Goal: Task Accomplishment & Management: Manage account settings

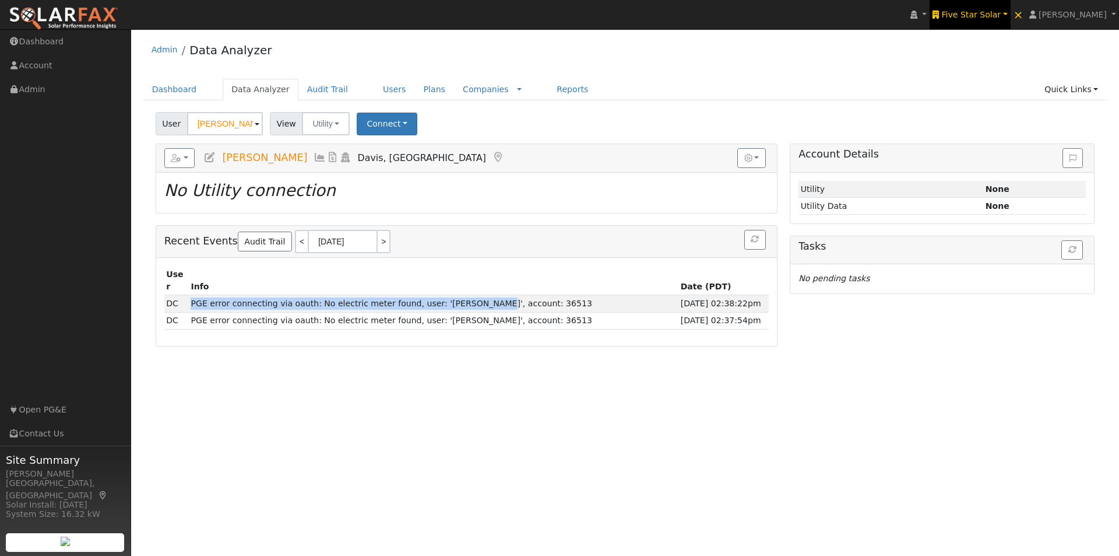
click at [978, 12] on span "Five Star Solar" at bounding box center [970, 14] width 59 height 9
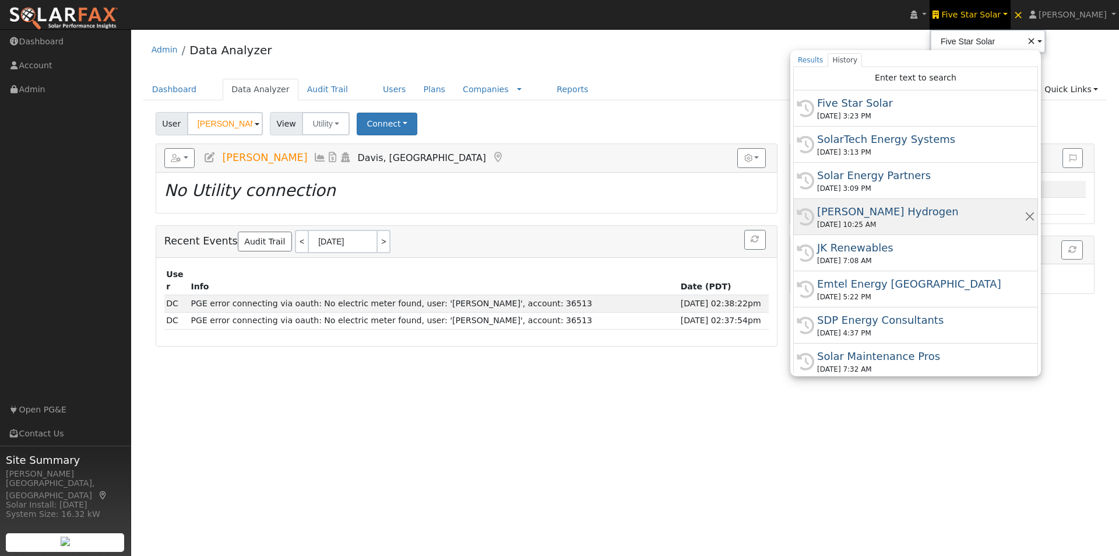
click at [865, 209] on div "[PERSON_NAME] Hydrogen" at bounding box center [921, 211] width 208 height 16
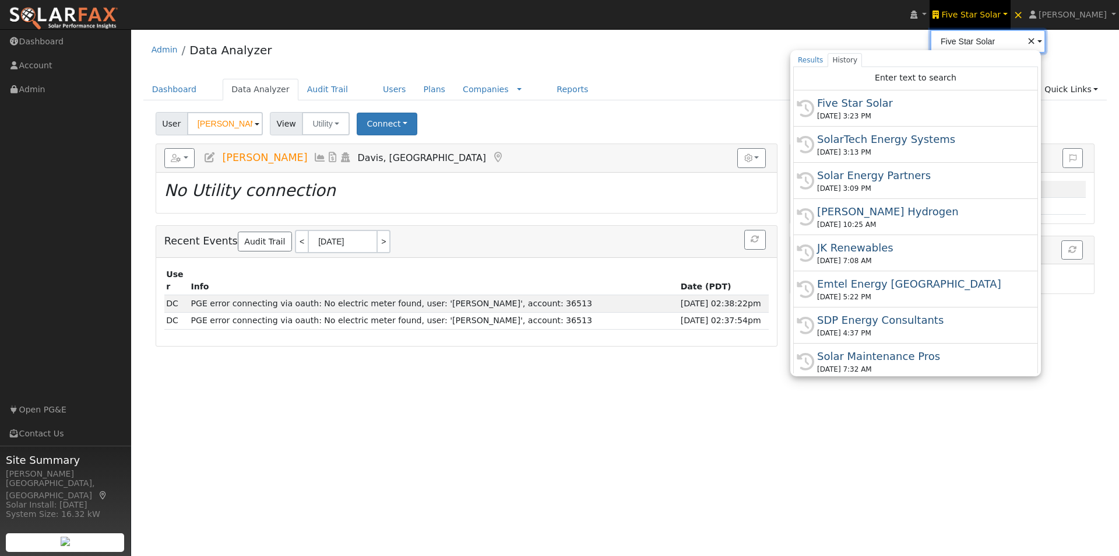
type input "[PERSON_NAME] Hydrogen"
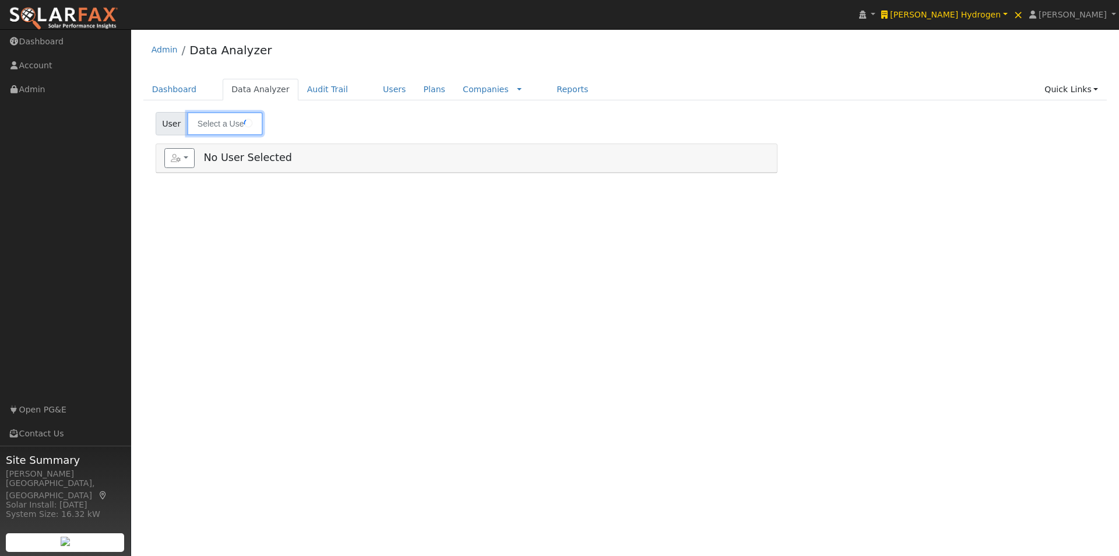
type input "REBECCA HITE"
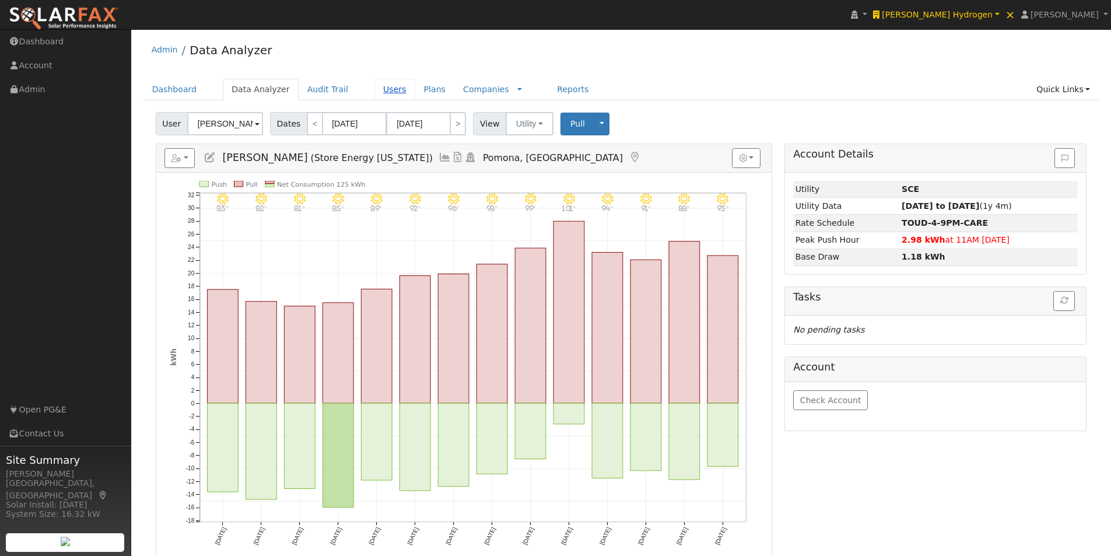
click at [374, 89] on link "Users" at bounding box center [394, 90] width 41 height 22
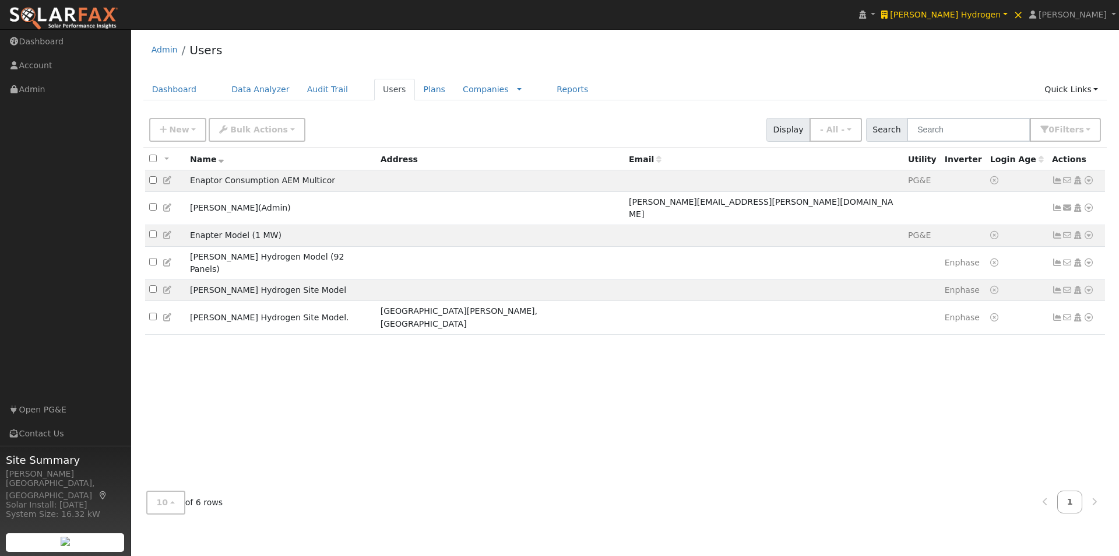
click at [166, 231] on icon at bounding box center [168, 235] width 10 height 8
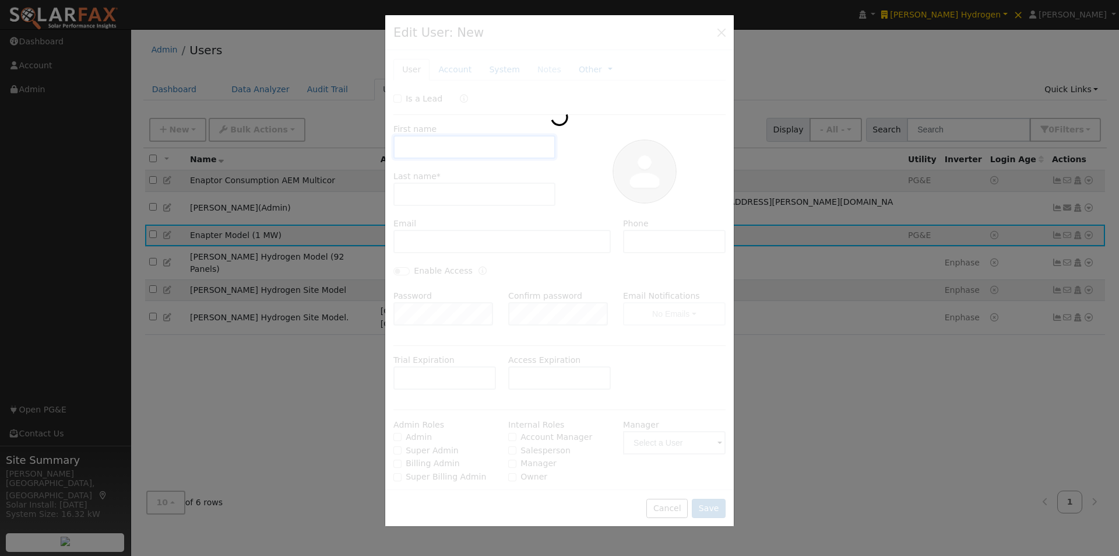
type input "Enapter"
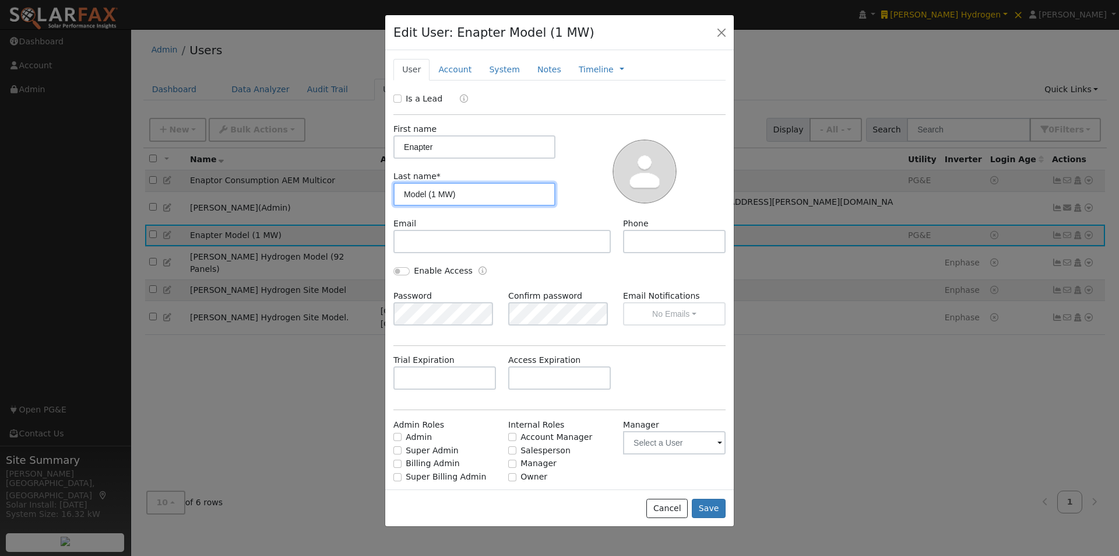
click at [493, 196] on input "Model (1 MW)" at bounding box center [474, 193] width 162 height 23
type input "Model (1 MW) 100%"
click at [705, 500] on button "Save" at bounding box center [709, 508] width 34 height 20
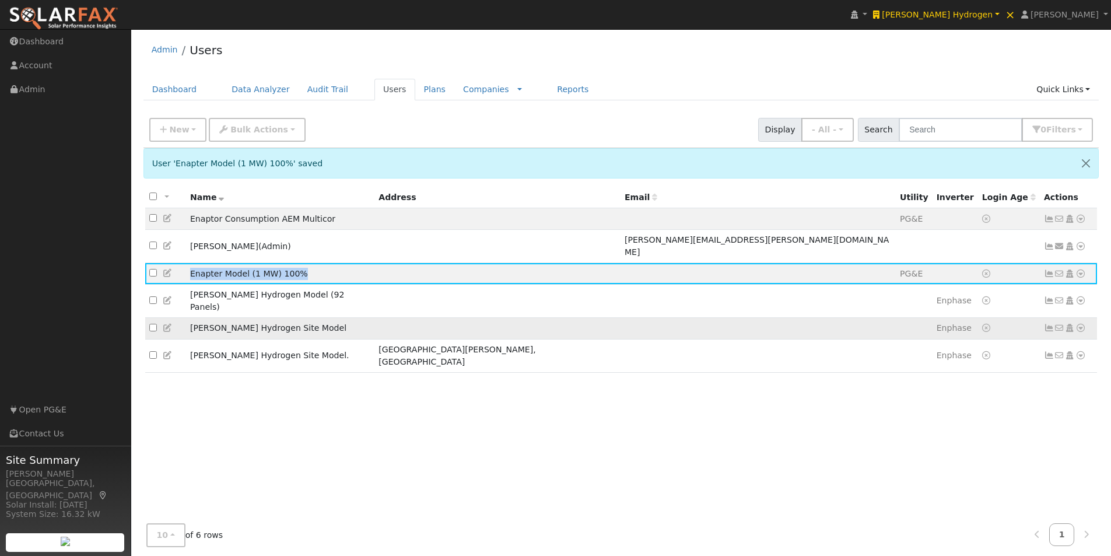
drag, startPoint x: 301, startPoint y: 264, endPoint x: 217, endPoint y: 318, distance: 99.1
click at [189, 266] on td "Enapter Model (1 MW) 100%" at bounding box center [280, 274] width 188 height 22
copy td "Enapter Model (1 MW) 100%"
drag, startPoint x: 175, startPoint y: 120, endPoint x: 177, endPoint y: 146, distance: 26.3
click at [176, 121] on button "New" at bounding box center [178, 130] width 58 height 24
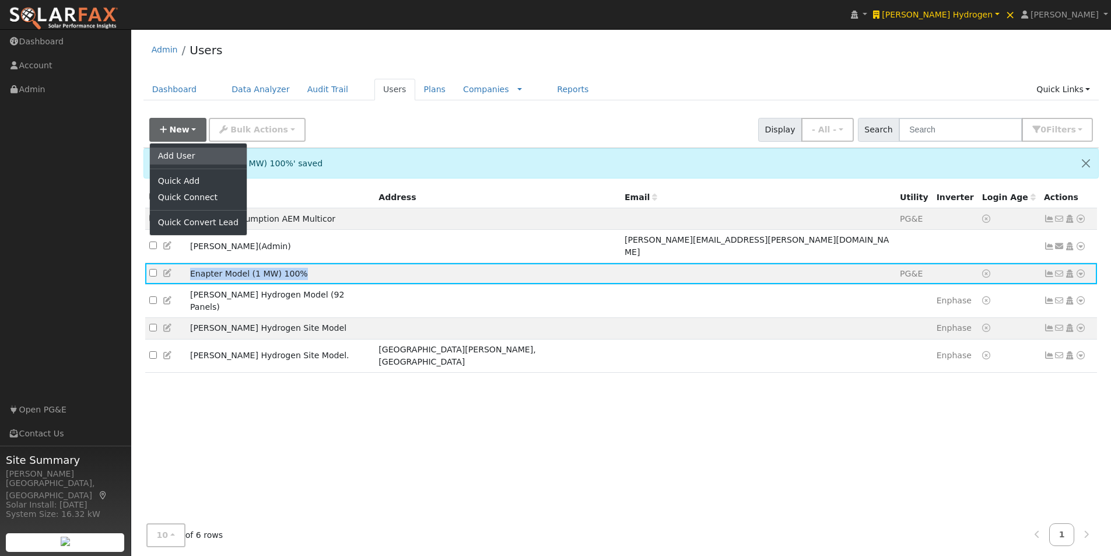
click at [175, 154] on link "Add User" at bounding box center [198, 155] width 97 height 16
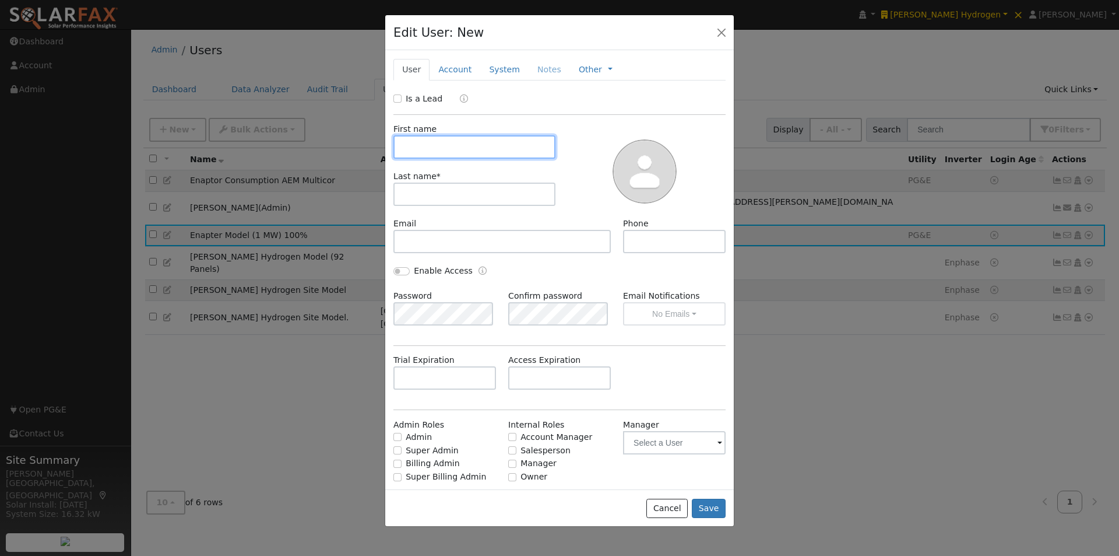
drag, startPoint x: 452, startPoint y: 150, endPoint x: 458, endPoint y: 195, distance: 45.3
click at [455, 155] on input "text" at bounding box center [474, 146] width 162 height 23
paste input "Enapter Model (1 MW) 100%"
type input "Enapter Model (1 MW) 100%"
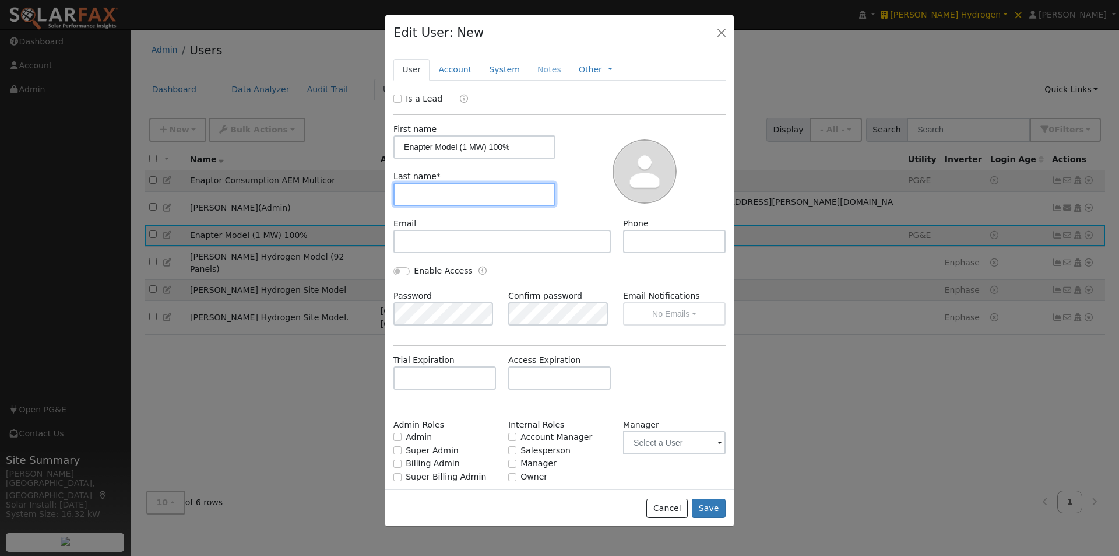
drag, startPoint x: 458, startPoint y: 201, endPoint x: 506, endPoint y: 171, distance: 56.6
click at [459, 202] on input "text" at bounding box center [474, 193] width 162 height 23
paste input "Enapter Model (1 MW) 100%"
type input "Enapter Model (1 MW) 100%"
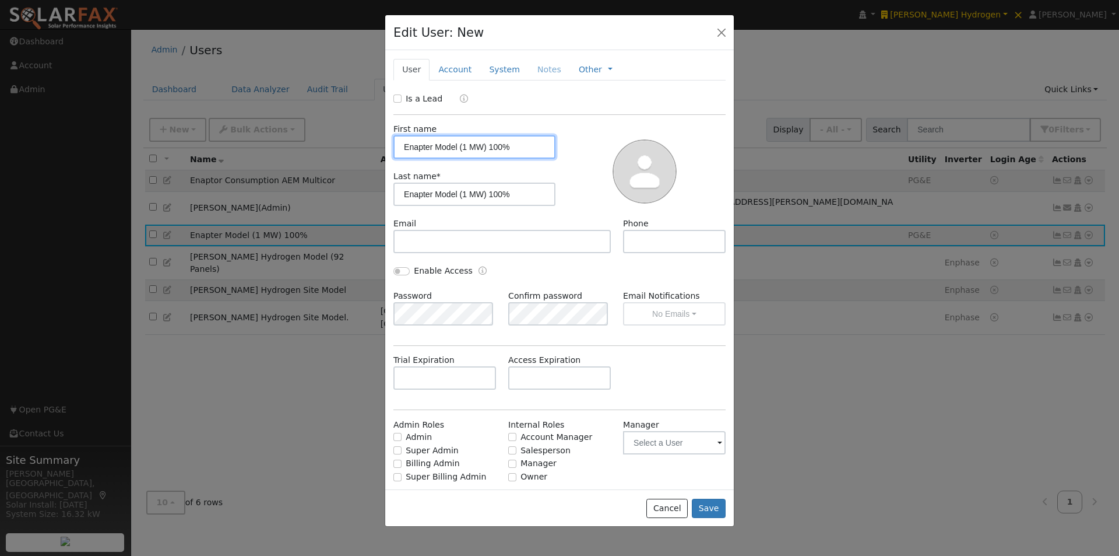
drag, startPoint x: 531, startPoint y: 150, endPoint x: 470, endPoint y: 178, distance: 67.0
click at [457, 151] on input "Enapter Model (1 MW) 100%" at bounding box center [474, 146] width 162 height 23
type input "Enapter Model"
drag, startPoint x: 461, startPoint y: 194, endPoint x: 332, endPoint y: 194, distance: 128.8
click at [0, 0] on div "Edit User: New Select an Ac... New Account Nickname Cancel Create Are you sure …" at bounding box center [0, 0] width 0 height 0
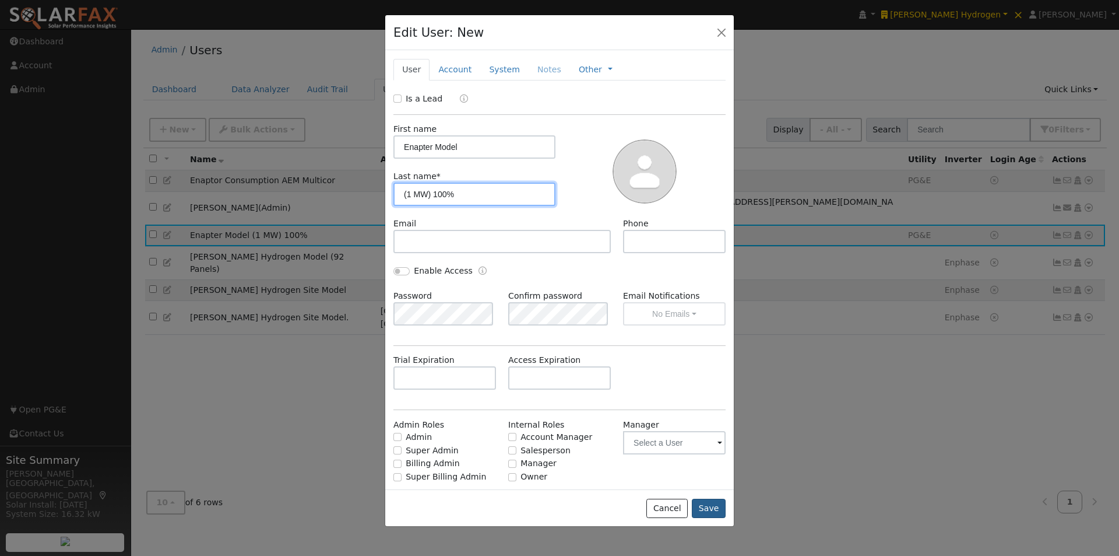
type input "(1 MW) 100%"
click at [706, 511] on button "Save" at bounding box center [709, 508] width 34 height 20
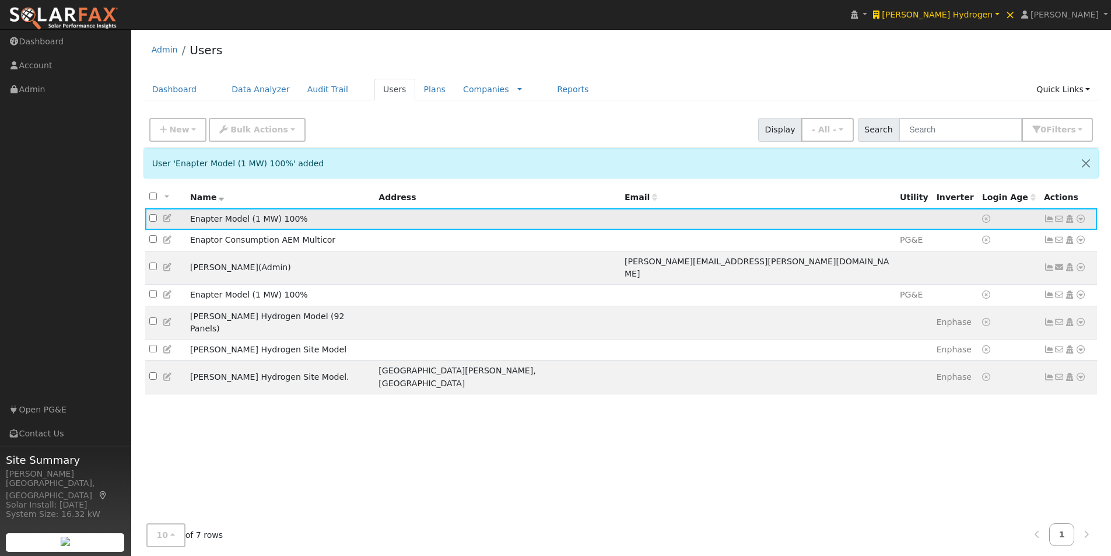
click at [167, 217] on icon at bounding box center [168, 218] width 10 height 8
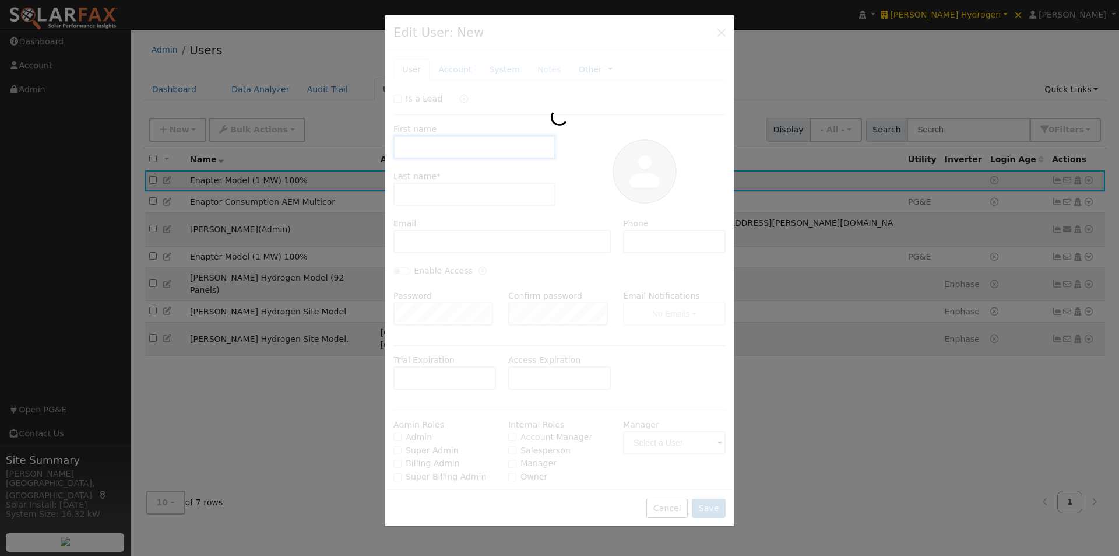
type input "Enapter Model"
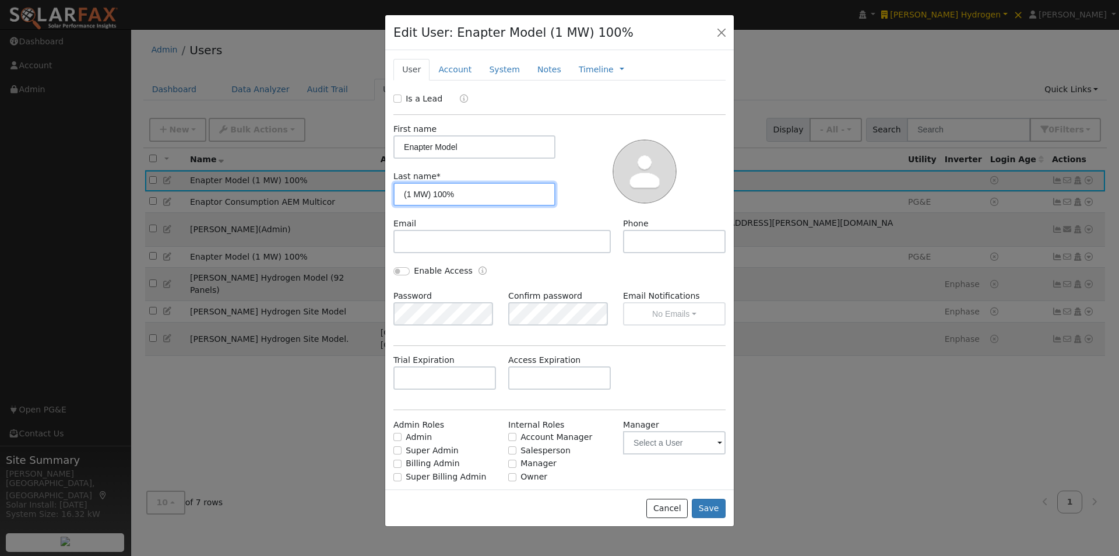
click at [442, 192] on input "(1 MW) 100%" at bounding box center [474, 193] width 162 height 23
type input "(1 MW) 95%"
click at [707, 507] on button "Save" at bounding box center [709, 508] width 34 height 20
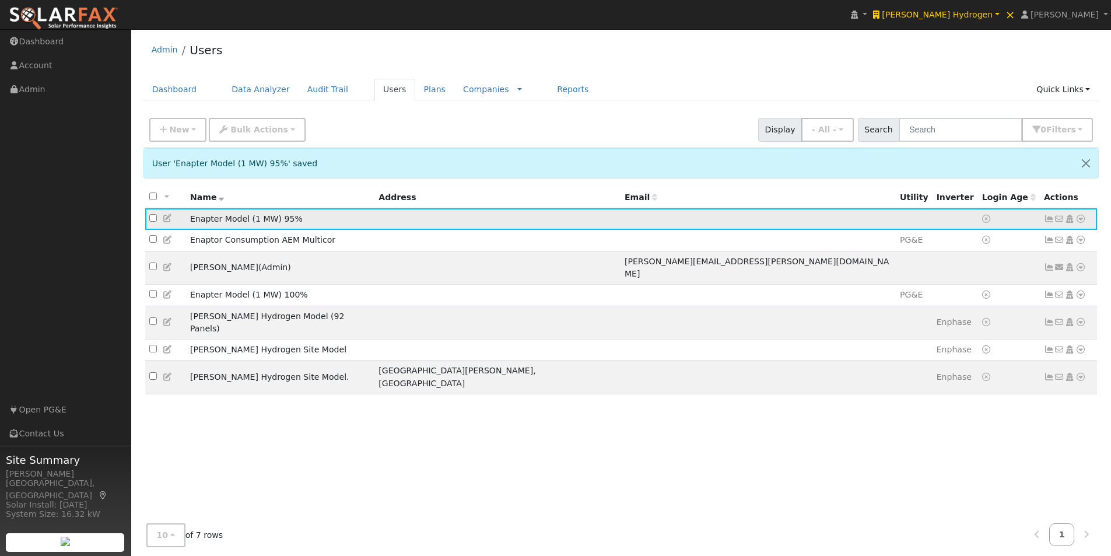
click at [1081, 219] on icon at bounding box center [1080, 219] width 10 height 8
click at [930, 283] on link "Import From CSV" at bounding box center [957, 281] width 86 height 16
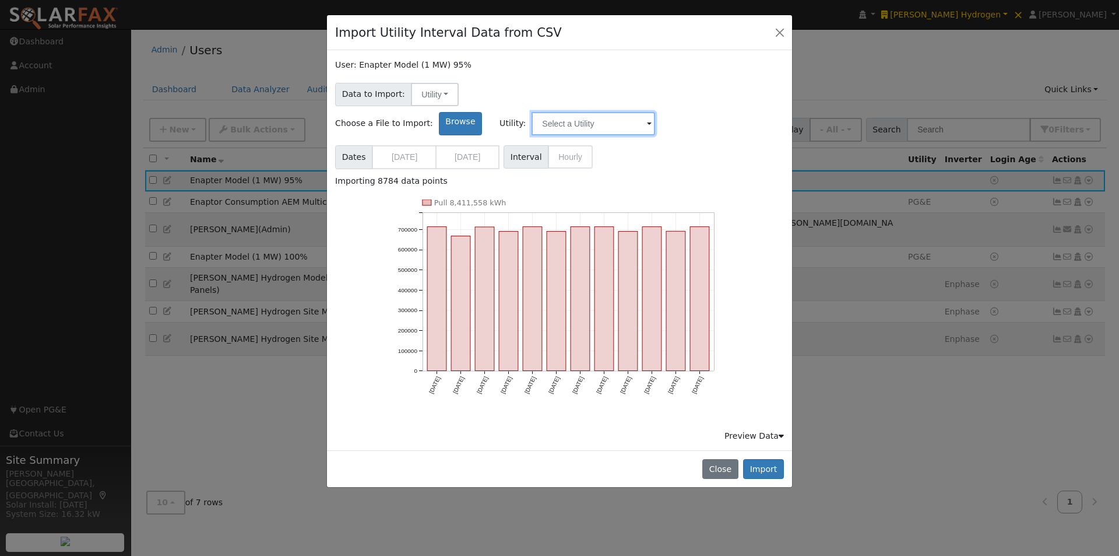
drag, startPoint x: 735, startPoint y: 97, endPoint x: 730, endPoint y: 102, distance: 7.0
click at [655, 112] on input "text" at bounding box center [594, 123] width 124 height 23
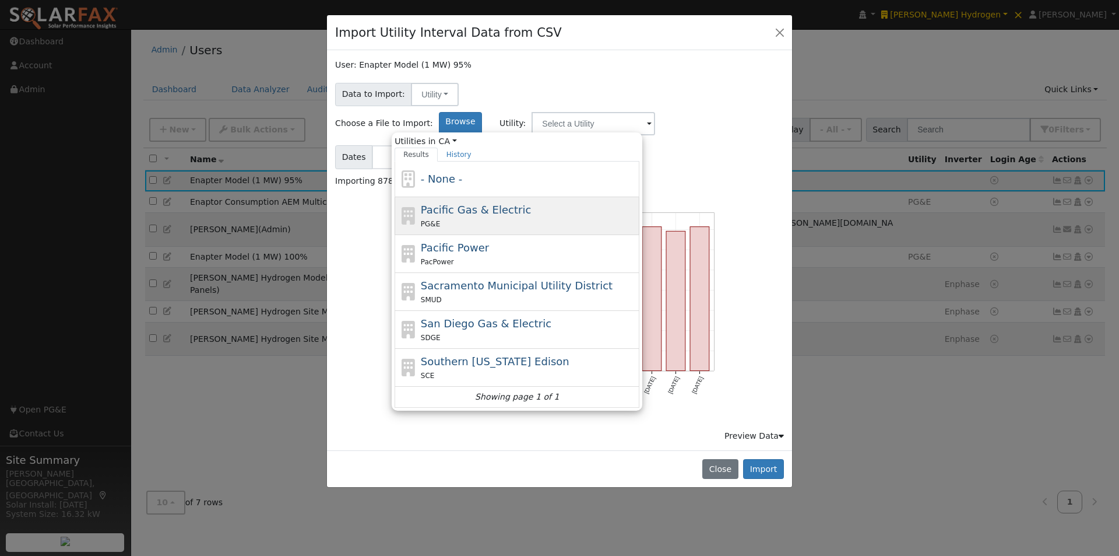
click at [531, 203] on span "Pacific Gas & Electric" at bounding box center [476, 209] width 110 height 12
type input "Pacific Gas & Electric"
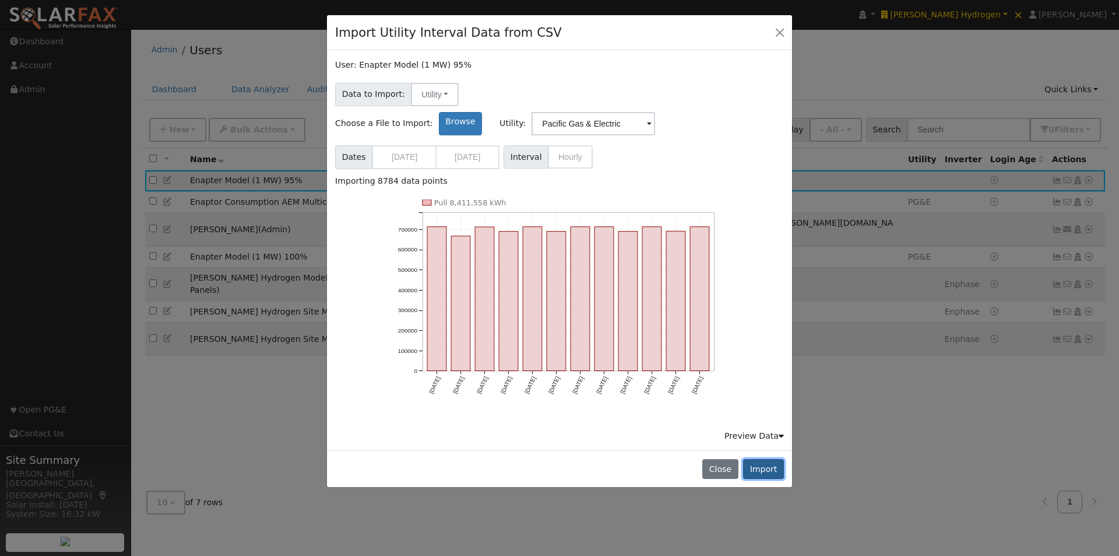
click at [762, 459] on button "Import" at bounding box center [763, 469] width 41 height 20
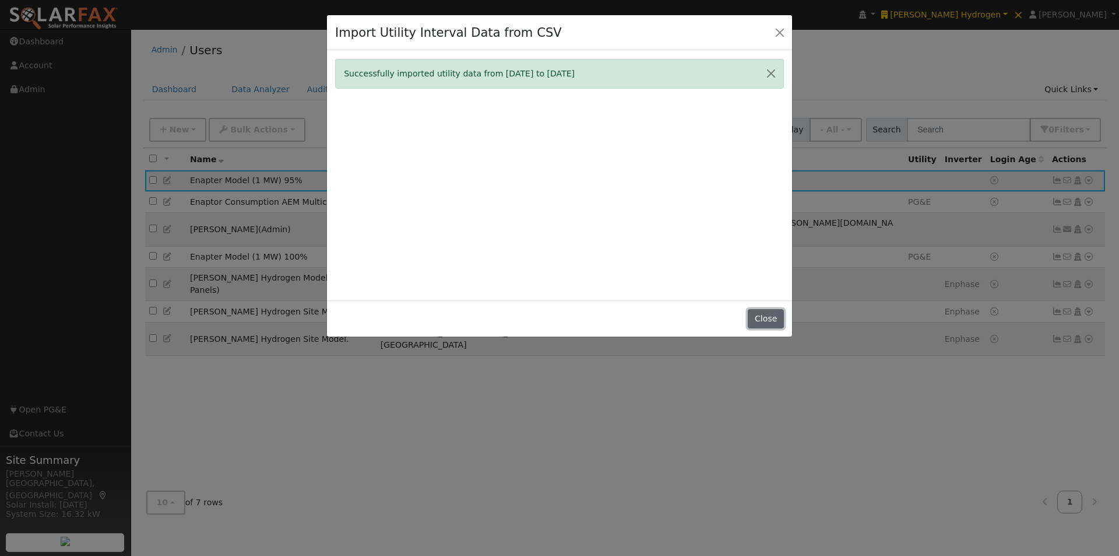
click at [762, 319] on button "Close" at bounding box center [766, 319] width 36 height 20
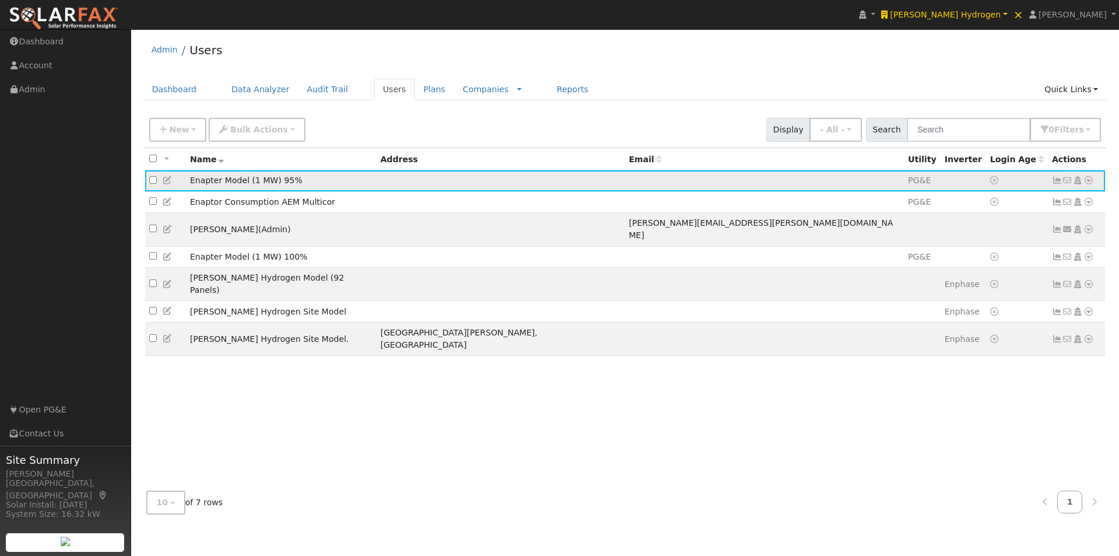
click at [1056, 181] on icon at bounding box center [1057, 180] width 10 height 8
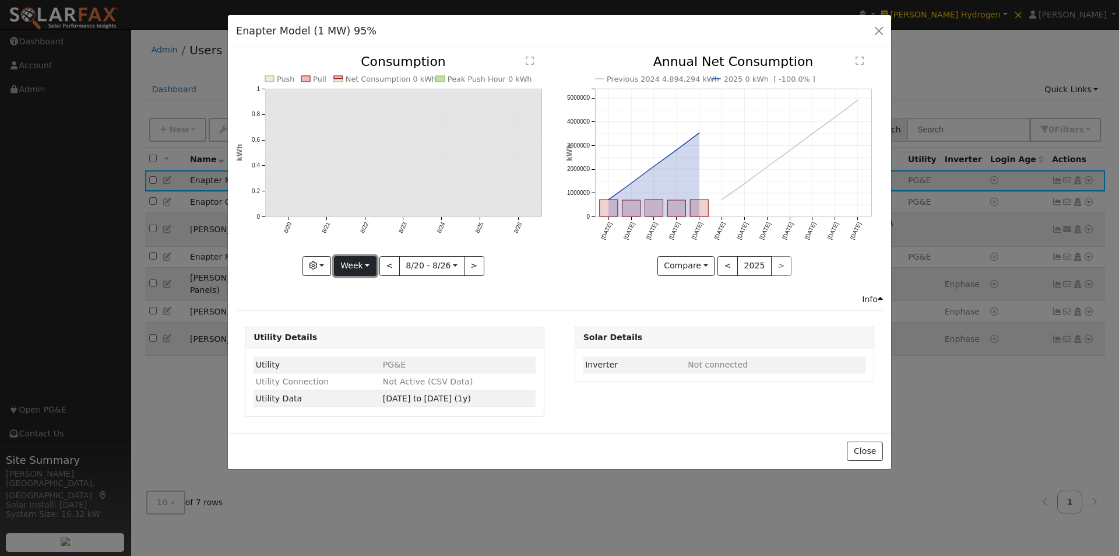
click at [354, 262] on button "Week" at bounding box center [355, 266] width 43 height 20
click at [355, 336] on link "Year" at bounding box center [375, 339] width 81 height 16
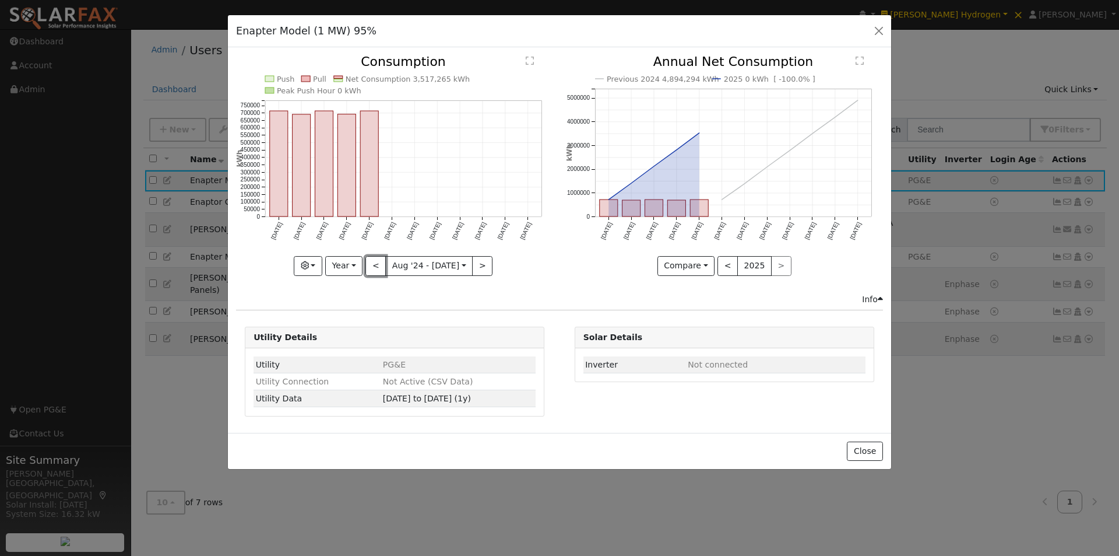
drag, startPoint x: 370, startPoint y: 261, endPoint x: 377, endPoint y: 261, distance: 7.6
click at [371, 261] on button "<" at bounding box center [376, 266] width 20 height 20
type input "2023-08-01"
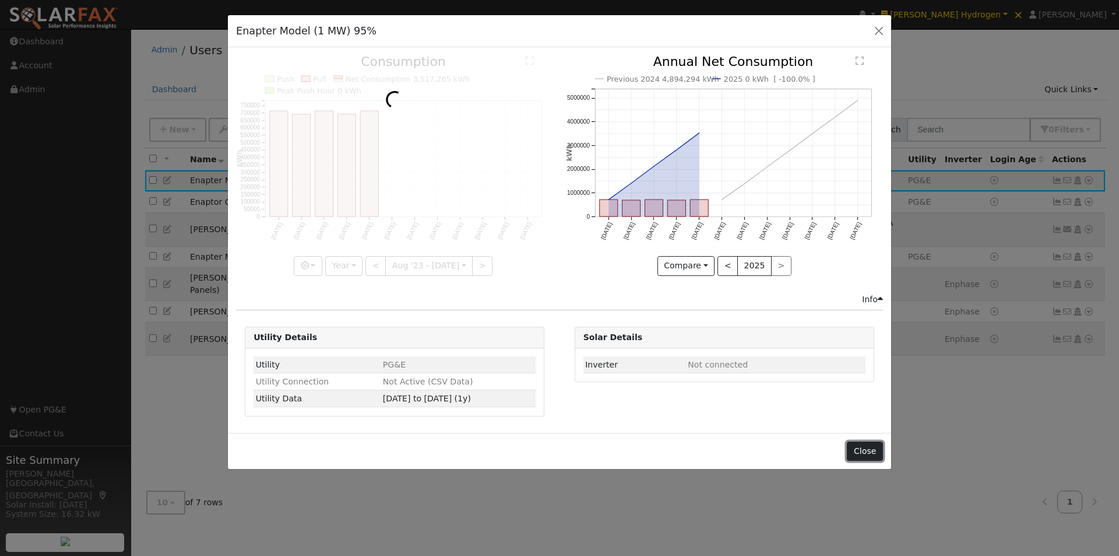
click at [869, 454] on button "Close" at bounding box center [865, 451] width 36 height 20
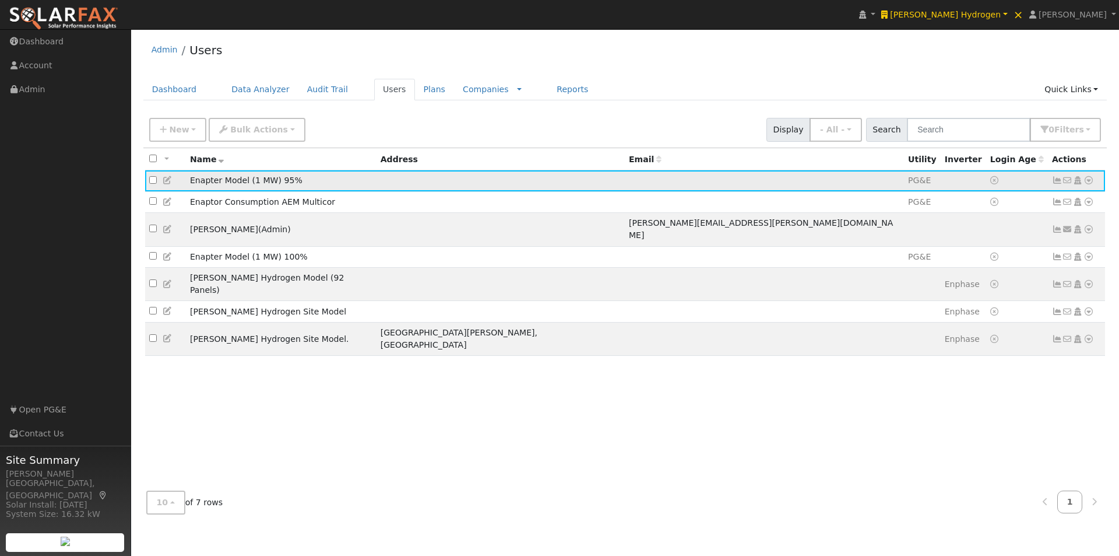
click at [1055, 179] on icon at bounding box center [1057, 180] width 10 height 8
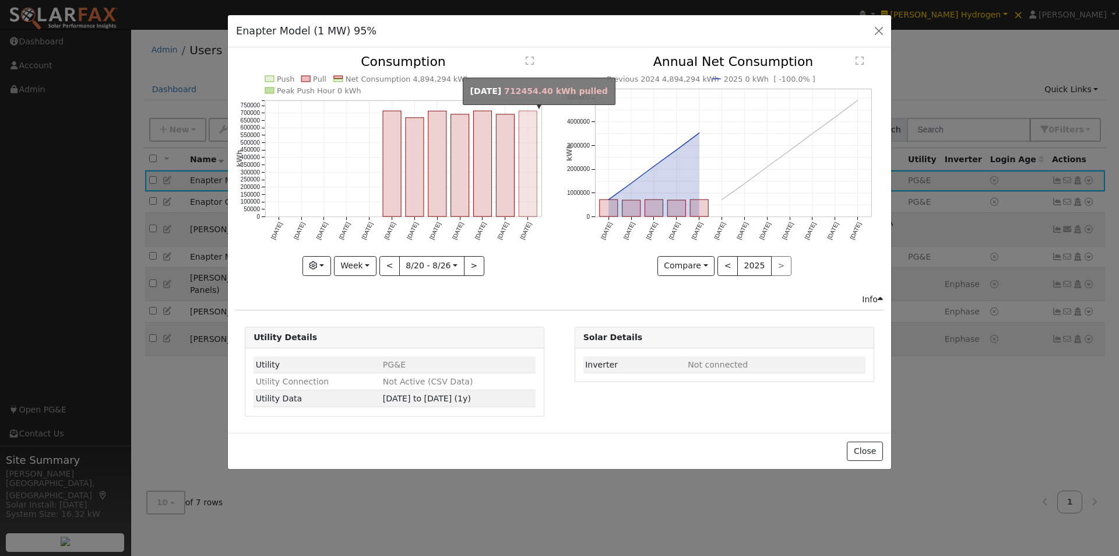
click at [533, 191] on rect "onclick=""" at bounding box center [528, 164] width 18 height 106
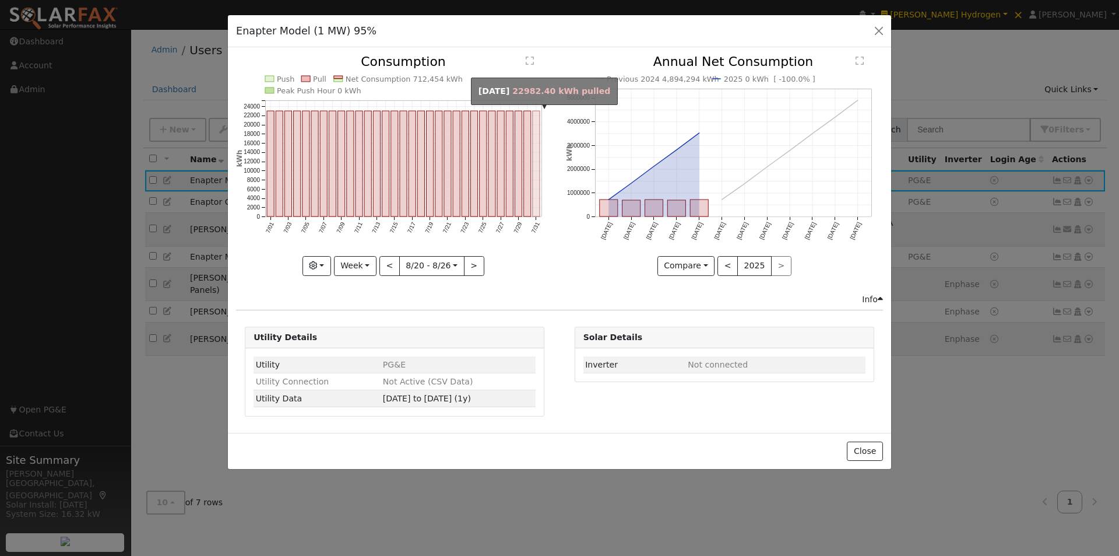
click at [536, 185] on rect "onclick=""" at bounding box center [536, 164] width 7 height 106
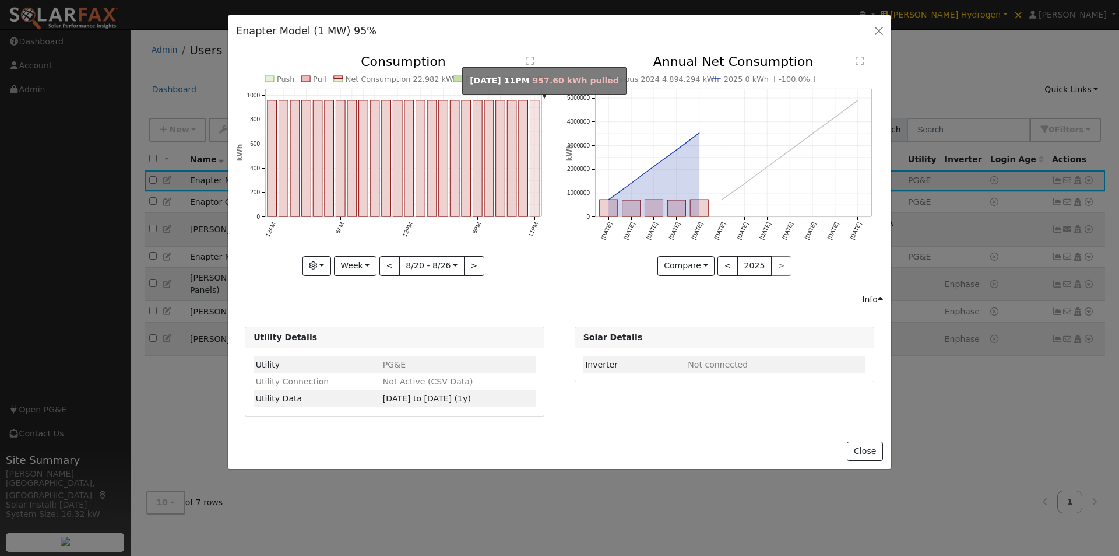
click at [537, 118] on rect "onclick=""" at bounding box center [534, 158] width 9 height 116
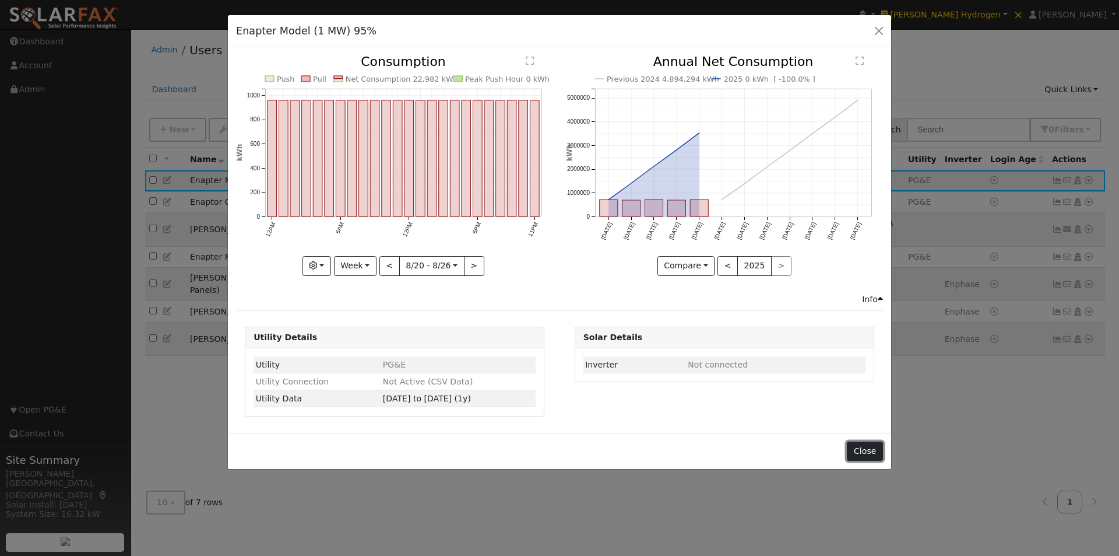
click at [866, 448] on button "Close" at bounding box center [865, 451] width 36 height 20
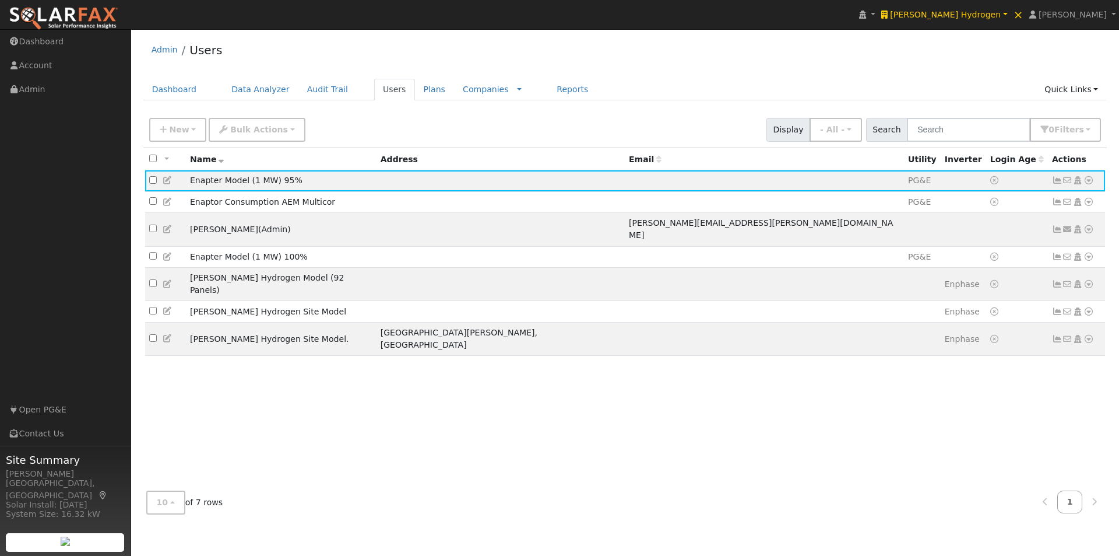
click at [216, 163] on span "Name" at bounding box center [207, 158] width 34 height 9
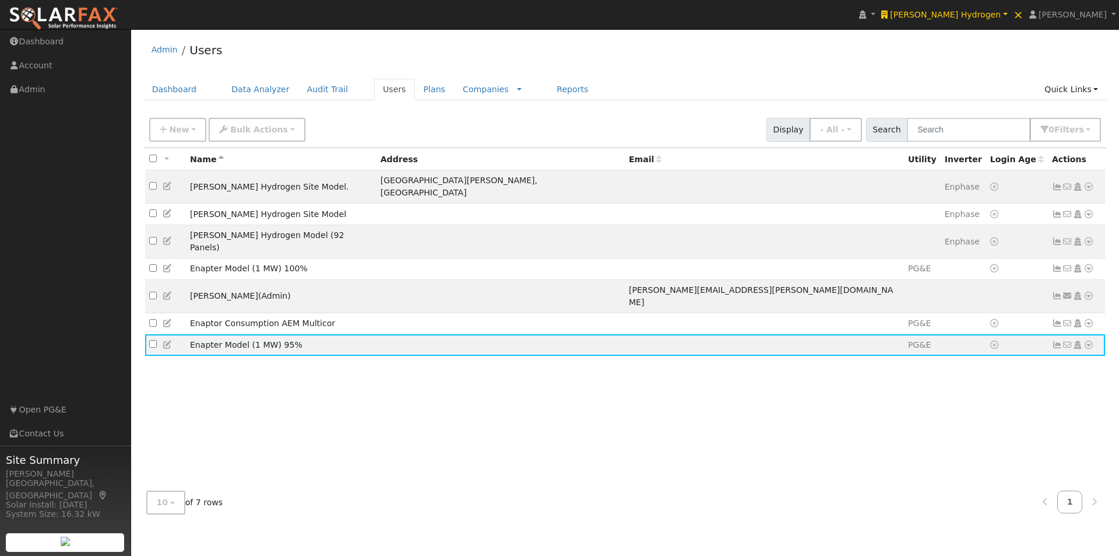
click at [219, 159] on icon at bounding box center [221, 159] width 5 height 8
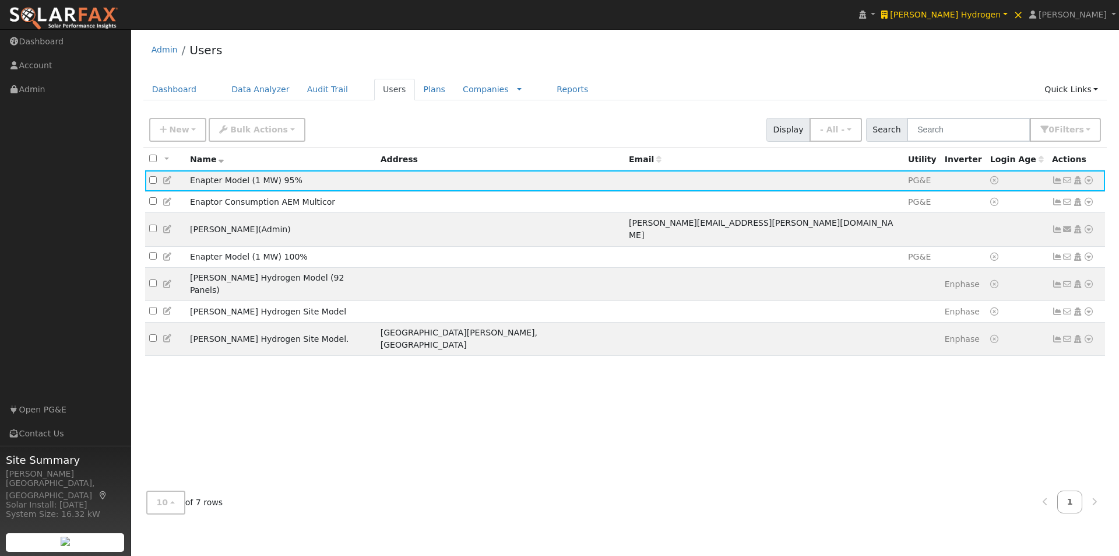
click at [219, 161] on icon at bounding box center [221, 159] width 5 height 8
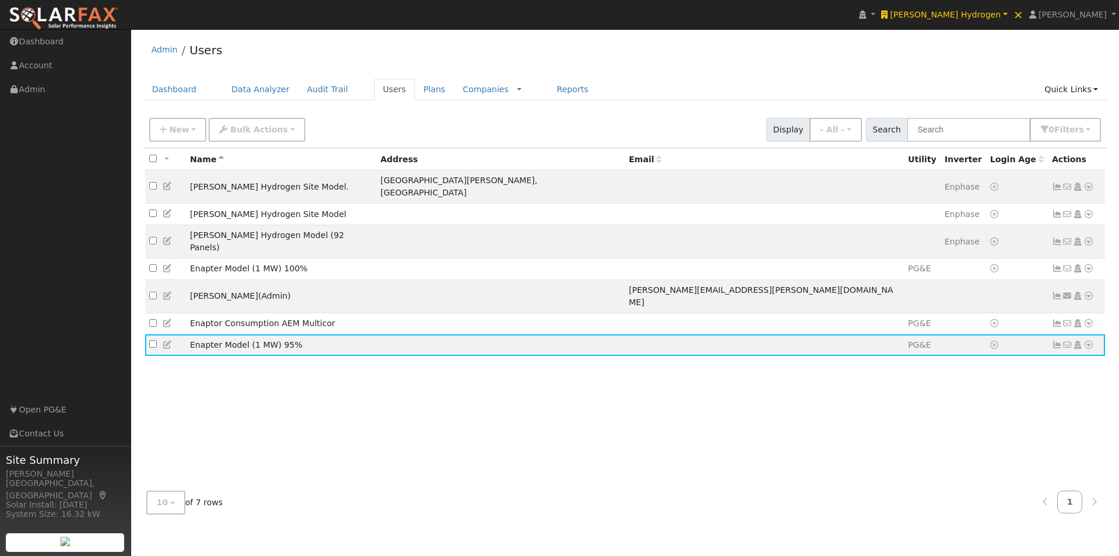
click at [219, 157] on icon at bounding box center [221, 159] width 5 height 8
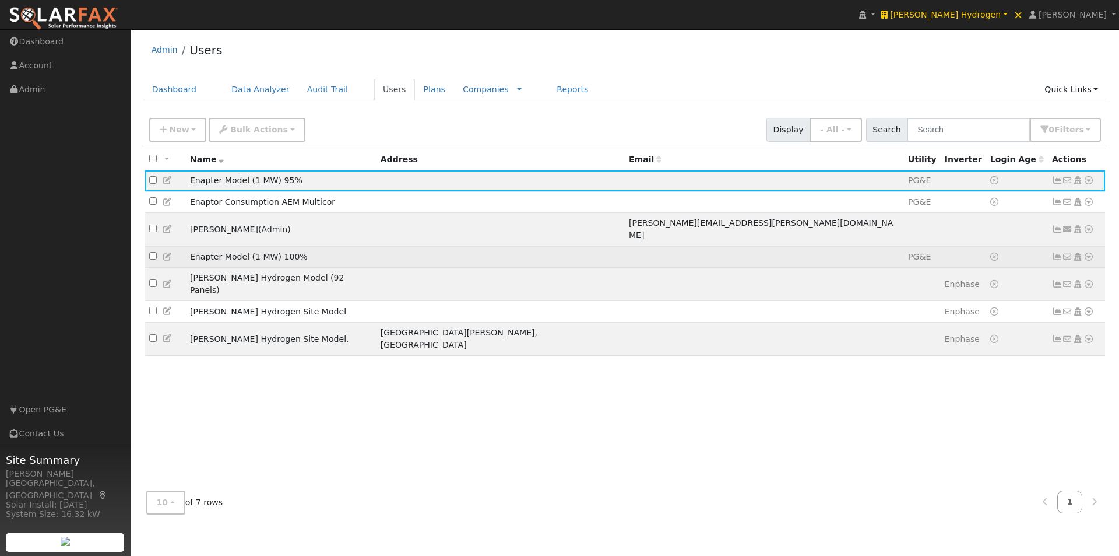
click at [205, 249] on td "Enapter Model (1 MW) 100%" at bounding box center [281, 257] width 191 height 22
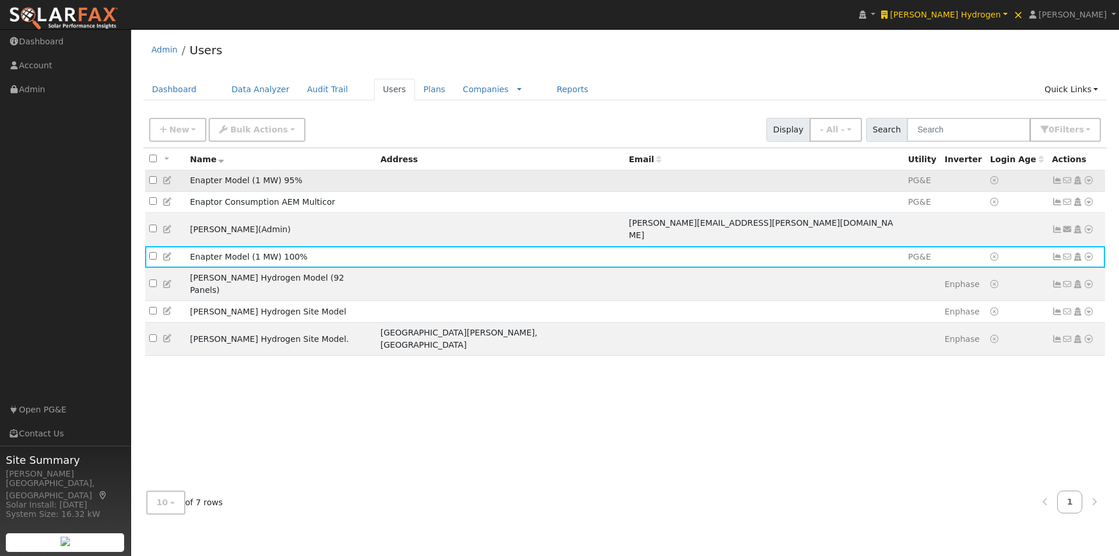
click at [165, 178] on icon at bounding box center [168, 180] width 10 height 8
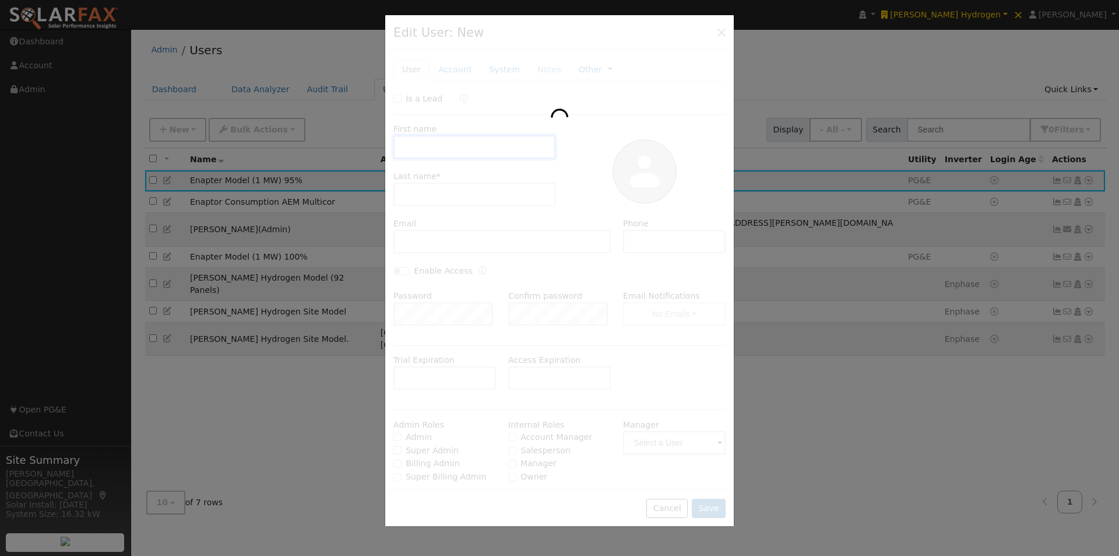
type input "Enapter Model"
type input "(1 MW) 95%"
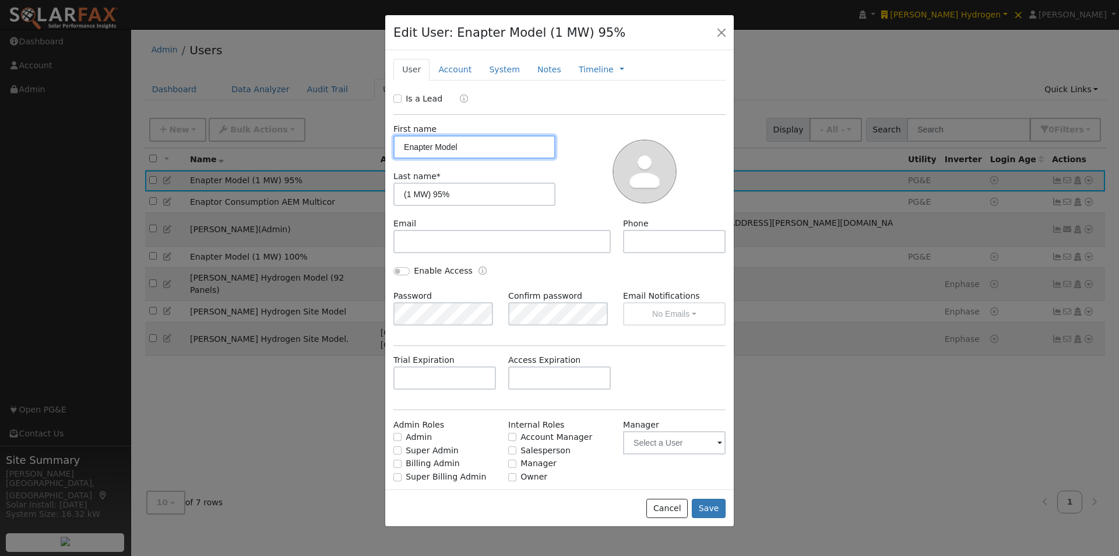
click at [402, 143] on input "Enapter Model" at bounding box center [474, 146] width 162 height 23
click at [686, 506] on button "Cancel" at bounding box center [666, 508] width 41 height 20
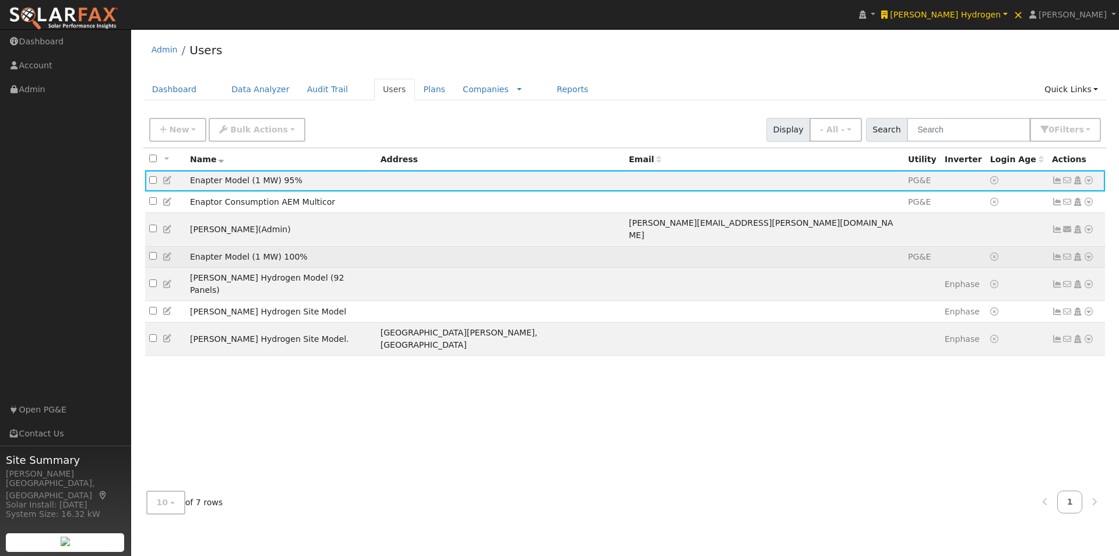
click at [168, 252] on icon at bounding box center [168, 256] width 10 height 8
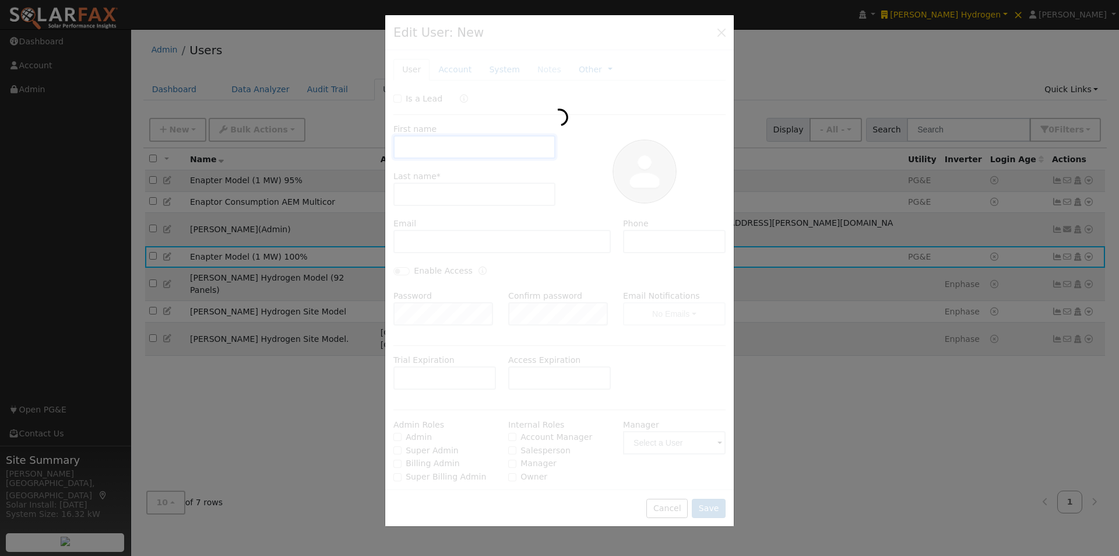
type input "Enapter"
type input "Model (1 MW) 100%"
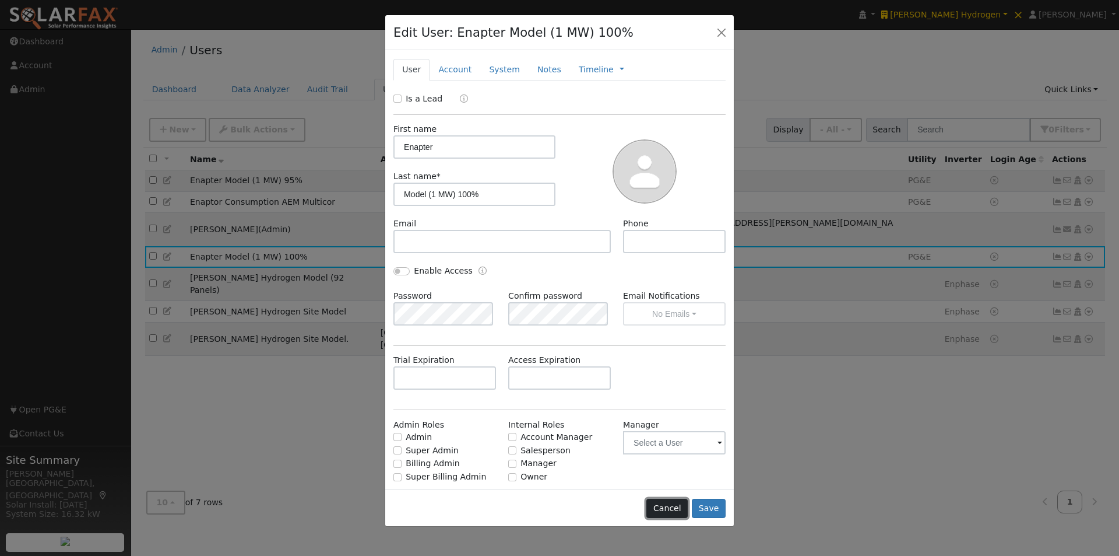
click at [674, 507] on button "Cancel" at bounding box center [666, 508] width 41 height 20
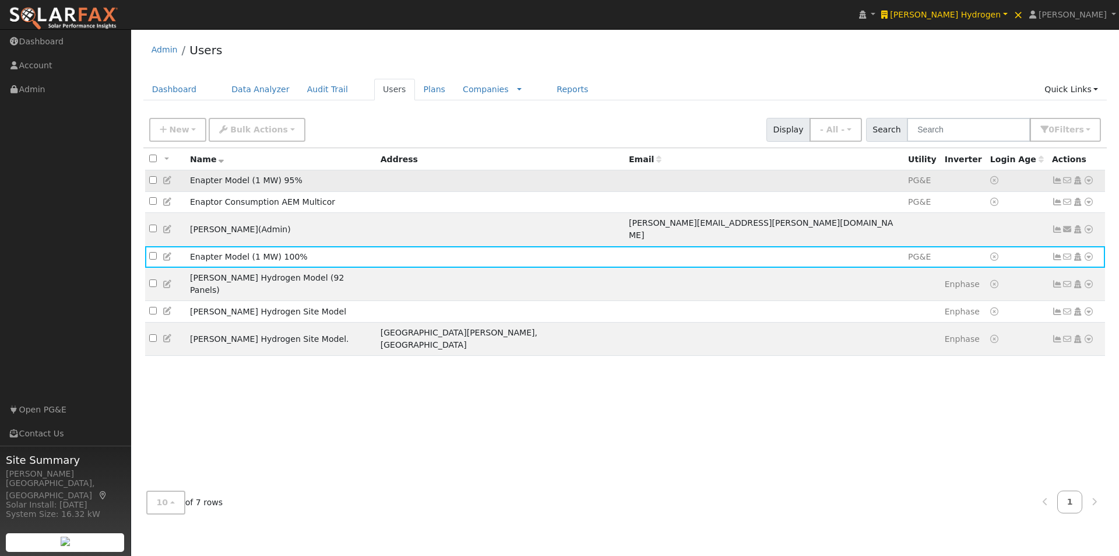
click at [166, 184] on icon at bounding box center [168, 180] width 10 height 8
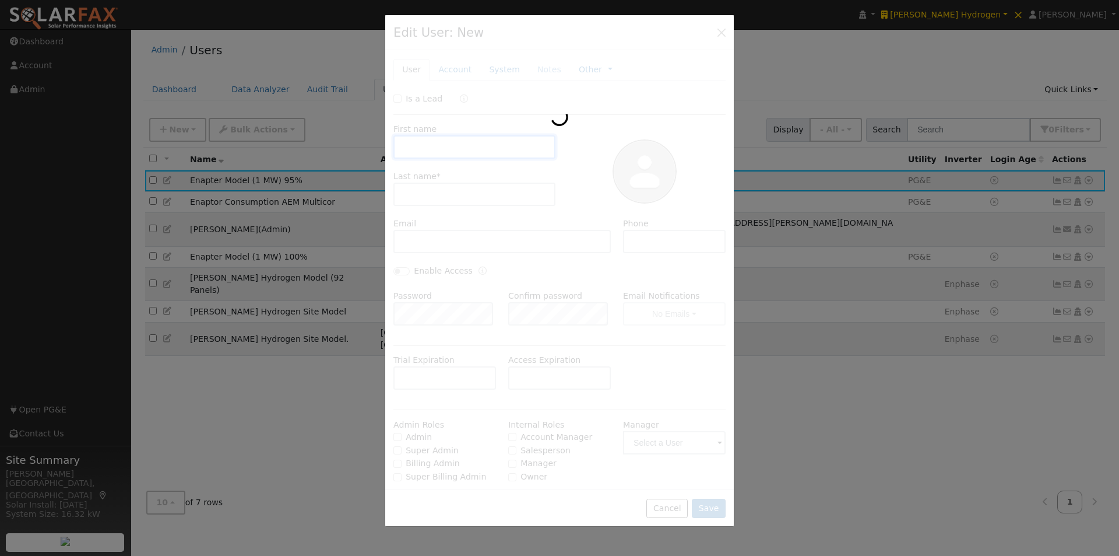
type input "Enapter Model"
type input "(1 MW) 95%"
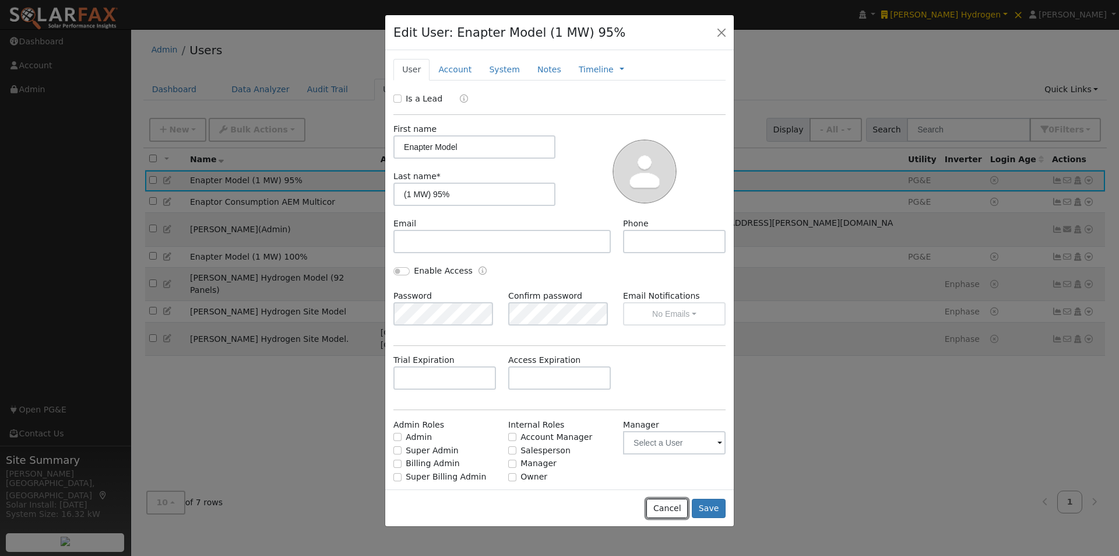
drag, startPoint x: 675, startPoint y: 508, endPoint x: 442, endPoint y: 368, distance: 271.6
click at [666, 502] on button "Cancel" at bounding box center [666, 508] width 41 height 20
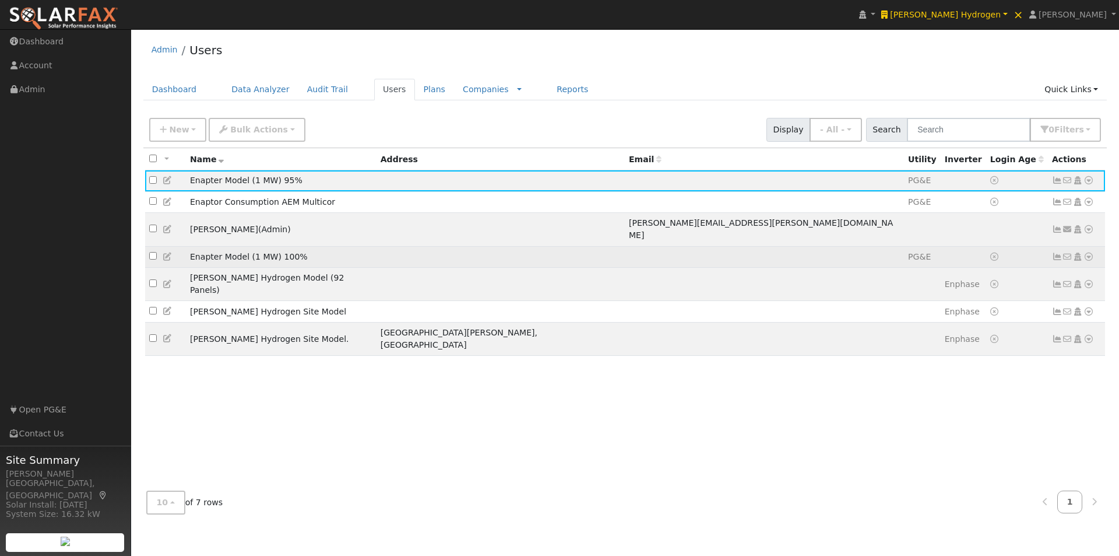
click at [166, 252] on icon at bounding box center [168, 256] width 10 height 8
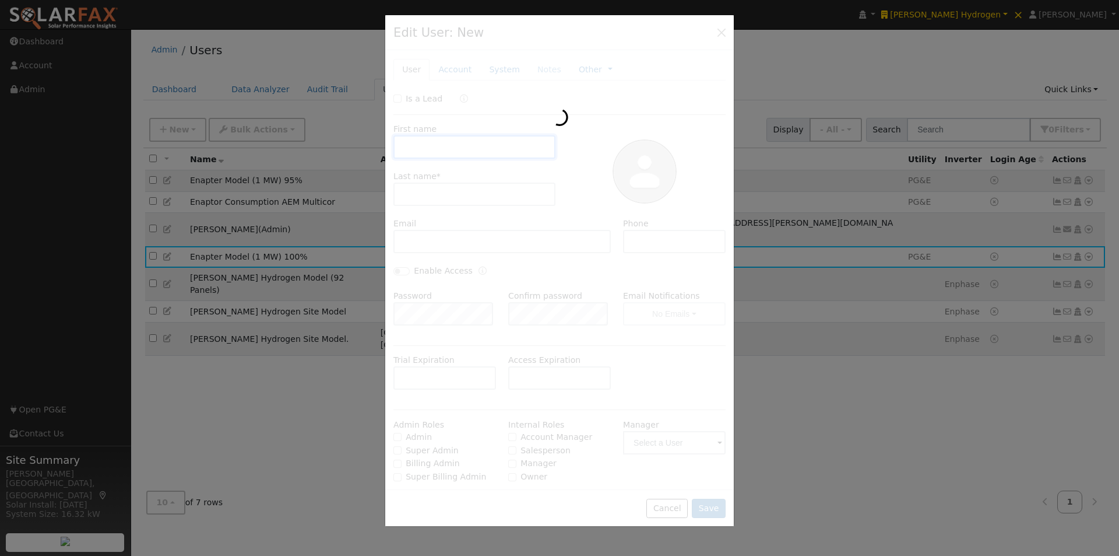
type input "Enapter"
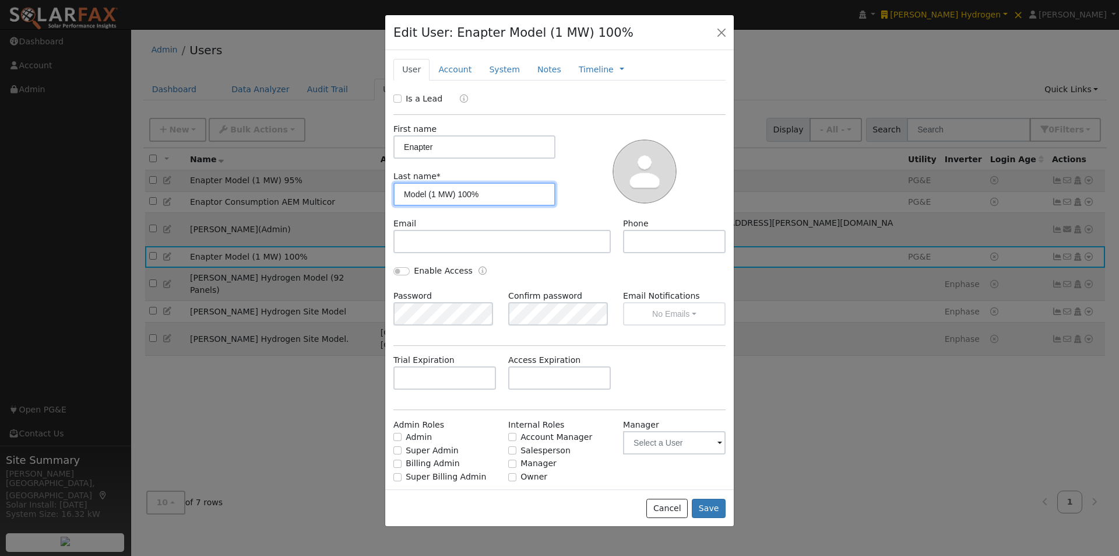
drag, startPoint x: 429, startPoint y: 192, endPoint x: 348, endPoint y: 191, distance: 81.0
click at [0, 0] on div "Edit User: Enapter Model (1 MW) 100% Default Account Default Account Primary Ac…" at bounding box center [0, 0] width 0 height 0
type input "(1 MW) 100%"
click at [461, 150] on input "Enapter" at bounding box center [474, 146] width 162 height 23
paste input "Model"
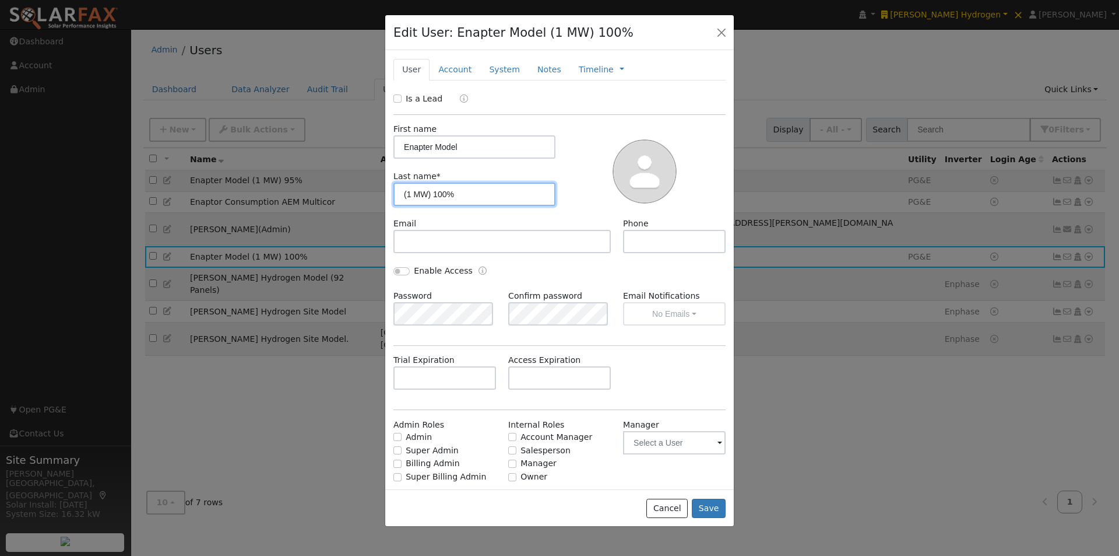
click at [398, 191] on input "(1 MW) 100%" at bounding box center [474, 193] width 162 height 23
click at [711, 511] on button "Save" at bounding box center [709, 508] width 34 height 20
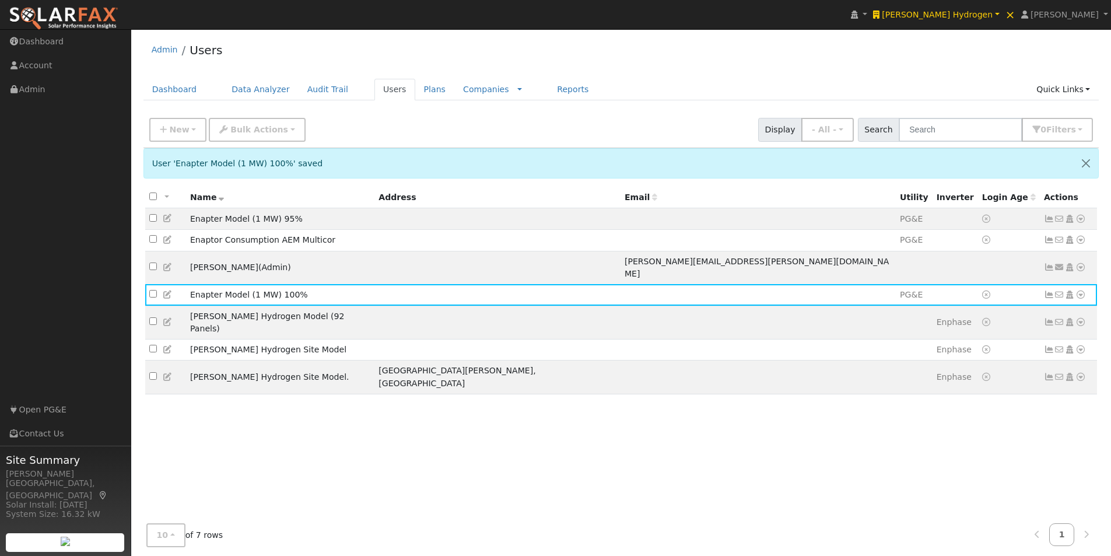
click at [219, 196] on icon at bounding box center [221, 197] width 5 height 8
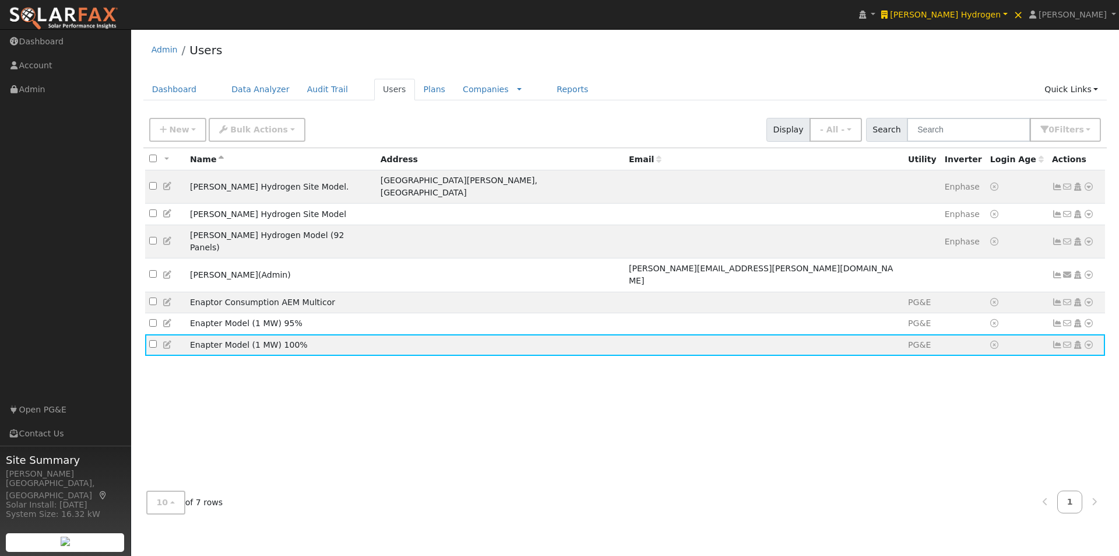
click at [220, 159] on icon at bounding box center [221, 159] width 5 height 8
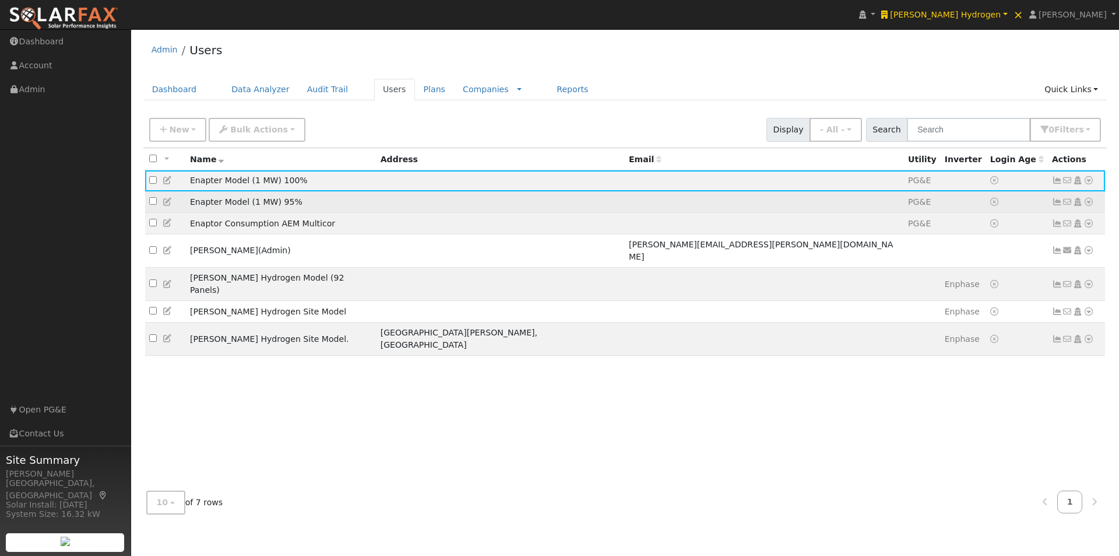
click at [182, 202] on td at bounding box center [165, 202] width 41 height 22
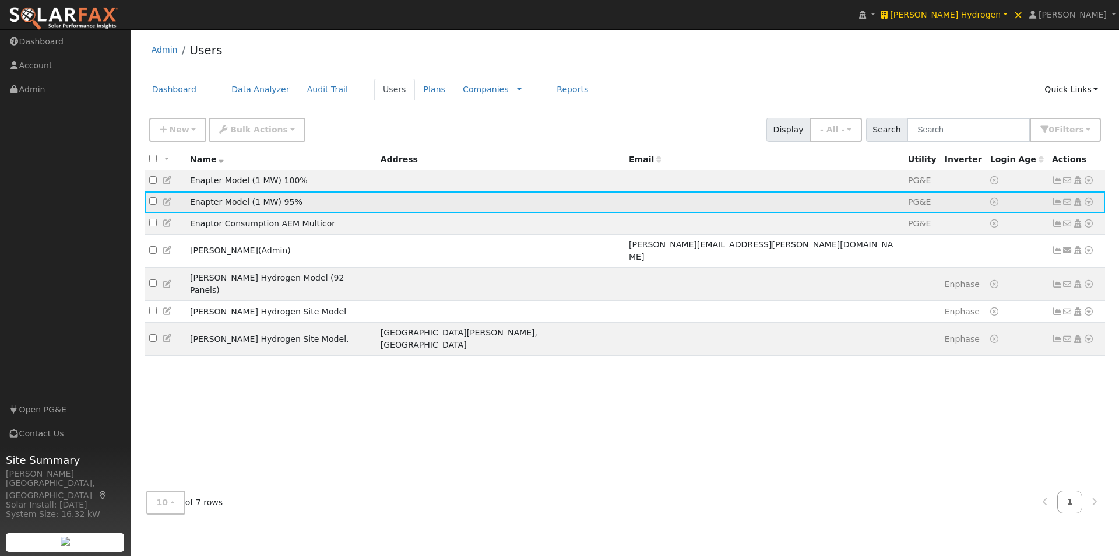
click at [168, 202] on icon at bounding box center [168, 202] width 10 height 8
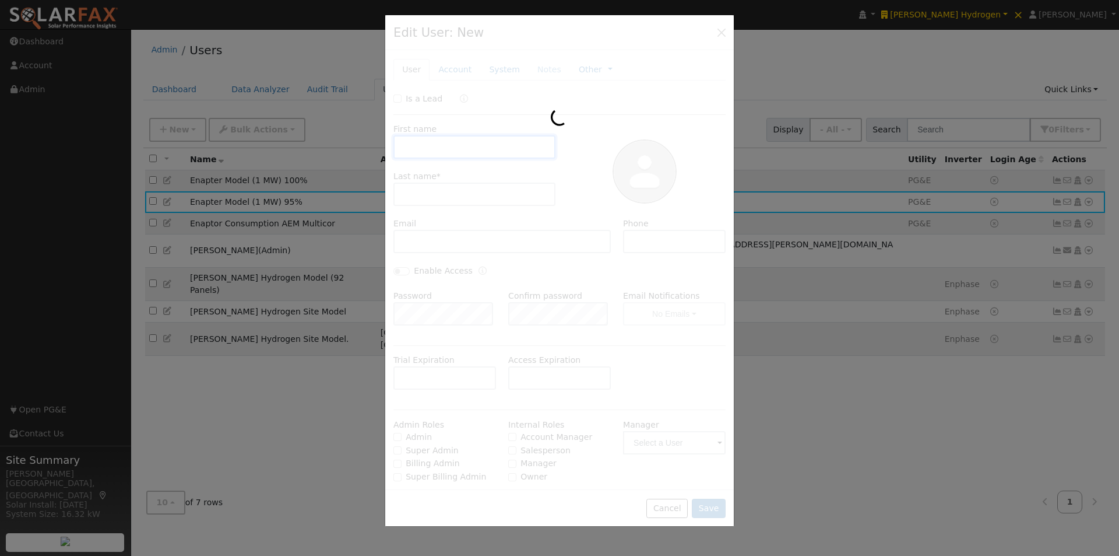
type input "Enapter Model"
type input "(1 MW) 95%"
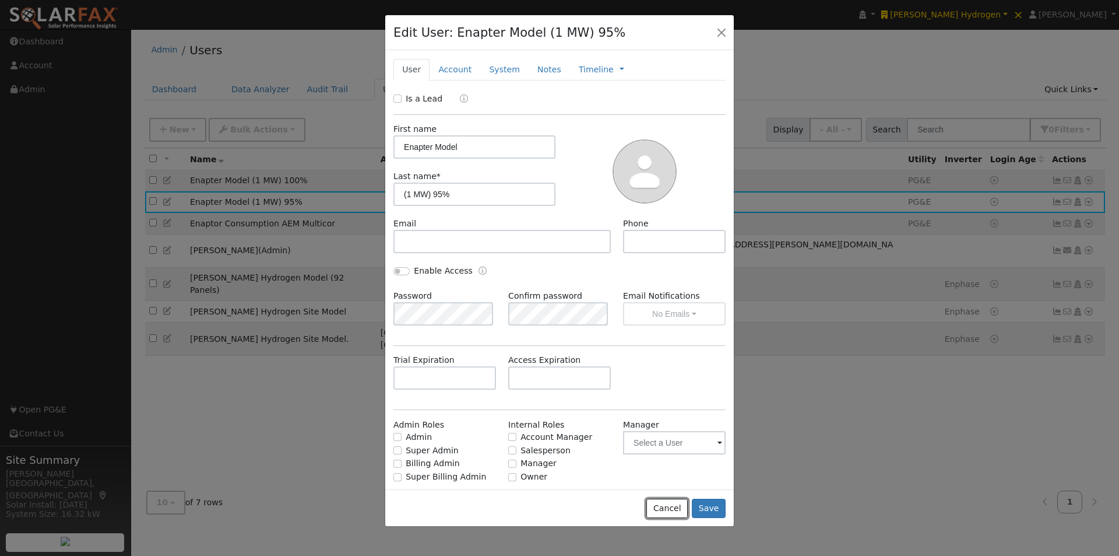
drag, startPoint x: 667, startPoint y: 509, endPoint x: 482, endPoint y: 359, distance: 237.9
click at [656, 498] on button "Cancel" at bounding box center [666, 508] width 41 height 20
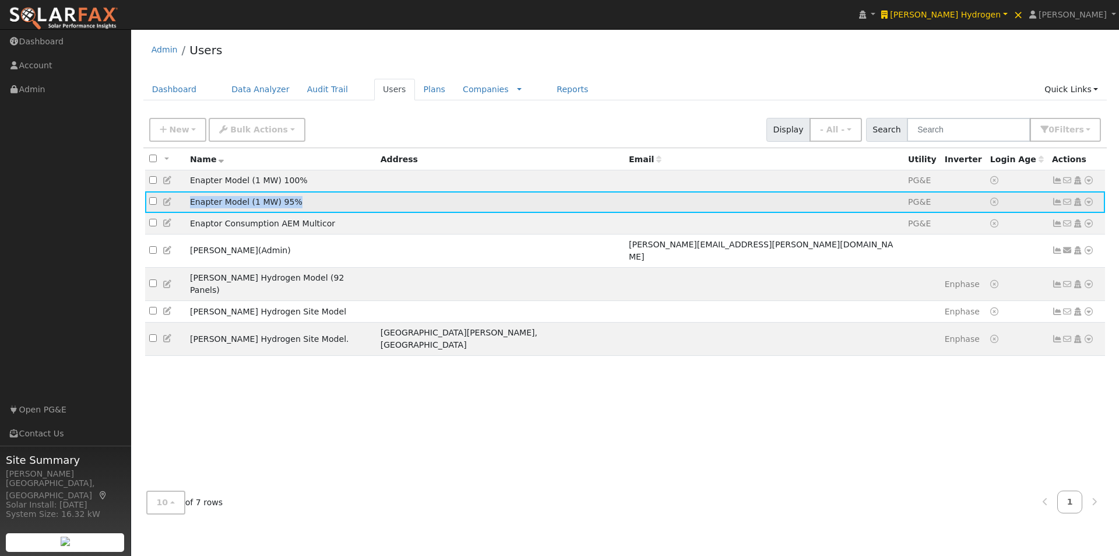
drag, startPoint x: 297, startPoint y: 201, endPoint x: 171, endPoint y: 202, distance: 126.5
click at [171, 202] on tr "Enapter Model (1 MW) 95% PG&E No email address Send Email... Copy a Link Reset …" at bounding box center [625, 202] width 961 height 22
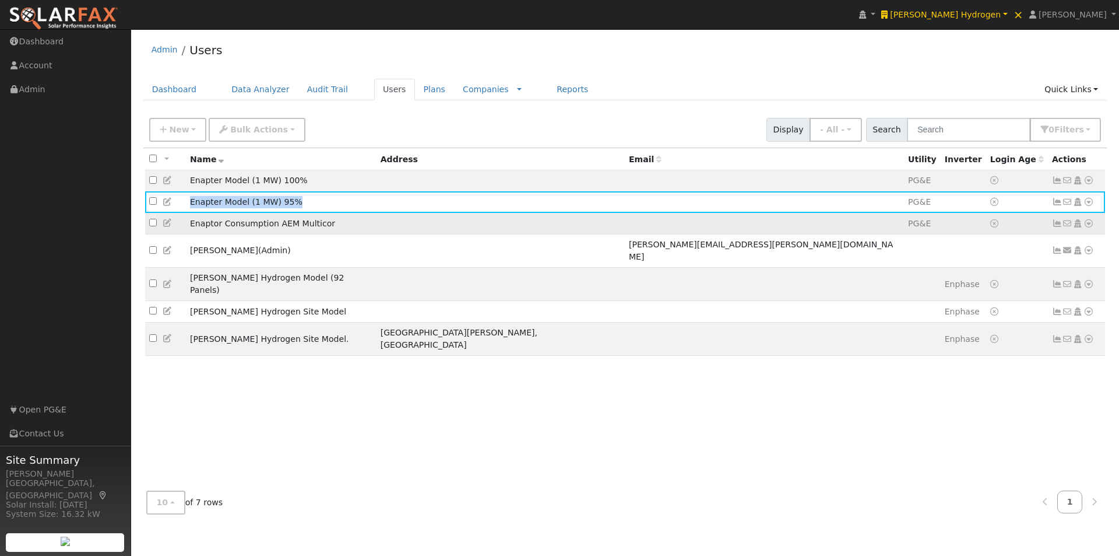
copy tr "Enapter Model (1 MW) 95%"
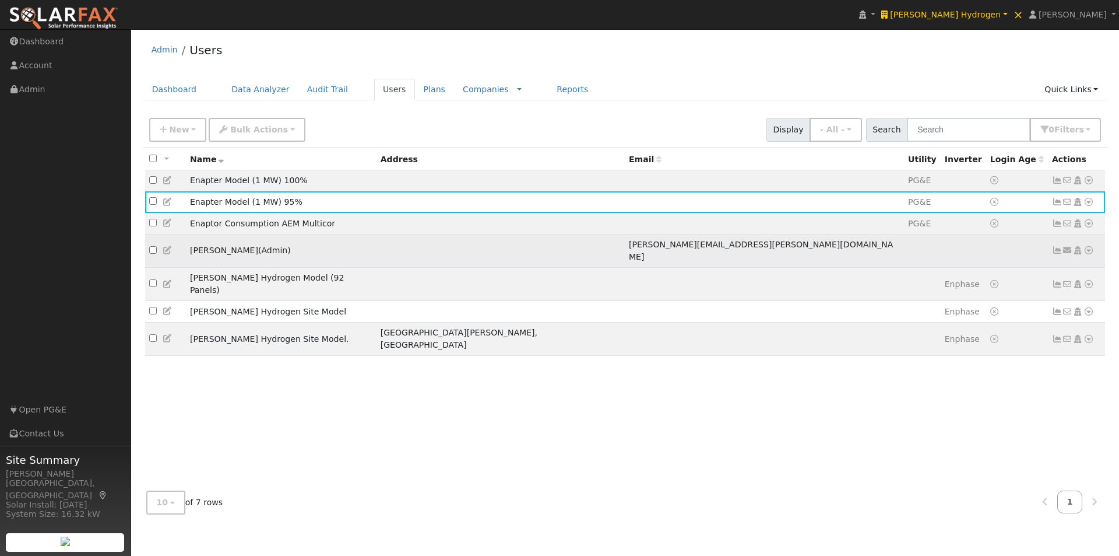
drag, startPoint x: 215, startPoint y: 339, endPoint x: 159, endPoint y: 255, distance: 100.4
click at [213, 339] on div "All None All on page None on page Name Address Email Utility Inverter Login Age…" at bounding box center [625, 314] width 964 height 333
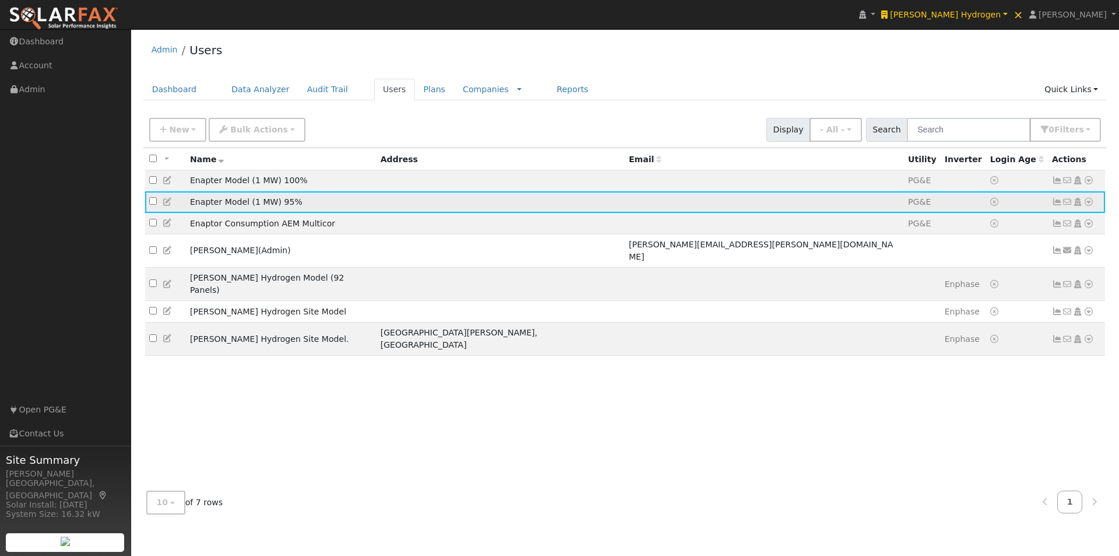
click at [166, 203] on icon at bounding box center [168, 202] width 10 height 8
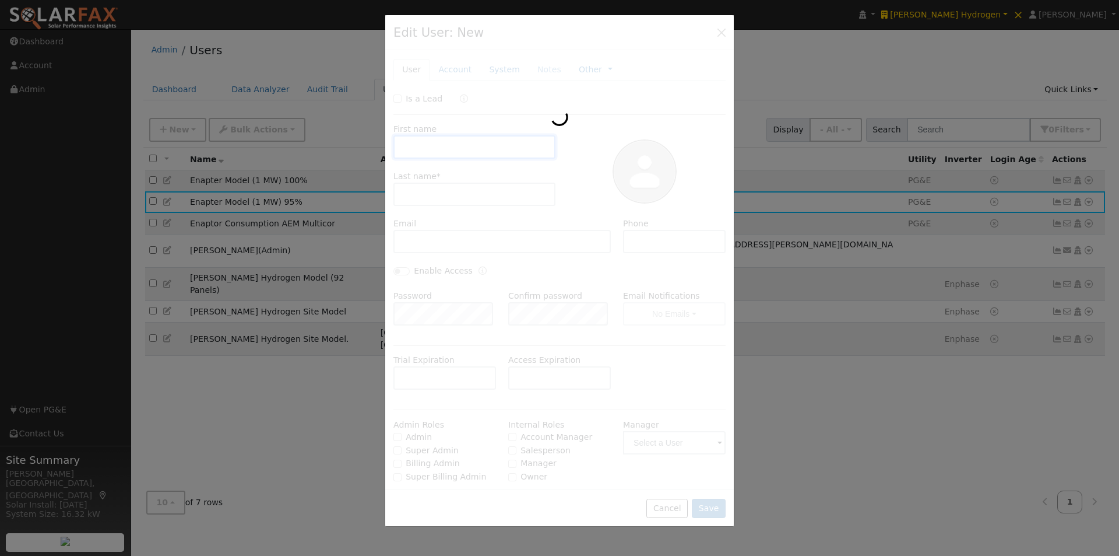
type input "Enapter Model"
type input "(1 MW) 95%"
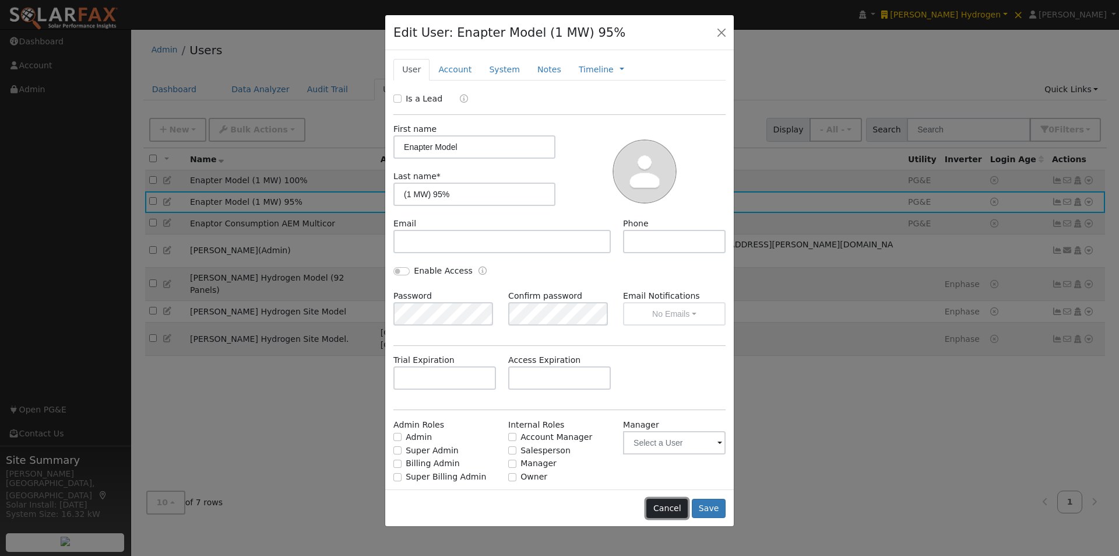
drag, startPoint x: 667, startPoint y: 505, endPoint x: 644, endPoint y: 460, distance: 50.6
click at [668, 503] on button "Cancel" at bounding box center [666, 508] width 41 height 20
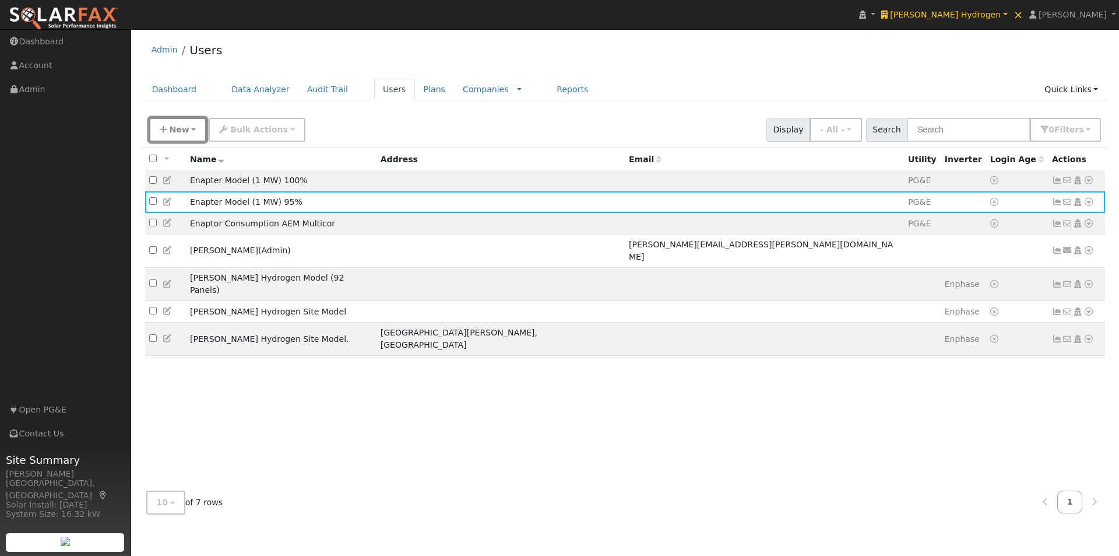
drag, startPoint x: 166, startPoint y: 128, endPoint x: 199, endPoint y: 140, distance: 34.7
click at [167, 129] on button "New" at bounding box center [178, 130] width 58 height 24
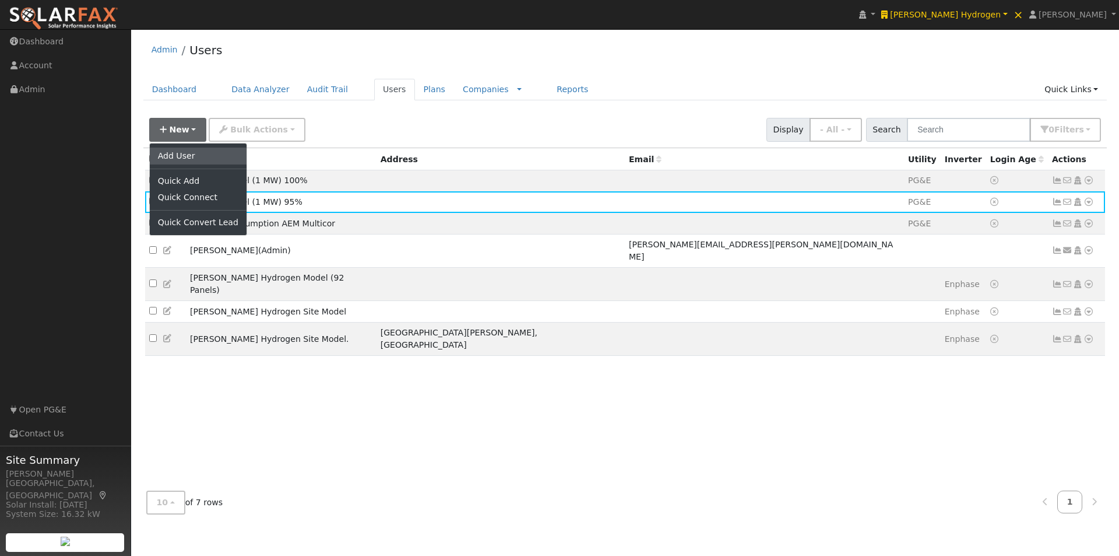
click at [179, 155] on link "Add User" at bounding box center [198, 155] width 97 height 16
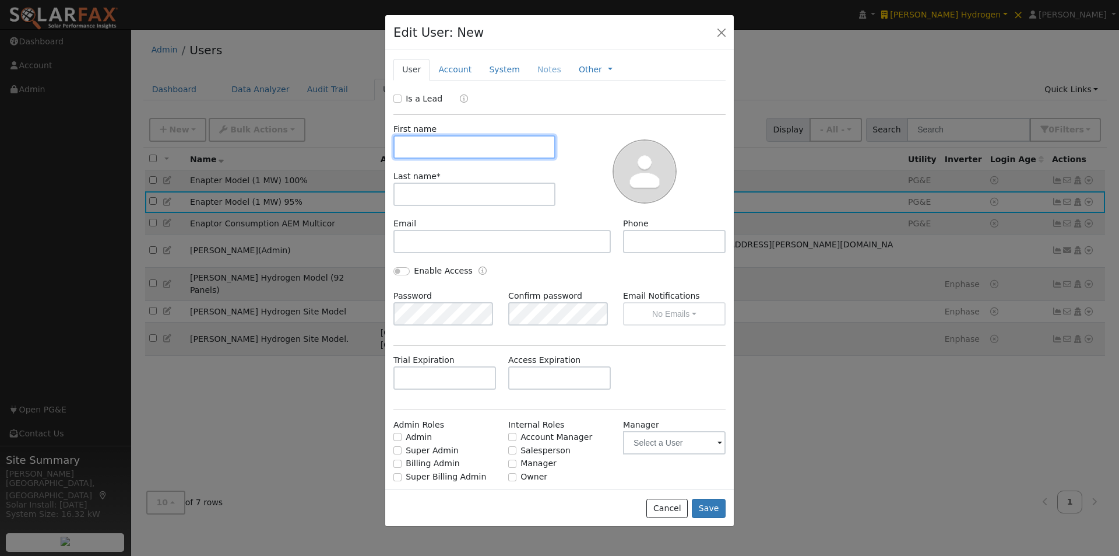
paste input "Enapter Model (1 MW) 95%"
drag, startPoint x: 423, startPoint y: 148, endPoint x: 180, endPoint y: 127, distance: 244.0
click at [0, 0] on div "Edit User: New Select an Ac... New Account Nickname Cancel Create Are you sure …" at bounding box center [0, 0] width 0 height 0
type input "Enapter Model (1 MW) 95%"
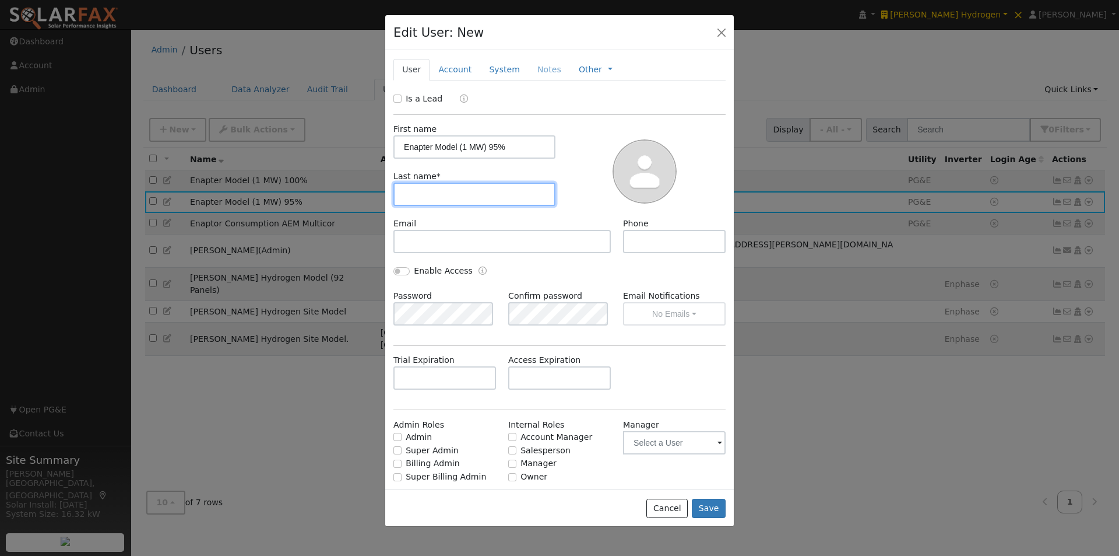
click at [442, 193] on input "text" at bounding box center [474, 193] width 162 height 23
paste input "Enapter Model (1 MW) 95%"
type input "Enapter Model (1 MW) 95%"
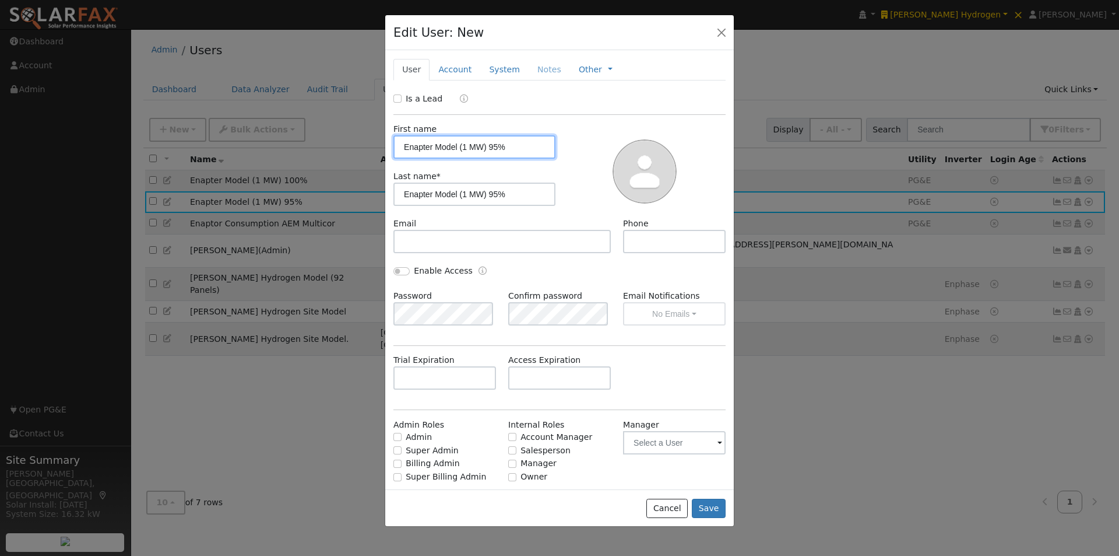
drag, startPoint x: 518, startPoint y: 143, endPoint x: 454, endPoint y: 152, distance: 65.3
click at [458, 146] on input "Enapter Model (1 MW) 95%" at bounding box center [474, 146] width 162 height 23
type input "Enapter Model"
drag, startPoint x: 478, startPoint y: 194, endPoint x: 275, endPoint y: 176, distance: 203.7
click at [0, 0] on div "Edit User: New Select an Ac... New Account Nickname Cancel Create Are you sure …" at bounding box center [0, 0] width 0 height 0
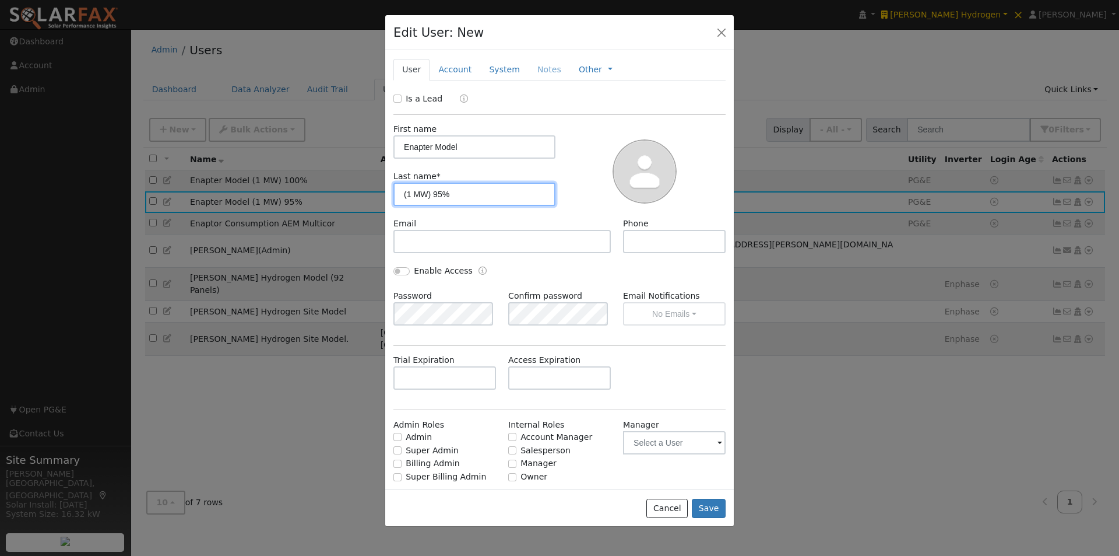
click at [444, 195] on input "(1 MW) 95%" at bounding box center [474, 193] width 162 height 23
type input "(1 MW) 90%"
click at [713, 508] on button "Save" at bounding box center [709, 508] width 34 height 20
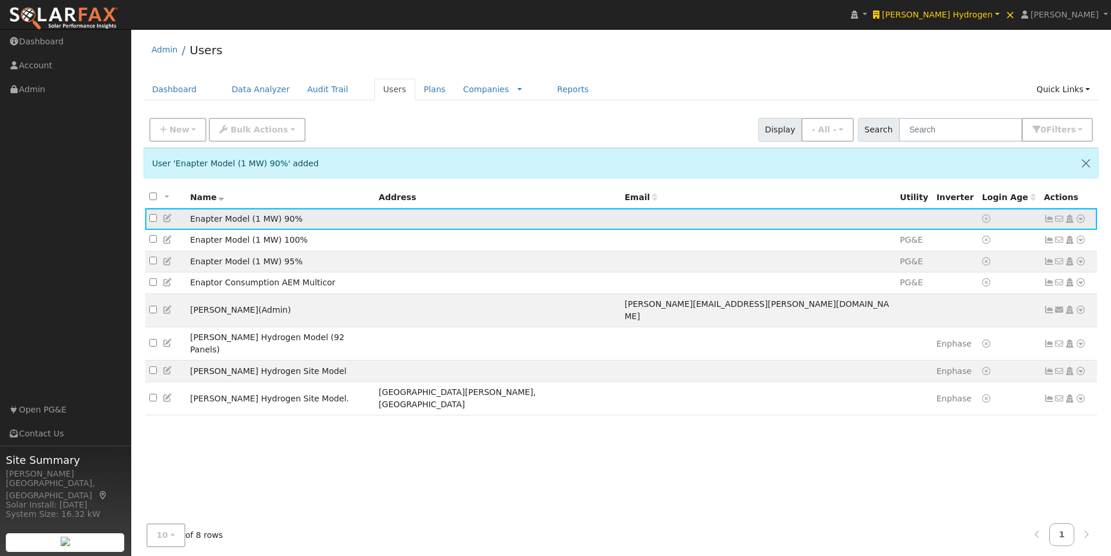
click at [165, 219] on icon at bounding box center [168, 218] width 10 height 8
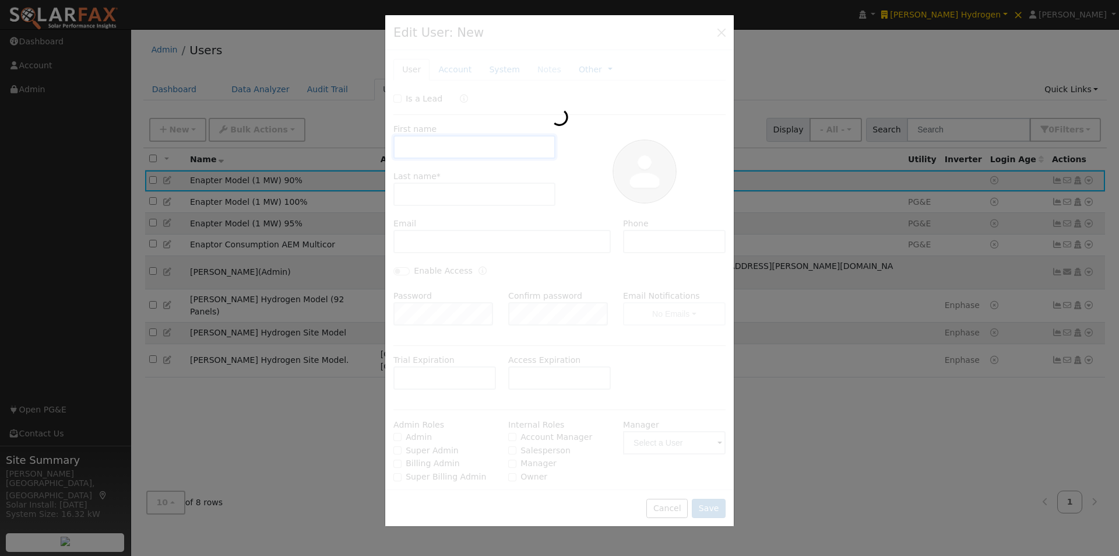
type input "Enapter Model"
type input "(1 MW) 90%"
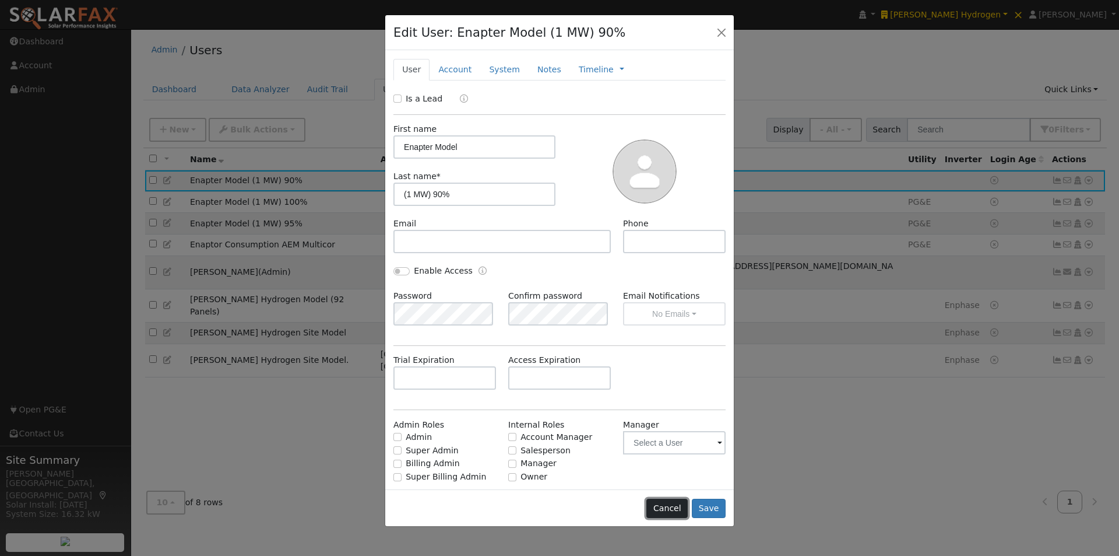
drag, startPoint x: 671, startPoint y: 505, endPoint x: 578, endPoint y: 390, distance: 148.4
click at [670, 504] on button "Cancel" at bounding box center [666, 508] width 41 height 20
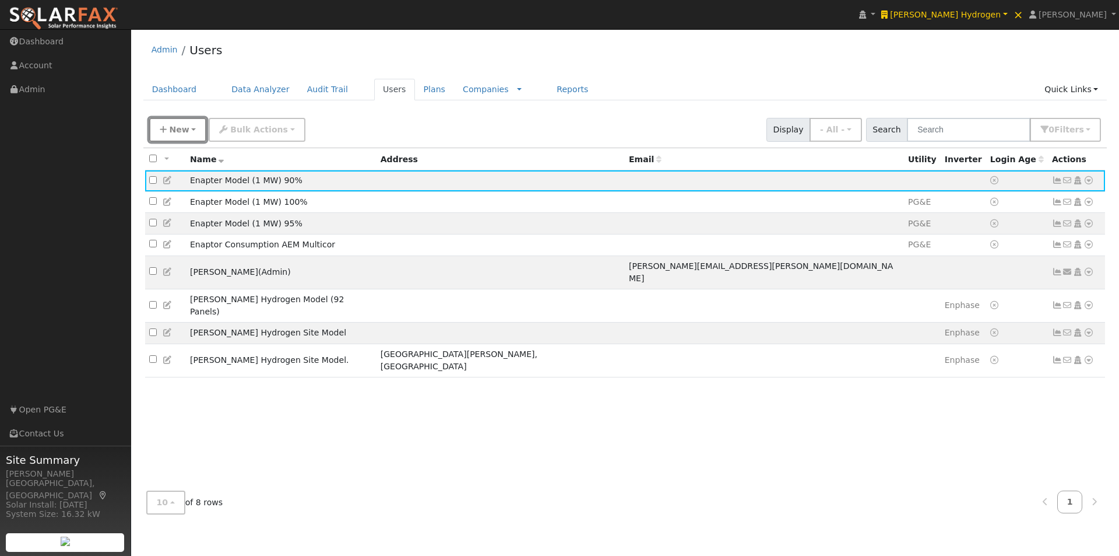
click at [182, 132] on span "New" at bounding box center [179, 129] width 20 height 9
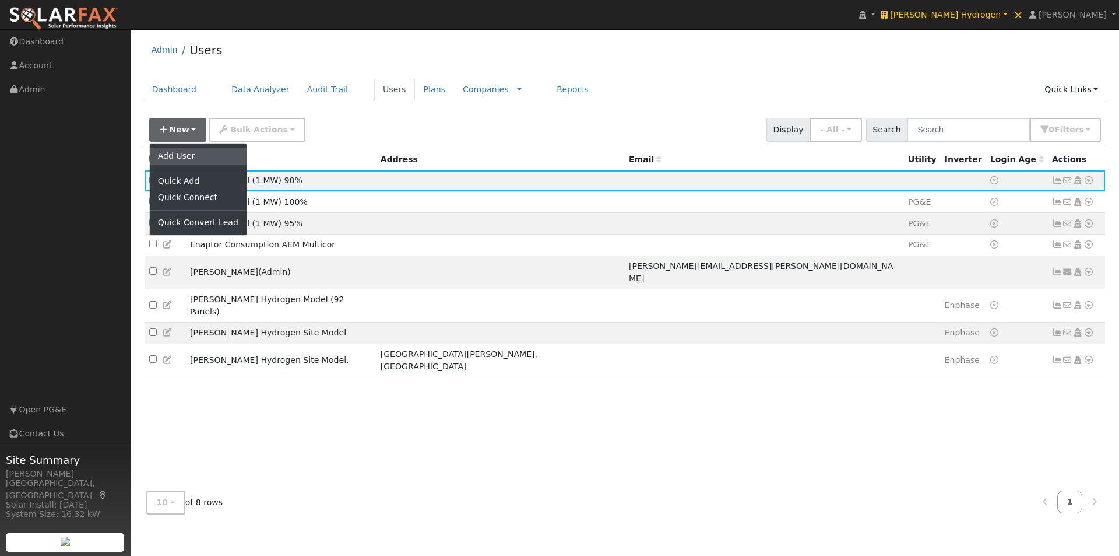
click at [180, 156] on link "Add User" at bounding box center [198, 155] width 97 height 16
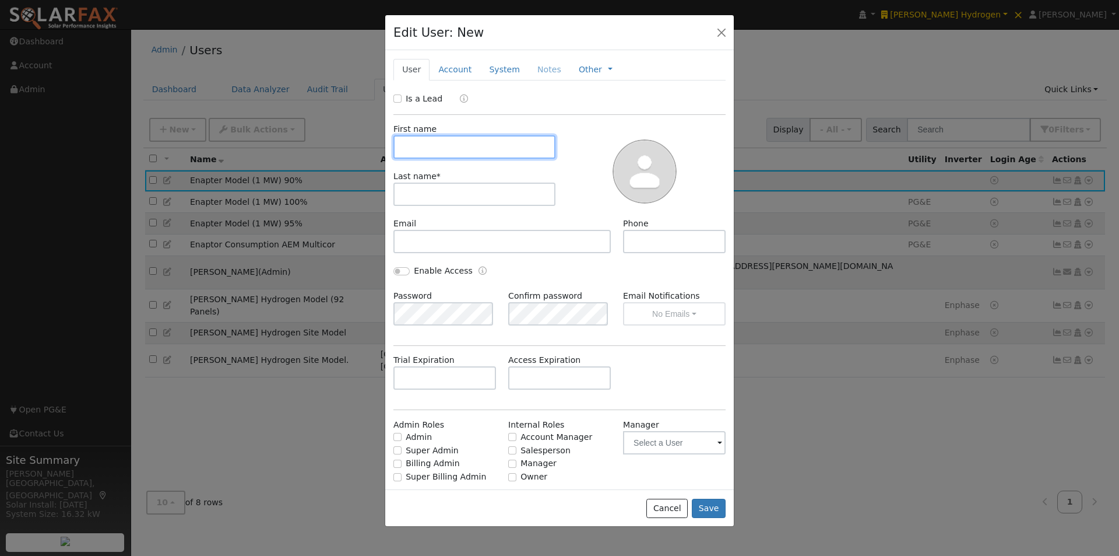
paste input "Enapter Model (1 MW) 95%"
drag, startPoint x: 423, startPoint y: 147, endPoint x: 205, endPoint y: 114, distance: 220.5
click at [0, 0] on div "Edit User: New Select an Ac... New Account Nickname Cancel Create Are you sure …" at bounding box center [0, 0] width 0 height 0
type input "Enapter Model (1 MW) 95%"
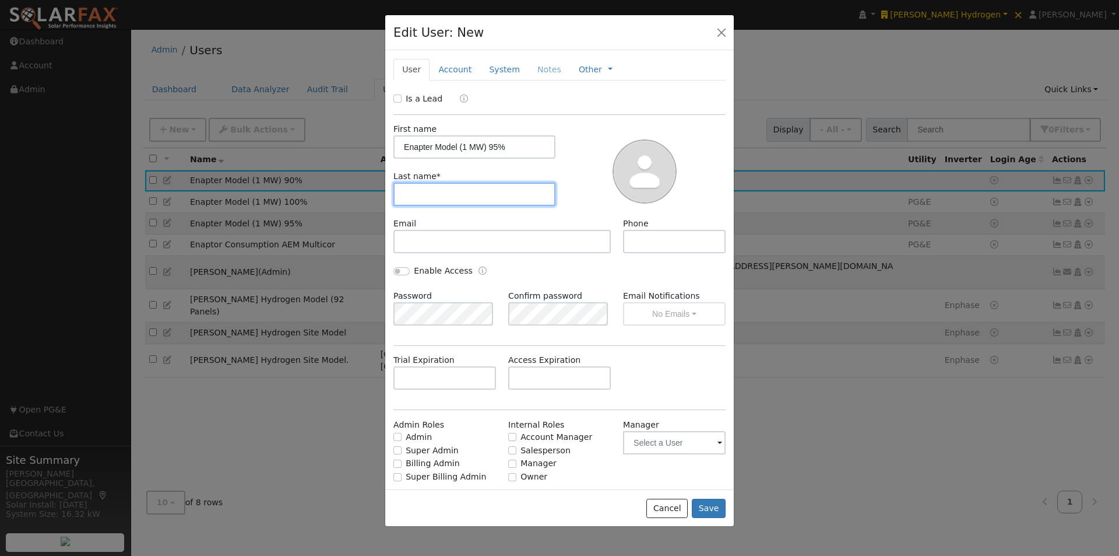
click at [420, 191] on input "text" at bounding box center [474, 193] width 162 height 23
paste input "Enapter Model (1 MW) 95%"
type input "Enapter Model (1 MW) 95%"
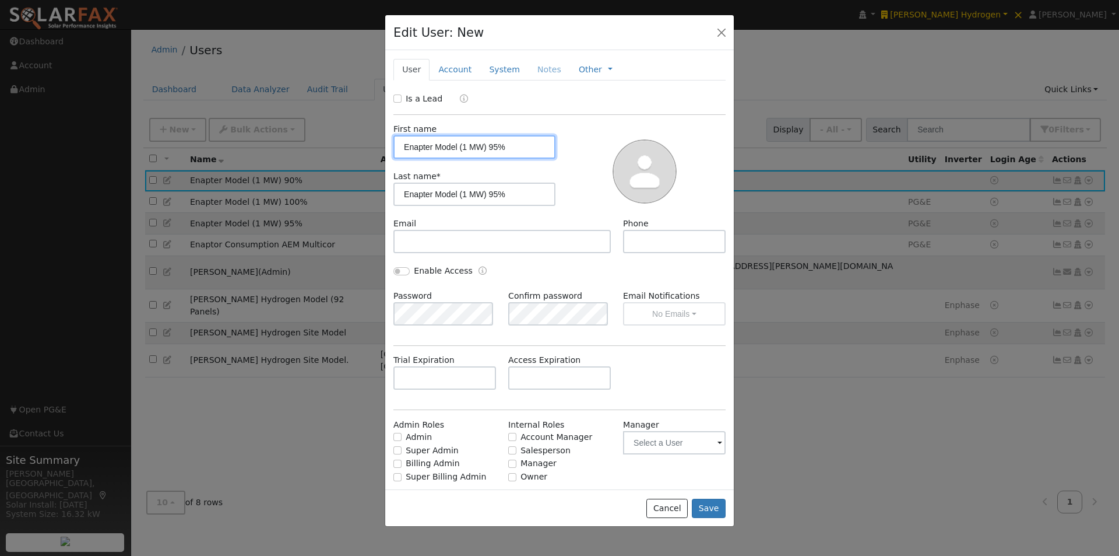
drag, startPoint x: 514, startPoint y: 142, endPoint x: 456, endPoint y: 147, distance: 57.9
click at [456, 147] on input "Enapter Model (1 MW) 95%" at bounding box center [474, 146] width 162 height 23
type input "Enapter Model"
drag, startPoint x: 455, startPoint y: 150, endPoint x: 435, endPoint y: 184, distance: 39.2
click at [434, 184] on input "Enapter Model (1 MW) 95%" at bounding box center [474, 193] width 162 height 23
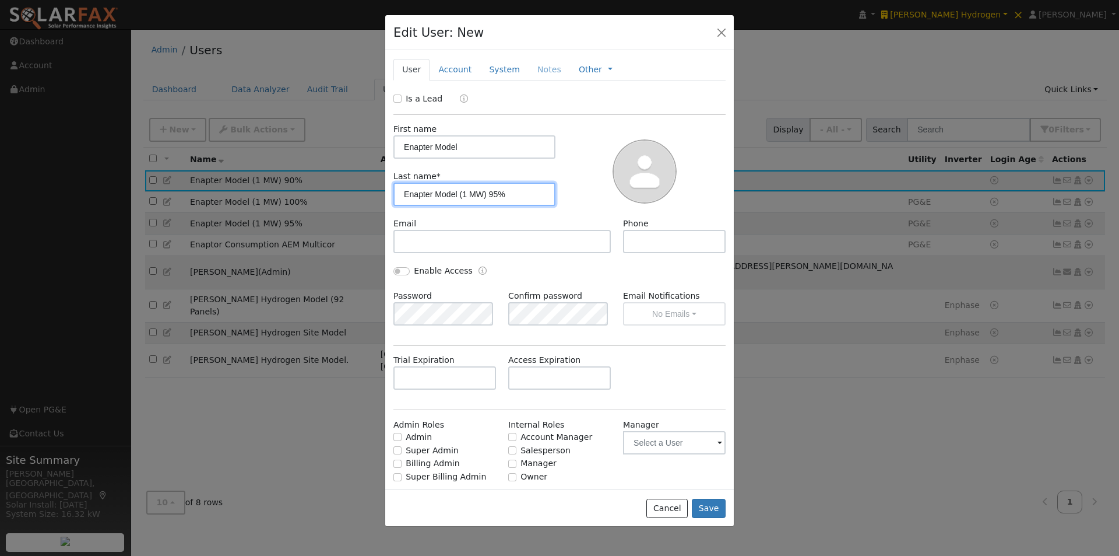
drag, startPoint x: 479, startPoint y: 192, endPoint x: 245, endPoint y: 170, distance: 235.4
click at [0, 0] on div "Edit User: New Select an Ac... New Account Nickname Cancel Create Are you sure …" at bounding box center [0, 0] width 0 height 0
click at [442, 192] on input "(1 MW) 95%" at bounding box center [474, 193] width 162 height 23
click at [436, 193] on input "(1 MW) 95%" at bounding box center [474, 193] width 162 height 23
type input "(1 MW) 85%"
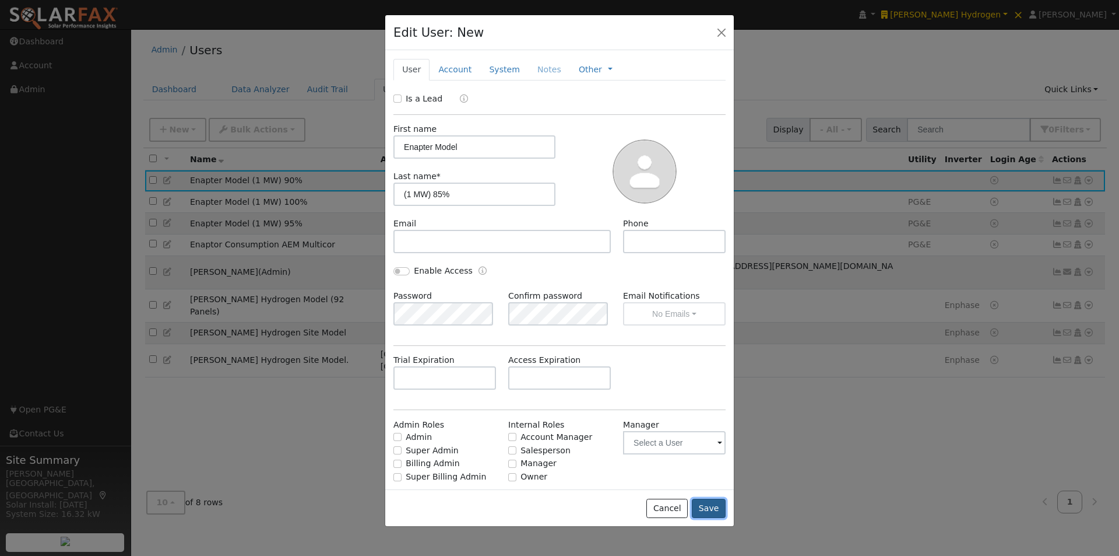
click at [712, 505] on button "Save" at bounding box center [709, 508] width 34 height 20
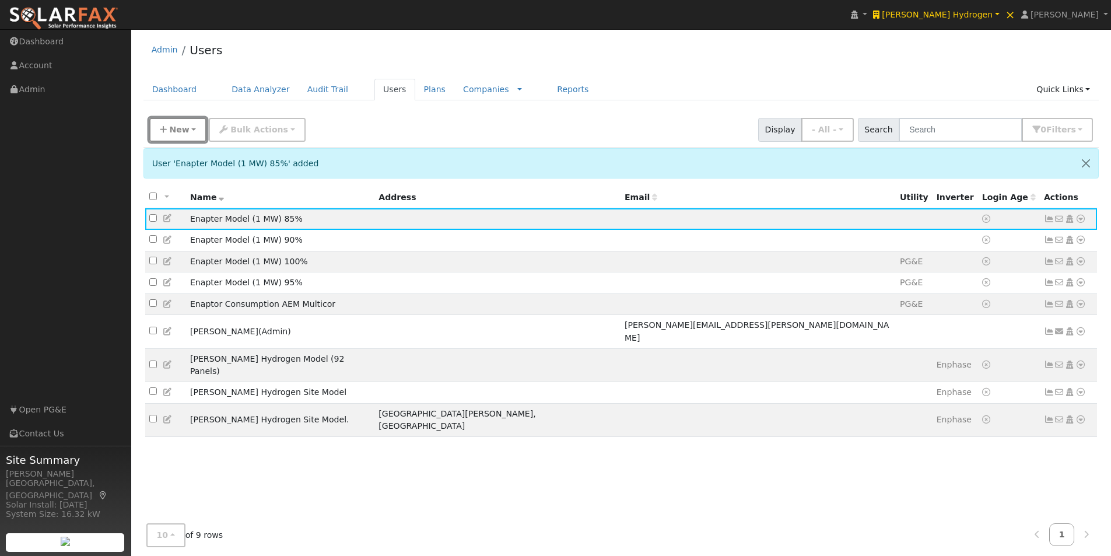
click at [188, 127] on button "New" at bounding box center [178, 130] width 58 height 24
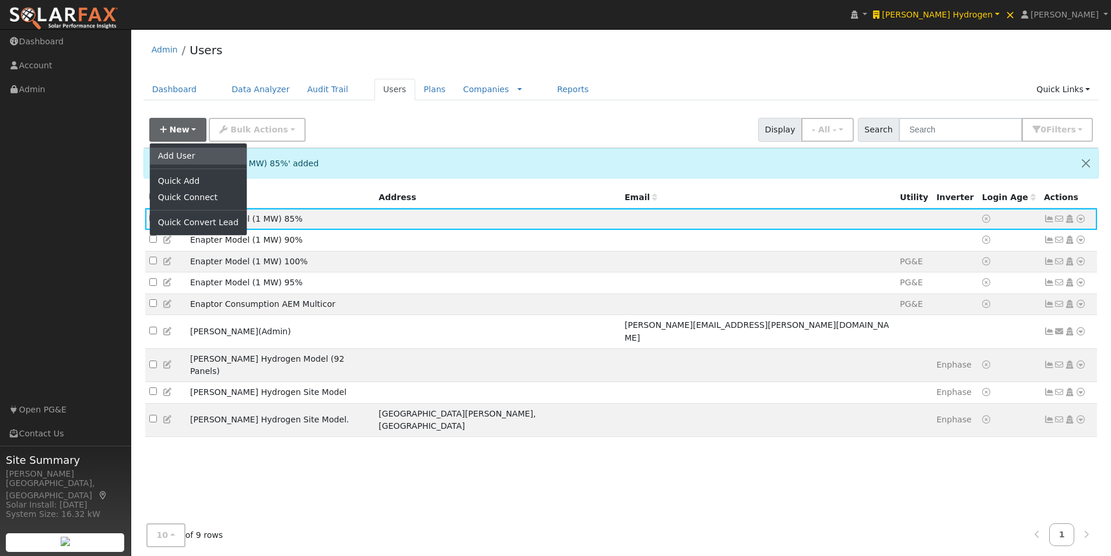
drag, startPoint x: 169, startPoint y: 153, endPoint x: 364, endPoint y: 153, distance: 195.3
click at [170, 152] on link "Add User" at bounding box center [198, 155] width 97 height 16
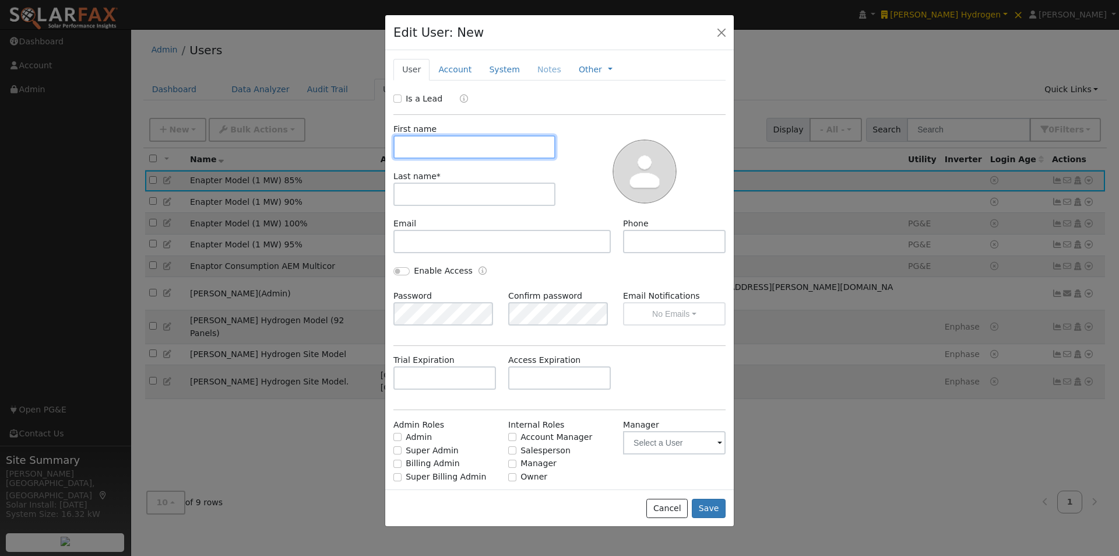
click at [466, 145] on input "text" at bounding box center [474, 146] width 162 height 23
paste input "Enapter Model (1 MW) 95%"
drag, startPoint x: 424, startPoint y: 145, endPoint x: 191, endPoint y: 96, distance: 239.0
click at [0, 0] on div "Edit User: New Select an Ac... New Account Nickname Cancel Create Are you sure …" at bounding box center [0, 0] width 0 height 0
type input "Enapter Model (1 MW) 95%"
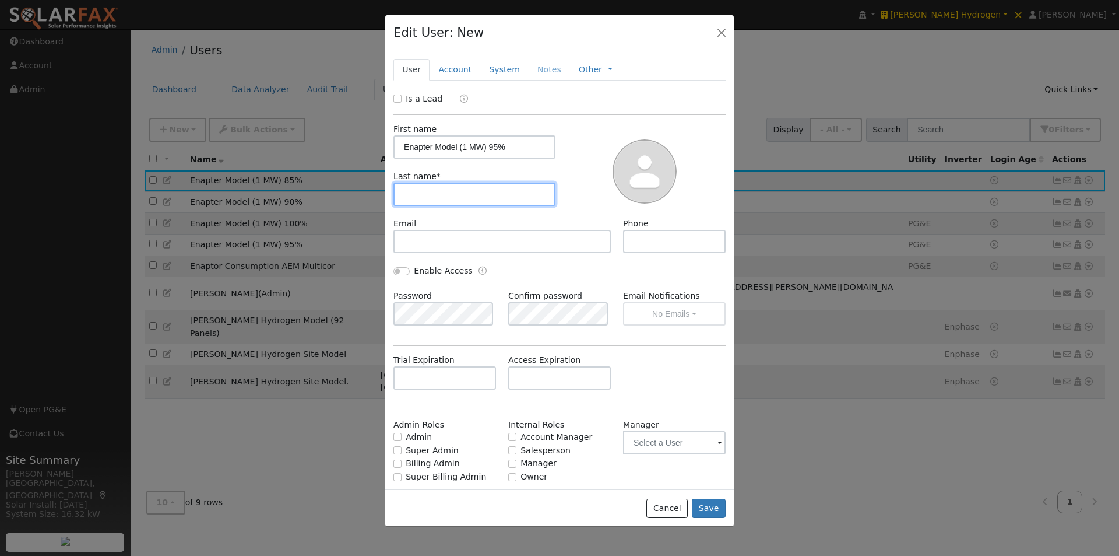
click at [492, 199] on input "text" at bounding box center [474, 193] width 162 height 23
paste input "Enapter Model (1 MW) 95%"
type input "Enapter Model (1 MW) 95%"
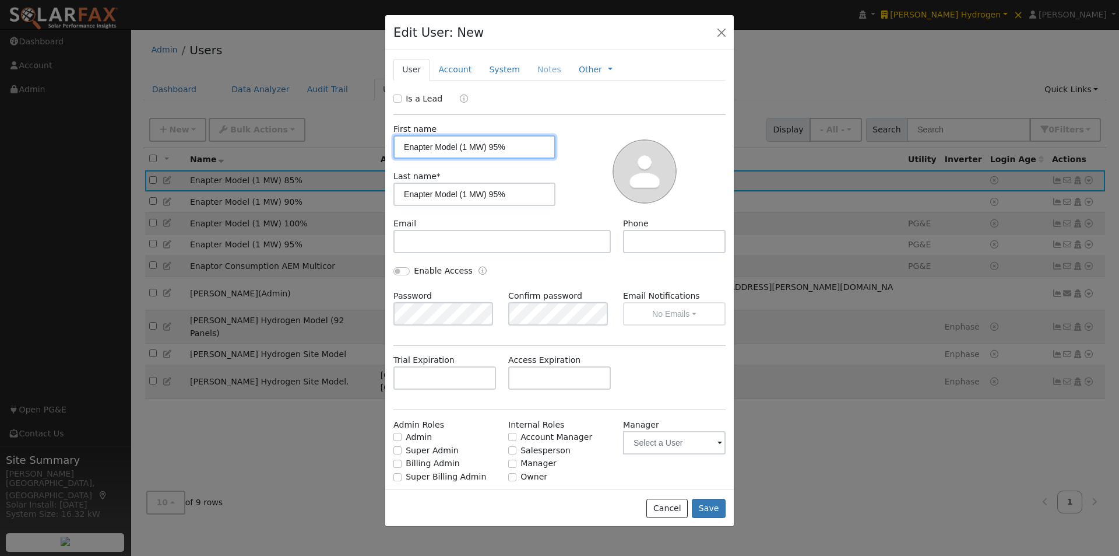
drag, startPoint x: 508, startPoint y: 145, endPoint x: 458, endPoint y: 136, distance: 51.4
click at [458, 136] on input "Enapter Model (1 MW) 95%" at bounding box center [474, 146] width 162 height 23
type input "Enapter Model"
drag, startPoint x: 477, startPoint y: 195, endPoint x: 188, endPoint y: 75, distance: 312.5
click at [0, 0] on div "Edit User: New Select an Ac... New Account Nickname Cancel Create Are you sure …" at bounding box center [0, 0] width 0 height 0
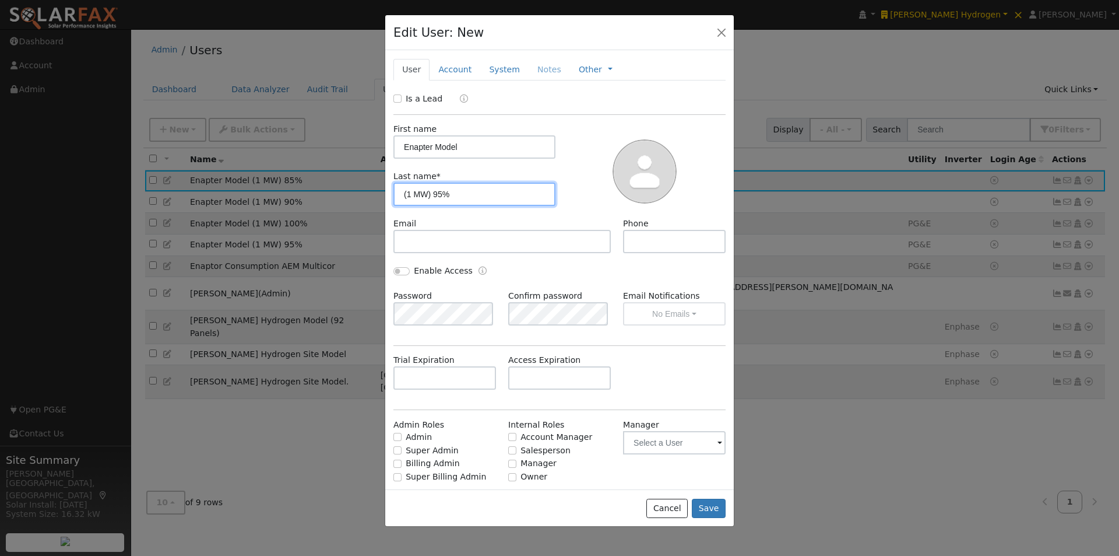
click at [441, 195] on input "(1 MW) 95%" at bounding box center [474, 193] width 162 height 23
type input "(1 MW) 80%"
click at [708, 507] on button "Save" at bounding box center [709, 508] width 34 height 20
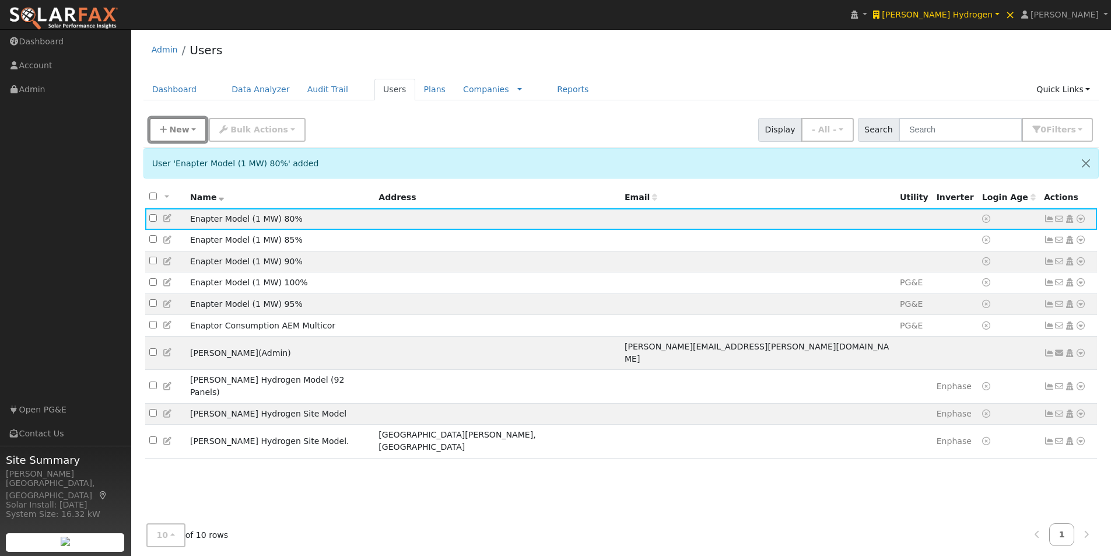
click at [173, 125] on span "New" at bounding box center [179, 129] width 20 height 9
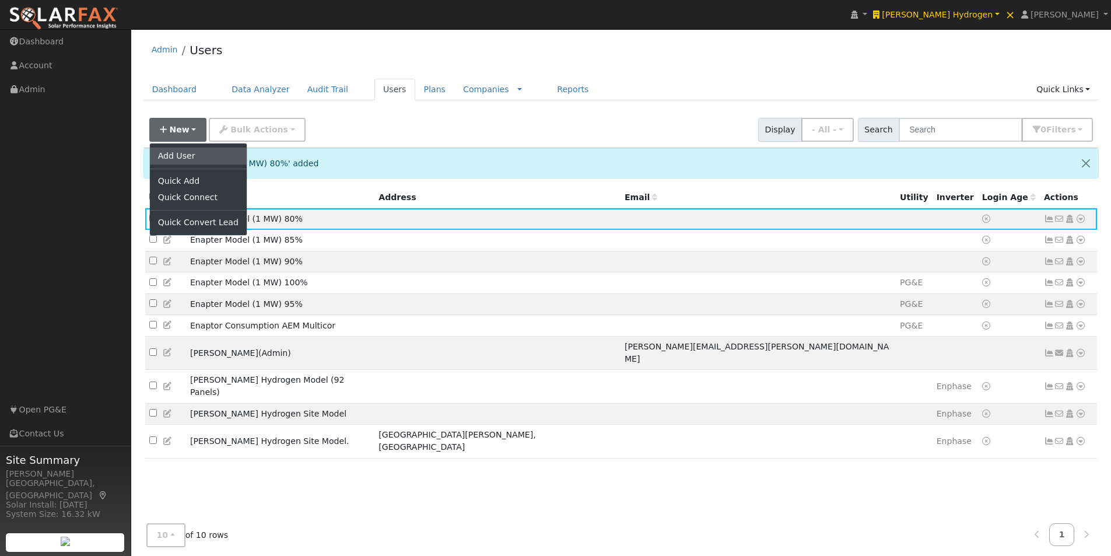
drag, startPoint x: 175, startPoint y: 153, endPoint x: 186, endPoint y: 152, distance: 11.1
click at [175, 154] on link "Add User" at bounding box center [198, 155] width 97 height 16
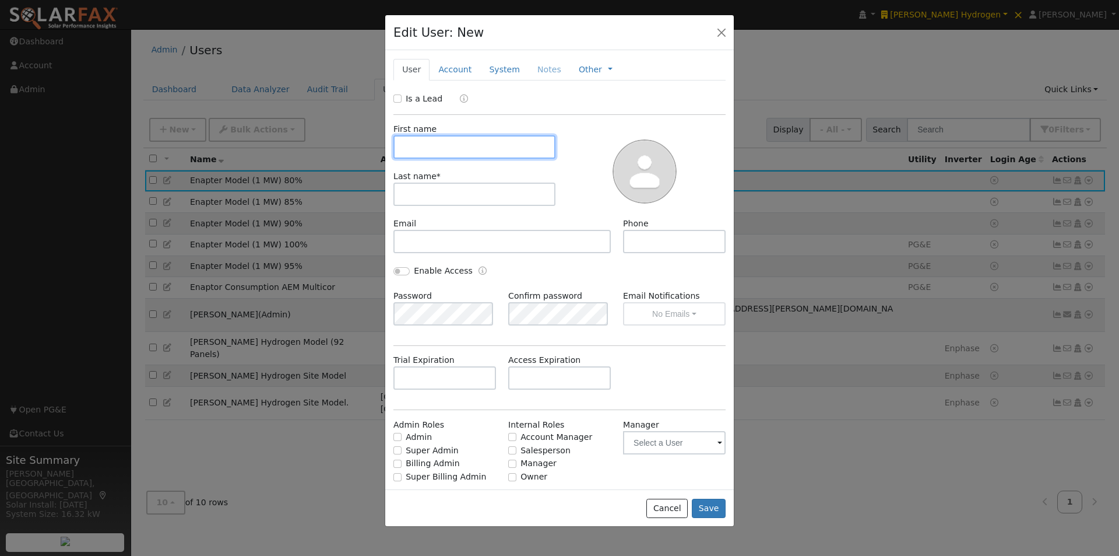
paste input "Enapter Model (1 MW) 95%"
drag, startPoint x: 421, startPoint y: 145, endPoint x: 181, endPoint y: 103, distance: 243.8
click at [0, 0] on div "Edit User: New Select an Ac... New Account Nickname Cancel Create Are you sure …" at bounding box center [0, 0] width 0 height 0
type input "Enapter Model (1 MW) 95%"
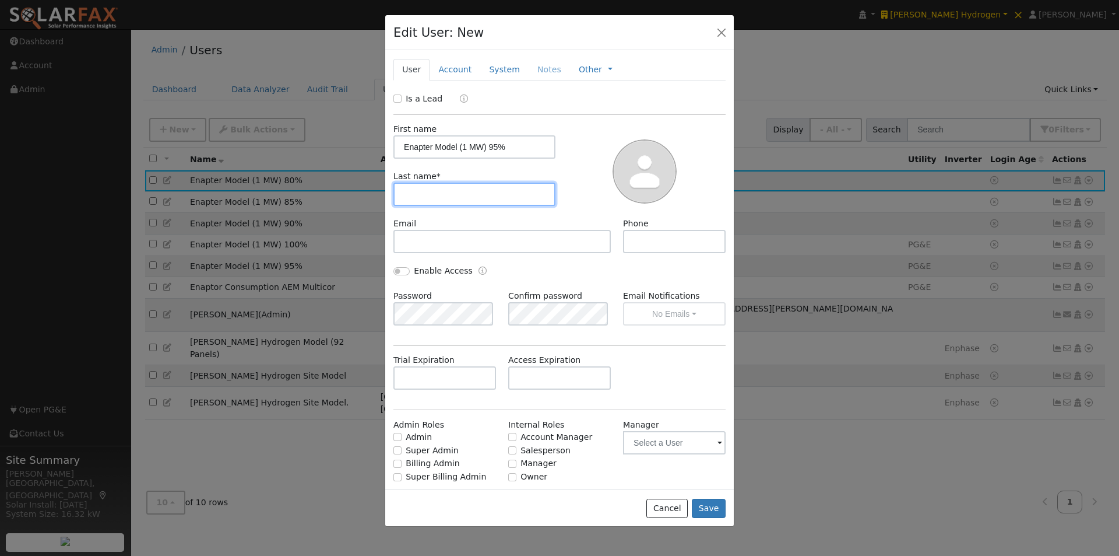
drag, startPoint x: 469, startPoint y: 201, endPoint x: 470, endPoint y: 191, distance: 10.0
click at [470, 192] on input "text" at bounding box center [474, 193] width 162 height 23
paste input "Enapter Model (1 MW) 95%"
type input "Enapter Model (1 MW) 95%"
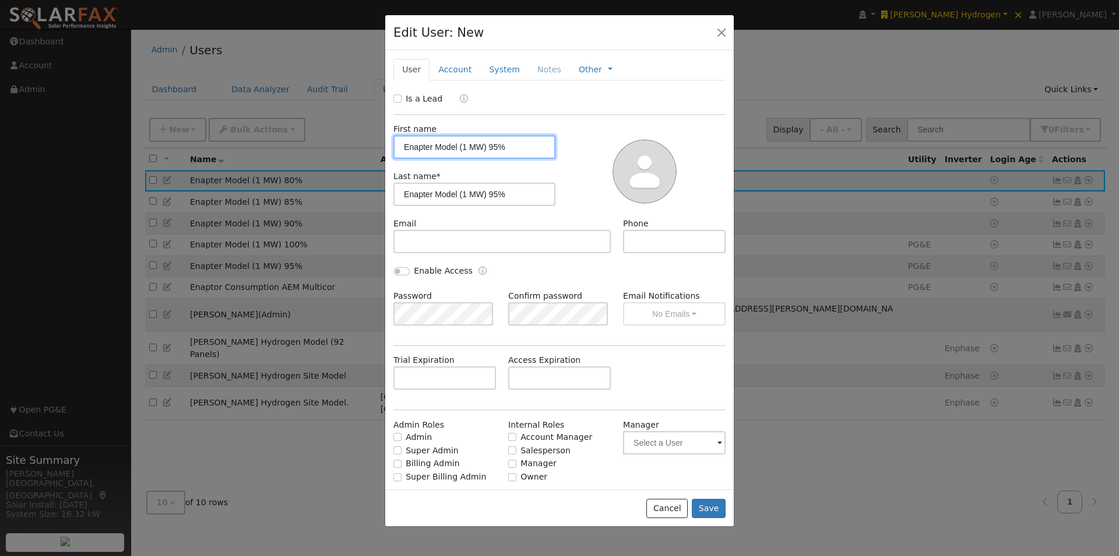
drag, startPoint x: 514, startPoint y: 145, endPoint x: 457, endPoint y: 143, distance: 56.6
click at [457, 143] on input "Enapter Model (1 MW) 95%" at bounding box center [474, 146] width 162 height 23
type input "Enapter Model"
drag, startPoint x: 478, startPoint y: 194, endPoint x: 312, endPoint y: 195, distance: 166.1
click at [0, 0] on div "Edit User: New Select an Ac... New Account Nickname Cancel Create Are you sure …" at bounding box center [0, 0] width 0 height 0
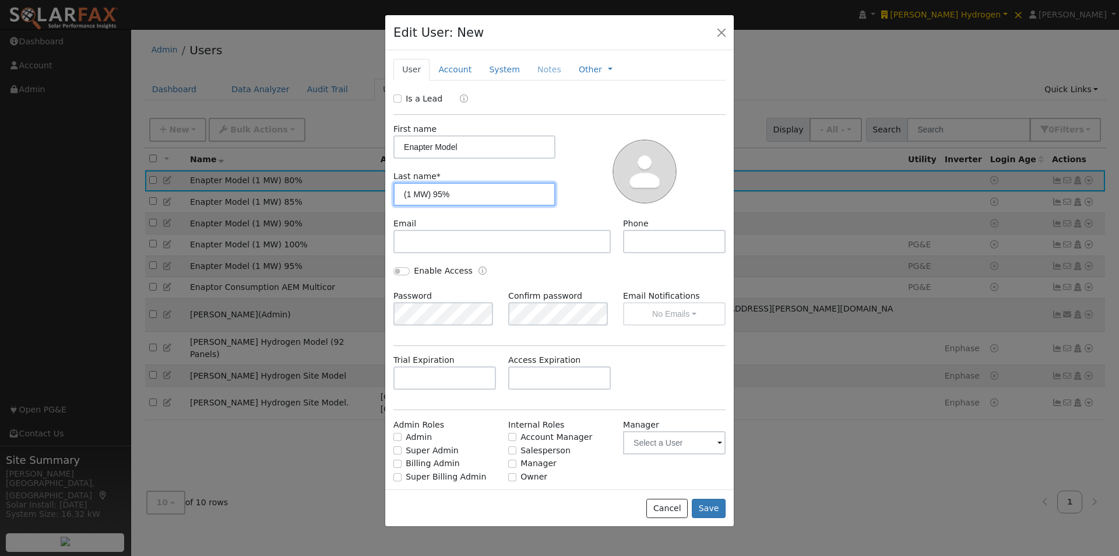
click at [437, 191] on input "(1 MW) 95%" at bounding box center [474, 193] width 162 height 23
type input "(1 MW) 75%"
drag, startPoint x: 709, startPoint y: 505, endPoint x: 702, endPoint y: 495, distance: 12.1
click at [708, 501] on button "Save" at bounding box center [709, 508] width 34 height 20
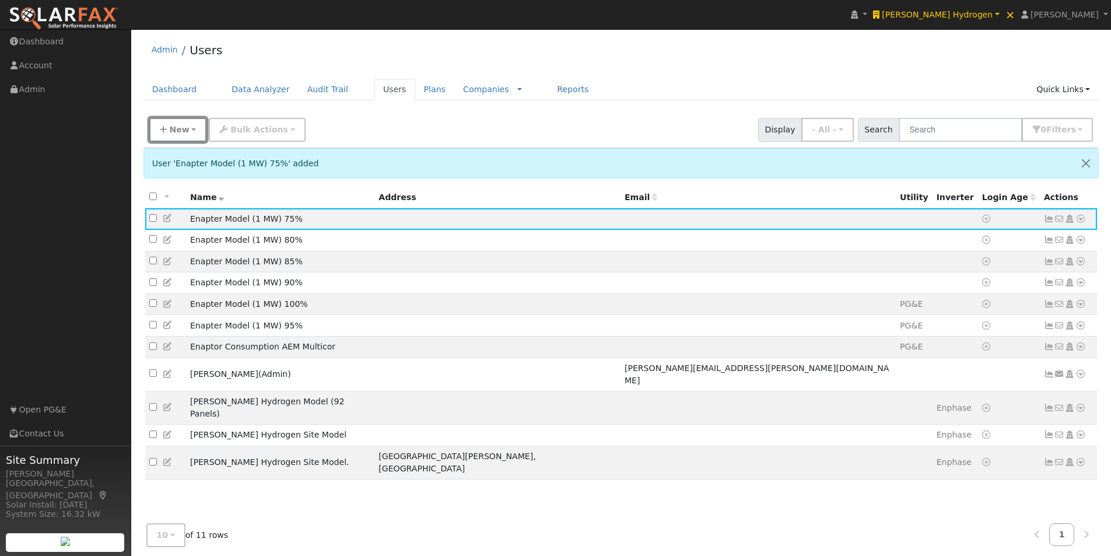
click at [173, 125] on span "New" at bounding box center [179, 129] width 20 height 9
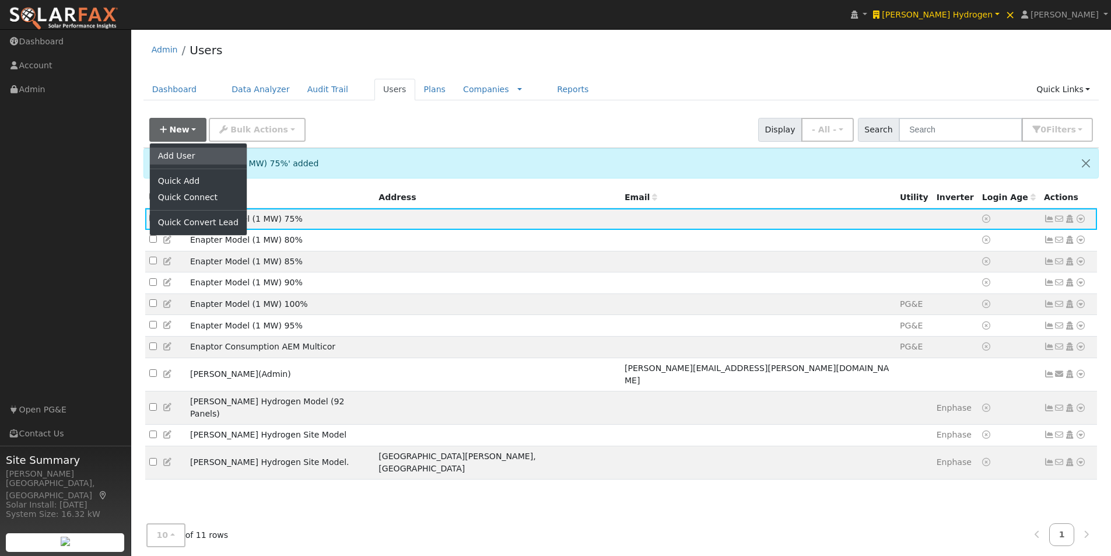
click at [188, 155] on link "Add User" at bounding box center [198, 155] width 97 height 16
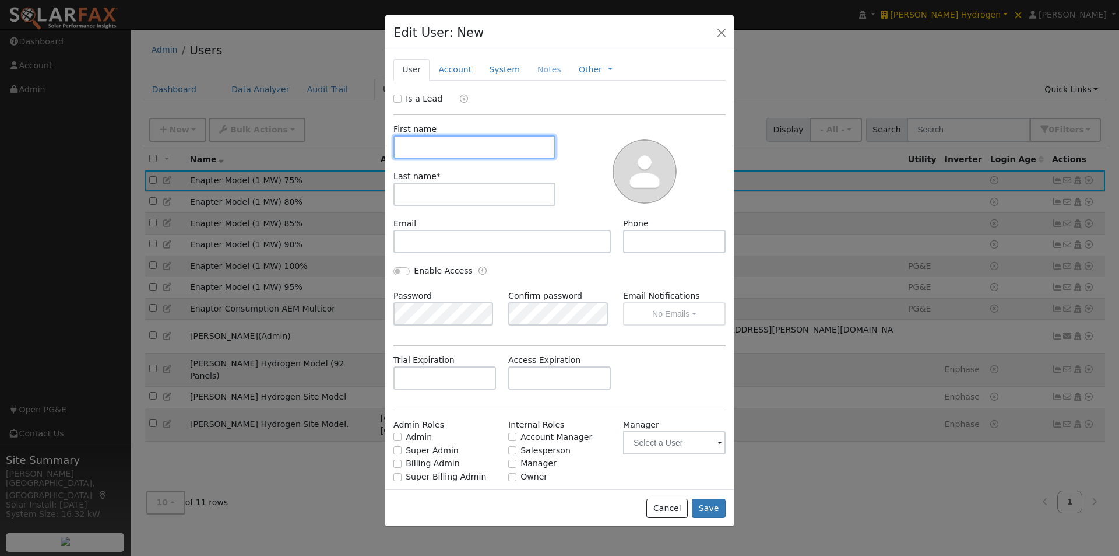
paste input "Enapter Model (1 MW) 95%"
drag, startPoint x: 422, startPoint y: 145, endPoint x: 188, endPoint y: 111, distance: 236.9
click at [0, 0] on div "Edit User: New Select an Ac... New Account Nickname Cancel Create Are you sure …" at bounding box center [0, 0] width 0 height 0
type input "Enapter Model (1 MW) 95%"
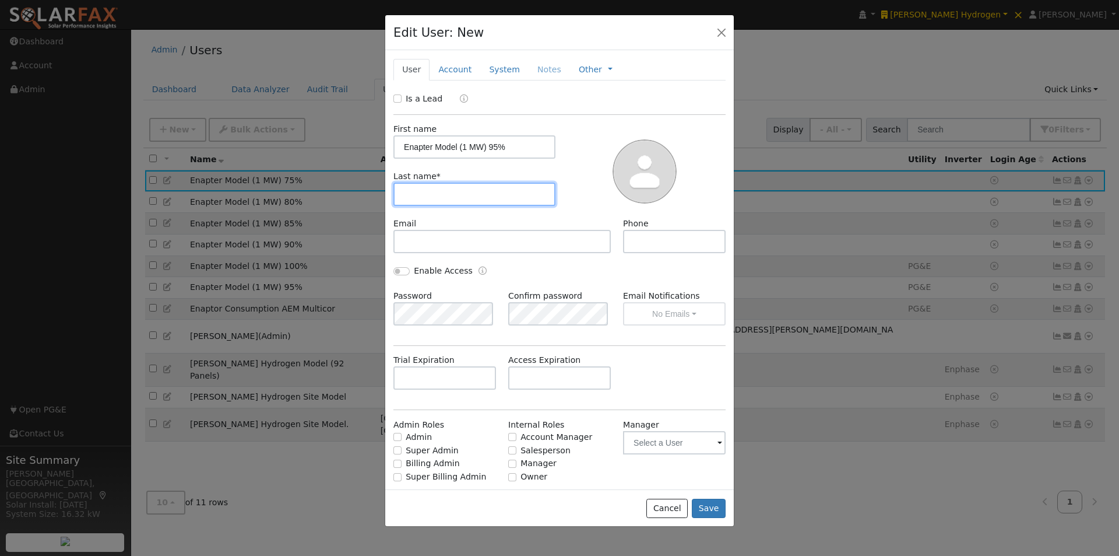
drag, startPoint x: 468, startPoint y: 199, endPoint x: 488, endPoint y: 171, distance: 35.1
click at [489, 174] on div "Last name *" at bounding box center [475, 188] width 174 height 36
paste input "Enapter Model (1 MW) 95%"
type input "Enapter Model (1 MW) 95%"
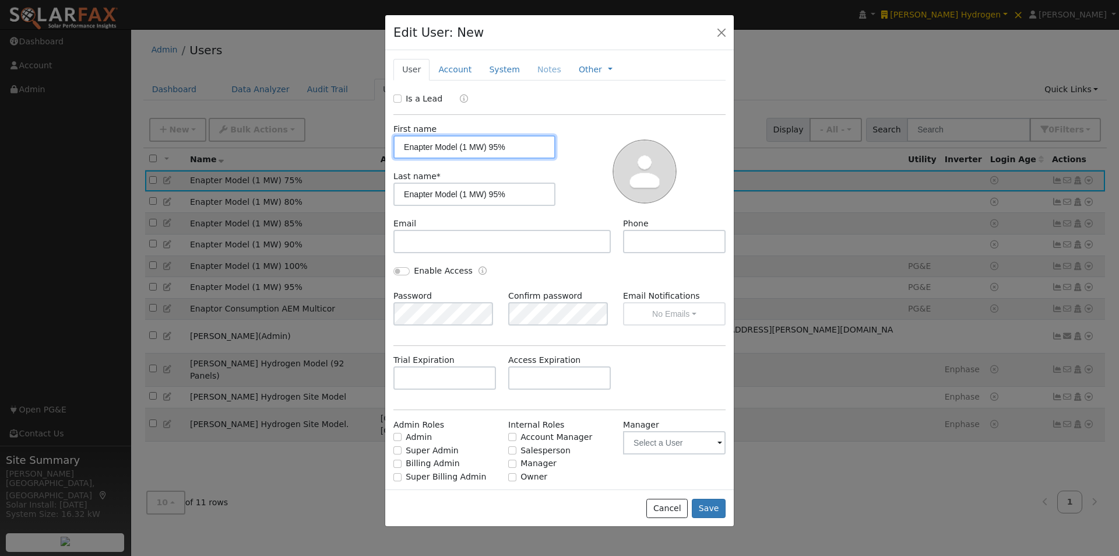
drag, startPoint x: 503, startPoint y: 143, endPoint x: 458, endPoint y: 148, distance: 44.5
click at [458, 148] on input "Enapter Model (1 MW) 95%" at bounding box center [474, 146] width 162 height 23
type input "Enapter Model"
drag, startPoint x: 476, startPoint y: 189, endPoint x: 252, endPoint y: 158, distance: 226.1
click at [0, 0] on div "Edit User: New Select an Ac... New Account Nickname Cancel Create Are you sure …" at bounding box center [0, 0] width 0 height 0
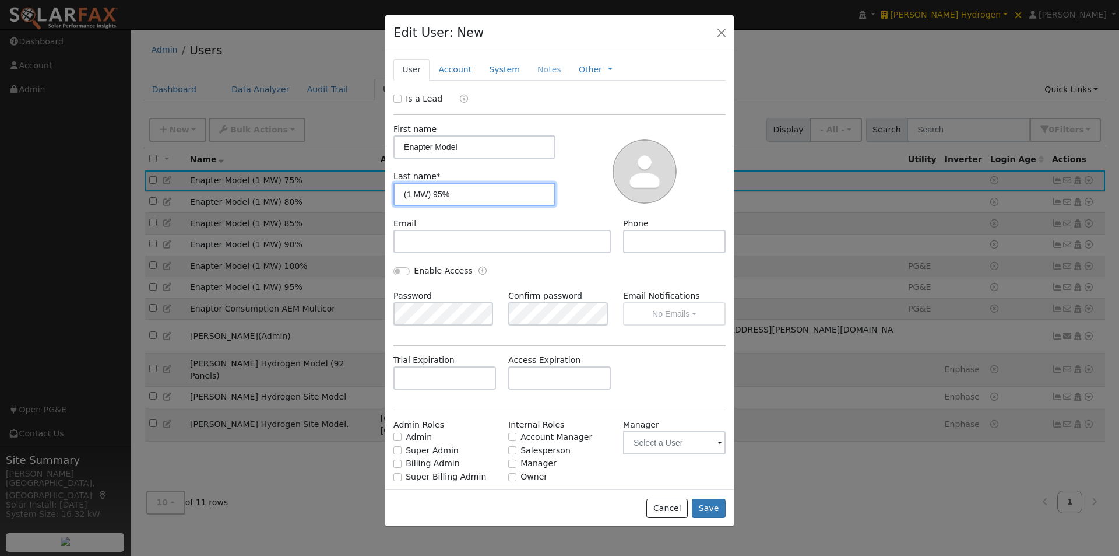
click at [440, 194] on input "(1 MW) 95%" at bounding box center [474, 193] width 162 height 23
type input "(1 MW) 70%"
click at [705, 503] on button "Save" at bounding box center [709, 508] width 34 height 20
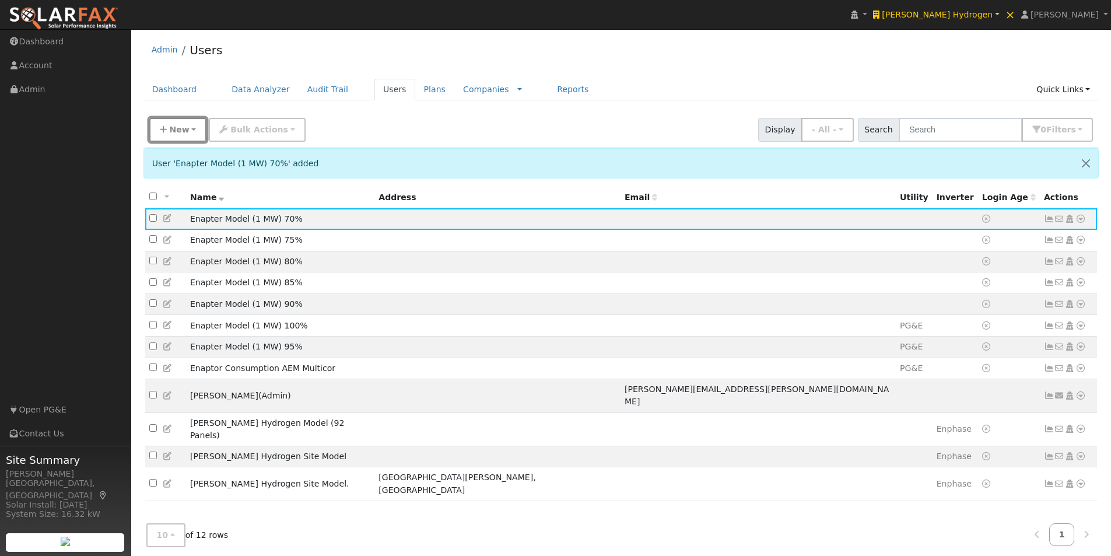
click at [175, 125] on span "New" at bounding box center [179, 129] width 20 height 9
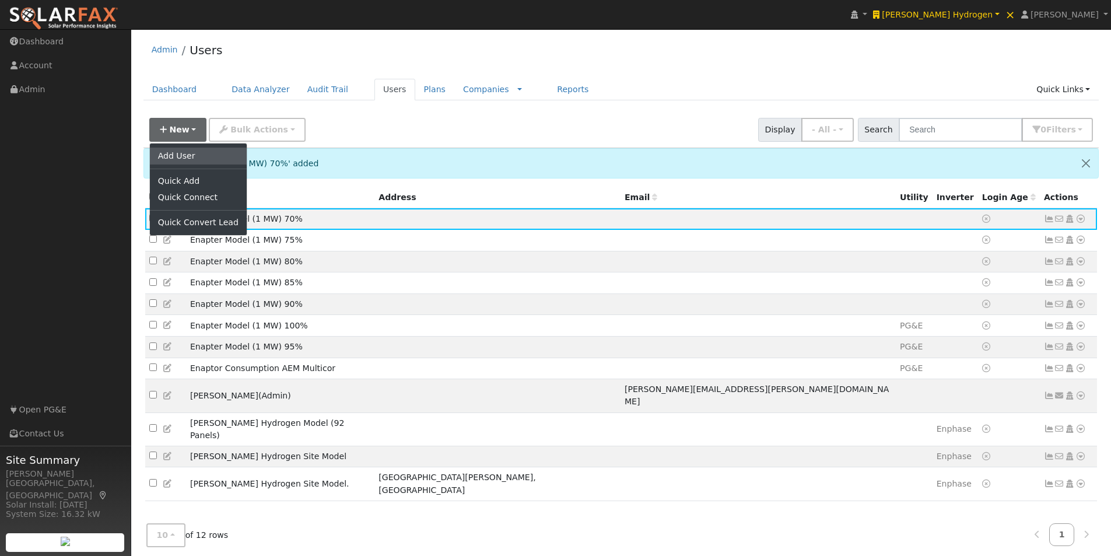
click at [173, 152] on link "Add User" at bounding box center [198, 155] width 97 height 16
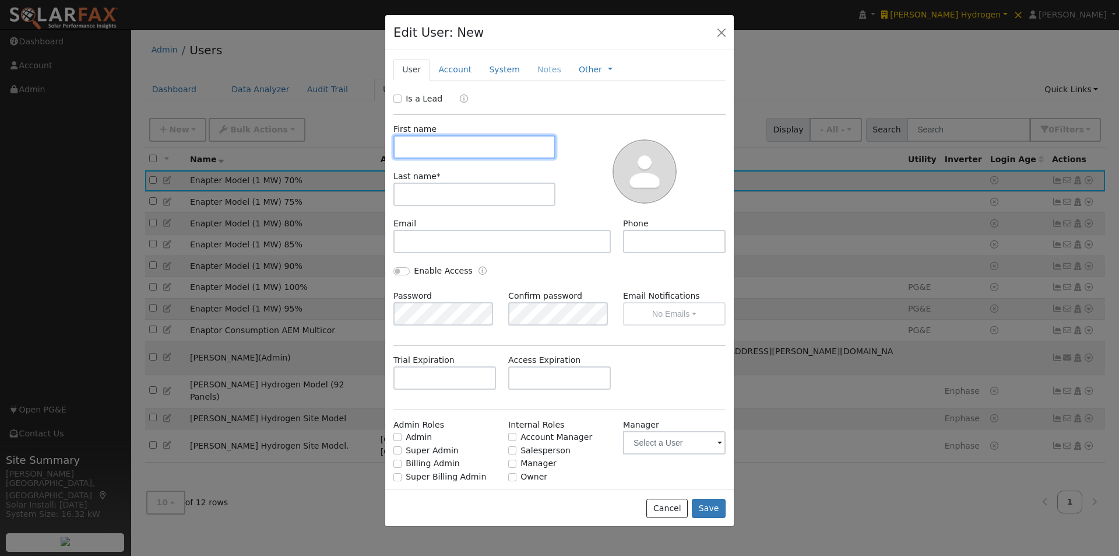
paste input "Enapter Model (1 MW) 95%"
drag, startPoint x: 424, startPoint y: 146, endPoint x: 187, endPoint y: 116, distance: 239.2
click at [0, 0] on div "Edit User: New Select an Ac... New Account Nickname Cancel Create Are you sure …" at bounding box center [0, 0] width 0 height 0
type input "Enapter Model (1 MW) 95%"
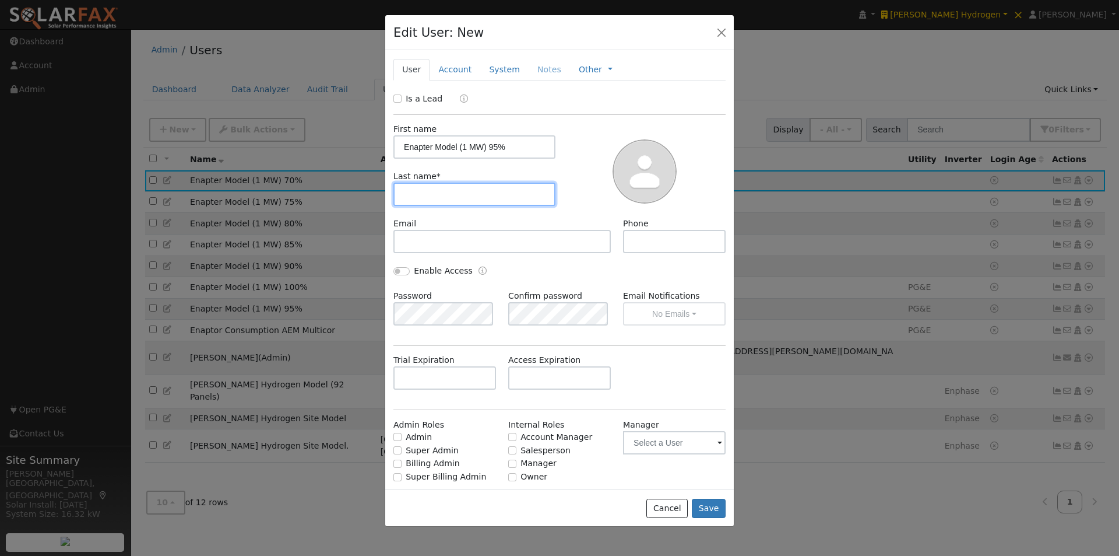
drag, startPoint x: 435, startPoint y: 192, endPoint x: 495, endPoint y: 139, distance: 80.5
click at [439, 185] on input "text" at bounding box center [474, 193] width 162 height 23
paste input "Enapter Model (1 MW) 95%"
type input "Enapter Model (1 MW) 95%"
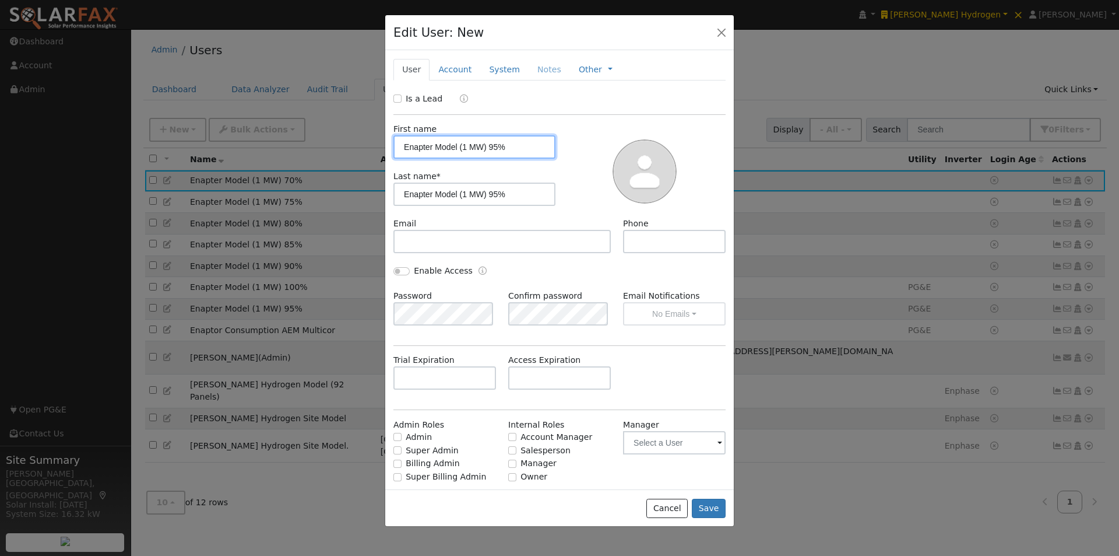
drag, startPoint x: 519, startPoint y: 146, endPoint x: 457, endPoint y: 151, distance: 62.0
click at [457, 151] on input "Enapter Model (1 MW) 95%" at bounding box center [474, 146] width 162 height 23
type input "Enapter Model"
drag, startPoint x: 477, startPoint y: 195, endPoint x: 241, endPoint y: 195, distance: 236.7
click at [0, 0] on div "Edit User: New Select an Ac... New Account Nickname Cancel Create Are you sure …" at bounding box center [0, 0] width 0 height 0
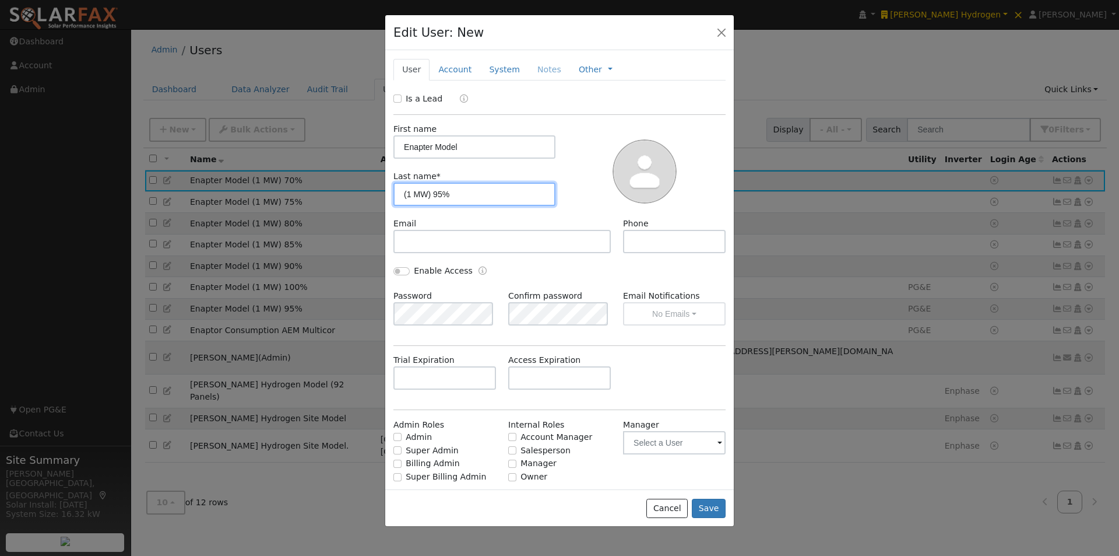
click at [437, 193] on input "(1 MW) 95%" at bounding box center [474, 193] width 162 height 23
type input "(1 MW) 65%"
click at [707, 506] on button "Save" at bounding box center [709, 508] width 34 height 20
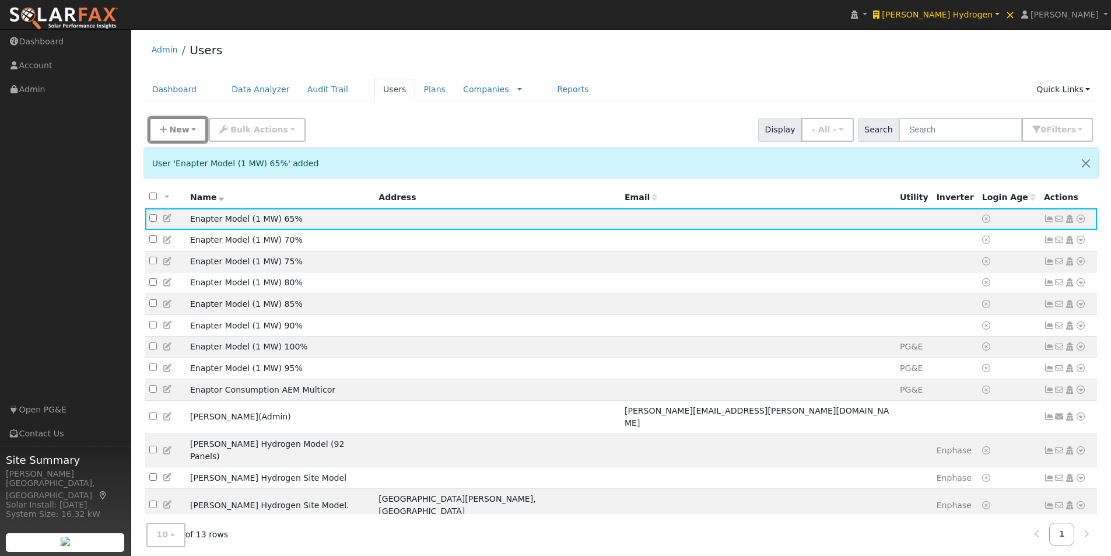
click at [164, 131] on icon "button" at bounding box center [163, 129] width 7 height 8
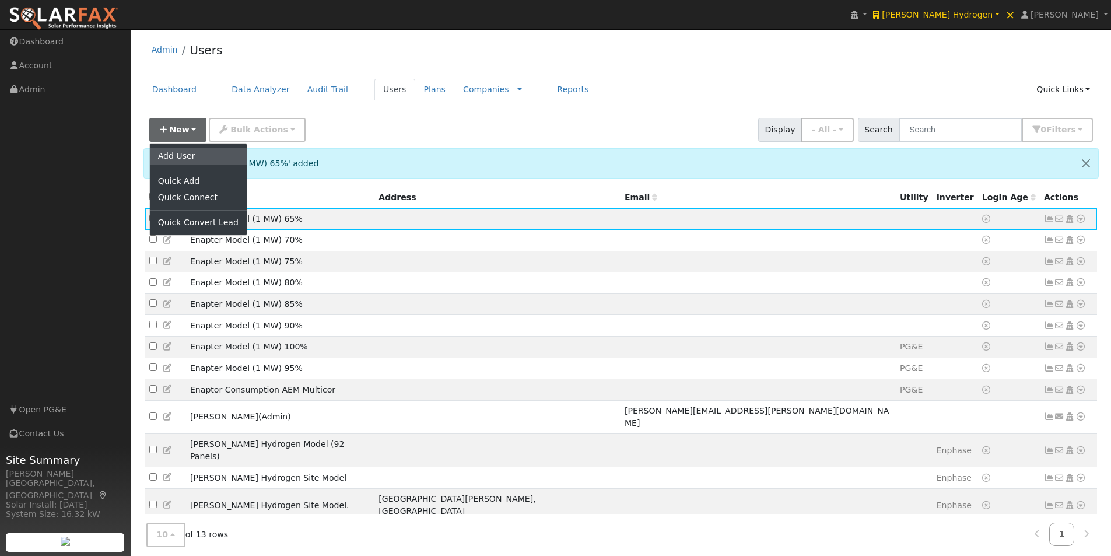
click at [188, 159] on link "Add User" at bounding box center [198, 155] width 97 height 16
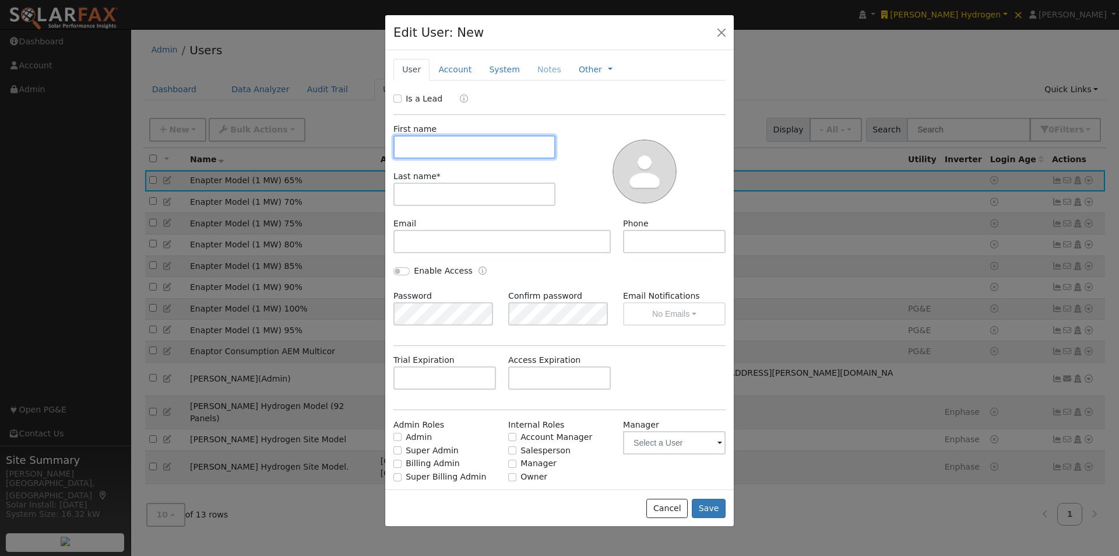
paste input "Enapter Model (1 MW) 95%"
drag, startPoint x: 423, startPoint y: 145, endPoint x: 210, endPoint y: 73, distance: 224.9
click at [0, 0] on div "Edit User: New Select an Ac... New Account Nickname Cancel Create Are you sure …" at bounding box center [0, 0] width 0 height 0
type input "Enapter Model (1 MW) 95%"
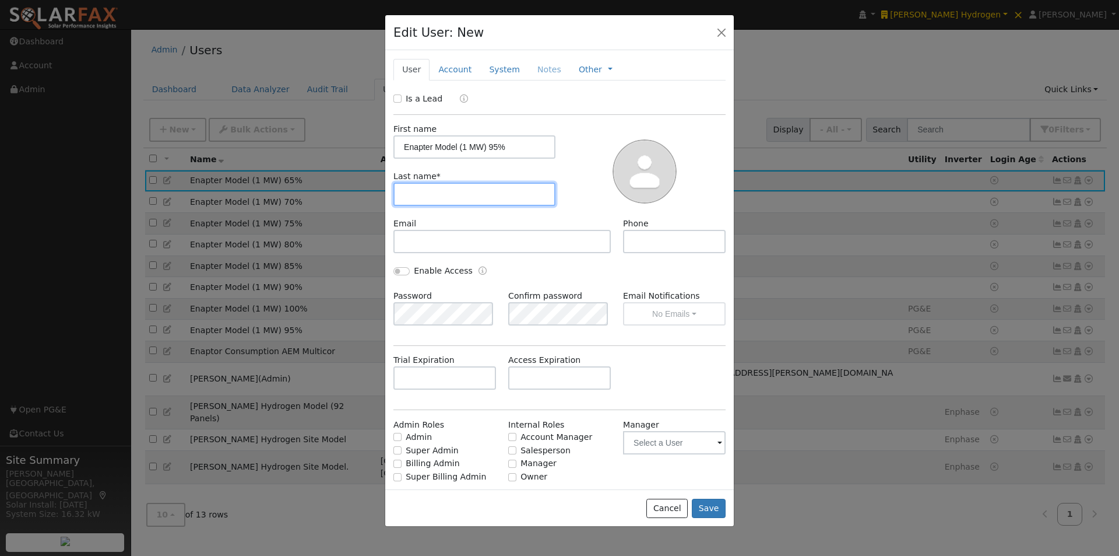
drag, startPoint x: 432, startPoint y: 187, endPoint x: 529, endPoint y: 152, distance: 103.6
click at [434, 187] on input "text" at bounding box center [474, 193] width 162 height 23
paste input "Enapter Model (1 MW) 95%"
type input "Enapter Model (1 MW) 95%"
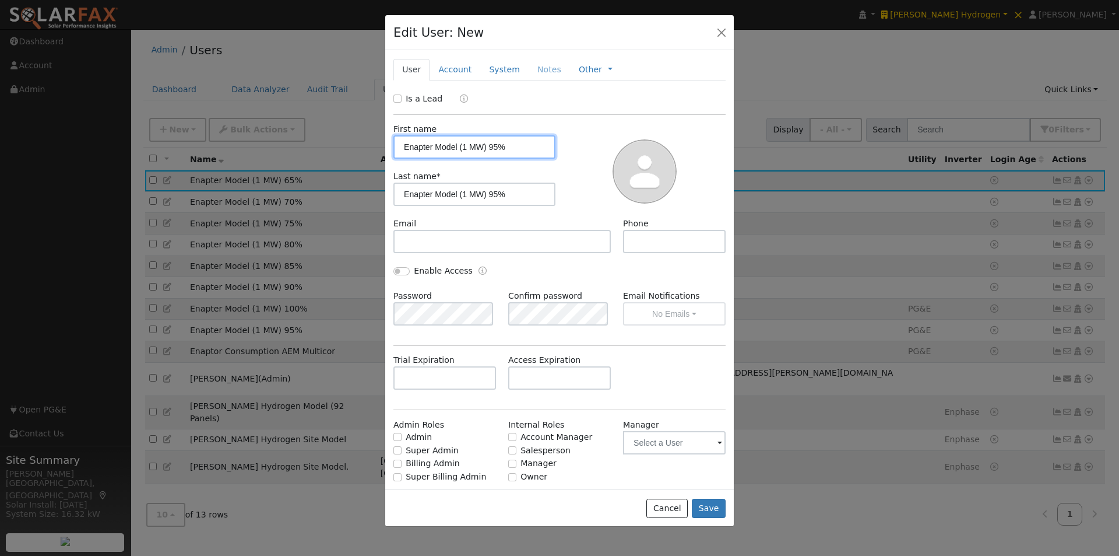
drag, startPoint x: 530, startPoint y: 145, endPoint x: 427, endPoint y: 167, distance: 105.0
click at [458, 145] on input "Enapter Model (1 MW) 95%" at bounding box center [474, 146] width 162 height 23
type input "Enapter Model"
click at [479, 193] on input "Enapter Model (1 MW) 95%" at bounding box center [474, 193] width 162 height 23
click at [474, 198] on input "Enapter Model (1 MW) 95%" at bounding box center [474, 193] width 162 height 23
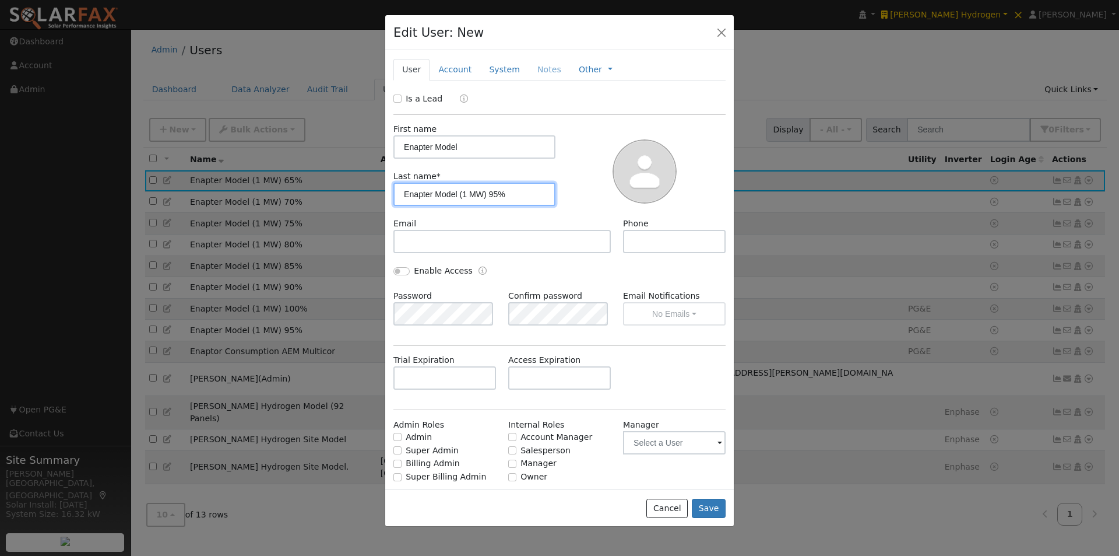
drag, startPoint x: 477, startPoint y: 194, endPoint x: 188, endPoint y: 139, distance: 294.9
click at [0, 0] on div "Edit User: New Select an Ac... New Account Nickname Cancel Create Are you sure …" at bounding box center [0, 0] width 0 height 0
click at [441, 195] on input "(1 MW) 95%" at bounding box center [474, 193] width 162 height 23
type input "(1 MW) 60%"
drag, startPoint x: 706, startPoint y: 503, endPoint x: 705, endPoint y: 497, distance: 5.9
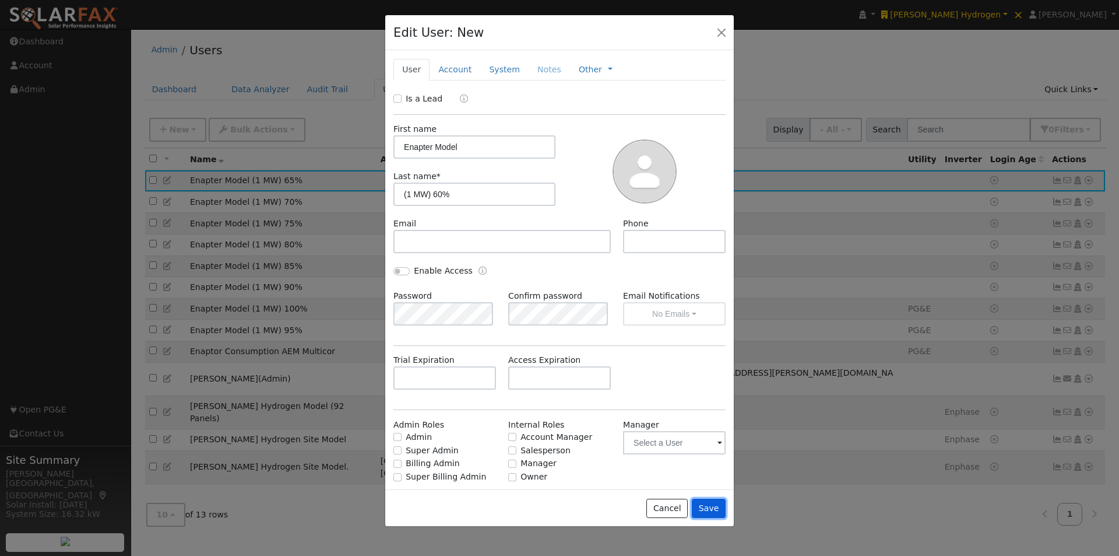
click at [705, 502] on button "Save" at bounding box center [709, 508] width 34 height 20
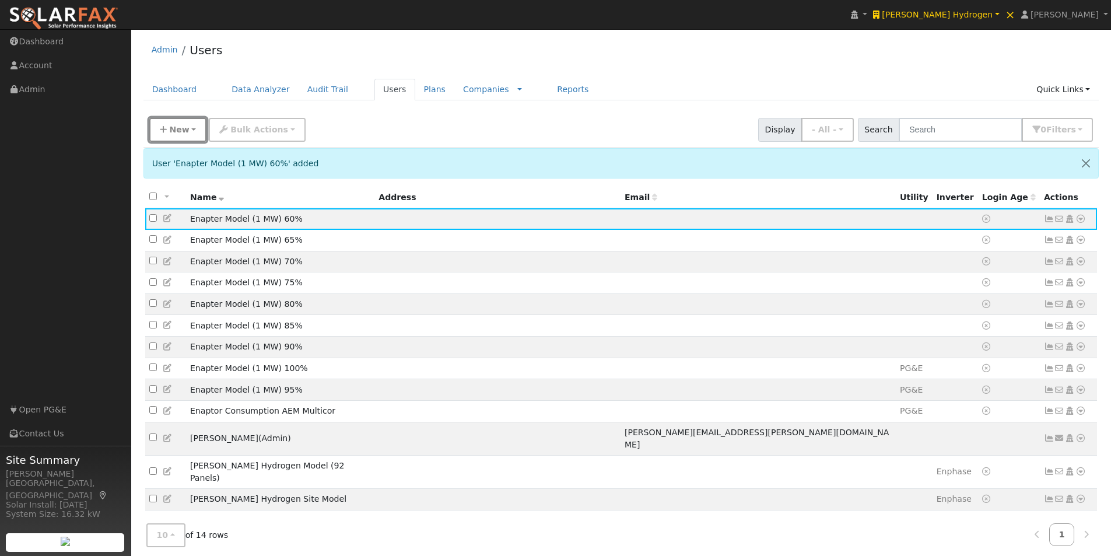
click at [178, 128] on span "New" at bounding box center [179, 129] width 20 height 9
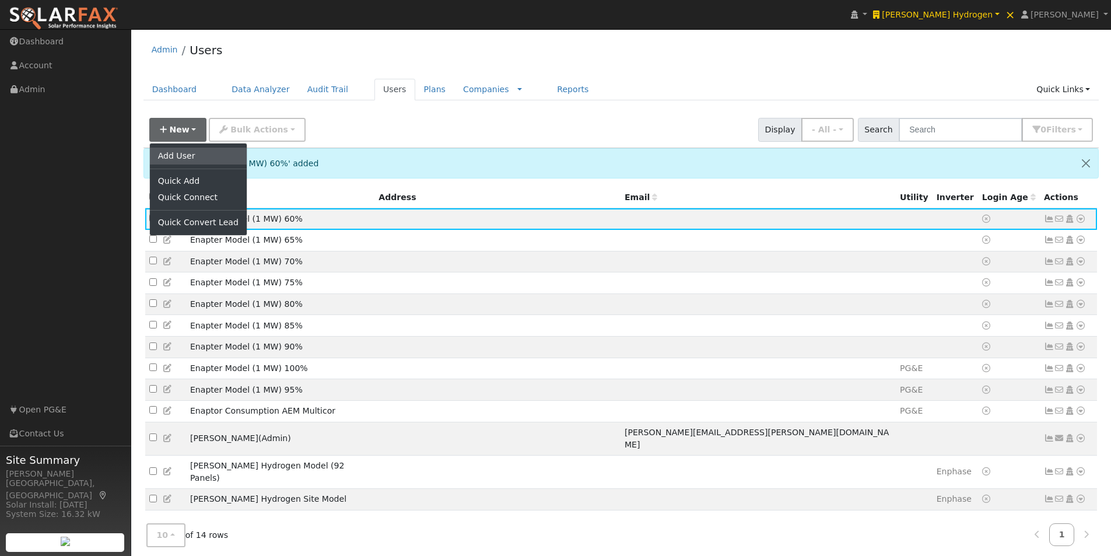
click at [187, 153] on link "Add User" at bounding box center [198, 155] width 97 height 16
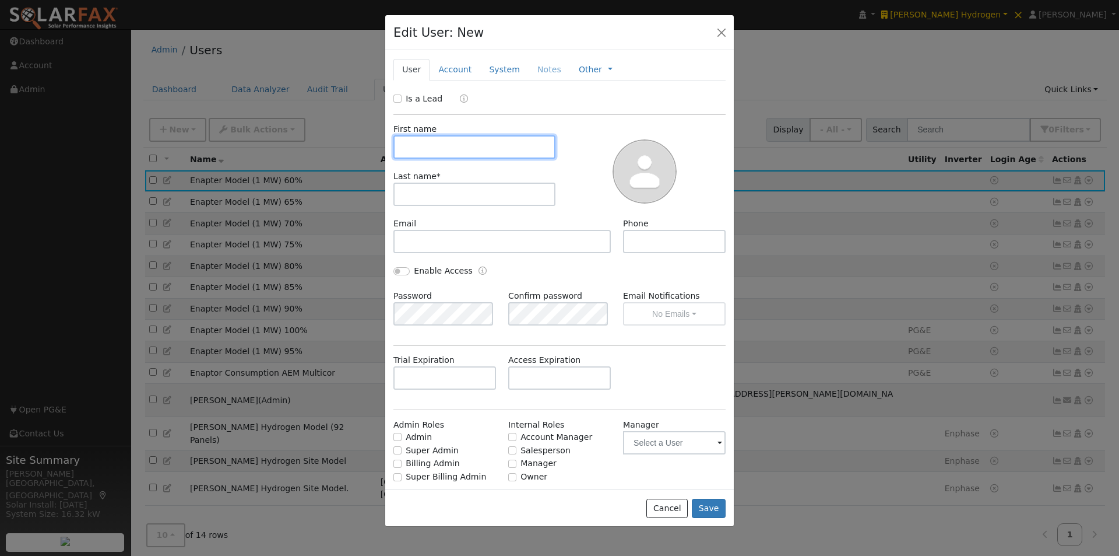
click at [447, 145] on input "text" at bounding box center [474, 146] width 162 height 23
paste input "Enapter Model (1 MW) 95%"
type input "Enapter Model (1 MW) 95%"
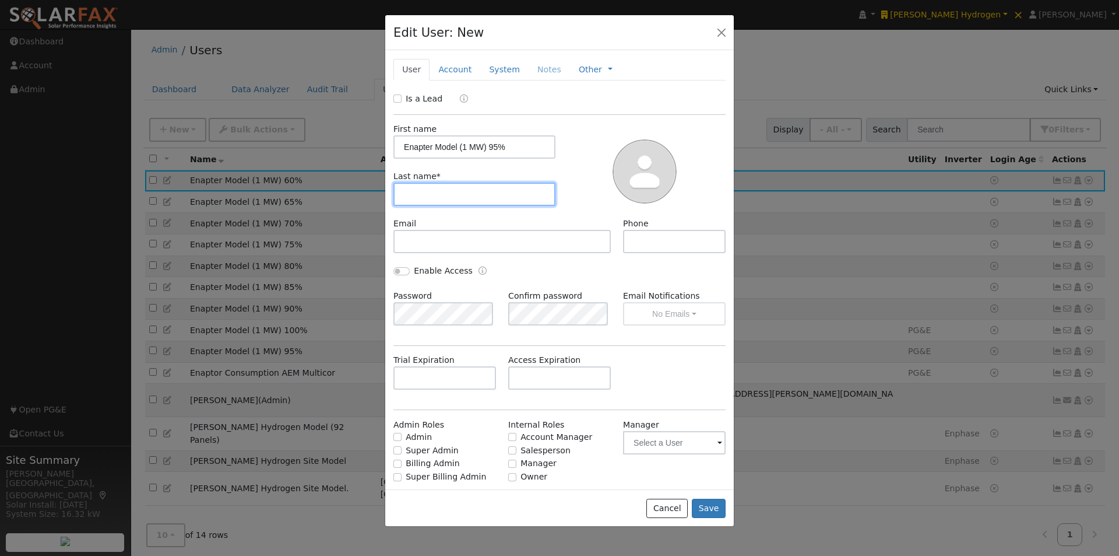
click at [437, 201] on input "text" at bounding box center [474, 193] width 162 height 23
paste input "Enapter Model (1 MW) 95%"
type input "Enapter Model (1 MW) 95%"
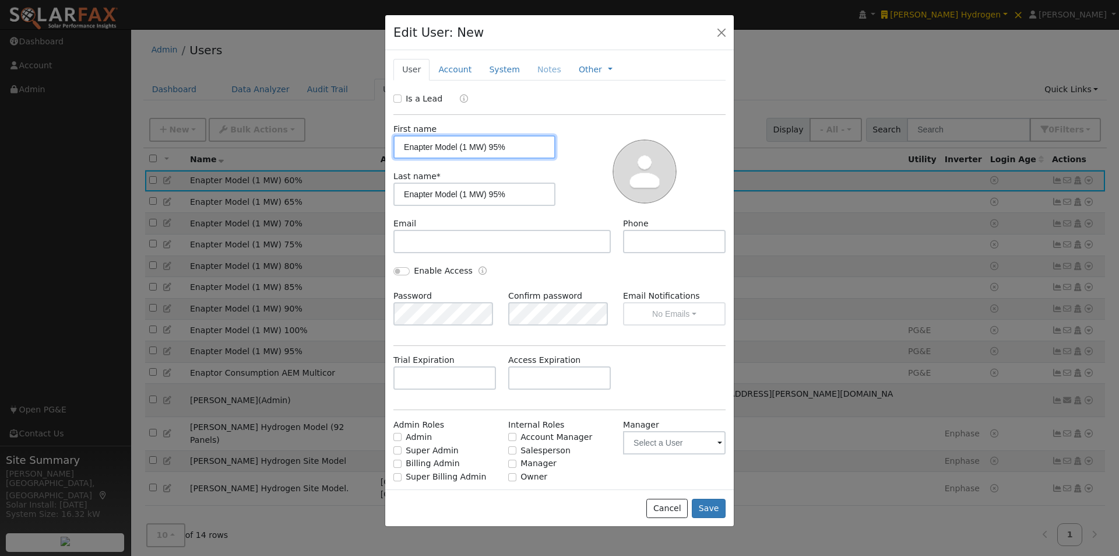
drag, startPoint x: 423, startPoint y: 146, endPoint x: 254, endPoint y: 117, distance: 170.9
click at [0, 0] on div "Edit User: New Select an Ac... New Account Nickname Cancel Create Are you sure …" at bounding box center [0, 0] width 0 height 0
drag, startPoint x: 512, startPoint y: 146, endPoint x: 458, endPoint y: 145, distance: 53.7
click at [458, 145] on input "Enapter Model (1 MW) 95%" at bounding box center [474, 146] width 162 height 23
type input "Enapter Model"
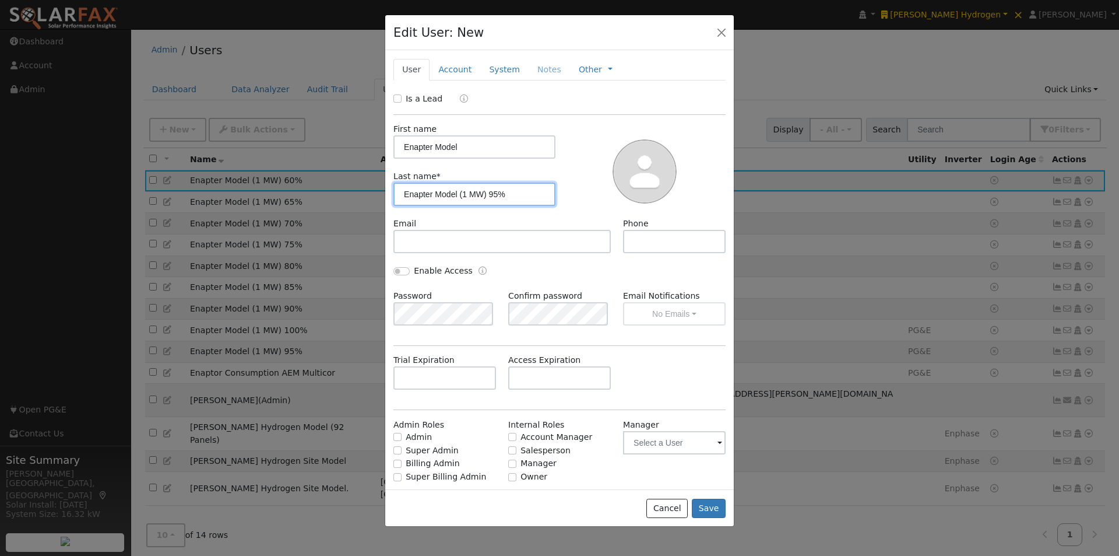
drag, startPoint x: 477, startPoint y: 193, endPoint x: 321, endPoint y: 190, distance: 155.7
click at [0, 0] on div "Edit User: New Select an Ac... New Account Nickname Cancel Create Are you sure …" at bounding box center [0, 0] width 0 height 0
click at [442, 195] on input "(1 MW) 95%" at bounding box center [474, 193] width 162 height 23
type input "(1 MW) 60%"
drag, startPoint x: 709, startPoint y: 506, endPoint x: 656, endPoint y: 350, distance: 164.4
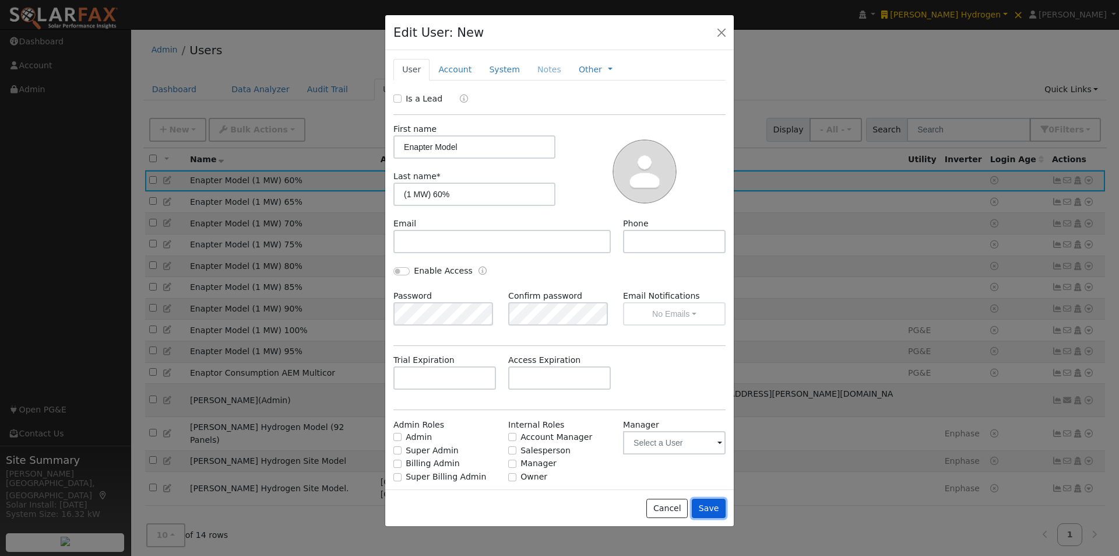
click at [709, 502] on button "Save" at bounding box center [709, 508] width 34 height 20
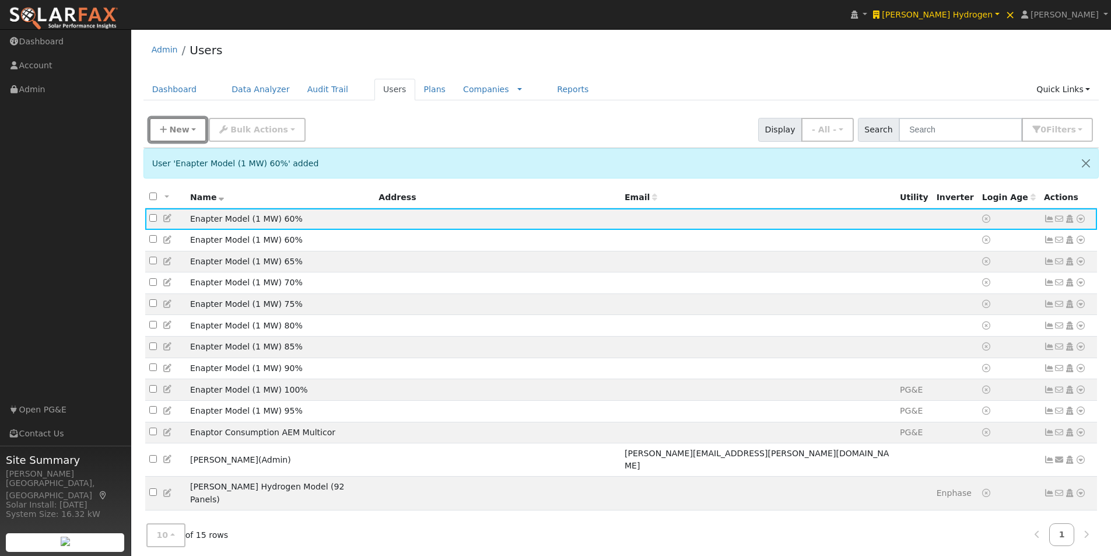
click at [180, 131] on span "New" at bounding box center [179, 129] width 20 height 9
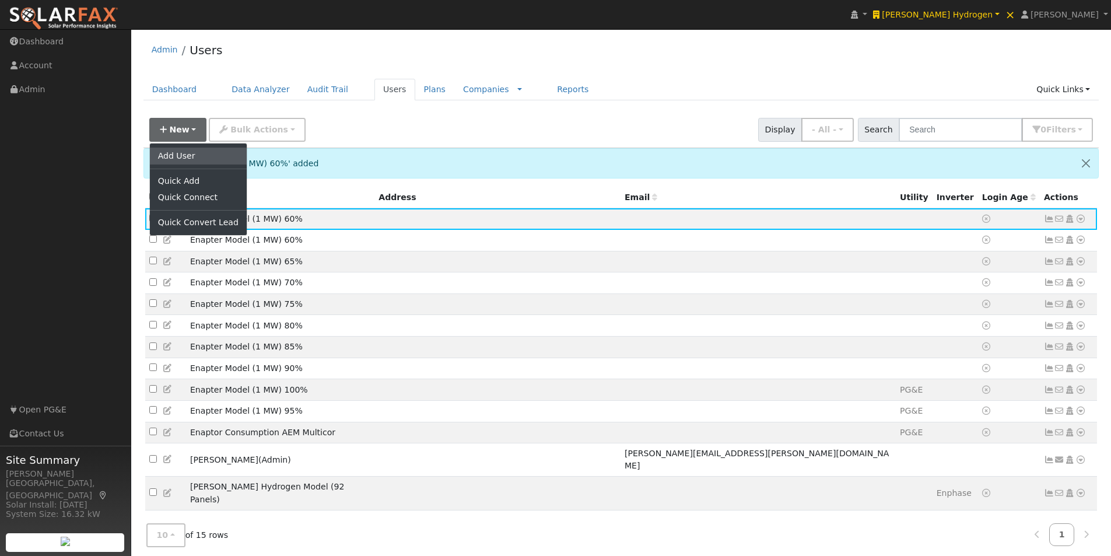
click at [178, 159] on link "Add User" at bounding box center [198, 155] width 97 height 16
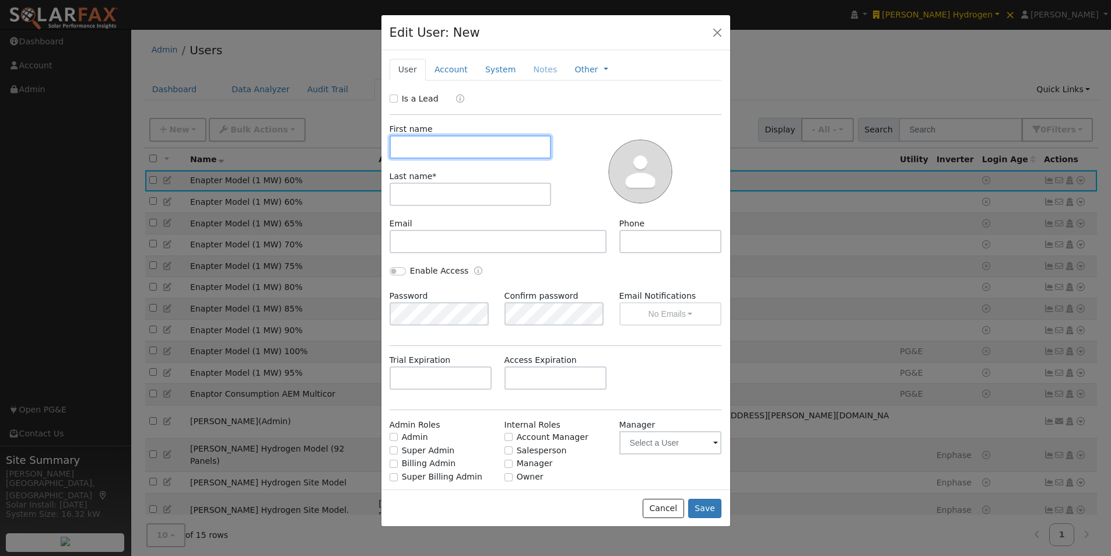
paste input "Enapter Model (1 MW) 95%"
type input "Enapter Model (1 MW) 95%"
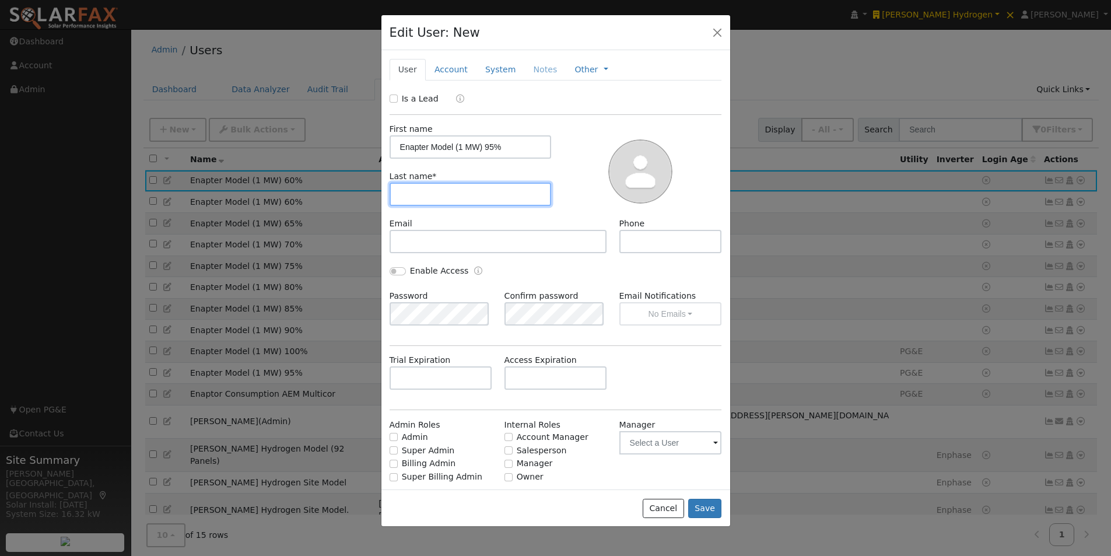
click at [435, 194] on input "text" at bounding box center [470, 193] width 162 height 23
paste input "Enapter Model (1 MW) 95%"
type input "Enapter Model (1 MW) 95%"
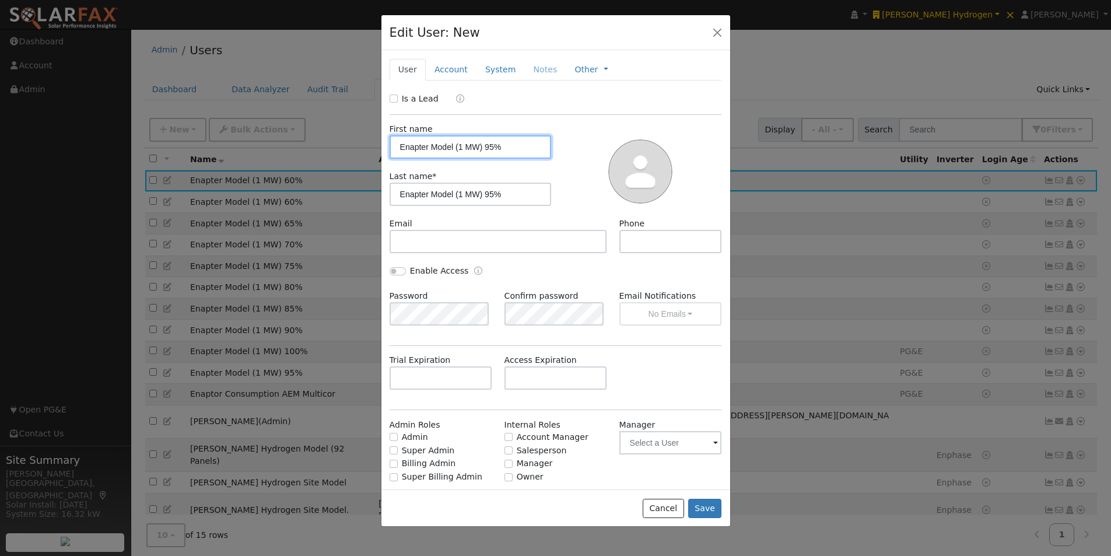
drag, startPoint x: 419, startPoint y: 146, endPoint x: 335, endPoint y: 153, distance: 84.2
click at [0, 0] on div "Edit User: New Select an Ac... New Account Nickname Cancel Create Are you sure …" at bounding box center [0, 0] width 0 height 0
drag, startPoint x: 509, startPoint y: 145, endPoint x: 448, endPoint y: 158, distance: 62.5
click at [452, 151] on input "Enapter Model (1 MW) 95%" at bounding box center [470, 146] width 162 height 23
type input "Enapter Model"
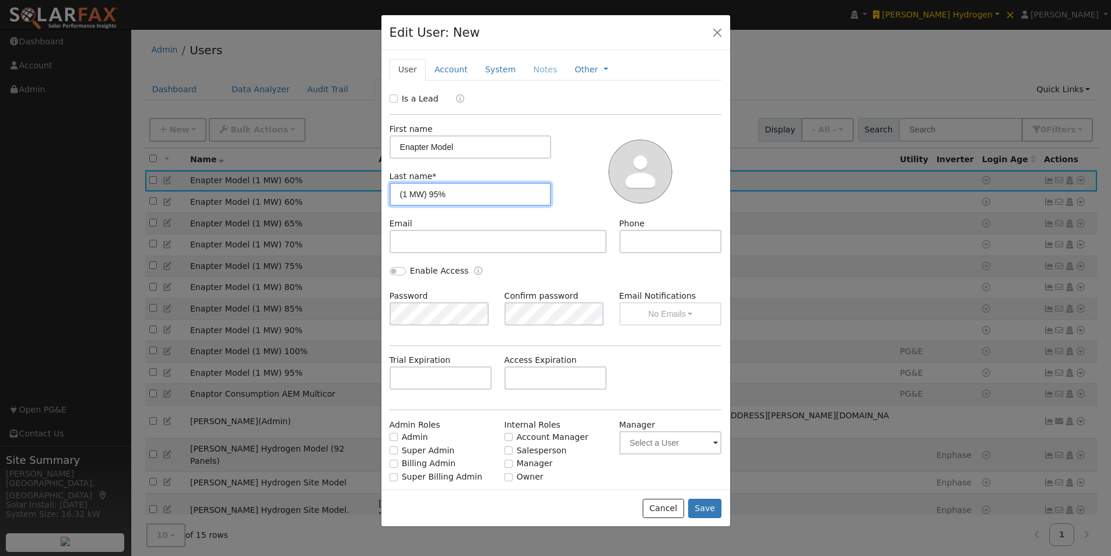
drag, startPoint x: 473, startPoint y: 193, endPoint x: 336, endPoint y: 194, distance: 137.6
click at [0, 0] on div "Edit User: New Select an Ac... New Account Nickname Cancel Create Are you sure …" at bounding box center [0, 0] width 0 height 0
click at [431, 195] on input "(1 MW) 95%" at bounding box center [470, 193] width 162 height 23
type input "(1 MW) 55%"
drag, startPoint x: 709, startPoint y: 502, endPoint x: 671, endPoint y: 437, distance: 75.8
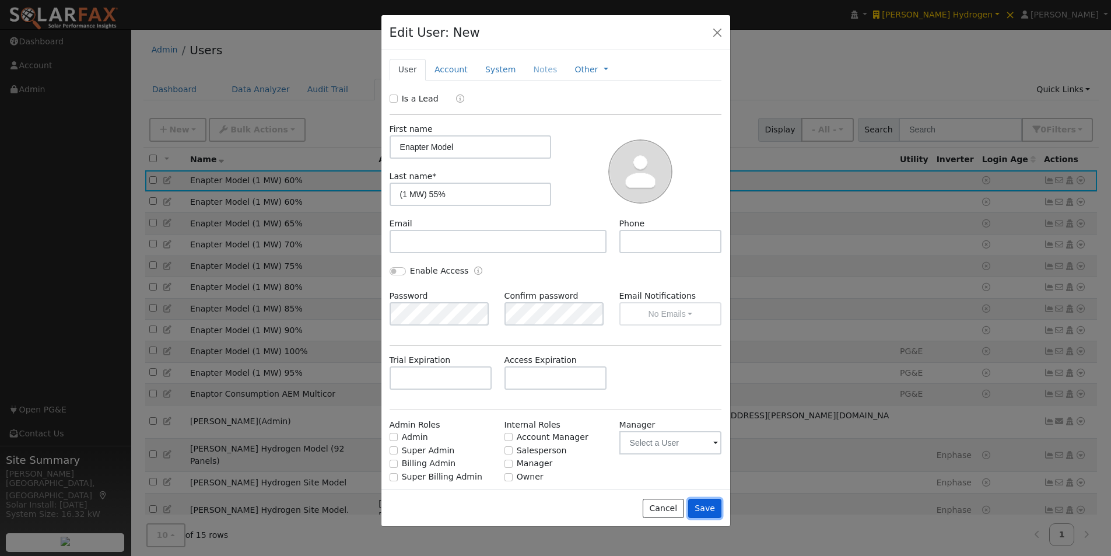
click at [709, 497] on div "Cancel Save" at bounding box center [555, 507] width 349 height 37
click at [706, 506] on button "Save" at bounding box center [705, 508] width 34 height 20
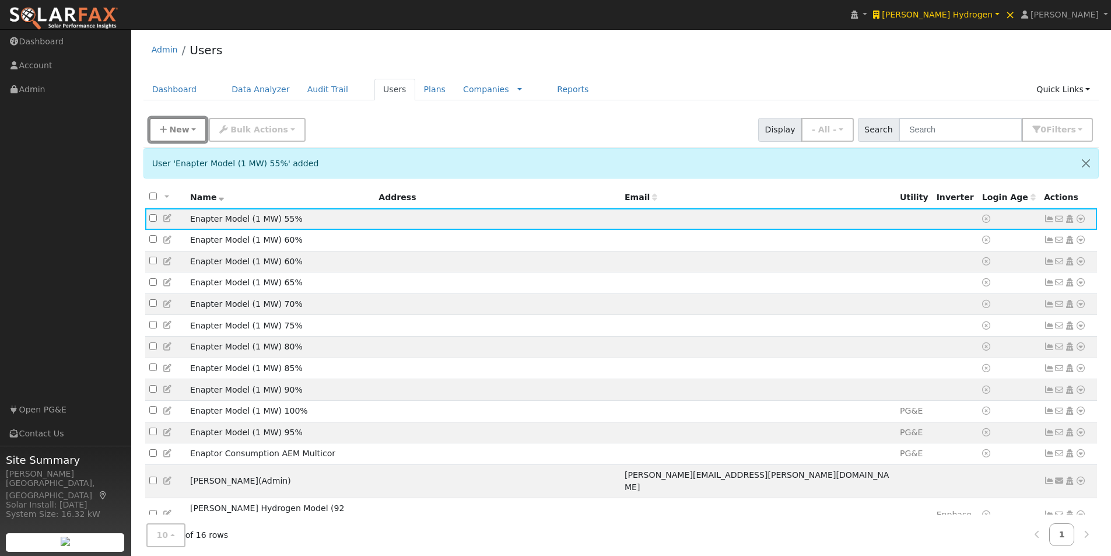
click at [177, 129] on span "New" at bounding box center [179, 129] width 20 height 9
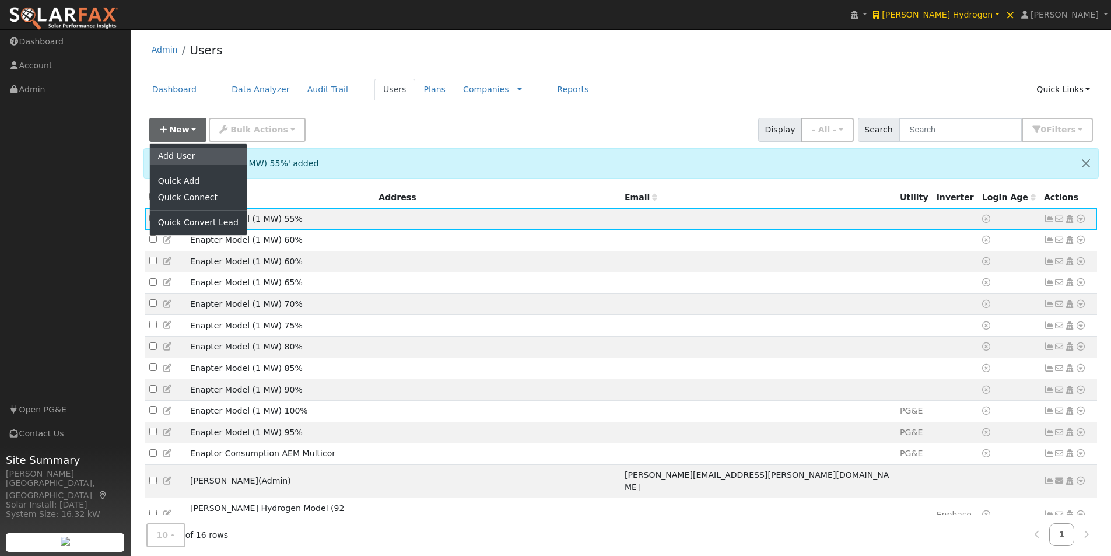
drag, startPoint x: 197, startPoint y: 151, endPoint x: 208, endPoint y: 152, distance: 11.1
click at [198, 151] on link "Add User" at bounding box center [198, 155] width 97 height 16
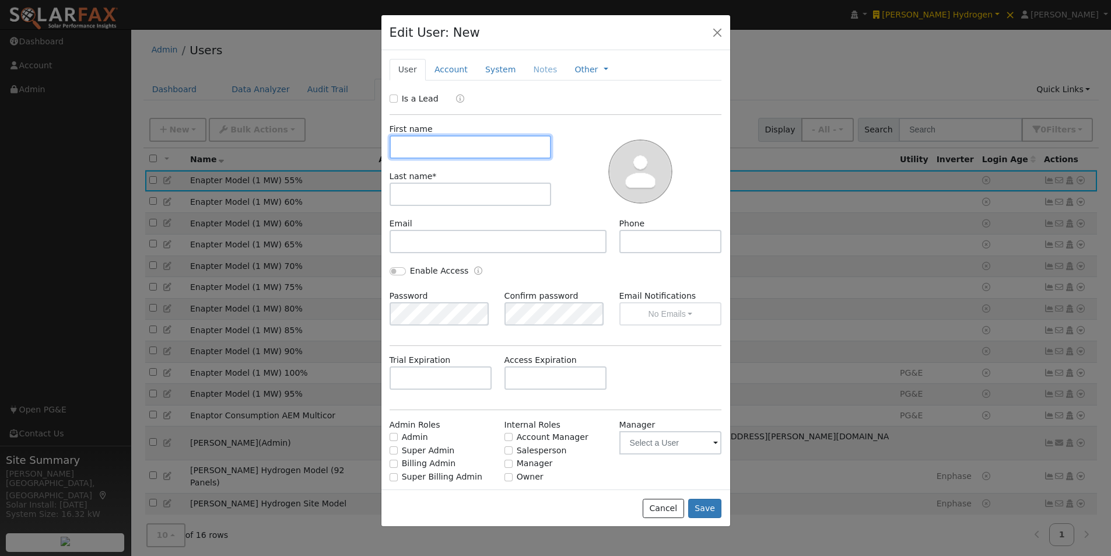
click at [430, 153] on input "text" at bounding box center [470, 146] width 162 height 23
paste input "Enapter Model (1 MW) 95%"
type input "Enapter Model (1 MW) 95%"
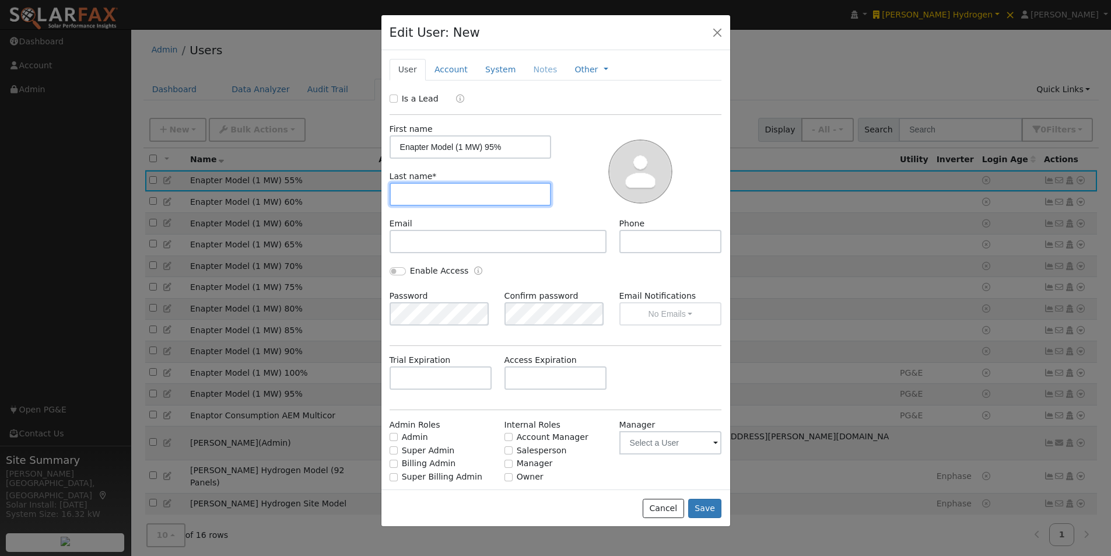
click at [423, 198] on input "text" at bounding box center [470, 193] width 162 height 23
paste input "Enapter Model (1 MW) 95%"
type input "Enapter Model (1 MW) 95%"
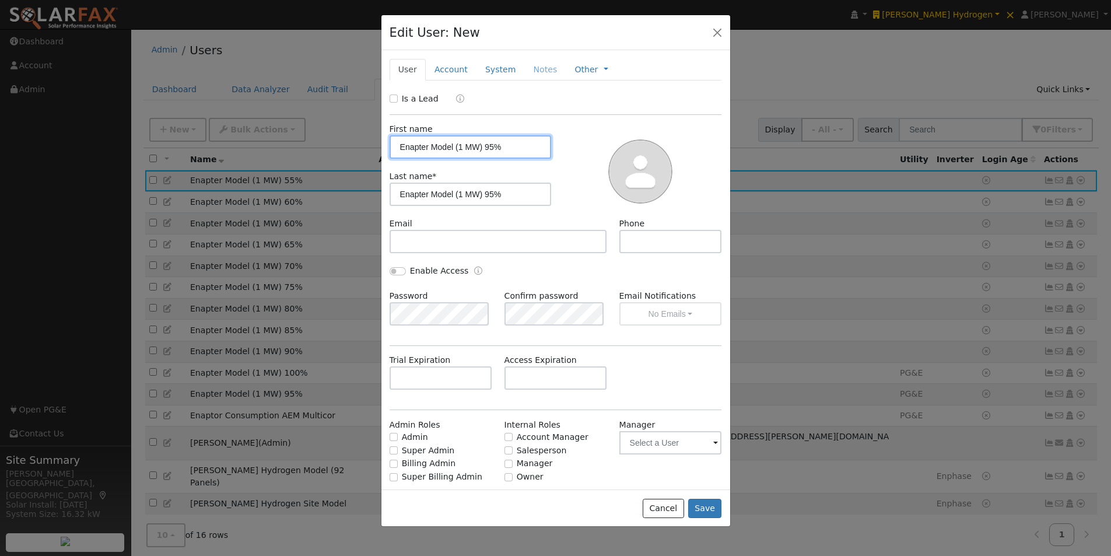
drag, startPoint x: 419, startPoint y: 149, endPoint x: 284, endPoint y: 148, distance: 134.7
click at [0, 0] on div "Edit User: New Select an Ac... New Account Nickname Cancel Create Are you sure …" at bounding box center [0, 0] width 0 height 0
drag, startPoint x: 519, startPoint y: 149, endPoint x: 453, endPoint y: 149, distance: 65.9
click at [453, 149] on input "Enapter Model (1 MW) 95%" at bounding box center [470, 146] width 162 height 23
type input "Enapter Model"
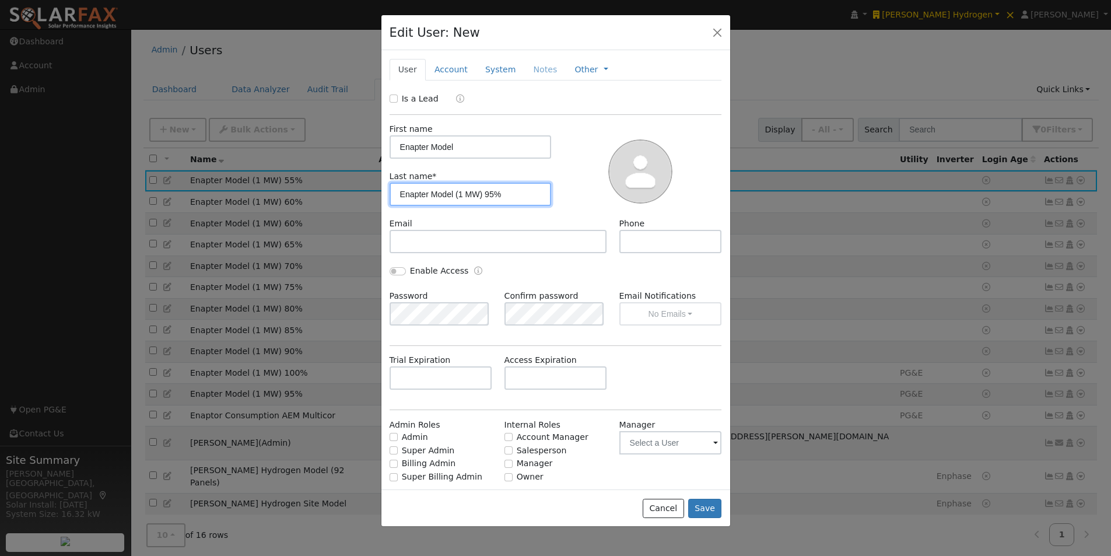
drag, startPoint x: 475, startPoint y: 195, endPoint x: 274, endPoint y: 188, distance: 200.7
click at [0, 0] on div "Edit User: New Select an Ac... New Account Nickname Cancel Create Are you sure …" at bounding box center [0, 0] width 0 height 0
click at [433, 195] on input "(1 MW) 95%" at bounding box center [470, 193] width 162 height 23
type input "(1 MW) 50%"
click at [705, 505] on button "Save" at bounding box center [705, 508] width 34 height 20
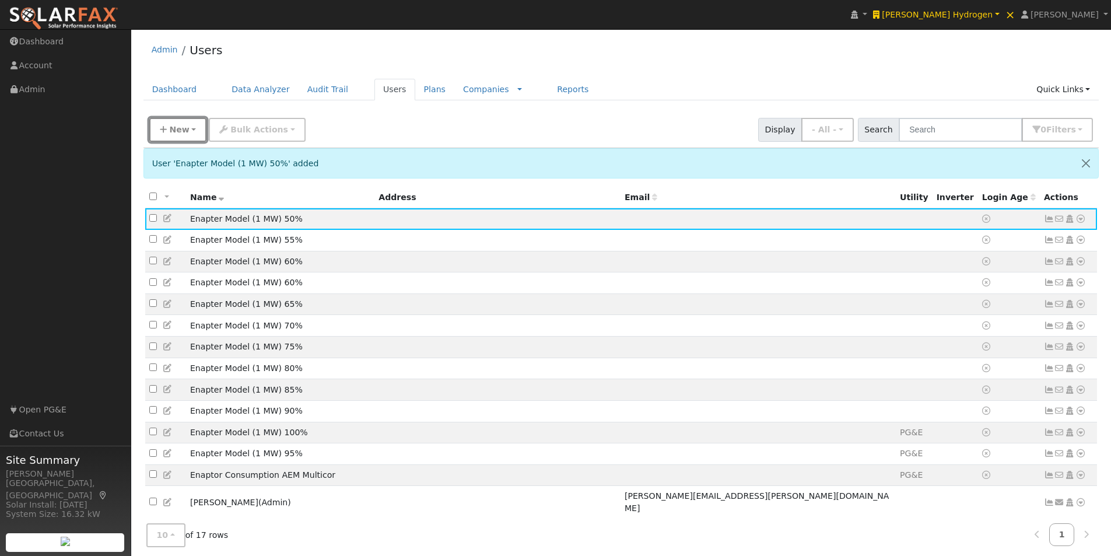
click at [174, 136] on button "New" at bounding box center [178, 130] width 58 height 24
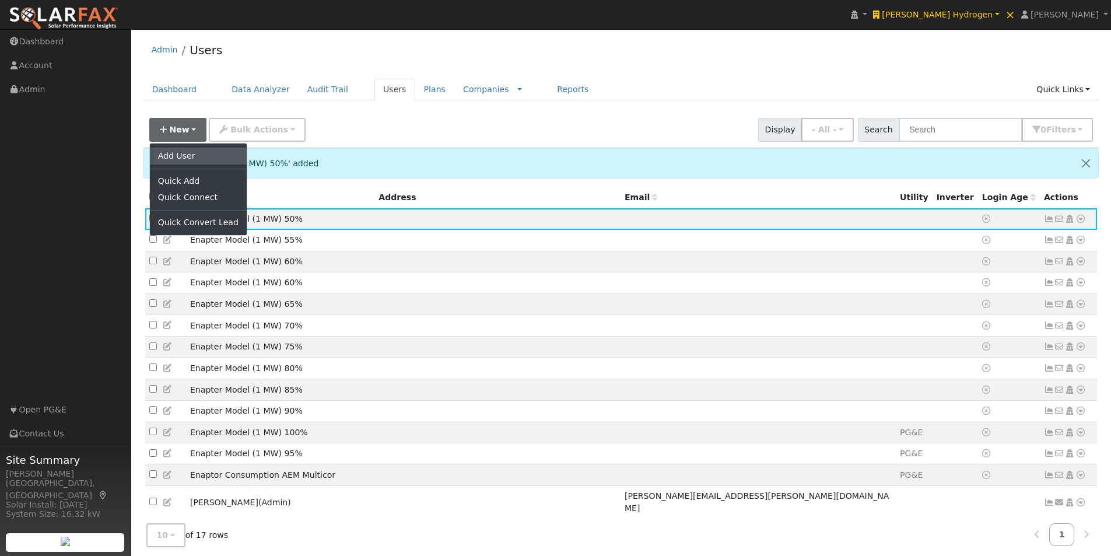
click at [171, 152] on link "Add User" at bounding box center [198, 155] width 97 height 16
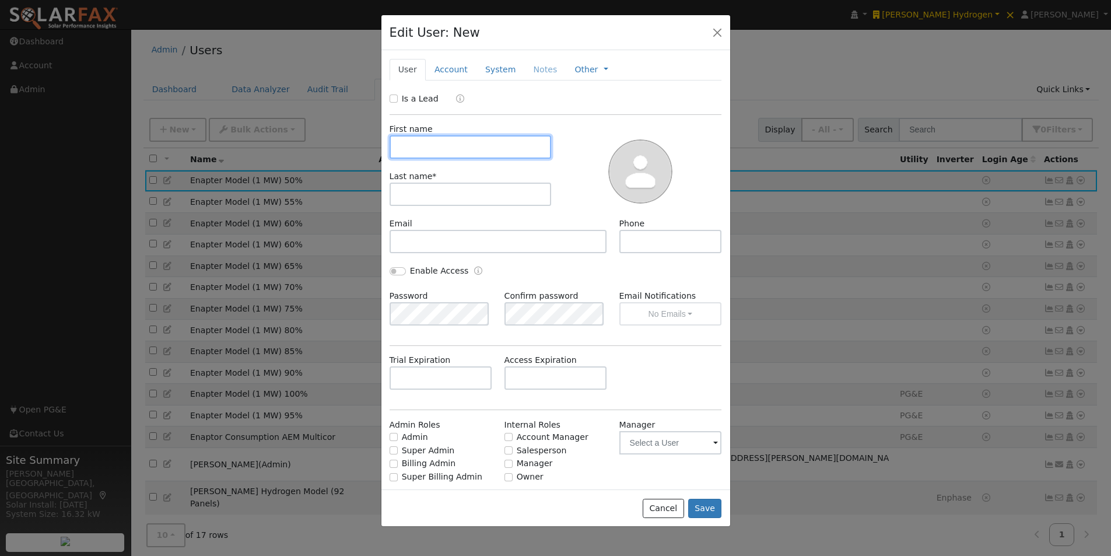
paste input "Enapter Model (1 MW) 95%"
type input "Enapter Model (1 MW) 95%"
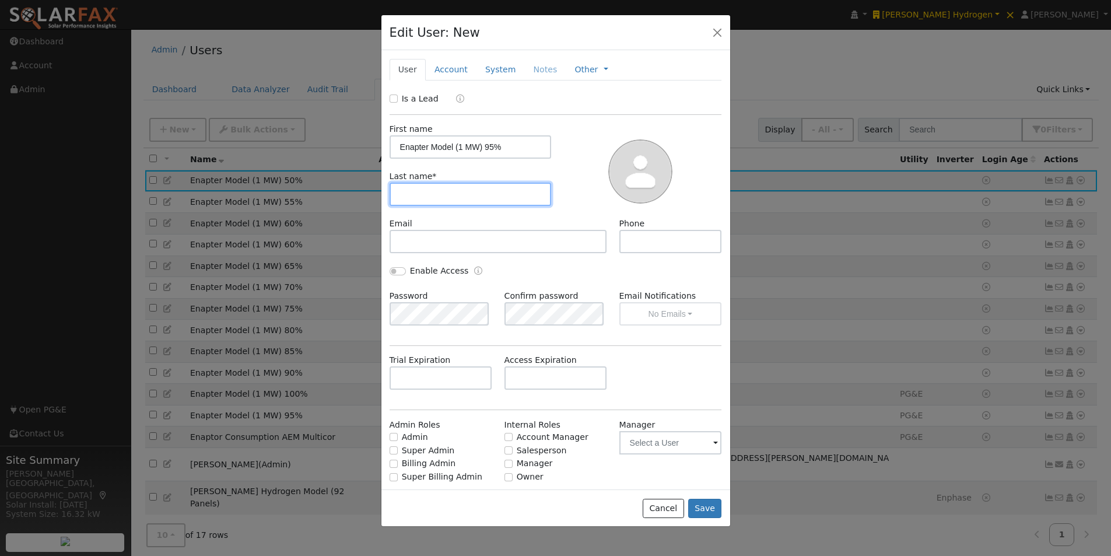
click at [453, 192] on input "text" at bounding box center [470, 193] width 162 height 23
paste input "Enapter Model (1 MW) 95%"
type input "Enapter Model (1 MW) 95%"
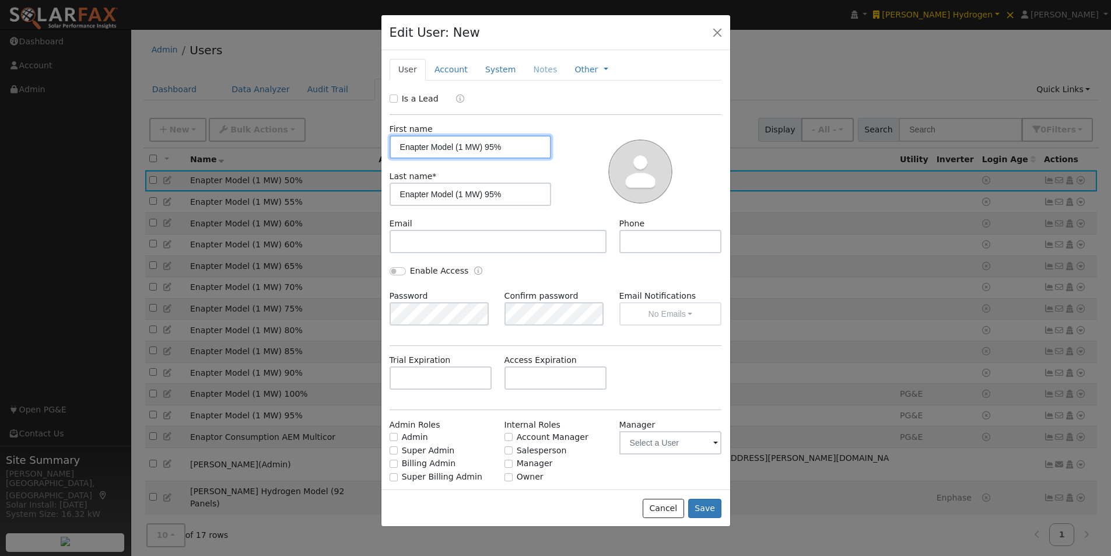
drag, startPoint x: 419, startPoint y: 147, endPoint x: 293, endPoint y: 147, distance: 125.9
click at [0, 0] on div "Edit User: New Select an Ac... New Account Nickname Cancel Create Are you sure …" at bounding box center [0, 0] width 0 height 0
drag, startPoint x: 525, startPoint y: 147, endPoint x: 453, endPoint y: 153, distance: 72.5
click at [453, 153] on input "Enapter Model (1 MW) 95%" at bounding box center [470, 146] width 162 height 23
type input "Enapter Model"
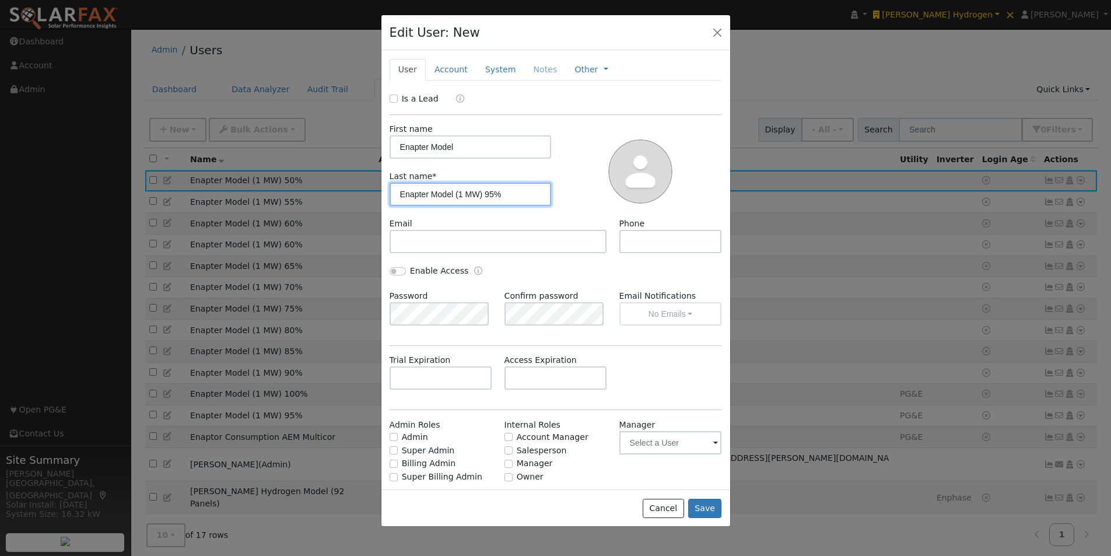
drag, startPoint x: 473, startPoint y: 194, endPoint x: 342, endPoint y: 192, distance: 131.2
click at [0, 0] on div "Edit User: New Select an Ac... New Account Nickname Cancel Create Are you sure …" at bounding box center [0, 0] width 0 height 0
click at [434, 194] on input "(1 MW) 95%" at bounding box center [470, 193] width 162 height 23
type input "(1 MW) 45%"
drag, startPoint x: 709, startPoint y: 500, endPoint x: 690, endPoint y: 378, distance: 123.3
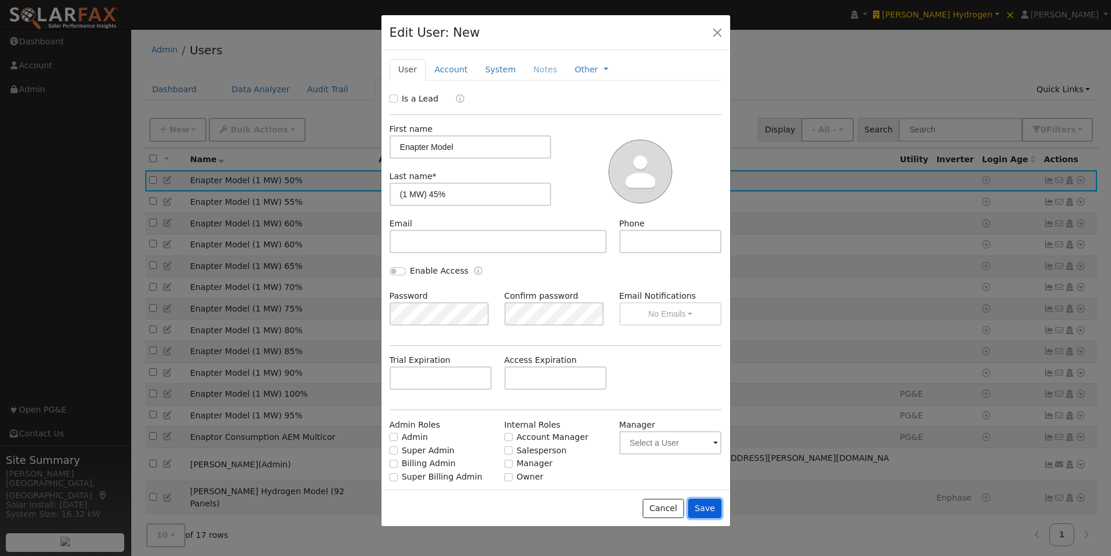
click at [711, 493] on div "Cancel Save" at bounding box center [555, 507] width 349 height 37
drag, startPoint x: 705, startPoint y: 501, endPoint x: 669, endPoint y: 416, distance: 92.7
click at [705, 496] on div "Cancel Save" at bounding box center [555, 507] width 349 height 37
click at [707, 508] on button "Save" at bounding box center [705, 508] width 34 height 20
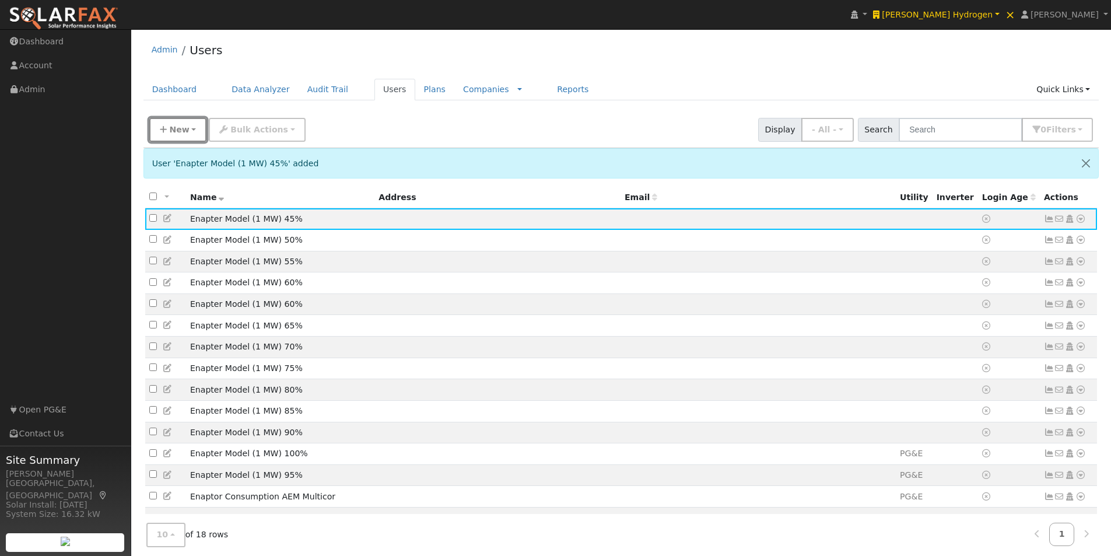
click at [171, 134] on span "New" at bounding box center [179, 129] width 20 height 9
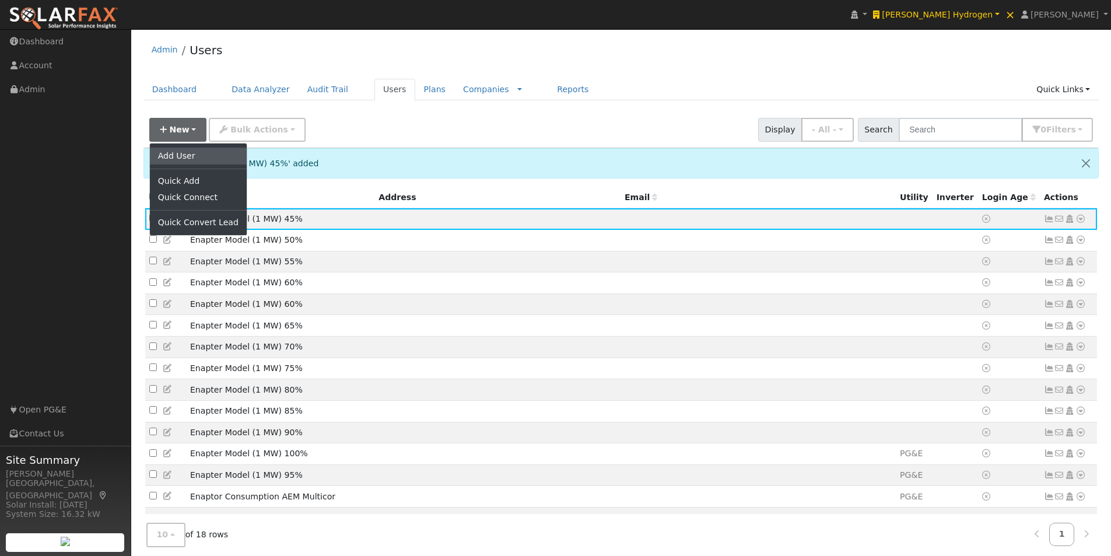
click at [175, 154] on link "Add User" at bounding box center [198, 155] width 97 height 16
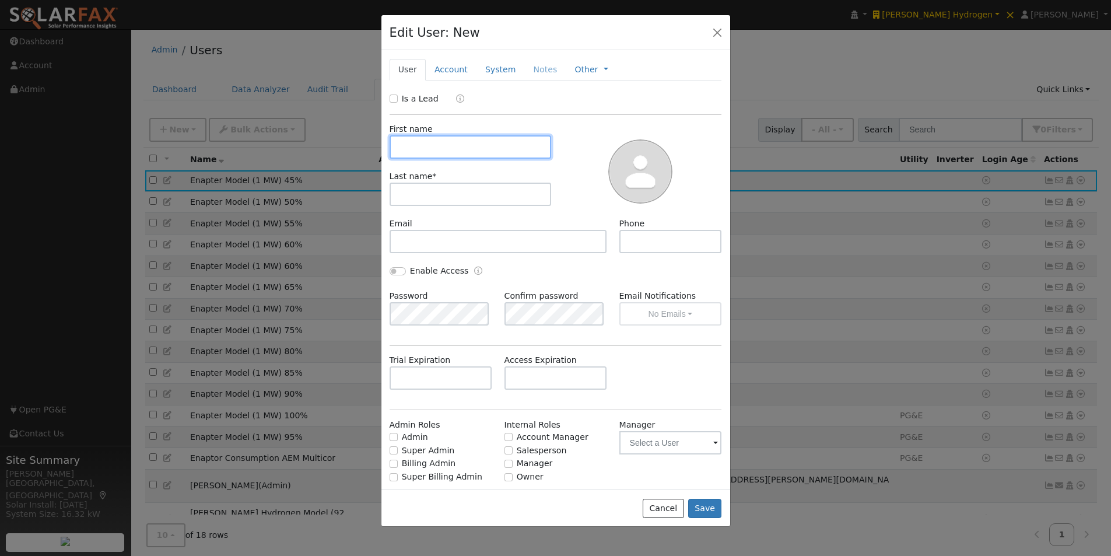
paste input "Enapter Model (1 MW) 95%"
type input "Enapter Model (1 MW) 95%"
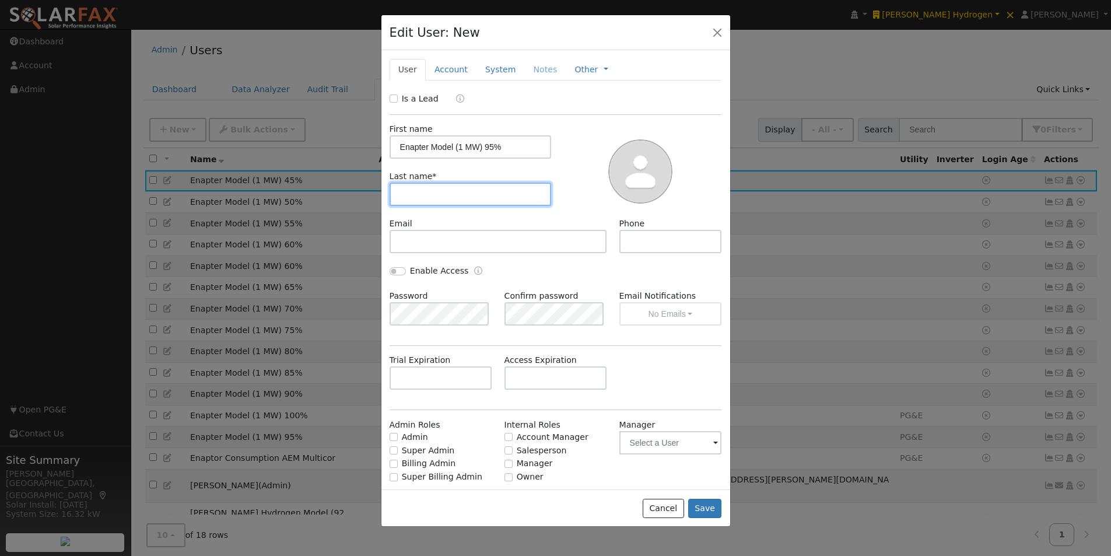
click at [431, 197] on input "text" at bounding box center [470, 193] width 162 height 23
paste input "Enapter Model (1 MW) 95%"
type input "Enapter Model (1 MW) 95%"
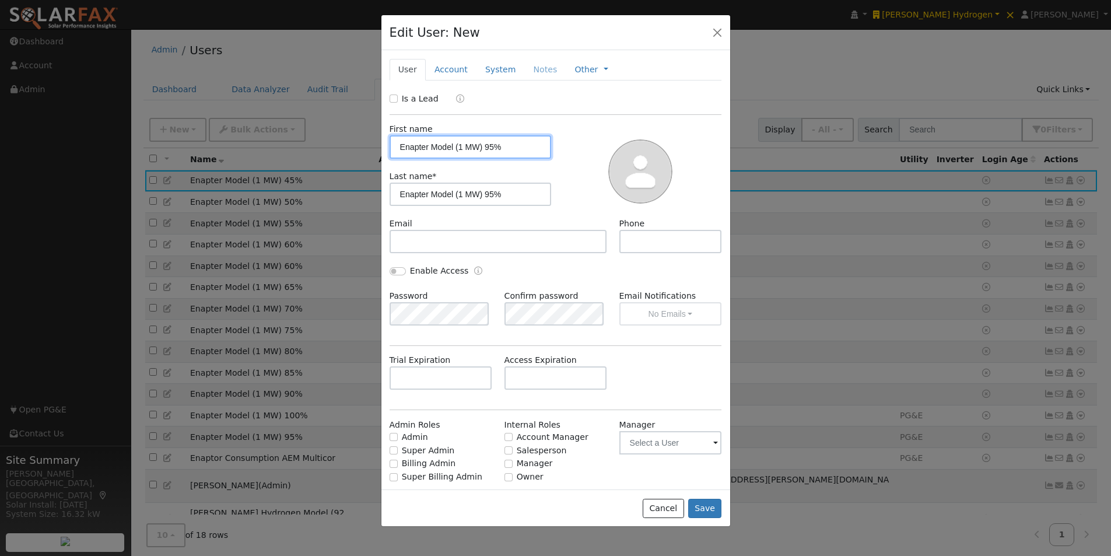
drag, startPoint x: 419, startPoint y: 146, endPoint x: 290, endPoint y: 145, distance: 128.8
click at [0, 0] on div "Edit User: New Select an Ac... New Account Nickname Cancel Create Are you sure …" at bounding box center [0, 0] width 0 height 0
drag, startPoint x: 512, startPoint y: 149, endPoint x: 452, endPoint y: 152, distance: 60.1
click at [452, 152] on input "Enapter Model (1 MW) 95%" at bounding box center [470, 146] width 162 height 23
type input "Enapter Model"
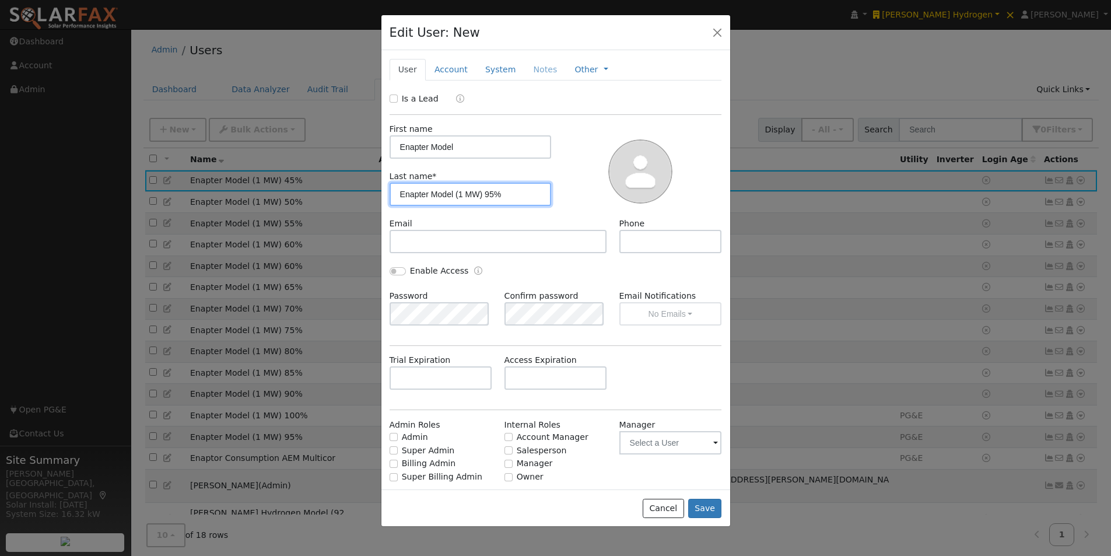
drag, startPoint x: 473, startPoint y: 195, endPoint x: 330, endPoint y: 178, distance: 143.8
click at [0, 0] on div "Edit User: New Select an Ac... New Account Nickname Cancel Create Are you sure …" at bounding box center [0, 0] width 0 height 0
click at [436, 195] on input "(1 MW) 95%" at bounding box center [470, 193] width 162 height 23
type input "(1 MW) 40%"
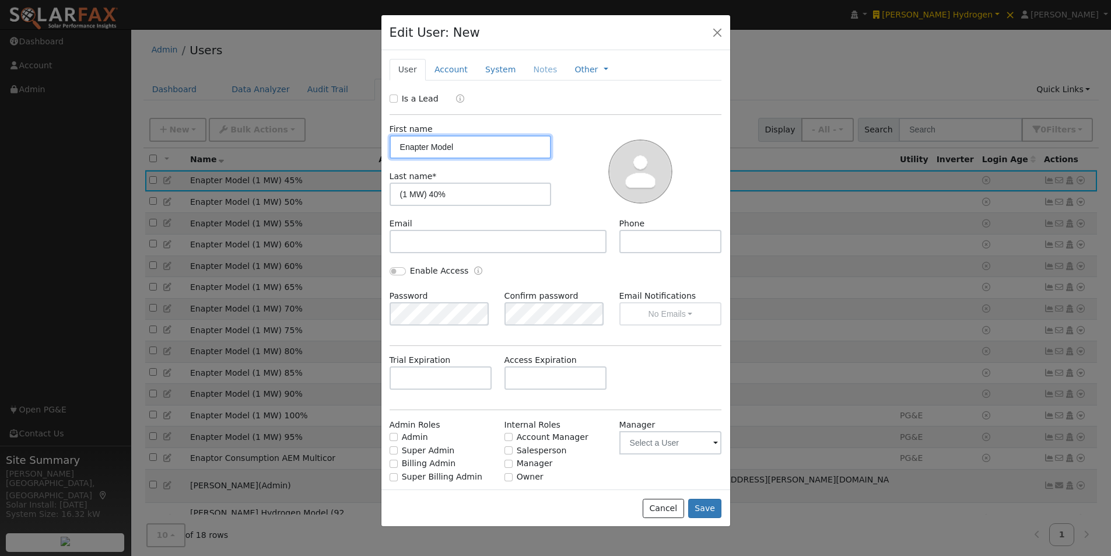
click at [490, 145] on input "Enapter Model" at bounding box center [470, 146] width 162 height 23
drag, startPoint x: 711, startPoint y: 505, endPoint x: 704, endPoint y: 445, distance: 60.4
click at [711, 503] on button "Save" at bounding box center [705, 508] width 34 height 20
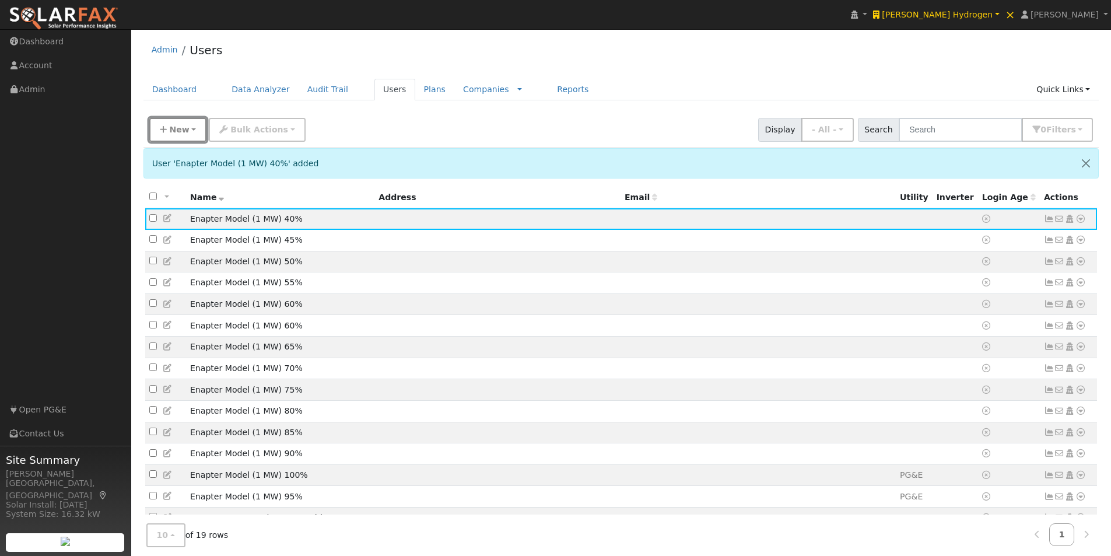
click at [178, 131] on span "New" at bounding box center [179, 129] width 20 height 9
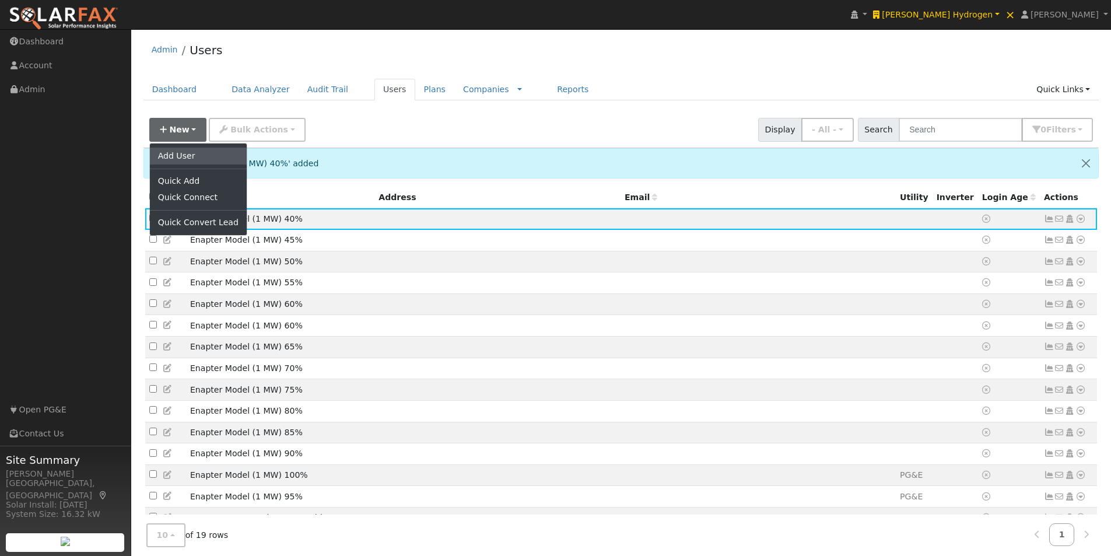
click at [172, 152] on link "Add User" at bounding box center [198, 155] width 97 height 16
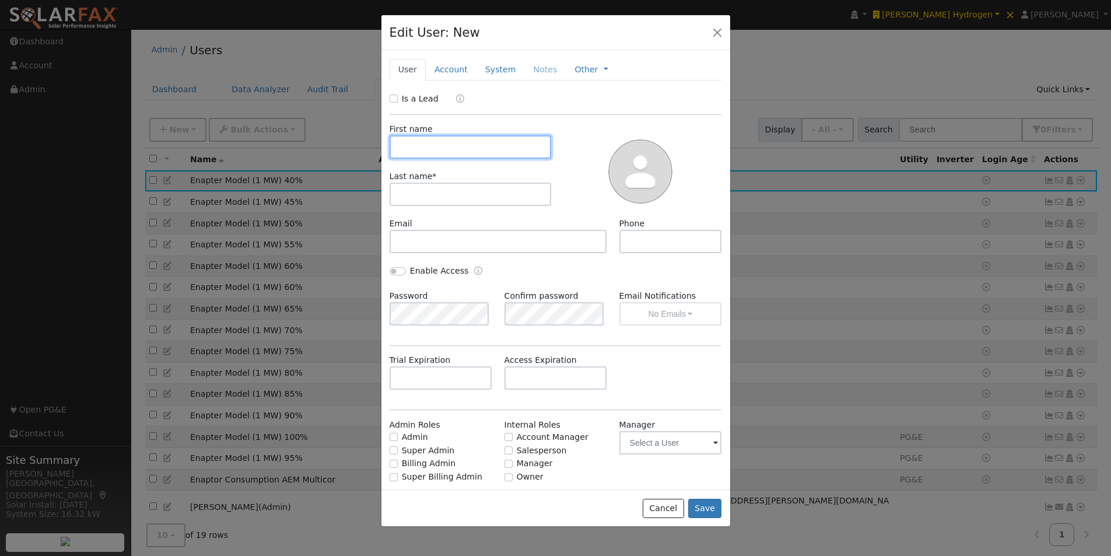
click at [433, 147] on input "text" at bounding box center [470, 146] width 162 height 23
paste input "Enapter Model (1 MW) 95%"
type input "Enapter Model (1 MW) 95%"
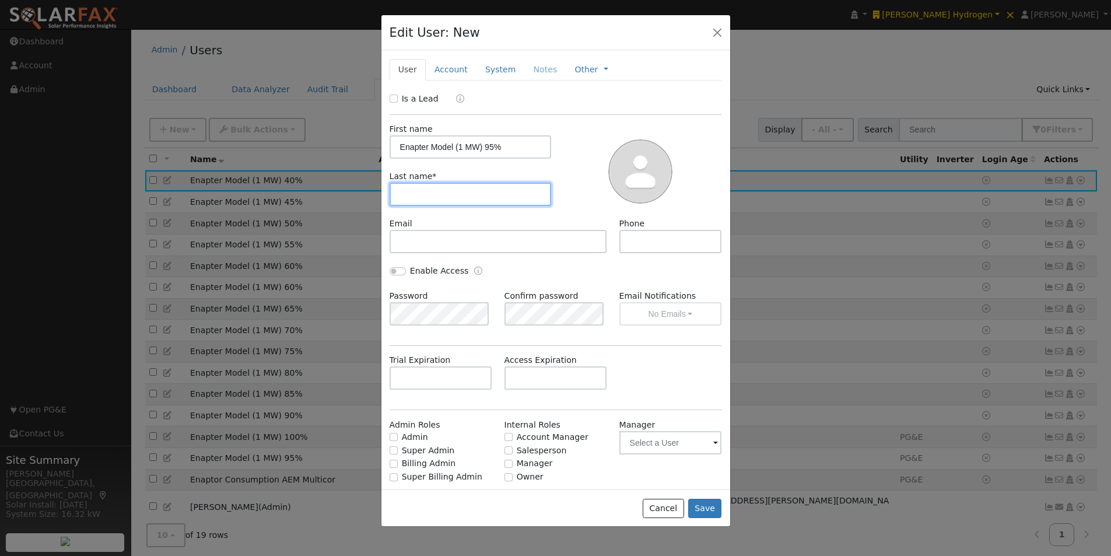
drag, startPoint x: 425, startPoint y: 198, endPoint x: 437, endPoint y: 177, distance: 24.0
click at [426, 195] on input "text" at bounding box center [470, 193] width 162 height 23
paste input "Enapter Model (1 MW) 95%"
type input "Enapter Model (1 MW) 95%"
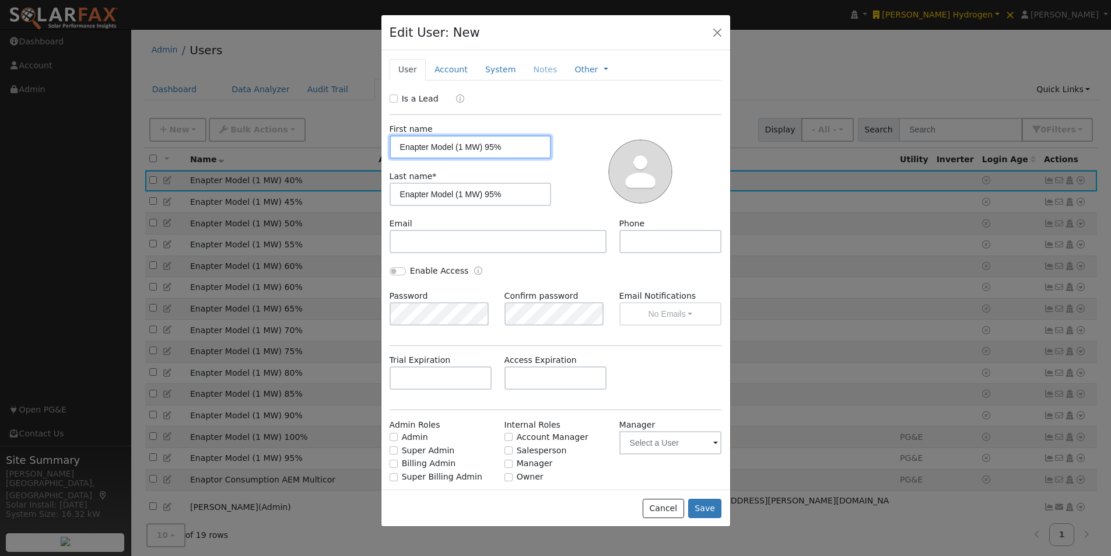
click at [420, 145] on input "Enapter Model (1 MW) 95%" at bounding box center [470, 146] width 162 height 23
click at [419, 145] on input "Enapter Model (1 MW) 95%" at bounding box center [470, 146] width 162 height 23
drag, startPoint x: 417, startPoint y: 147, endPoint x: 350, endPoint y: 145, distance: 67.1
click at [0, 0] on div "Edit User: New Select an Ac... New Account Nickname Cancel Create Are you sure …" at bounding box center [0, 0] width 0 height 0
drag, startPoint x: 498, startPoint y: 147, endPoint x: 453, endPoint y: 147, distance: 44.9
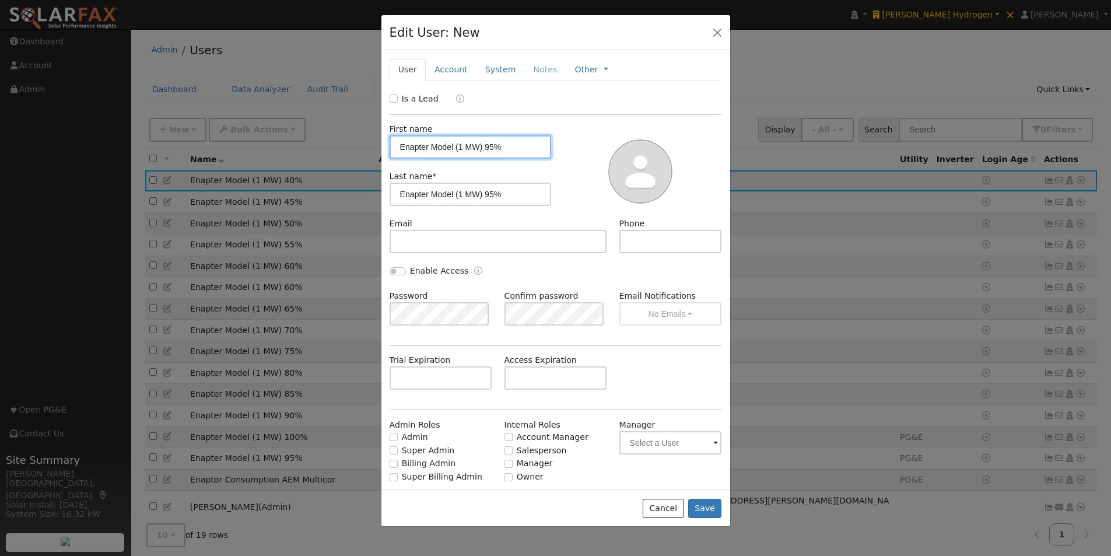
click at [453, 147] on input "Enapter Model (1 MW) 95%" at bounding box center [470, 146] width 162 height 23
type input "Enapter Model"
click at [475, 194] on input "Enapter Model (1 MW) 95%" at bounding box center [470, 193] width 162 height 23
drag, startPoint x: 473, startPoint y: 192, endPoint x: 317, endPoint y: 191, distance: 156.2
click at [0, 0] on div "Edit User: New Select an Ac... New Account Nickname Cancel Create Are you sure …" at bounding box center [0, 0] width 0 height 0
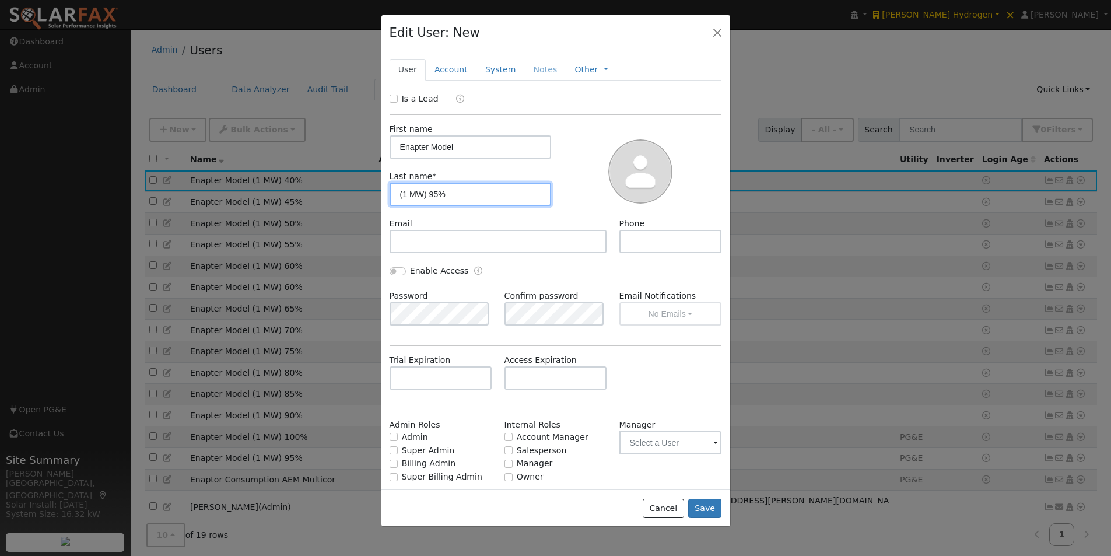
click at [433, 193] on input "(1 MW) 95%" at bounding box center [470, 193] width 162 height 23
type input "(1 MW) 35%"
click at [706, 510] on button "Save" at bounding box center [705, 508] width 34 height 20
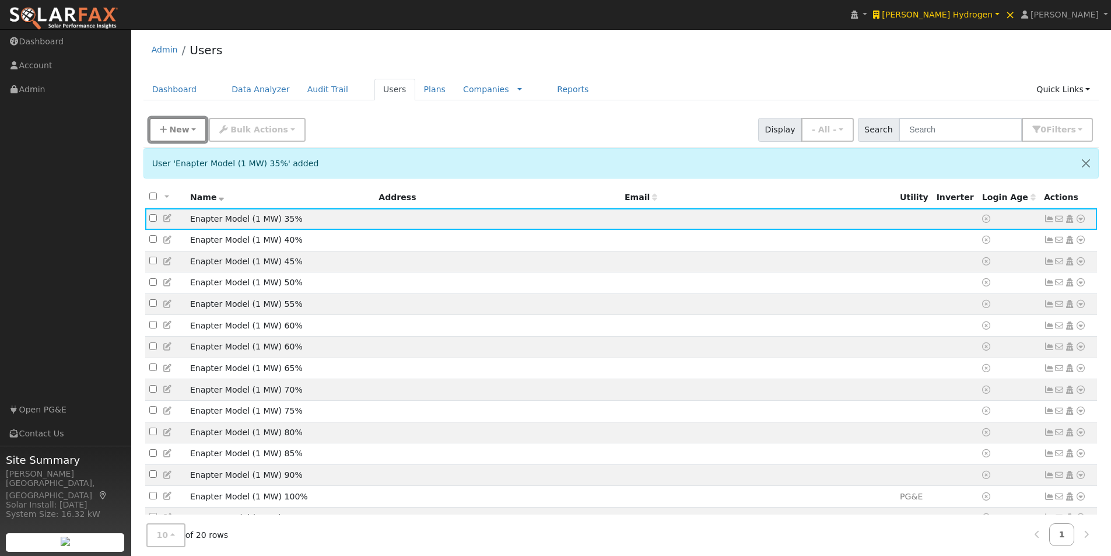
drag, startPoint x: 168, startPoint y: 129, endPoint x: 203, endPoint y: 147, distance: 39.4
click at [169, 129] on button "New" at bounding box center [178, 130] width 58 height 24
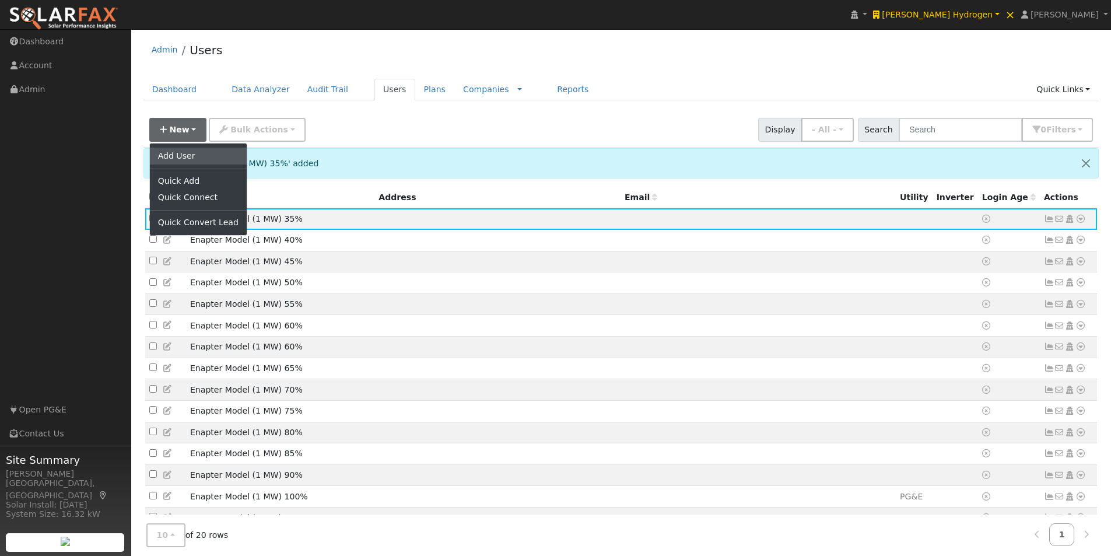
drag, startPoint x: 194, startPoint y: 157, endPoint x: 231, endPoint y: 157, distance: 37.3
click at [194, 158] on link "Add User" at bounding box center [198, 155] width 97 height 16
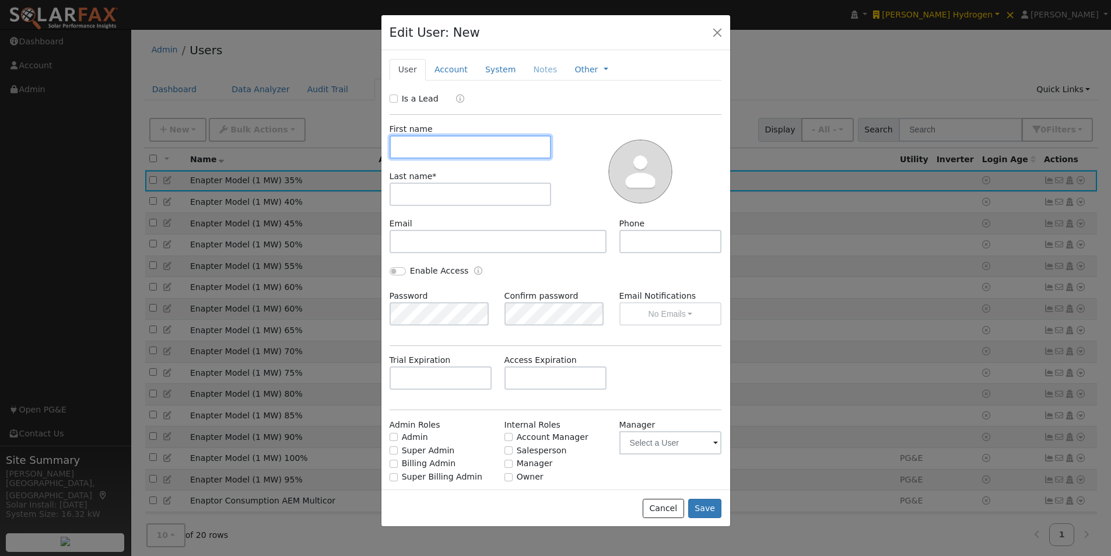
click at [434, 151] on input "text" at bounding box center [470, 146] width 162 height 23
paste input "Enapter Model (1 MW) 95%"
type input "Enapter Model (1 MW) 95%"
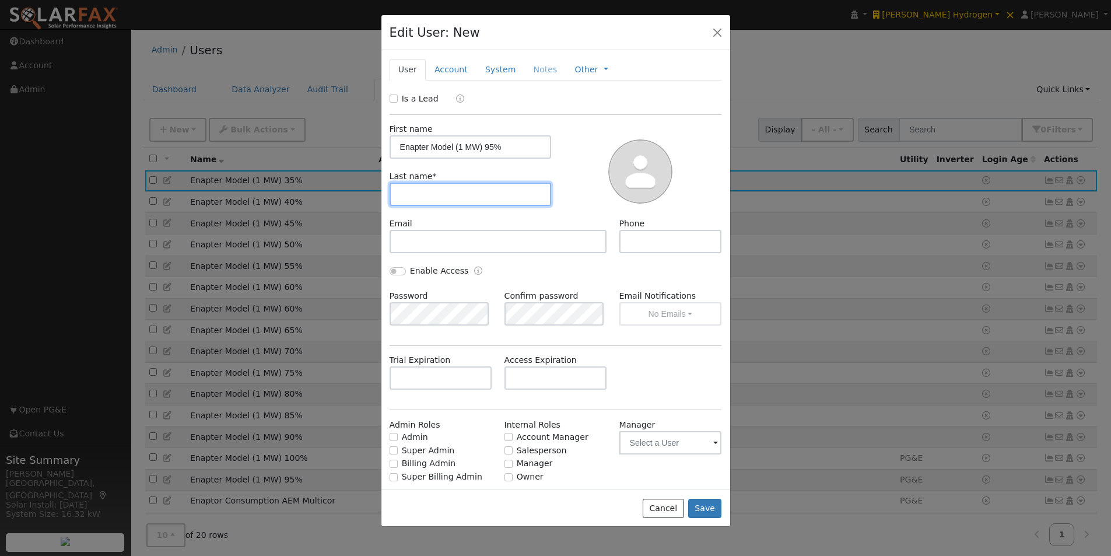
click at [452, 196] on input "text" at bounding box center [470, 193] width 162 height 23
paste input "Enapter Model (1 MW) 95%"
type input "Enapter Model (1 MW) 95%"
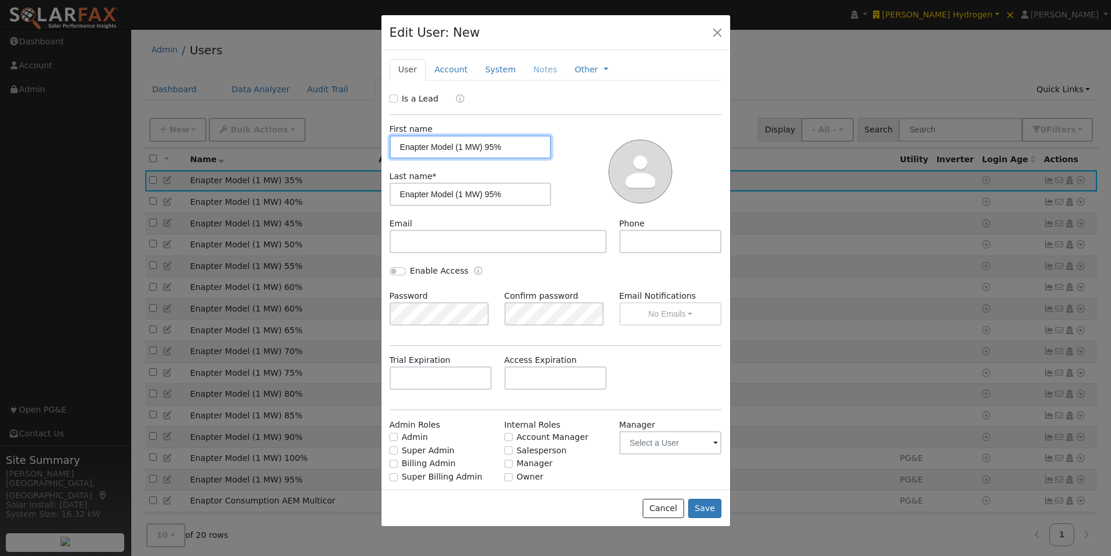
drag, startPoint x: 420, startPoint y: 147, endPoint x: 316, endPoint y: 155, distance: 104.0
click at [0, 0] on div "Edit User: New Select an Ac... New Account Nickname Cancel Create Are you sure …" at bounding box center [0, 0] width 0 height 0
drag, startPoint x: 509, startPoint y: 150, endPoint x: 460, endPoint y: 156, distance: 49.4
click at [455, 152] on input "Enapter Model (1 MW) 95%" at bounding box center [470, 146] width 162 height 23
type input "Enapter Model"
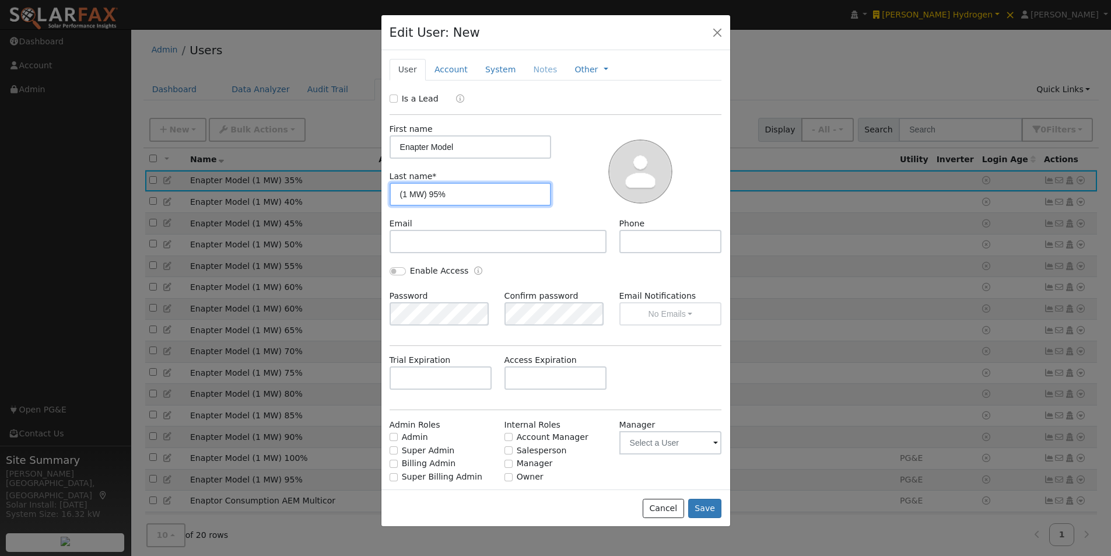
drag, startPoint x: 474, startPoint y: 192, endPoint x: 340, endPoint y: 189, distance: 133.5
click at [0, 0] on div "Edit User: New Select an Ac... New Account Nickname Cancel Create Are you sure …" at bounding box center [0, 0] width 0 height 0
click at [438, 192] on input "(1 MW) 95%" at bounding box center [470, 193] width 162 height 23
type input "(1 MW) 30%"
click at [711, 505] on button "Save" at bounding box center [705, 508] width 34 height 20
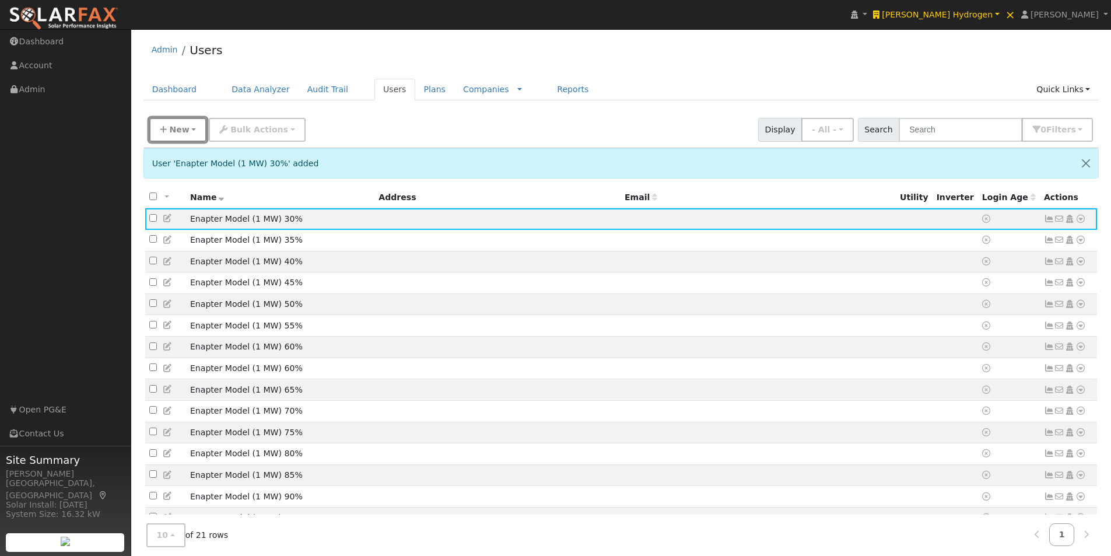
drag, startPoint x: 169, startPoint y: 125, endPoint x: 188, endPoint y: 137, distance: 22.5
click at [170, 125] on span "New" at bounding box center [179, 129] width 20 height 9
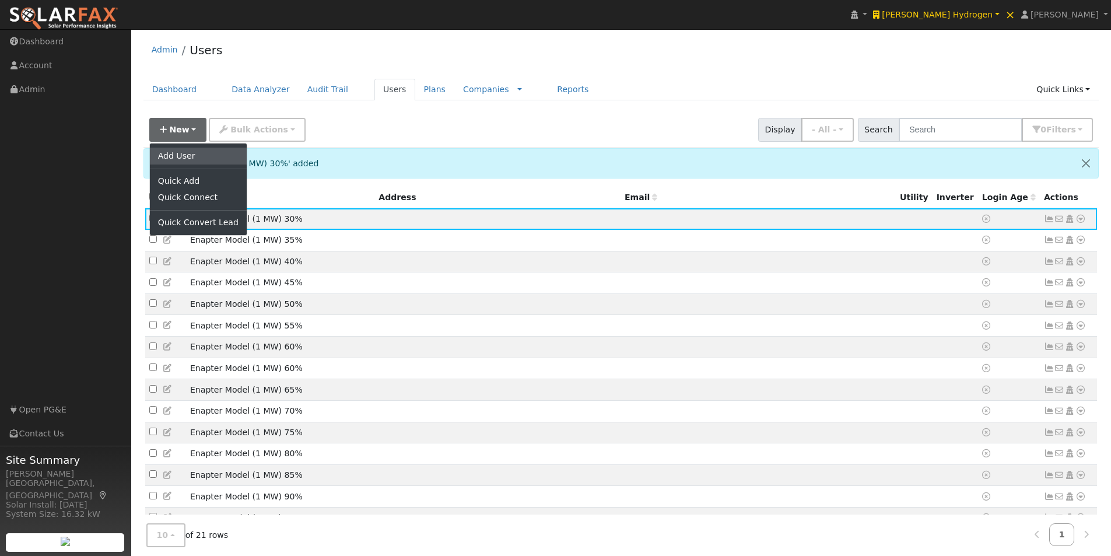
drag, startPoint x: 181, startPoint y: 153, endPoint x: 366, endPoint y: 147, distance: 184.9
click at [183, 154] on link "Add User" at bounding box center [198, 155] width 97 height 16
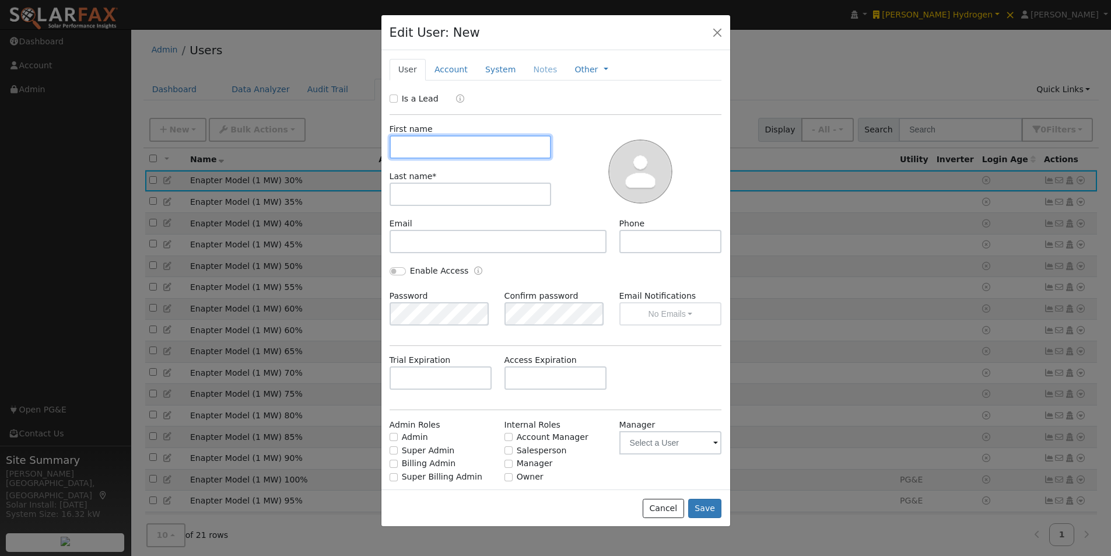
click at [442, 136] on input "text" at bounding box center [470, 146] width 162 height 23
paste input "Enapter Model (1 MW) 95%"
type input "Enapter Model (1 MW) 95%"
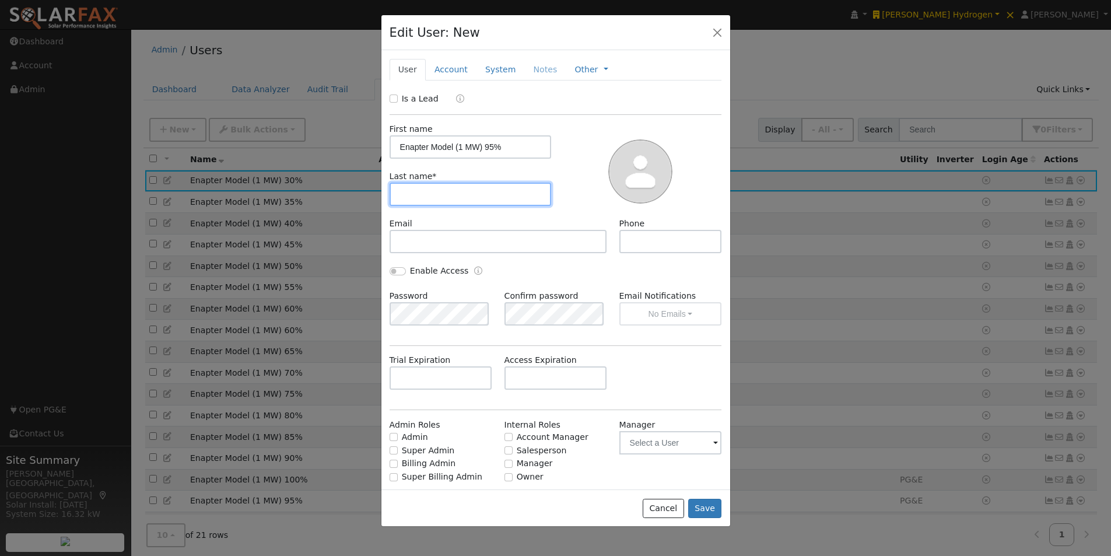
drag, startPoint x: 410, startPoint y: 196, endPoint x: 431, endPoint y: 171, distance: 33.1
click at [418, 188] on input "text" at bounding box center [470, 193] width 162 height 23
paste input "Enapter Model (1 MW) 95%"
type input "Enapter Model (1 MW) 95%"
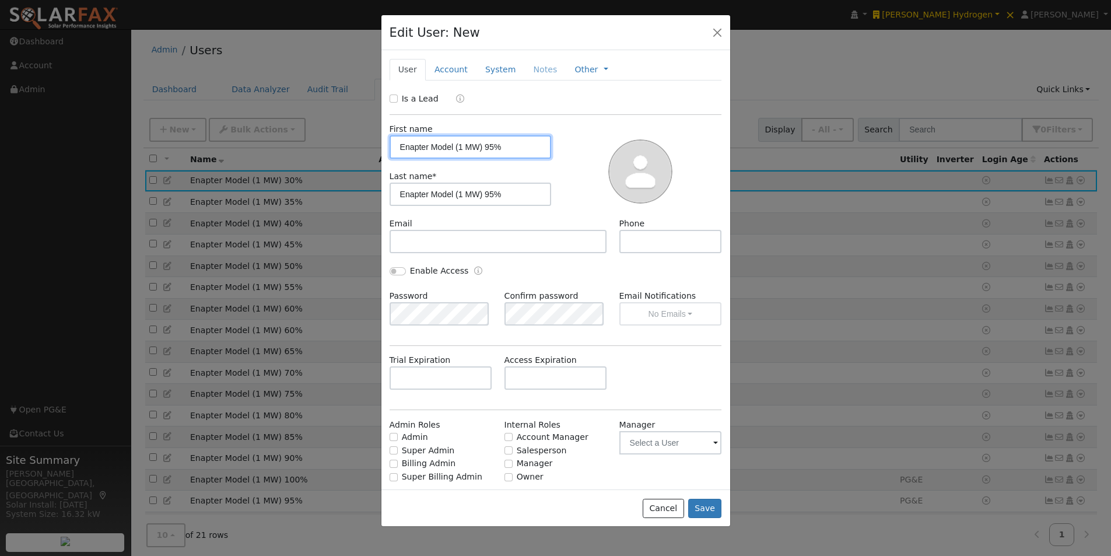
drag, startPoint x: 417, startPoint y: 148, endPoint x: 359, endPoint y: 154, distance: 58.6
click at [0, 0] on div "Edit User: New Select an Ac... New Account Nickname Cancel Create Are you sure …" at bounding box center [0, 0] width 0 height 0
drag, startPoint x: 519, startPoint y: 145, endPoint x: 452, endPoint y: 147, distance: 66.5
click at [452, 147] on input "Enapter Model (1 MW) 95%" at bounding box center [470, 146] width 162 height 23
type input "Enapter Model"
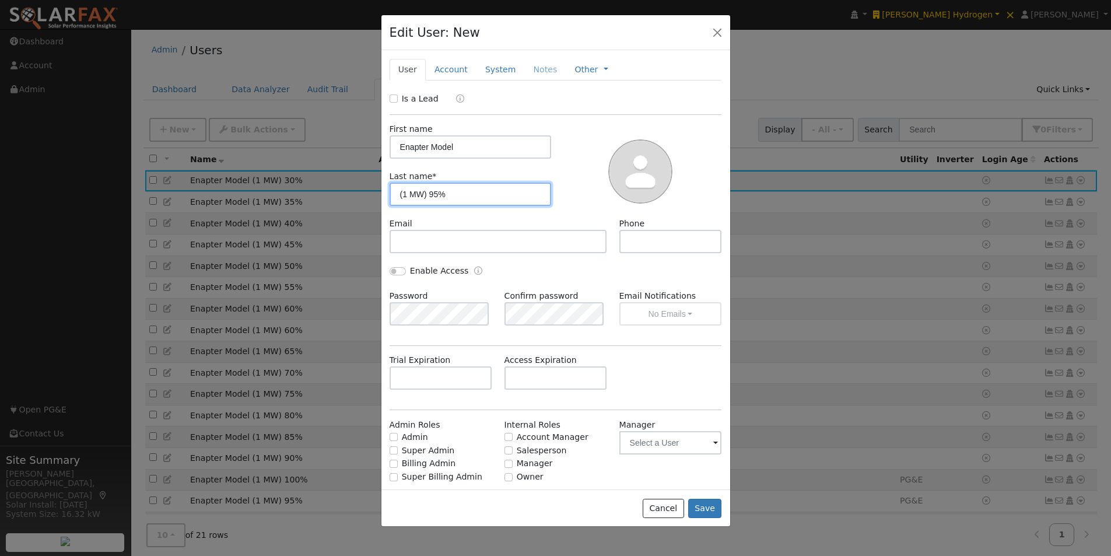
drag, startPoint x: 474, startPoint y: 194, endPoint x: 423, endPoint y: 194, distance: 51.3
click at [0, 0] on div "Edit User: New Select an Ac... New Account Nickname Cancel Create Are you sure …" at bounding box center [0, 0] width 0 height 0
click at [433, 193] on input "(1 MW) 95%" at bounding box center [470, 193] width 162 height 23
type input "(1 MW) 25%"
drag, startPoint x: 714, startPoint y: 515, endPoint x: 705, endPoint y: 496, distance: 21.4
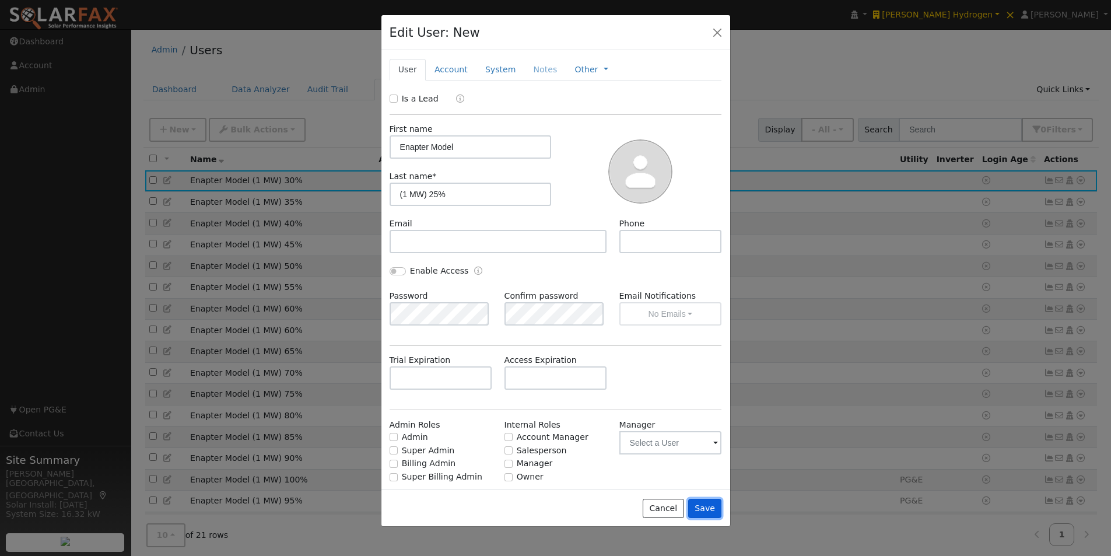
click at [711, 509] on button "Save" at bounding box center [705, 508] width 34 height 20
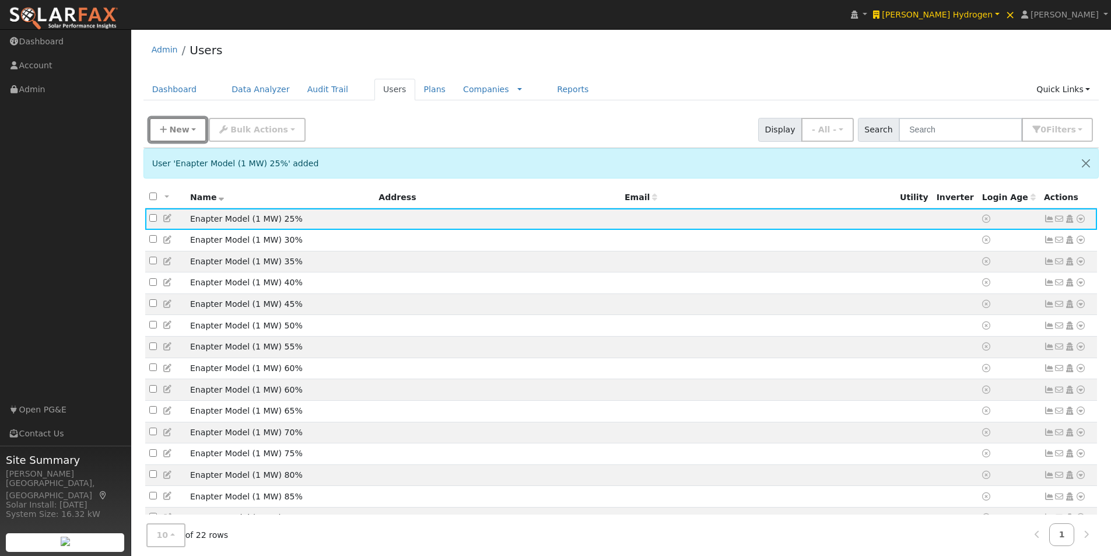
drag, startPoint x: 171, startPoint y: 128, endPoint x: 169, endPoint y: 161, distance: 32.7
click at [171, 134] on span "New" at bounding box center [179, 129] width 20 height 9
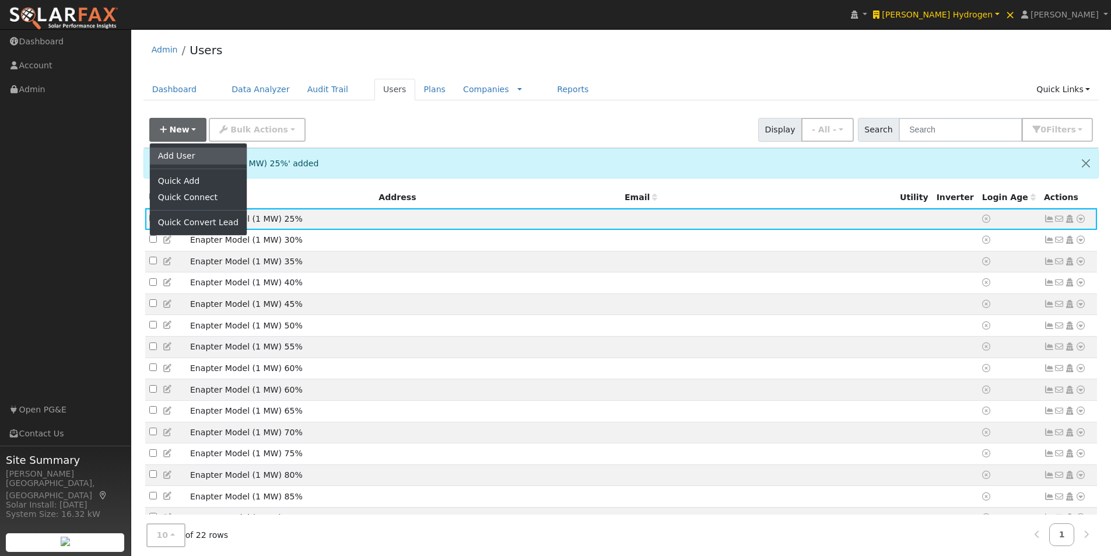
click at [170, 161] on link "Add User" at bounding box center [198, 155] width 97 height 16
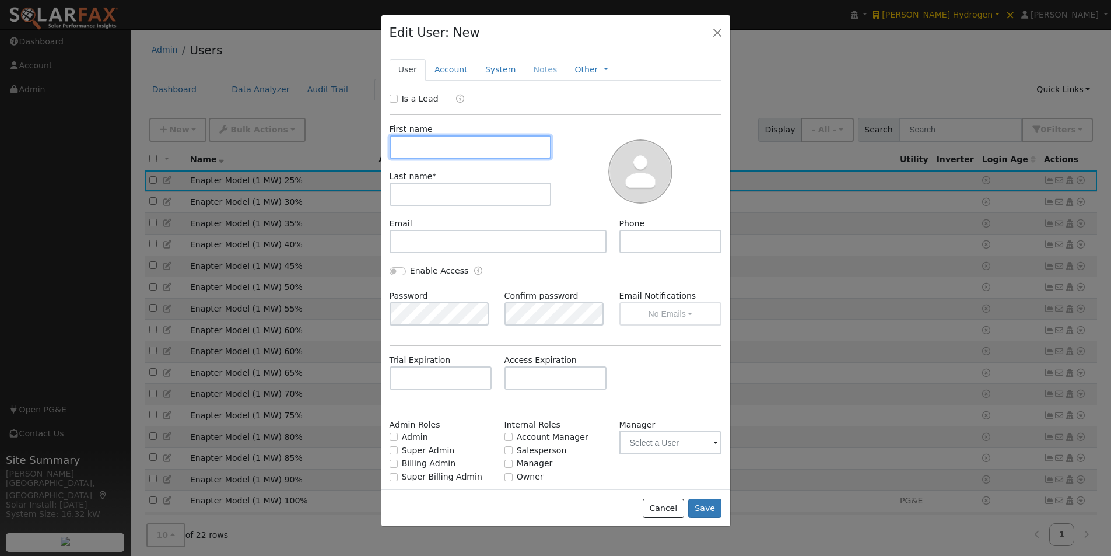
click at [431, 140] on input "text" at bounding box center [470, 146] width 162 height 23
paste input "Enapter Model (1 MW) 95%"
type input "Enapter Model (1 MW) 95%"
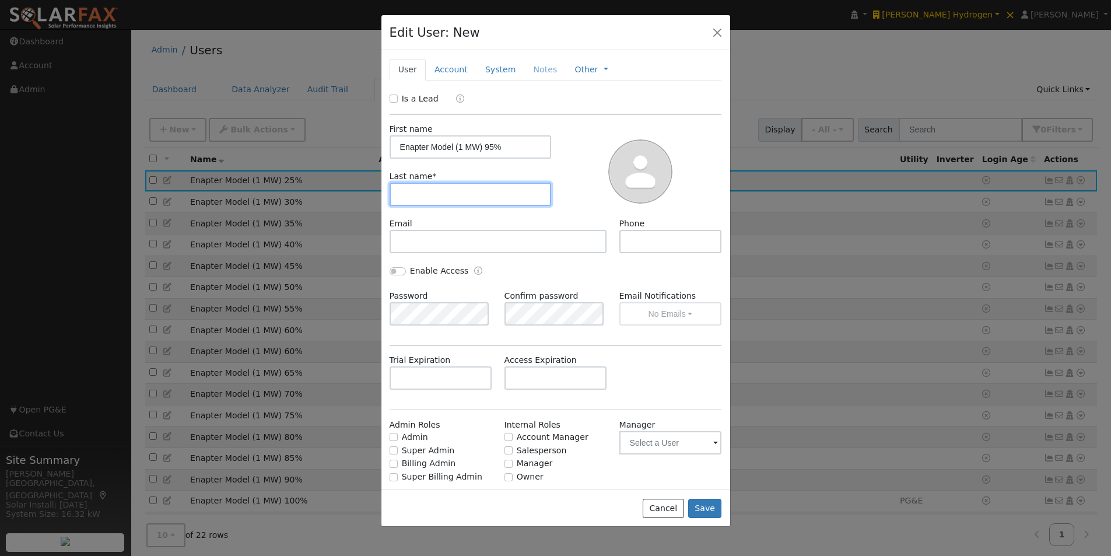
click at [431, 190] on input "text" at bounding box center [470, 193] width 162 height 23
paste input "Enapter Model (1 MW) 95%"
type input "Enapter Model (1 MW) 95%"
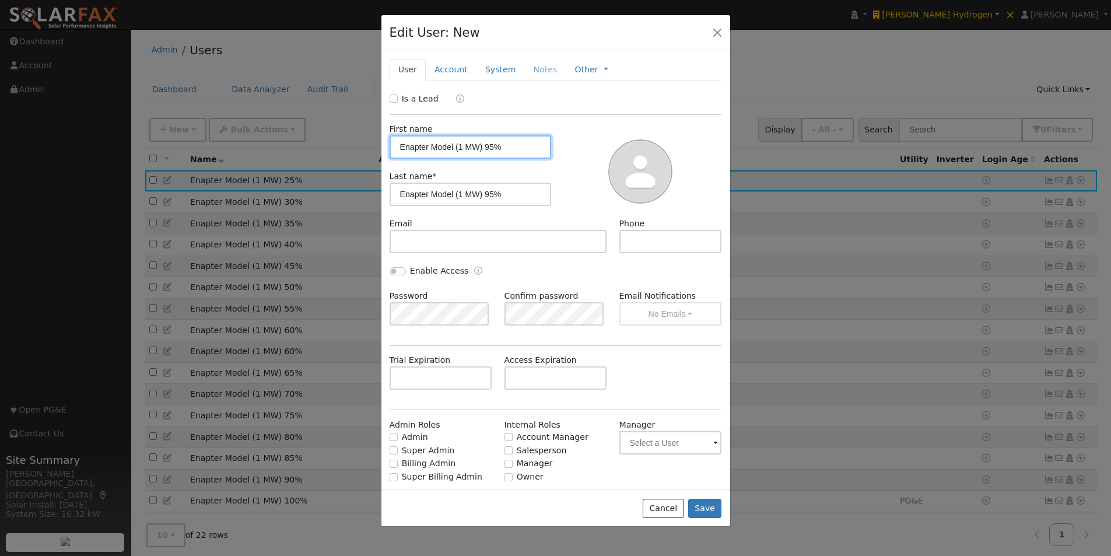
drag, startPoint x: 420, startPoint y: 140, endPoint x: 320, endPoint y: 150, distance: 100.1
click at [0, 0] on div "Edit User: New Select an Ac... New Account Nickname Cancel Create Are you sure …" at bounding box center [0, 0] width 0 height 0
drag, startPoint x: 508, startPoint y: 150, endPoint x: 461, endPoint y: 157, distance: 47.2
click at [455, 150] on input "Enapter Model (1 MW) 95%" at bounding box center [470, 146] width 162 height 23
type input "Enapter Model"
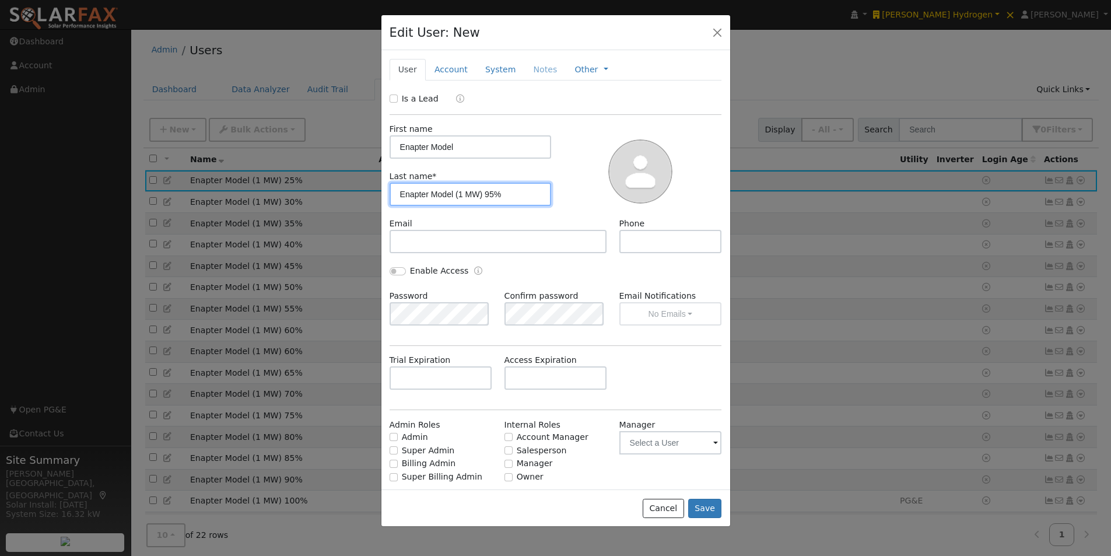
drag, startPoint x: 474, startPoint y: 195, endPoint x: 305, endPoint y: 202, distance: 168.6
click at [0, 0] on div "Edit User: New Select an Ac... New Account Nickname Cancel Create Are you sure …" at bounding box center [0, 0] width 0 height 0
click at [437, 192] on input "(1 MW) 95%" at bounding box center [470, 193] width 162 height 23
type input "(1 MW) 20%"
drag, startPoint x: 716, startPoint y: 494, endPoint x: 707, endPoint y: 494, distance: 9.3
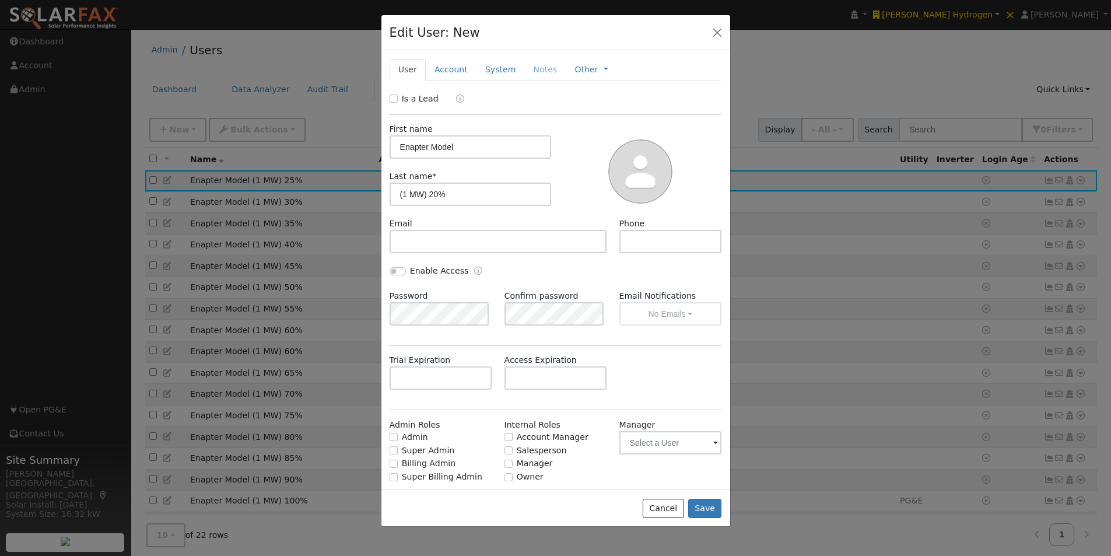
click at [716, 494] on div "Cancel Save" at bounding box center [555, 507] width 349 height 37
drag, startPoint x: 682, startPoint y: 505, endPoint x: 705, endPoint y: 508, distance: 23.5
click at [684, 505] on button "Cancel" at bounding box center [662, 508] width 41 height 20
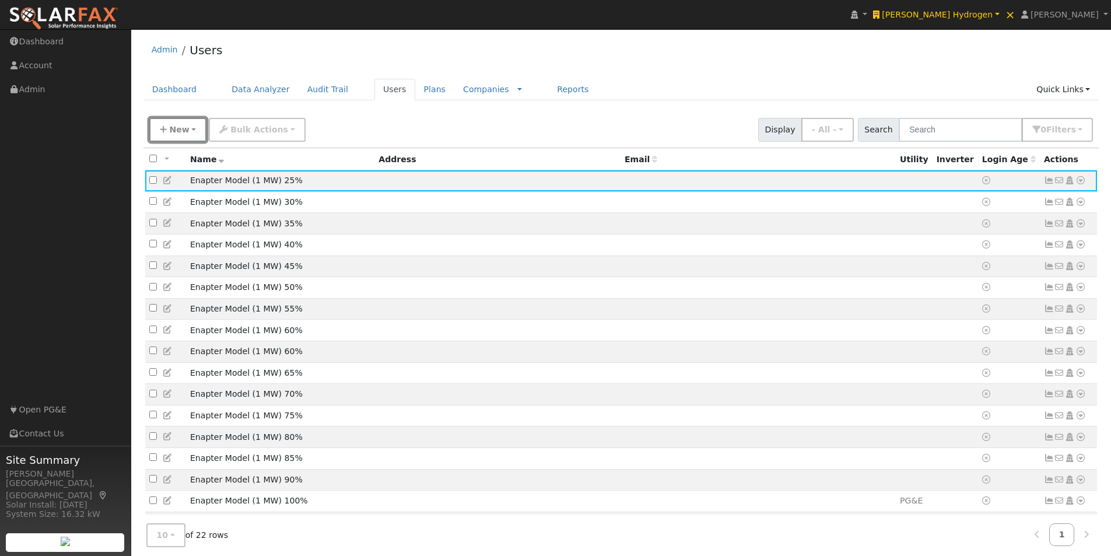
drag, startPoint x: 174, startPoint y: 126, endPoint x: 175, endPoint y: 140, distance: 14.6
click at [174, 126] on span "New" at bounding box center [179, 129] width 20 height 9
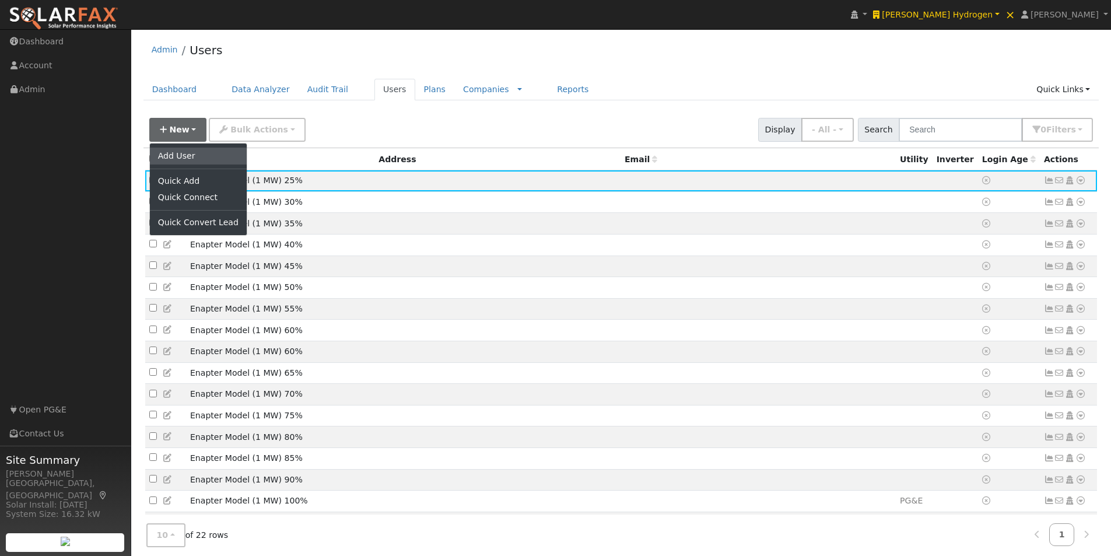
click at [191, 157] on link "Add User" at bounding box center [198, 155] width 97 height 16
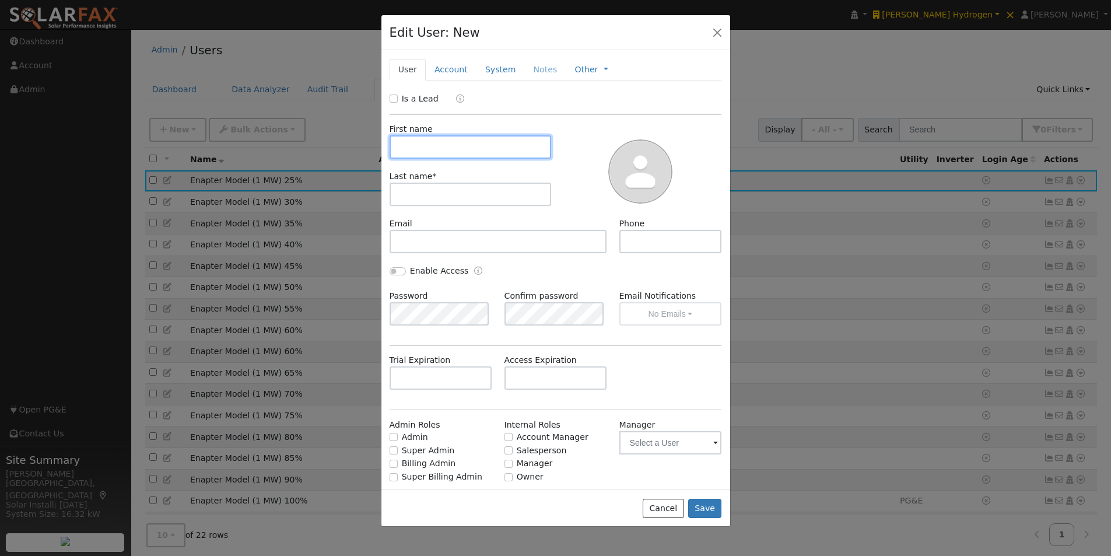
paste input "Enapter Model (1 MW) 95%"
type input "Enapter Model (1 MW) 95%"
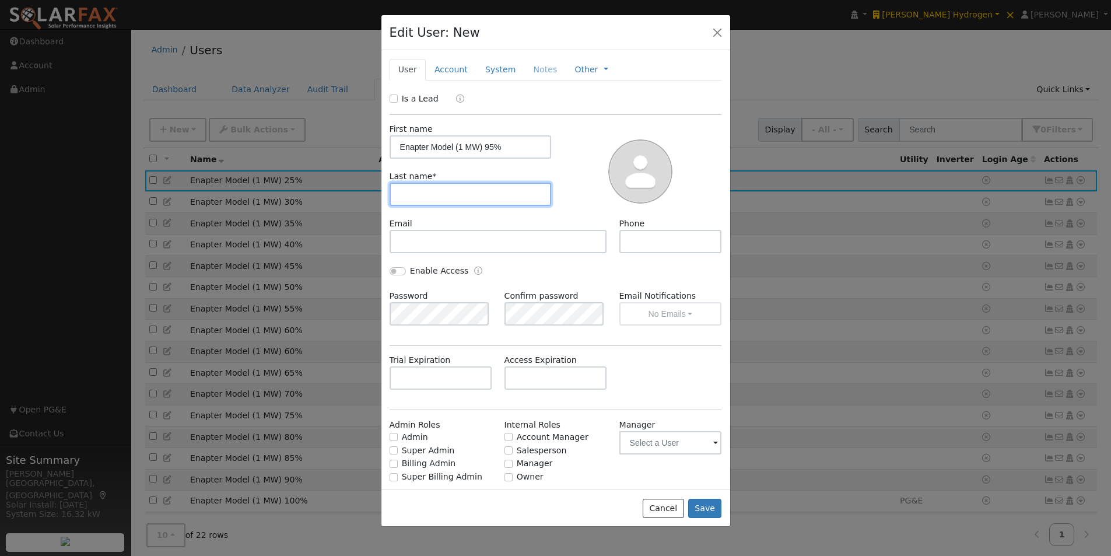
click at [441, 195] on input "text" at bounding box center [470, 193] width 162 height 23
paste input "Enapter Model (1 MW) 95%"
type input "Enapter Model (1 MW) 95%"
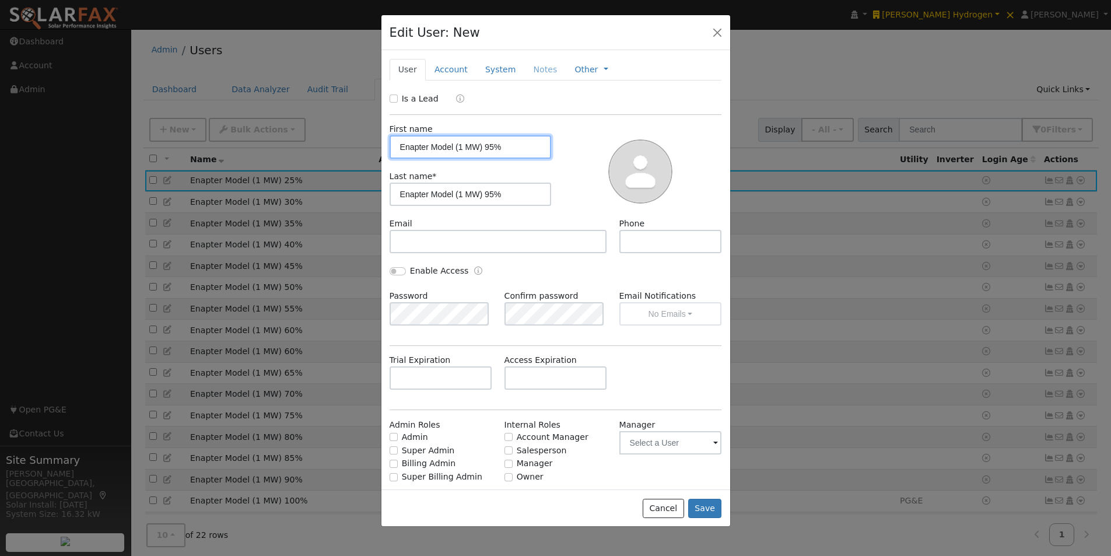
drag, startPoint x: 420, startPoint y: 146, endPoint x: 317, endPoint y: 156, distance: 103.7
click at [0, 0] on div "Edit User: New Select an Ac... New Account Nickname Cancel Create Are you sure …" at bounding box center [0, 0] width 0 height 0
drag, startPoint x: 516, startPoint y: 149, endPoint x: 465, endPoint y: 210, distance: 79.9
click at [453, 149] on input "Enapter Model (1 MW) 95%" at bounding box center [470, 146] width 162 height 23
type input "Enapter Model"
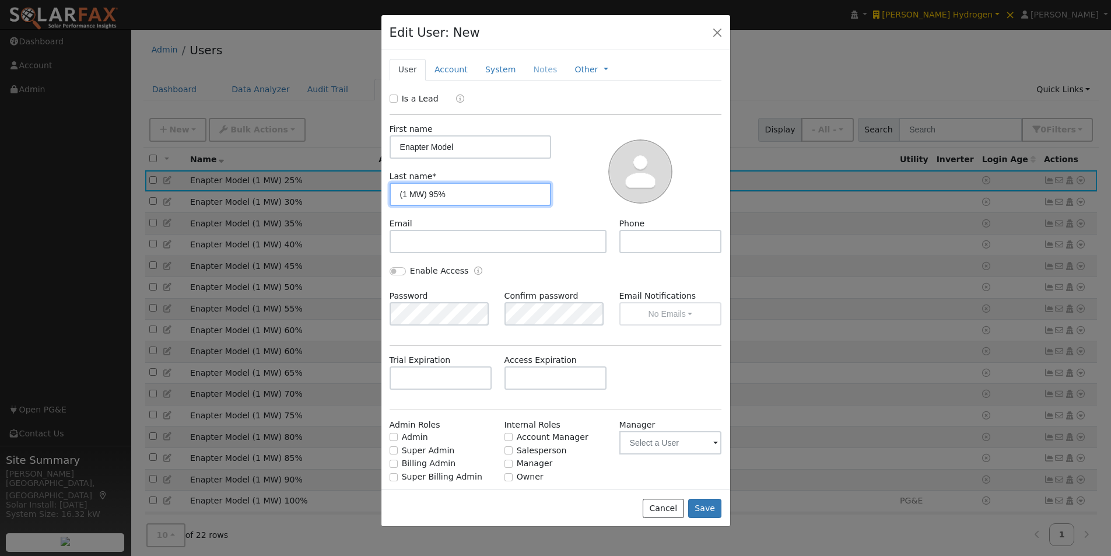
drag, startPoint x: 473, startPoint y: 192, endPoint x: 327, endPoint y: 196, distance: 146.4
click at [0, 0] on div "Edit User: New Select an Ac... New Account Nickname Cancel Create Are you sure …" at bounding box center [0, 0] width 0 height 0
click at [437, 192] on input "(1 MW) 95%" at bounding box center [470, 193] width 162 height 23
type input "(1 MW) 20%"
click at [706, 507] on button "Save" at bounding box center [705, 508] width 34 height 20
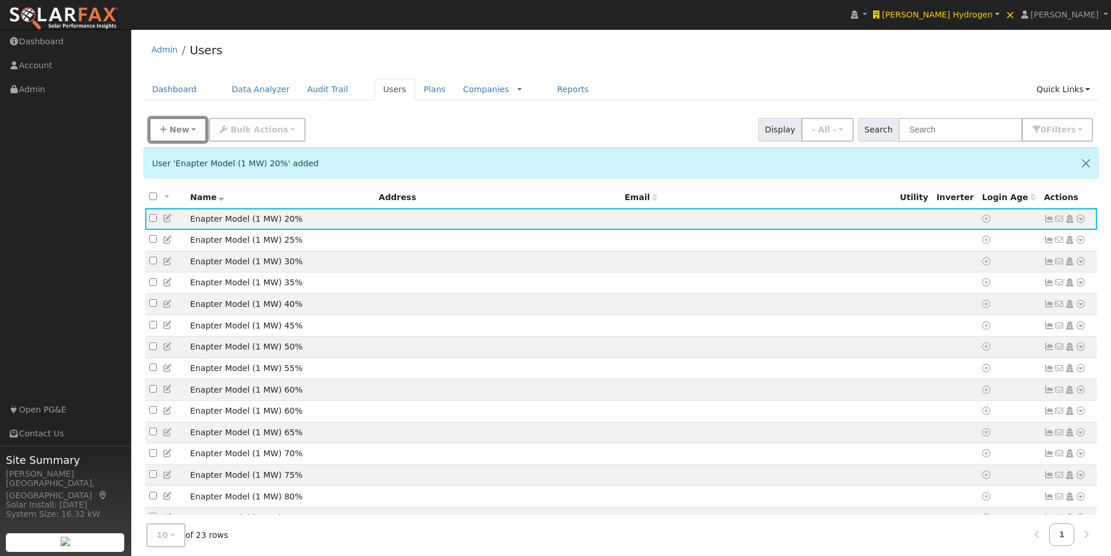
click at [173, 134] on span "New" at bounding box center [179, 129] width 20 height 9
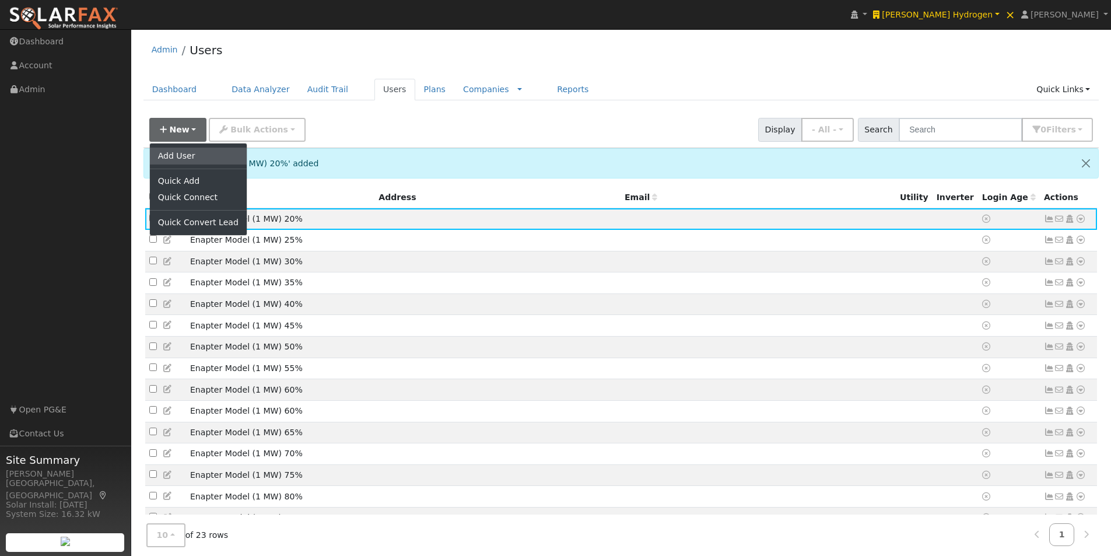
drag, startPoint x: 182, startPoint y: 154, endPoint x: 199, endPoint y: 156, distance: 17.1
click at [184, 155] on link "Add User" at bounding box center [198, 155] width 97 height 16
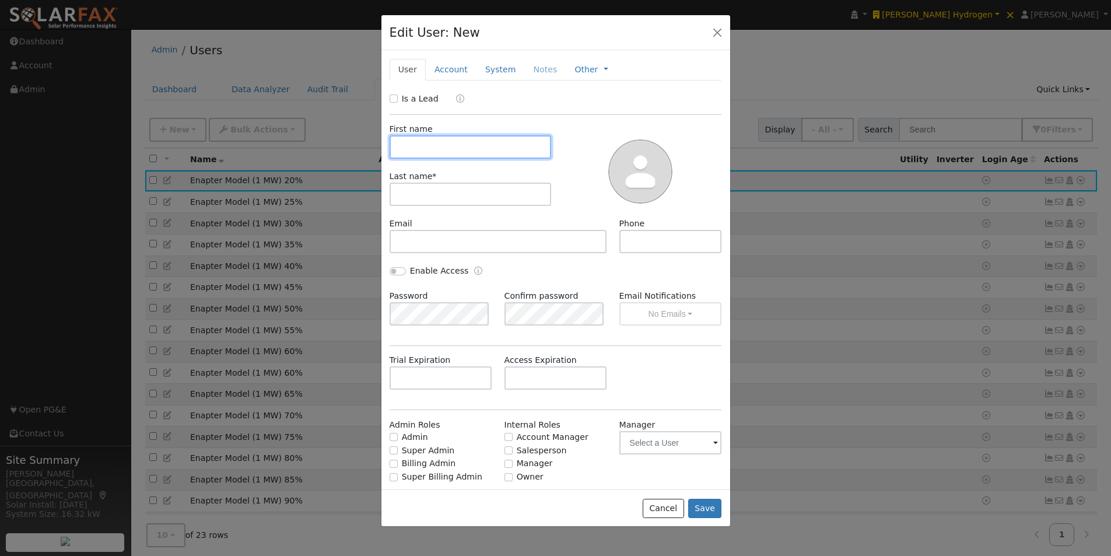
click at [440, 146] on input "text" at bounding box center [470, 146] width 162 height 23
paste input "Enapter Model (1 MW) 95%"
type input "Enapter Model (1 MW) 95%"
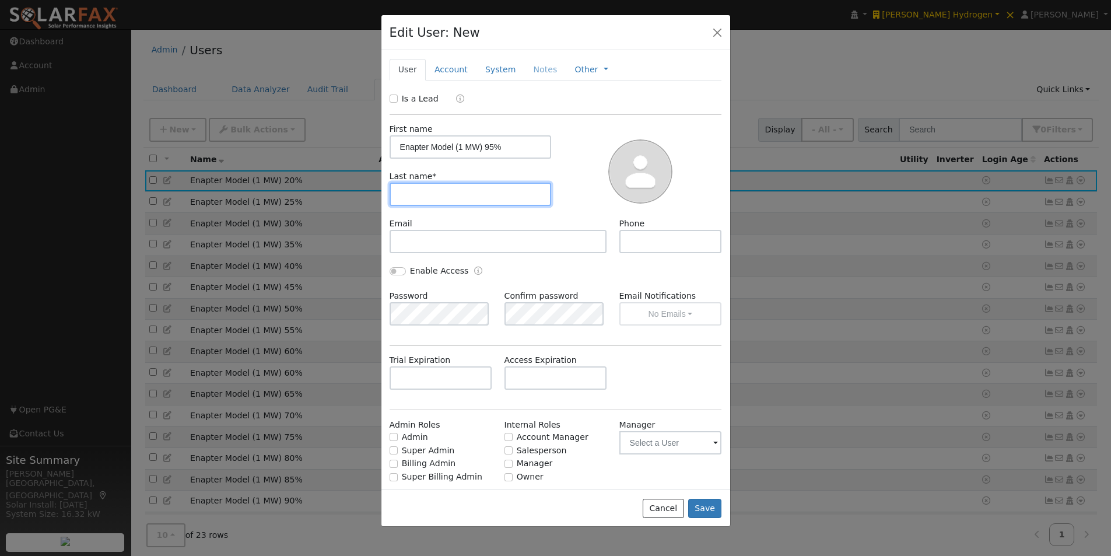
click at [454, 192] on input "text" at bounding box center [470, 193] width 162 height 23
paste input "Enapter Model (1 MW) 95%"
type input "Enapter Model (1 MW) 95%"
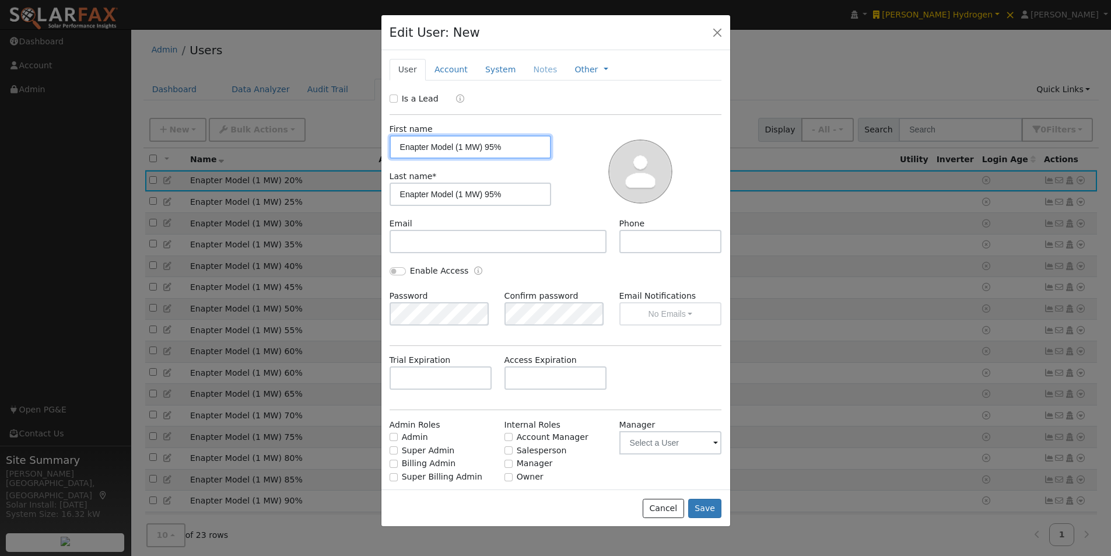
drag, startPoint x: 420, startPoint y: 145, endPoint x: 307, endPoint y: 146, distance: 112.5
click at [0, 0] on div "Edit User: New Select an Ac... New Account Nickname Cancel Create Are you sure …" at bounding box center [0, 0] width 0 height 0
drag, startPoint x: 511, startPoint y: 150, endPoint x: 459, endPoint y: 178, distance: 58.9
click at [451, 153] on input "Enapter Model (1 MW) 95%" at bounding box center [470, 146] width 162 height 23
type input "Enapter Model"
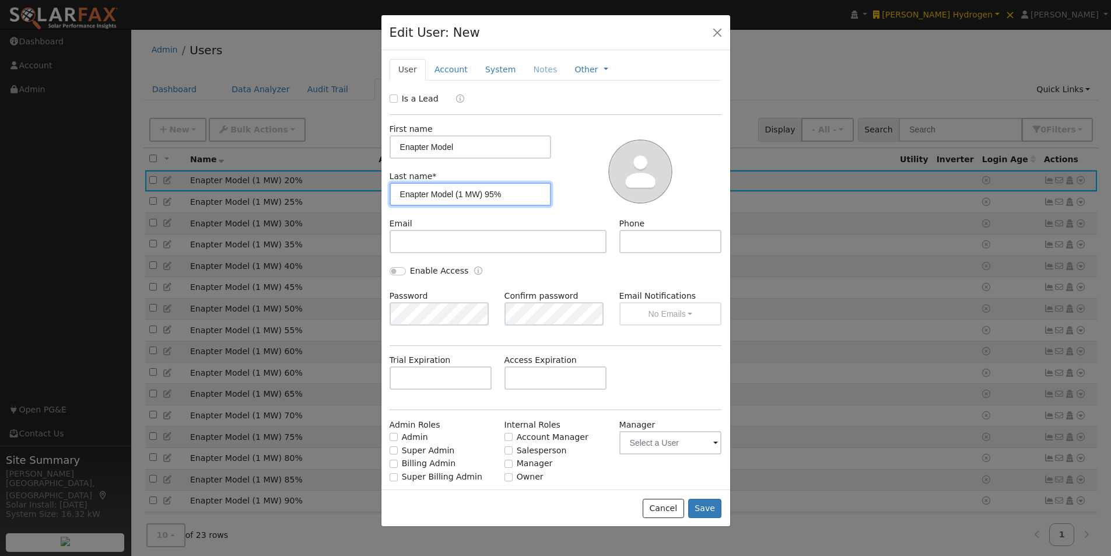
drag, startPoint x: 475, startPoint y: 192, endPoint x: 321, endPoint y: 209, distance: 154.3
click at [0, 0] on div "Edit User: New Select an Ac... New Account Nickname Cancel Create Are you sure …" at bounding box center [0, 0] width 0 height 0
click at [432, 192] on input "(1 MW) 95%" at bounding box center [470, 193] width 162 height 23
type input "(1 MW) 15%"
click at [575, 174] on div at bounding box center [641, 170] width 170 height 94
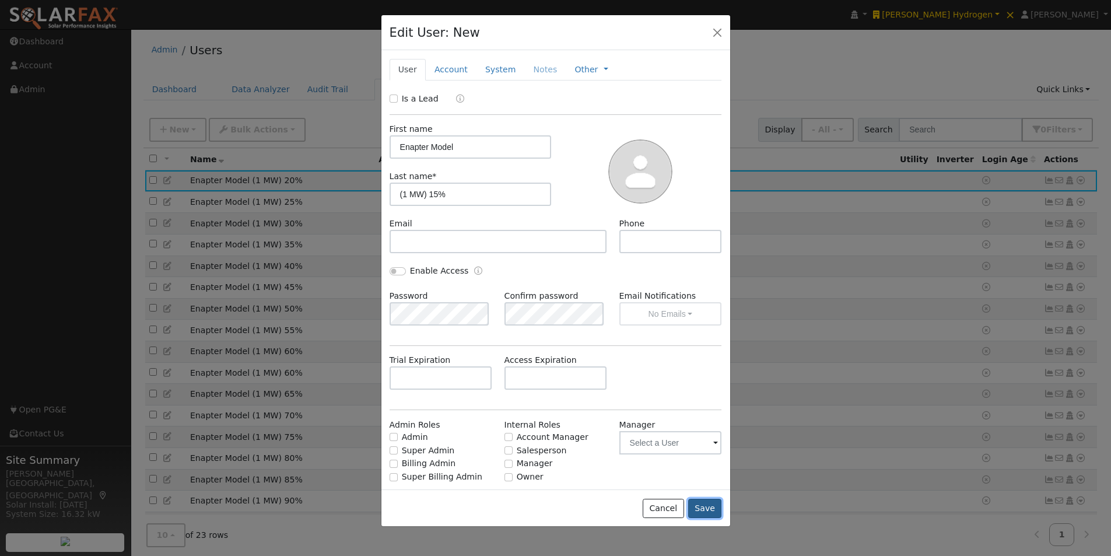
click at [707, 505] on button "Save" at bounding box center [705, 508] width 34 height 20
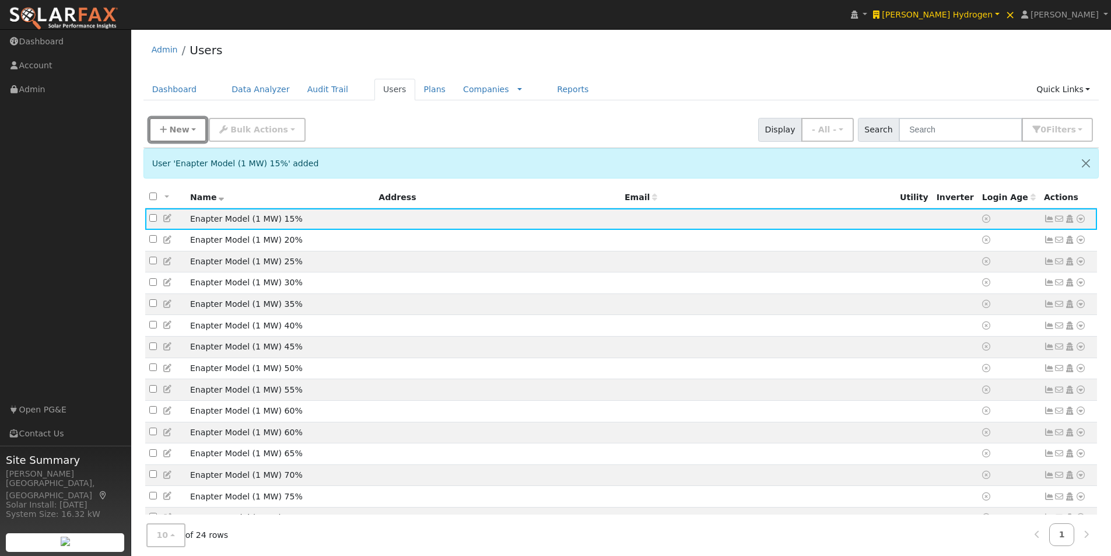
drag, startPoint x: 189, startPoint y: 129, endPoint x: 203, endPoint y: 150, distance: 24.7
click at [194, 131] on button "New" at bounding box center [178, 130] width 58 height 24
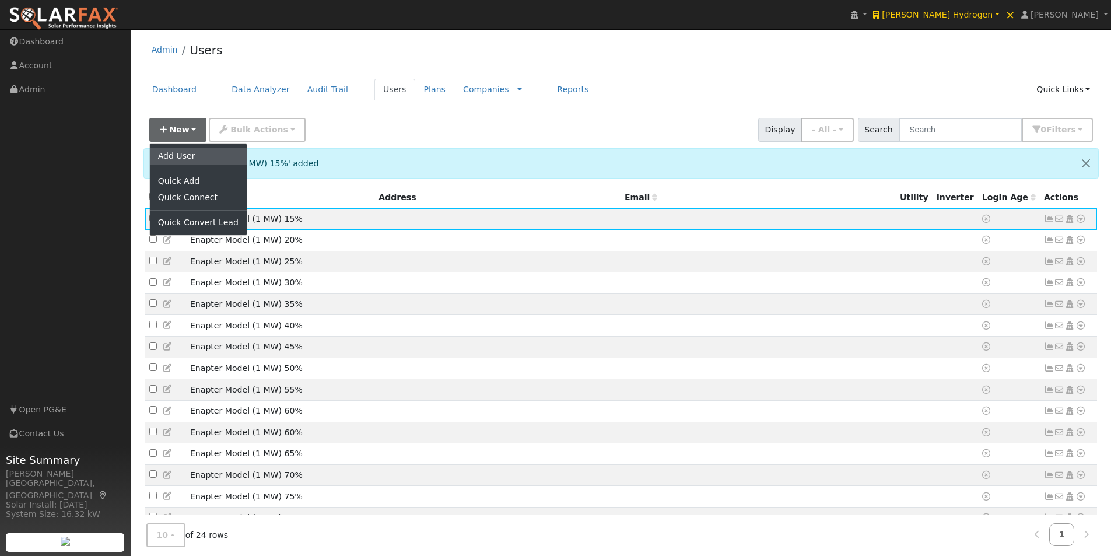
drag, startPoint x: 184, startPoint y: 152, endPoint x: 331, endPoint y: 151, distance: 146.9
click at [185, 152] on link "Add User" at bounding box center [198, 155] width 97 height 16
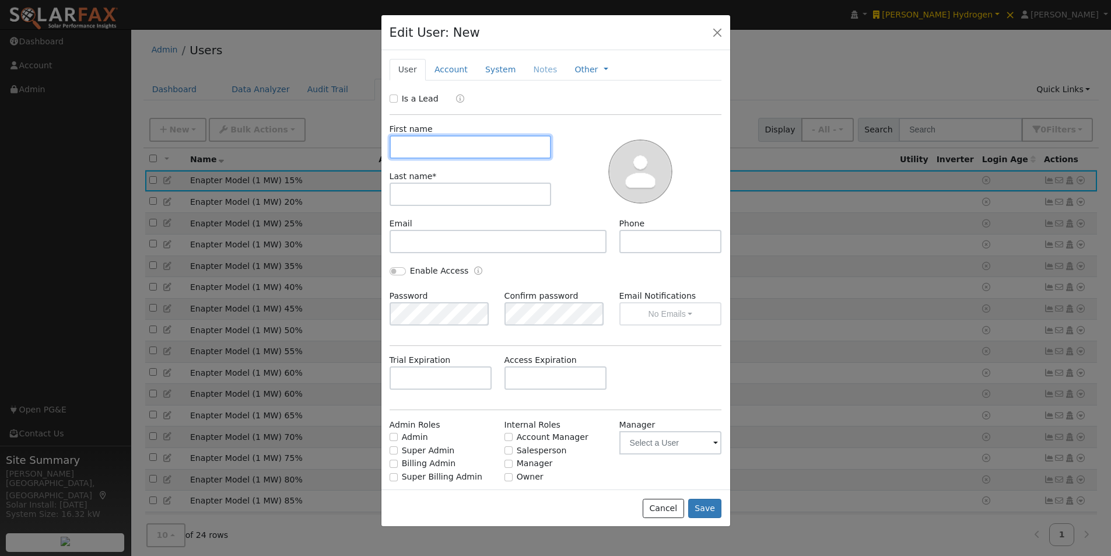
click at [445, 153] on input "text" at bounding box center [470, 146] width 162 height 23
paste input "Enapter Model (1 MW) 95%"
type input "Enapter Model (1 MW) 95%"
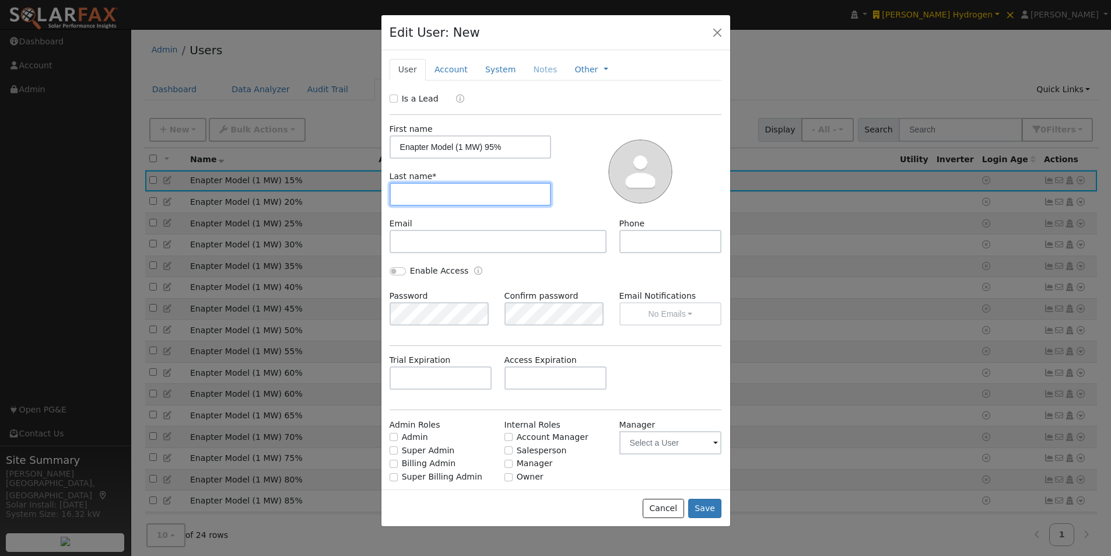
click at [445, 189] on input "text" at bounding box center [470, 193] width 162 height 23
paste input "Enapter Model (1 MW) 95%"
type input "Enapter Model (1 MW) 95%"
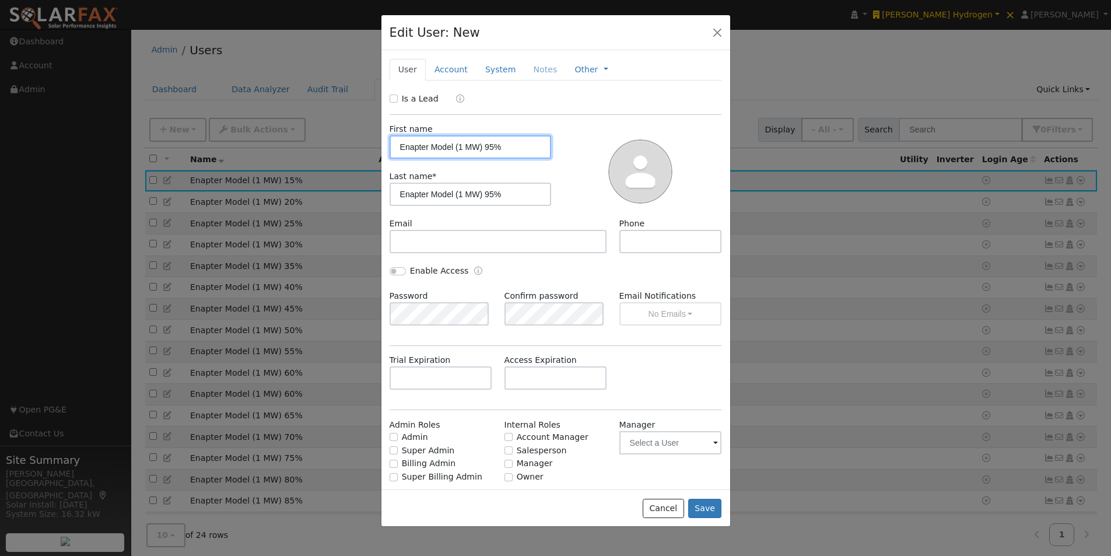
click at [422, 145] on input "Enapter Model (1 MW) 95%" at bounding box center [470, 146] width 162 height 23
drag, startPoint x: 419, startPoint y: 146, endPoint x: 325, endPoint y: 153, distance: 94.1
click at [0, 0] on div "Edit User: New Select an Ac... New Account Nickname Cancel Create Are you sure …" at bounding box center [0, 0] width 0 height 0
drag, startPoint x: 501, startPoint y: 147, endPoint x: 453, endPoint y: 149, distance: 47.8
click at [453, 149] on input "Enapter Model (1 MW) 95%" at bounding box center [470, 146] width 162 height 23
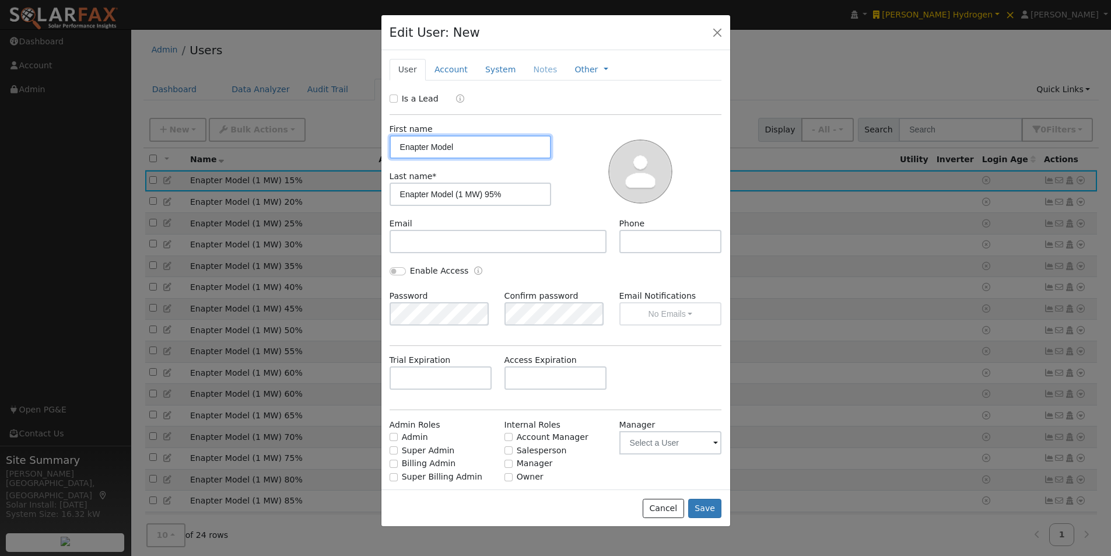
type input "Enapter Model"
drag, startPoint x: 472, startPoint y: 190, endPoint x: 339, endPoint y: 195, distance: 133.0
click at [0, 0] on div "Edit User: New Select an Ac... New Account Nickname Cancel Create Are you sure …" at bounding box center [0, 0] width 0 height 0
click at [438, 194] on input "(1 MW) 95%" at bounding box center [470, 193] width 162 height 23
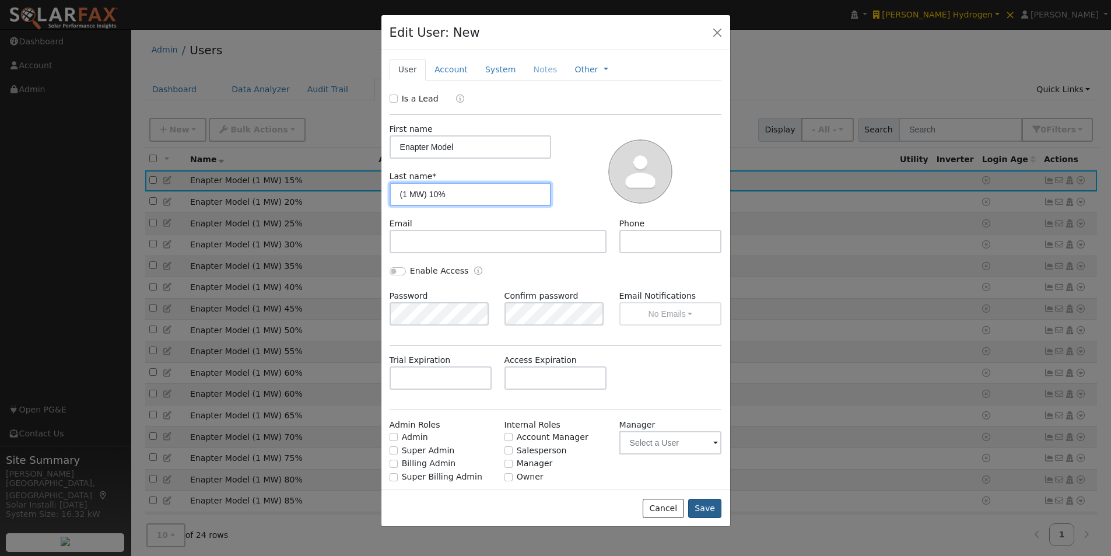
type input "(1 MW) 10%"
click at [713, 507] on button "Save" at bounding box center [705, 508] width 34 height 20
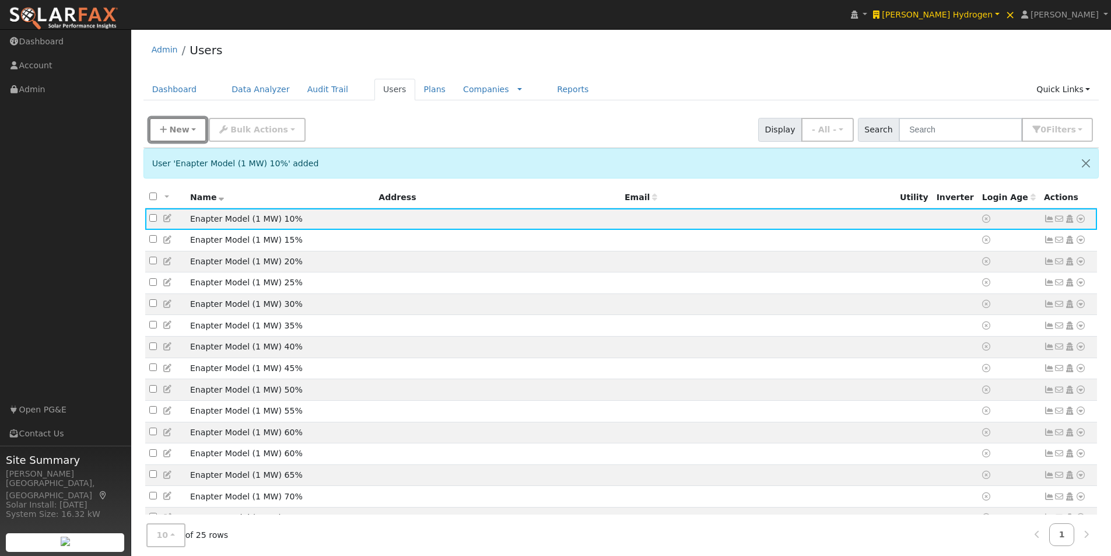
click at [165, 126] on icon "button" at bounding box center [163, 129] width 7 height 8
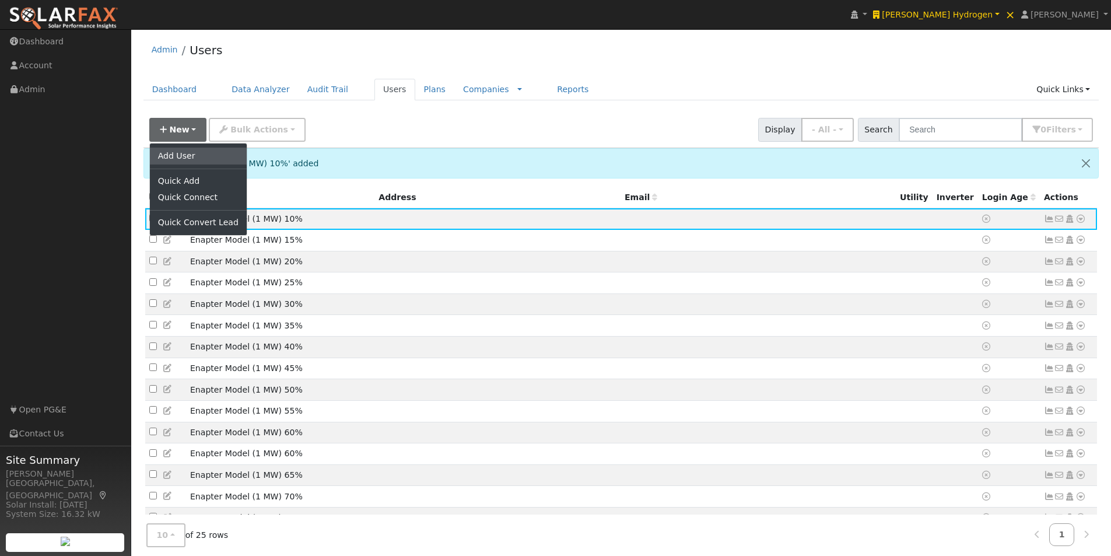
click at [168, 151] on link "Add User" at bounding box center [198, 155] width 97 height 16
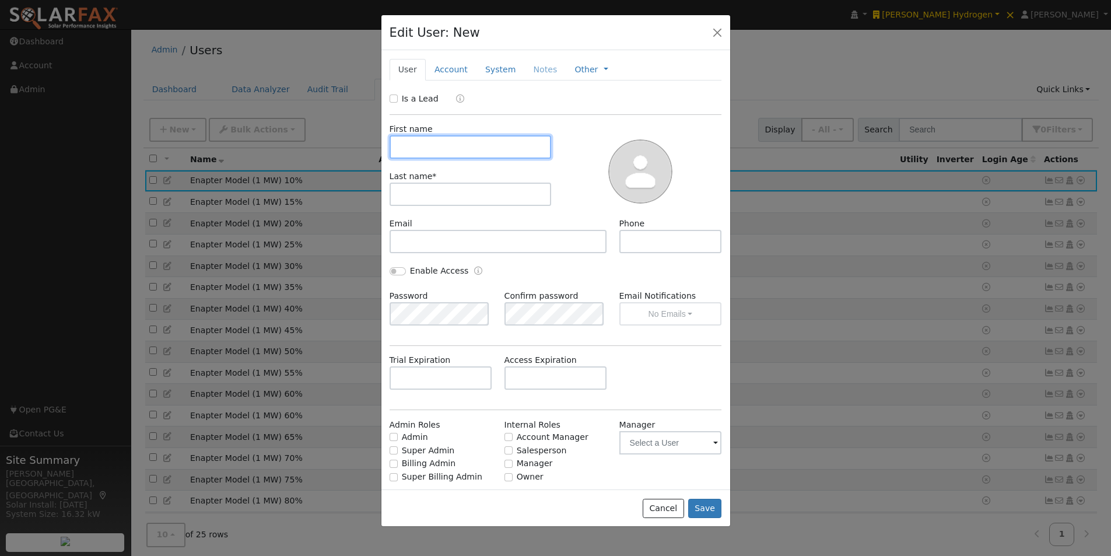
paste input "Enapter Model (1 MW) 95%"
type input "Enapter Model (1 MW) 95%"
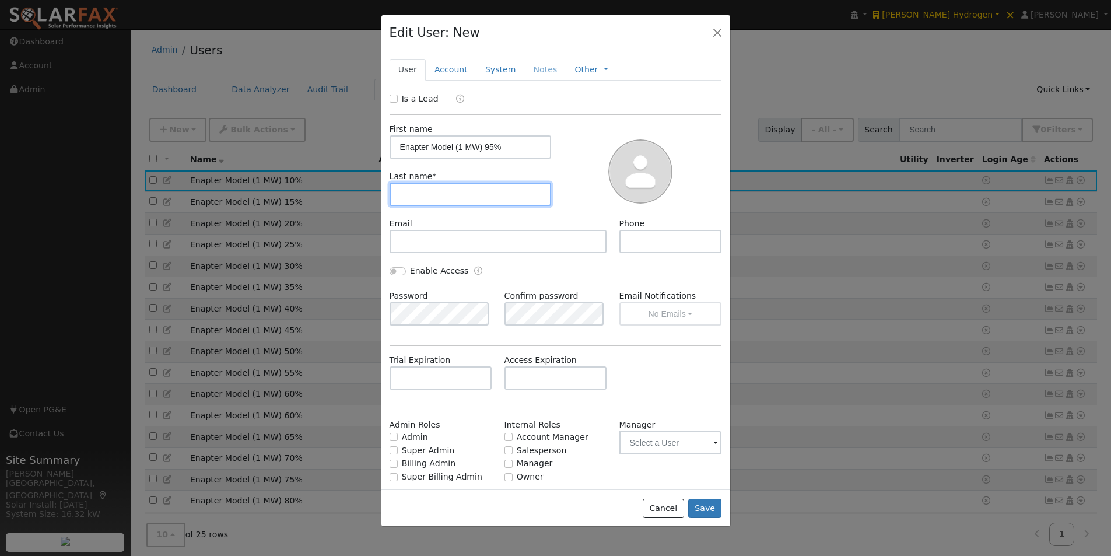
click at [435, 201] on input "text" at bounding box center [470, 193] width 162 height 23
paste input "Enapter Model (1 MW) 95%"
type input "Enapter Model (1 MW) 95%"
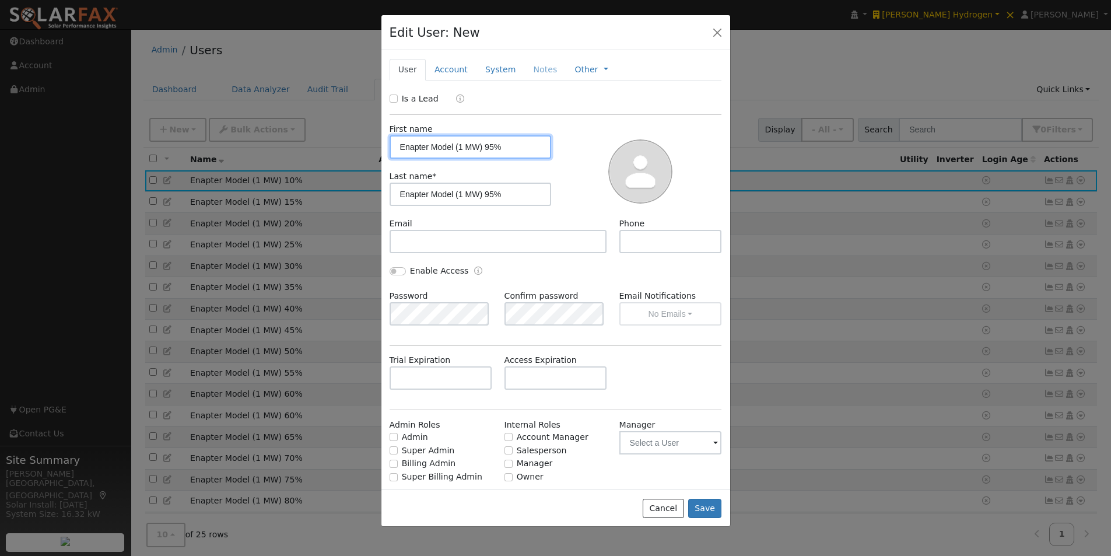
drag, startPoint x: 420, startPoint y: 146, endPoint x: 284, endPoint y: 145, distance: 135.3
click at [0, 0] on div "Edit User: New Select an Ac... New Account Nickname Cancel Create Are you sure …" at bounding box center [0, 0] width 0 height 0
drag, startPoint x: 519, startPoint y: 146, endPoint x: 453, endPoint y: 150, distance: 66.6
click at [453, 150] on input "Enapter Model (1 MW) 95%" at bounding box center [470, 146] width 162 height 23
type input "Enapter Model"
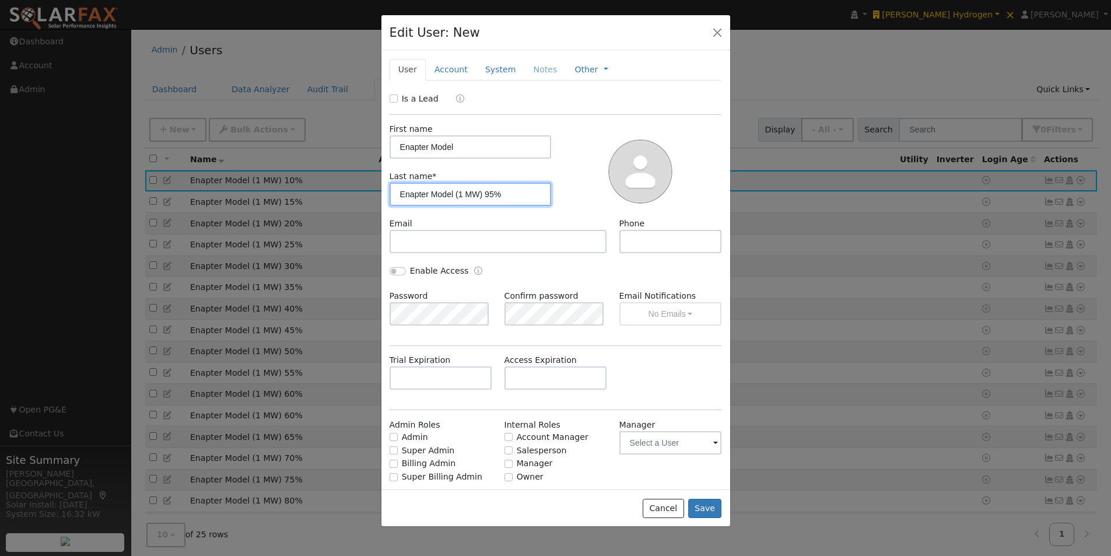
click at [475, 192] on input "Enapter Model (1 MW) 95%" at bounding box center [470, 193] width 162 height 23
drag, startPoint x: 473, startPoint y: 195, endPoint x: 313, endPoint y: 192, distance: 160.3
click at [0, 0] on div "Edit User: New Select an Ac... New Account Nickname Cancel Create Are you sure …" at bounding box center [0, 0] width 0 height 0
click at [441, 192] on input "(1 MW) 95%" at bounding box center [470, 193] width 162 height 23
drag, startPoint x: 433, startPoint y: 192, endPoint x: 437, endPoint y: 217, distance: 25.5
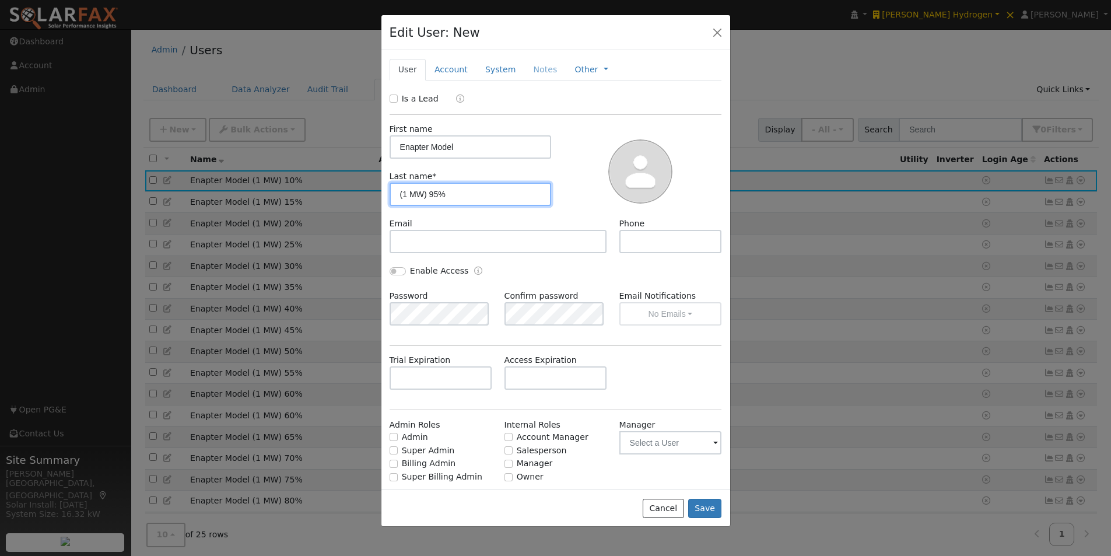
click at [434, 195] on input "(1 MW) 95%" at bounding box center [470, 193] width 162 height 23
type input "(1 MW) 5%"
click at [702, 510] on button "Save" at bounding box center [705, 508] width 34 height 20
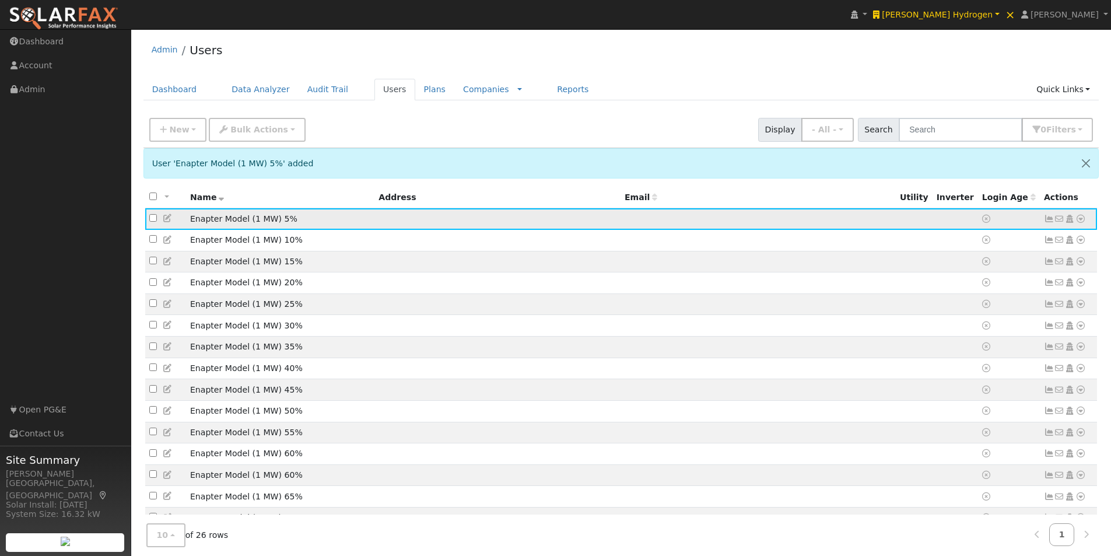
click at [1081, 219] on icon at bounding box center [1080, 219] width 10 height 8
click at [955, 279] on link "Import From CSV" at bounding box center [957, 281] width 86 height 16
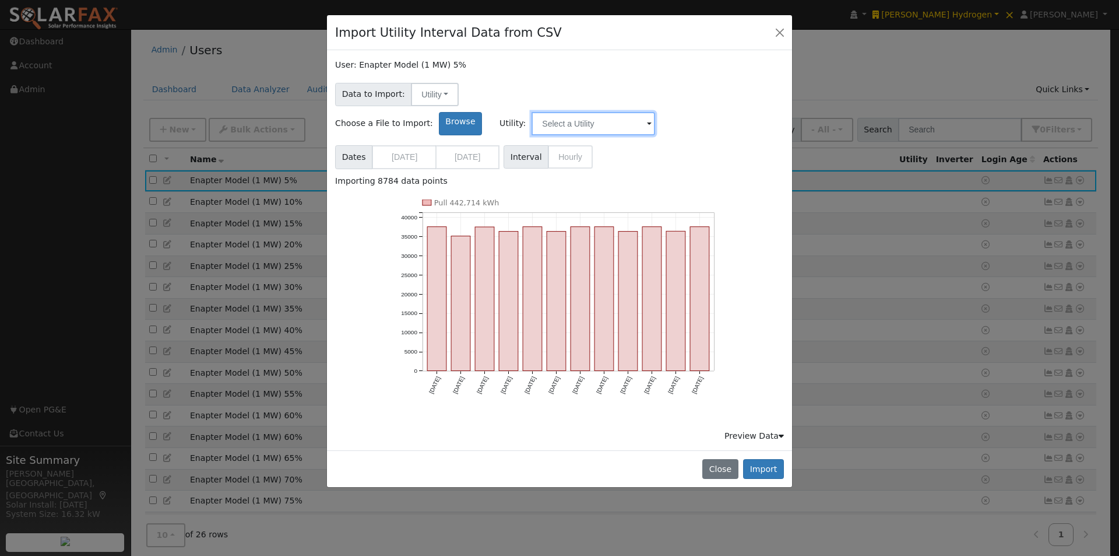
click at [655, 112] on input "text" at bounding box center [594, 123] width 124 height 23
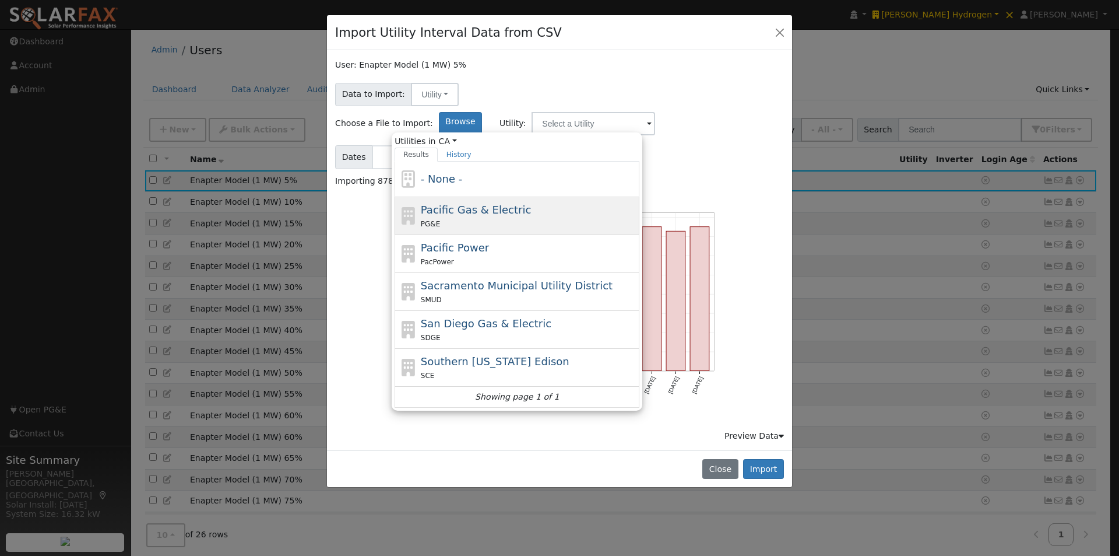
click at [531, 203] on span "Pacific Gas & Electric" at bounding box center [476, 209] width 110 height 12
type input "Pacific Gas & Electric"
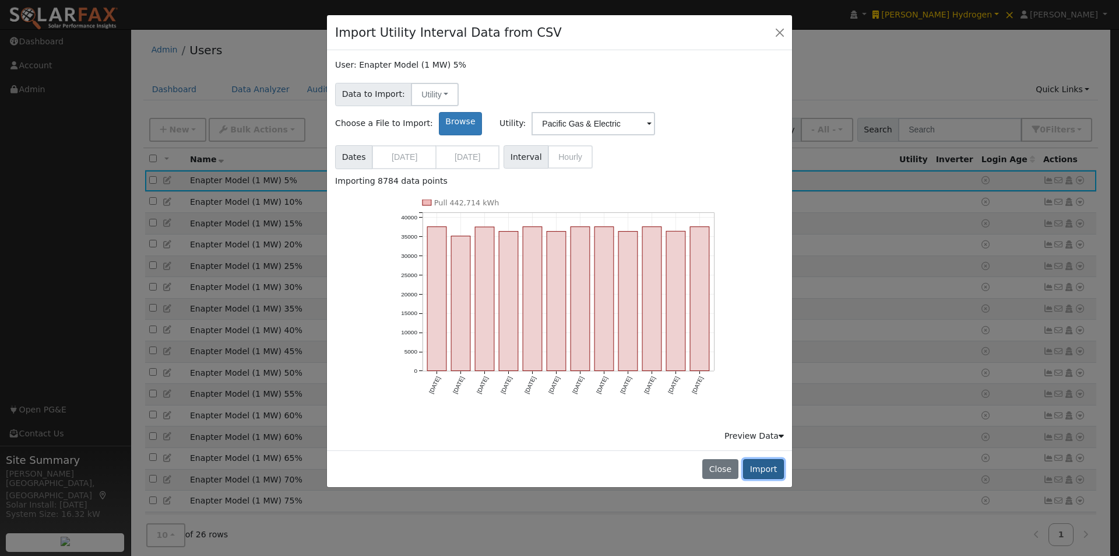
click at [767, 459] on button "Import" at bounding box center [763, 469] width 41 height 20
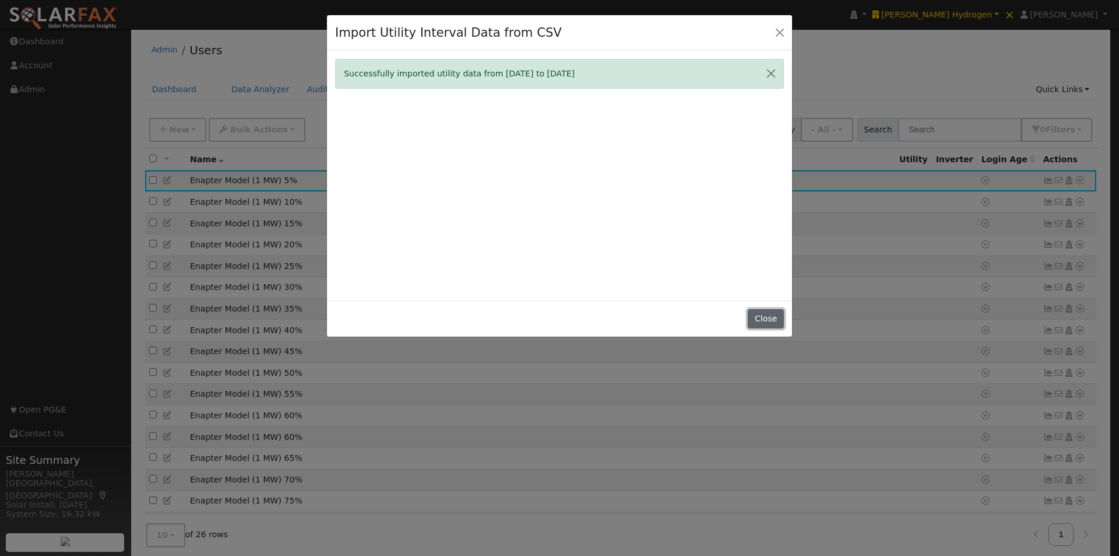
click at [771, 318] on button "Close" at bounding box center [766, 319] width 36 height 20
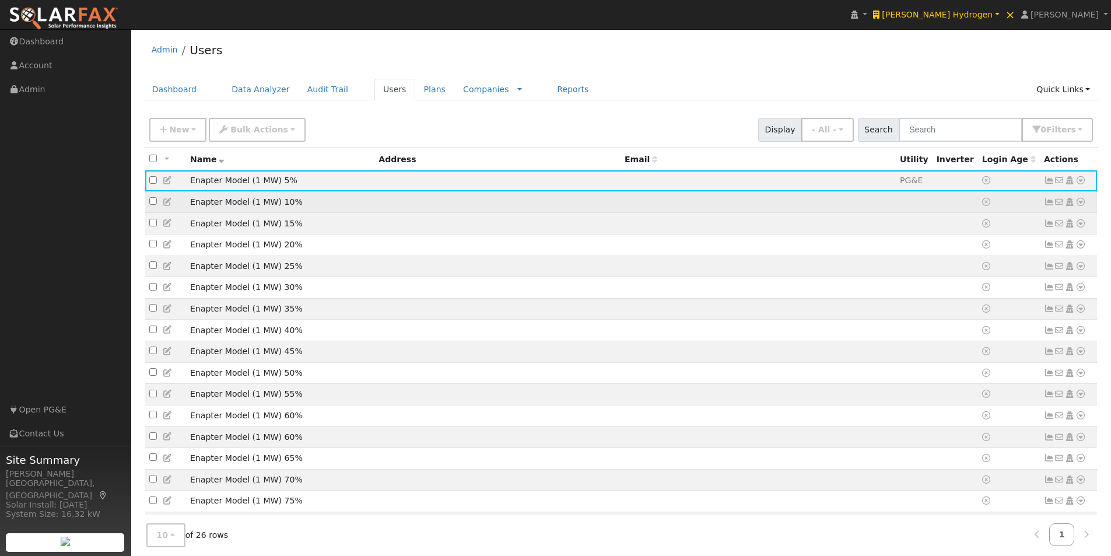
click at [727, 196] on td at bounding box center [757, 202] width 275 height 22
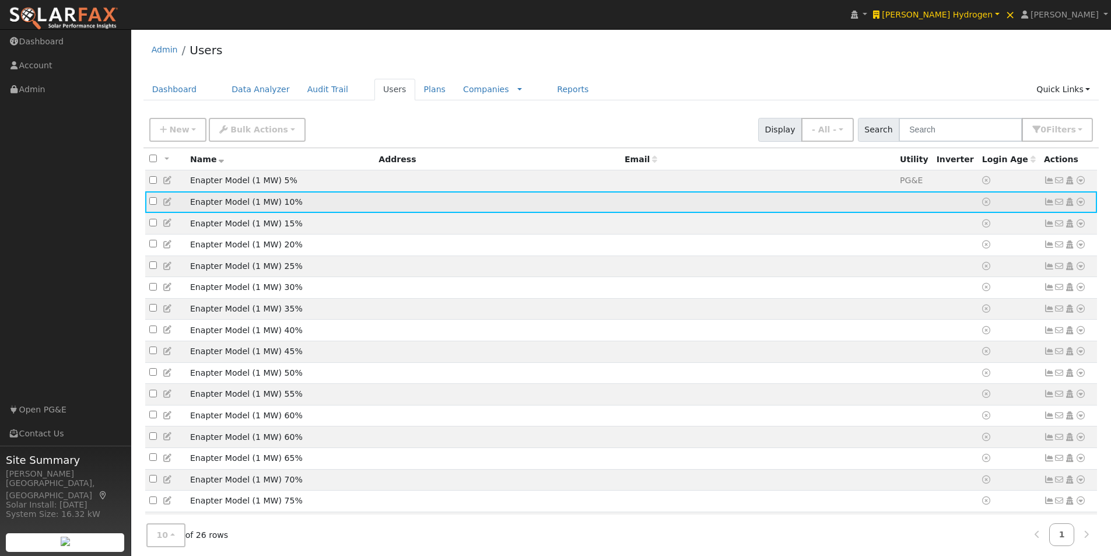
click at [1077, 204] on icon at bounding box center [1080, 202] width 10 height 8
click at [943, 271] on link "Import From CSV" at bounding box center [957, 264] width 86 height 16
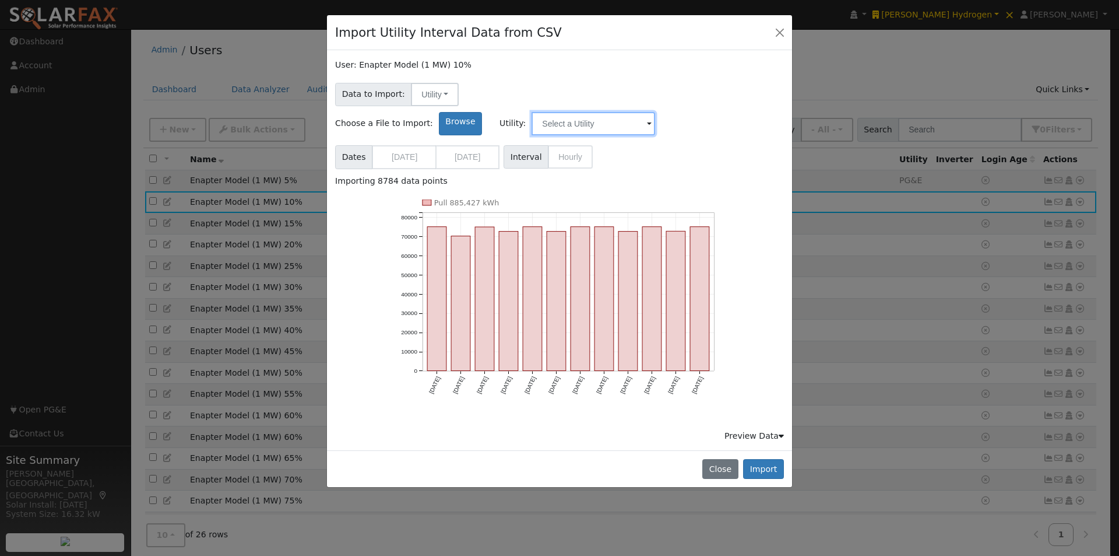
click at [655, 112] on input "text" at bounding box center [594, 123] width 124 height 23
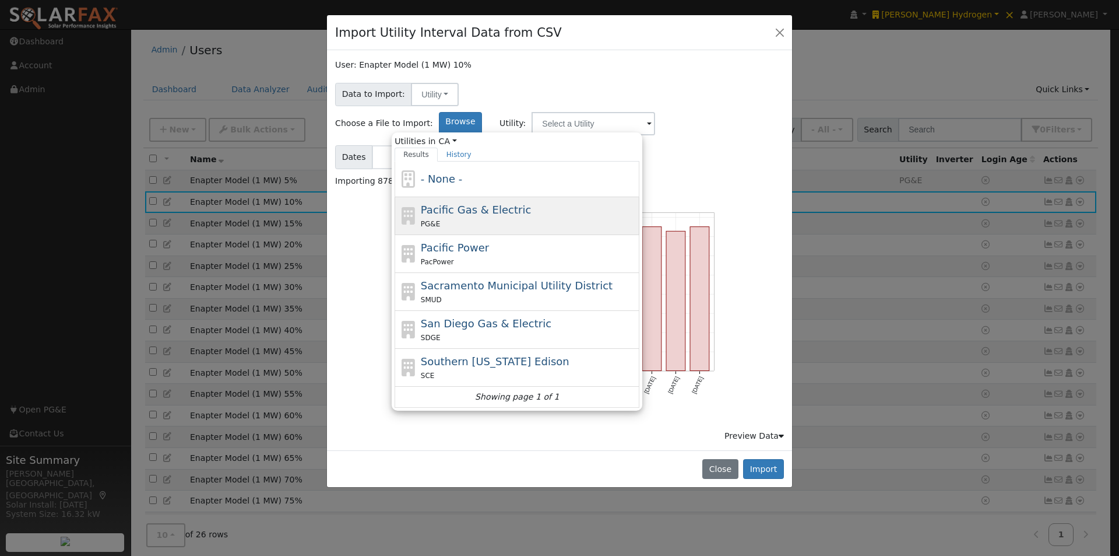
click at [531, 203] on span "Pacific Gas & Electric" at bounding box center [476, 209] width 110 height 12
type input "Pacific Gas & Electric"
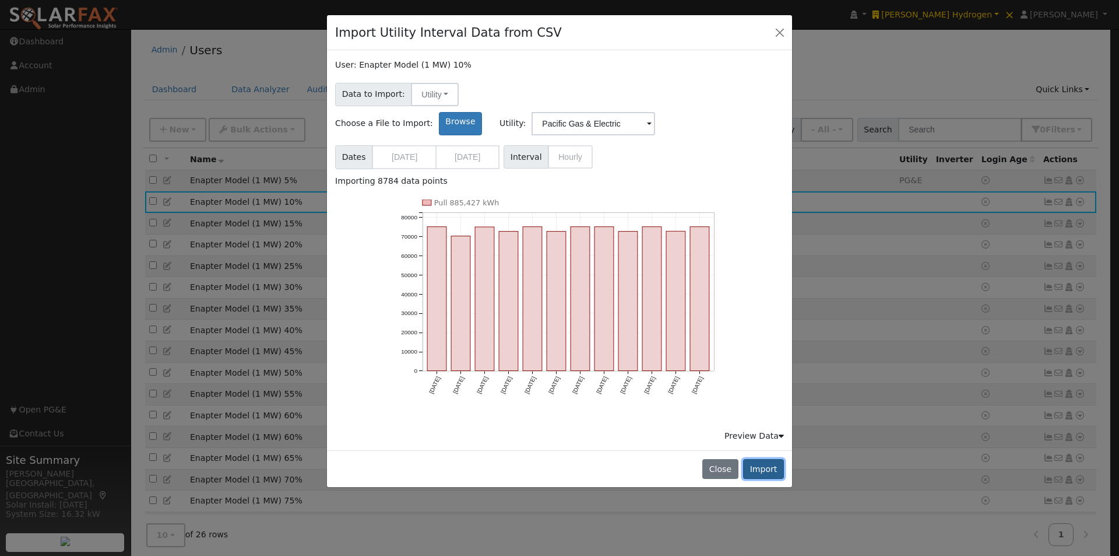
click at [764, 459] on button "Import" at bounding box center [763, 469] width 41 height 20
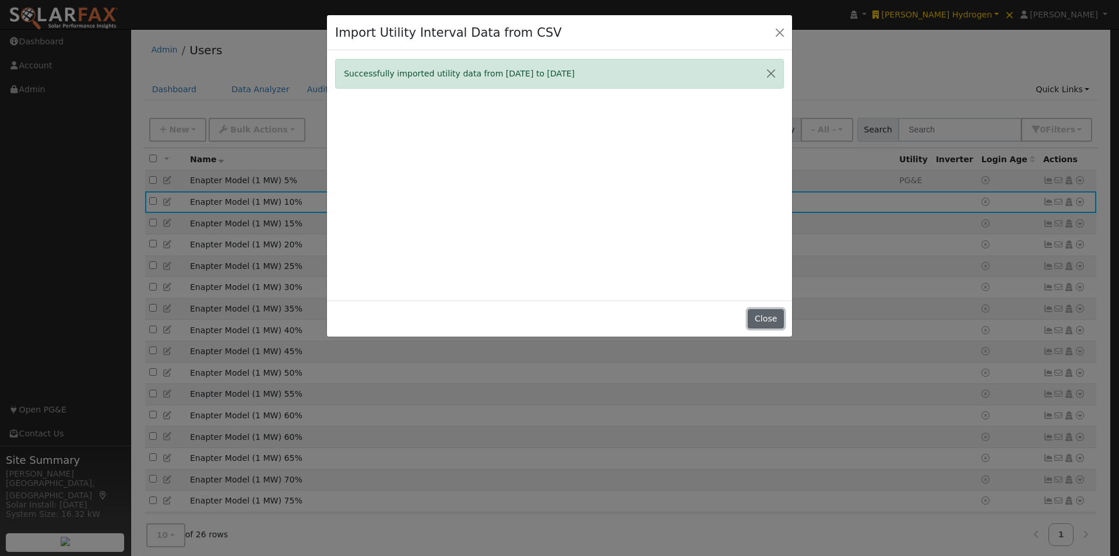
drag, startPoint x: 762, startPoint y: 319, endPoint x: 810, endPoint y: 270, distance: 68.8
click at [764, 318] on button "Close" at bounding box center [766, 319] width 36 height 20
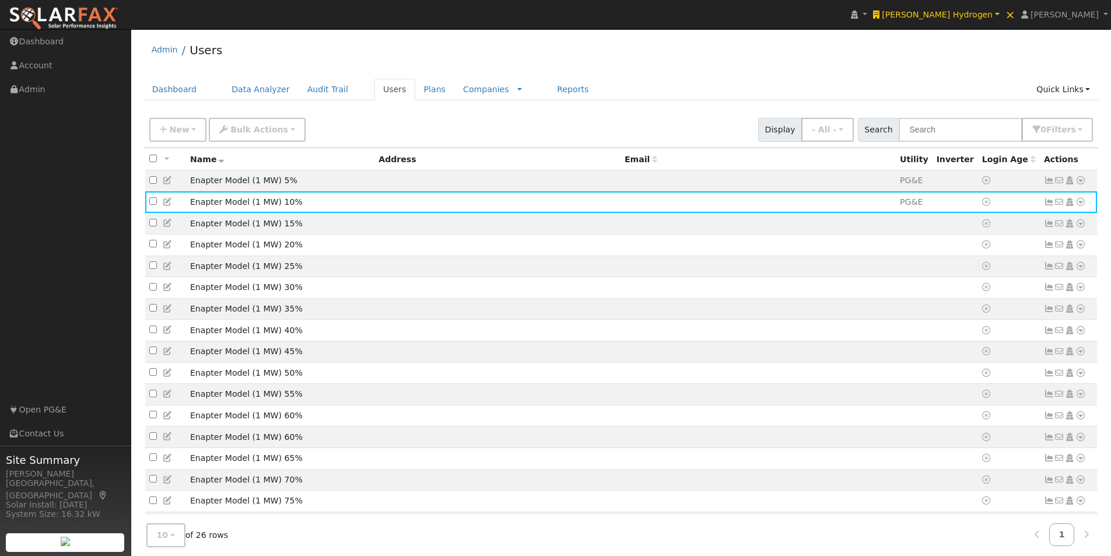
click at [895, 224] on td at bounding box center [913, 224] width 37 height 22
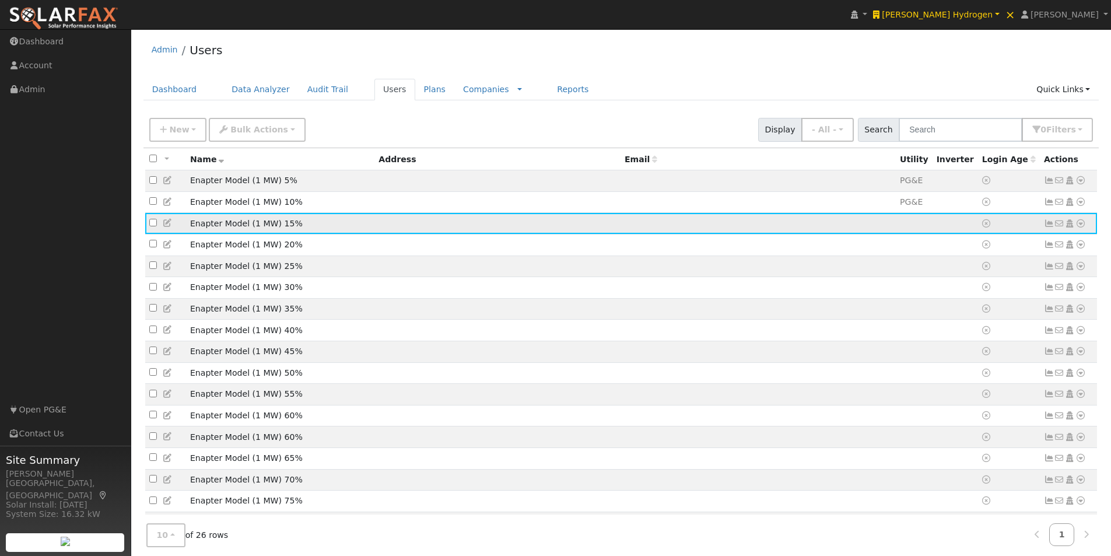
click at [1080, 224] on icon at bounding box center [1080, 223] width 10 height 8
click at [948, 286] on link "Import From CSV" at bounding box center [957, 286] width 86 height 16
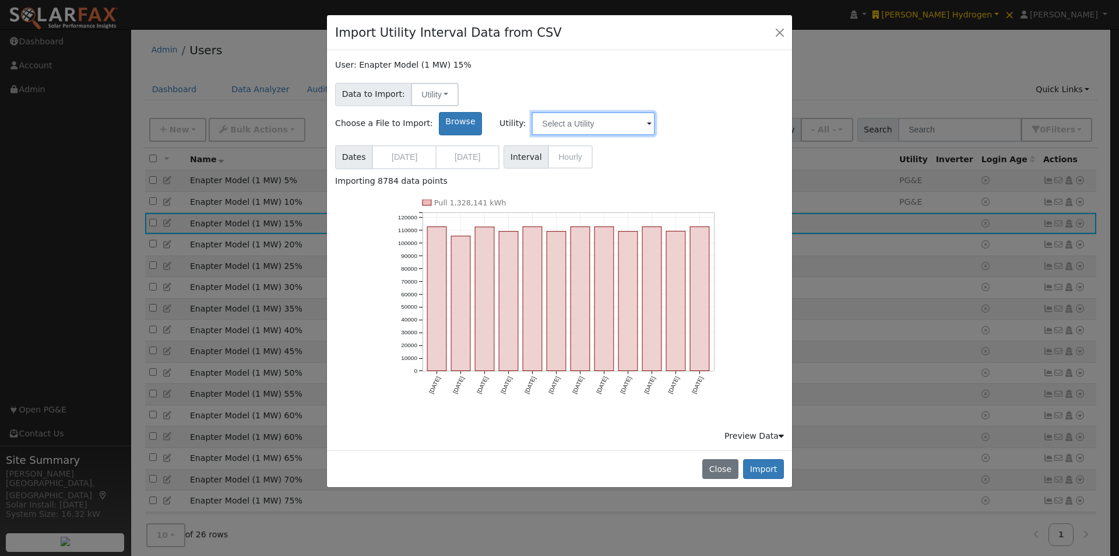
click at [655, 112] on input "text" at bounding box center [594, 123] width 124 height 23
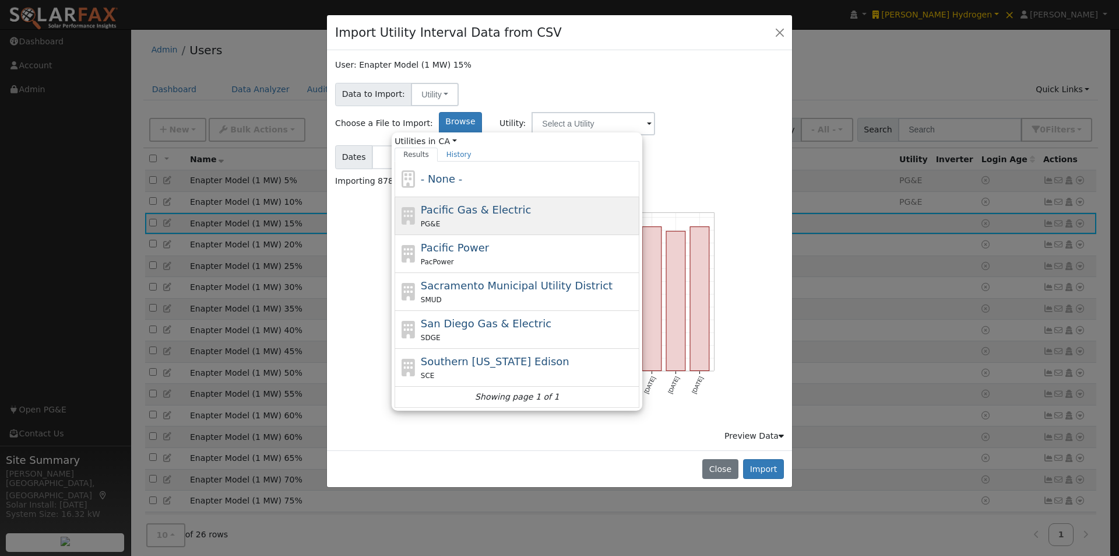
click at [531, 203] on span "Pacific Gas & Electric" at bounding box center [476, 209] width 110 height 12
type input "Pacific Gas & Electric"
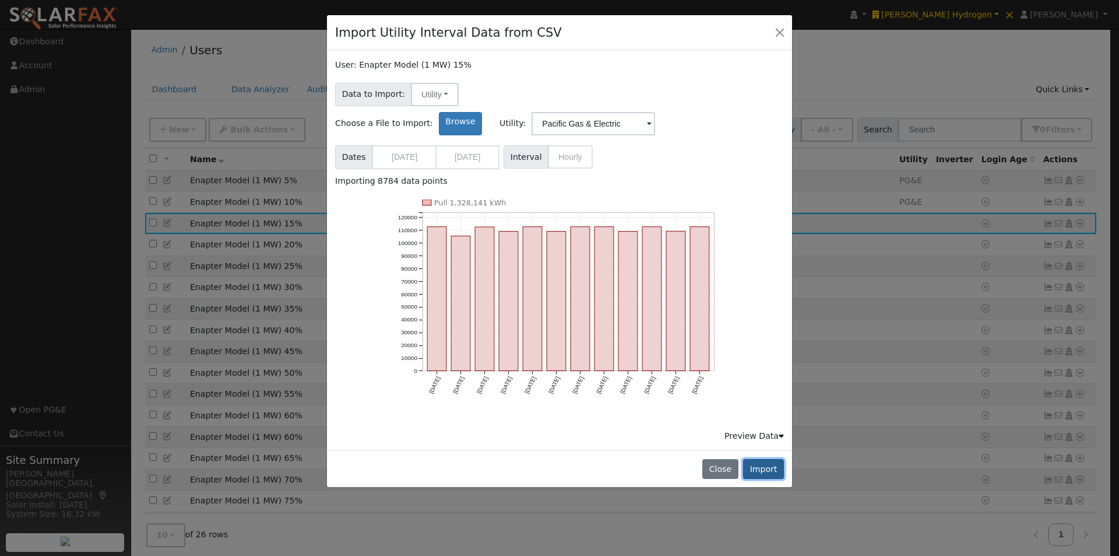
drag, startPoint x: 767, startPoint y: 441, endPoint x: 768, endPoint y: 400, distance: 40.8
click at [767, 459] on button "Import" at bounding box center [763, 469] width 41 height 20
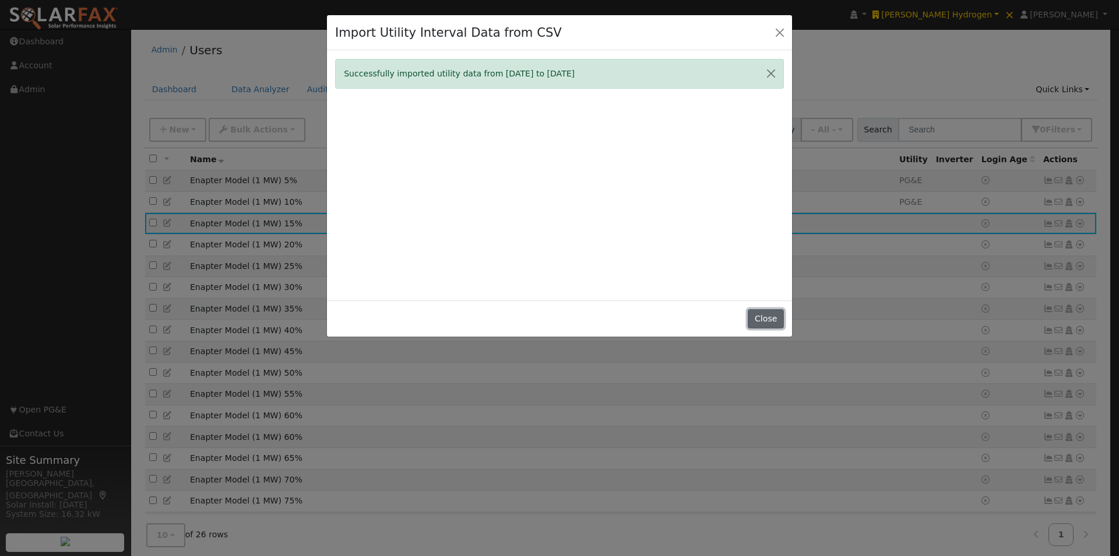
click at [767, 318] on button "Close" at bounding box center [766, 319] width 36 height 20
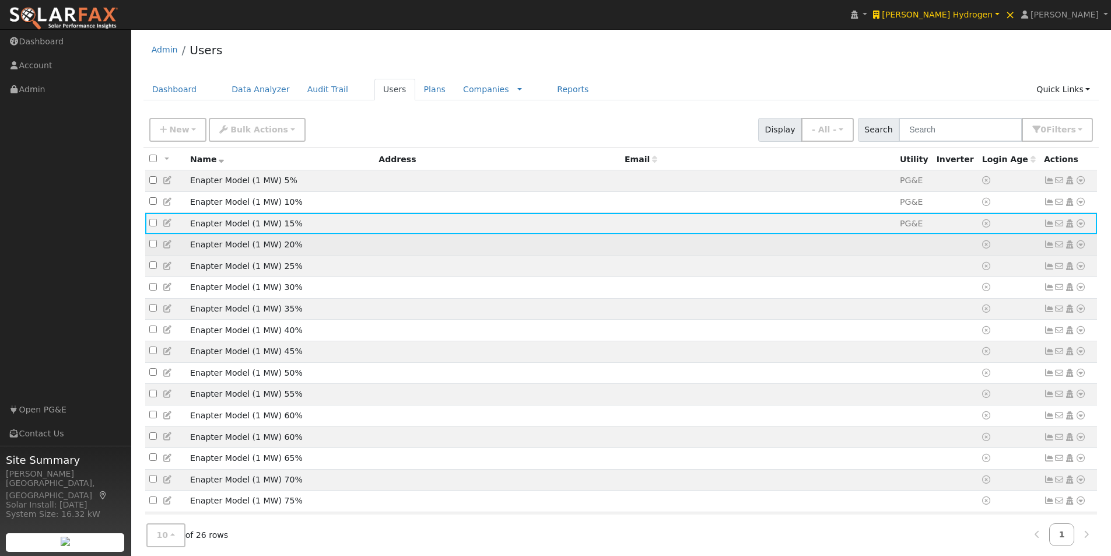
click at [895, 243] on td at bounding box center [913, 245] width 37 height 22
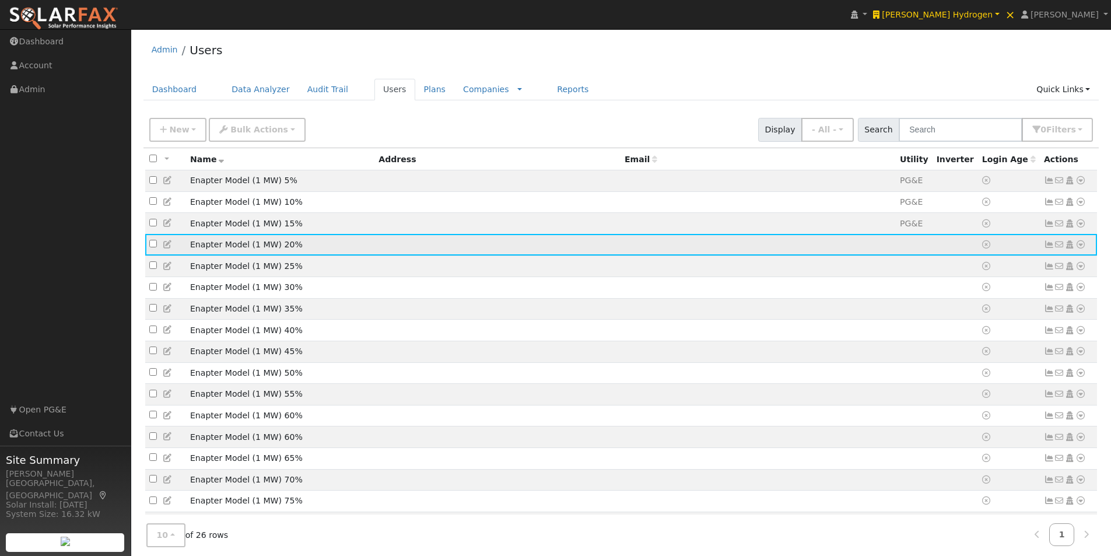
click at [1081, 248] on icon at bounding box center [1080, 244] width 10 height 8
click at [948, 311] on link "Import From CSV" at bounding box center [957, 308] width 86 height 16
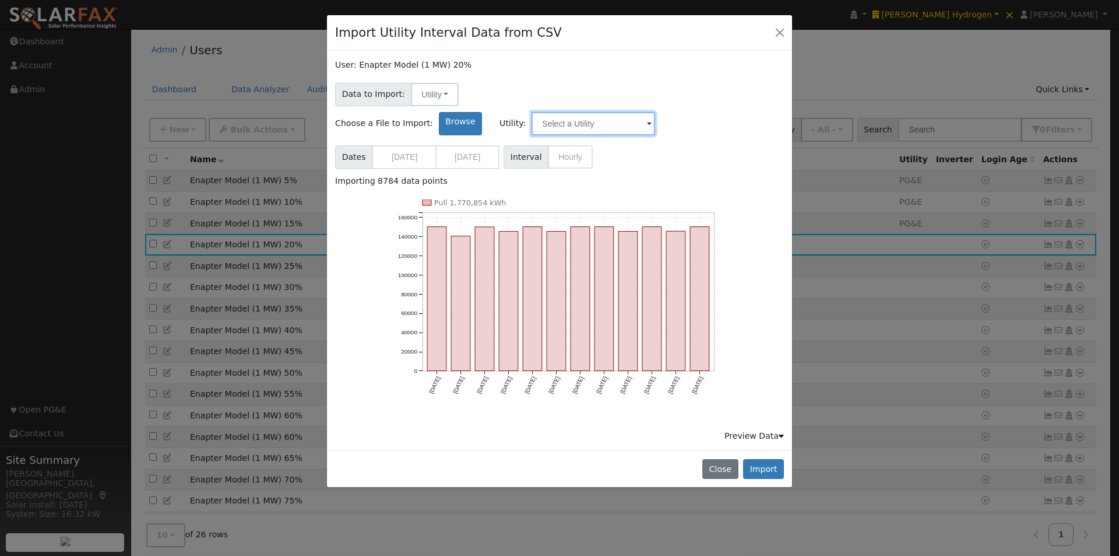
click at [655, 112] on input "text" at bounding box center [594, 123] width 124 height 23
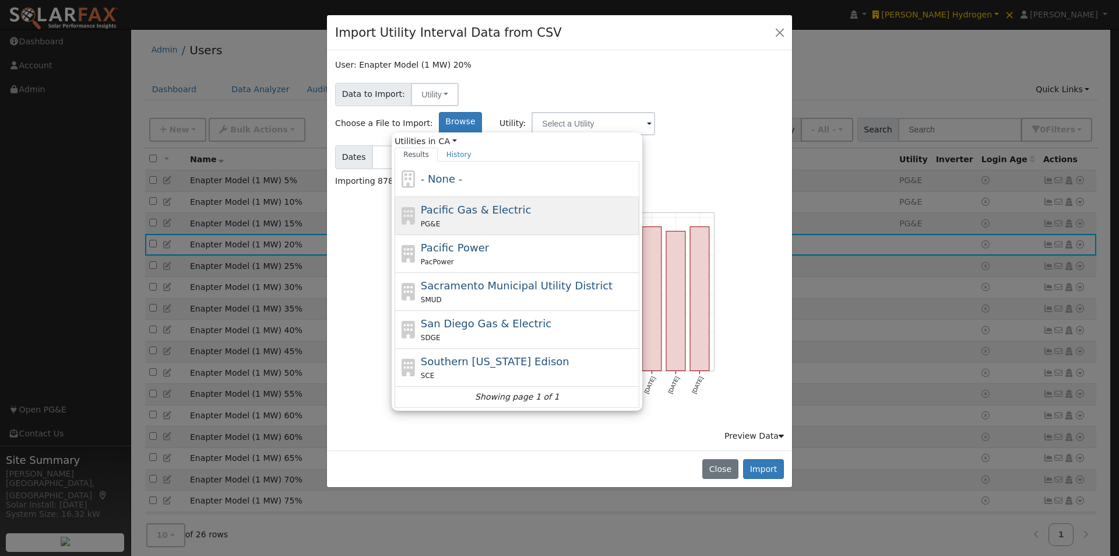
click at [531, 203] on span "Pacific Gas & Electric" at bounding box center [476, 209] width 110 height 12
type input "Pacific Gas & Electric"
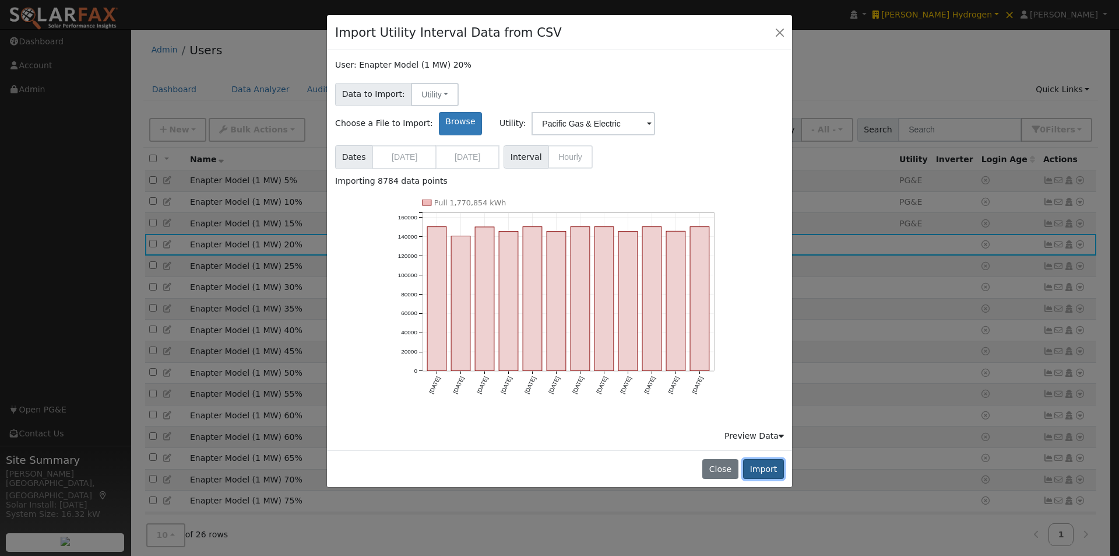
click at [762, 459] on button "Import" at bounding box center [763, 469] width 41 height 20
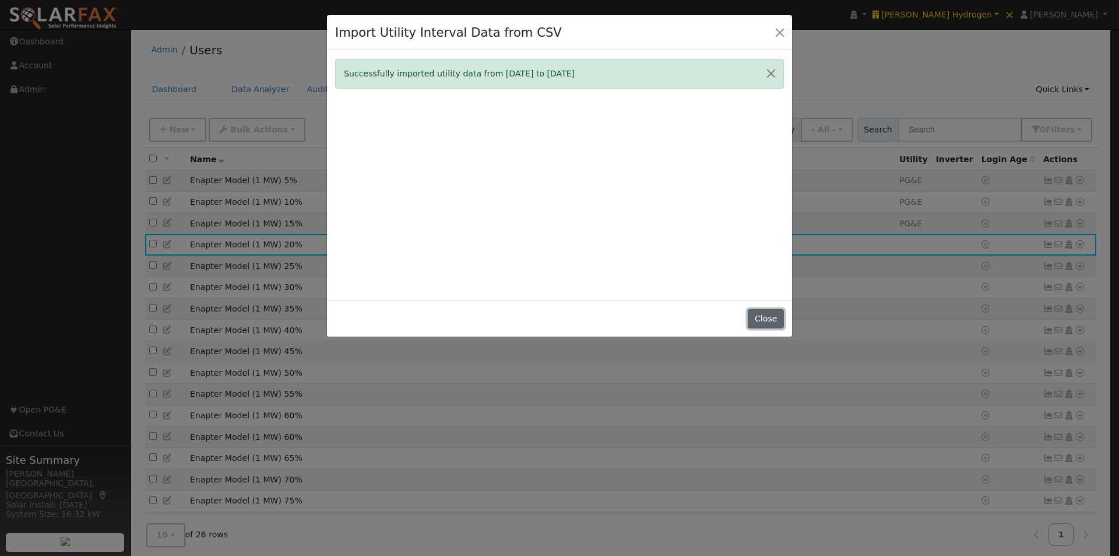
click at [762, 315] on button "Close" at bounding box center [766, 319] width 36 height 20
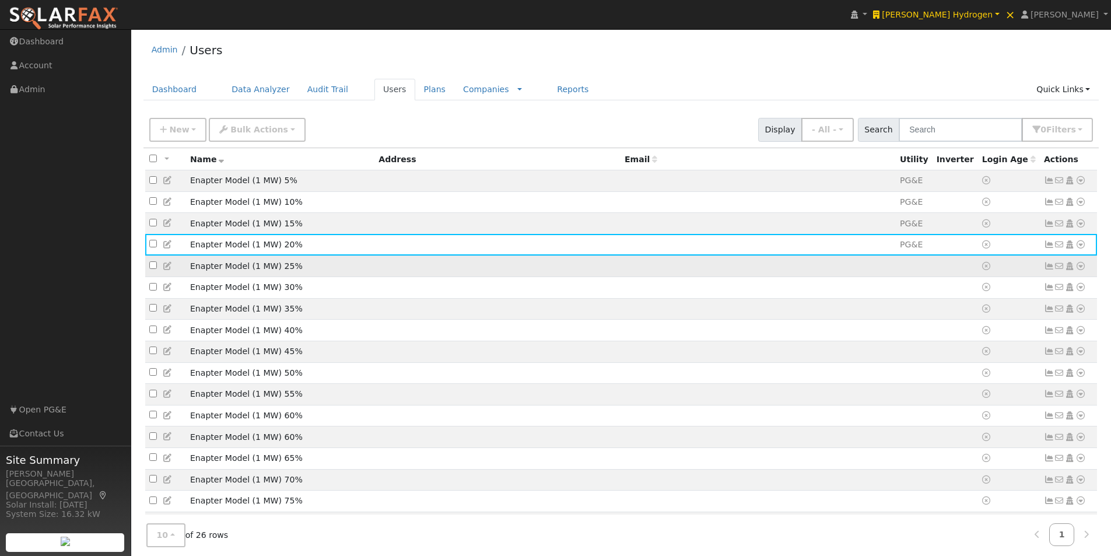
click at [725, 266] on td at bounding box center [757, 266] width 275 height 22
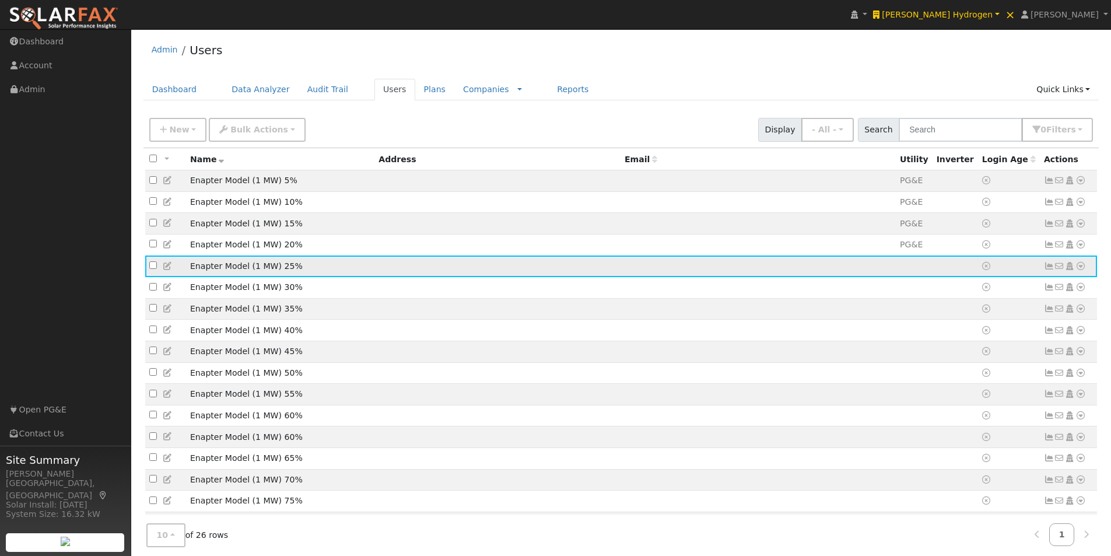
click at [1079, 268] on icon at bounding box center [1080, 266] width 10 height 8
click at [968, 333] on link "Import From CSV" at bounding box center [957, 329] width 86 height 16
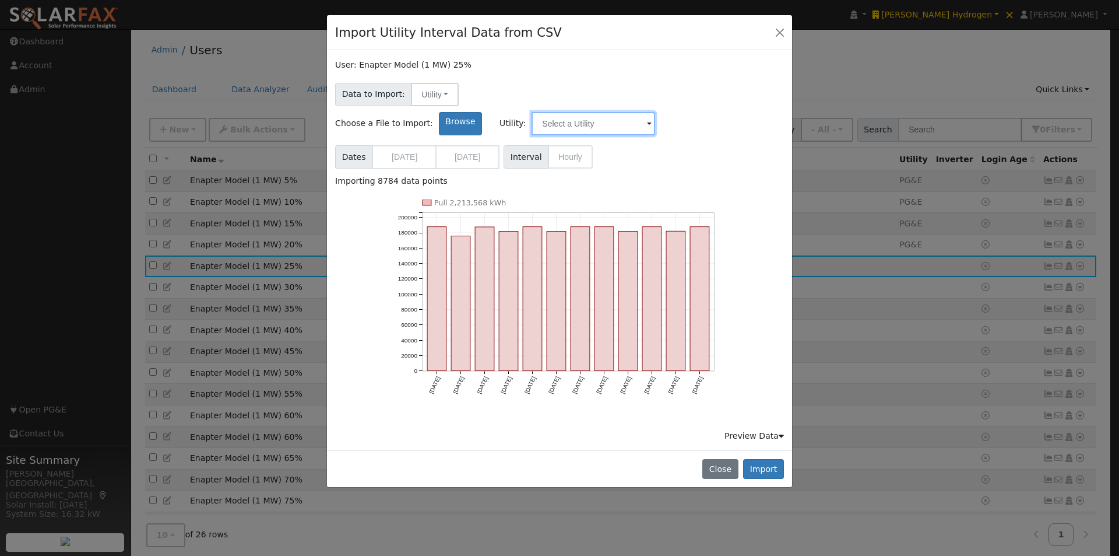
click at [655, 112] on input "text" at bounding box center [594, 123] width 124 height 23
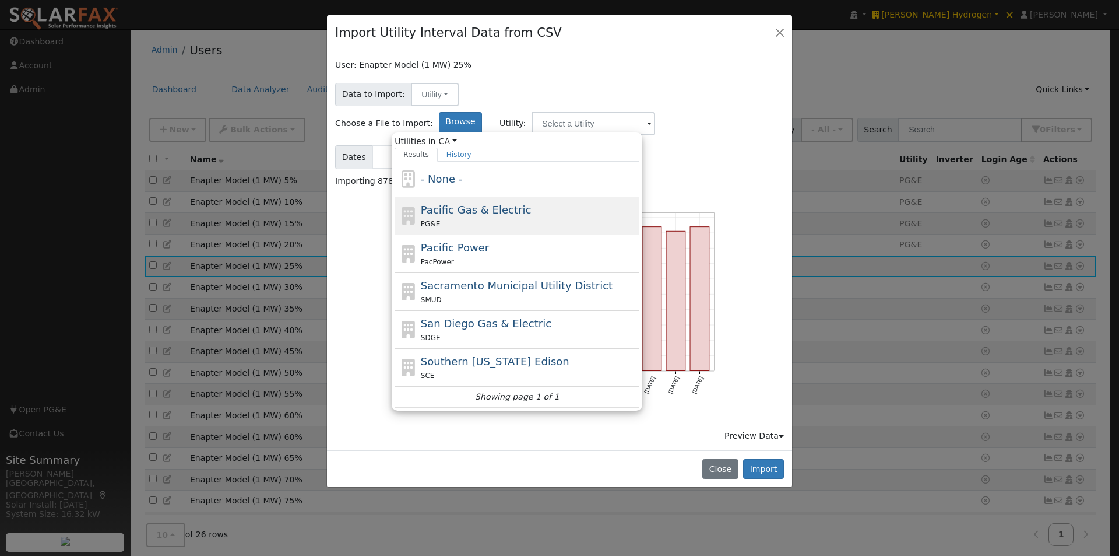
click at [531, 203] on span "Pacific Gas & Electric" at bounding box center [476, 209] width 110 height 12
type input "Pacific Gas & Electric"
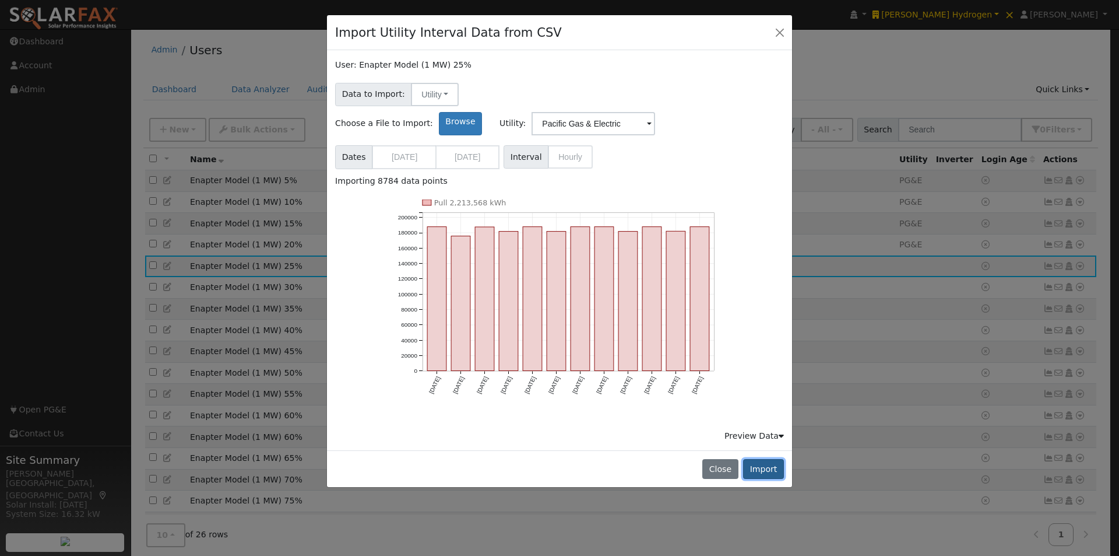
click at [765, 459] on button "Import" at bounding box center [763, 469] width 41 height 20
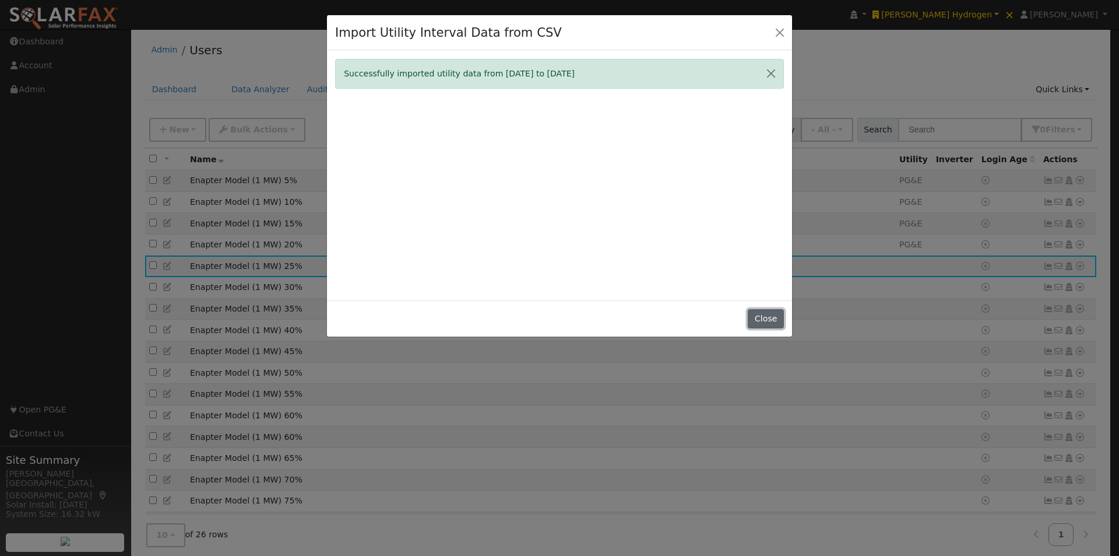
click at [768, 315] on button "Close" at bounding box center [766, 319] width 36 height 20
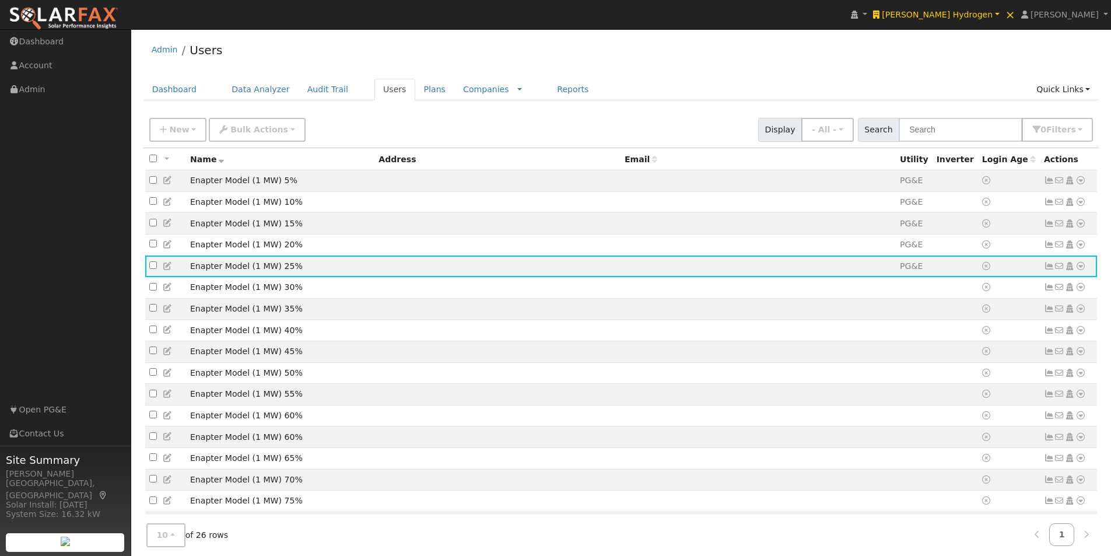
click at [803, 296] on td at bounding box center [757, 288] width 275 height 22
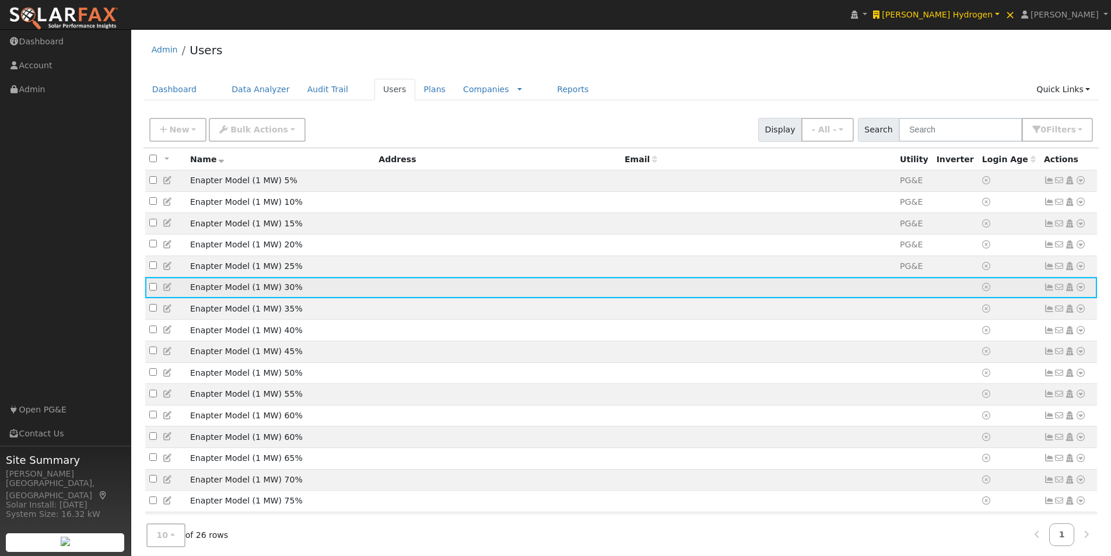
click at [1082, 291] on icon at bounding box center [1080, 287] width 10 height 8
click at [947, 356] on link "Import From CSV" at bounding box center [957, 350] width 86 height 16
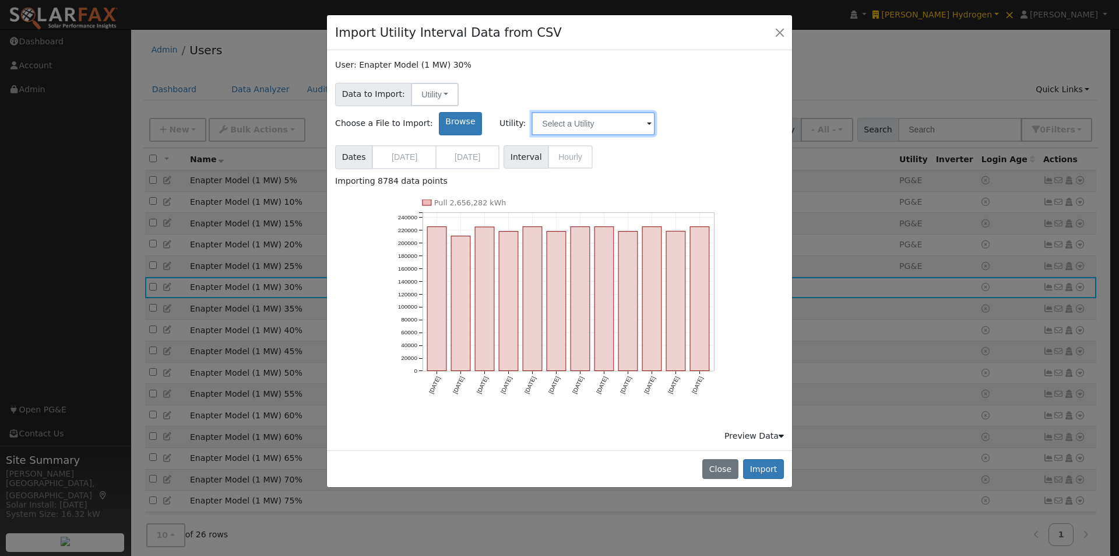
drag, startPoint x: 719, startPoint y: 101, endPoint x: 704, endPoint y: 105, distance: 16.3
click at [655, 112] on input "text" at bounding box center [594, 123] width 124 height 23
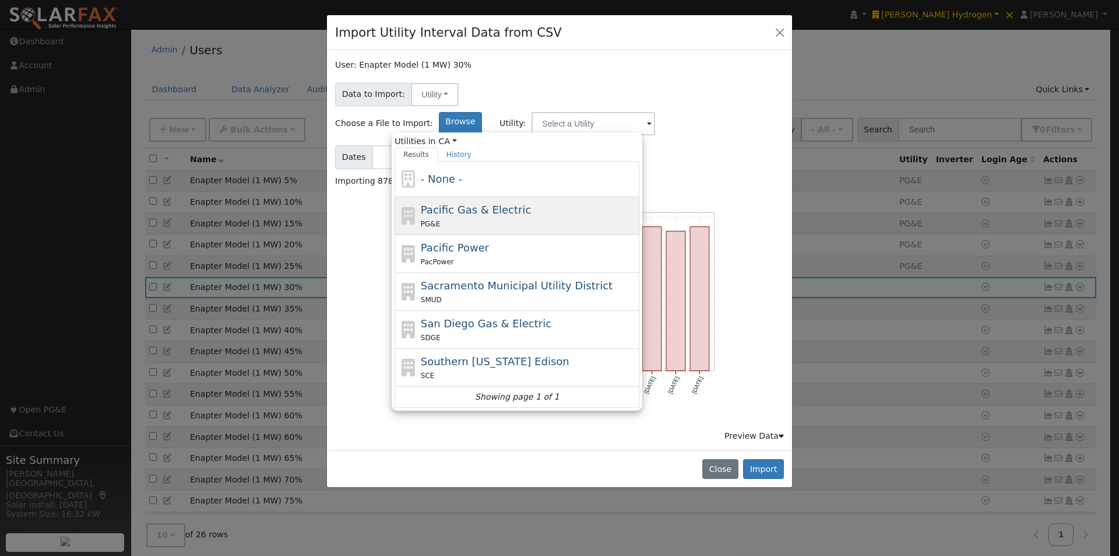
click at [531, 203] on span "Pacific Gas & Electric" at bounding box center [476, 209] width 110 height 12
type input "Pacific Gas & Electric"
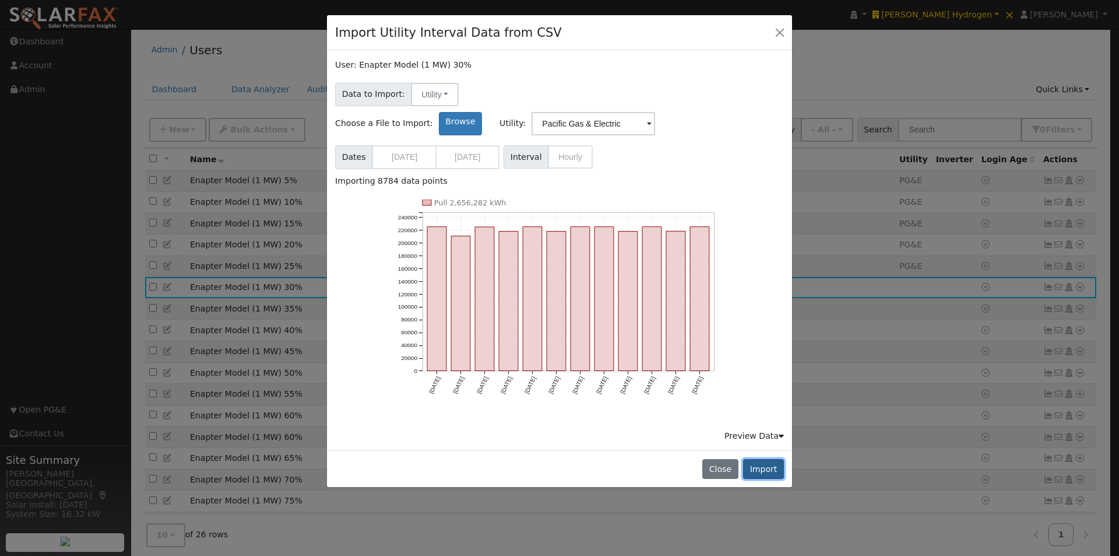
click at [765, 459] on button "Import" at bounding box center [763, 469] width 41 height 20
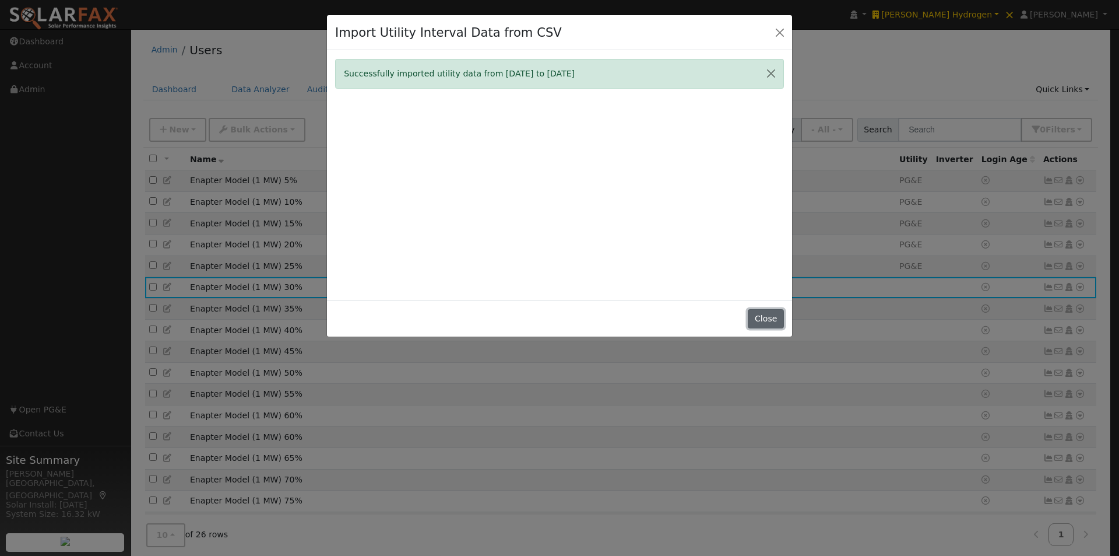
click at [761, 322] on button "Close" at bounding box center [766, 319] width 36 height 20
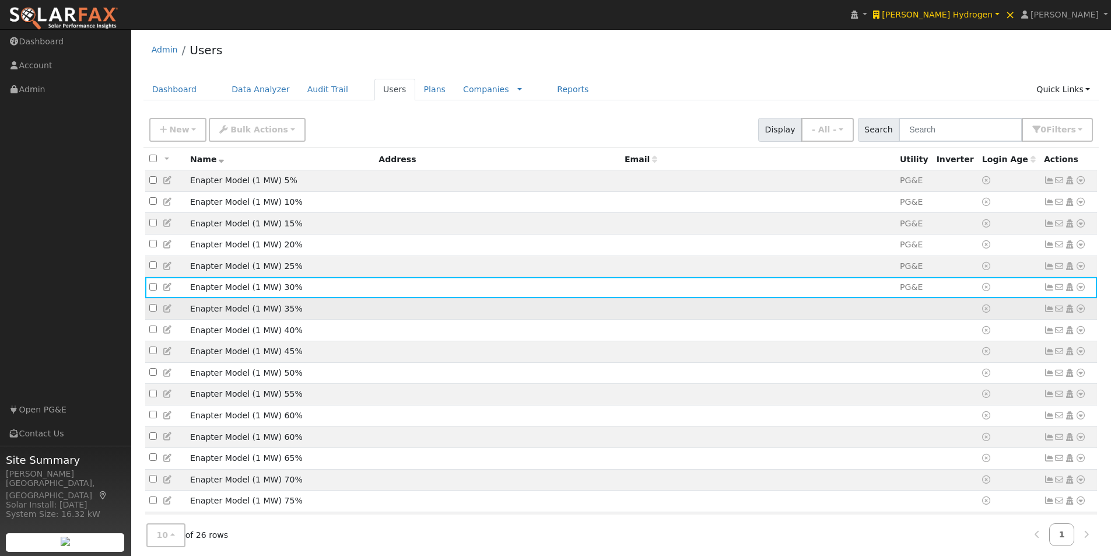
click at [730, 318] on td at bounding box center [757, 309] width 275 height 22
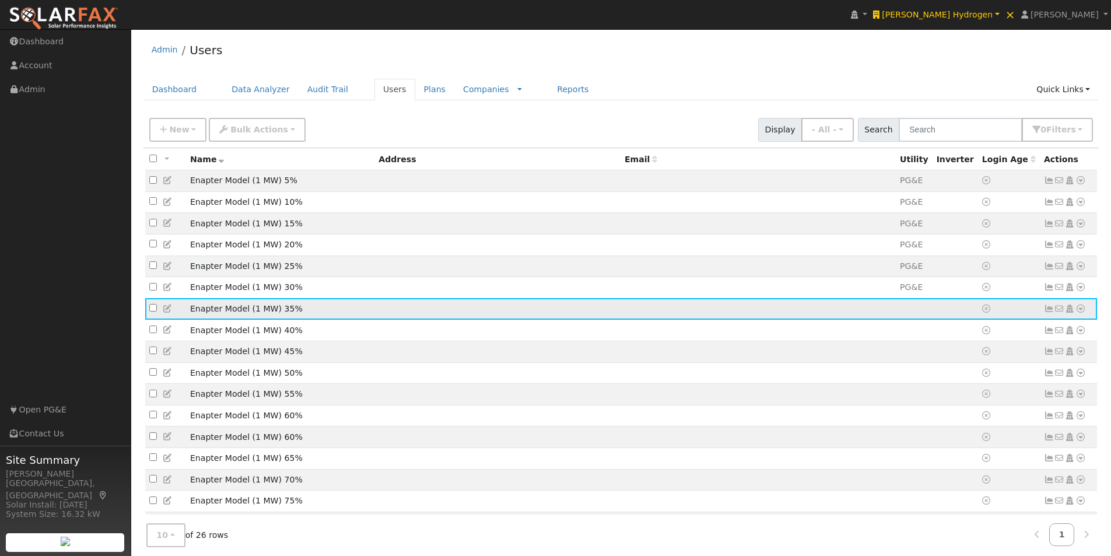
click at [1080, 312] on icon at bounding box center [1080, 308] width 10 height 8
click at [953, 378] on link "Import From CSV" at bounding box center [957, 371] width 86 height 16
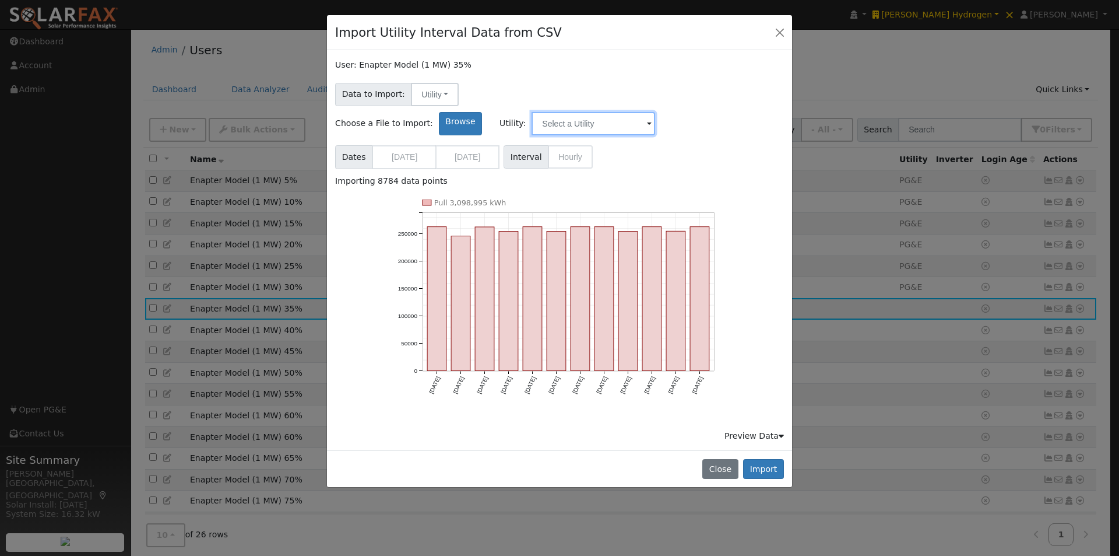
click at [655, 112] on input "text" at bounding box center [594, 123] width 124 height 23
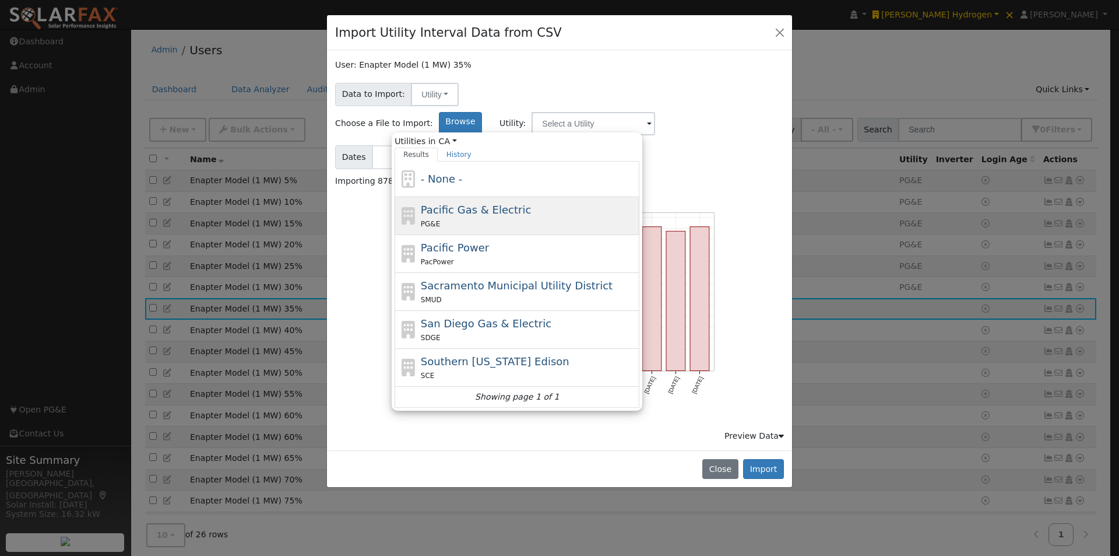
click at [531, 203] on span "Pacific Gas & Electric" at bounding box center [476, 209] width 110 height 12
type input "Pacific Gas & Electric"
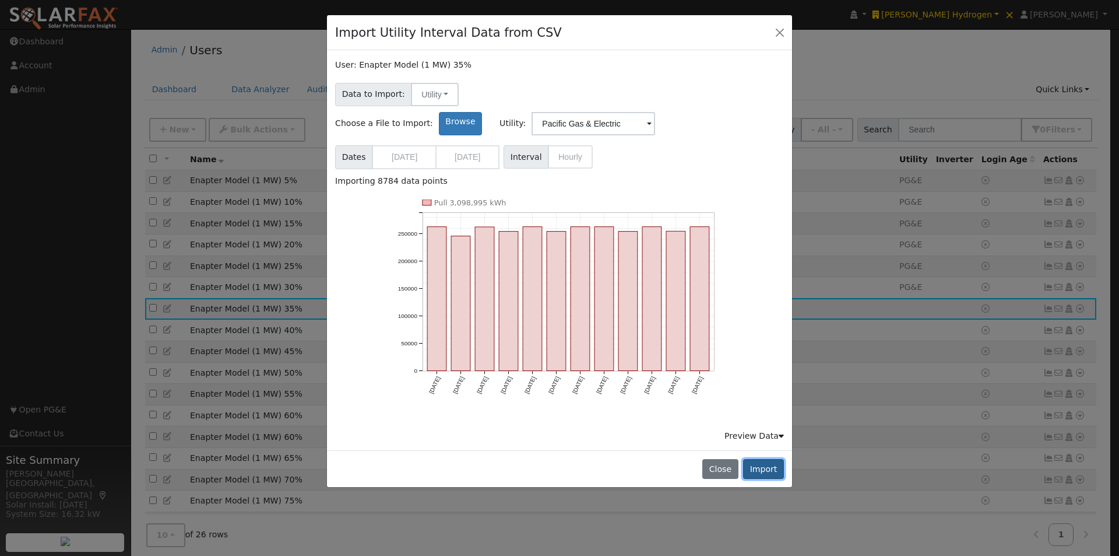
click at [765, 459] on button "Import" at bounding box center [763, 469] width 41 height 20
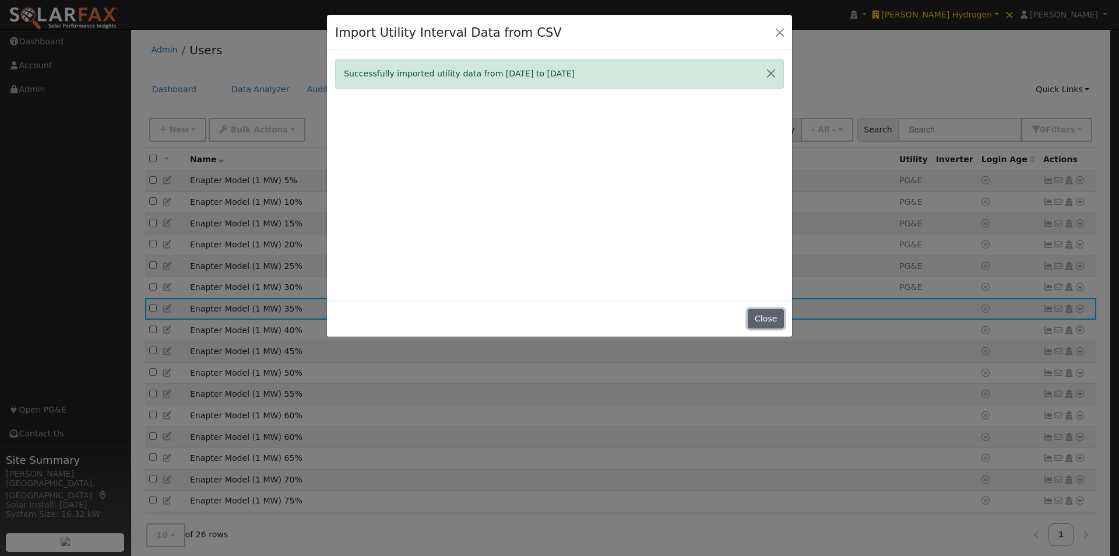
click at [772, 319] on button "Close" at bounding box center [766, 319] width 36 height 20
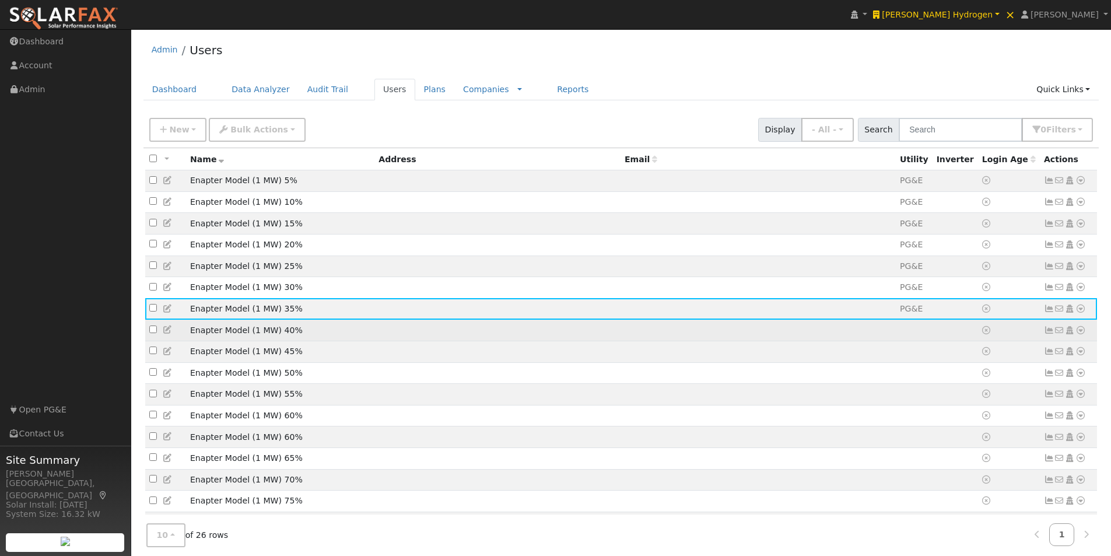
click at [750, 341] on td at bounding box center [757, 330] width 275 height 22
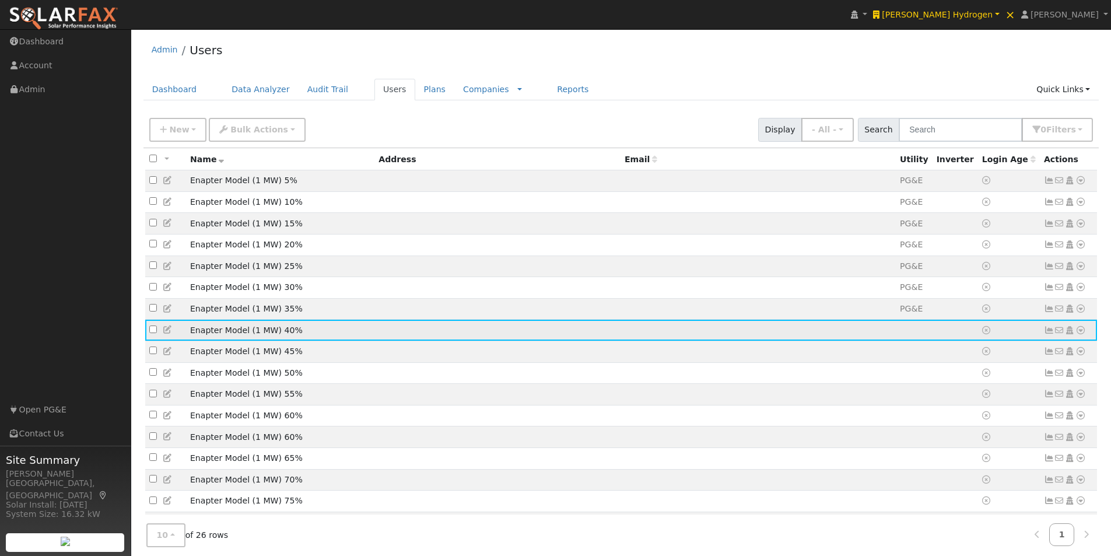
click at [1081, 334] on icon at bounding box center [1080, 330] width 10 height 8
click at [938, 398] on link "Import From CSV" at bounding box center [957, 393] width 86 height 16
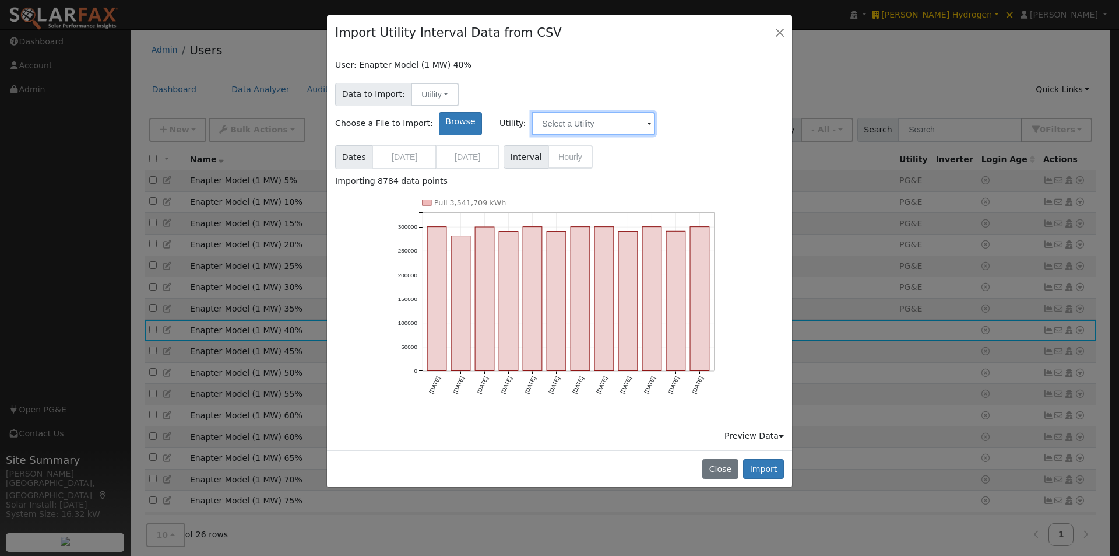
click at [655, 112] on input "text" at bounding box center [594, 123] width 124 height 23
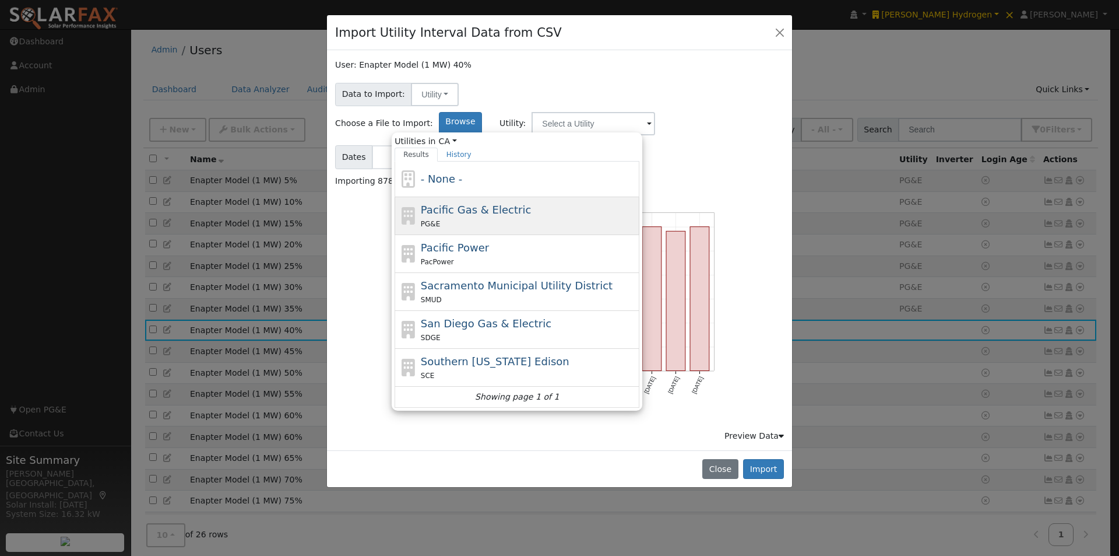
click at [531, 203] on span "Pacific Gas & Electric" at bounding box center [476, 209] width 110 height 12
type input "Pacific Gas & Electric"
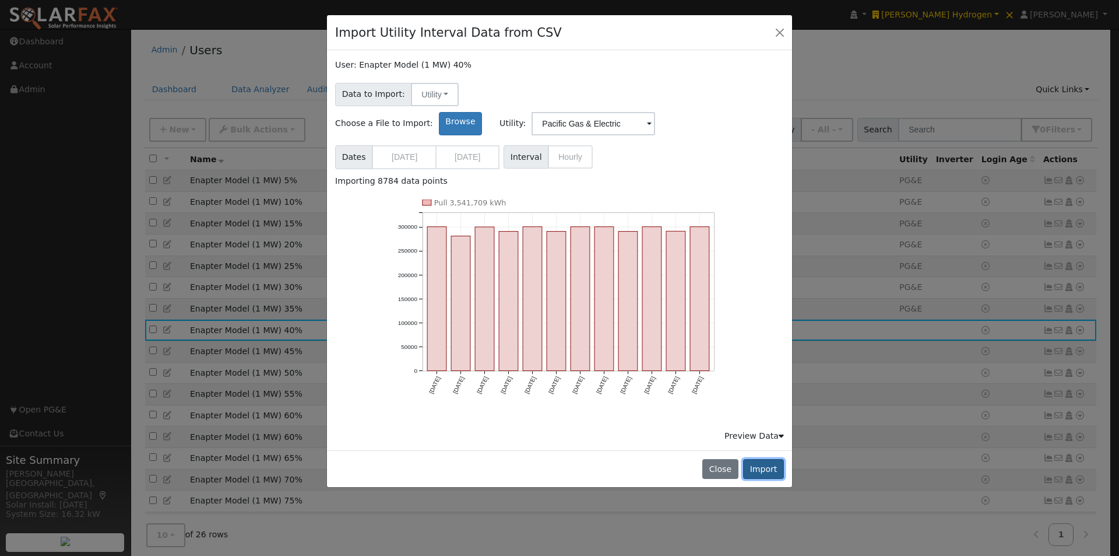
click at [761, 459] on button "Import" at bounding box center [763, 469] width 41 height 20
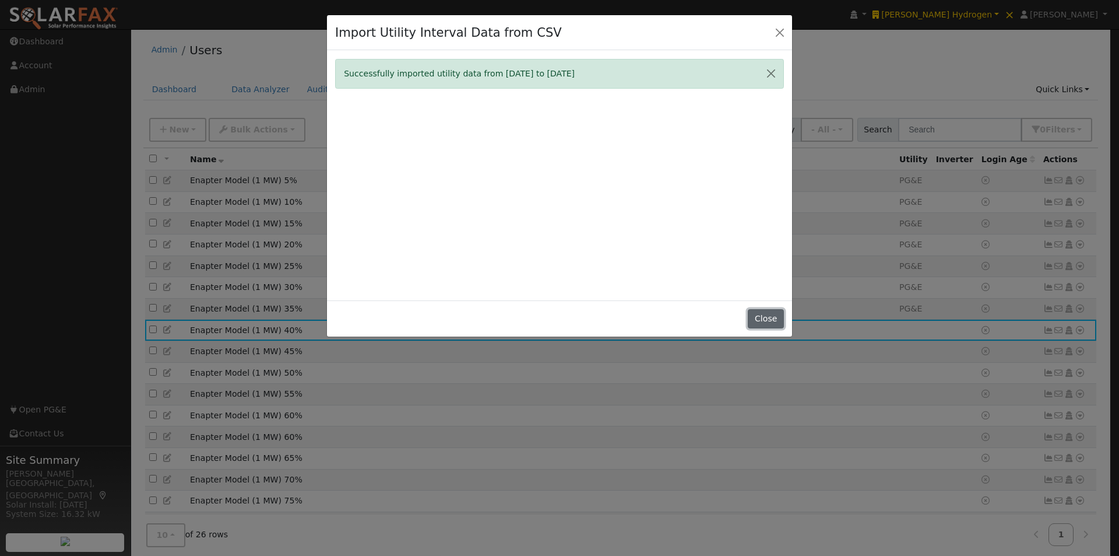
click at [753, 311] on button "Close" at bounding box center [766, 319] width 36 height 20
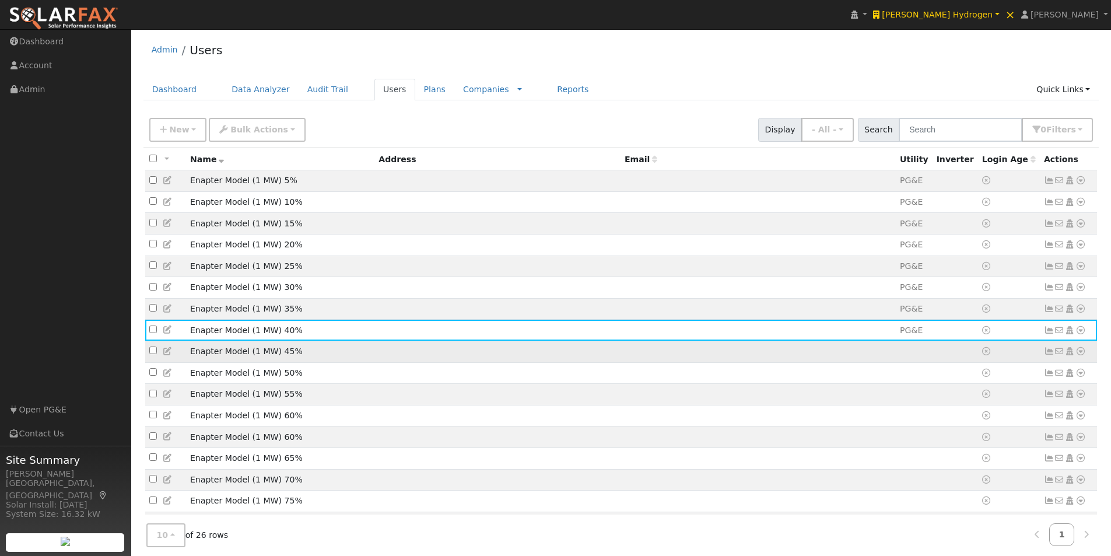
click at [750, 360] on td at bounding box center [757, 351] width 275 height 22
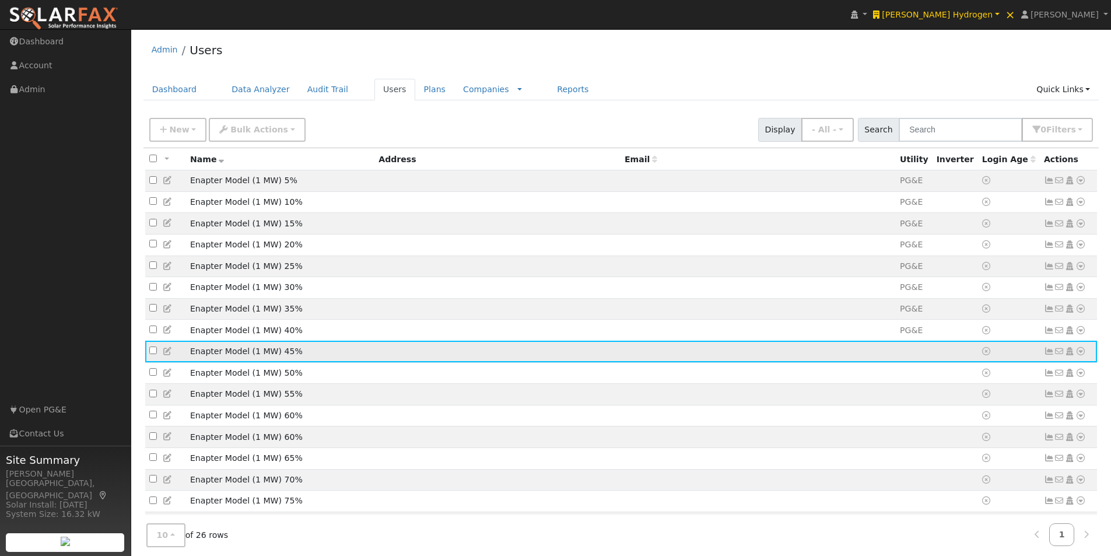
click at [1080, 355] on icon at bounding box center [1080, 351] width 10 height 8
click at [959, 423] on link "Import From CSV" at bounding box center [957, 414] width 86 height 16
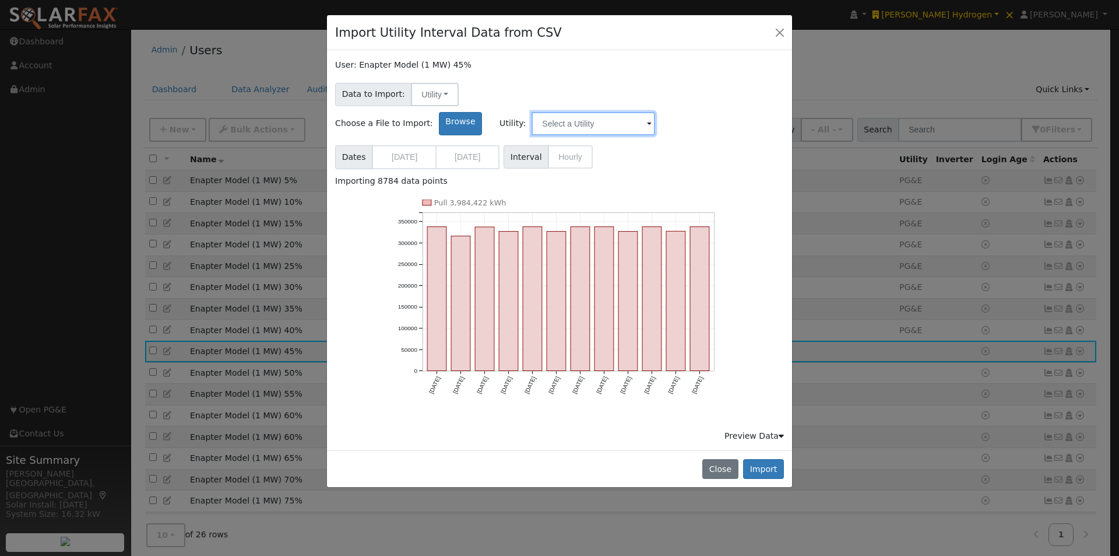
click at [655, 112] on input "text" at bounding box center [594, 123] width 124 height 23
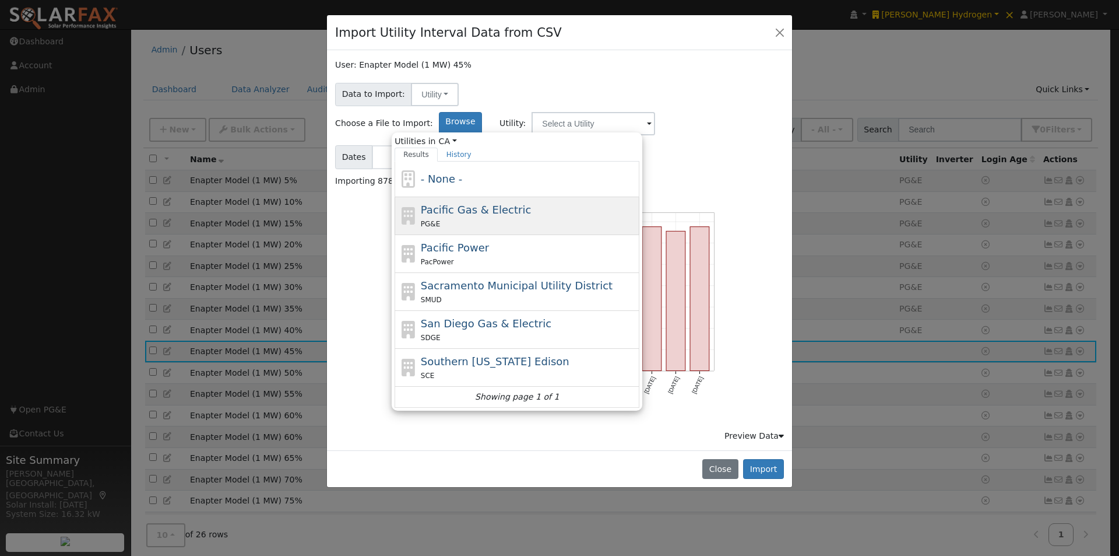
click at [531, 203] on span "Pacific Gas & Electric" at bounding box center [476, 209] width 110 height 12
type input "Pacific Gas & Electric"
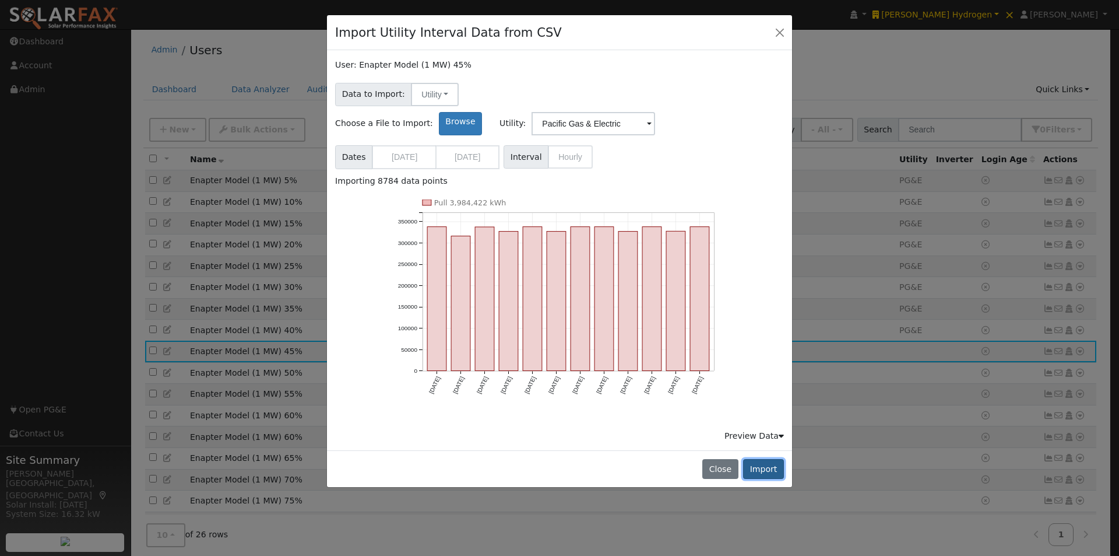
click at [760, 459] on button "Import" at bounding box center [763, 469] width 41 height 20
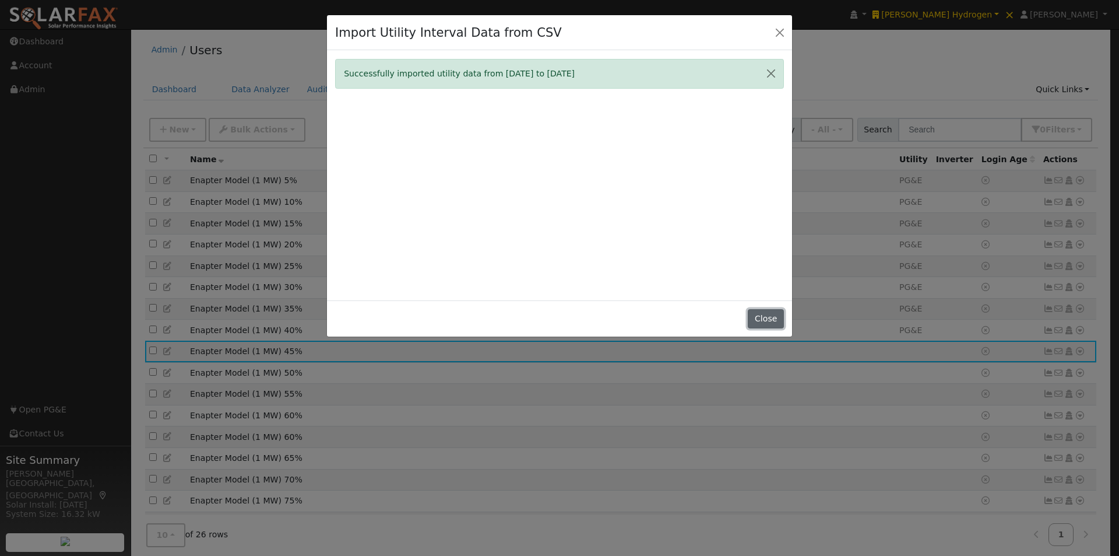
click at [765, 321] on button "Close" at bounding box center [766, 319] width 36 height 20
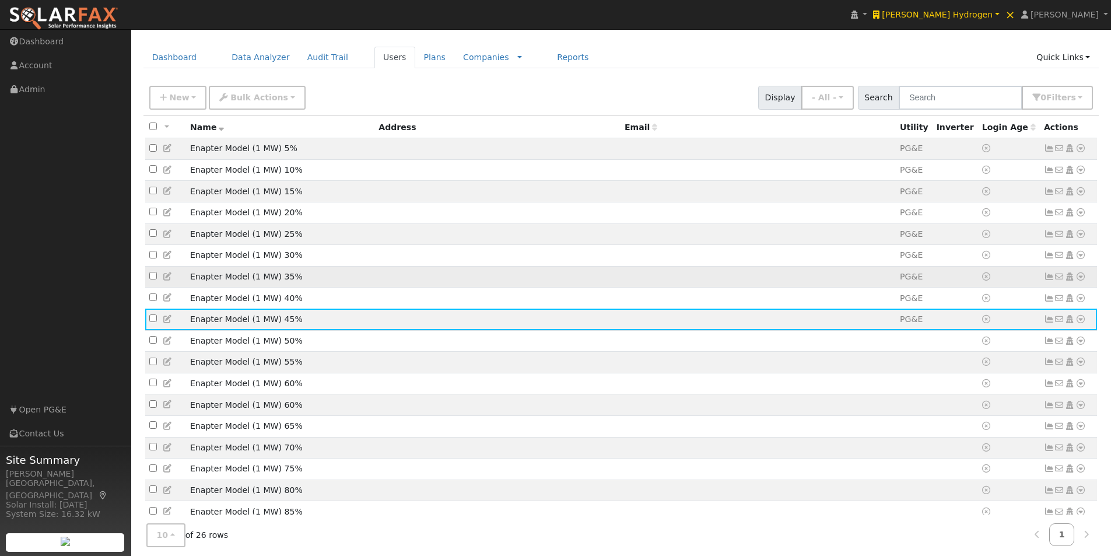
scroll to position [58, 0]
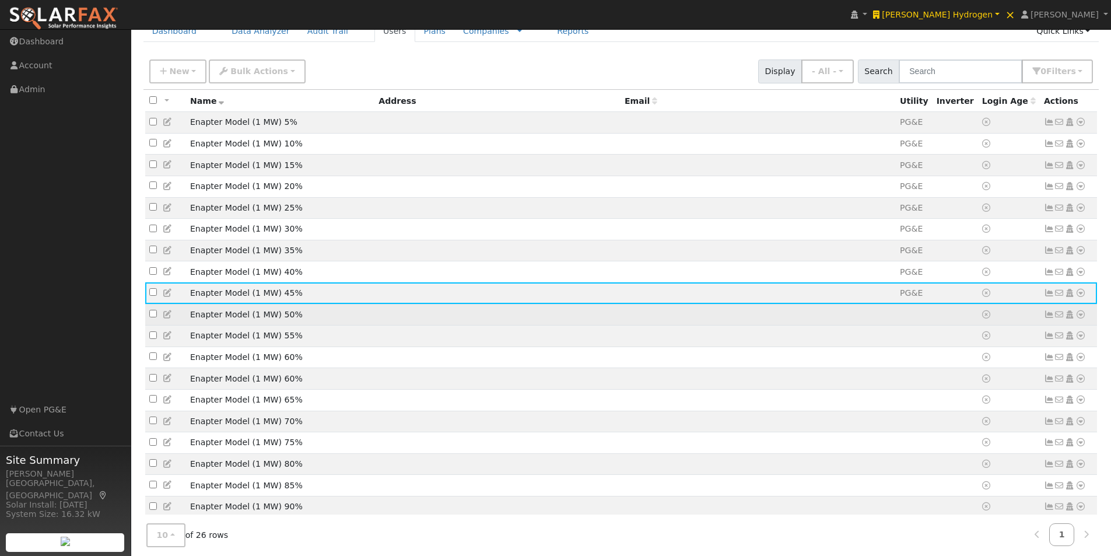
click at [756, 322] on td at bounding box center [757, 315] width 275 height 22
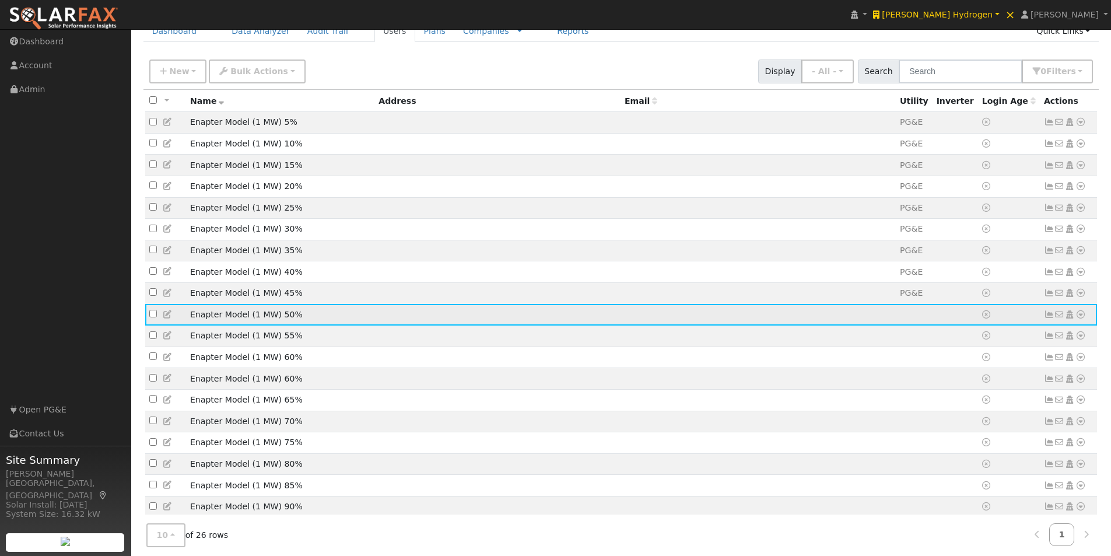
click at [1082, 318] on icon at bounding box center [1080, 314] width 10 height 8
click at [947, 384] on link "Import From CSV" at bounding box center [957, 377] width 86 height 16
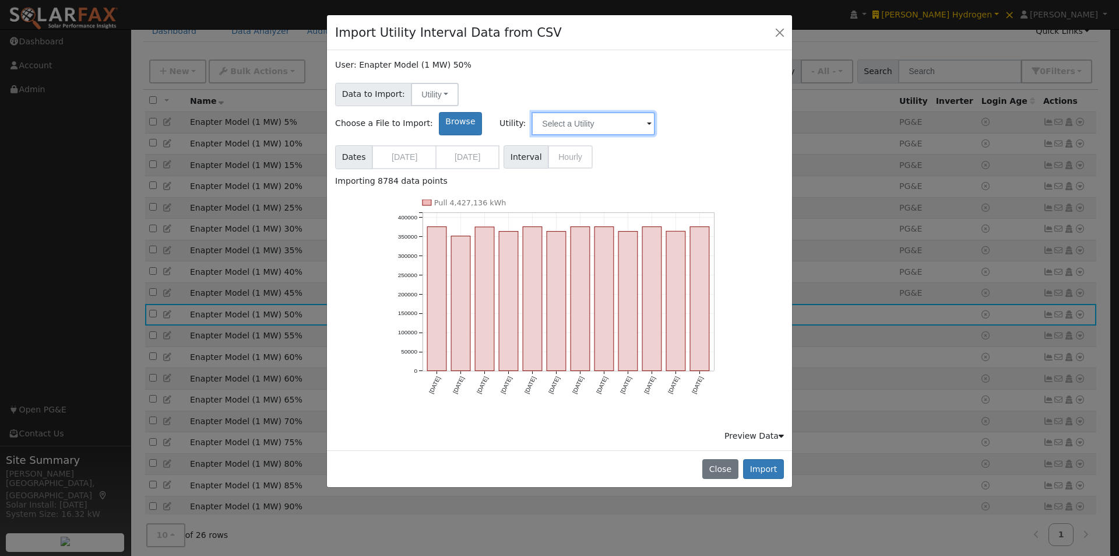
click at [655, 112] on input "text" at bounding box center [594, 123] width 124 height 23
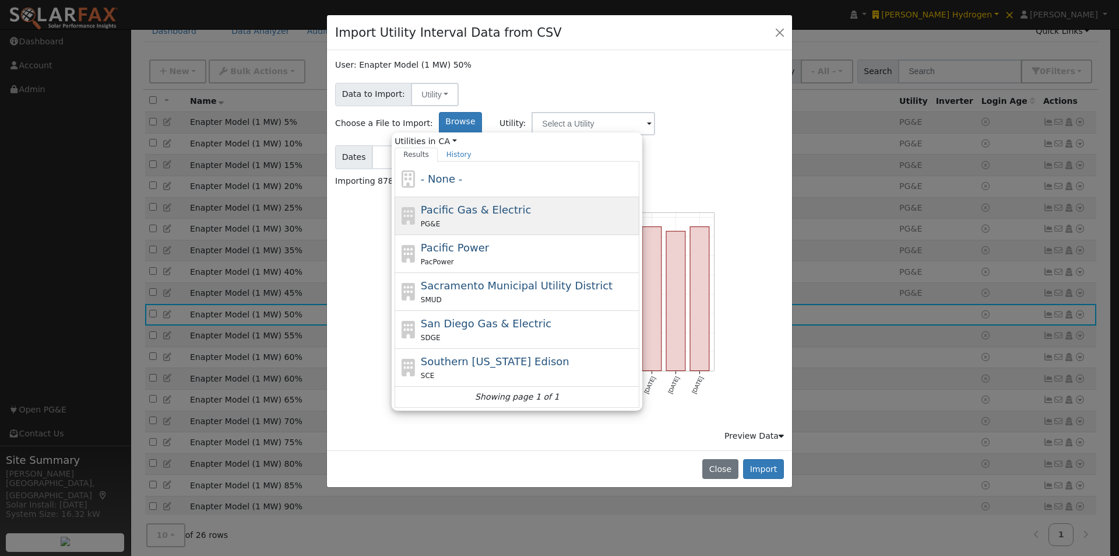
click at [531, 203] on span "Pacific Gas & Electric" at bounding box center [476, 209] width 110 height 12
type input "Pacific Gas & Electric"
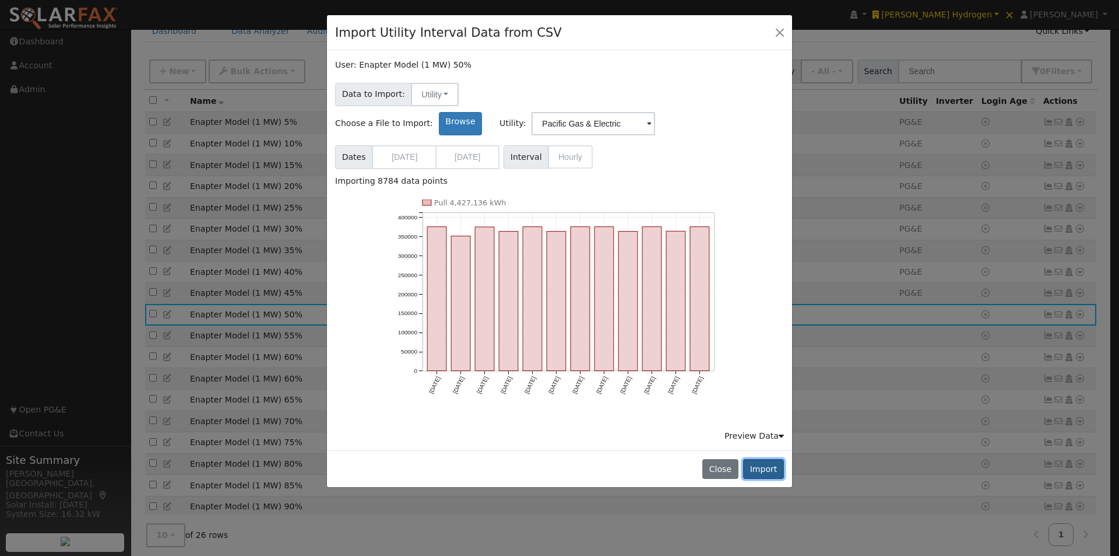
click at [761, 459] on button "Import" at bounding box center [763, 469] width 41 height 20
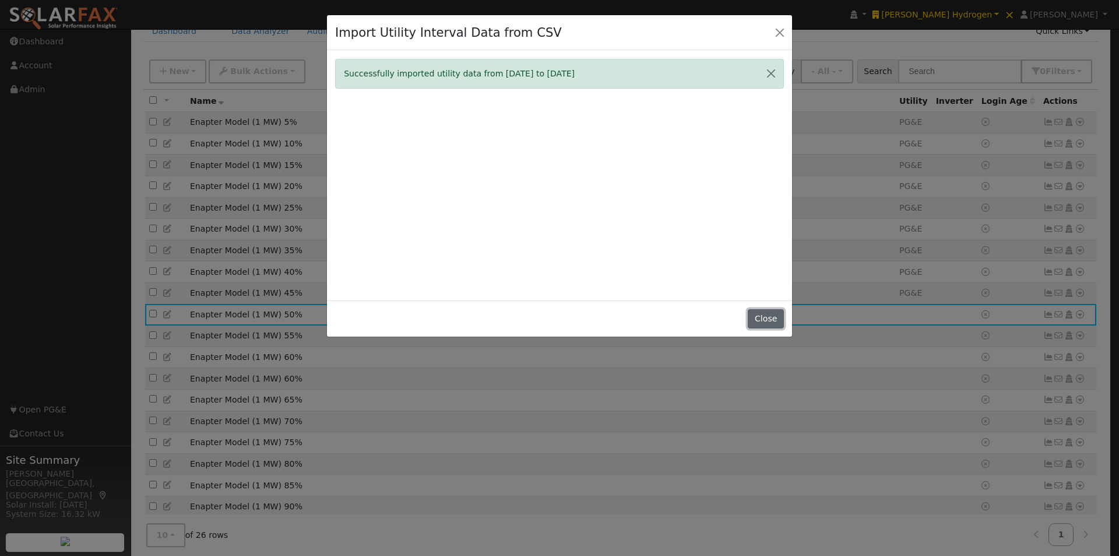
click at [764, 317] on button "Close" at bounding box center [766, 319] width 36 height 20
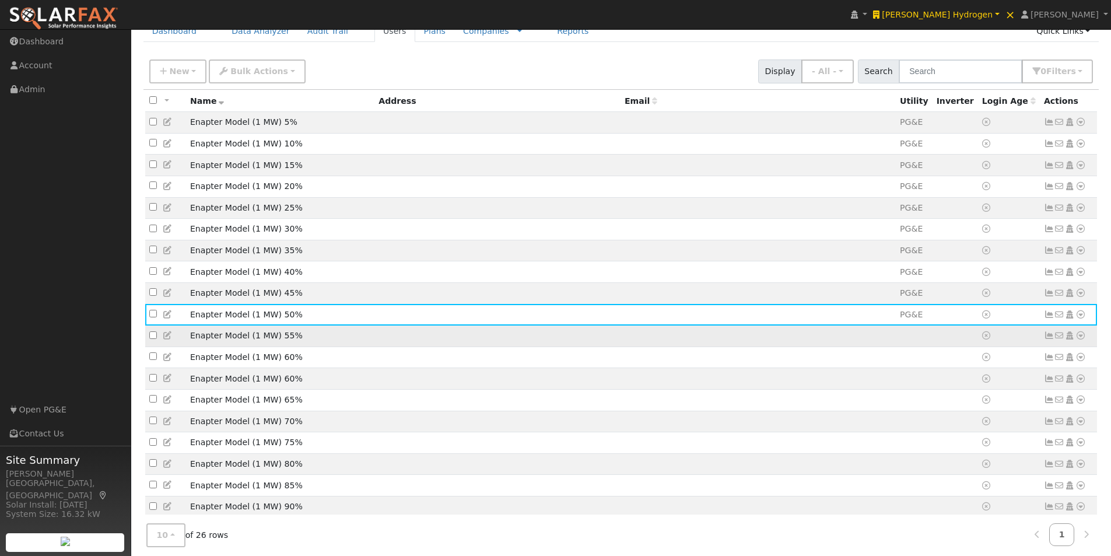
click at [764, 347] on td at bounding box center [757, 336] width 275 height 22
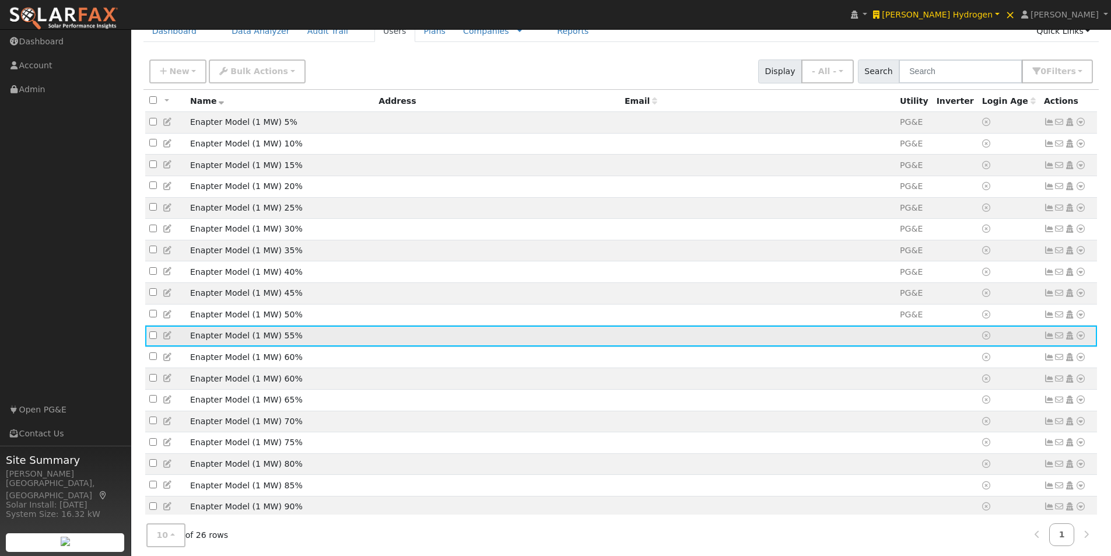
click at [1080, 339] on icon at bounding box center [1080, 335] width 10 height 8
click at [950, 407] on link "Import From CSV" at bounding box center [957, 399] width 86 height 16
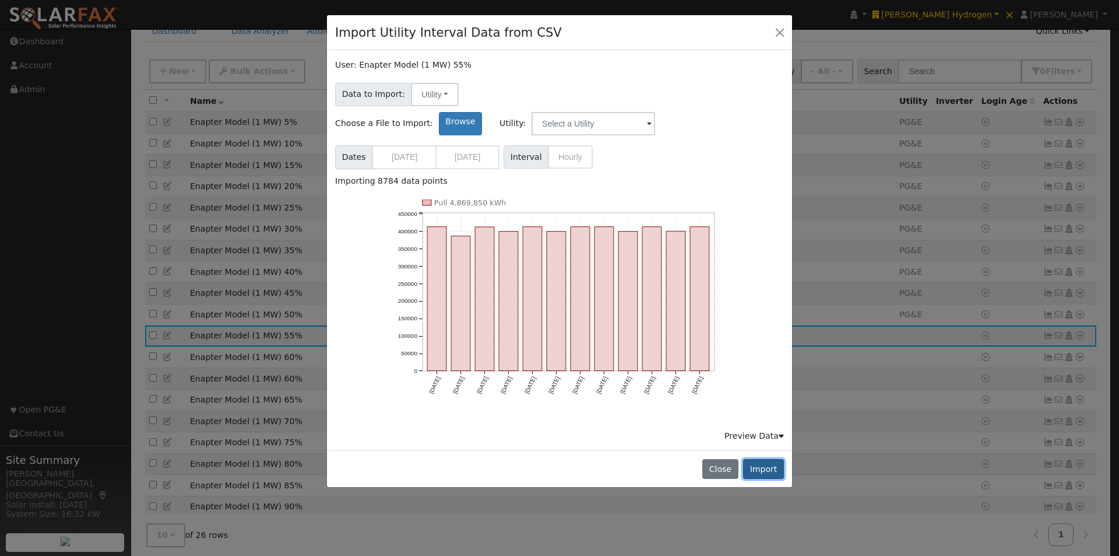
click at [758, 459] on button "Import" at bounding box center [763, 469] width 41 height 20
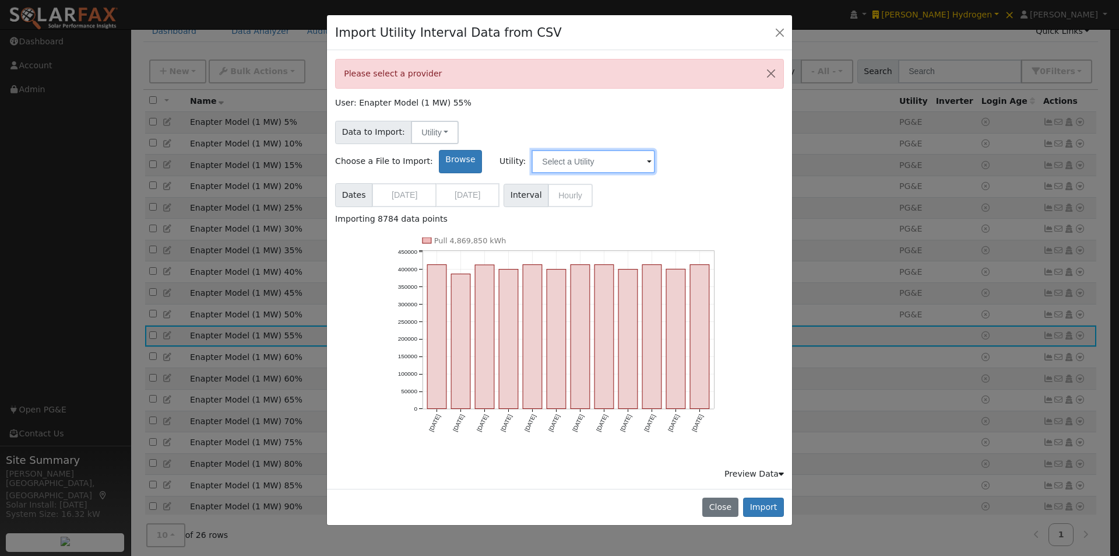
click at [655, 150] on input "text" at bounding box center [594, 161] width 124 height 23
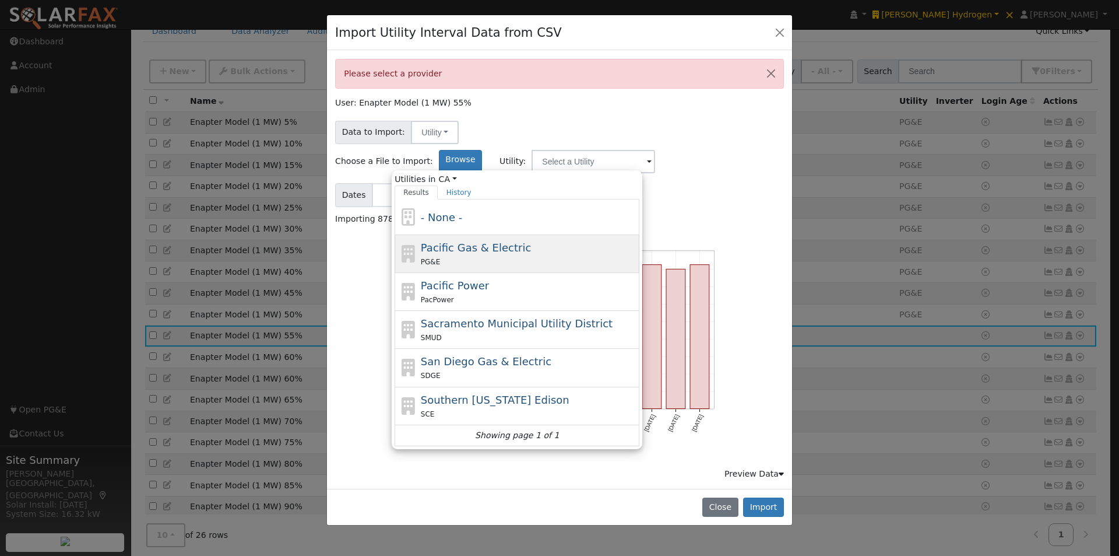
click at [531, 241] on span "Pacific Gas & Electric" at bounding box center [476, 247] width 110 height 12
type input "Pacific Gas & Electric"
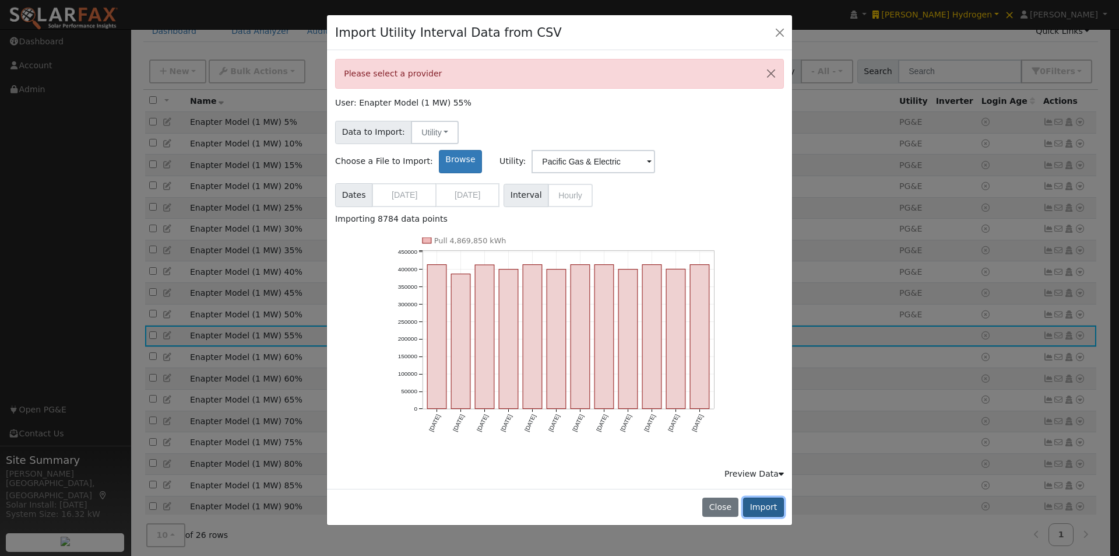
click at [768, 497] on button "Import" at bounding box center [763, 507] width 41 height 20
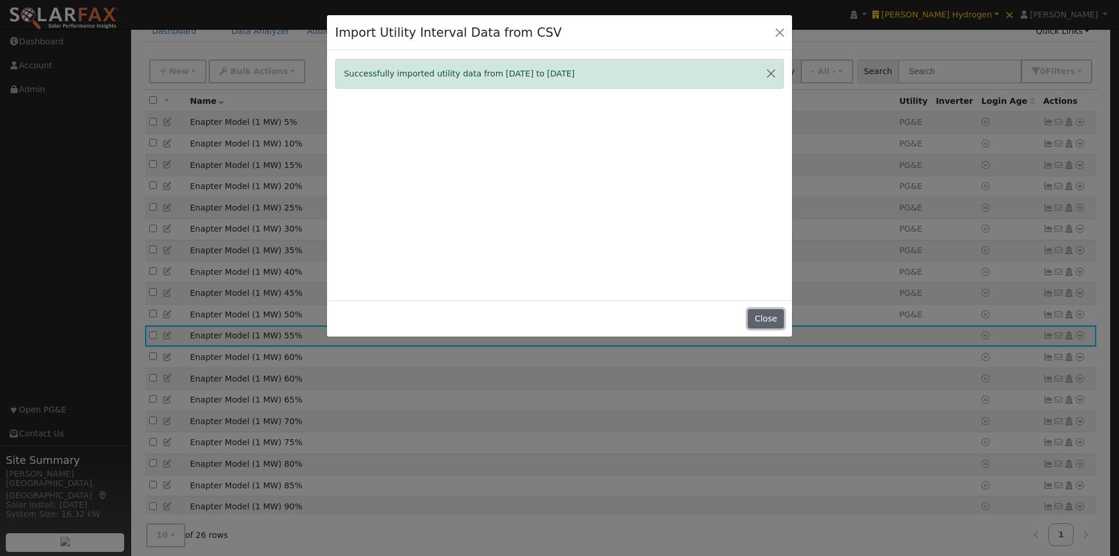
drag, startPoint x: 764, startPoint y: 313, endPoint x: 861, endPoint y: 342, distance: 101.1
click at [765, 314] on button "Close" at bounding box center [766, 319] width 36 height 20
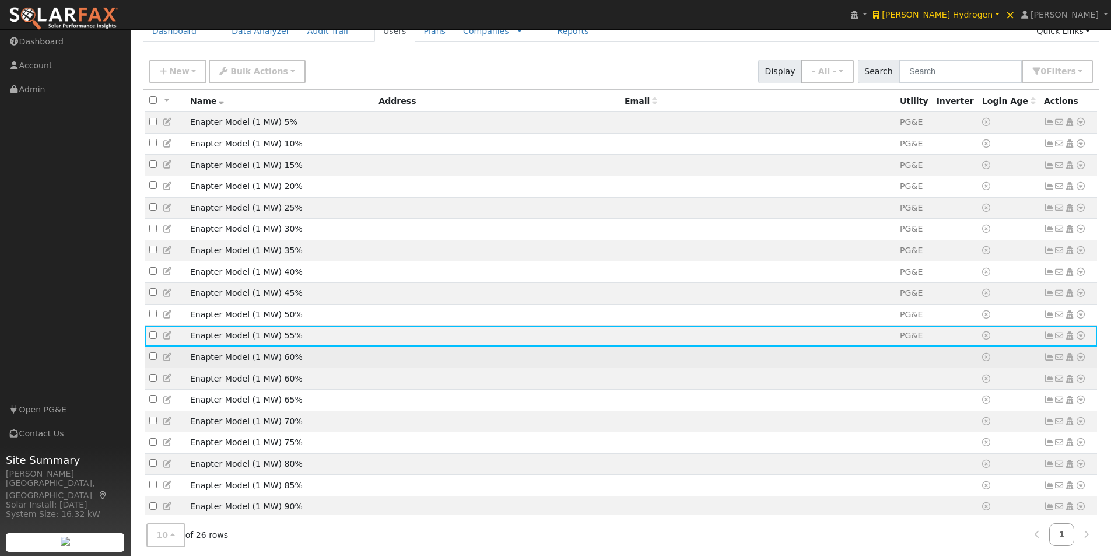
click at [808, 363] on td at bounding box center [757, 357] width 275 height 22
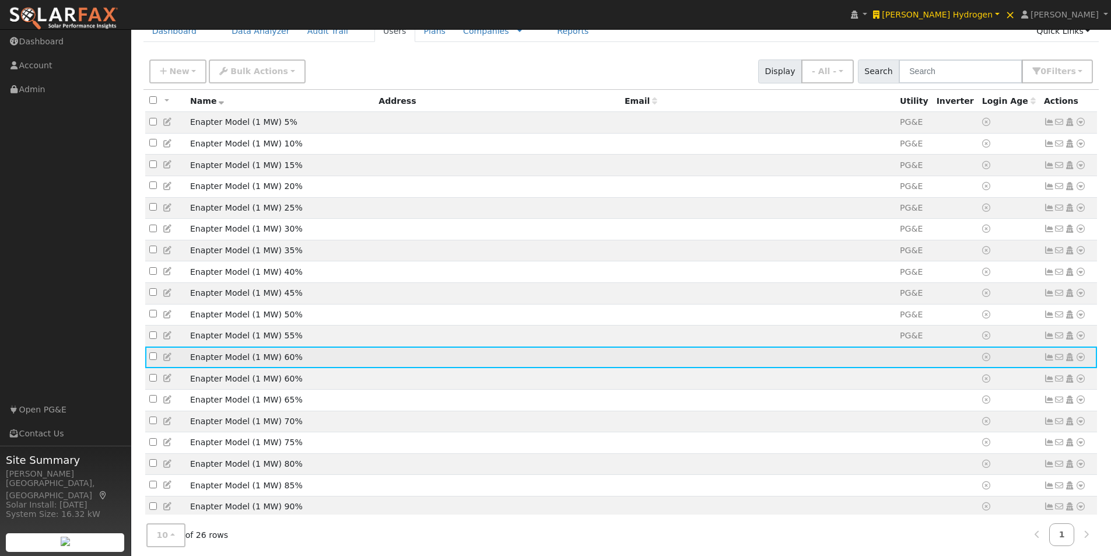
click at [1079, 361] on icon at bounding box center [1080, 357] width 10 height 8
click at [955, 428] on link "Import From CSV" at bounding box center [957, 420] width 86 height 16
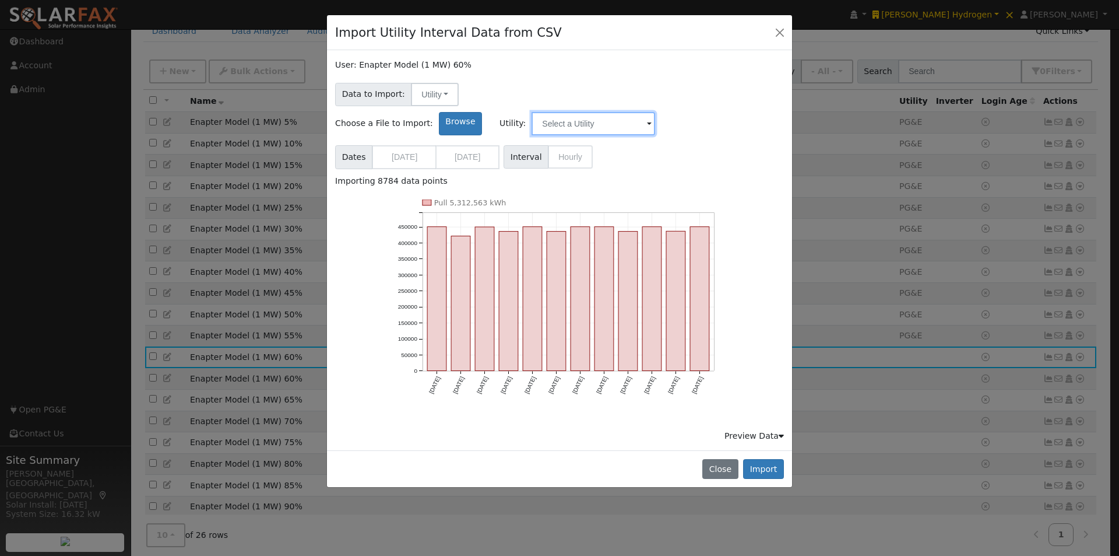
drag, startPoint x: 730, startPoint y: 92, endPoint x: 701, endPoint y: 125, distance: 44.2
click at [655, 112] on input "text" at bounding box center [594, 123] width 124 height 23
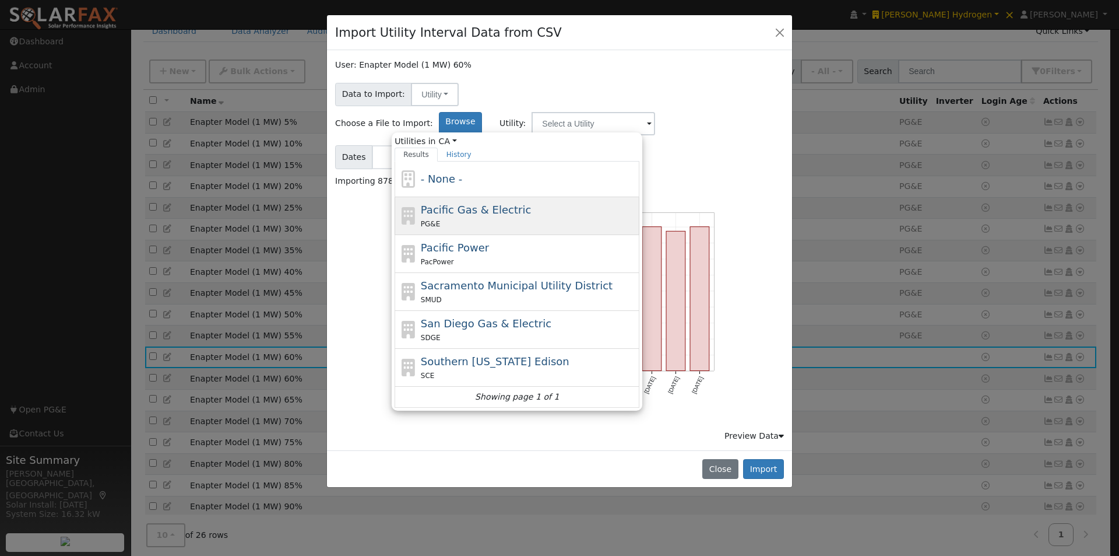
click at [531, 203] on span "Pacific Gas & Electric" at bounding box center [476, 209] width 110 height 12
type input "Pacific Gas & Electric"
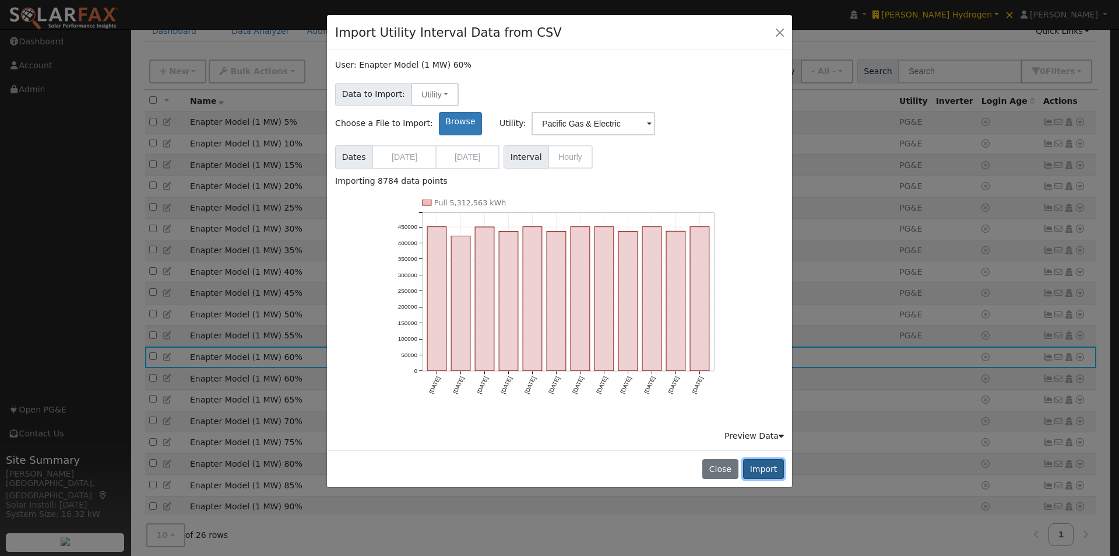
click at [766, 459] on button "Import" at bounding box center [763, 469] width 41 height 20
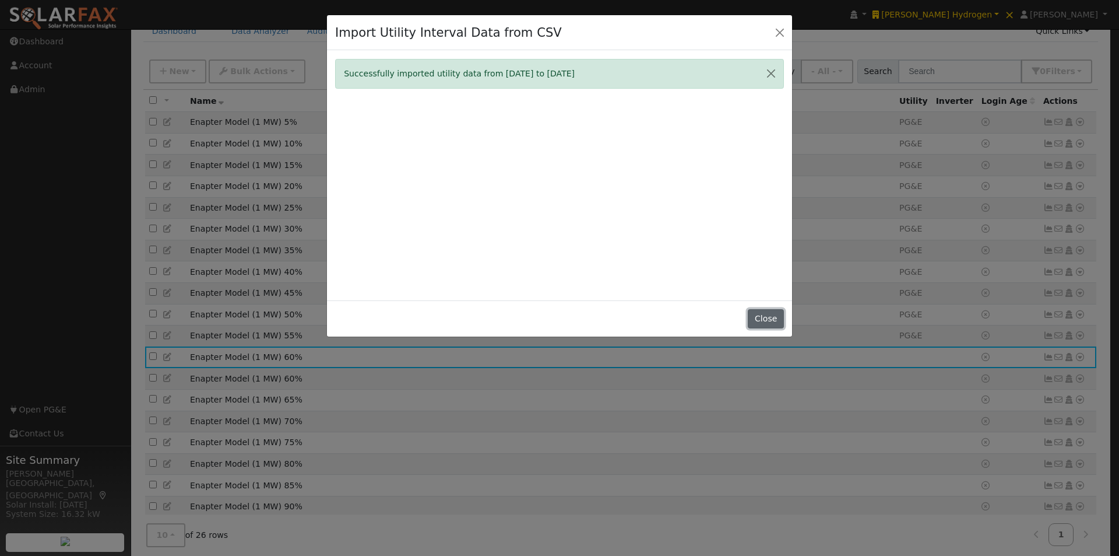
click at [764, 317] on button "Close" at bounding box center [766, 319] width 36 height 20
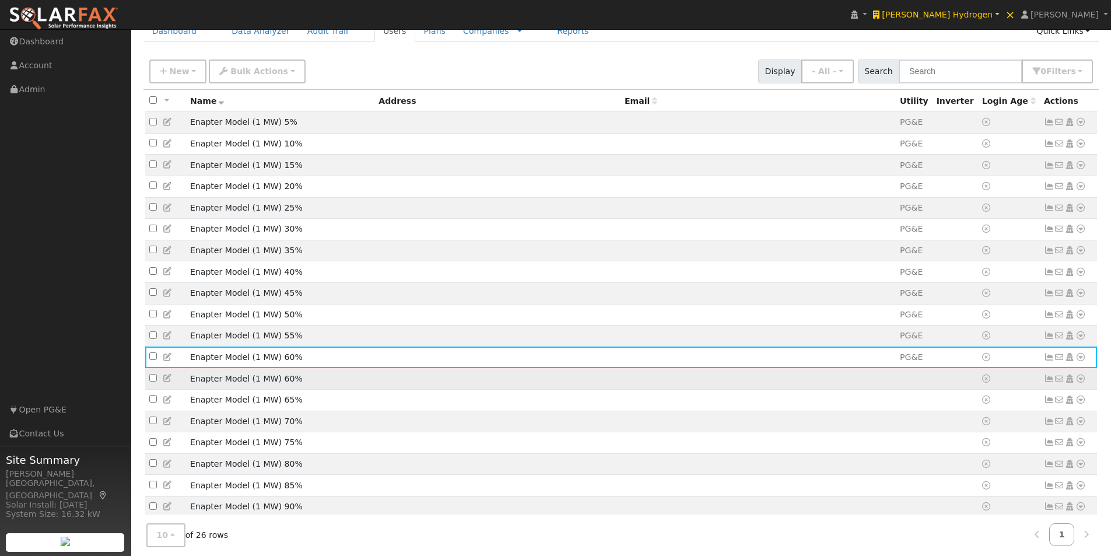
click at [326, 389] on td "Enapter Model (1 MW) 60%" at bounding box center [280, 379] width 188 height 22
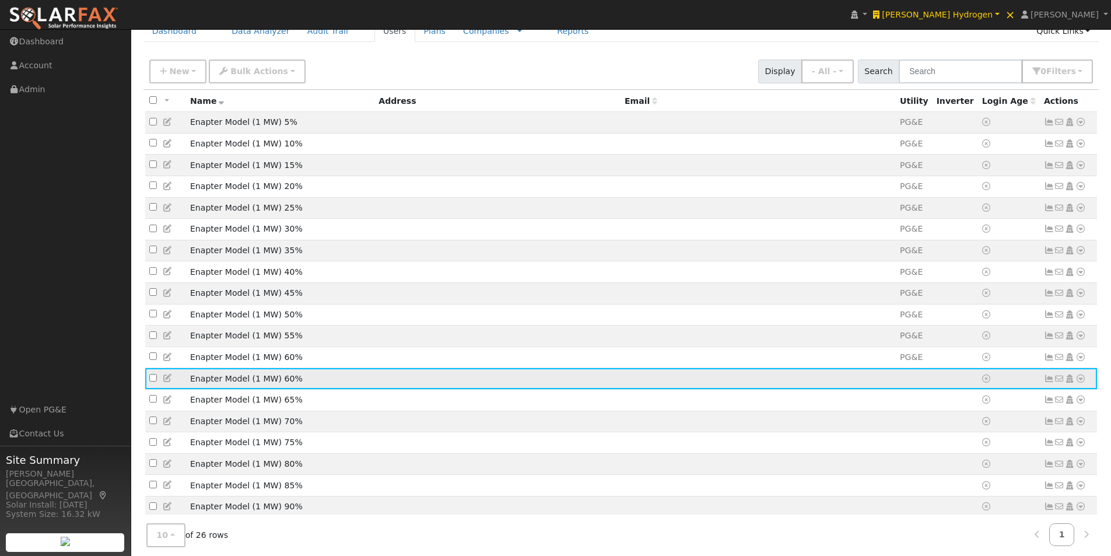
drag, startPoint x: 1081, startPoint y: 389, endPoint x: 1070, endPoint y: 407, distance: 21.2
click at [1080, 382] on icon at bounding box center [1080, 378] width 10 height 8
drag, startPoint x: 1028, startPoint y: 503, endPoint x: 997, endPoint y: 480, distance: 37.9
click at [1028, 498] on link "Delete User" at bounding box center [1042, 490] width 85 height 16
click at [1080, 382] on icon at bounding box center [1080, 378] width 10 height 8
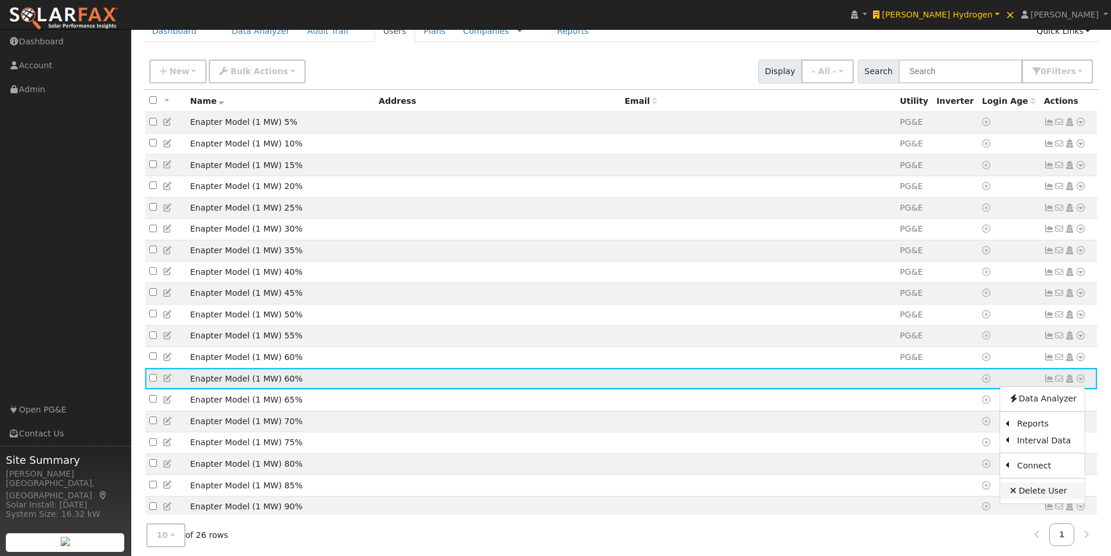
click at [1029, 498] on link "Delete User" at bounding box center [1042, 490] width 85 height 16
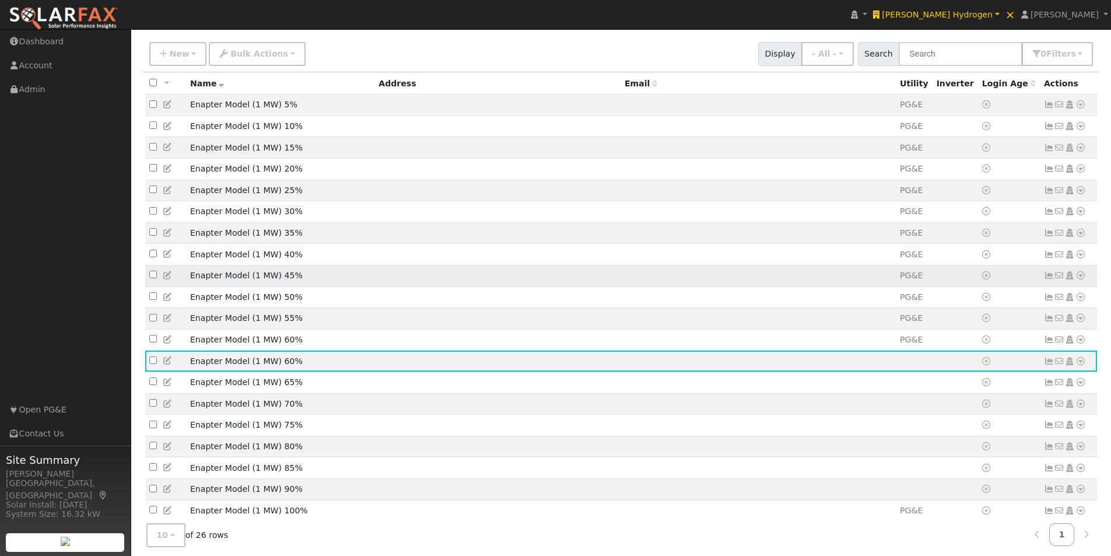
scroll to position [75, 0]
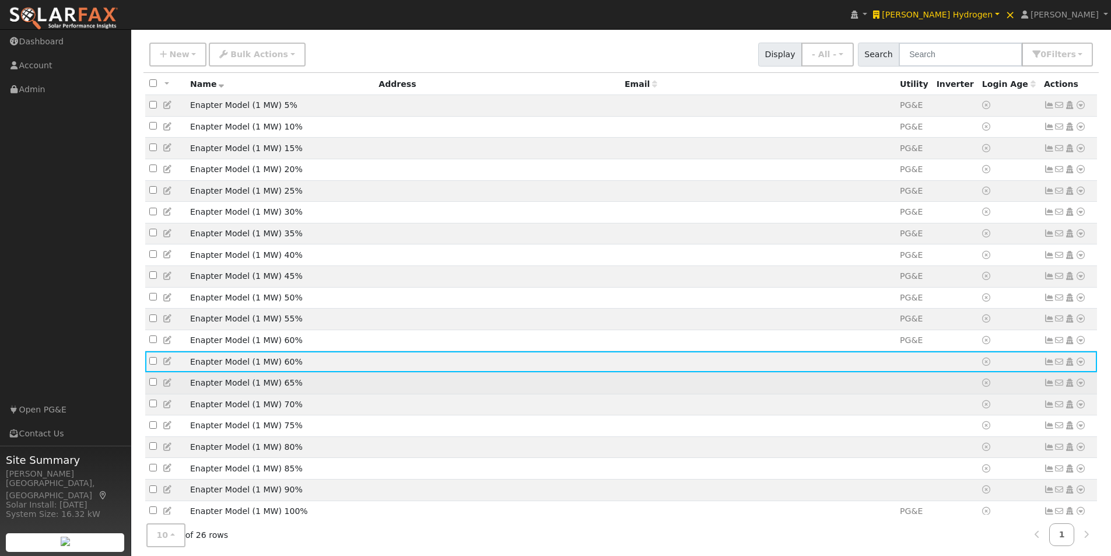
click at [359, 392] on td "Enapter Model (1 MW) 65%" at bounding box center [280, 383] width 188 height 22
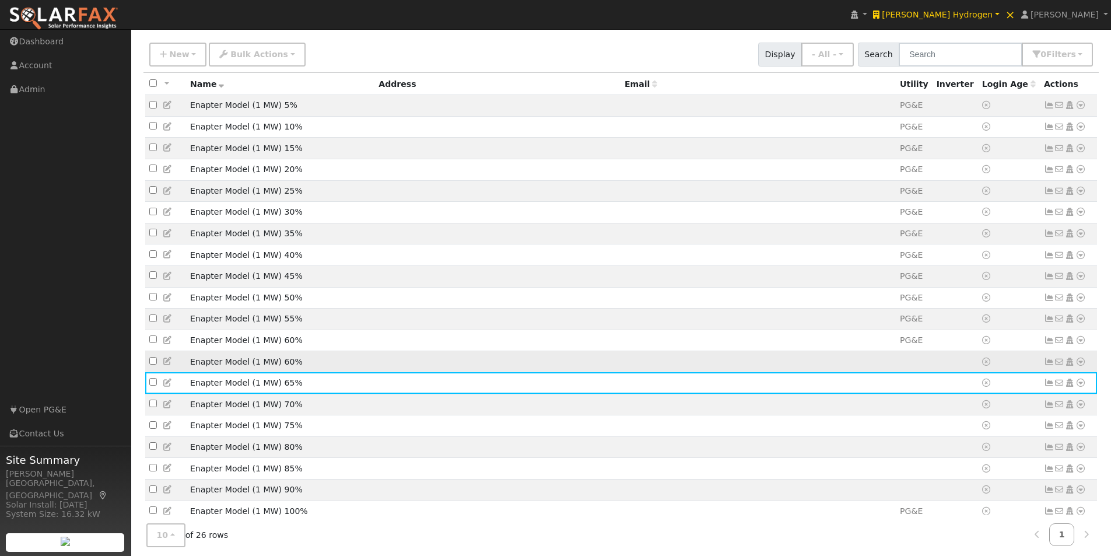
click at [360, 373] on td "Enapter Model (1 MW) 60%" at bounding box center [280, 362] width 188 height 22
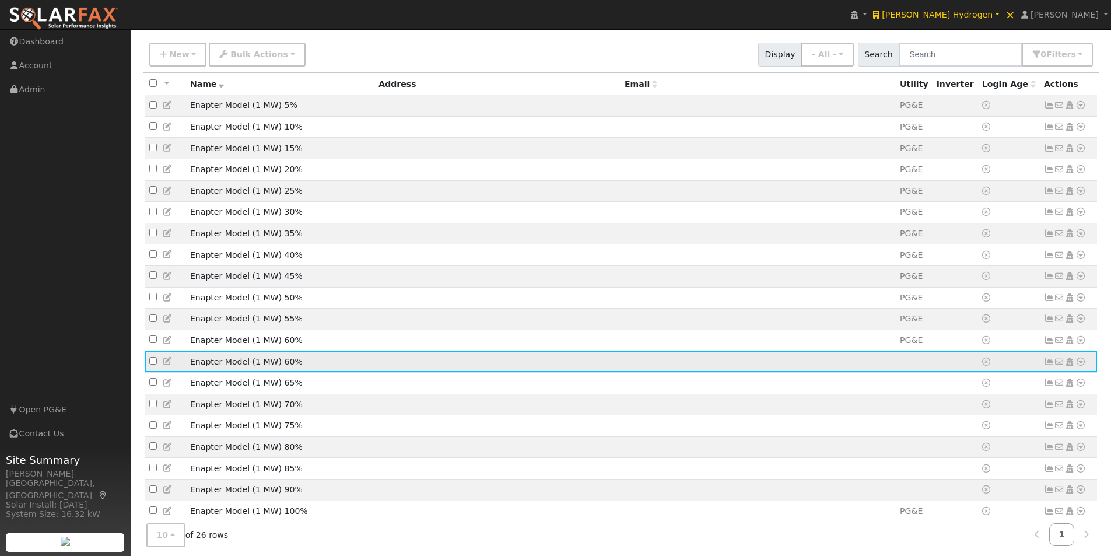
click at [1081, 366] on icon at bounding box center [1080, 361] width 10 height 8
click at [1029, 482] on link "Delete User" at bounding box center [1042, 473] width 85 height 16
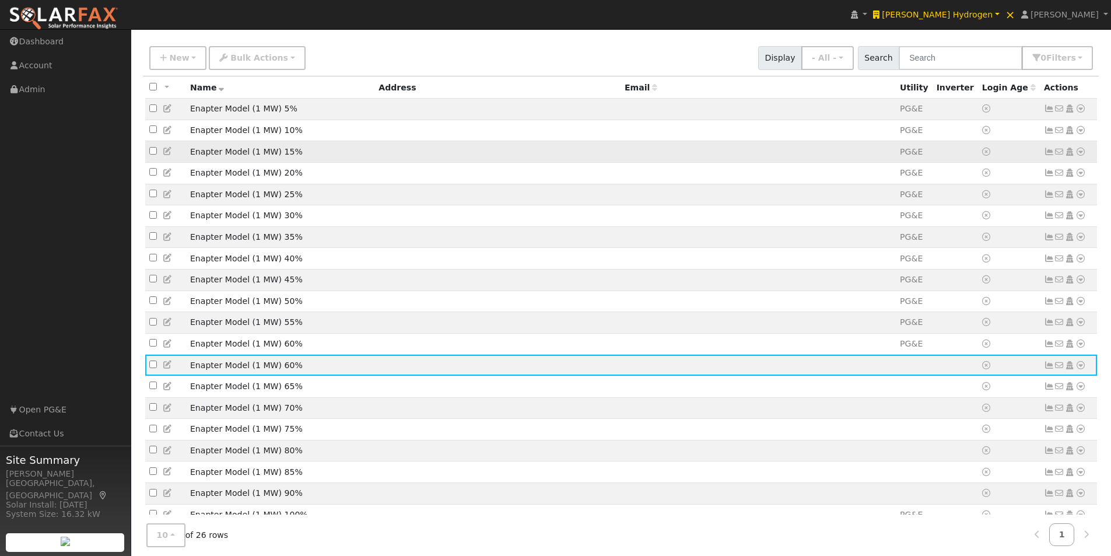
scroll to position [0, 0]
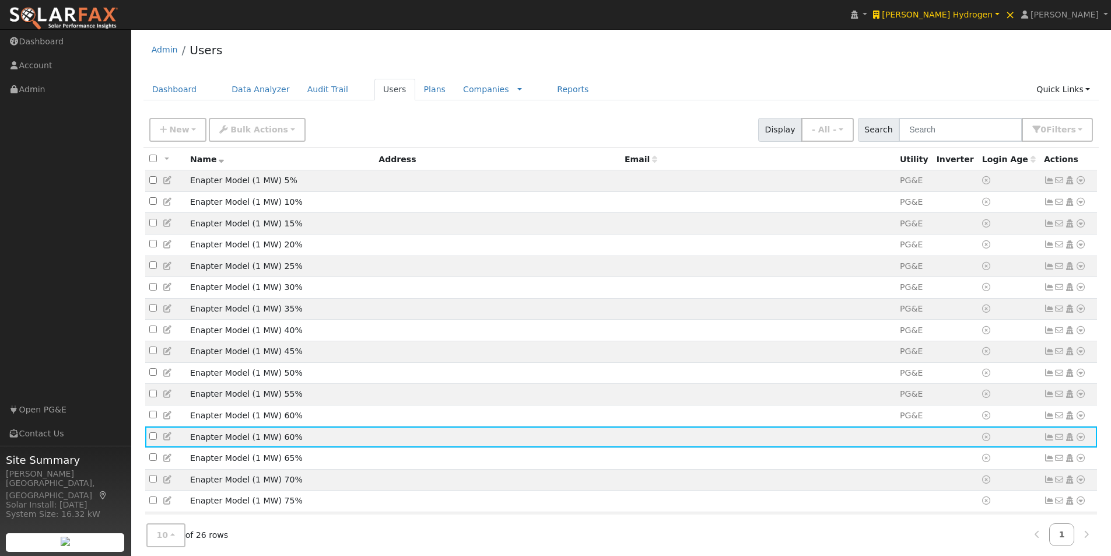
drag, startPoint x: 636, startPoint y: 55, endPoint x: 606, endPoint y: 80, distance: 39.3
click at [635, 55] on div "Admin Users" at bounding box center [620, 53] width 955 height 36
click at [415, 87] on link "Plans" at bounding box center [434, 90] width 39 height 22
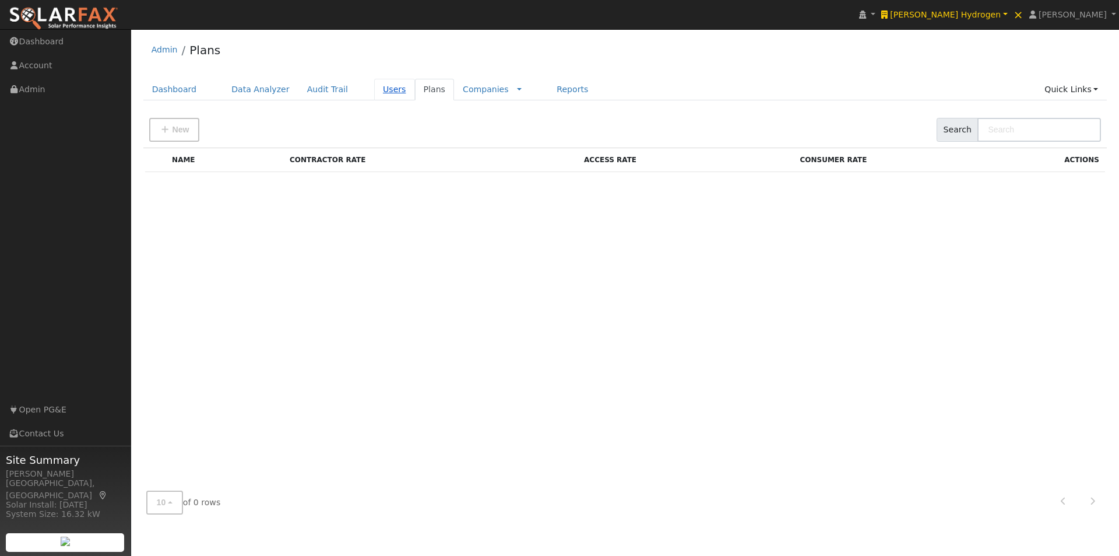
click at [374, 91] on link "Users" at bounding box center [394, 90] width 41 height 22
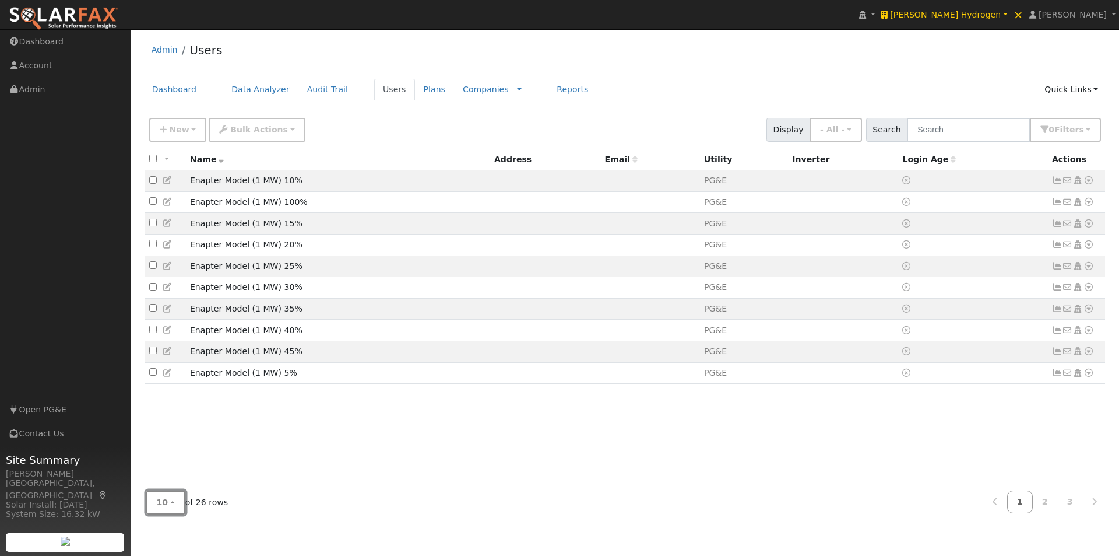
click at [160, 500] on span "10" at bounding box center [163, 501] width 12 height 9
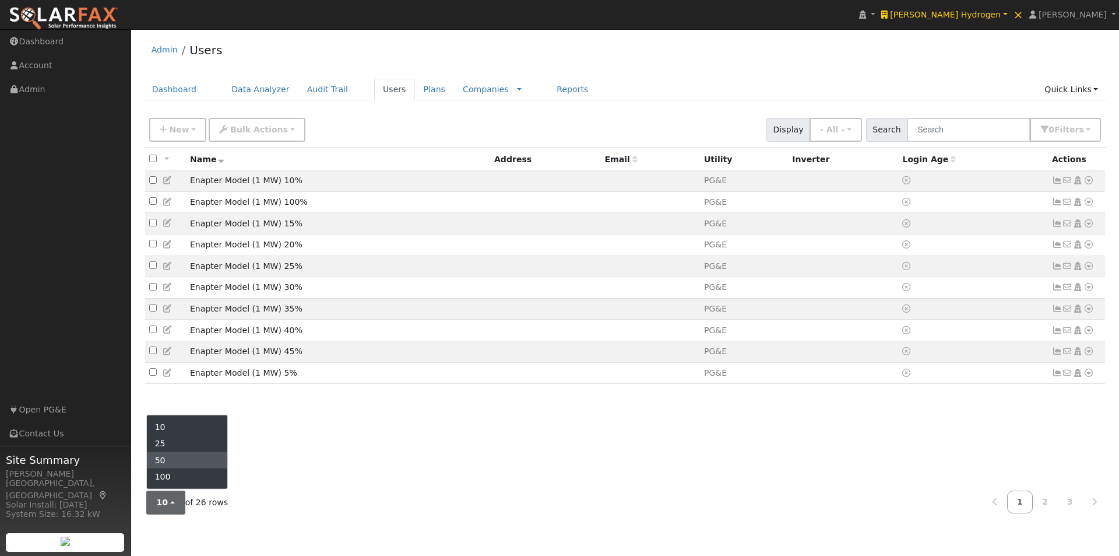
click at [166, 459] on link "50" at bounding box center [187, 460] width 81 height 16
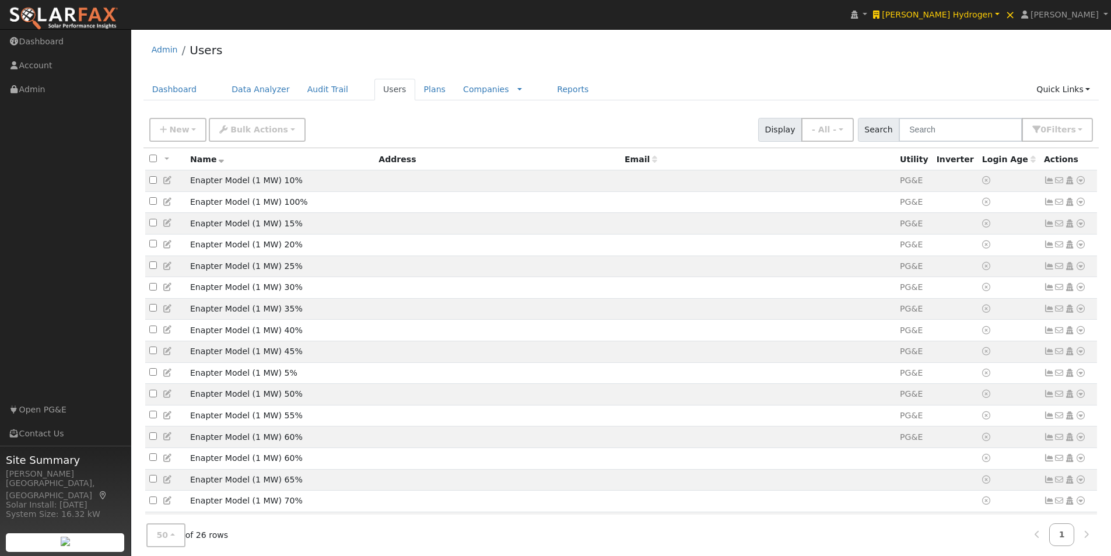
click at [220, 159] on icon at bounding box center [221, 159] width 5 height 8
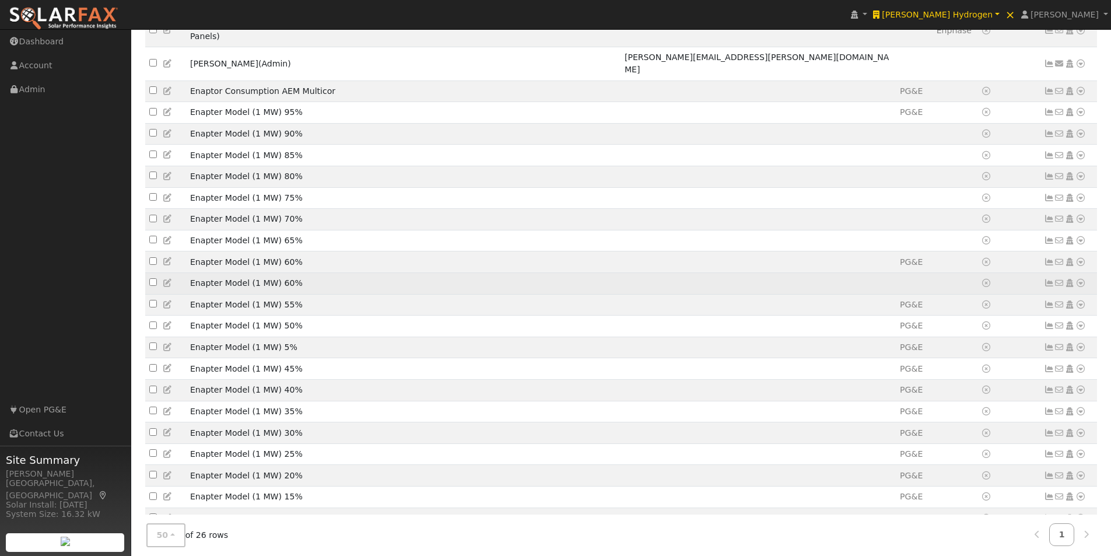
scroll to position [192, 0]
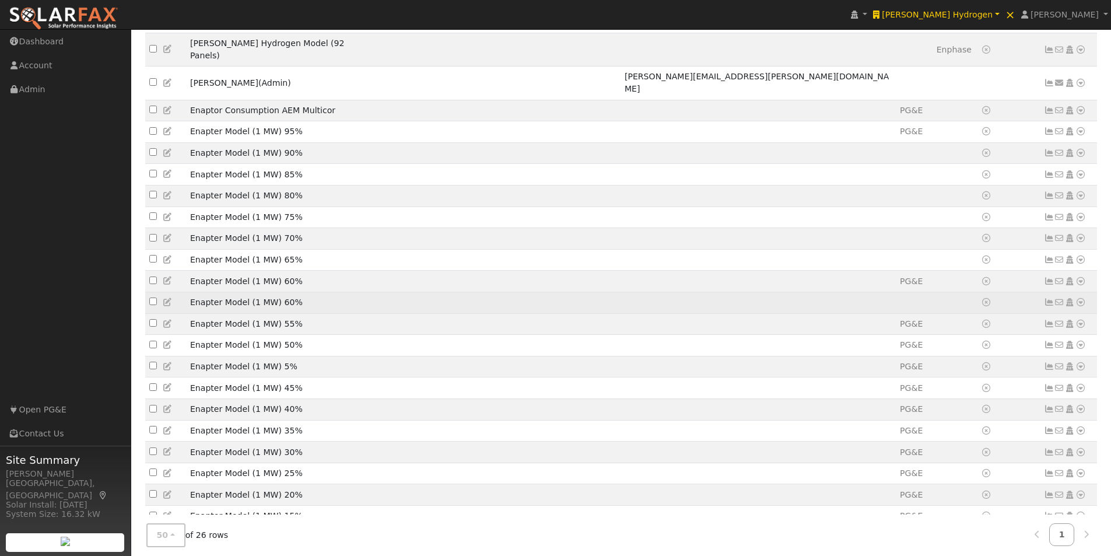
click at [329, 292] on td "Enapter Model (1 MW) 60%" at bounding box center [280, 303] width 188 height 22
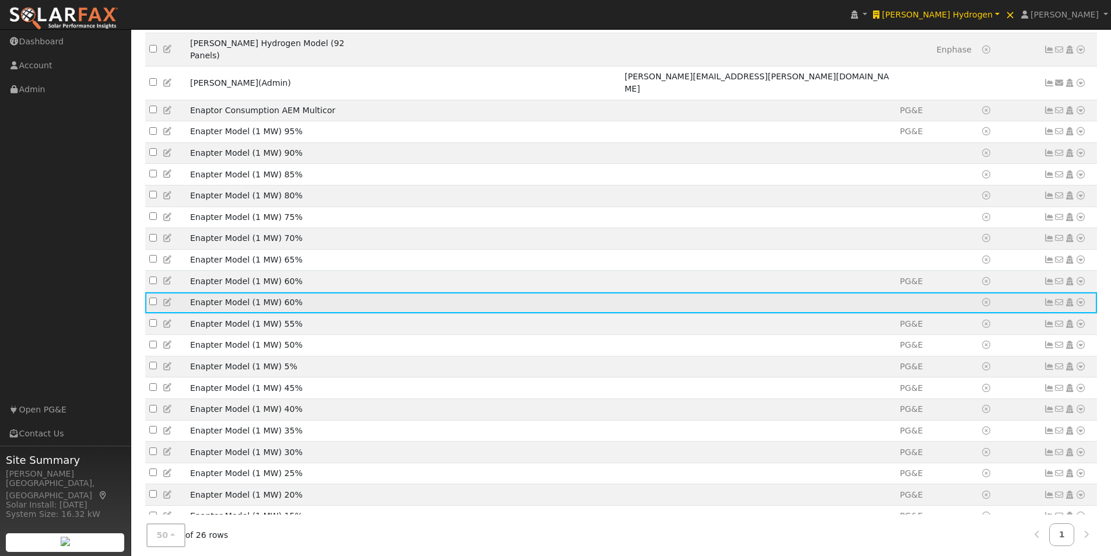
click at [1082, 298] on icon at bounding box center [1080, 302] width 10 height 8
click at [1033, 406] on link "Delete User" at bounding box center [1042, 414] width 85 height 16
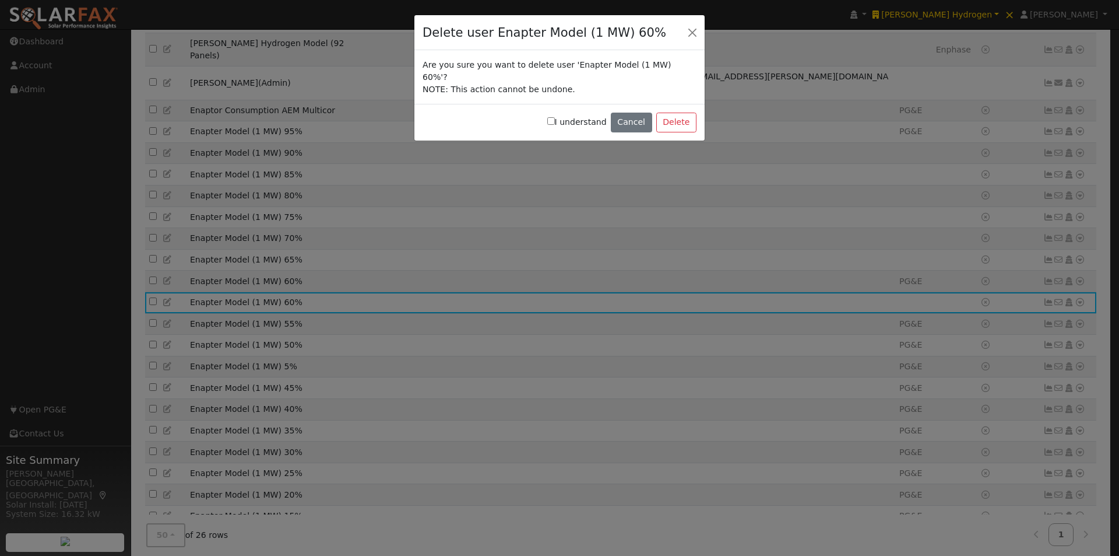
click at [555, 117] on input "I understand" at bounding box center [551, 121] width 8 height 8
checkbox input "true"
click at [686, 113] on button "Delete" at bounding box center [676, 123] width 40 height 20
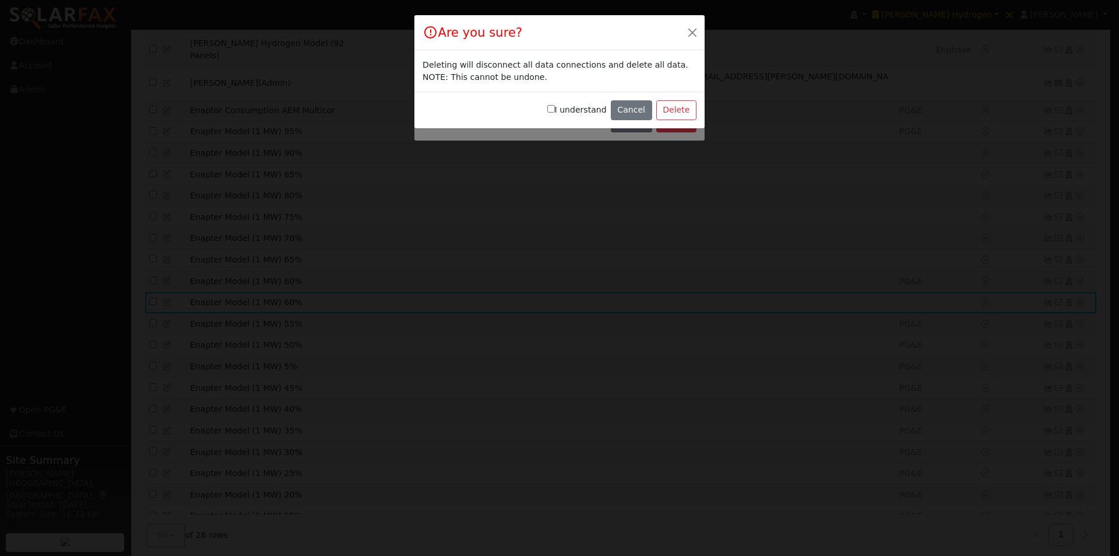
click at [555, 107] on input "I understand" at bounding box center [551, 109] width 8 height 8
checkbox input "true"
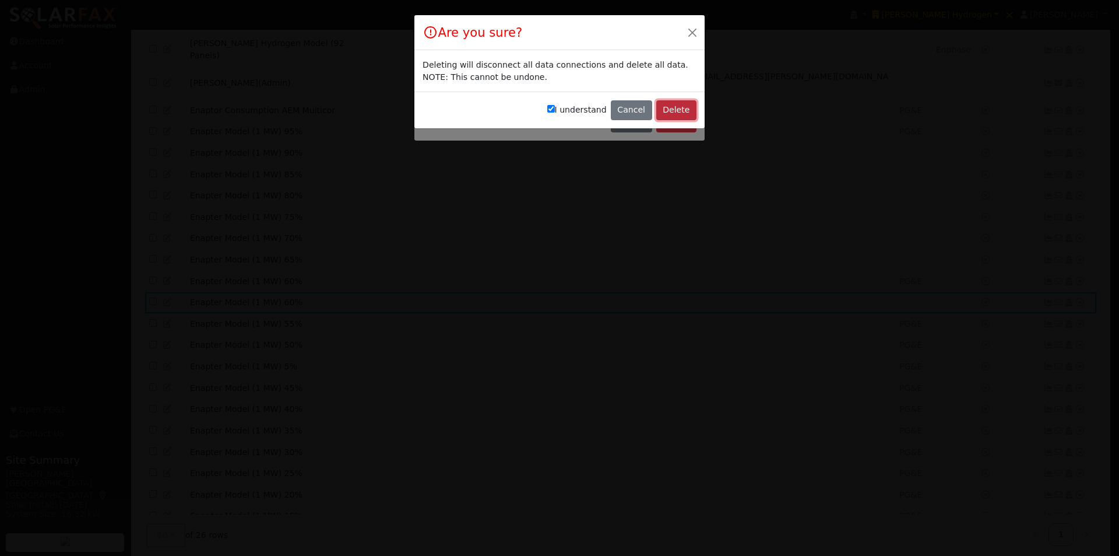
click at [683, 110] on button "Delete" at bounding box center [676, 110] width 40 height 20
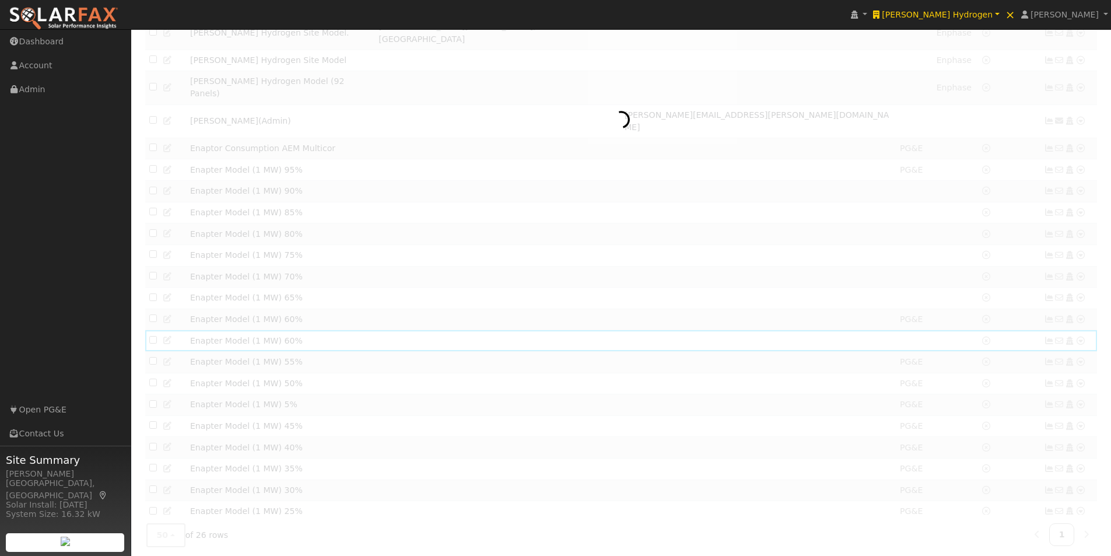
scroll to position [188, 0]
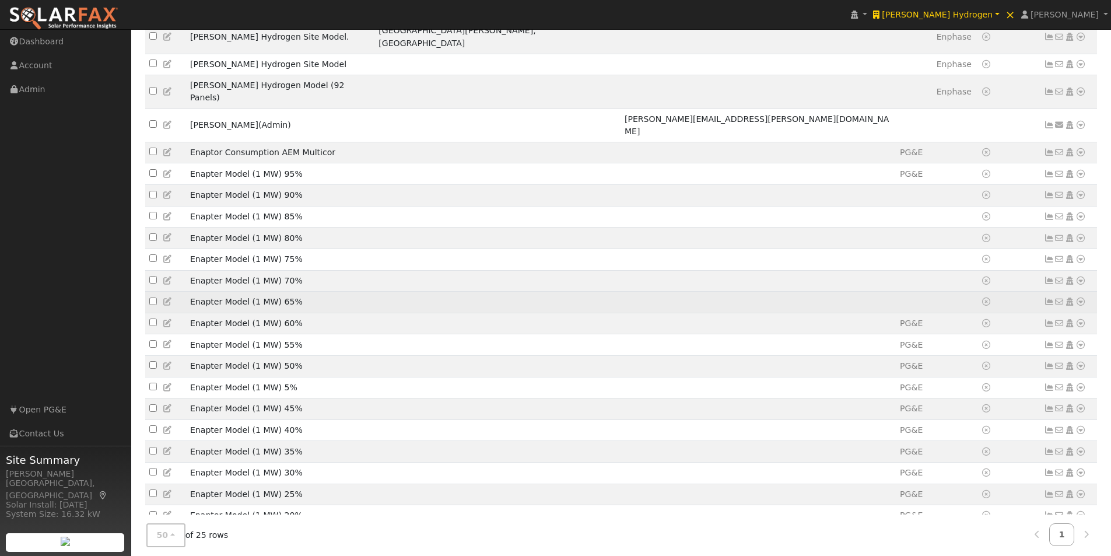
drag, startPoint x: 725, startPoint y: 279, endPoint x: 726, endPoint y: 266, distance: 12.9
click at [726, 291] on td at bounding box center [757, 302] width 275 height 22
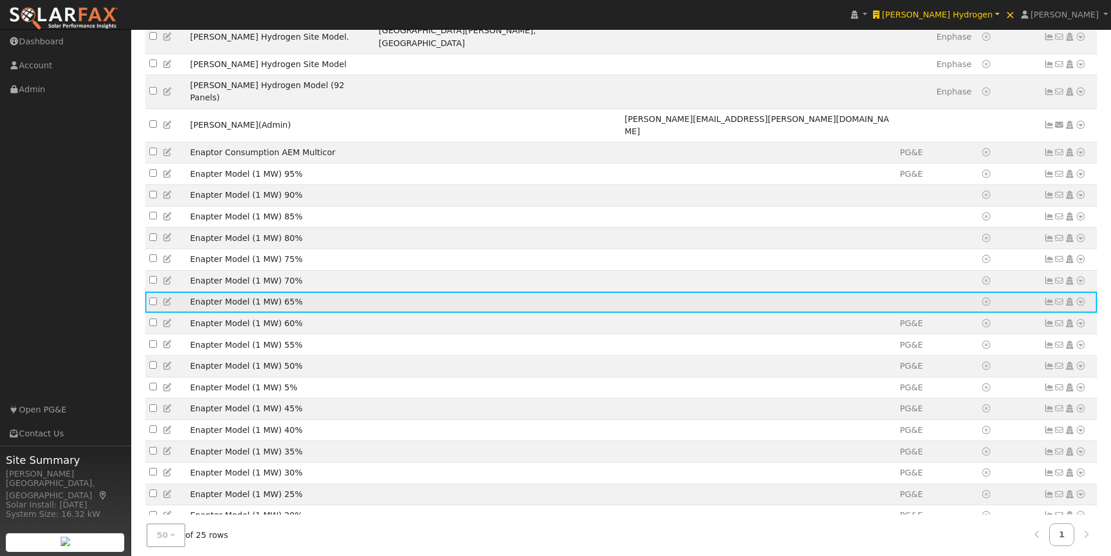
click at [1082, 297] on icon at bounding box center [1080, 301] width 10 height 8
click at [954, 357] on link "Import From CSV" at bounding box center [957, 365] width 86 height 16
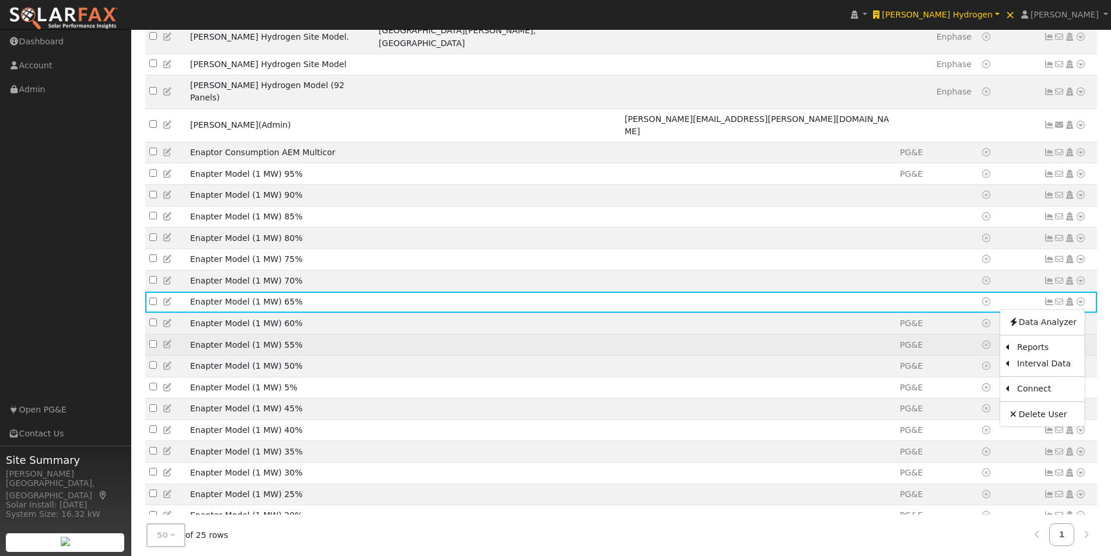
scroll to position [149, 0]
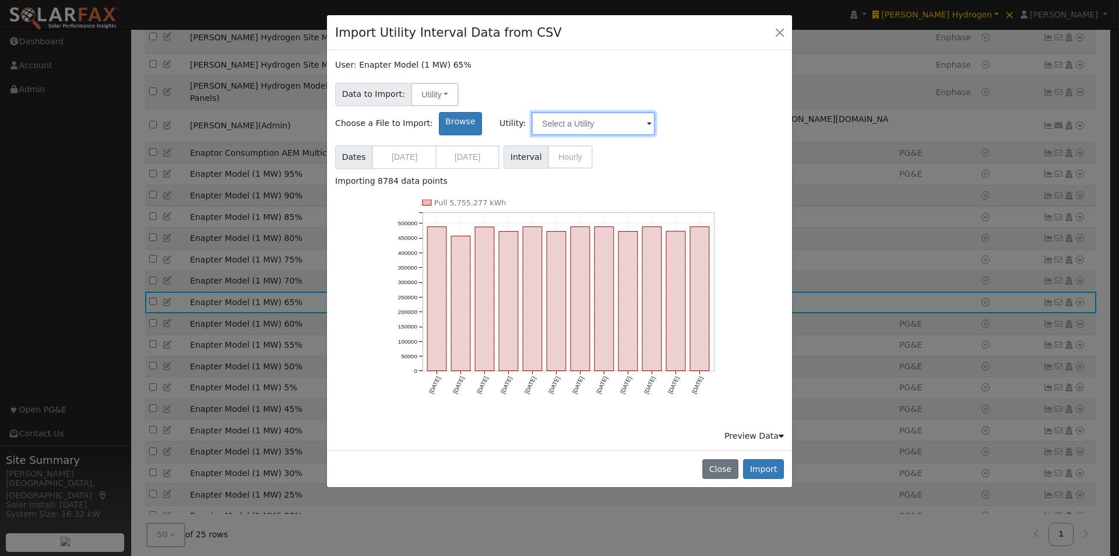
click at [655, 112] on input "text" at bounding box center [594, 123] width 124 height 23
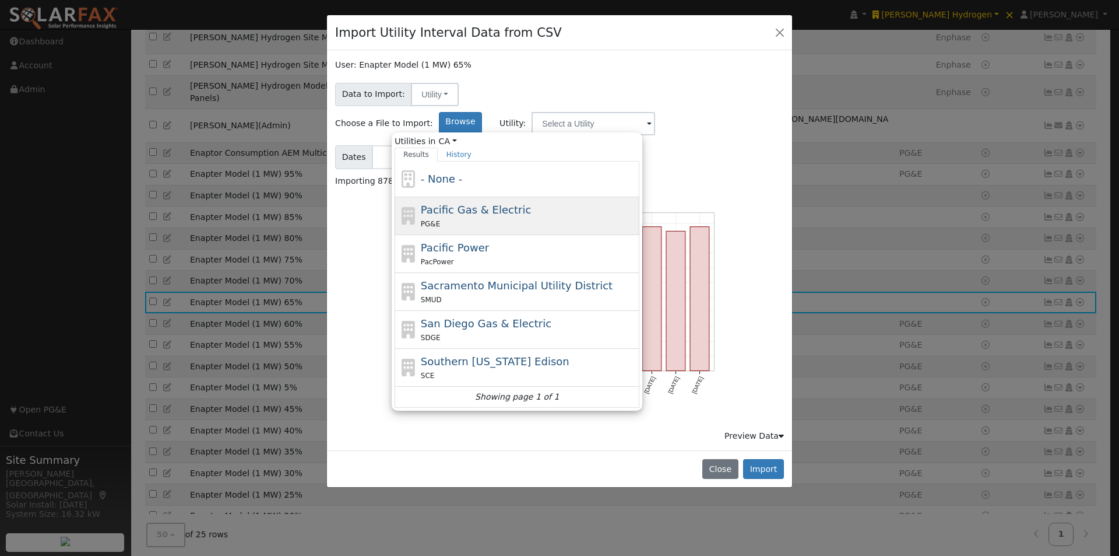
click at [531, 203] on span "Pacific Gas & Electric" at bounding box center [476, 209] width 110 height 12
type input "Pacific Gas & Electric"
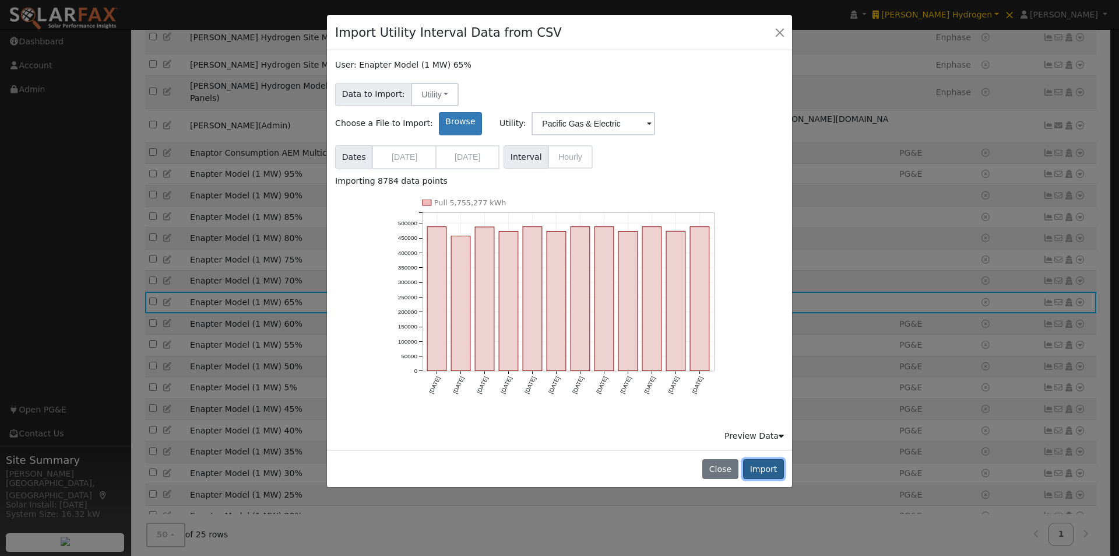
click at [767, 459] on button "Import" at bounding box center [763, 469] width 41 height 20
click at [765, 459] on button "Import" at bounding box center [763, 469] width 41 height 20
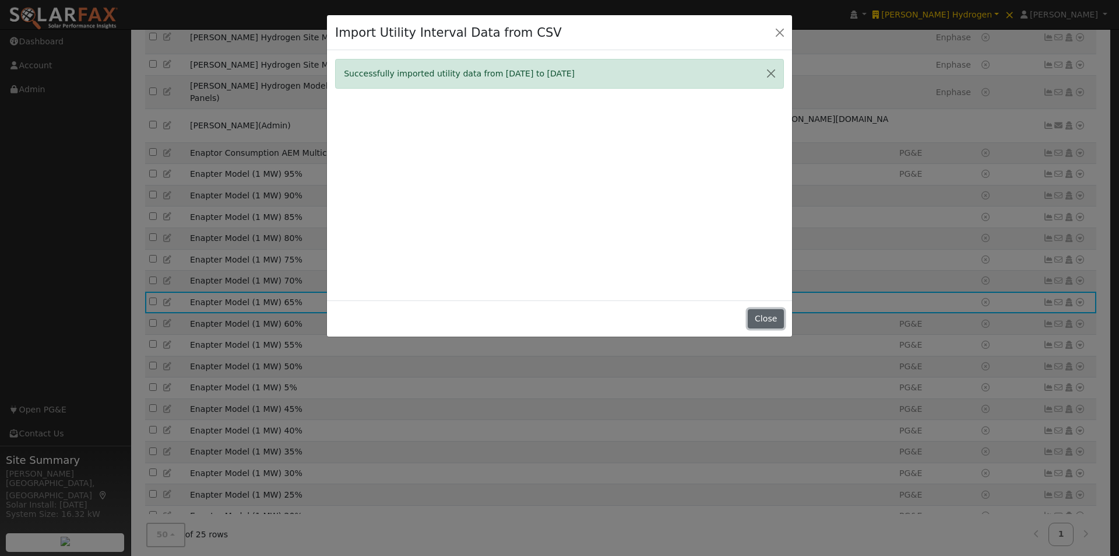
click at [756, 315] on button "Close" at bounding box center [766, 319] width 36 height 20
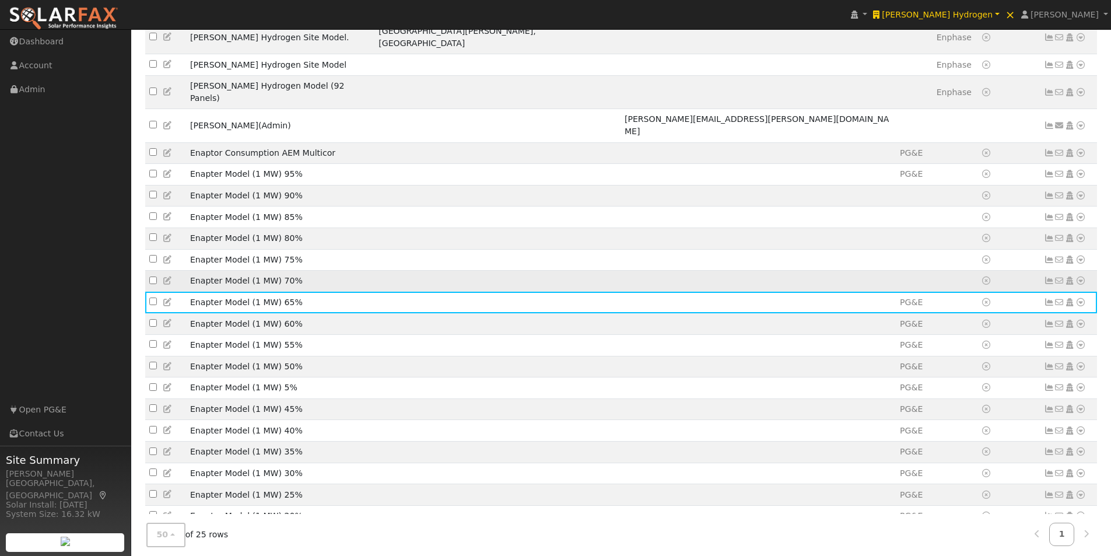
click at [718, 270] on td at bounding box center [757, 281] width 275 height 22
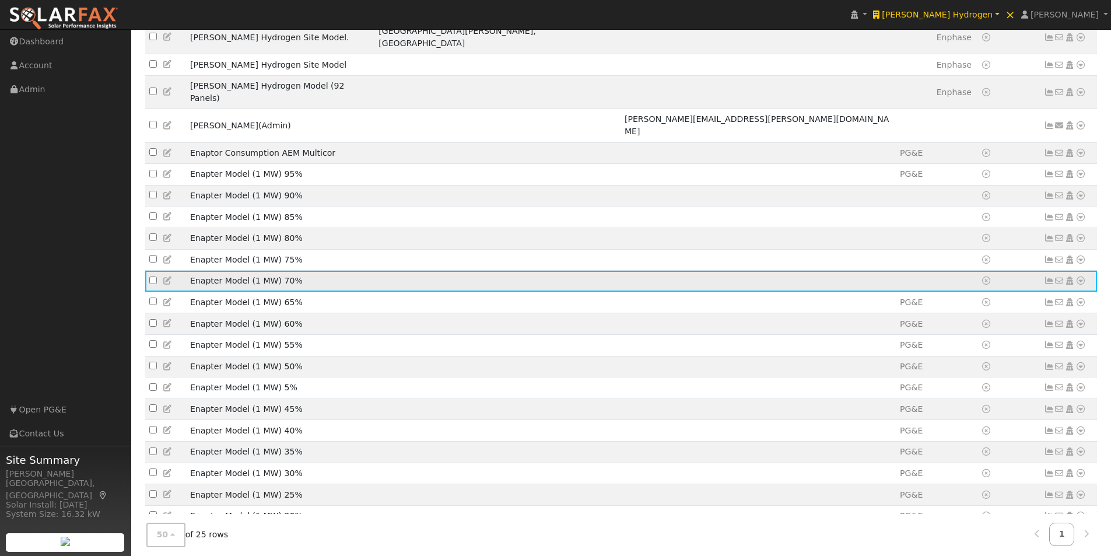
click at [1081, 276] on icon at bounding box center [1080, 280] width 10 height 8
click at [946, 336] on link "Import From CSV" at bounding box center [957, 344] width 86 height 16
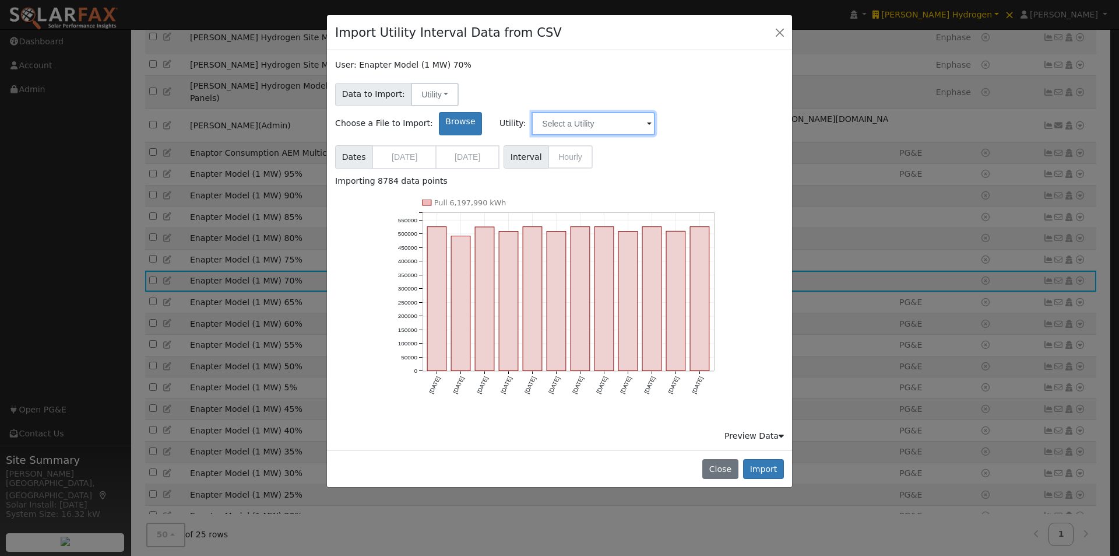
click at [655, 112] on input "text" at bounding box center [594, 123] width 124 height 23
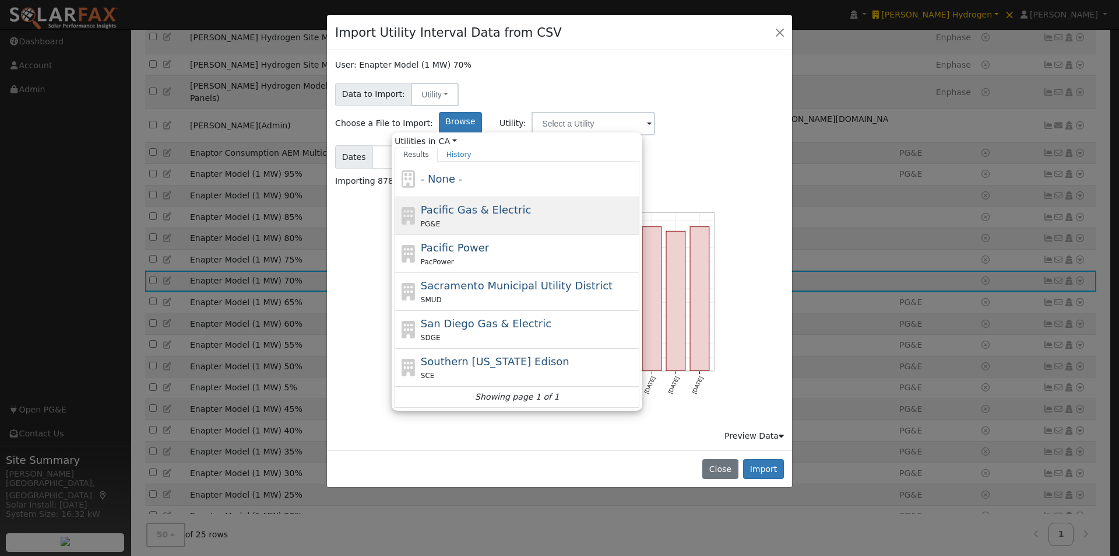
click at [531, 203] on span "Pacific Gas & Electric" at bounding box center [476, 209] width 110 height 12
type input "Pacific Gas & Electric"
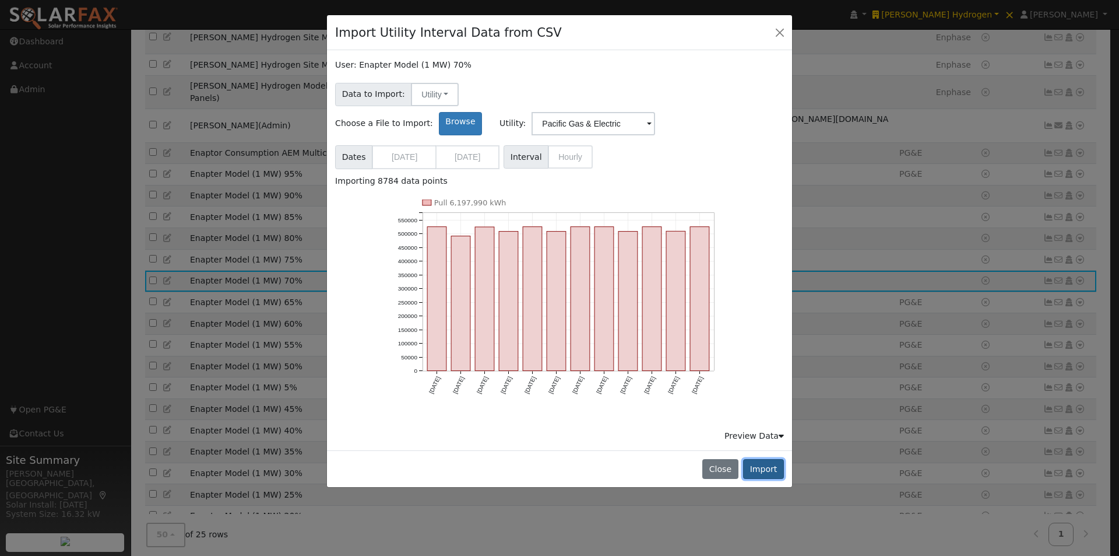
click at [766, 459] on button "Import" at bounding box center [763, 469] width 41 height 20
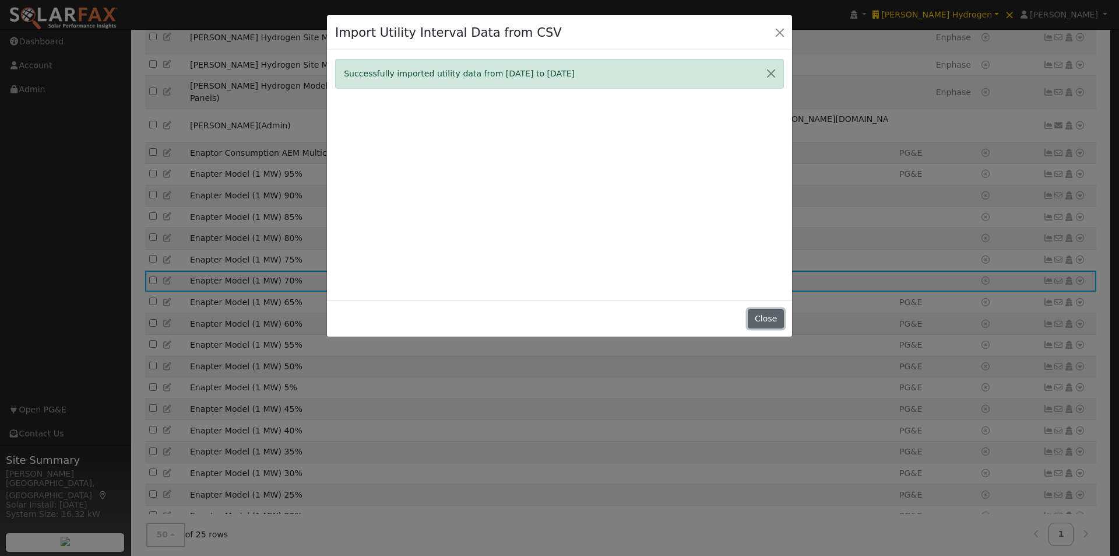
click at [766, 317] on button "Close" at bounding box center [766, 319] width 36 height 20
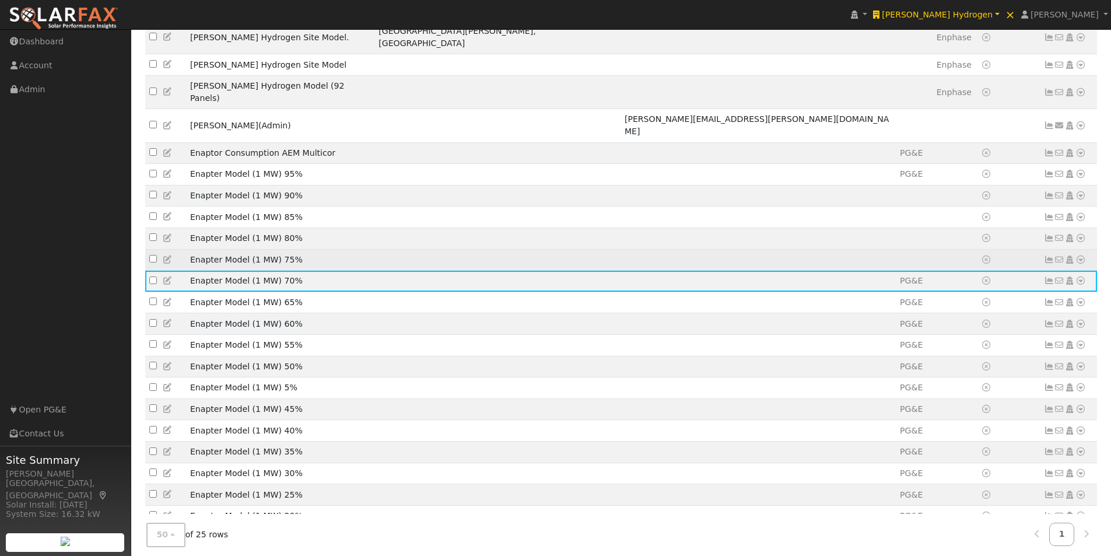
click at [762, 249] on td at bounding box center [757, 260] width 275 height 22
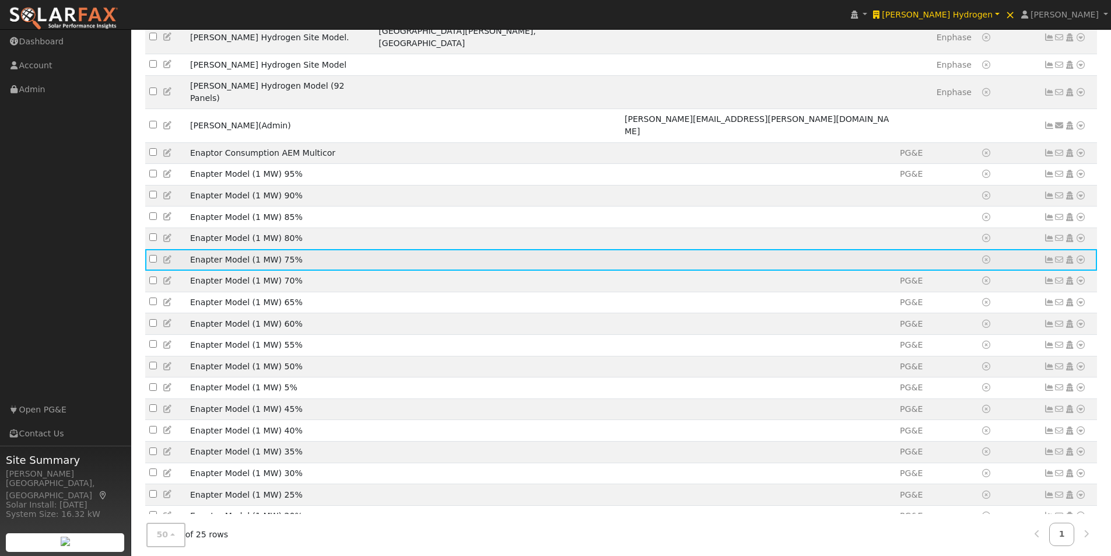
click at [1081, 255] on icon at bounding box center [1080, 259] width 10 height 8
click at [950, 314] on link "Import From CSV" at bounding box center [957, 322] width 86 height 16
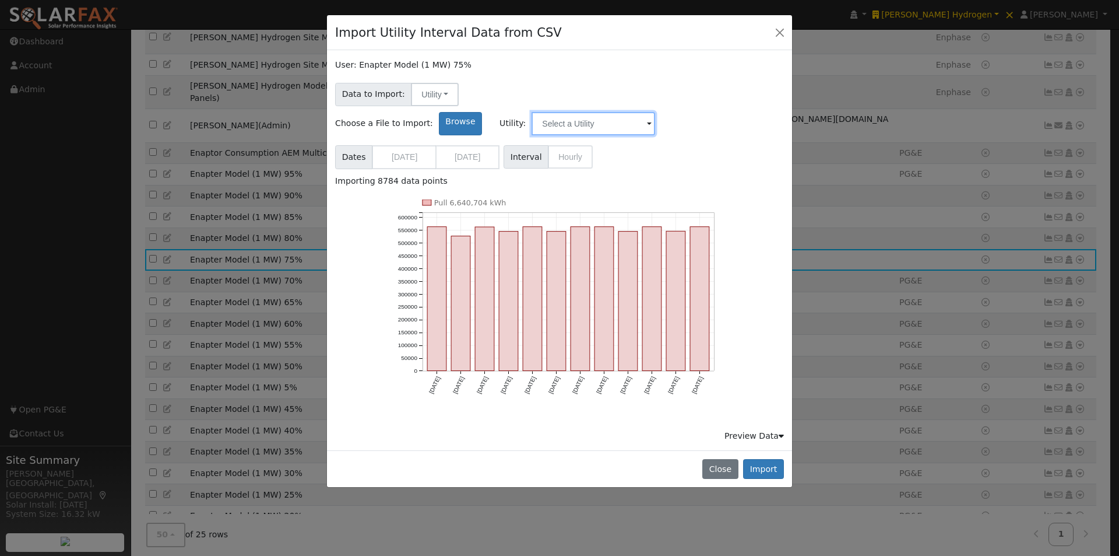
click at [655, 112] on input "text" at bounding box center [594, 123] width 124 height 23
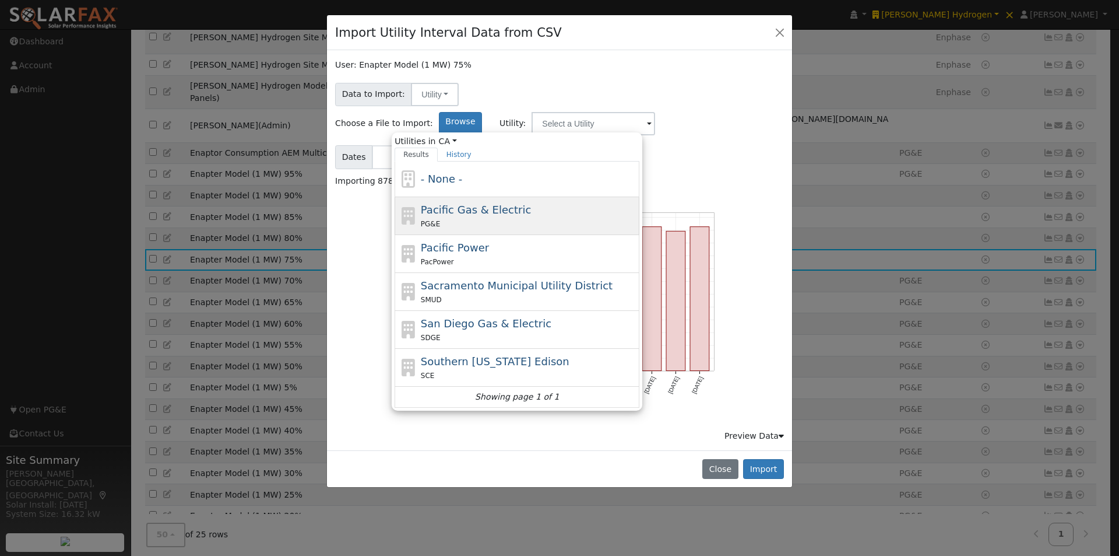
click at [531, 203] on span "Pacific Gas & Electric" at bounding box center [476, 209] width 110 height 12
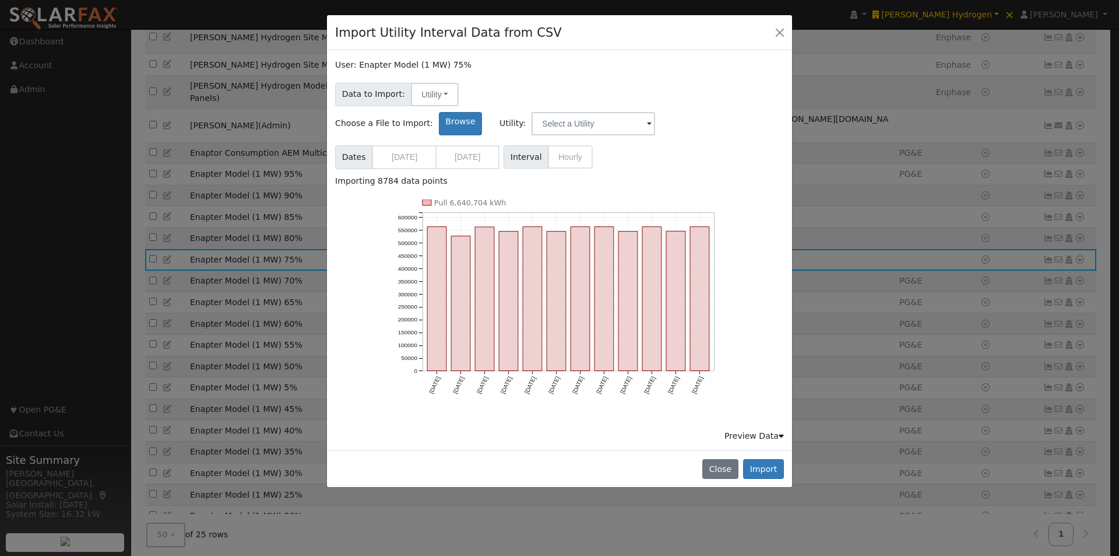
type input "Pacific Gas & Electric"
drag, startPoint x: 762, startPoint y: 438, endPoint x: 768, endPoint y: 434, distance: 7.0
click at [765, 459] on button "Import" at bounding box center [763, 469] width 41 height 20
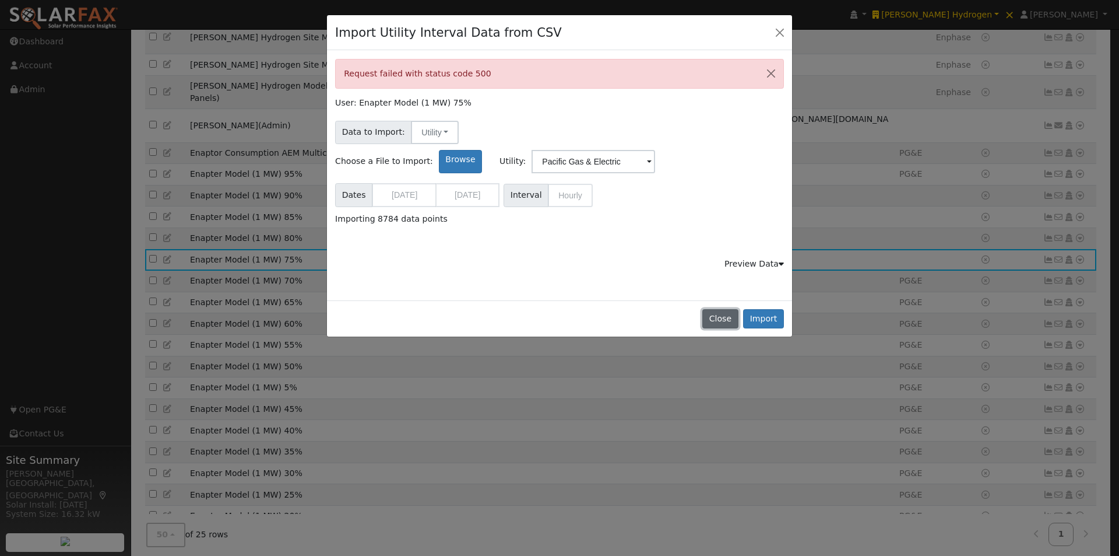
click at [717, 317] on button "Close" at bounding box center [720, 319] width 36 height 20
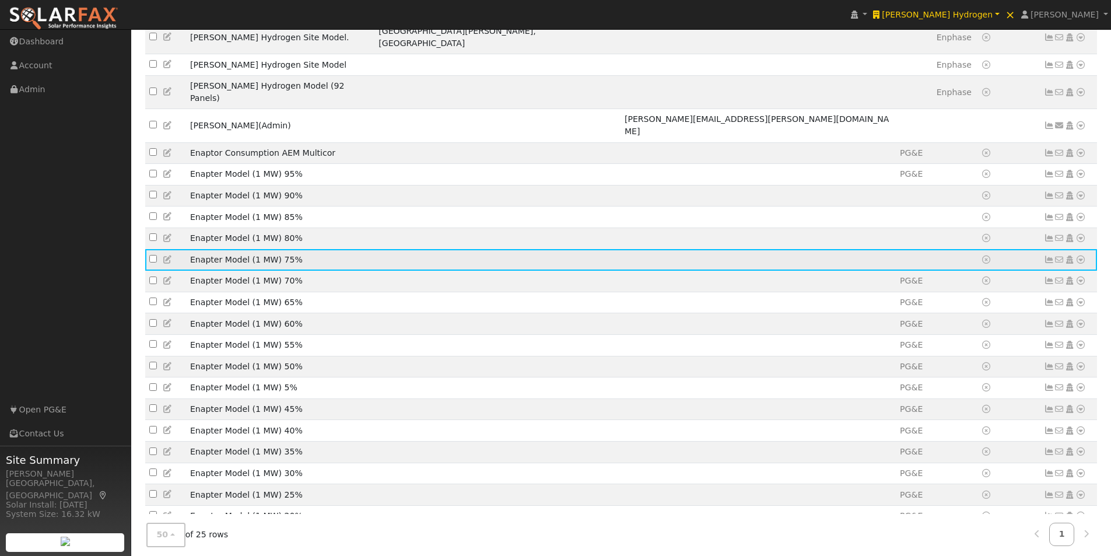
click at [1081, 255] on icon at bounding box center [1080, 259] width 10 height 8
click at [968, 314] on link "Import From CSV" at bounding box center [957, 322] width 86 height 16
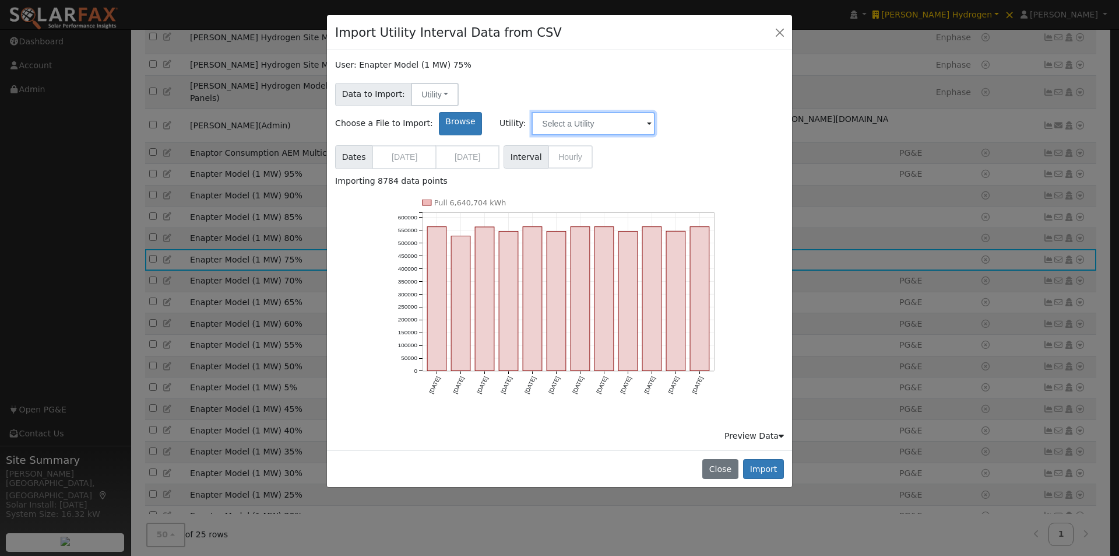
click at [655, 112] on input "text" at bounding box center [594, 123] width 124 height 23
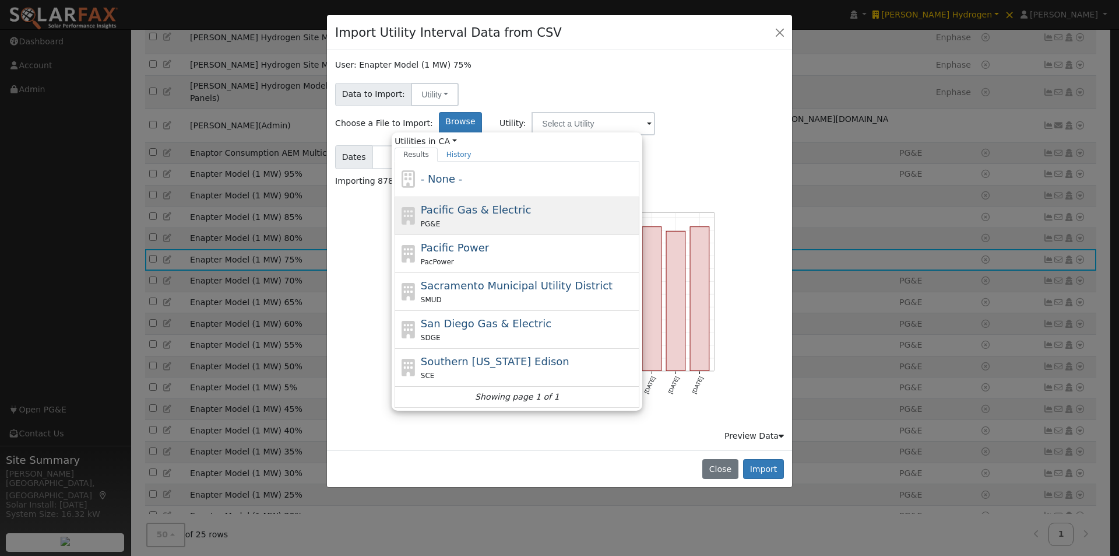
click at [531, 203] on span "Pacific Gas & Electric" at bounding box center [476, 209] width 110 height 12
type input "Pacific Gas & Electric"
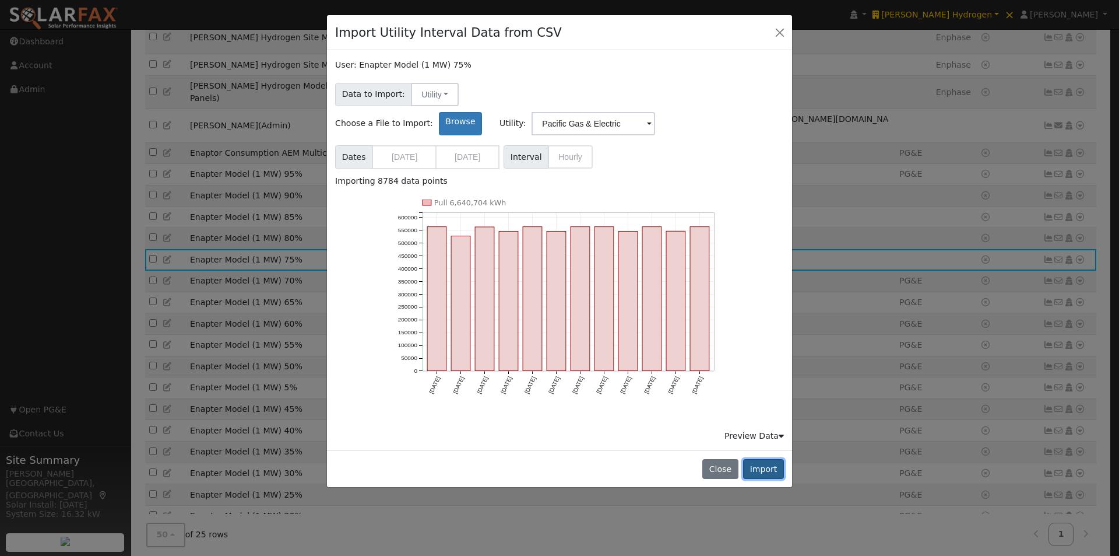
click at [765, 459] on button "Import" at bounding box center [763, 469] width 41 height 20
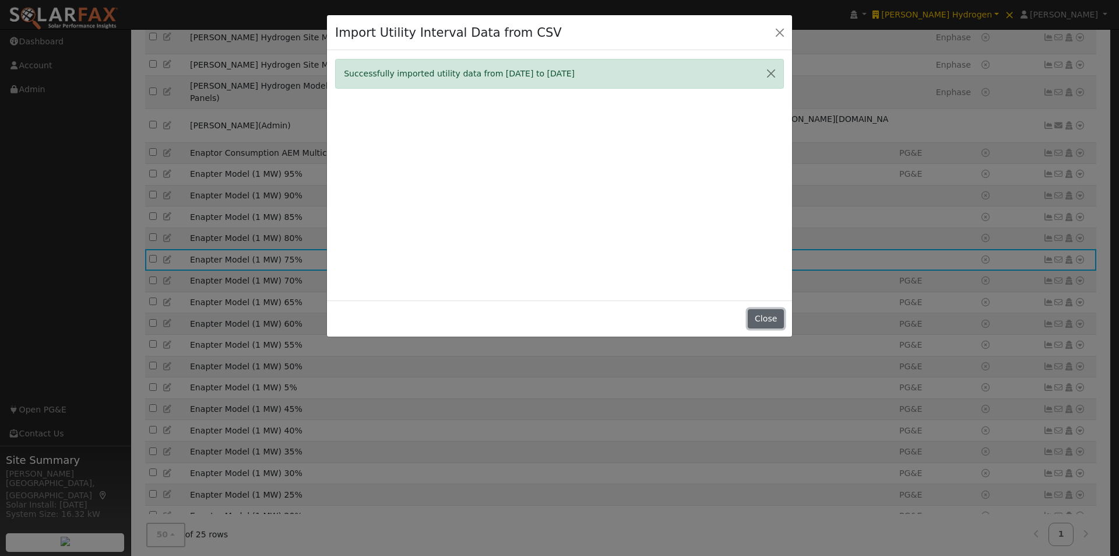
click at [774, 317] on button "Close" at bounding box center [766, 319] width 36 height 20
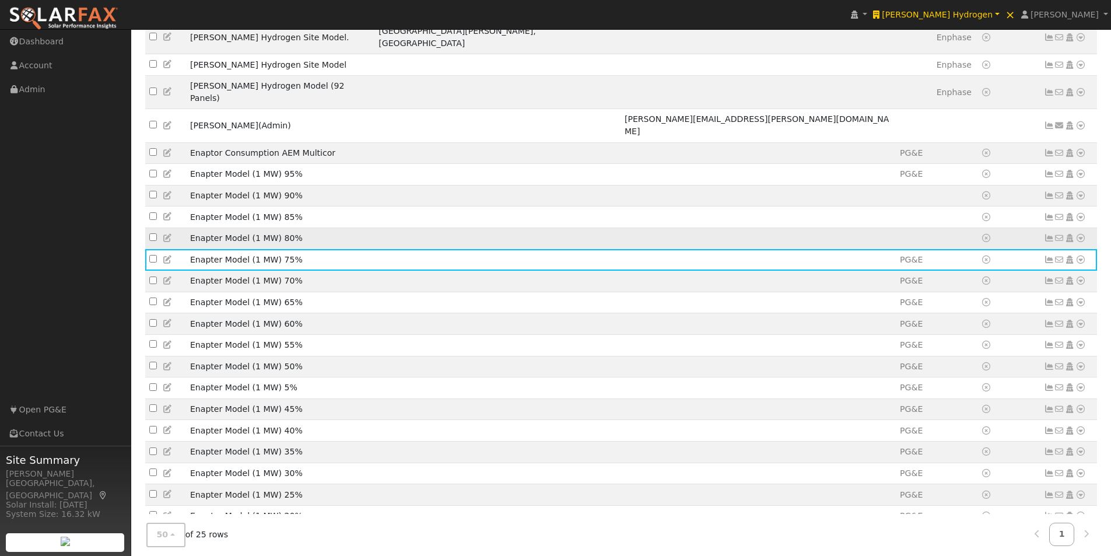
click at [718, 227] on td at bounding box center [757, 238] width 275 height 22
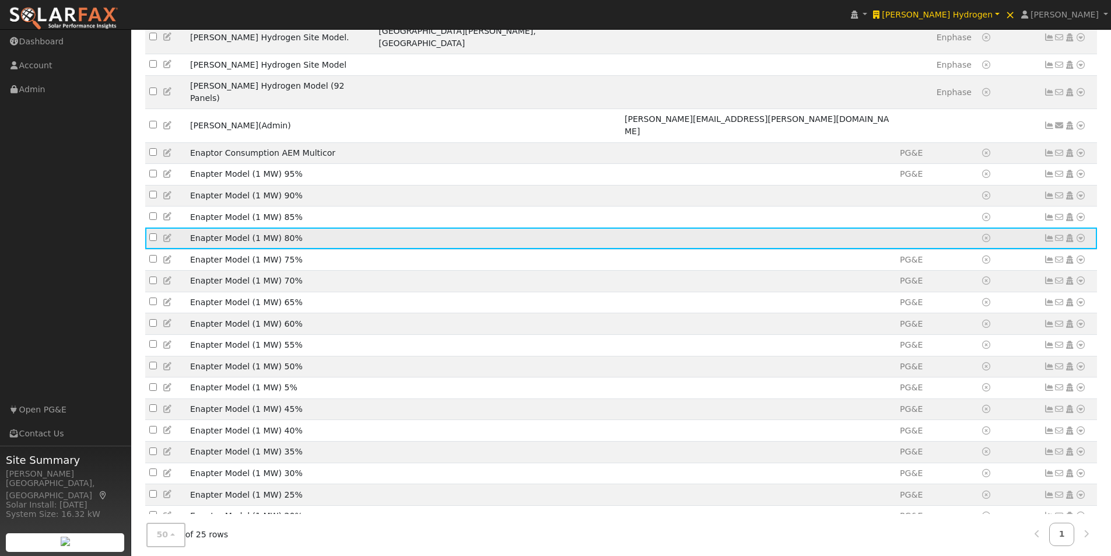
click at [1081, 234] on icon at bounding box center [1080, 238] width 10 height 8
click at [964, 293] on link "Import From CSV" at bounding box center [957, 301] width 86 height 16
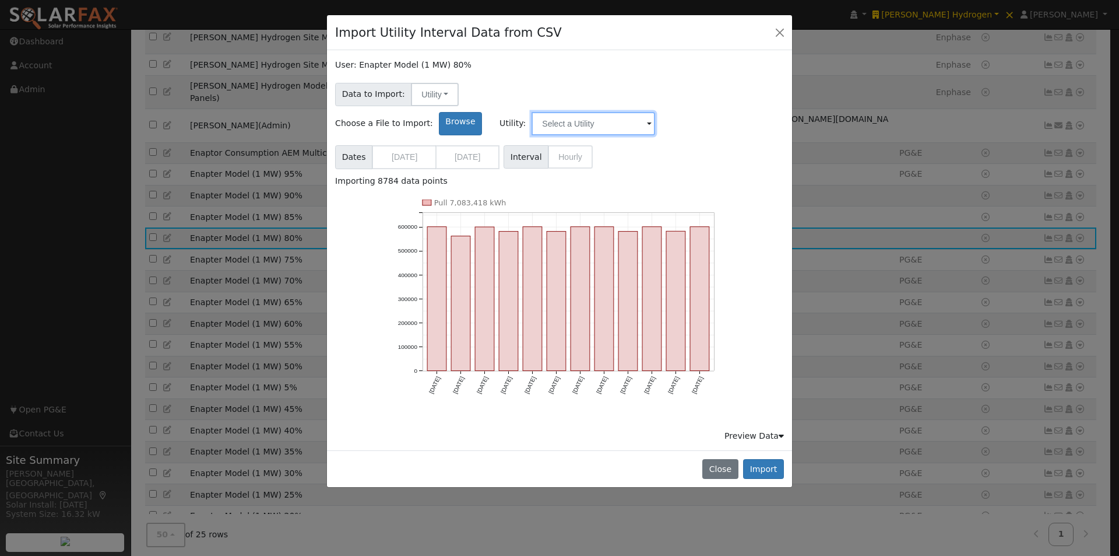
click at [655, 112] on input "text" at bounding box center [594, 123] width 124 height 23
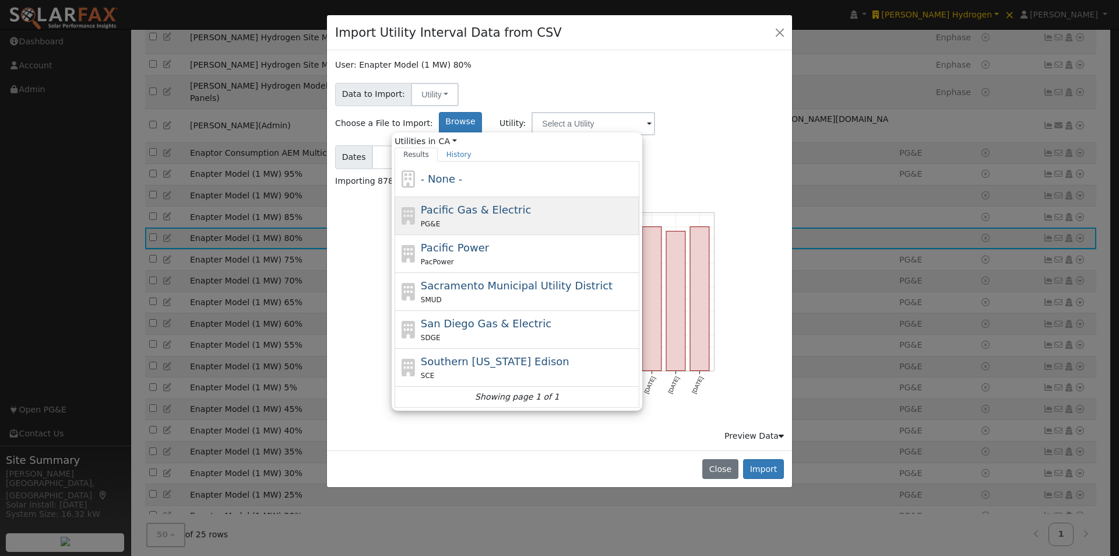
click at [531, 203] on span "Pacific Gas & Electric" at bounding box center [476, 209] width 110 height 12
type input "Pacific Gas & Electric"
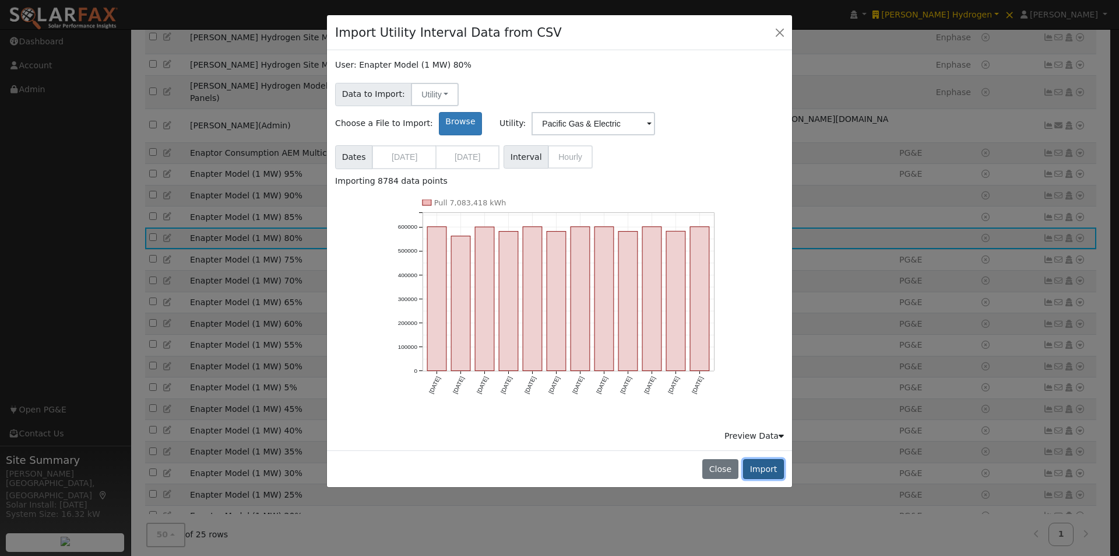
click at [772, 459] on button "Import" at bounding box center [763, 469] width 41 height 20
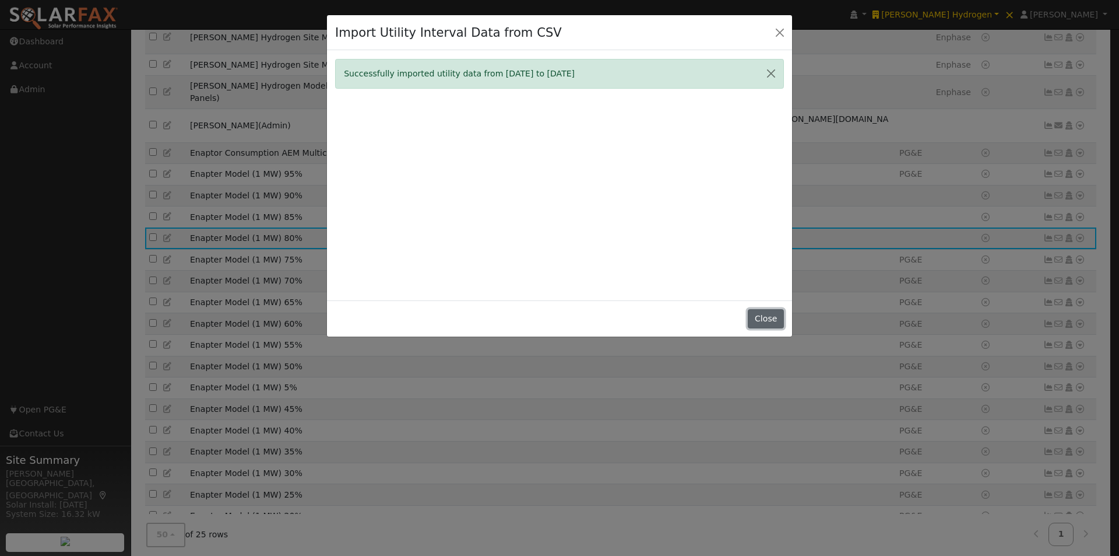
click at [765, 318] on button "Close" at bounding box center [766, 319] width 36 height 20
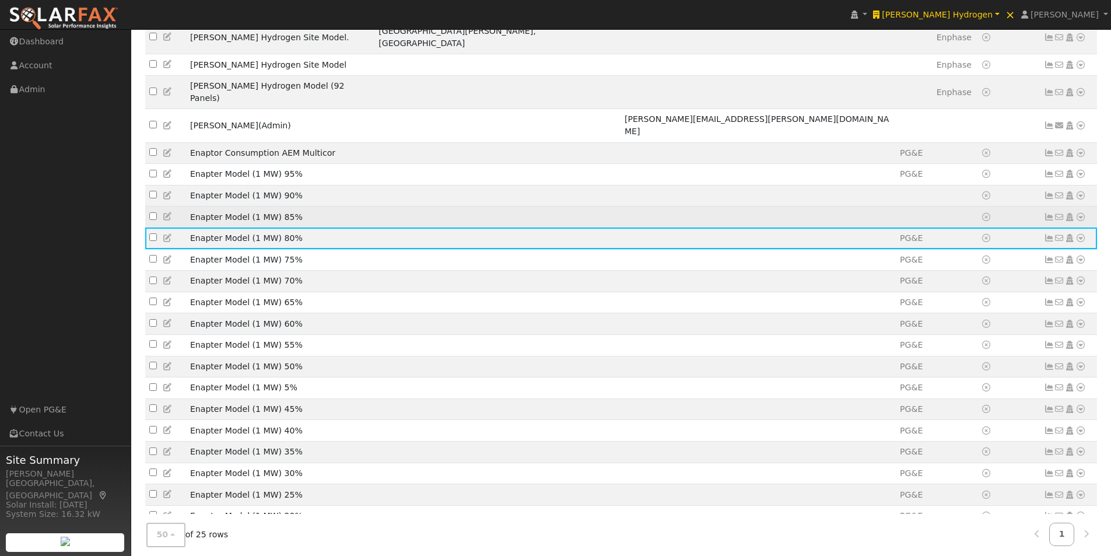
click at [739, 206] on td at bounding box center [757, 217] width 275 height 22
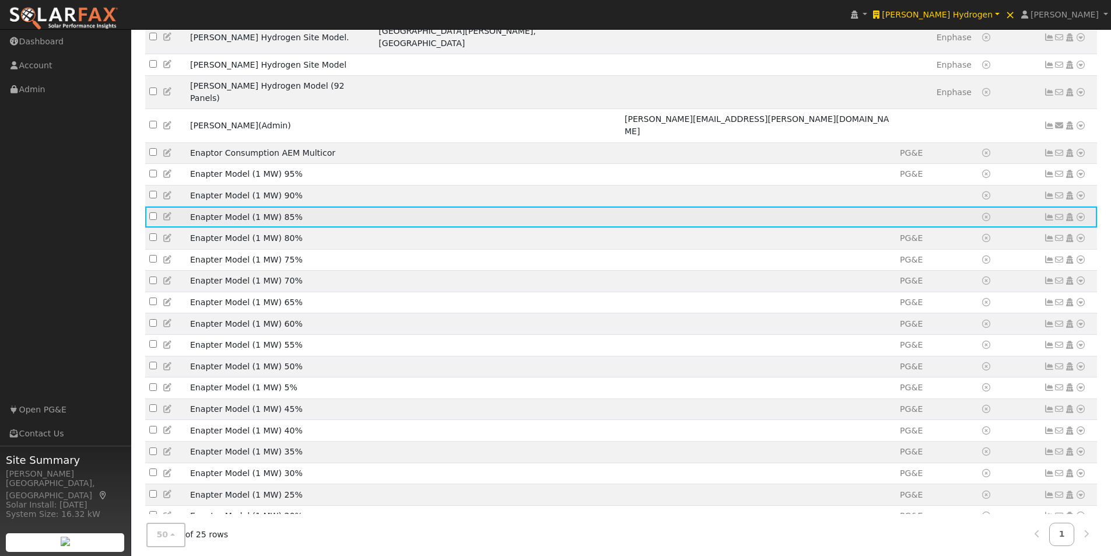
click at [1080, 213] on icon at bounding box center [1080, 217] width 10 height 8
click at [957, 272] on link "Import From CSV" at bounding box center [957, 280] width 86 height 16
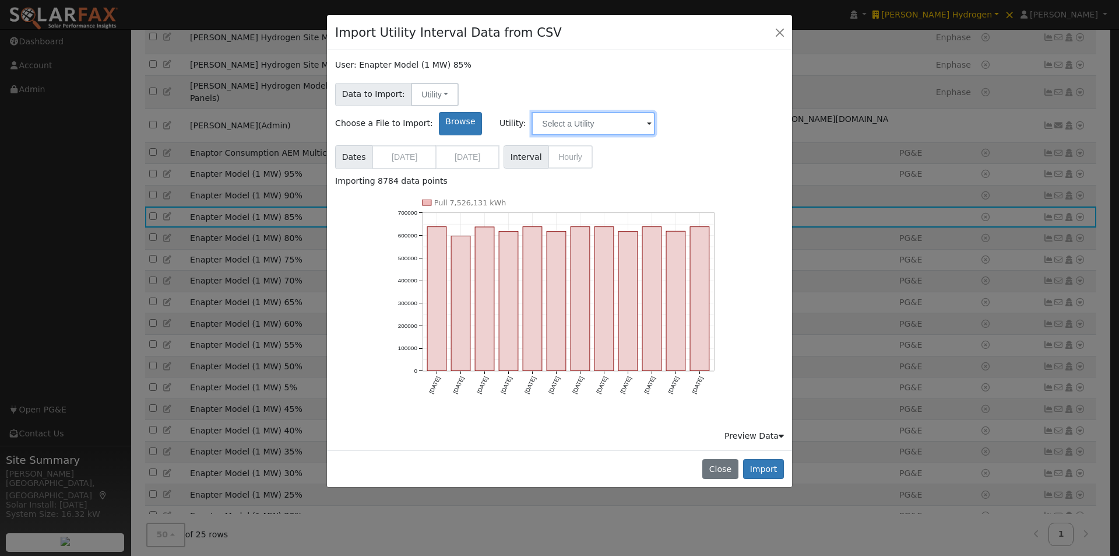
click at [655, 112] on input "text" at bounding box center [594, 123] width 124 height 23
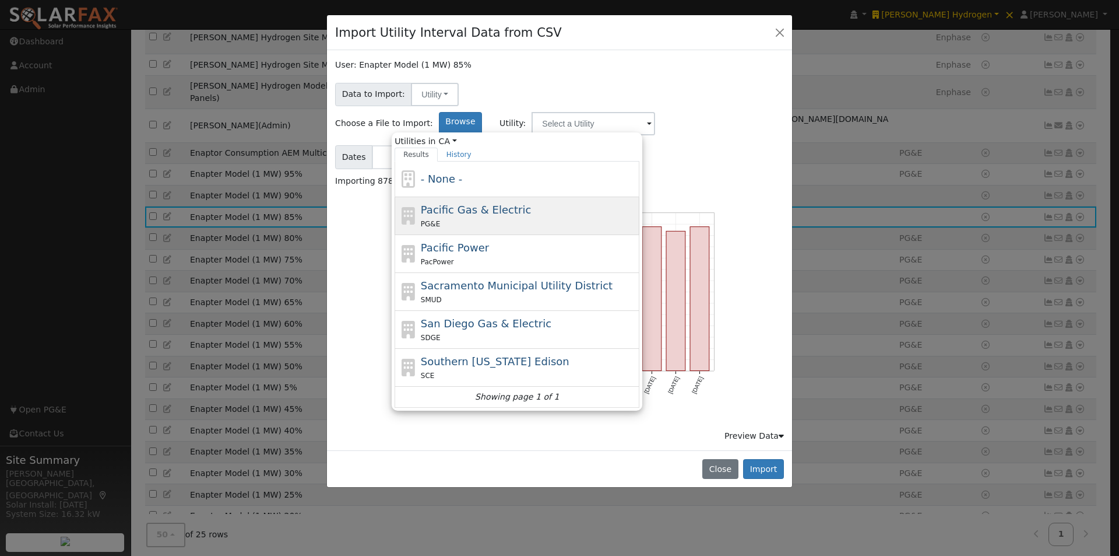
click at [531, 203] on span "Pacific Gas & Electric" at bounding box center [476, 209] width 110 height 12
type input "Pacific Gas & Electric"
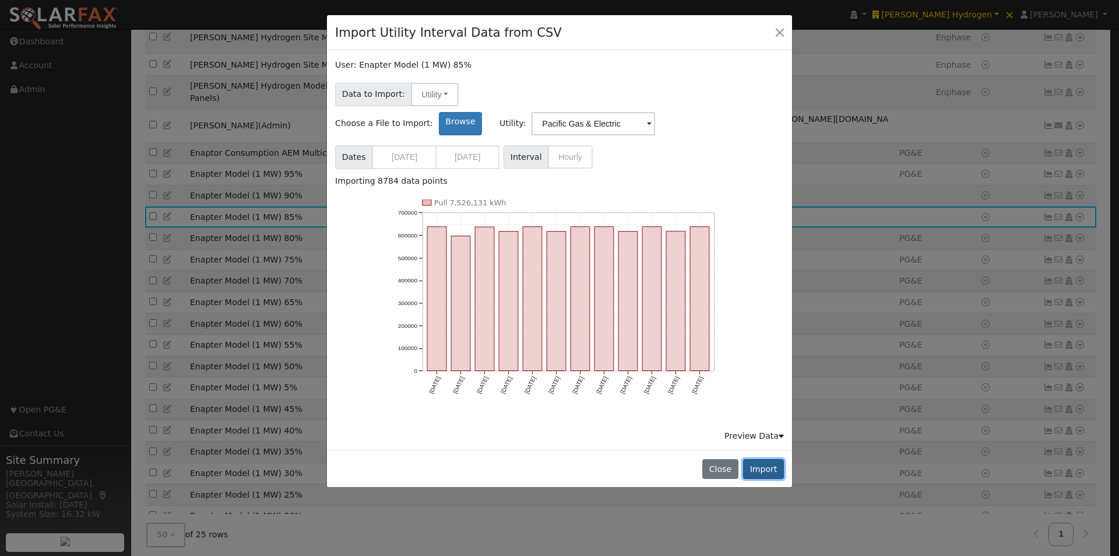
click at [771, 459] on button "Import" at bounding box center [763, 469] width 41 height 20
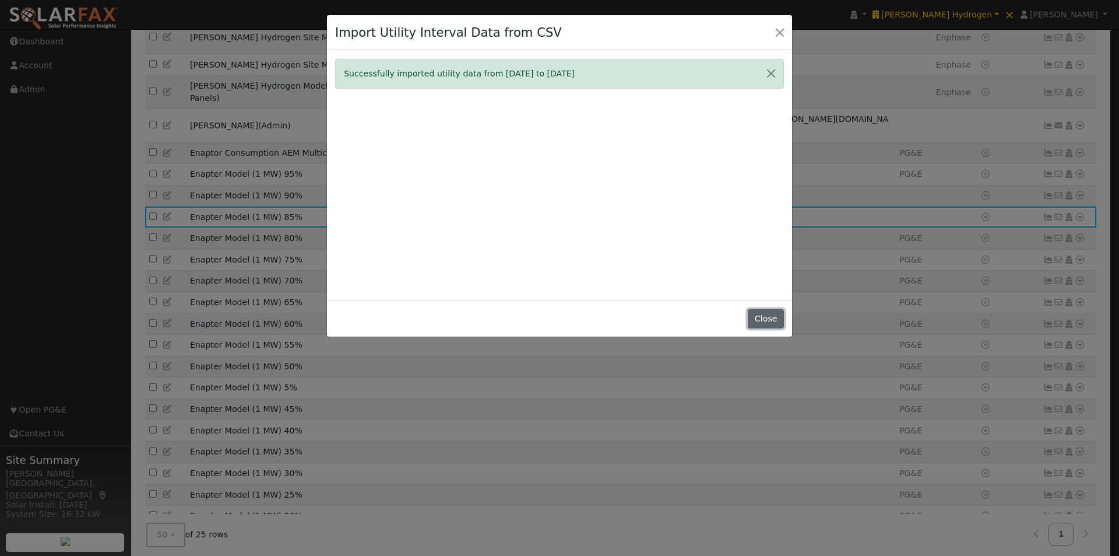
click at [768, 312] on button "Close" at bounding box center [766, 319] width 36 height 20
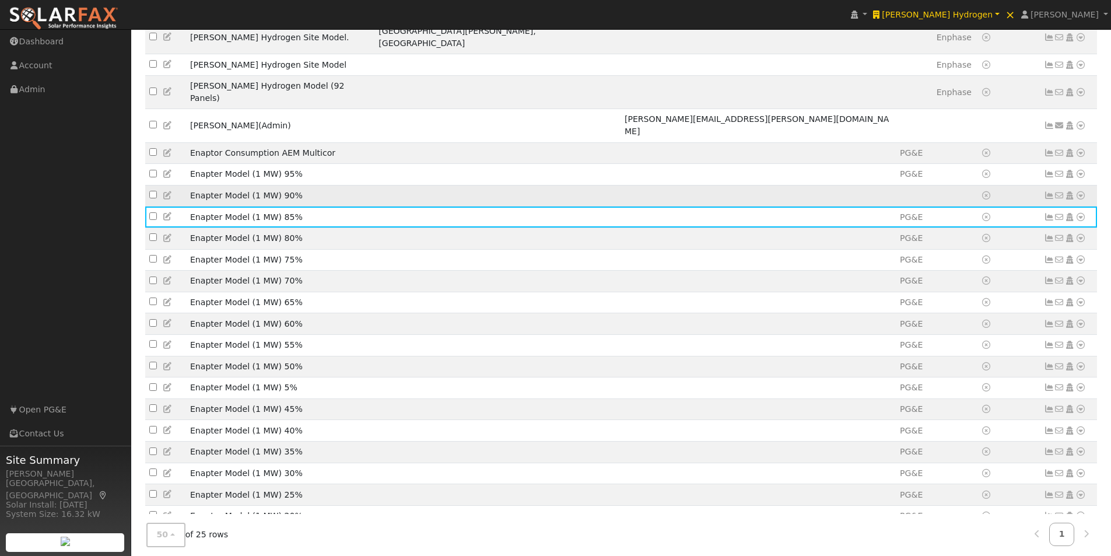
click at [633, 185] on td at bounding box center [757, 196] width 275 height 22
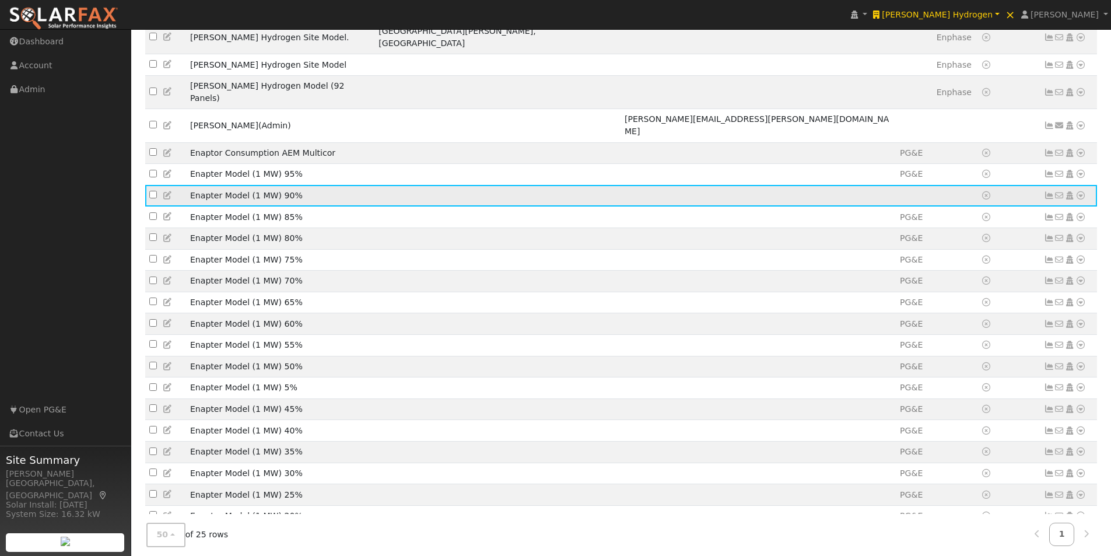
click at [1080, 191] on icon at bounding box center [1080, 195] width 10 height 8
click at [945, 250] on link "Import From CSV" at bounding box center [957, 258] width 86 height 16
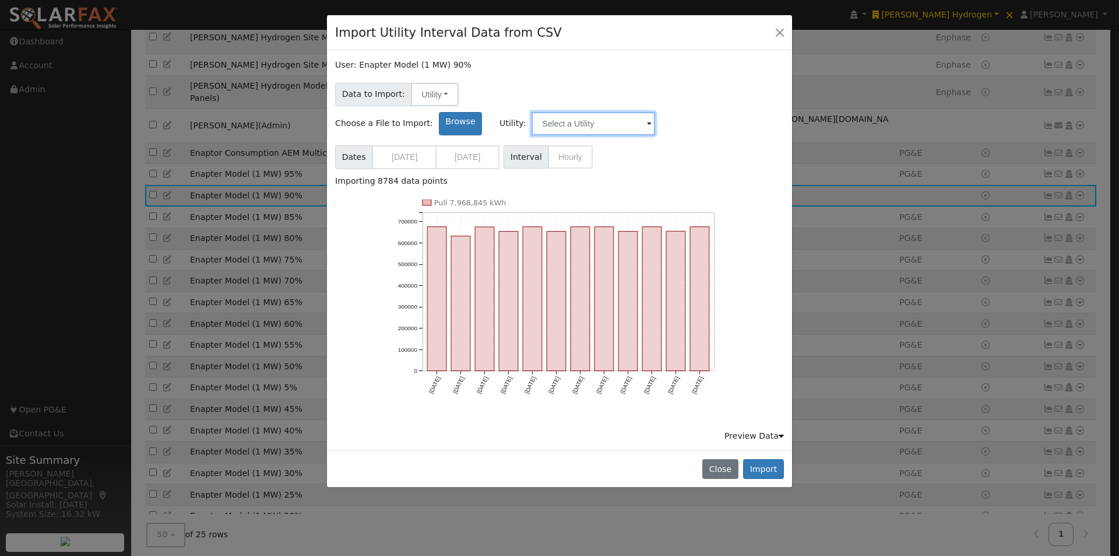
click at [655, 112] on input "text" at bounding box center [594, 123] width 124 height 23
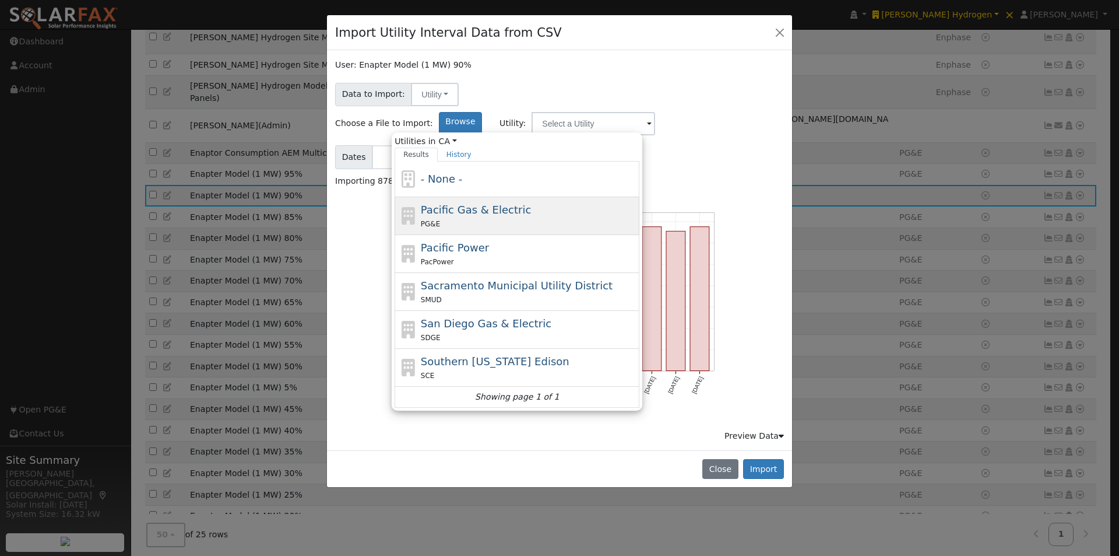
click at [531, 203] on span "Pacific Gas & Electric" at bounding box center [476, 209] width 110 height 12
type input "Pacific Gas & Electric"
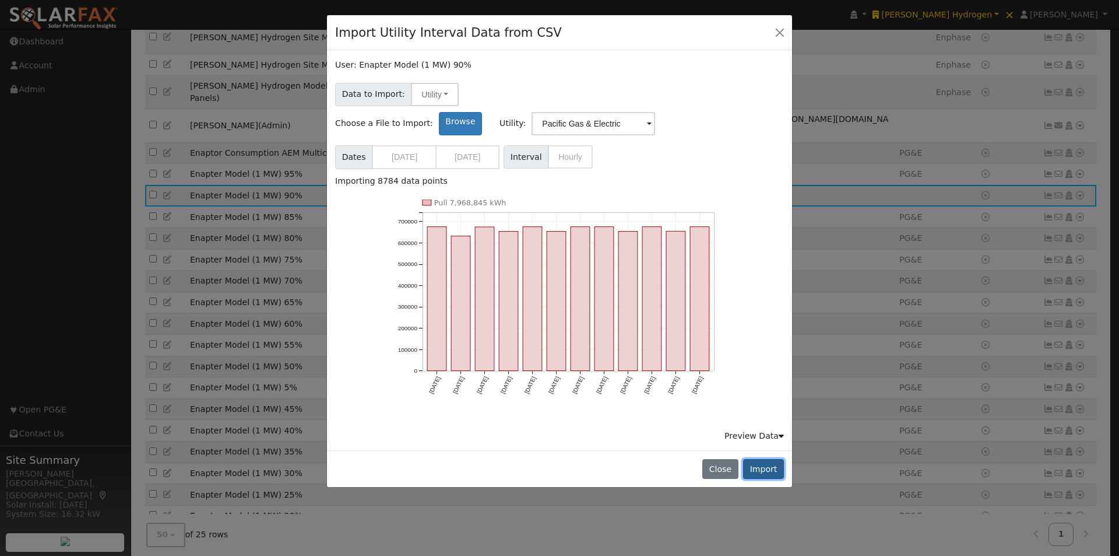
click at [765, 459] on button "Import" at bounding box center [763, 469] width 41 height 20
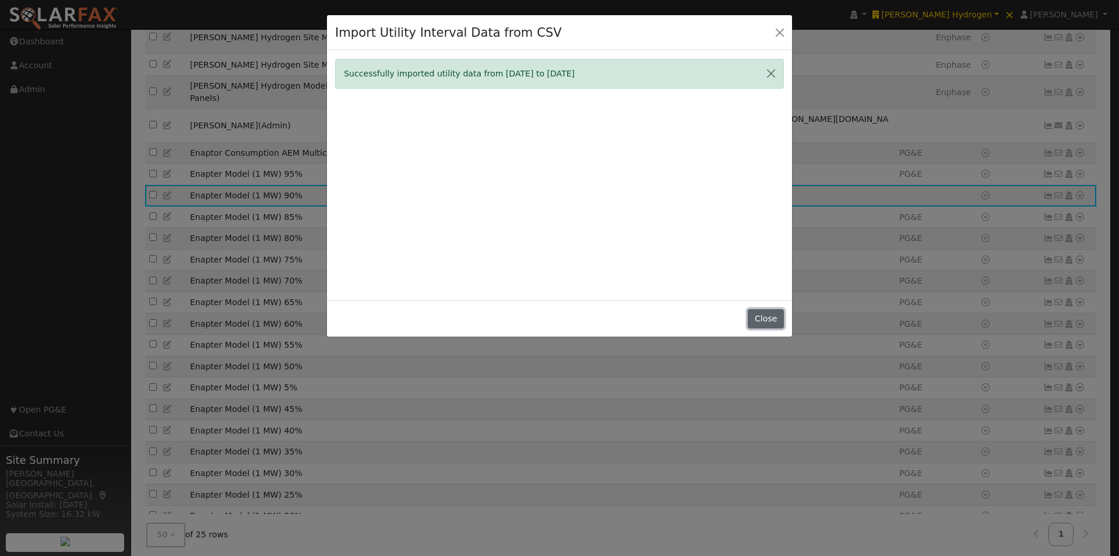
click at [774, 314] on button "Close" at bounding box center [766, 319] width 36 height 20
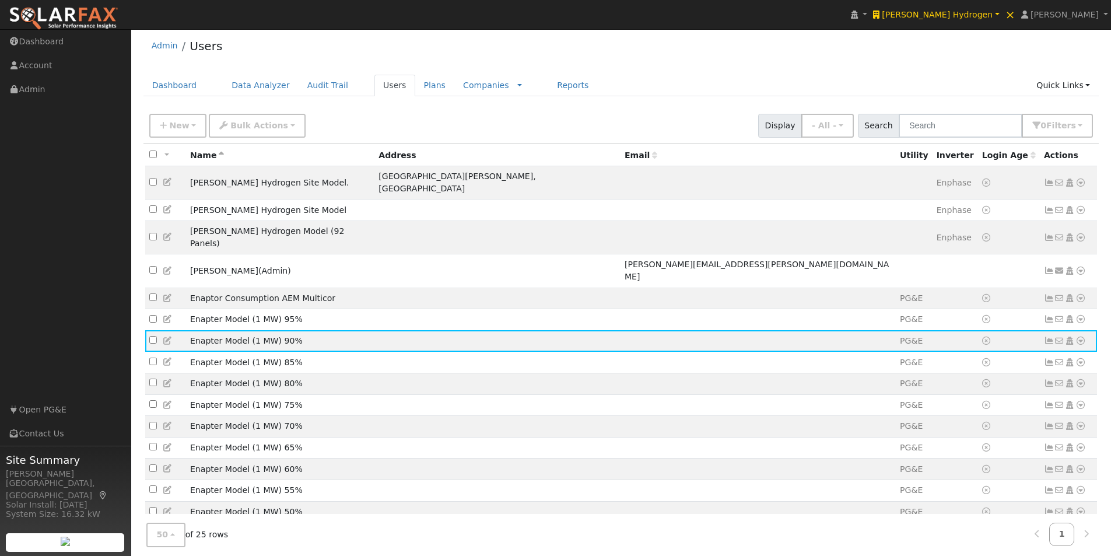
scroll to position [0, 0]
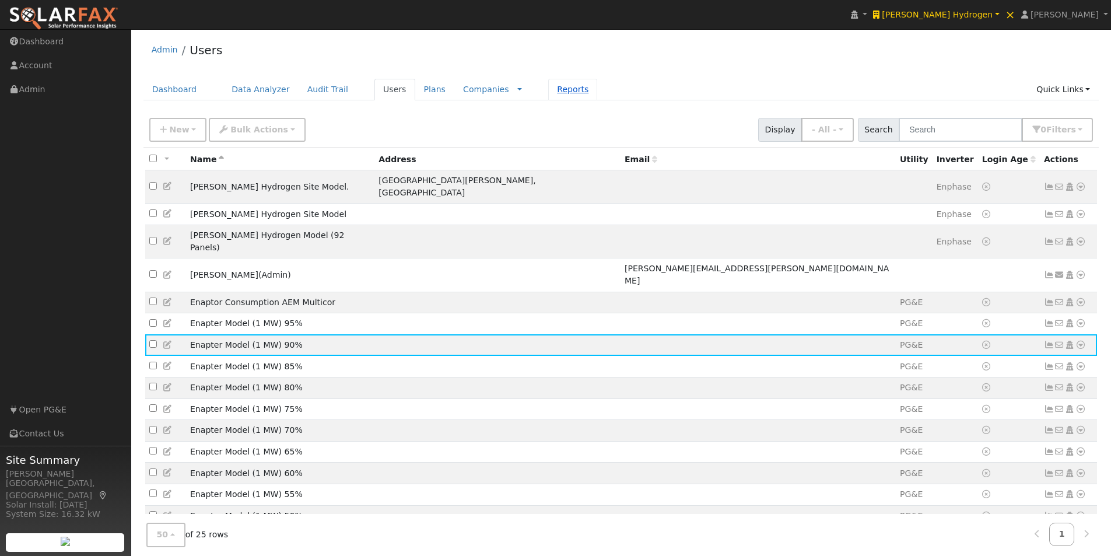
click at [548, 90] on link "Reports" at bounding box center [572, 90] width 49 height 22
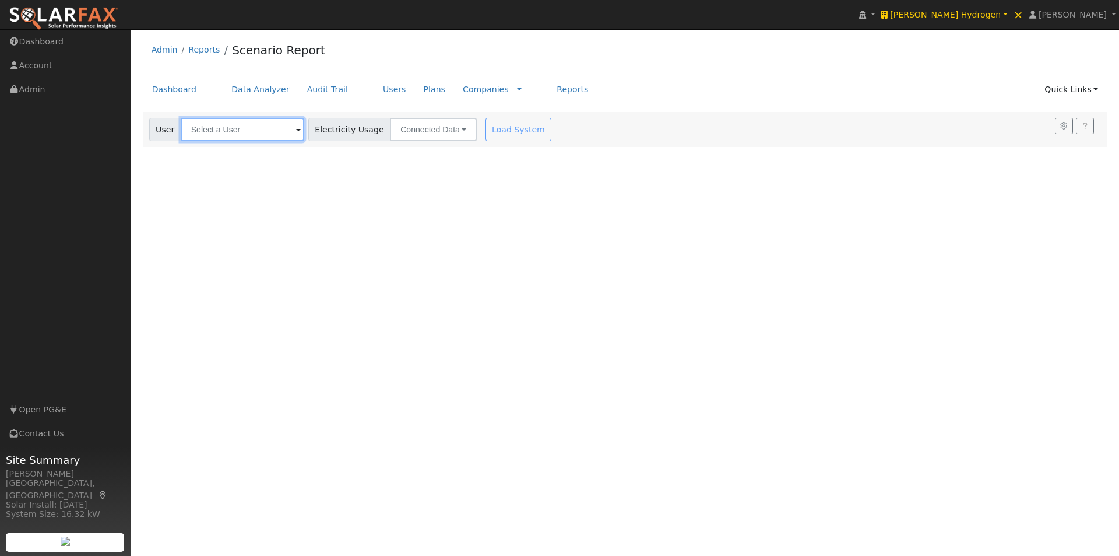
click at [239, 128] on input "text" at bounding box center [243, 129] width 124 height 23
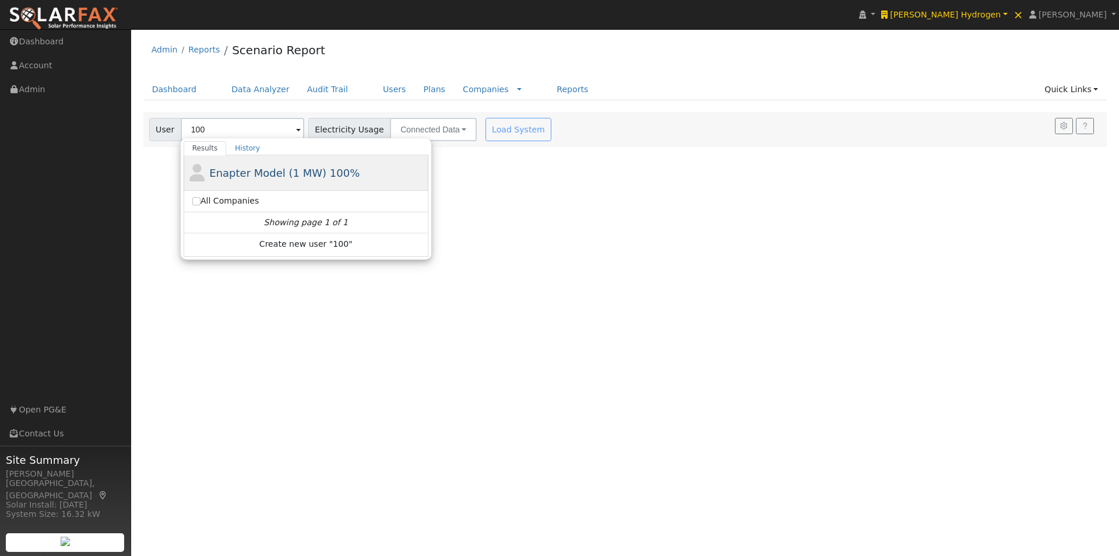
click at [258, 173] on span "Enapter Model (1 MW) 100%" at bounding box center [284, 173] width 150 height 12
type input "Enapter Model (1 MW) 100%"
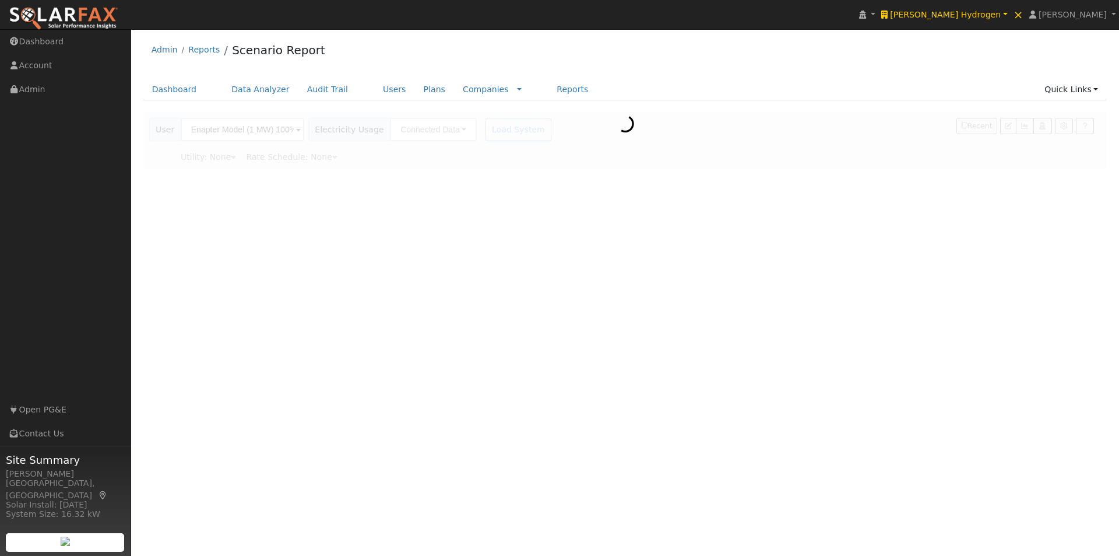
type input "Pacific Gas & Electric"
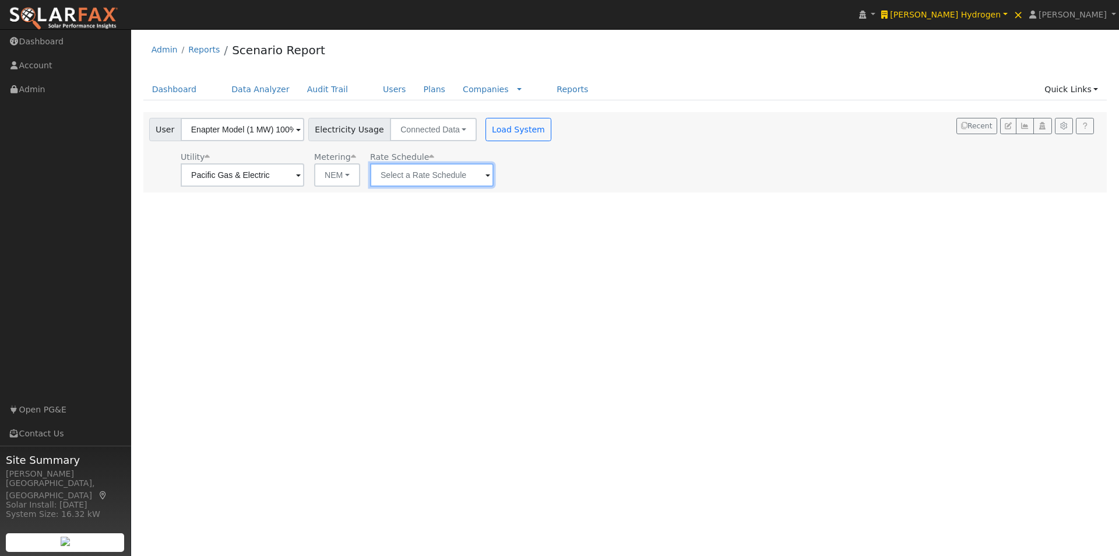
click at [304, 176] on input "text" at bounding box center [243, 174] width 124 height 23
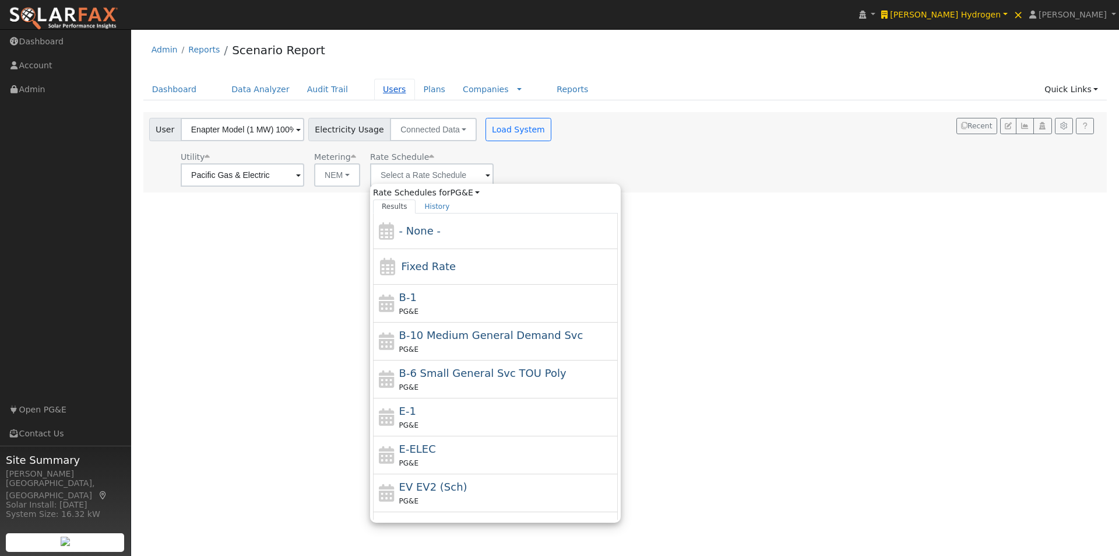
click at [374, 87] on link "Users" at bounding box center [394, 90] width 41 height 22
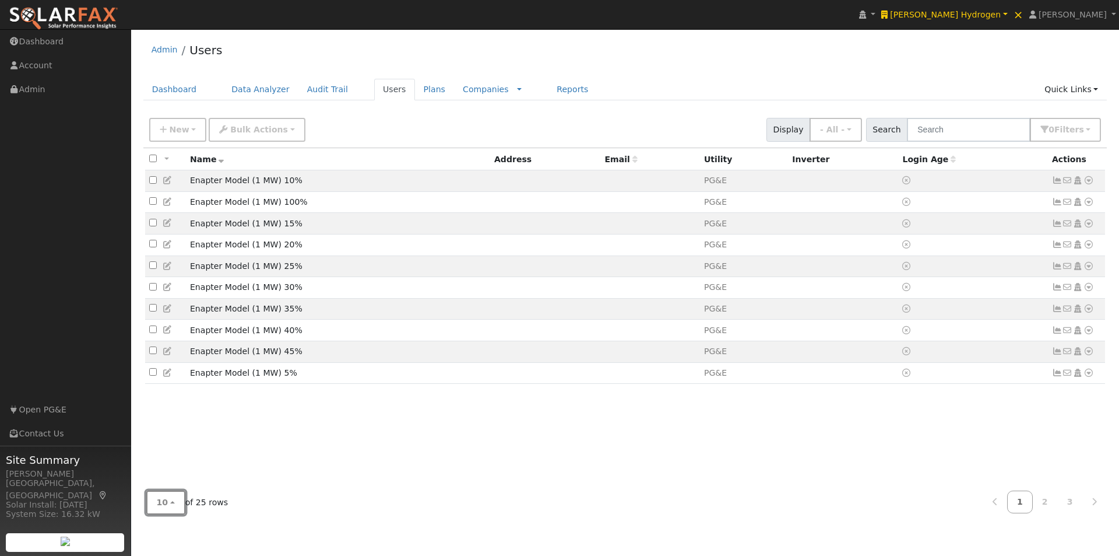
click at [168, 505] on button "10" at bounding box center [165, 502] width 39 height 24
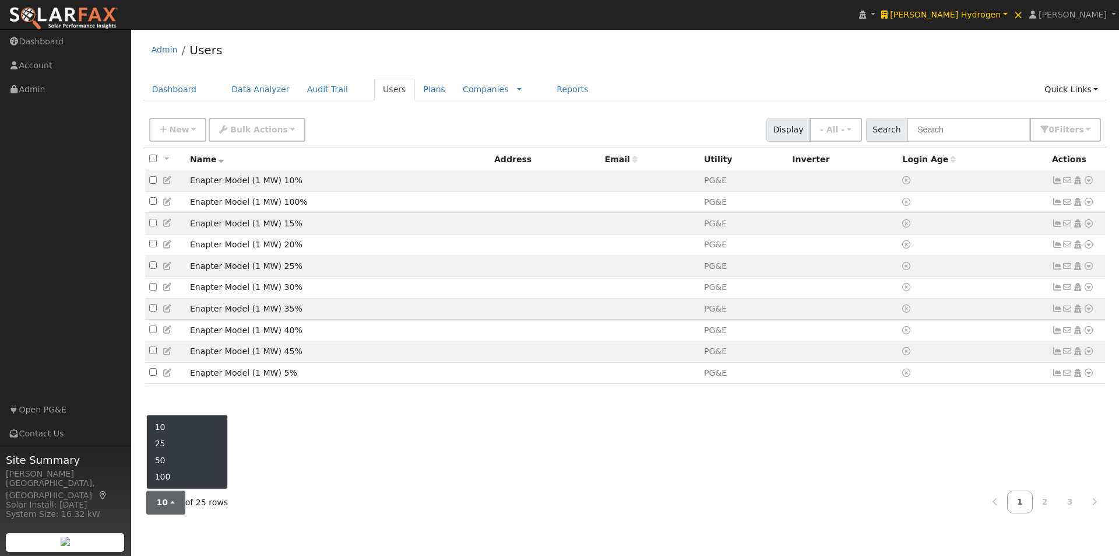
drag, startPoint x: 166, startPoint y: 458, endPoint x: 191, endPoint y: 426, distance: 40.7
click at [166, 458] on link "50" at bounding box center [187, 460] width 81 height 16
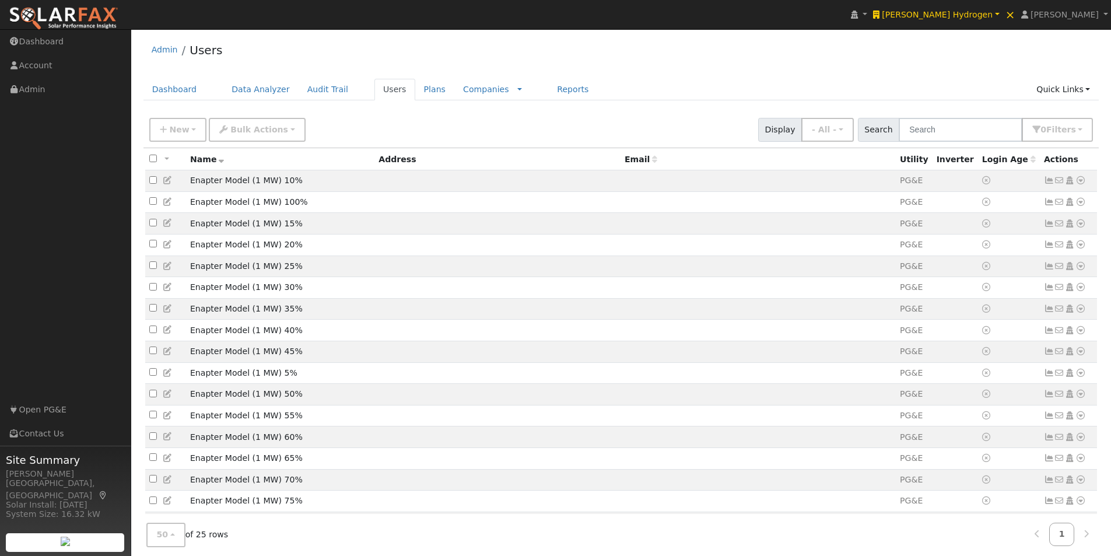
click at [216, 160] on span "Name" at bounding box center [207, 158] width 34 height 9
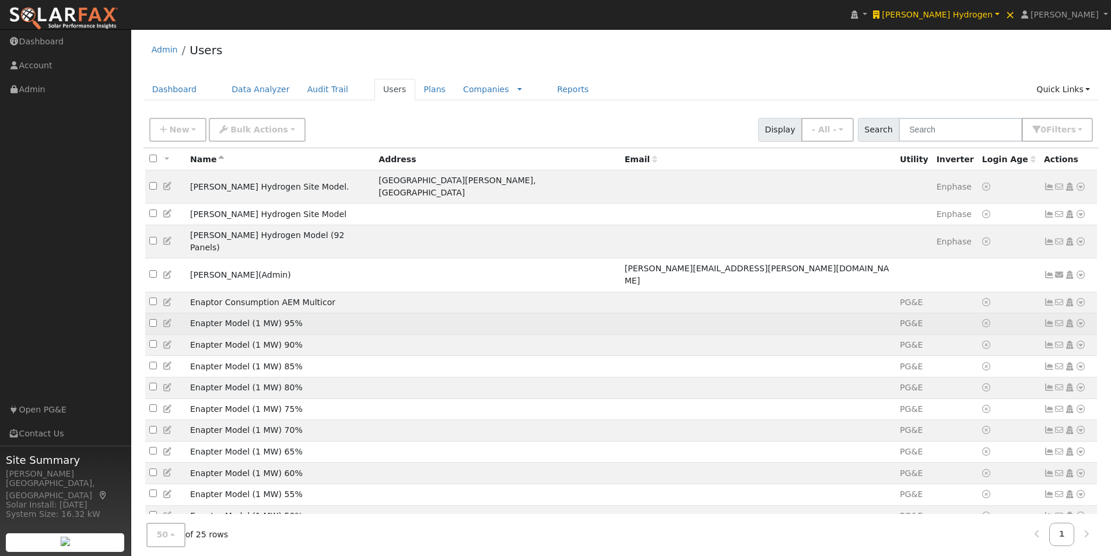
click at [164, 319] on icon at bounding box center [168, 323] width 10 height 8
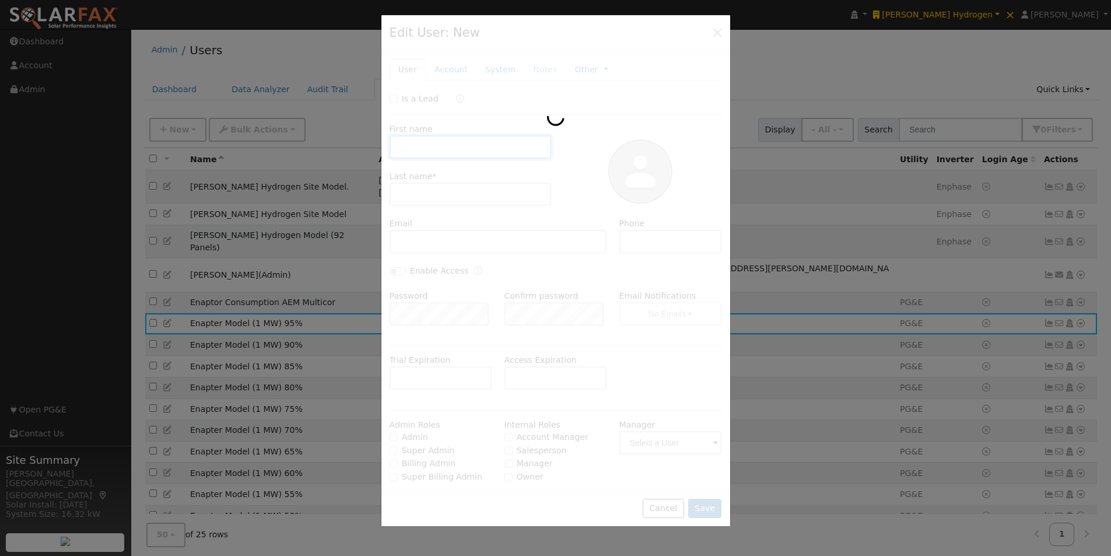
type input "Enapter Model"
type input "(1 MW) 95%"
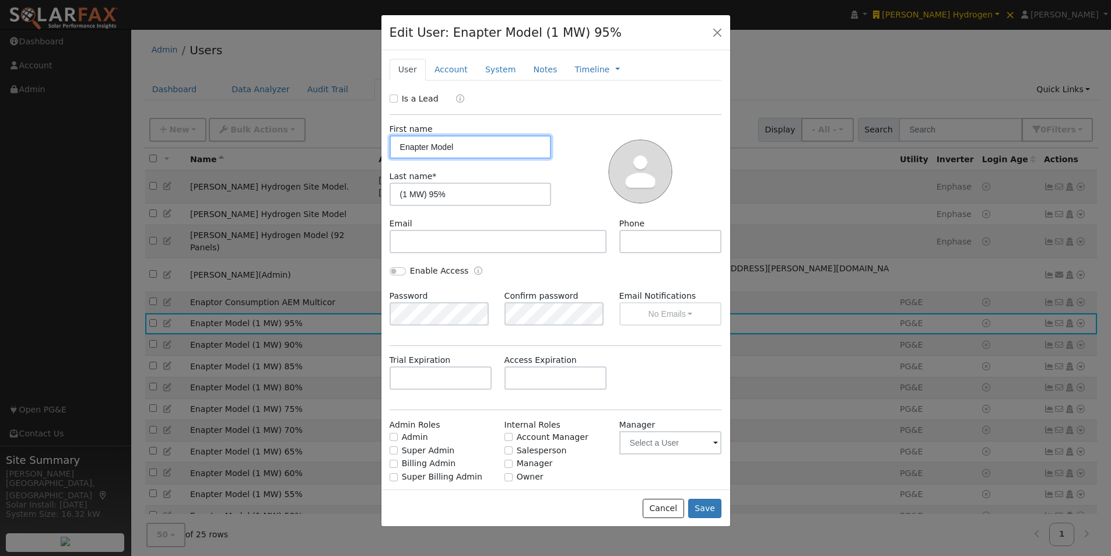
type input "PG&E"
click at [494, 68] on link "System" at bounding box center [500, 70] width 48 height 22
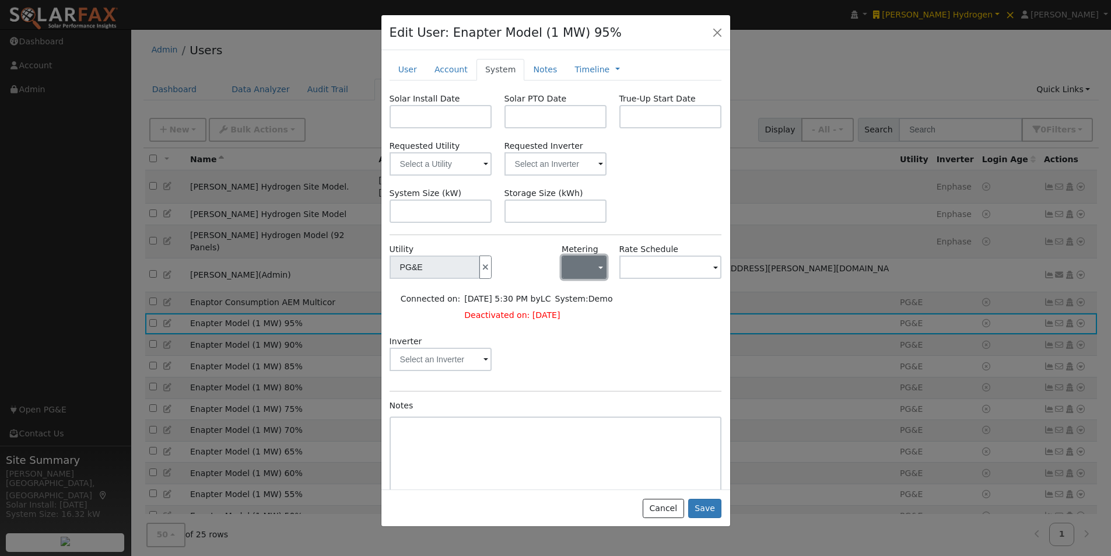
click at [598, 269] on span "button" at bounding box center [600, 268] width 5 height 12
drag, startPoint x: 582, startPoint y: 306, endPoint x: 654, endPoint y: 275, distance: 78.6
click at [585, 306] on link "NEM" at bounding box center [598, 309] width 81 height 16
click at [480, 269] on input "text" at bounding box center [434, 266] width 90 height 23
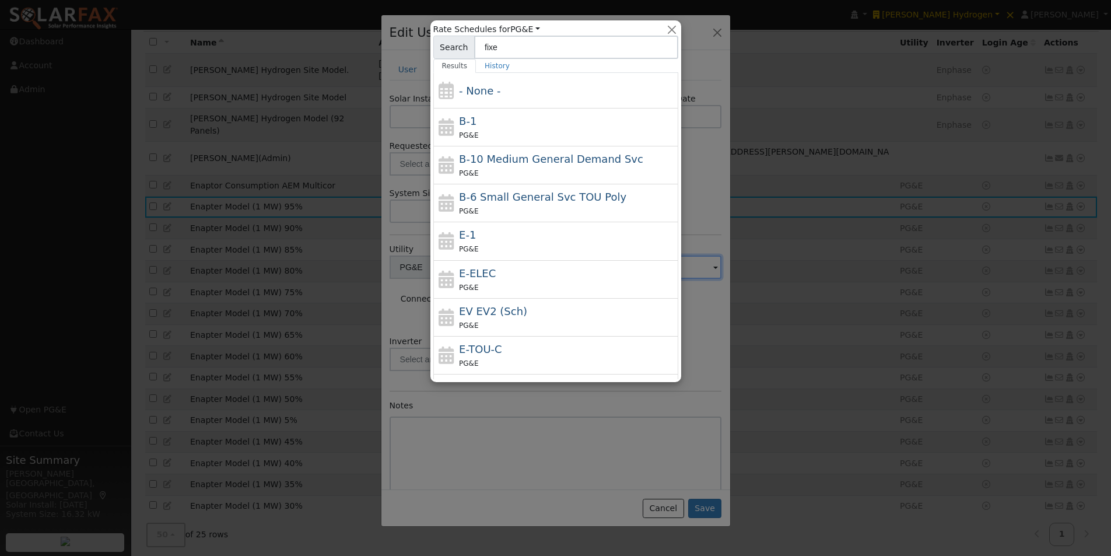
type input "fixed"
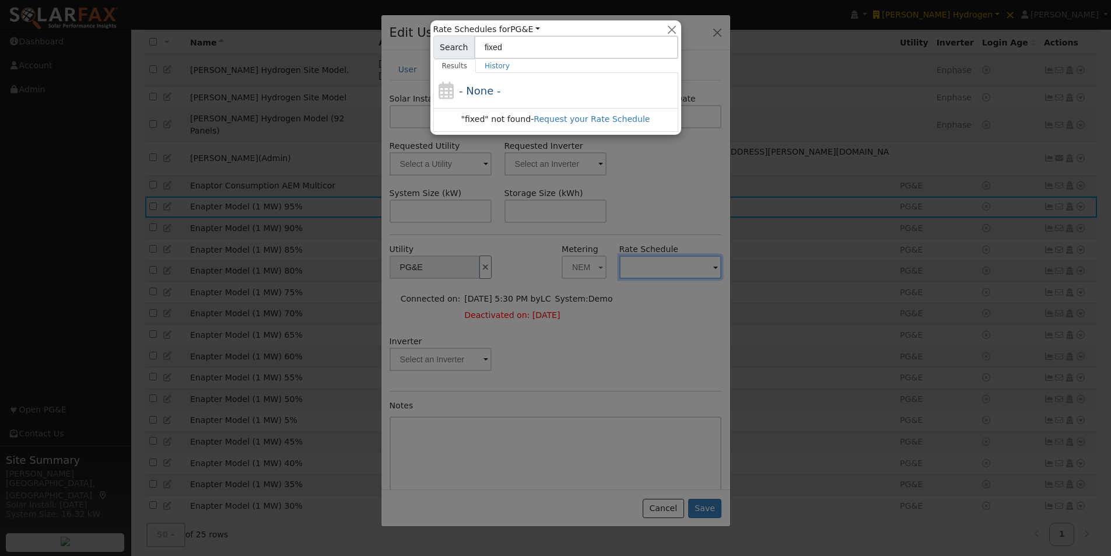
drag, startPoint x: 510, startPoint y: 44, endPoint x: 473, endPoint y: 41, distance: 37.4
click at [474, 43] on input "fixed" at bounding box center [576, 47] width 204 height 23
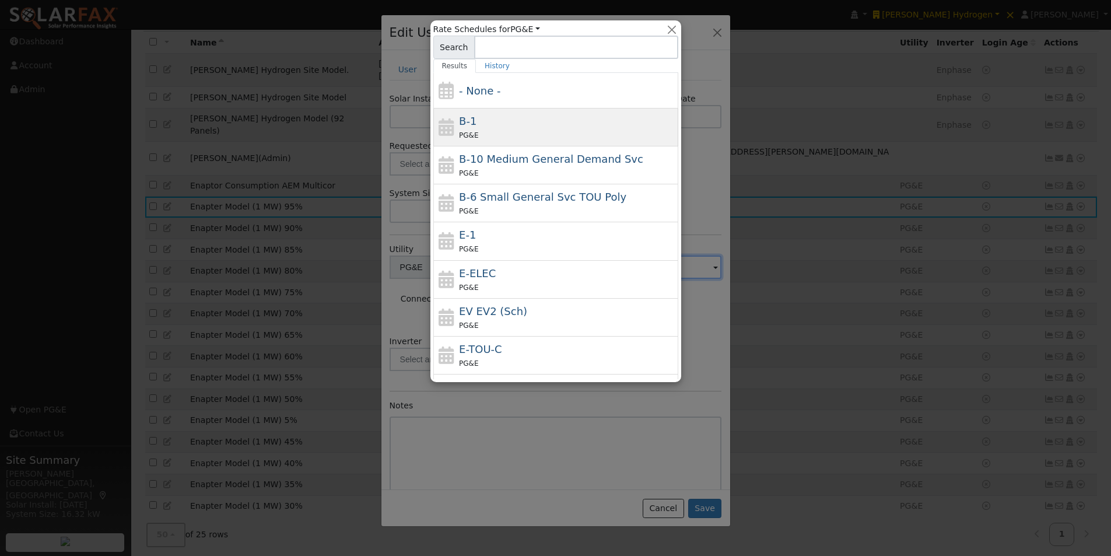
click at [461, 118] on span "B-1" at bounding box center [467, 121] width 17 height 12
type input "B-1"
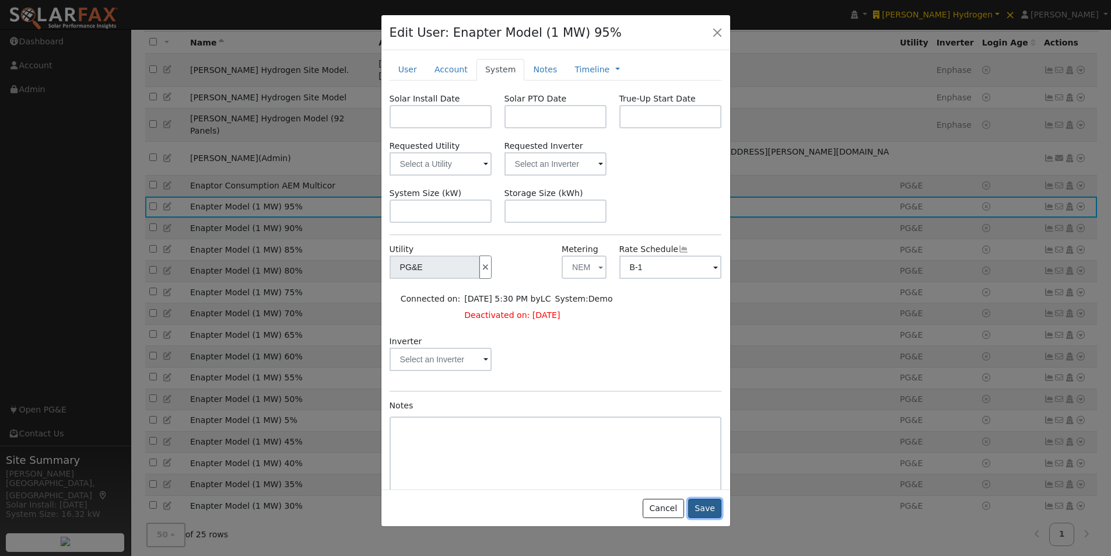
click at [707, 506] on button "Save" at bounding box center [705, 508] width 34 height 20
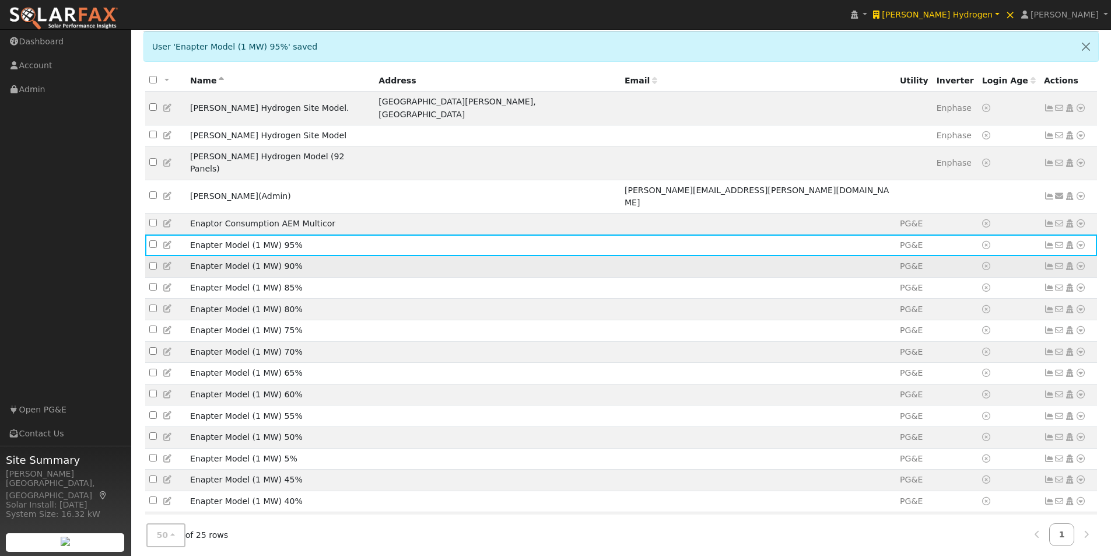
click at [168, 262] on icon at bounding box center [168, 266] width 10 height 8
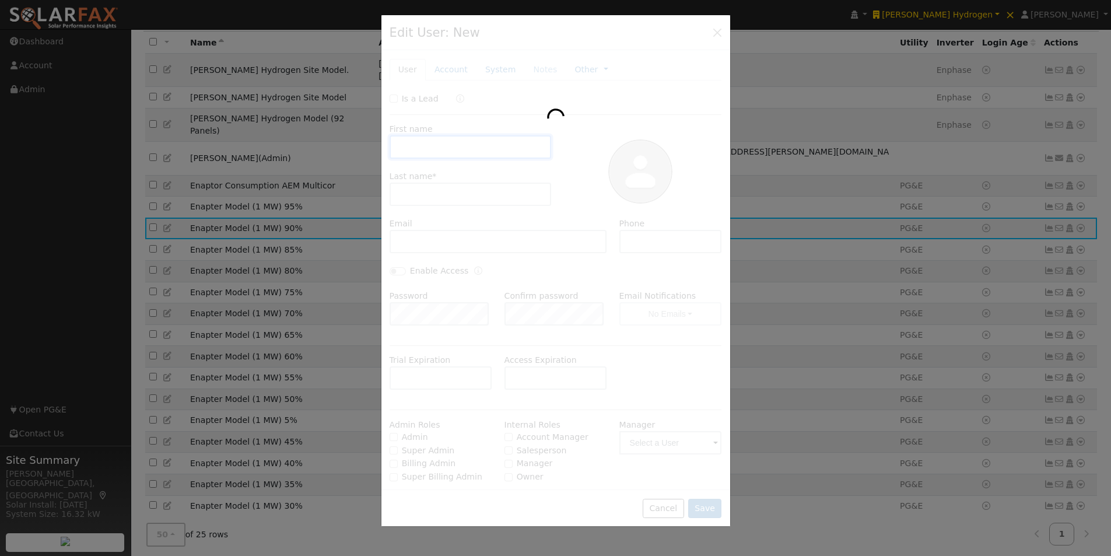
type input "Enapter Model"
type input "(1 MW) 90%"
type input "PG&E"
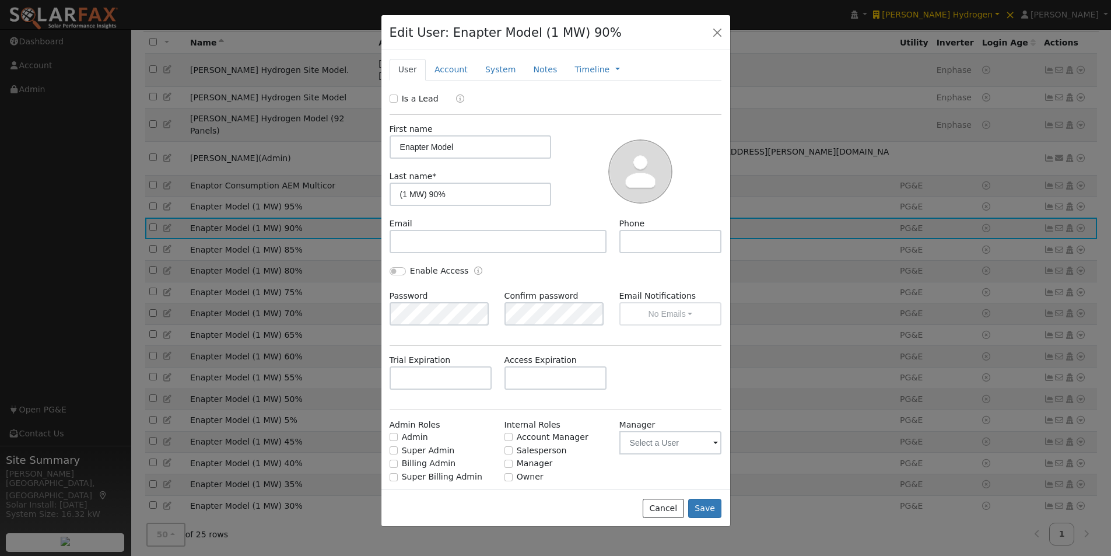
drag, startPoint x: 486, startPoint y: 66, endPoint x: 515, endPoint y: 160, distance: 98.1
click at [487, 70] on link "System" at bounding box center [500, 70] width 48 height 22
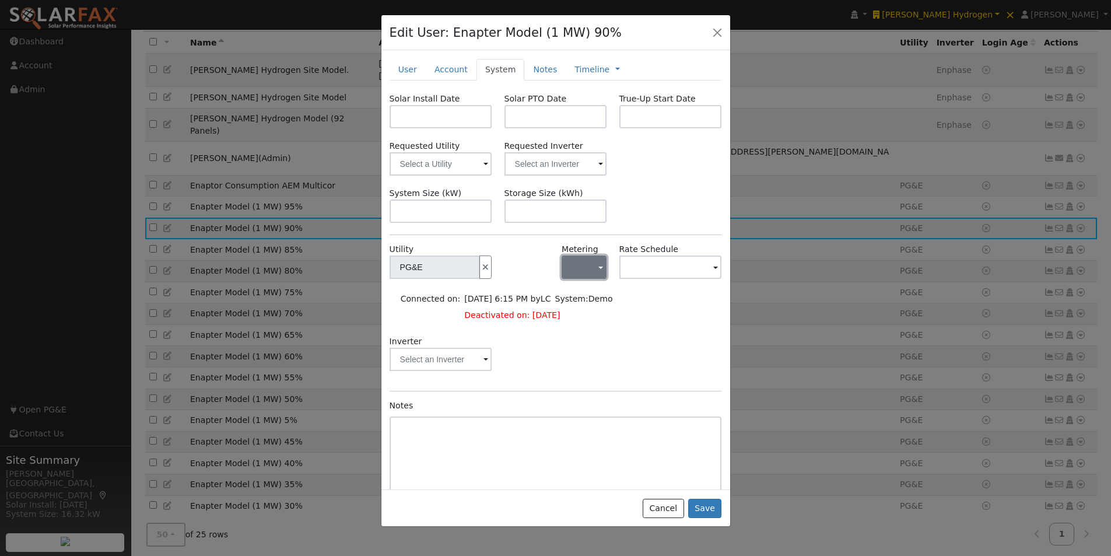
click at [588, 265] on button "button" at bounding box center [583, 266] width 45 height 23
drag, startPoint x: 577, startPoint y: 304, endPoint x: 641, endPoint y: 282, distance: 67.5
click at [579, 305] on link "NEM" at bounding box center [598, 309] width 81 height 16
click at [480, 259] on input "text" at bounding box center [434, 266] width 90 height 23
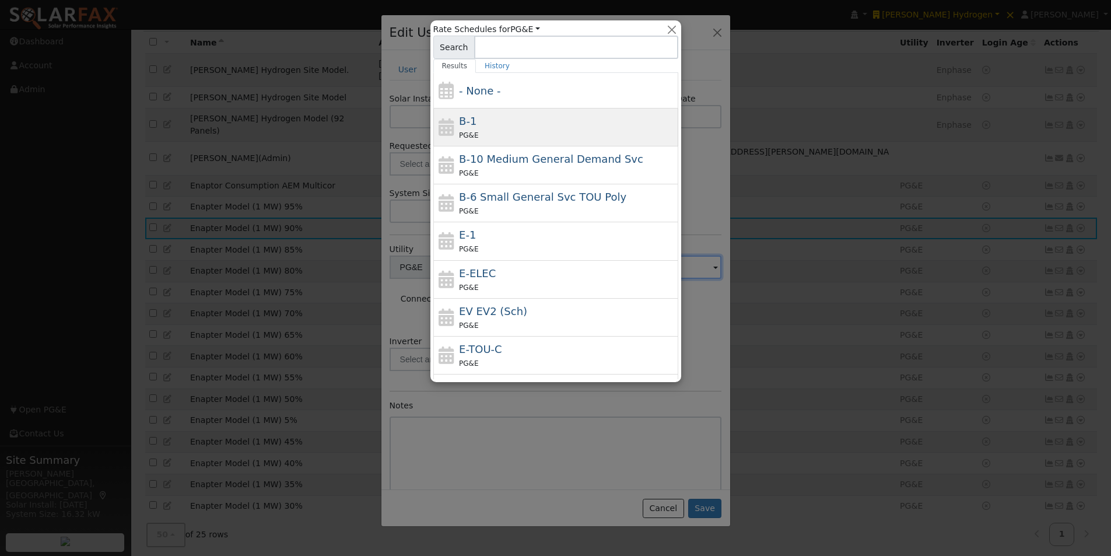
click at [462, 120] on span "B-1" at bounding box center [467, 121] width 17 height 12
type input "B-1"
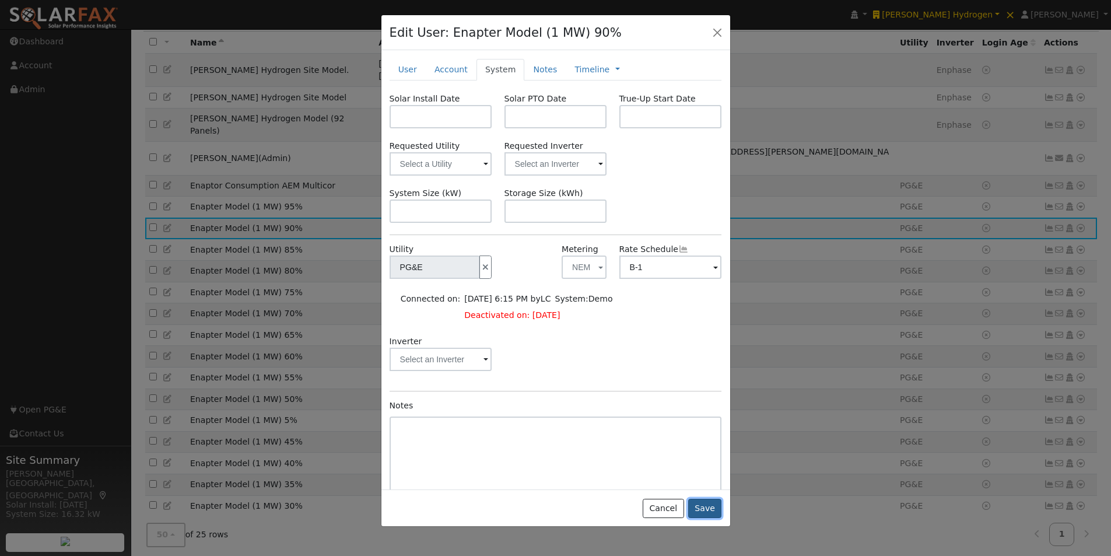
click at [706, 507] on button "Save" at bounding box center [705, 508] width 34 height 20
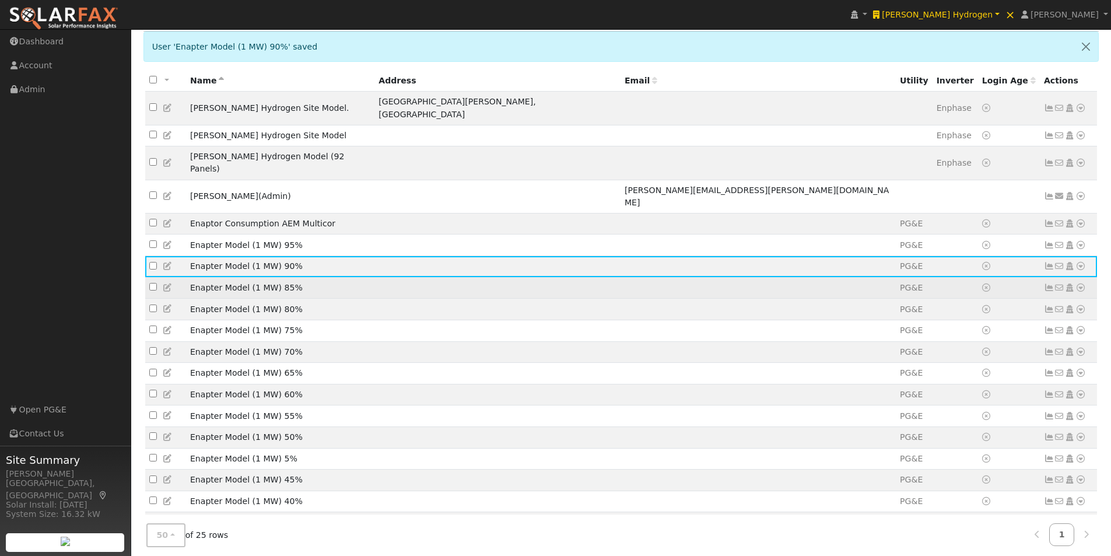
click at [166, 283] on icon at bounding box center [168, 287] width 10 height 8
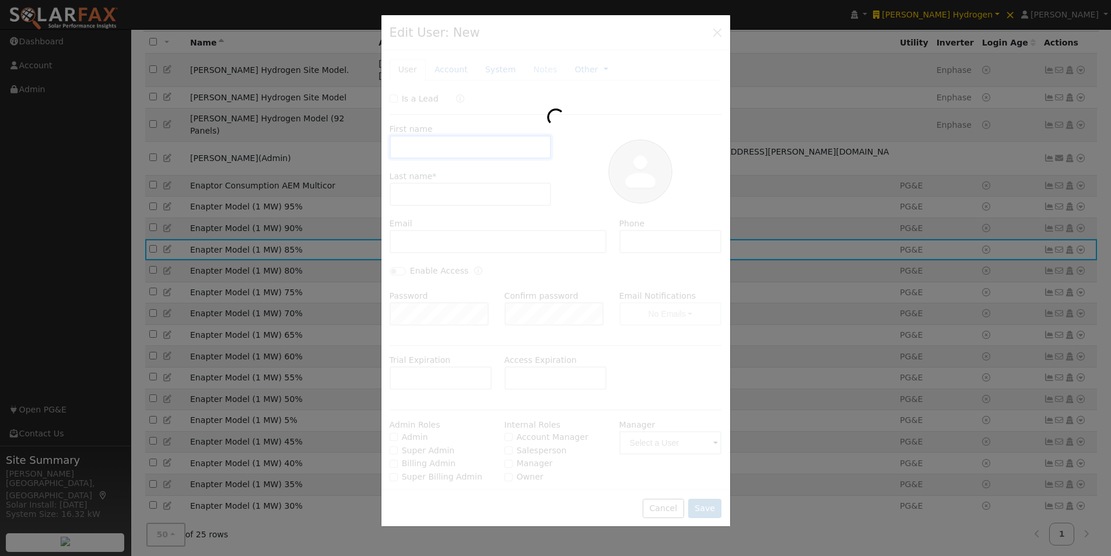
type input "Enapter Model"
type input "(1 MW) 85%"
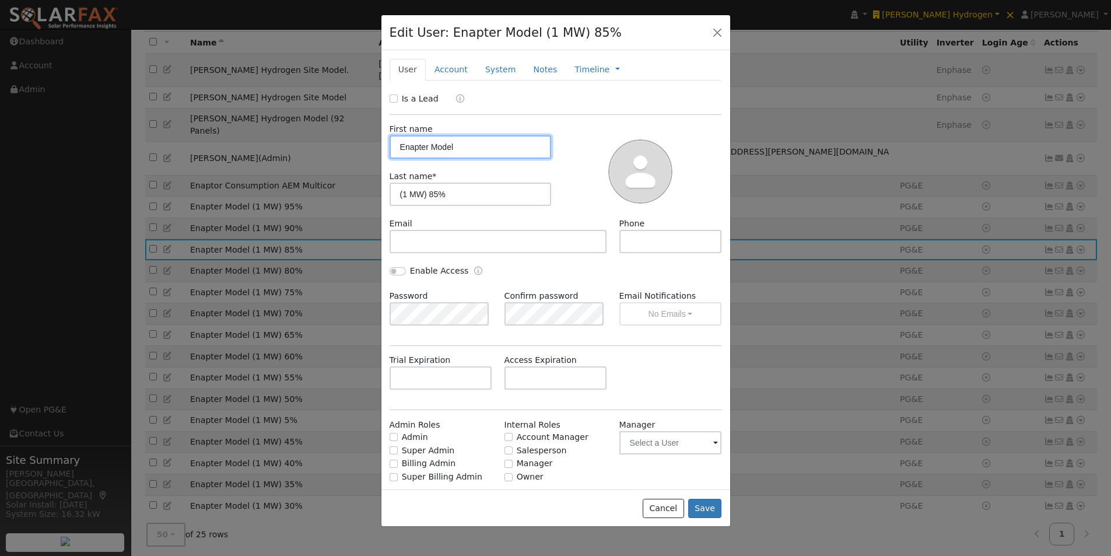
type input "PG&E"
drag, startPoint x: 486, startPoint y: 69, endPoint x: 489, endPoint y: 100, distance: 30.4
click at [485, 72] on link "System" at bounding box center [500, 70] width 48 height 22
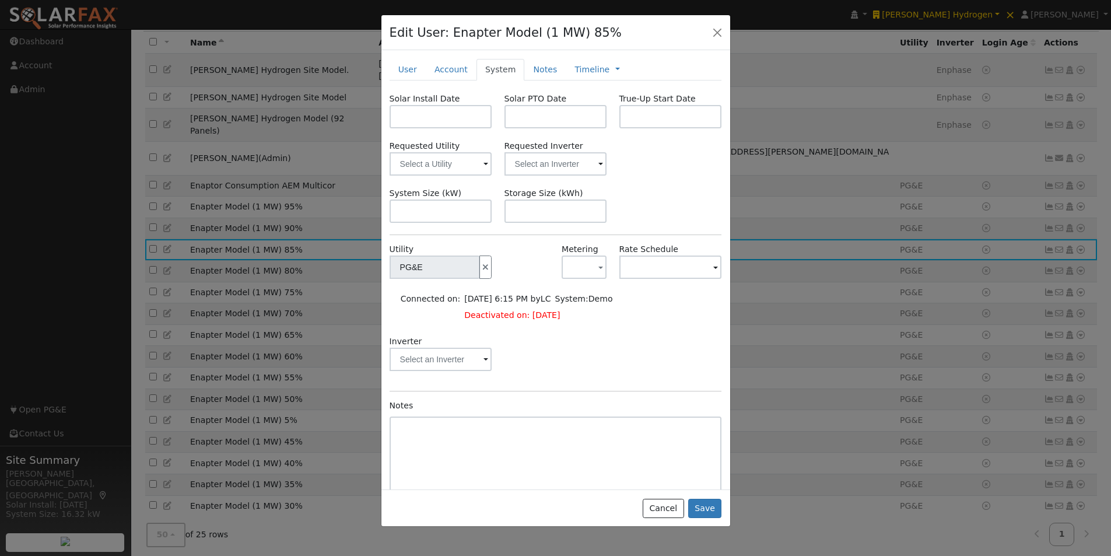
click at [579, 280] on div "Metering - None - NEM NBT" at bounding box center [583, 266] width 57 height 47
click at [564, 265] on button "button" at bounding box center [583, 266] width 45 height 23
click at [575, 304] on link "NEM" at bounding box center [598, 309] width 81 height 16
click at [480, 268] on input "text" at bounding box center [434, 266] width 90 height 23
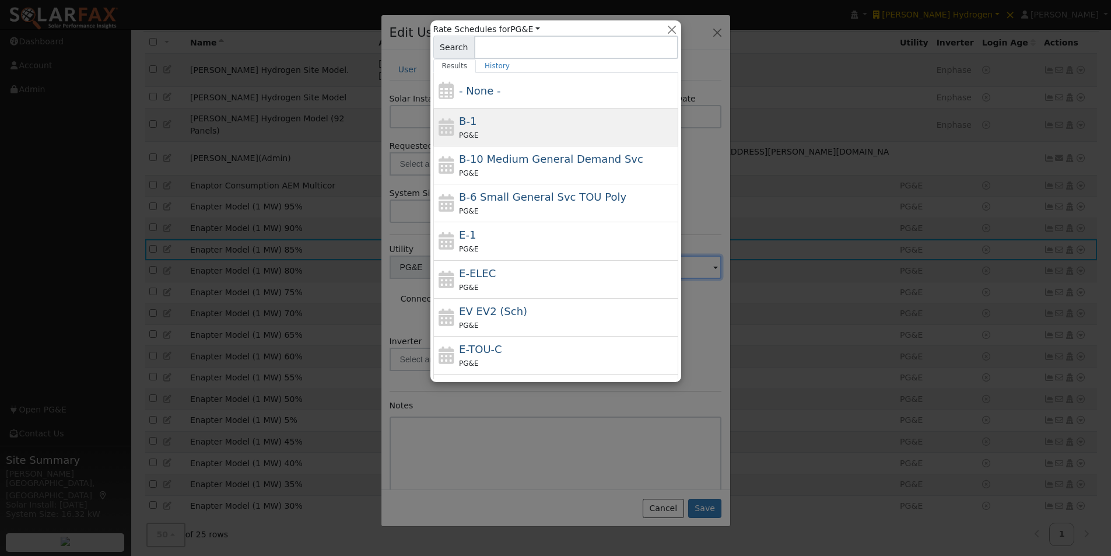
click at [462, 118] on span "B-1" at bounding box center [467, 121] width 17 height 12
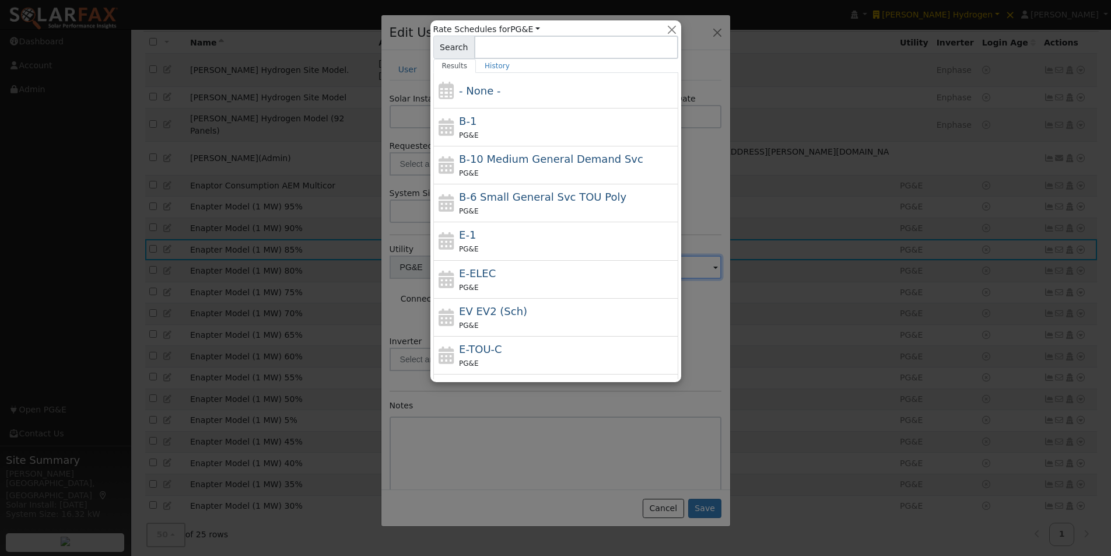
type input "B-1"
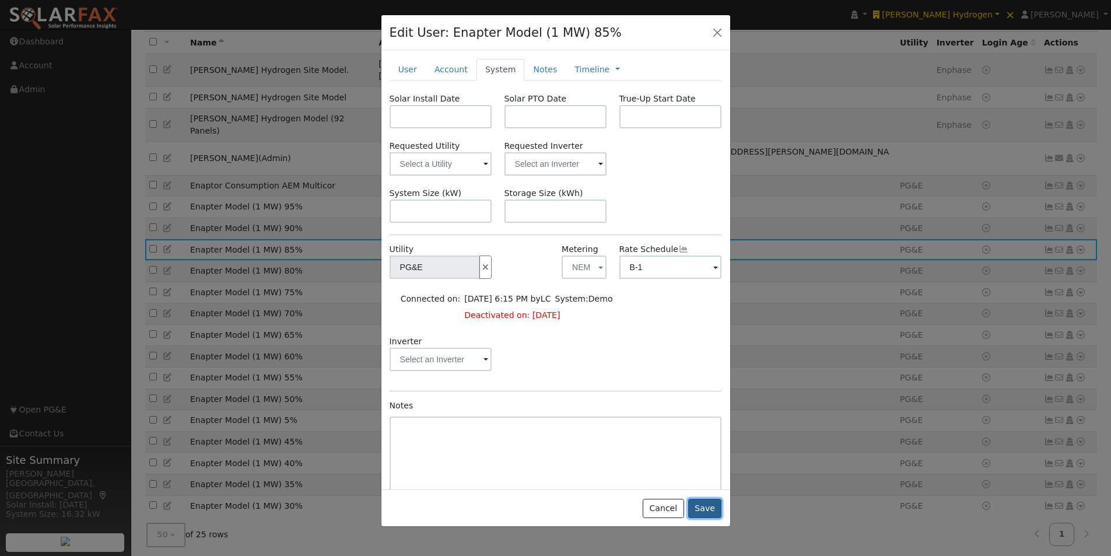
click at [701, 509] on button "Save" at bounding box center [705, 508] width 34 height 20
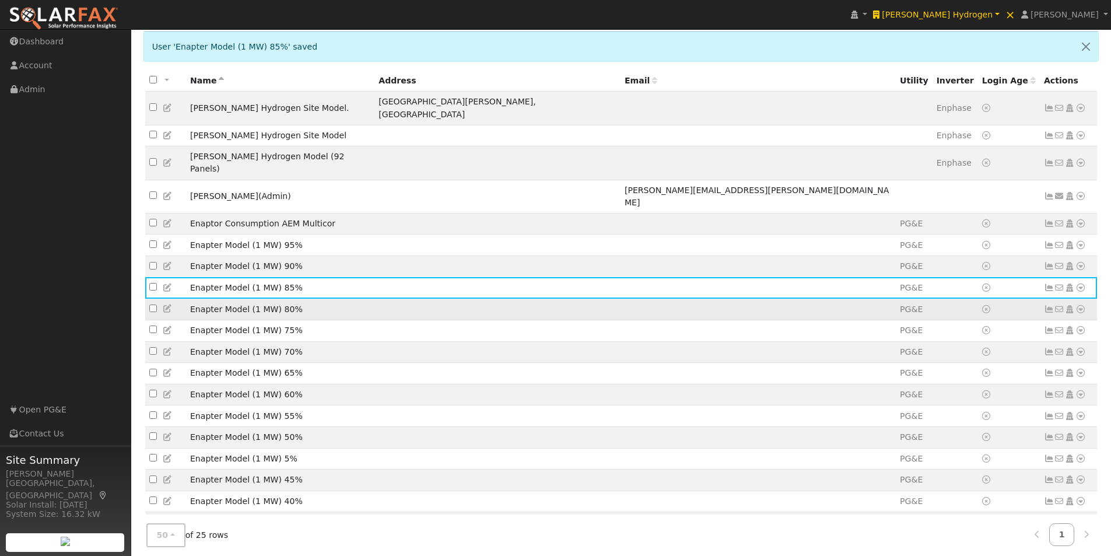
click at [167, 304] on icon at bounding box center [168, 308] width 10 height 8
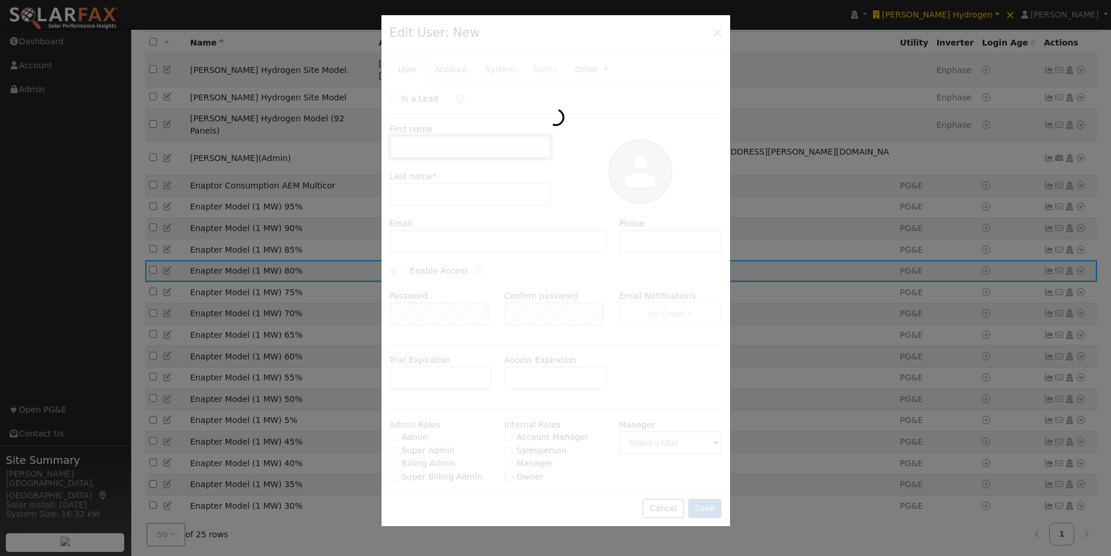
type input "Enapter Model"
type input "(1 MW) 80%"
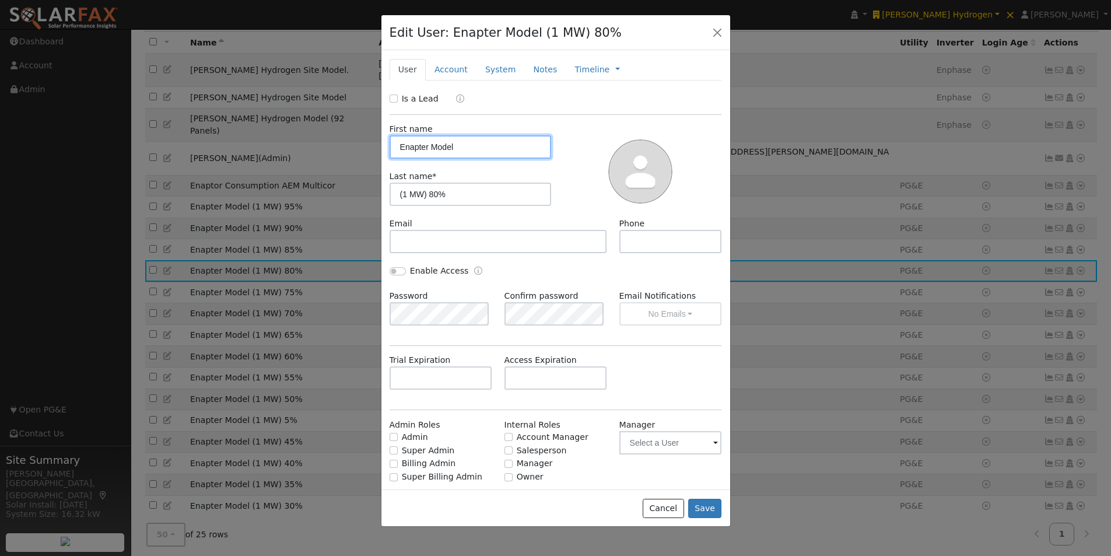
type input "PG&E"
click at [488, 72] on link "System" at bounding box center [500, 70] width 48 height 22
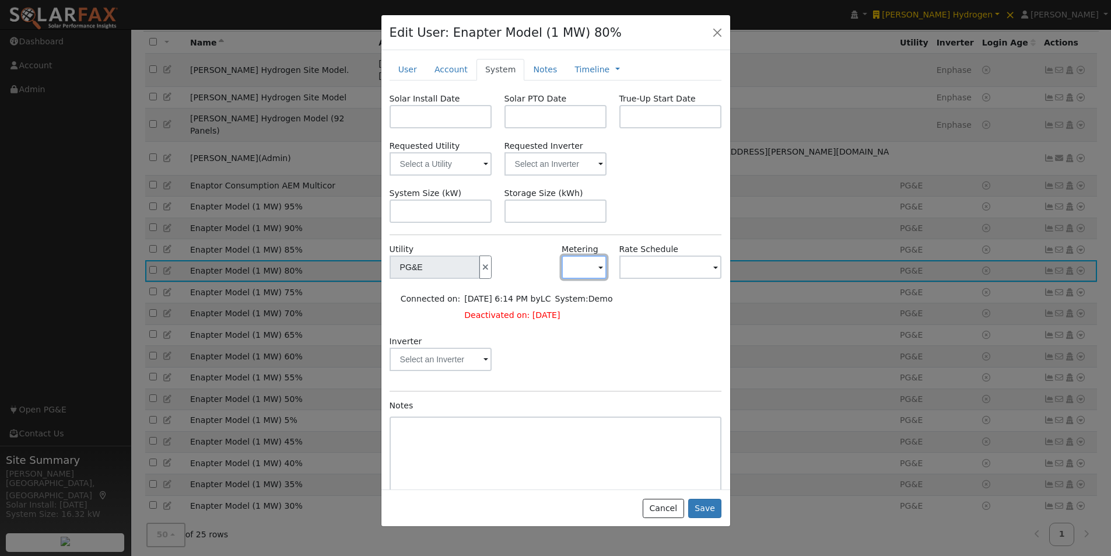
drag, startPoint x: 593, startPoint y: 268, endPoint x: 556, endPoint y: 292, distance: 44.6
click at [591, 268] on button "button" at bounding box center [583, 266] width 45 height 23
click at [585, 300] on link "- None -" at bounding box center [598, 293] width 81 height 16
drag, startPoint x: 575, startPoint y: 259, endPoint x: 575, endPoint y: 293, distance: 34.4
click at [575, 259] on button "button" at bounding box center [583, 266] width 45 height 23
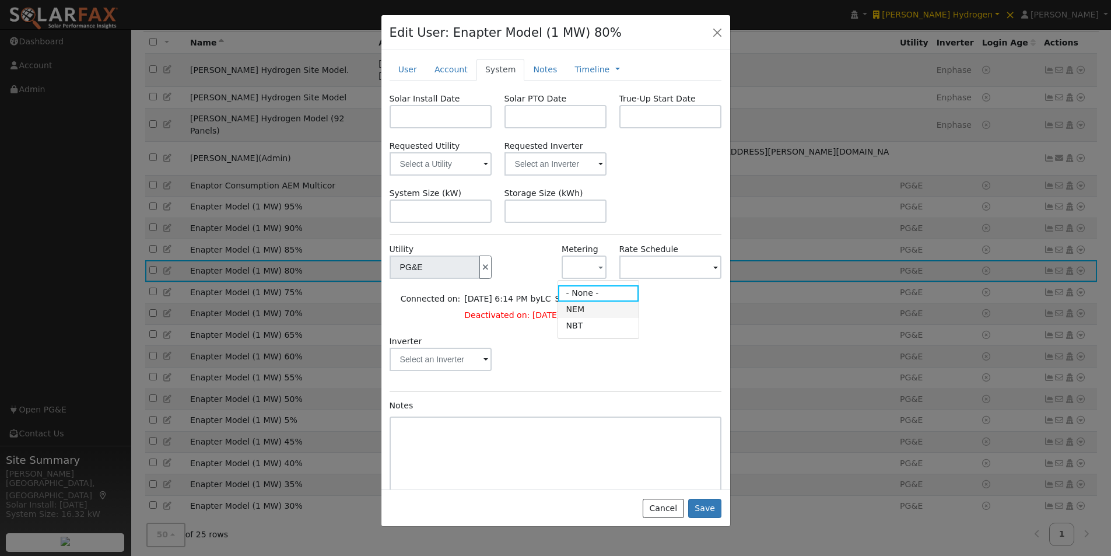
click at [574, 307] on link "NEM" at bounding box center [598, 309] width 81 height 16
click at [480, 258] on input "text" at bounding box center [434, 266] width 90 height 23
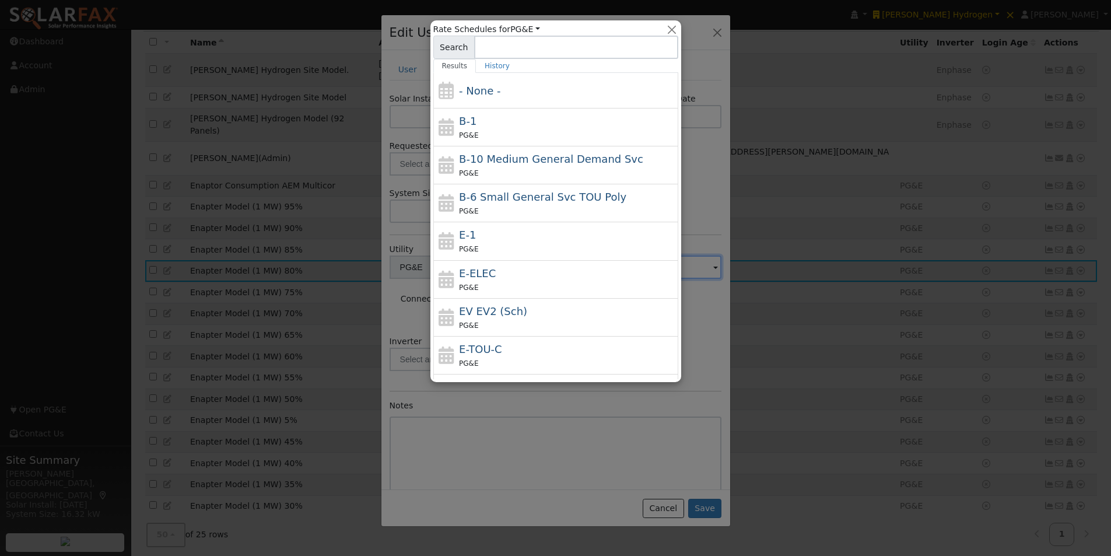
drag, startPoint x: 464, startPoint y: 120, endPoint x: 474, endPoint y: 132, distance: 15.3
click at [466, 120] on span "B-1" at bounding box center [467, 121] width 17 height 12
type input "B-1"
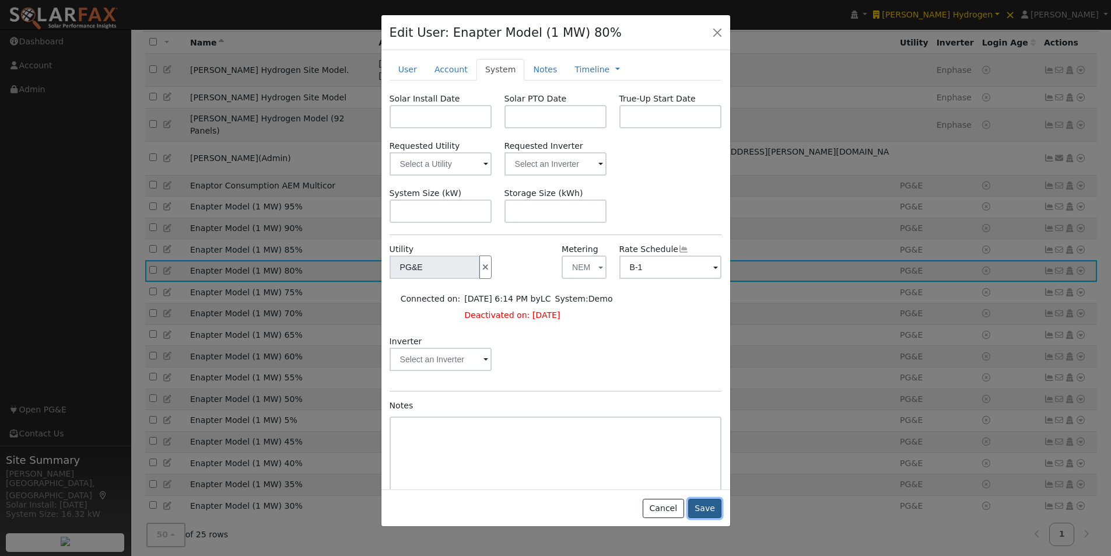
click at [706, 508] on button "Save" at bounding box center [705, 508] width 34 height 20
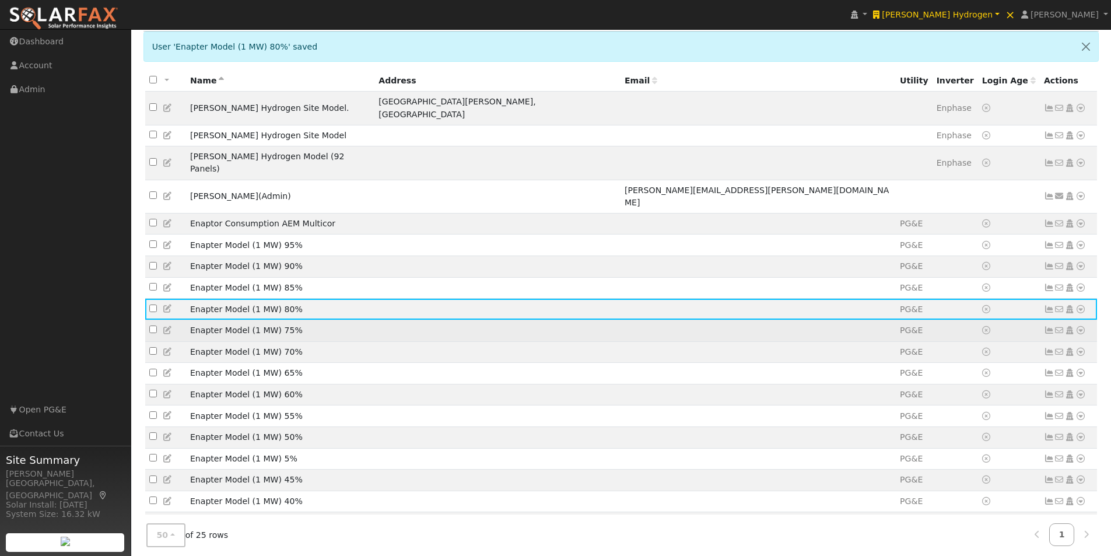
click at [168, 326] on icon at bounding box center [168, 330] width 10 height 8
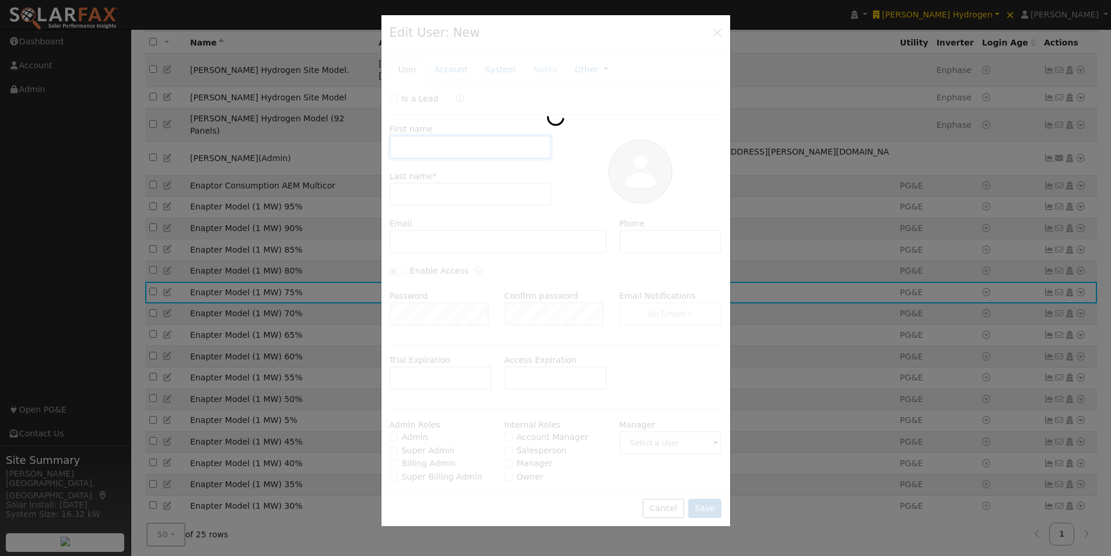
type input "Enapter Model"
type input "(1 MW) 75%"
type input "PG&E"
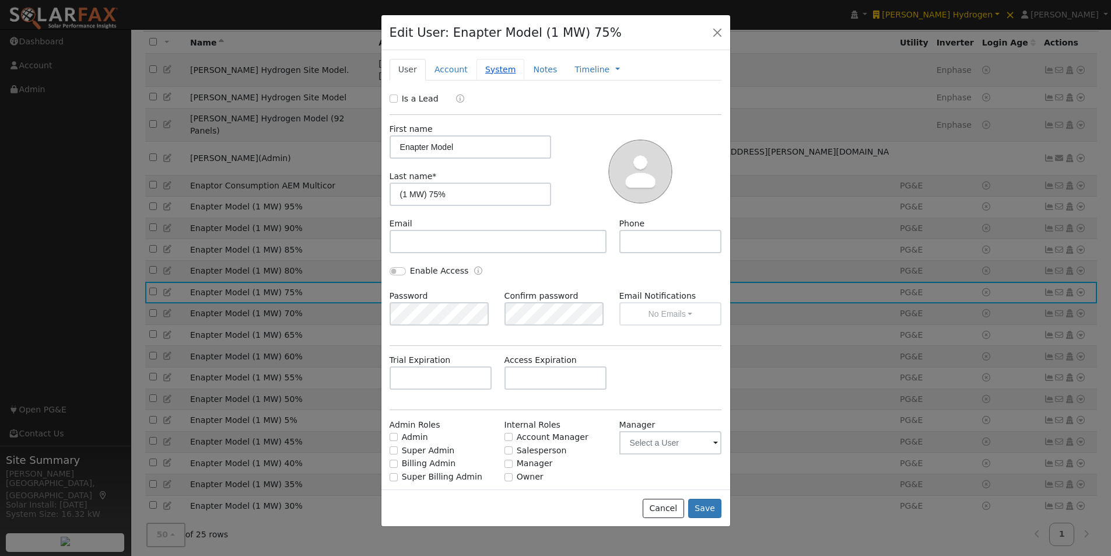
click at [494, 70] on link "System" at bounding box center [500, 70] width 48 height 22
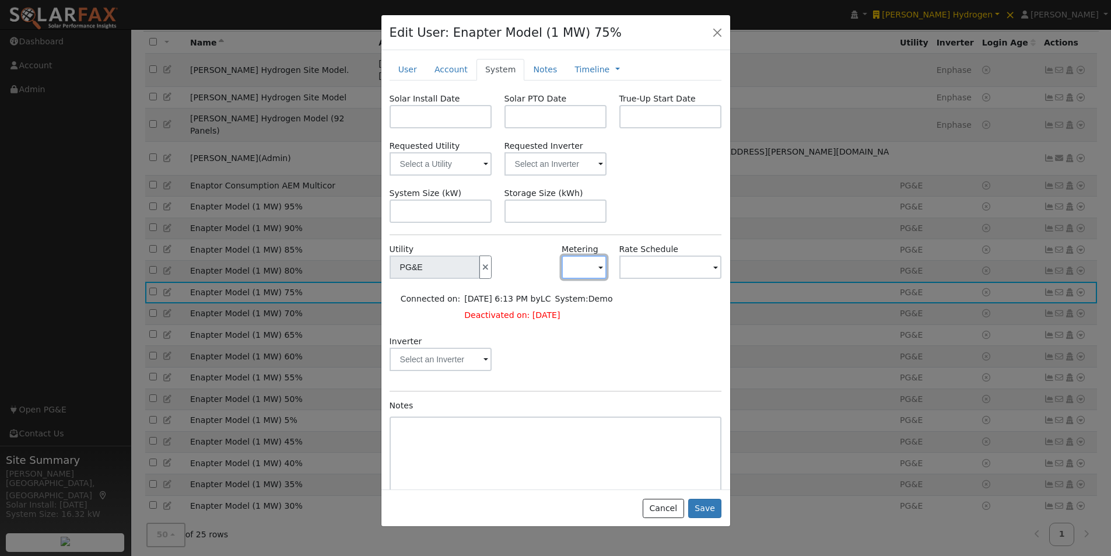
drag, startPoint x: 593, startPoint y: 267, endPoint x: 583, endPoint y: 302, distance: 36.5
click at [592, 269] on button "button" at bounding box center [583, 266] width 45 height 23
click at [582, 307] on link "NEM" at bounding box center [598, 309] width 81 height 16
click at [480, 275] on input "text" at bounding box center [434, 266] width 90 height 23
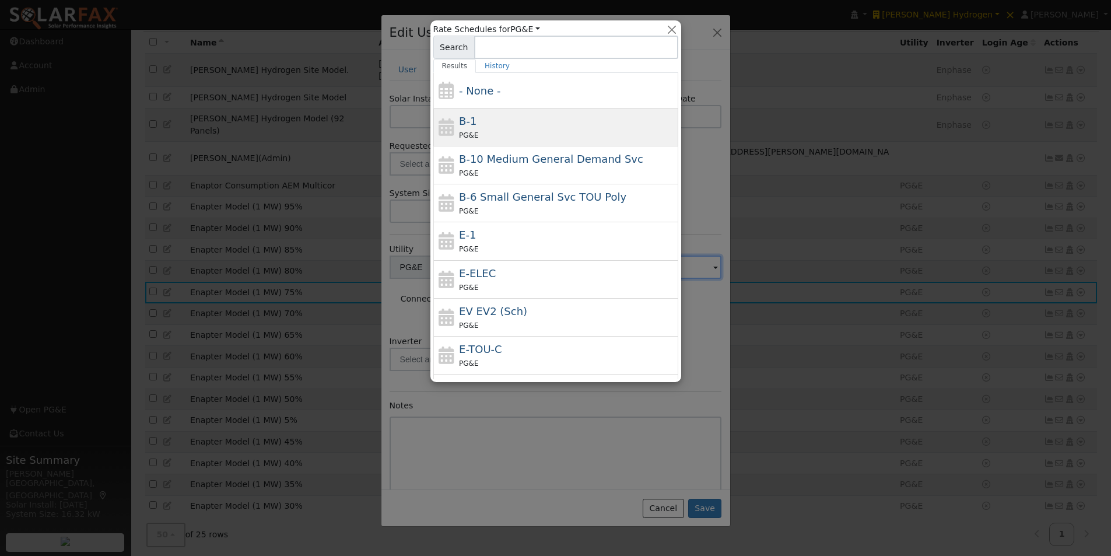
click at [474, 116] on div "B-1 PG&E" at bounding box center [567, 127] width 216 height 28
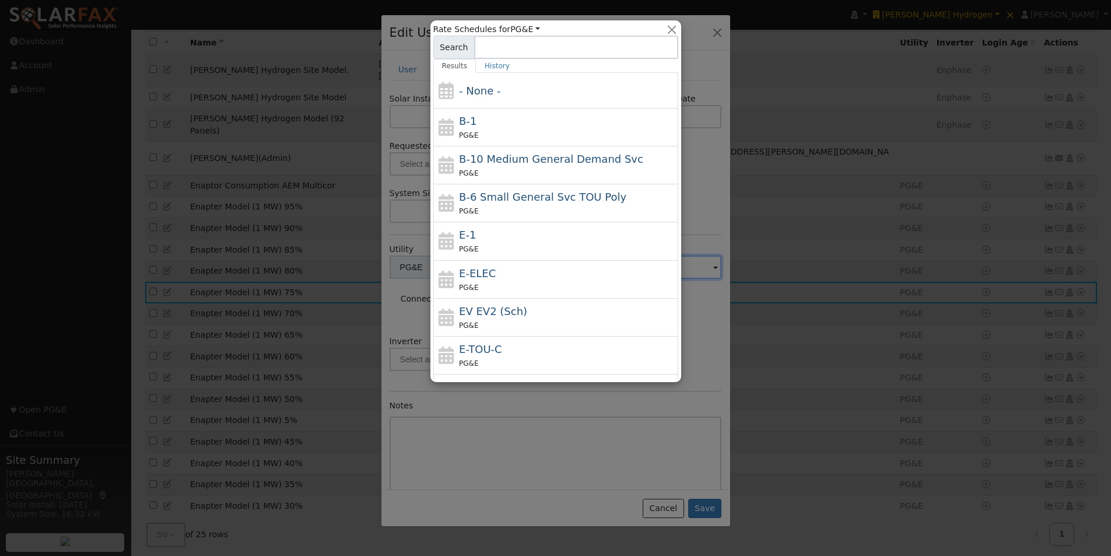
type input "B-1"
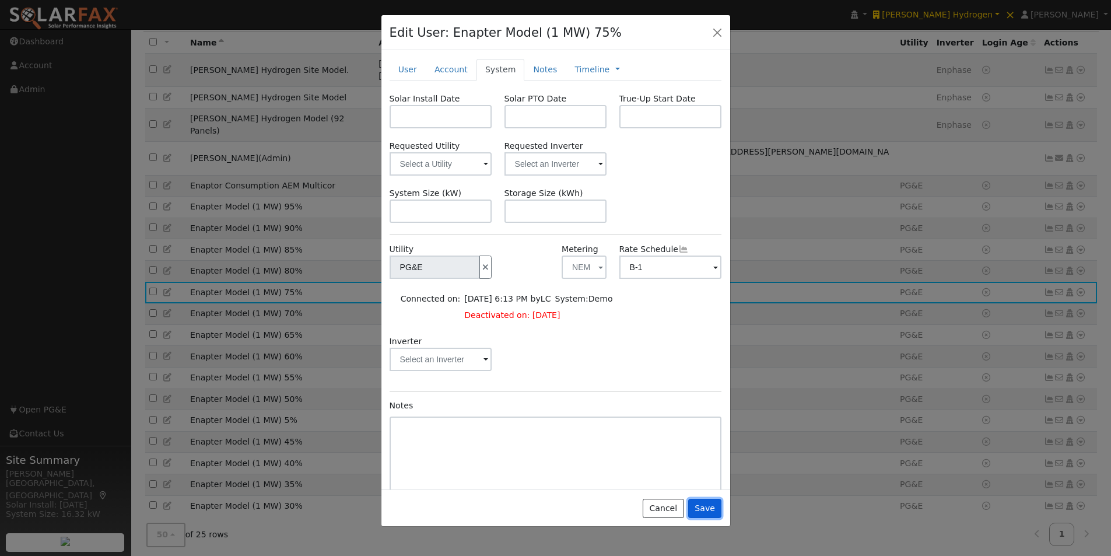
drag, startPoint x: 710, startPoint y: 508, endPoint x: 495, endPoint y: 338, distance: 274.3
click at [707, 503] on button "Save" at bounding box center [705, 508] width 34 height 20
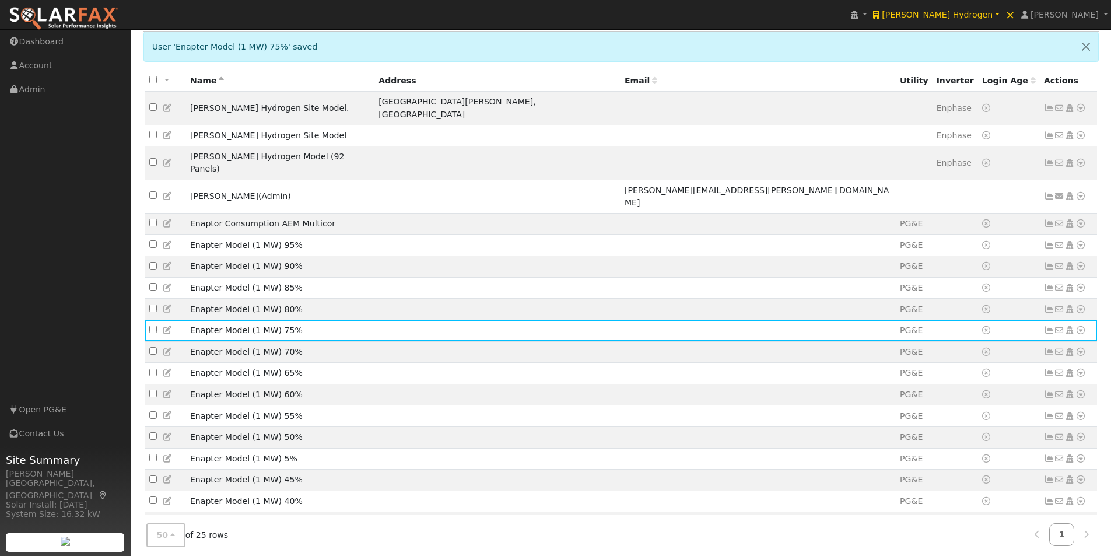
drag, startPoint x: 168, startPoint y: 326, endPoint x: 191, endPoint y: 314, distance: 26.1
click at [168, 347] on icon at bounding box center [168, 351] width 10 height 8
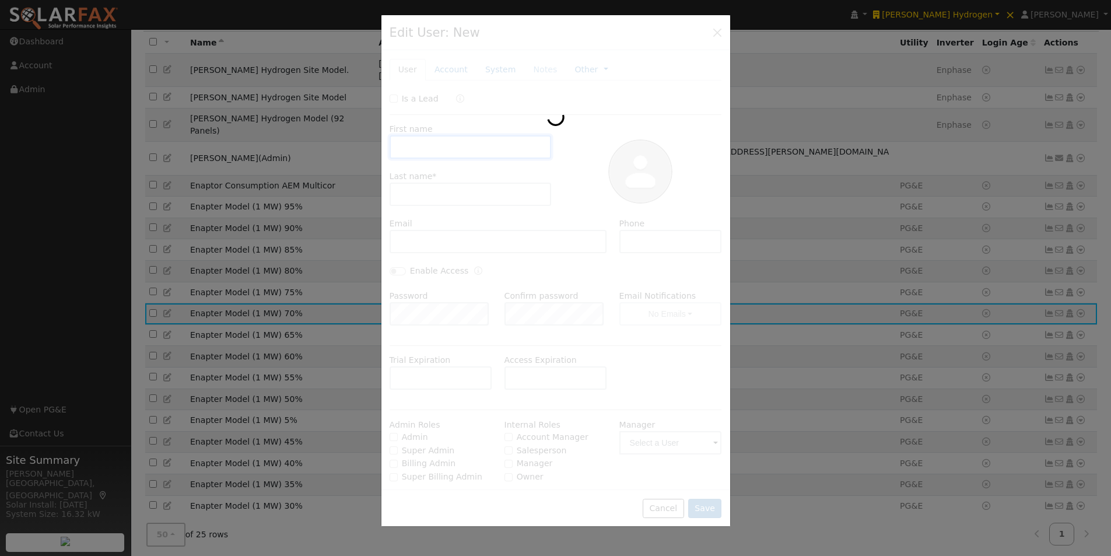
type input "Enapter Model"
type input "(1 MW) 70%"
type input "PG&E"
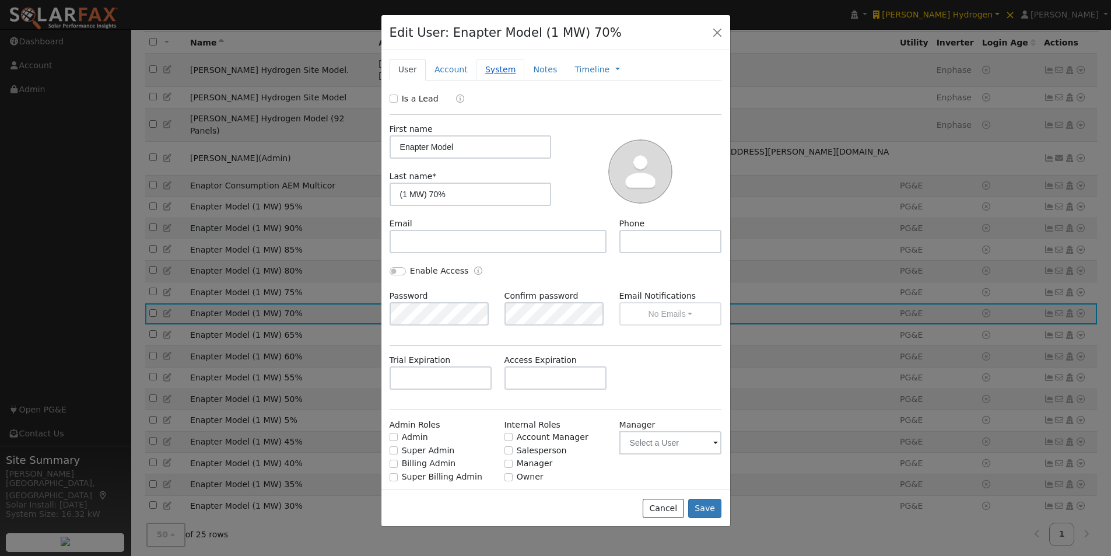
drag, startPoint x: 493, startPoint y: 65, endPoint x: 556, endPoint y: 175, distance: 126.9
click at [493, 66] on link "System" at bounding box center [500, 70] width 48 height 22
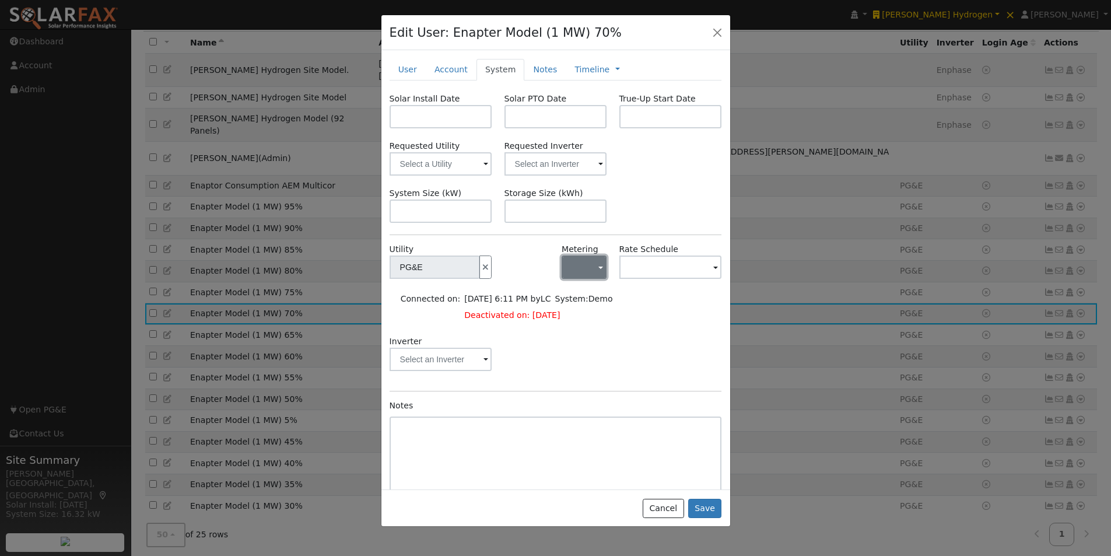
click at [581, 272] on button "button" at bounding box center [583, 266] width 45 height 23
drag, startPoint x: 577, startPoint y: 312, endPoint x: 648, endPoint y: 280, distance: 78.8
click at [584, 310] on link "NEM" at bounding box center [598, 309] width 81 height 16
click at [480, 271] on input "text" at bounding box center [434, 266] width 90 height 23
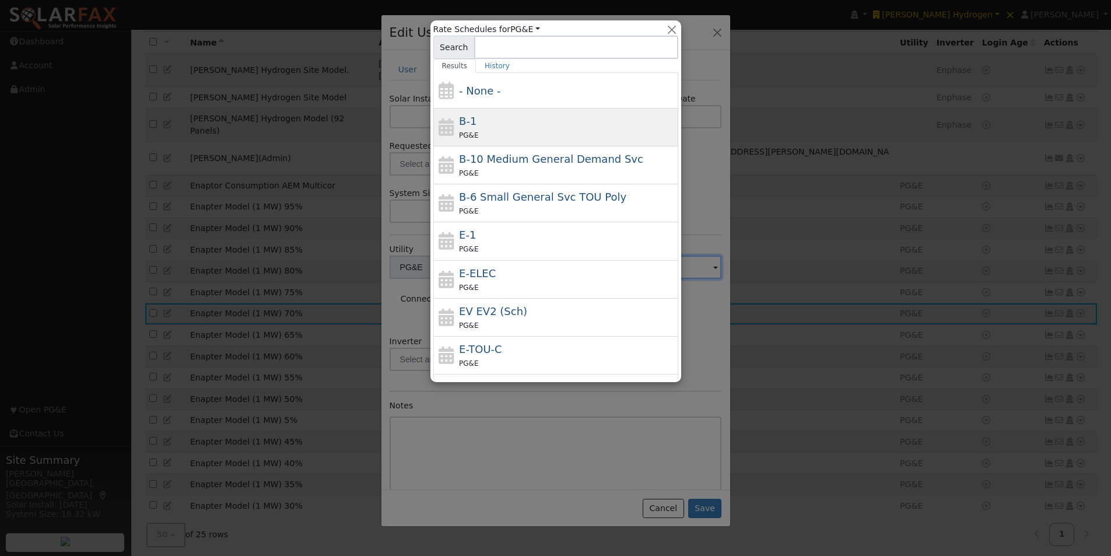
drag, startPoint x: 462, startPoint y: 116, endPoint x: 479, endPoint y: 139, distance: 28.7
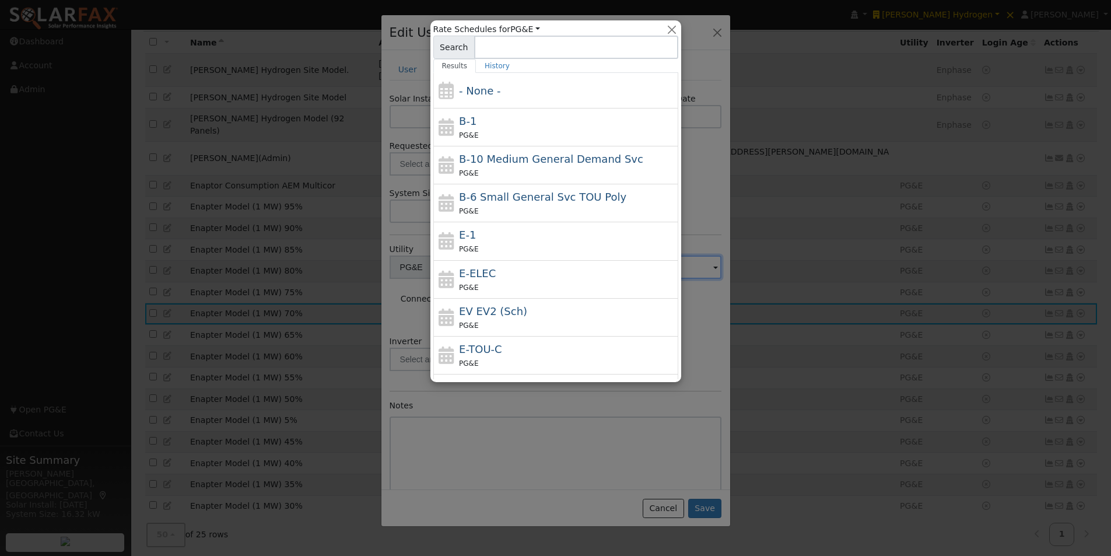
click at [462, 116] on span "B-1" at bounding box center [467, 121] width 17 height 12
type input "B-1"
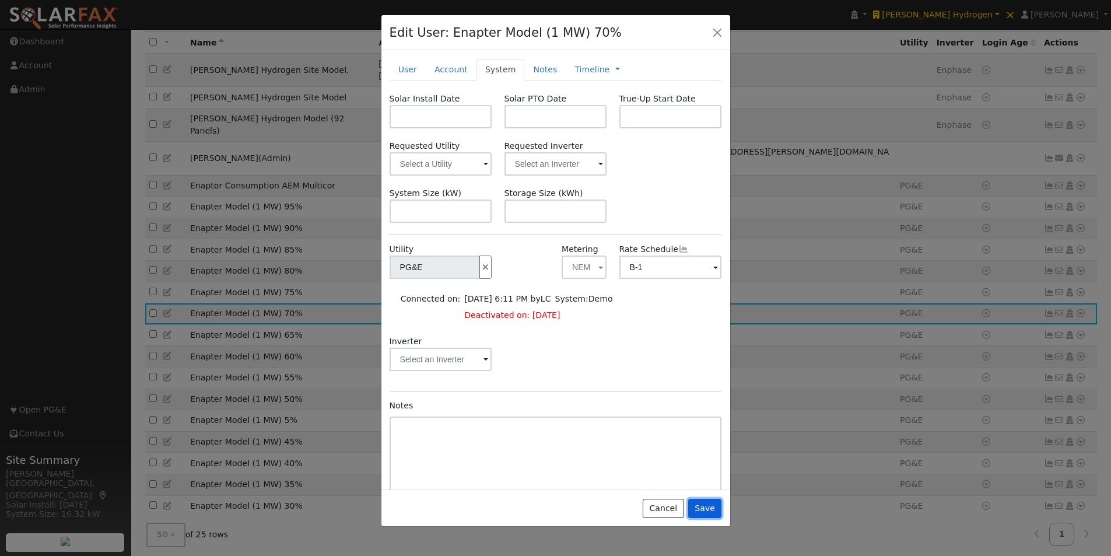
click at [707, 504] on button "Save" at bounding box center [705, 508] width 34 height 20
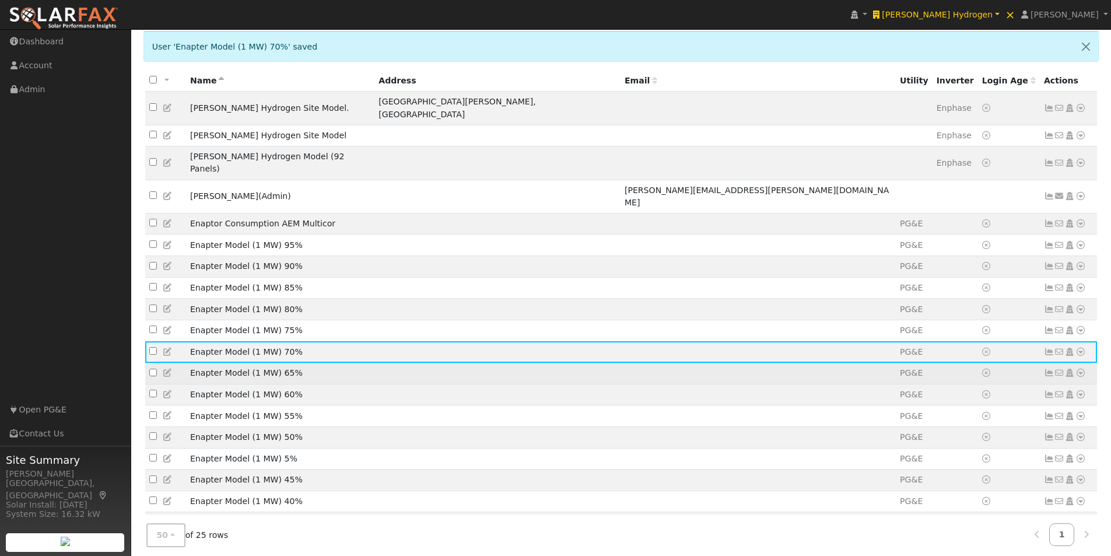
click at [167, 368] on icon at bounding box center [168, 372] width 10 height 8
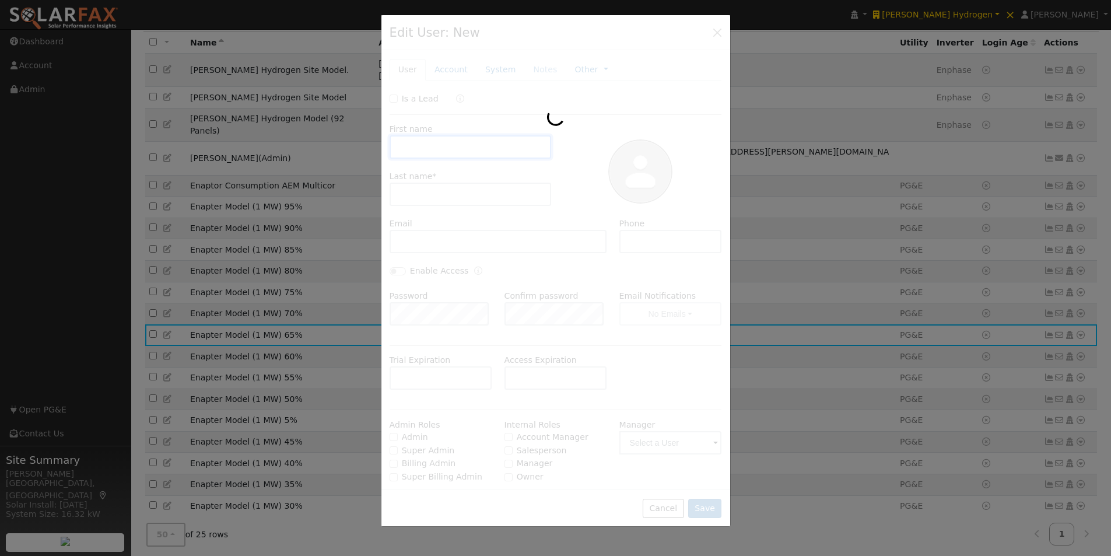
type input "Enapter Model"
type input "(1 MW) 65%"
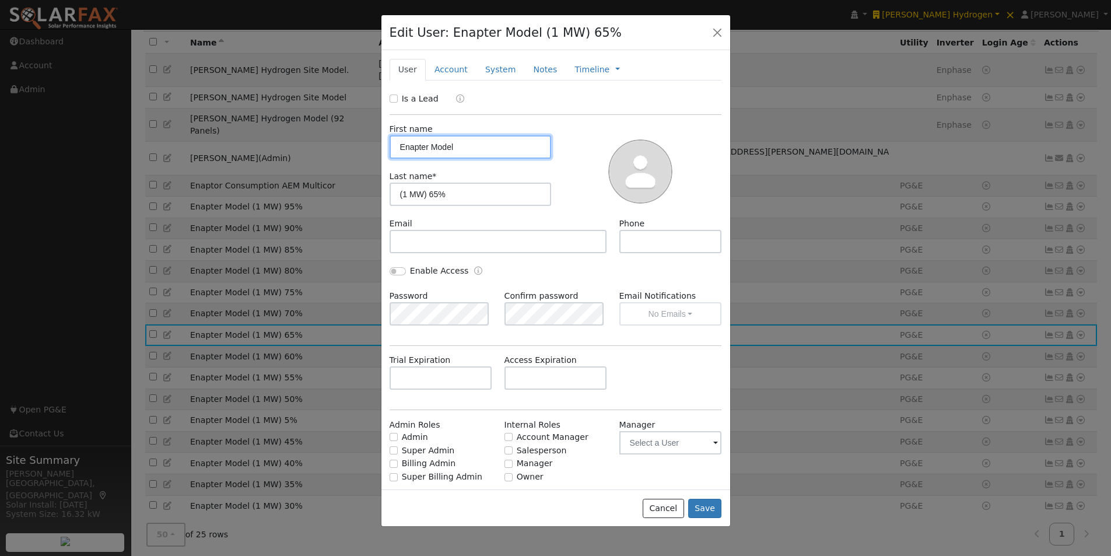
type input "PG&E"
click at [490, 71] on link "System" at bounding box center [500, 70] width 48 height 22
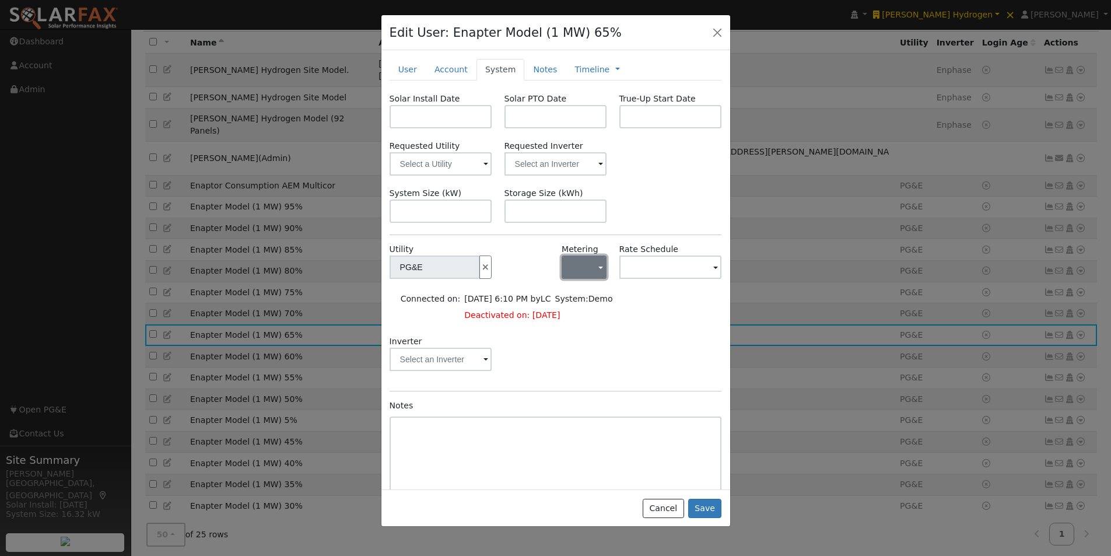
click at [577, 273] on button "button" at bounding box center [583, 266] width 45 height 23
drag, startPoint x: 578, startPoint y: 312, endPoint x: 643, endPoint y: 282, distance: 71.5
click at [579, 311] on link "NEM" at bounding box center [598, 309] width 81 height 16
click at [480, 271] on input "text" at bounding box center [434, 266] width 90 height 23
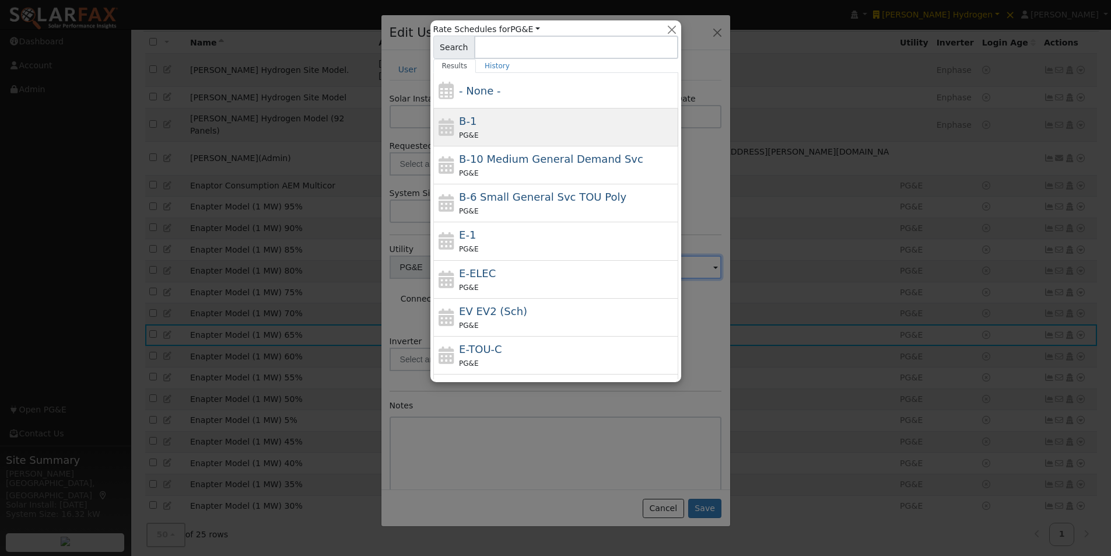
click at [472, 120] on span "B-1" at bounding box center [467, 121] width 17 height 12
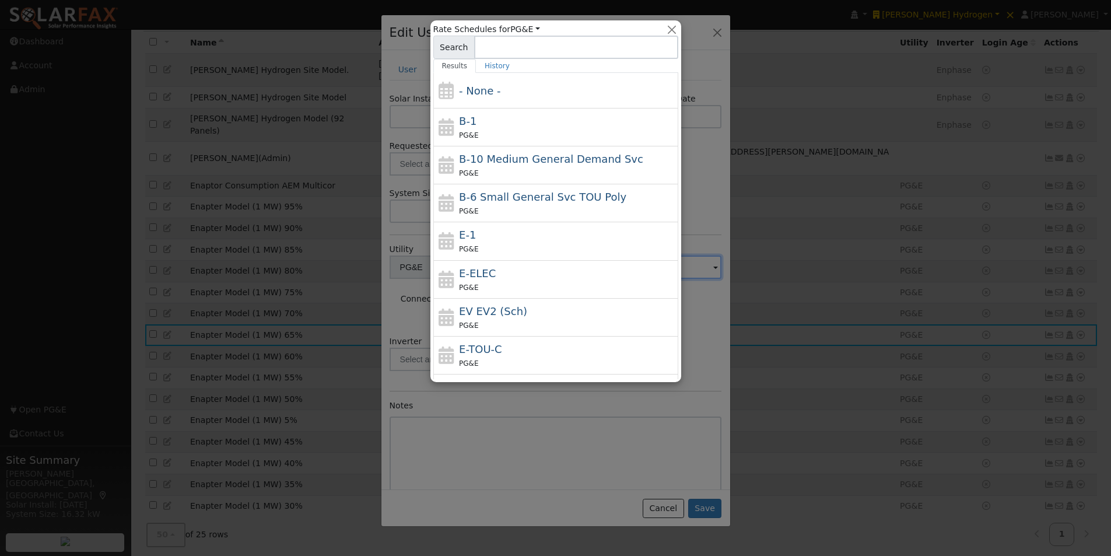
type input "B-1"
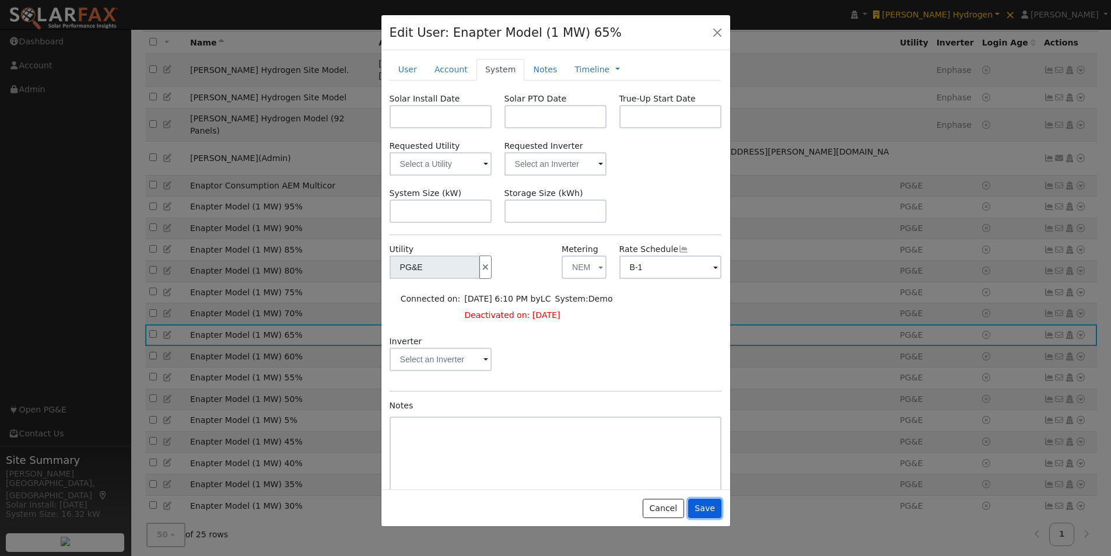
drag, startPoint x: 716, startPoint y: 511, endPoint x: 679, endPoint y: 476, distance: 51.6
click at [708, 503] on button "Save" at bounding box center [705, 508] width 34 height 20
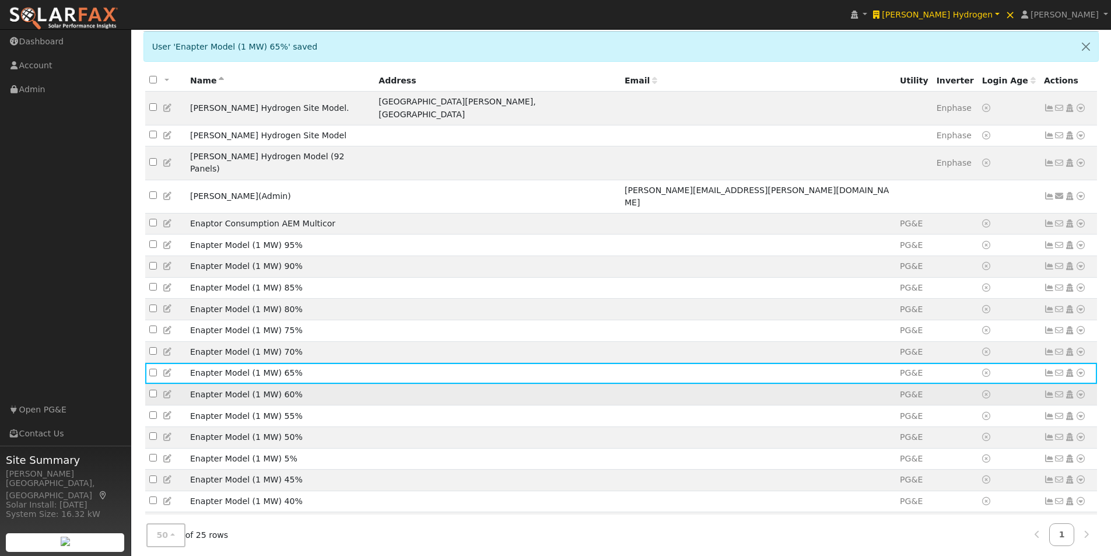
click at [164, 390] on icon at bounding box center [168, 394] width 10 height 8
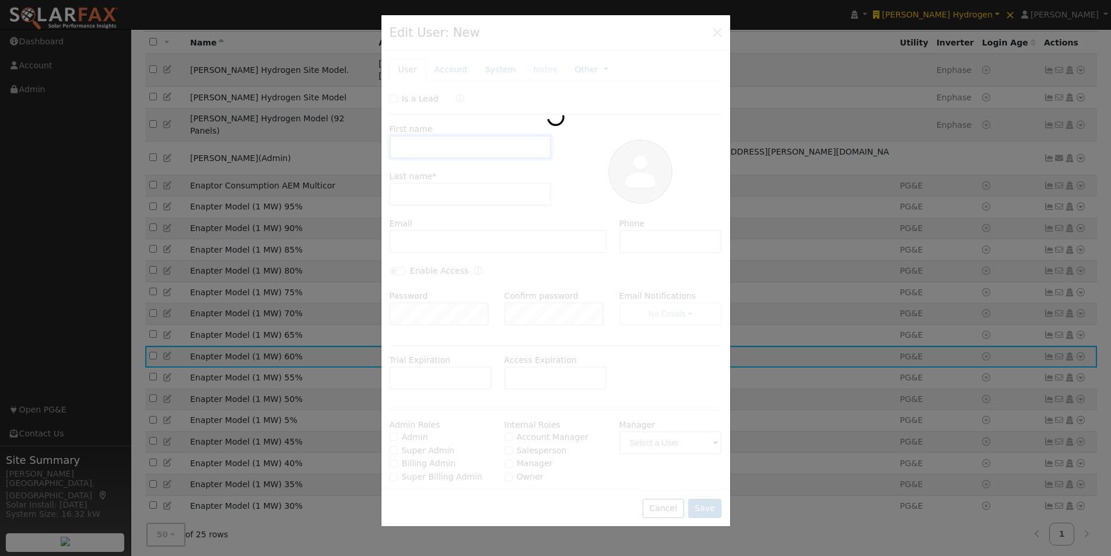
type input "Enapter Model"
type input "(1 MW) 60%"
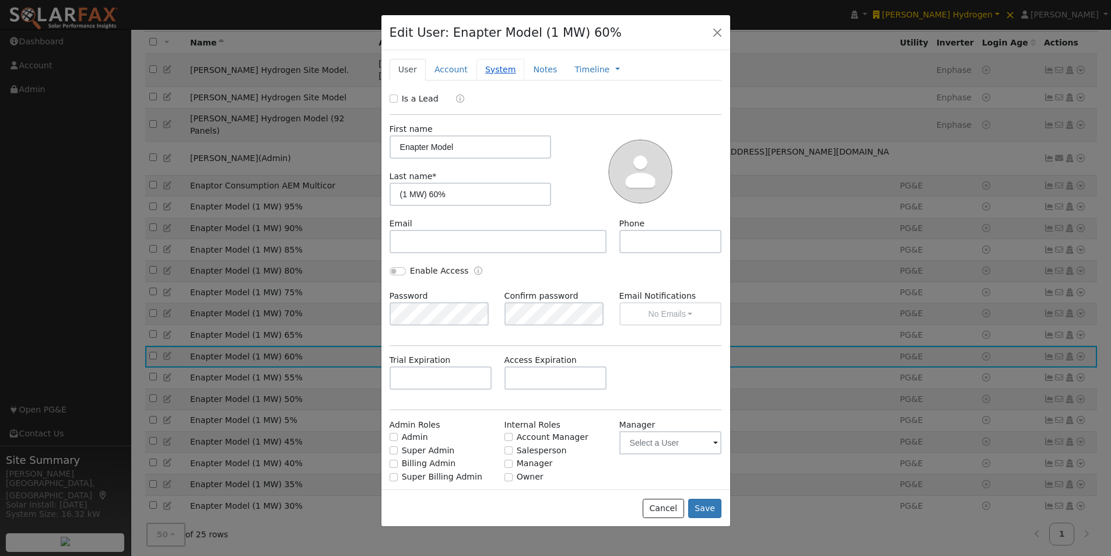
click at [490, 71] on link "System" at bounding box center [500, 70] width 48 height 22
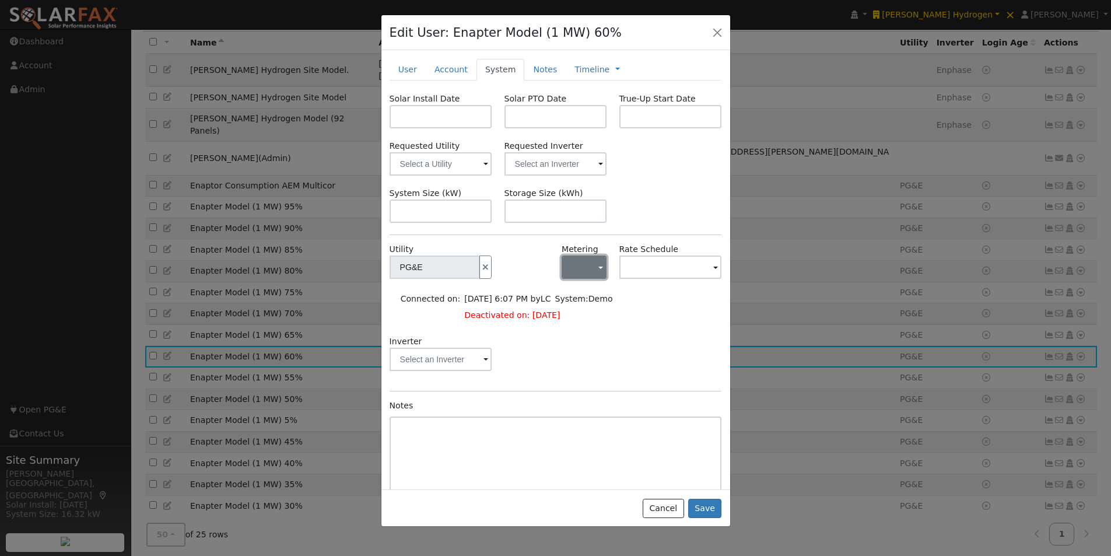
click at [586, 271] on button "button" at bounding box center [583, 266] width 45 height 23
click at [573, 311] on link "NEM" at bounding box center [598, 309] width 81 height 16
click at [480, 258] on input "text" at bounding box center [434, 266] width 90 height 23
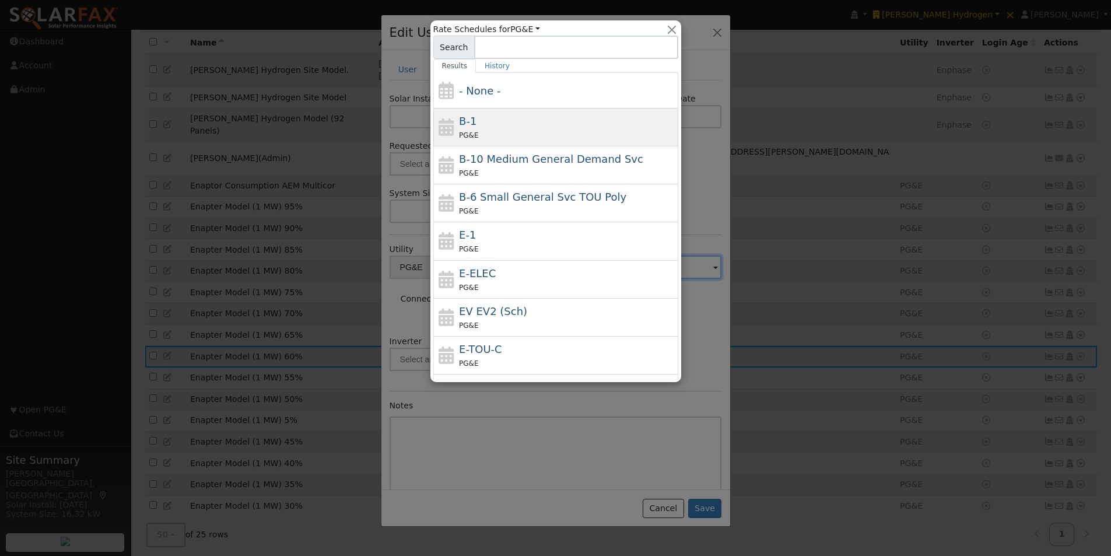
click at [456, 146] on div "B-1 PG&E" at bounding box center [555, 165] width 245 height 38
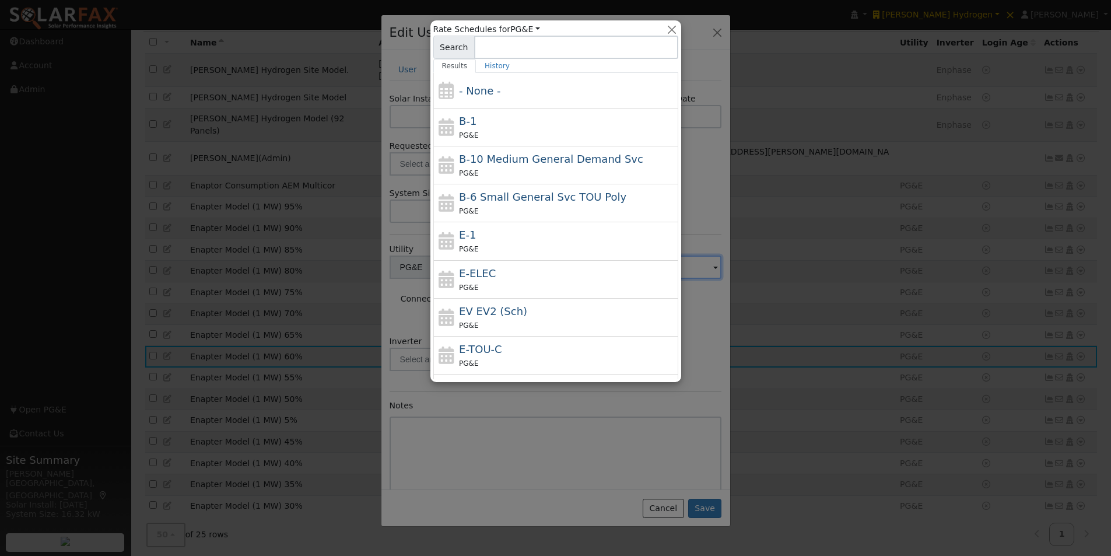
type input "B-1"
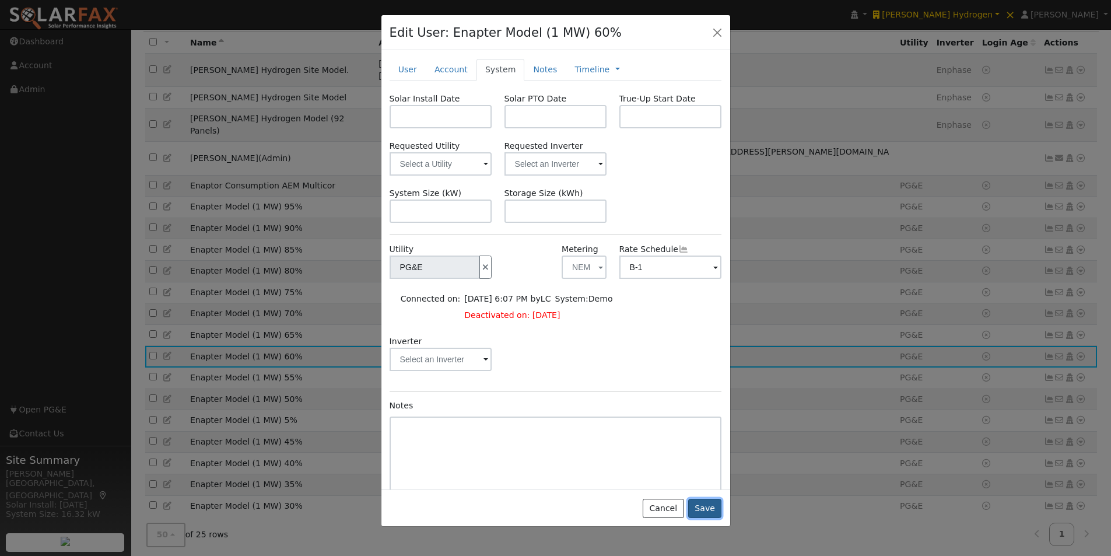
click at [703, 501] on button "Save" at bounding box center [705, 508] width 34 height 20
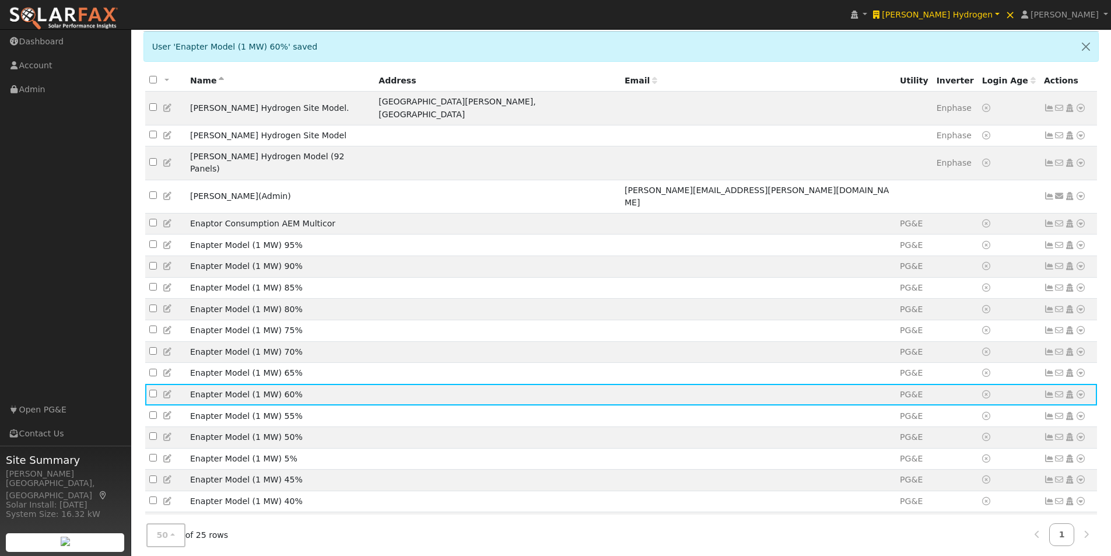
drag, startPoint x: 166, startPoint y: 391, endPoint x: 172, endPoint y: 390, distance: 5.9
click at [166, 411] on icon at bounding box center [168, 415] width 10 height 8
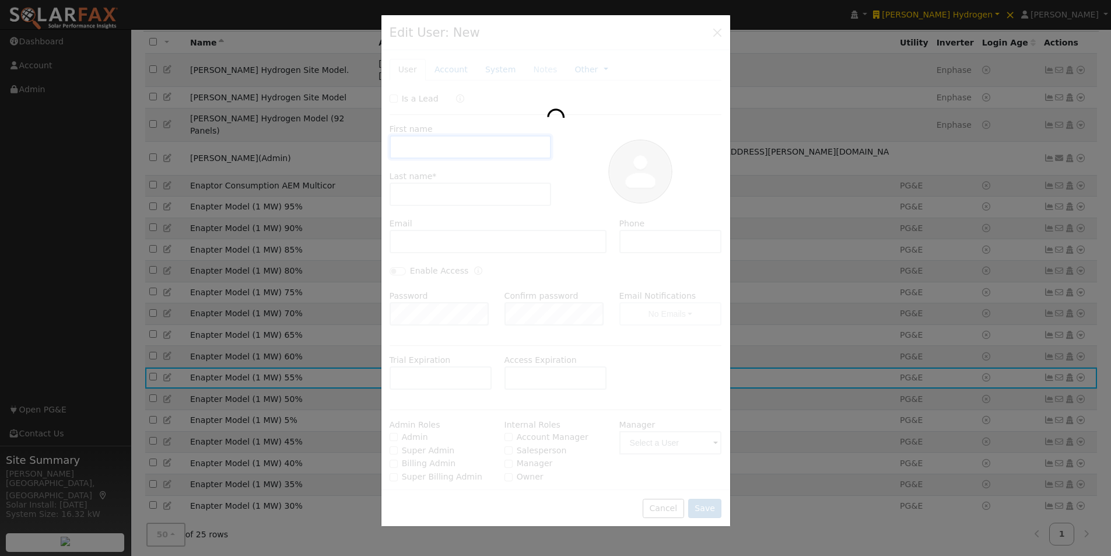
type input "Enapter Model"
type input "(1 MW) 55%"
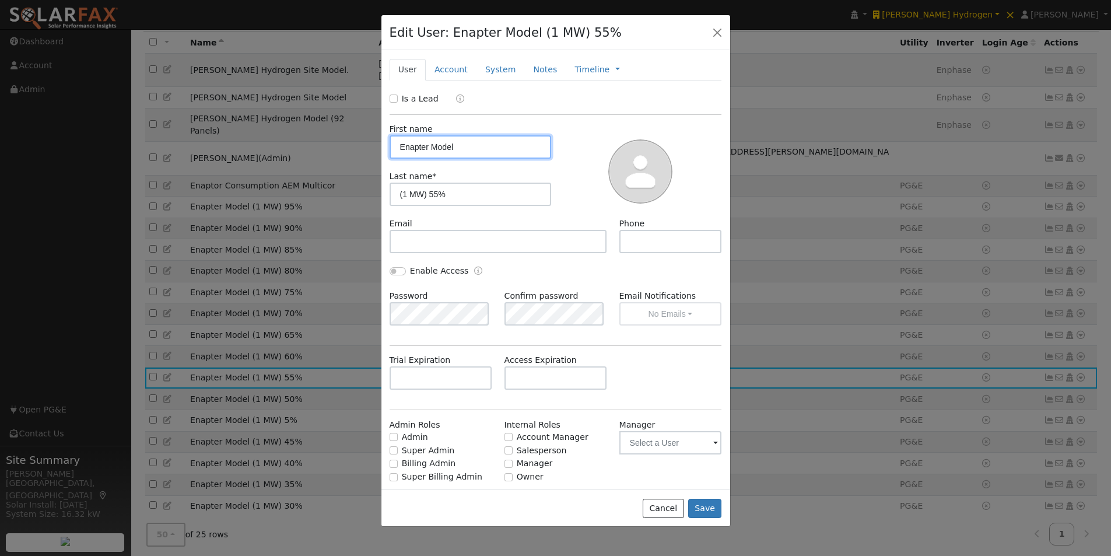
type input "PG&E"
click at [487, 68] on link "System" at bounding box center [500, 70] width 48 height 22
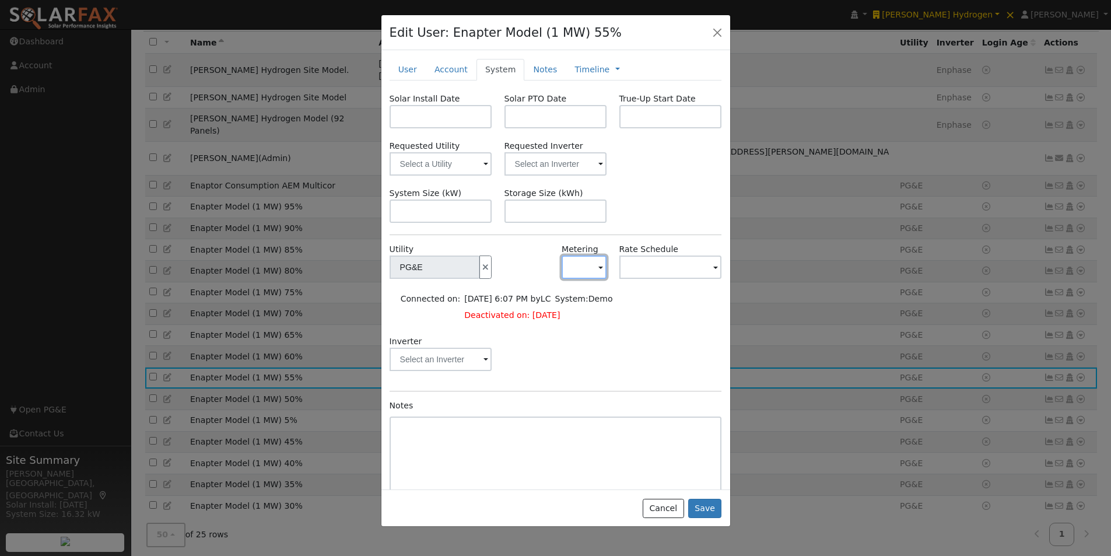
drag, startPoint x: 577, startPoint y: 269, endPoint x: 577, endPoint y: 282, distance: 12.2
click at [577, 272] on button "button" at bounding box center [583, 266] width 45 height 23
drag, startPoint x: 574, startPoint y: 311, endPoint x: 670, endPoint y: 277, distance: 101.4
click at [578, 309] on link "NEM" at bounding box center [598, 309] width 81 height 16
click at [480, 272] on input "text" at bounding box center [434, 266] width 90 height 23
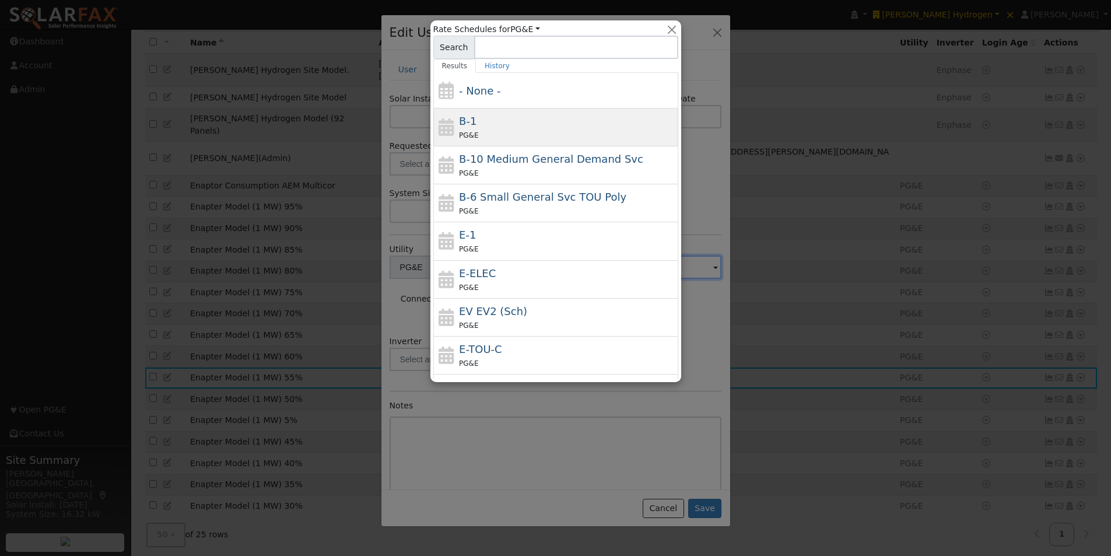
click at [460, 119] on span "B-1" at bounding box center [467, 121] width 17 height 12
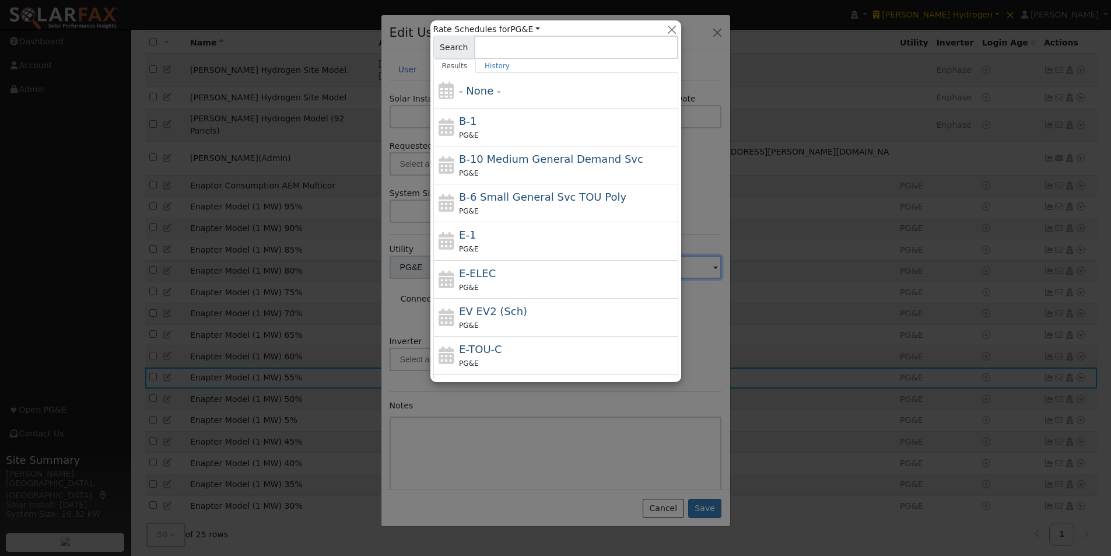
type input "B-1"
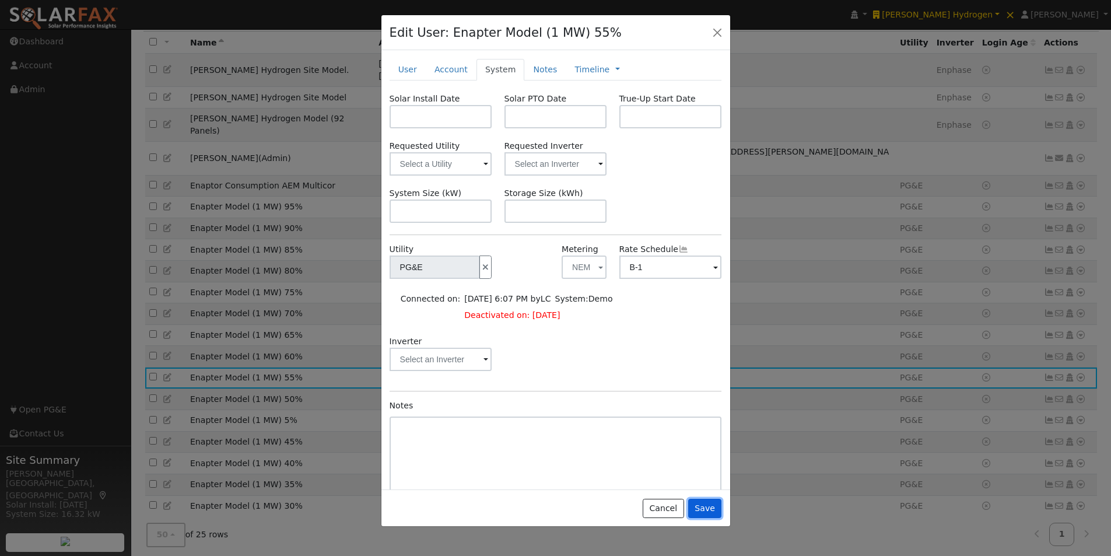
drag, startPoint x: 709, startPoint y: 511, endPoint x: 610, endPoint y: 455, distance: 113.6
click at [708, 509] on button "Save" at bounding box center [705, 508] width 34 height 20
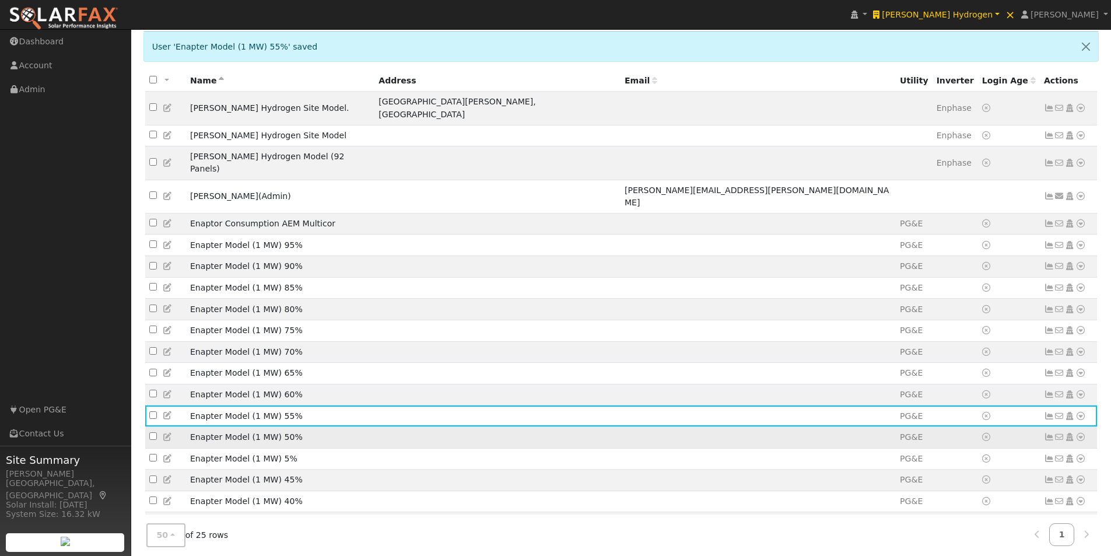
click at [166, 433] on icon at bounding box center [168, 437] width 10 height 8
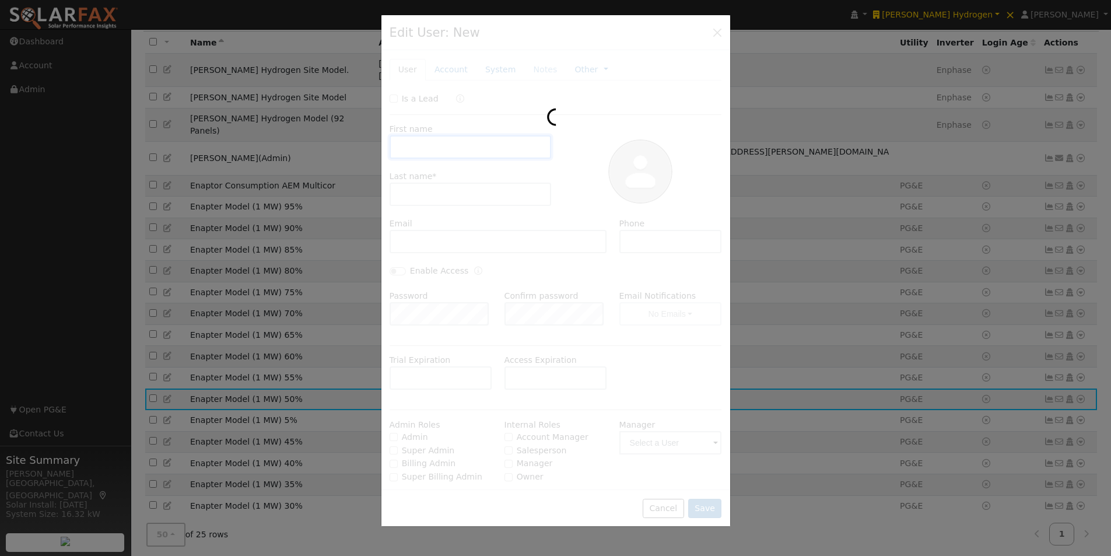
type input "Enapter Model"
type input "(1 MW) 50%"
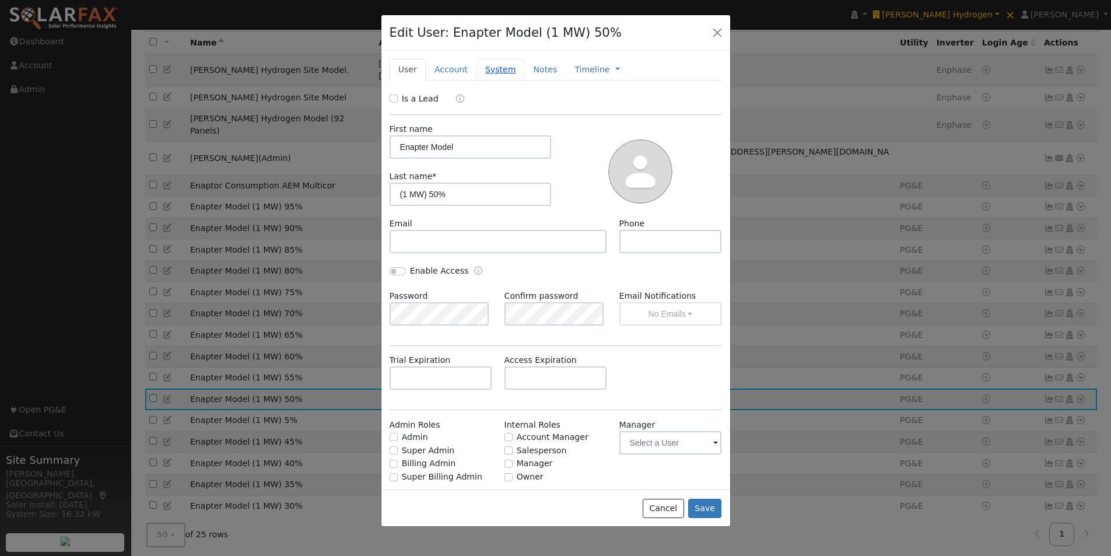
click at [484, 67] on link "System" at bounding box center [500, 70] width 48 height 22
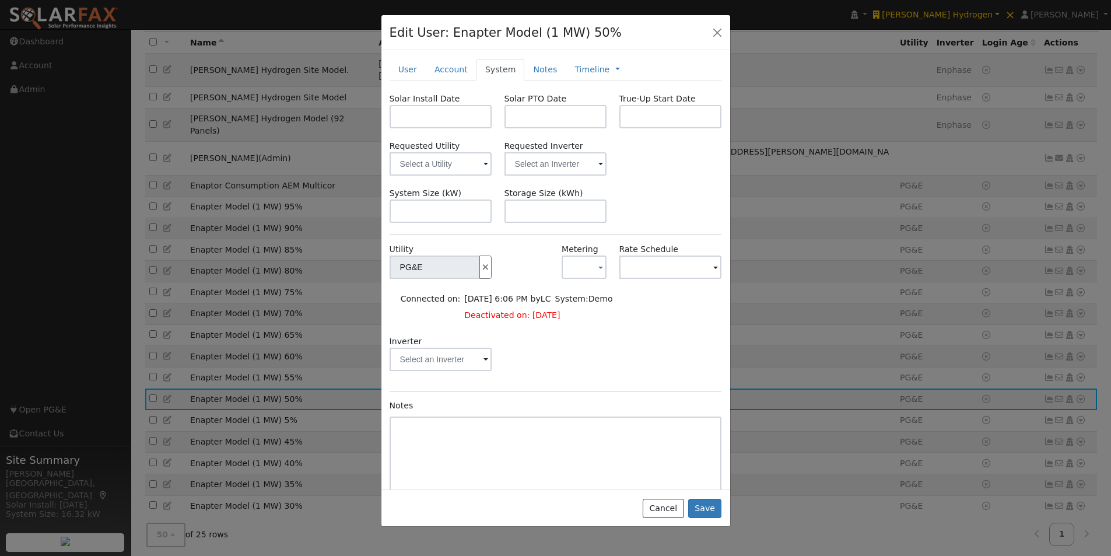
drag, startPoint x: 580, startPoint y: 252, endPoint x: 584, endPoint y: 272, distance: 20.8
click at [580, 252] on label "Metering" at bounding box center [579, 249] width 37 height 12
click at [584, 272] on button "button" at bounding box center [583, 266] width 45 height 23
click at [578, 307] on link "NEM" at bounding box center [598, 309] width 81 height 16
click at [480, 266] on input "text" at bounding box center [434, 266] width 90 height 23
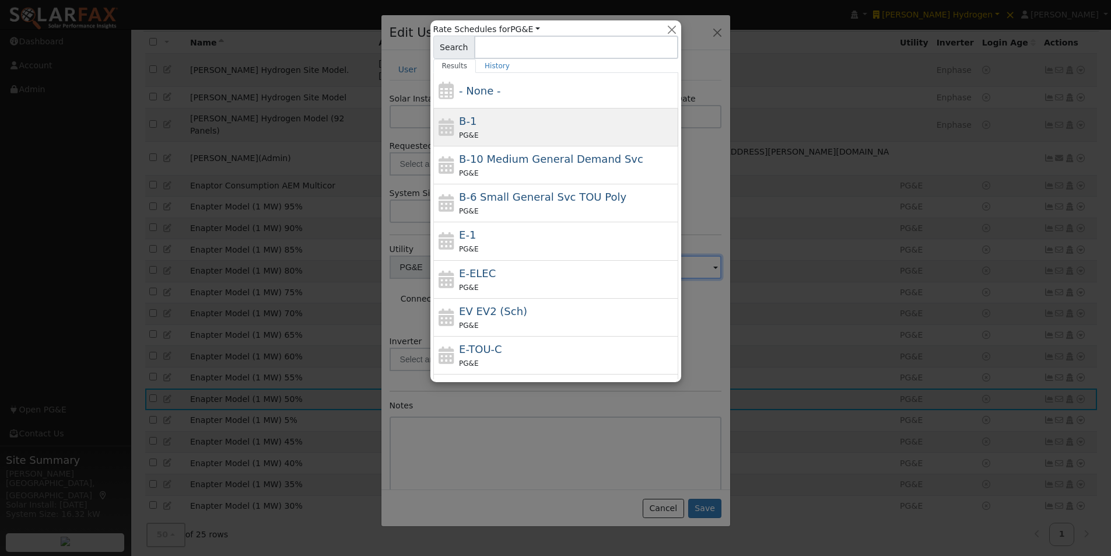
click at [461, 120] on span "B-1" at bounding box center [467, 121] width 17 height 12
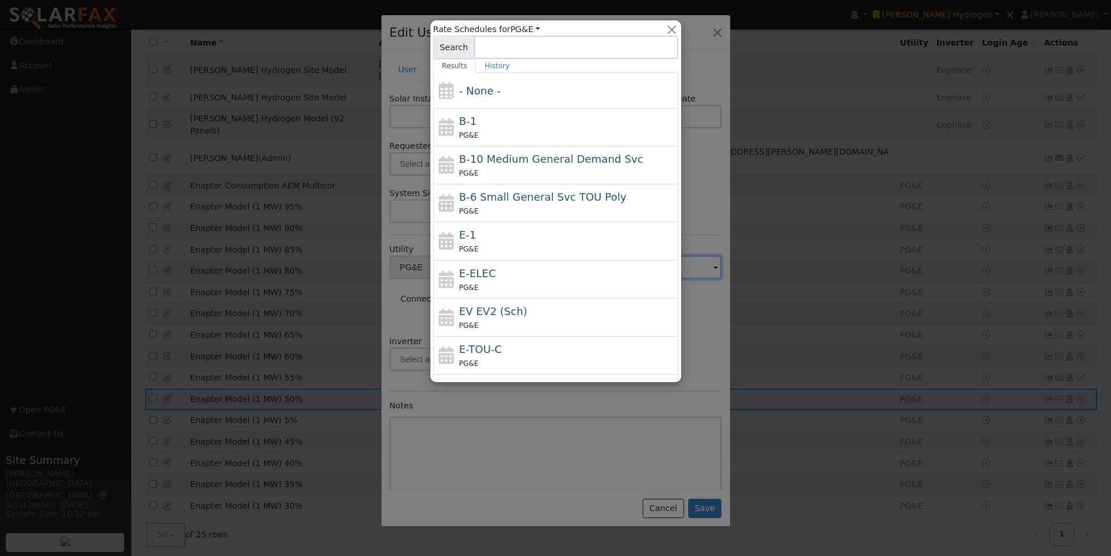
type input "B-1"
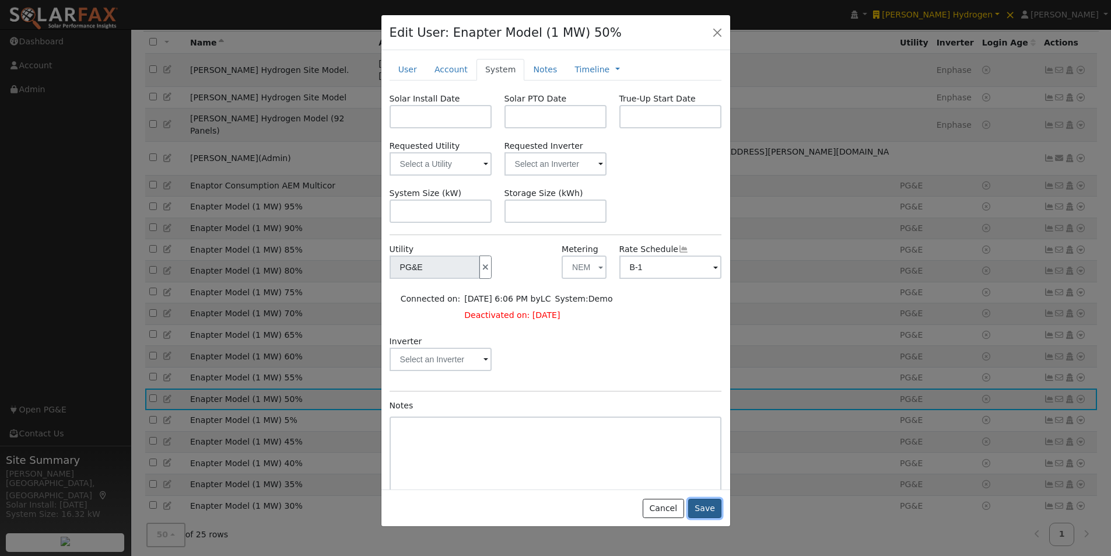
click at [707, 510] on button "Save" at bounding box center [705, 508] width 34 height 20
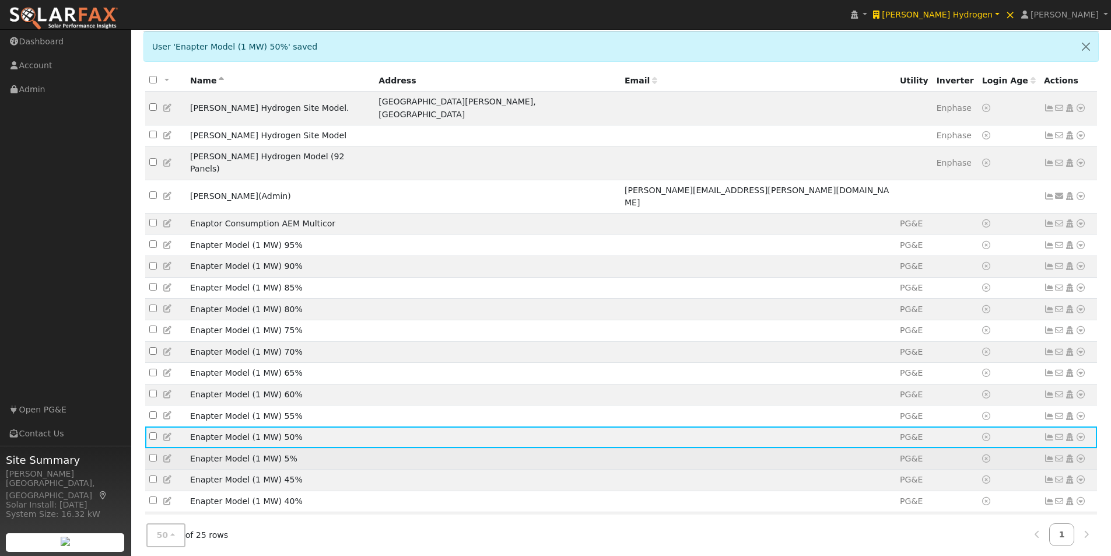
click at [166, 454] on icon at bounding box center [168, 458] width 10 height 8
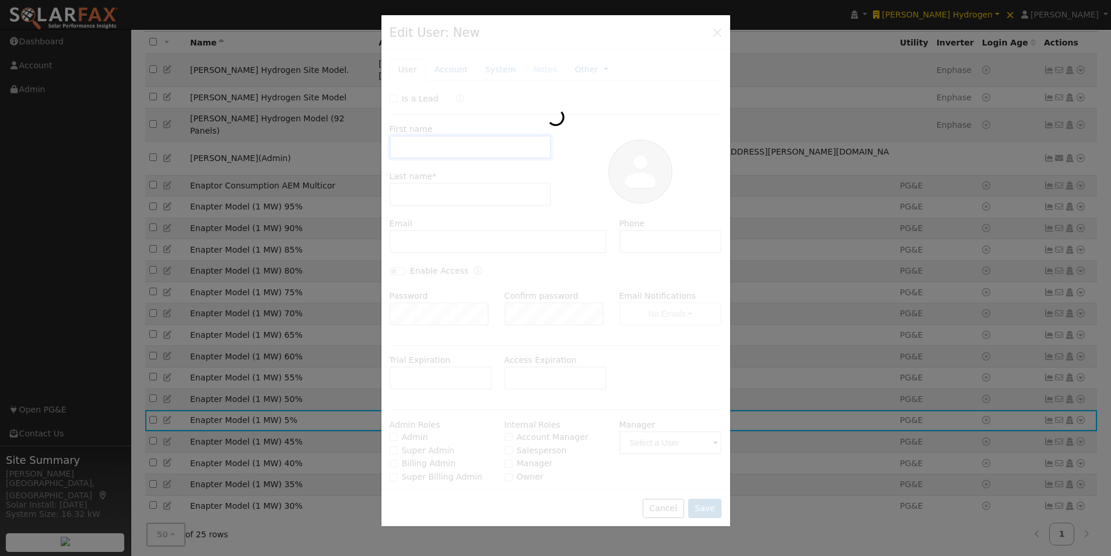
type input "Enapter Model"
type input "(1 MW) 5%"
type input "PG&E"
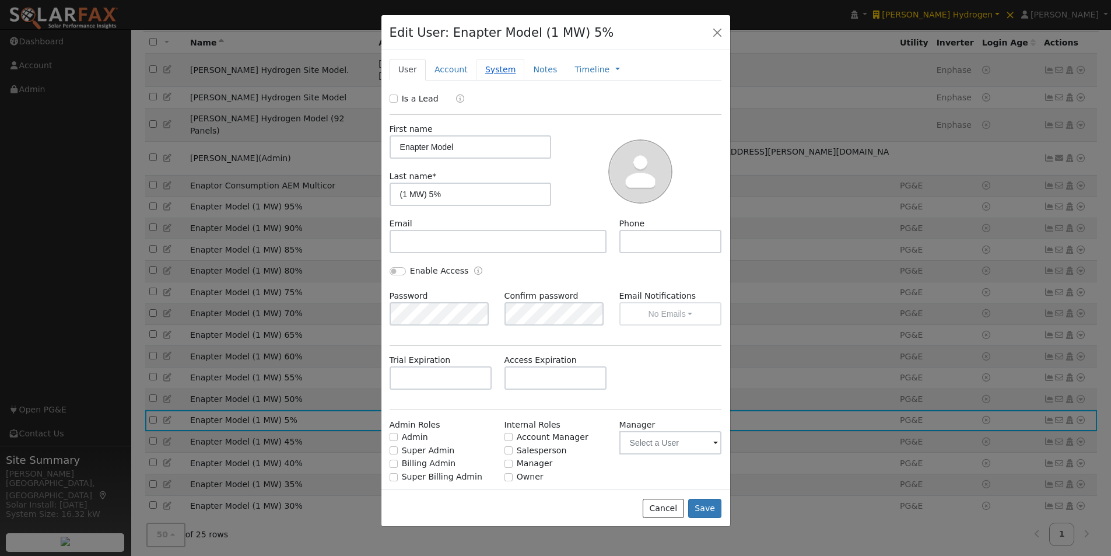
click at [491, 68] on link "System" at bounding box center [500, 70] width 48 height 22
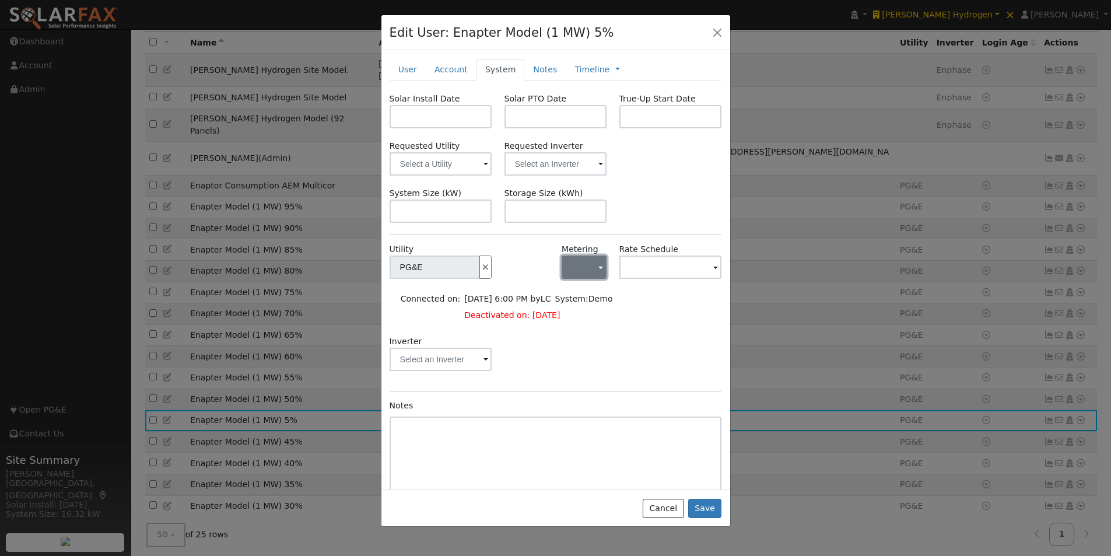
click at [591, 265] on button "button" at bounding box center [583, 266] width 45 height 23
click at [574, 301] on link "NEM" at bounding box center [598, 309] width 81 height 16
click at [480, 258] on input "text" at bounding box center [434, 266] width 90 height 23
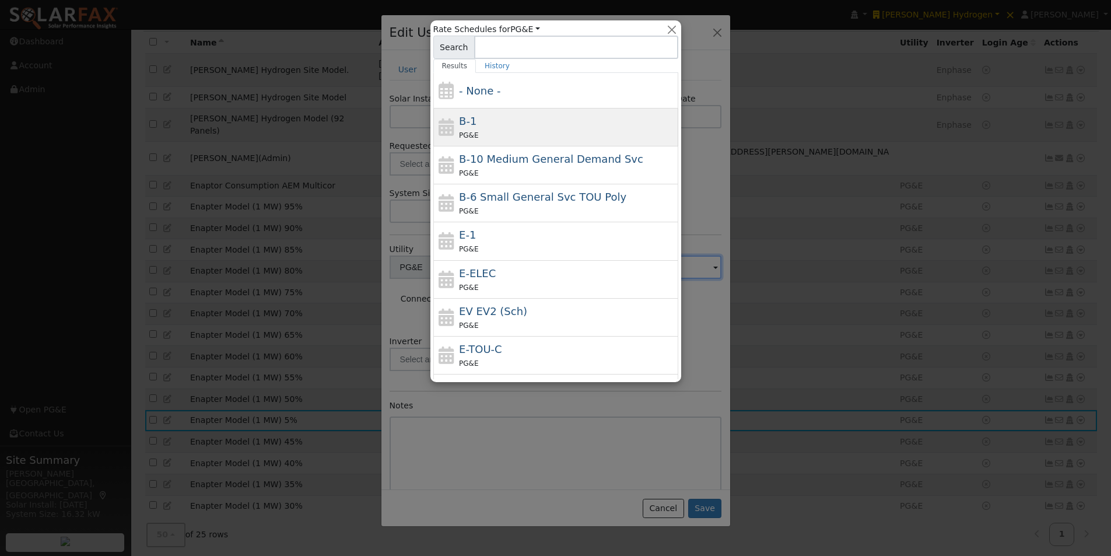
drag, startPoint x: 463, startPoint y: 118, endPoint x: 570, endPoint y: 280, distance: 194.0
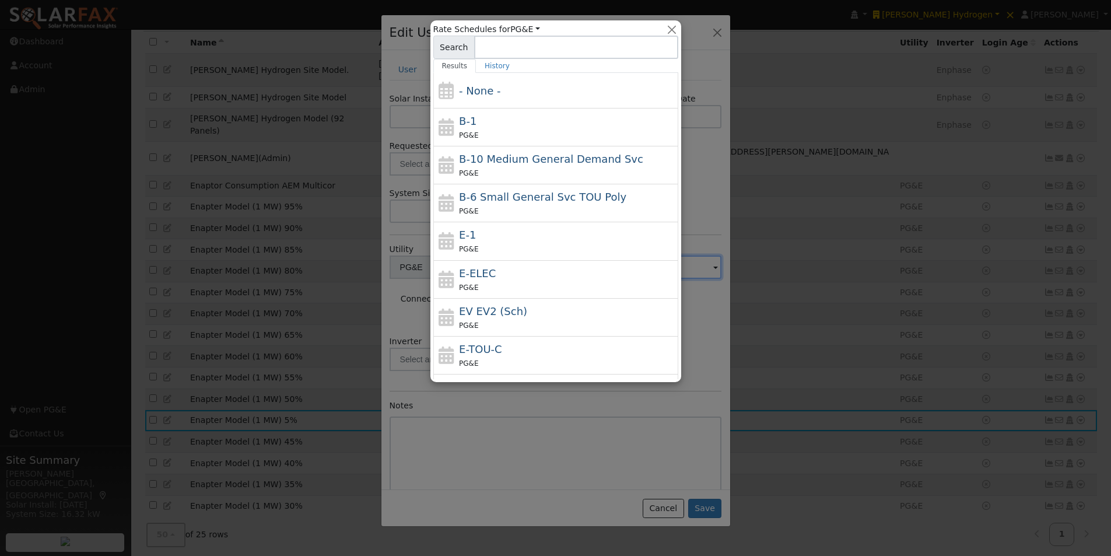
click at [465, 118] on span "B-1" at bounding box center [467, 121] width 17 height 12
type input "B-1"
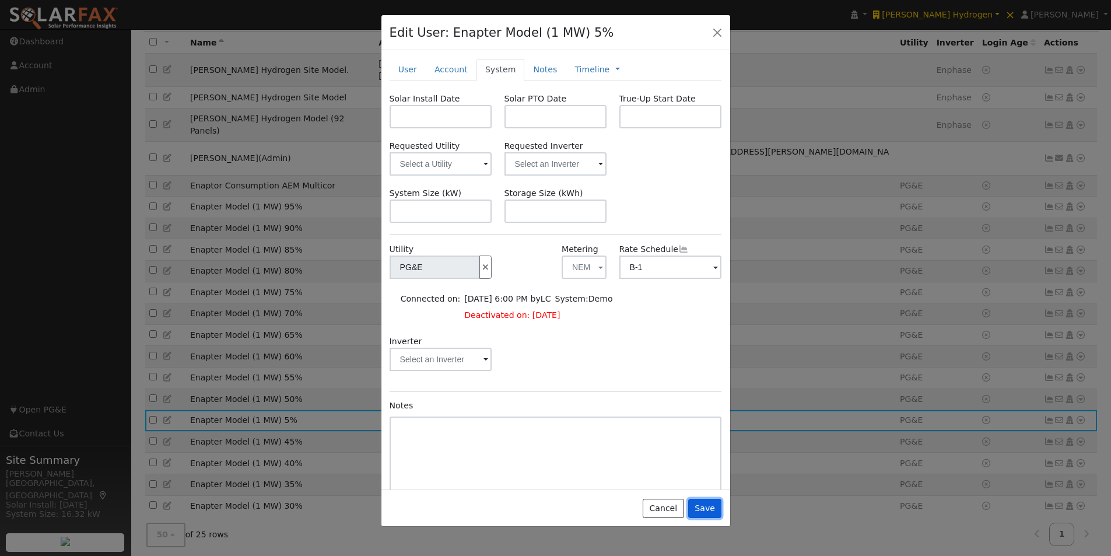
drag, startPoint x: 708, startPoint y: 512, endPoint x: 694, endPoint y: 487, distance: 28.4
click at [709, 512] on button "Save" at bounding box center [705, 508] width 34 height 20
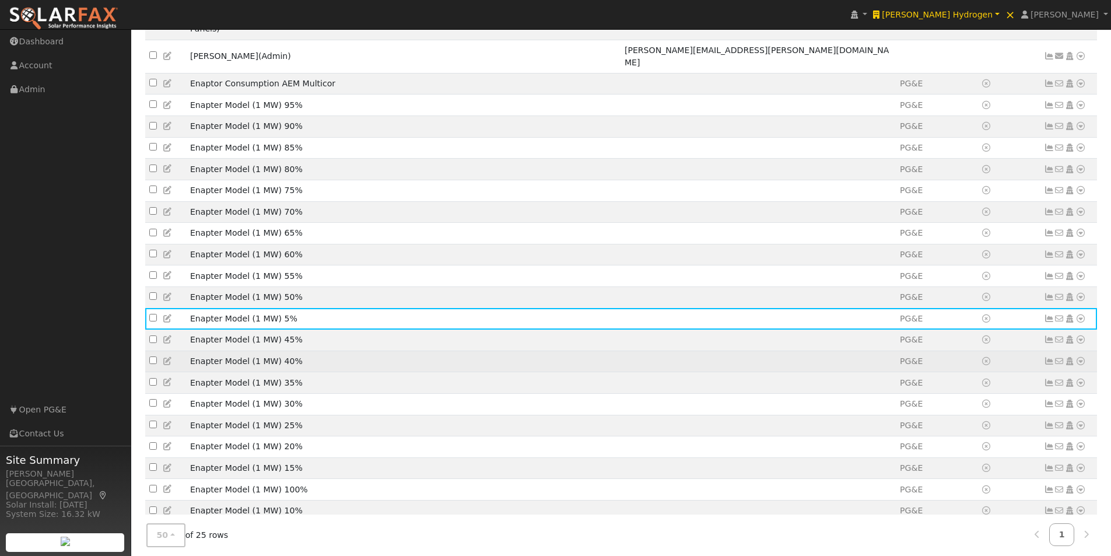
scroll to position [266, 0]
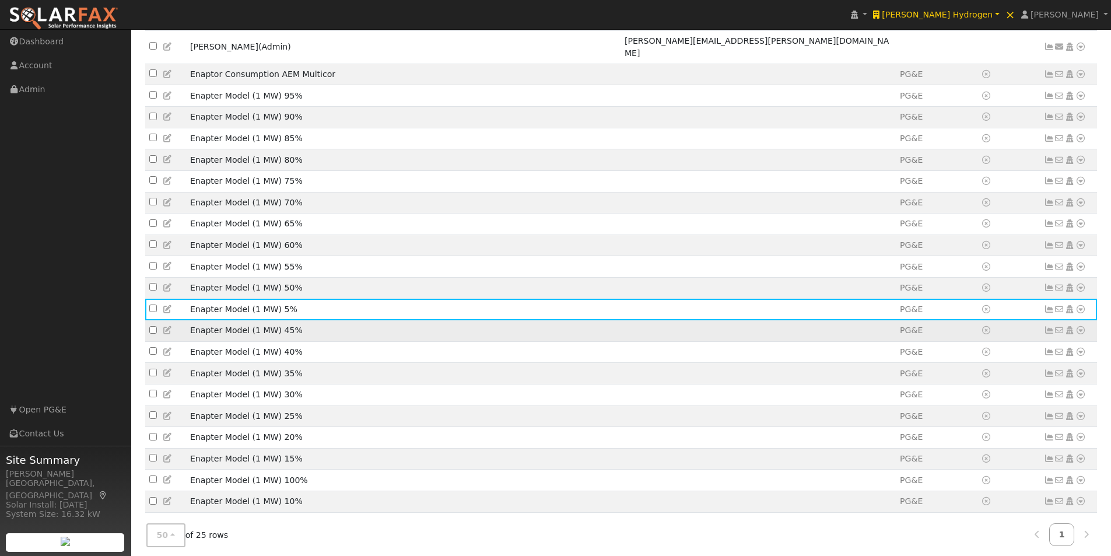
click at [166, 326] on icon at bounding box center [168, 330] width 10 height 8
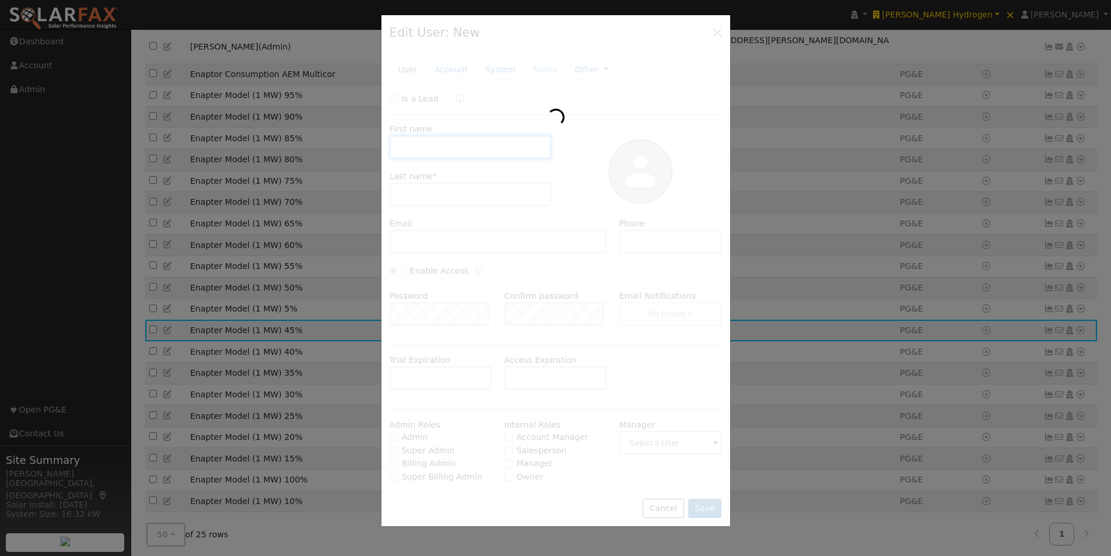
type input "Enapter Model"
type input "(1 MW) 45%"
type input "PG&E"
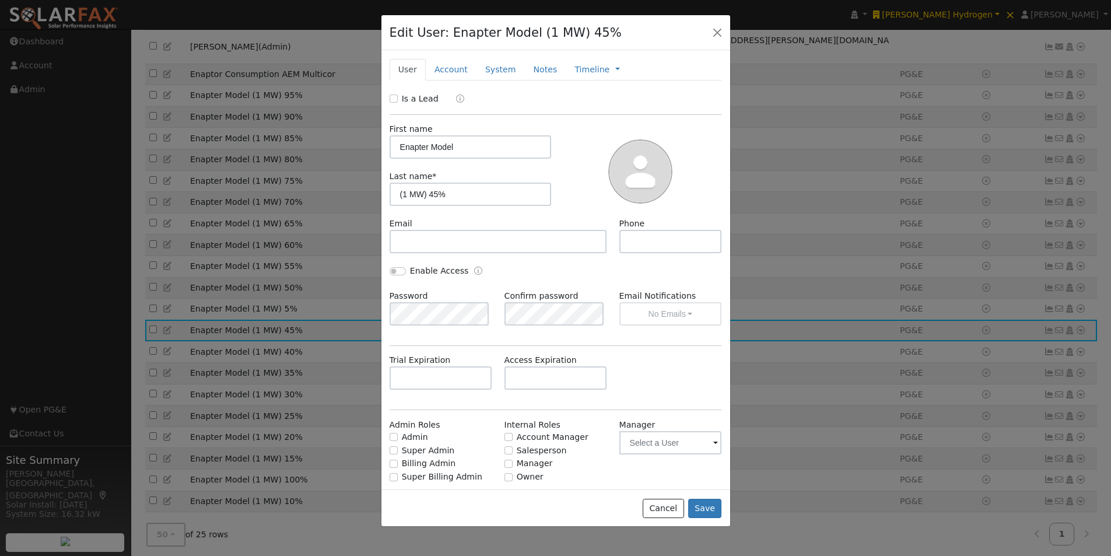
drag, startPoint x: 490, startPoint y: 68, endPoint x: 539, endPoint y: 173, distance: 116.6
click at [490, 69] on link "System" at bounding box center [500, 70] width 48 height 22
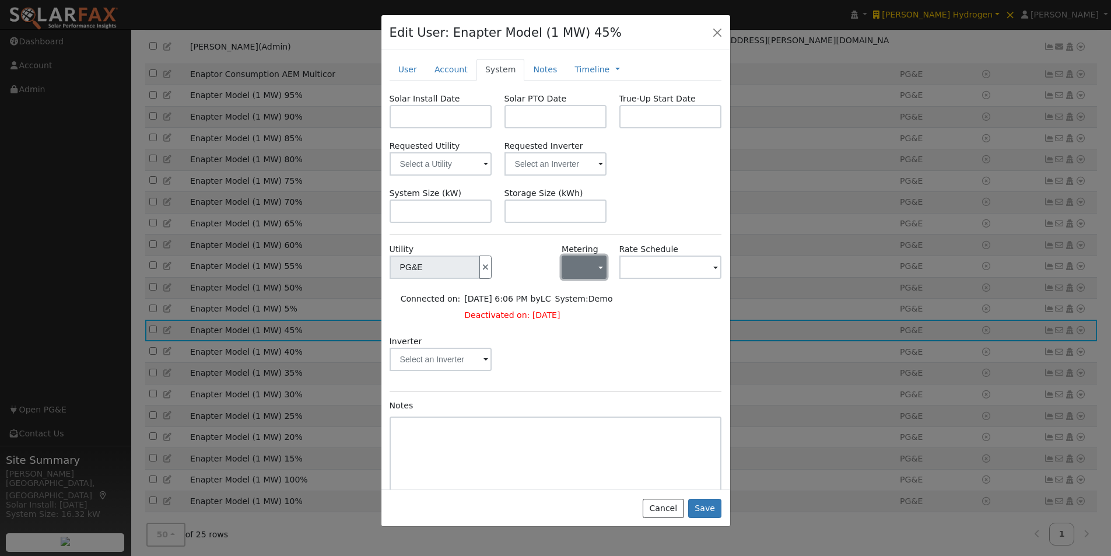
click at [580, 269] on button "button" at bounding box center [583, 266] width 45 height 23
click at [573, 307] on link "NEM" at bounding box center [598, 309] width 81 height 16
click at [480, 273] on input "text" at bounding box center [434, 266] width 90 height 23
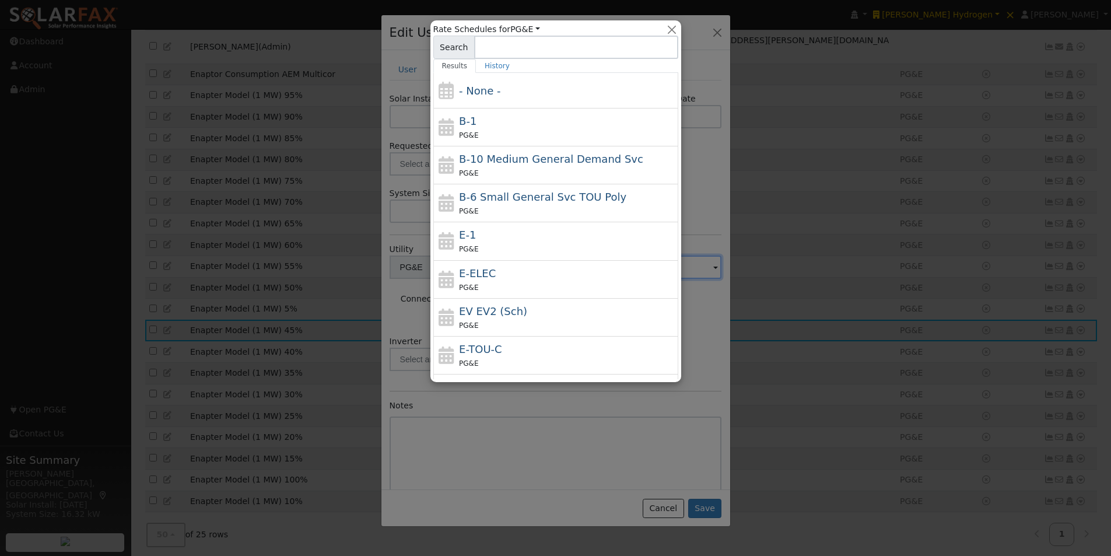
drag, startPoint x: 465, startPoint y: 117, endPoint x: 500, endPoint y: 135, distance: 39.4
click at [466, 117] on span "B-1" at bounding box center [467, 121] width 17 height 12
type input "B-1"
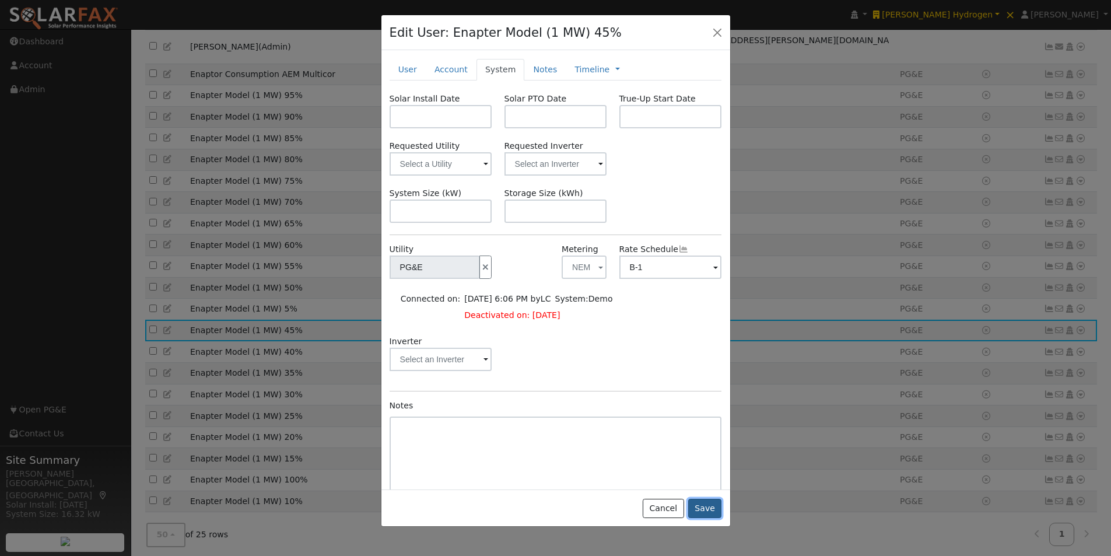
click at [707, 506] on button "Save" at bounding box center [705, 508] width 34 height 20
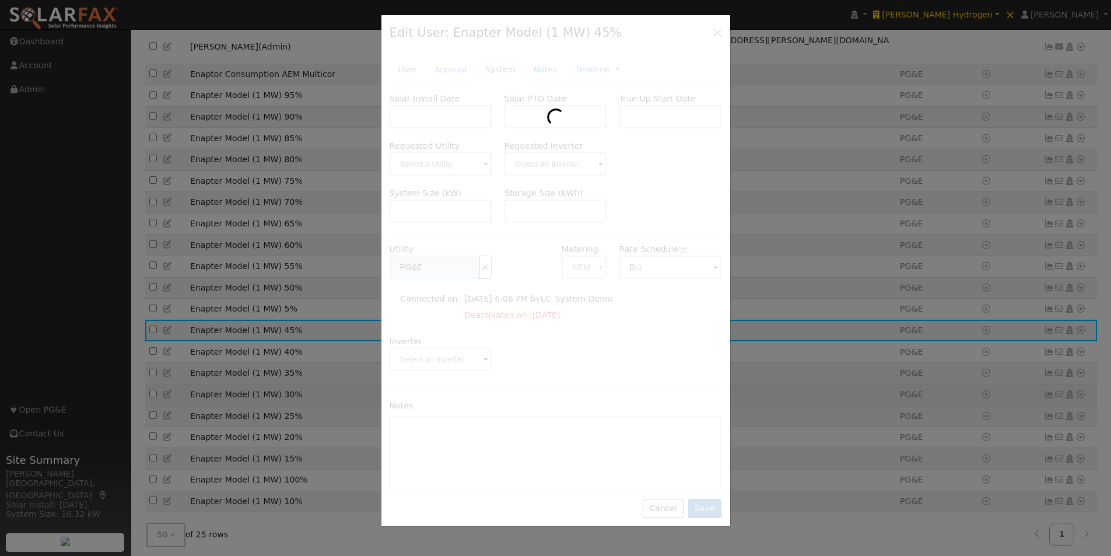
scroll to position [266, 0]
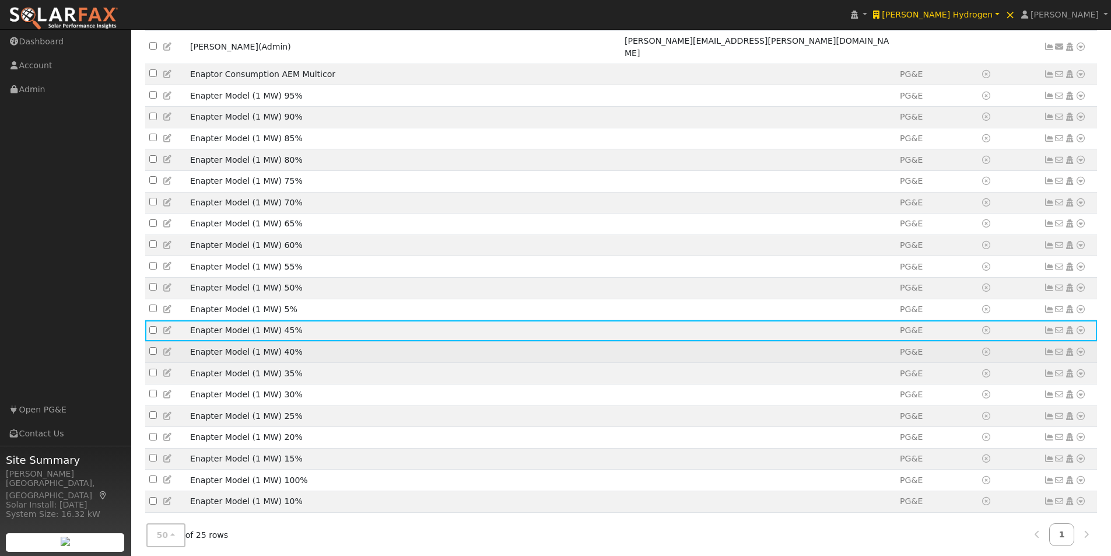
click at [166, 347] on icon at bounding box center [168, 351] width 10 height 8
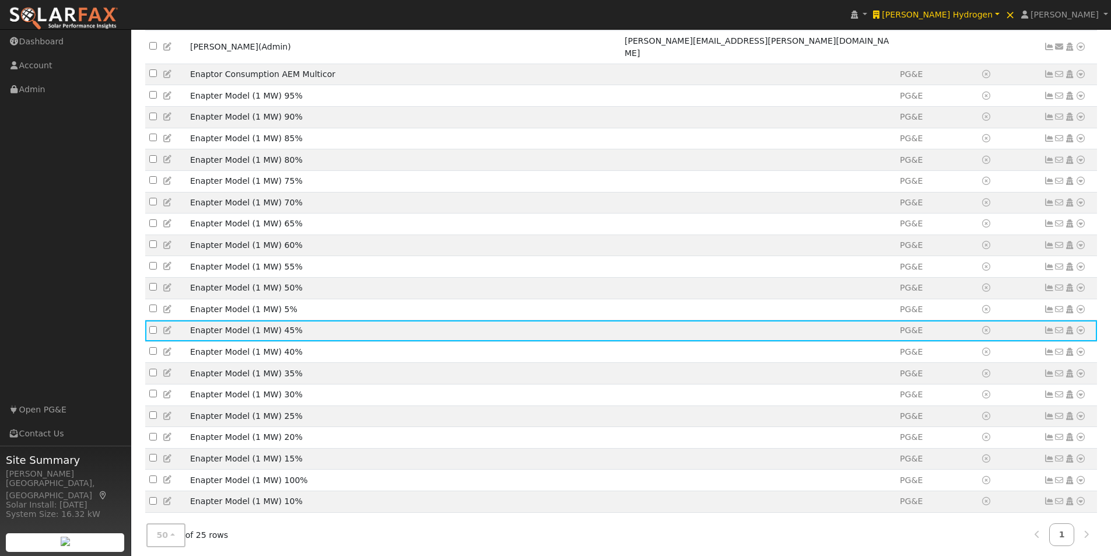
scroll to position [228, 0]
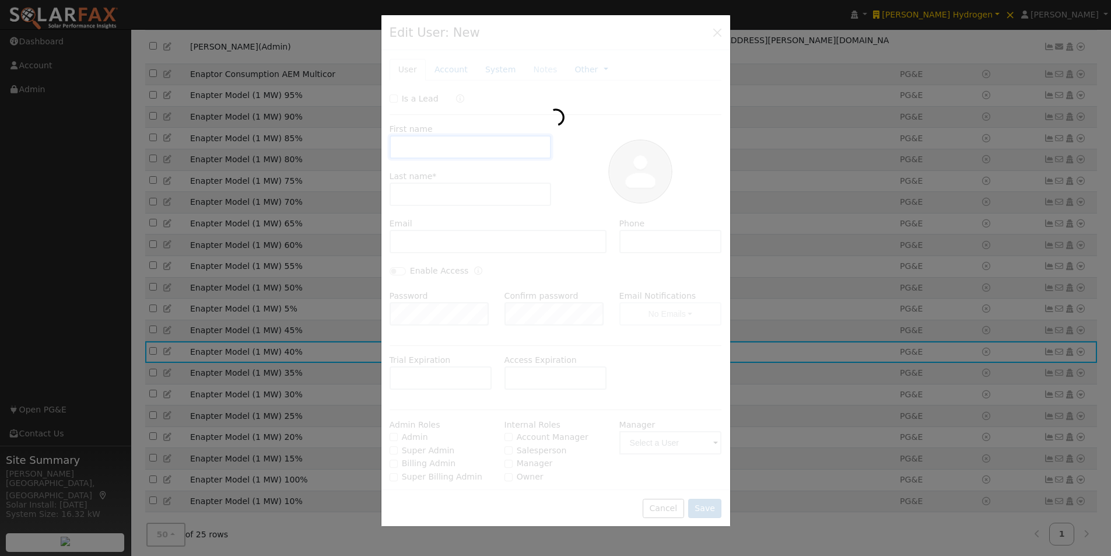
type input "Enapter Model"
type input "(1 MW) 40%"
type input "PG&E"
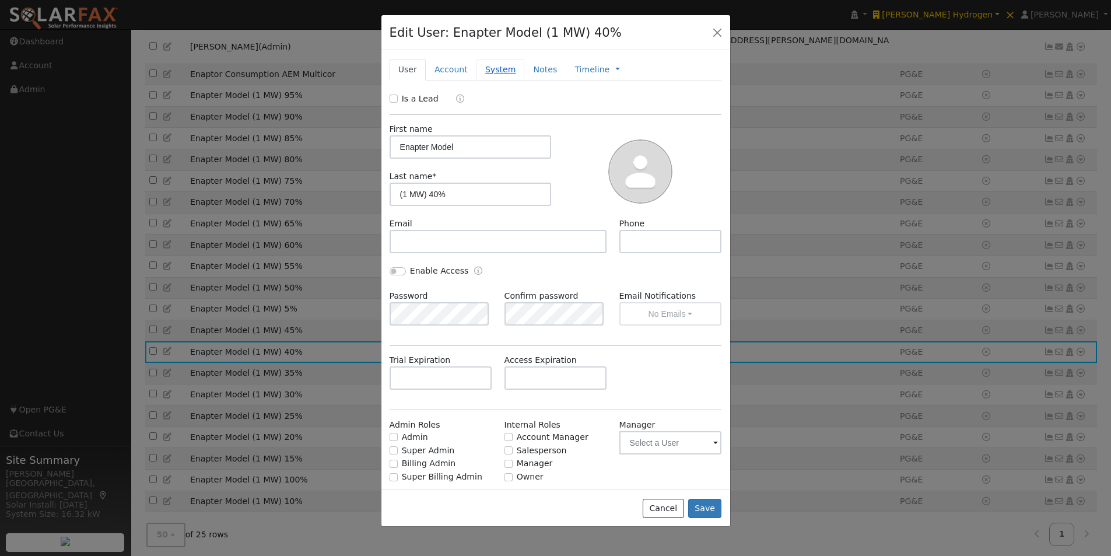
click at [490, 69] on link "System" at bounding box center [500, 70] width 48 height 22
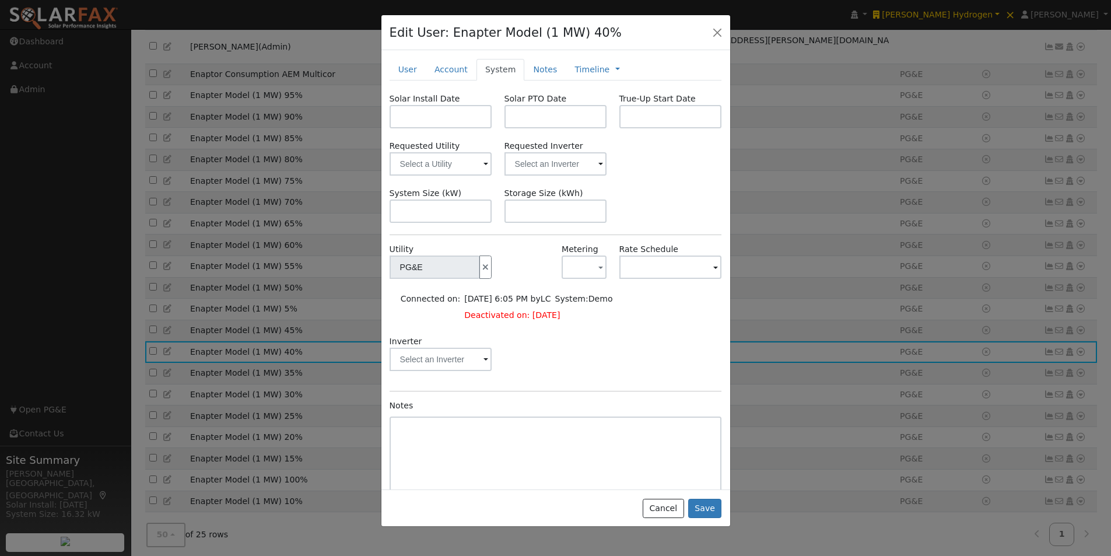
drag, startPoint x: 581, startPoint y: 254, endPoint x: 560, endPoint y: 301, distance: 51.1
click at [582, 255] on div "Metering - None - NEM NBT" at bounding box center [583, 266] width 57 height 47
click at [581, 257] on button "button" at bounding box center [583, 266] width 45 height 23
click at [569, 325] on link "NBT" at bounding box center [598, 326] width 81 height 16
click at [578, 267] on button "NBT" at bounding box center [583, 266] width 45 height 23
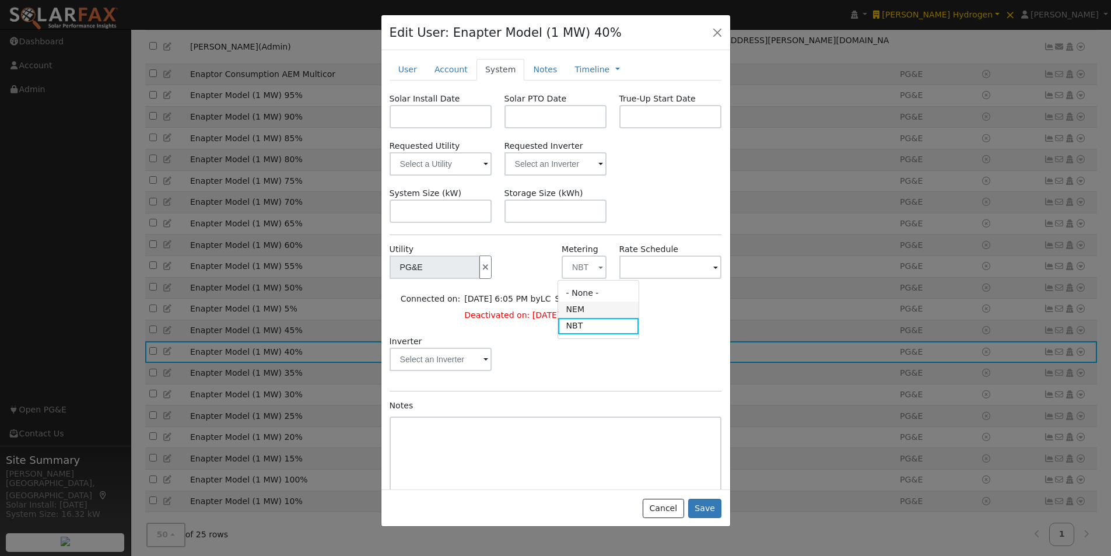
click at [575, 308] on link "NEM" at bounding box center [598, 309] width 81 height 16
click at [480, 268] on input "text" at bounding box center [434, 266] width 90 height 23
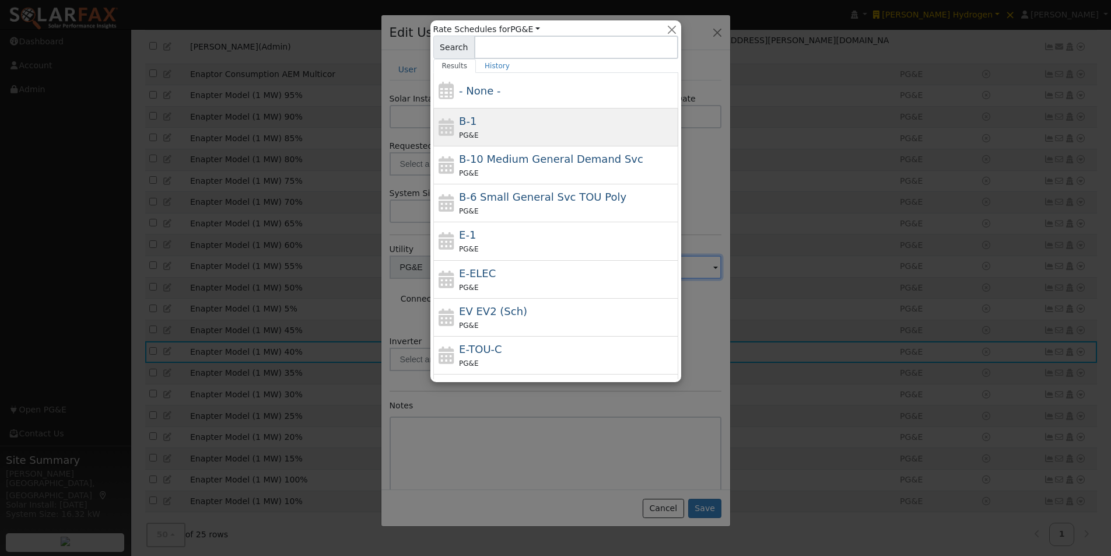
drag, startPoint x: 468, startPoint y: 120, endPoint x: 487, endPoint y: 139, distance: 26.8
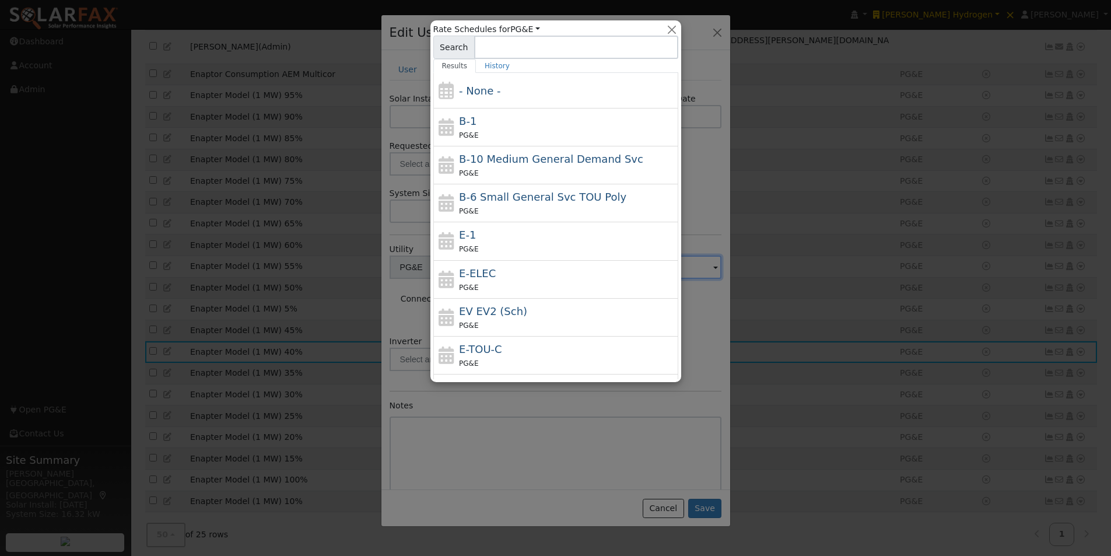
click at [469, 120] on span "B-1" at bounding box center [467, 121] width 17 height 12
type input "B-1"
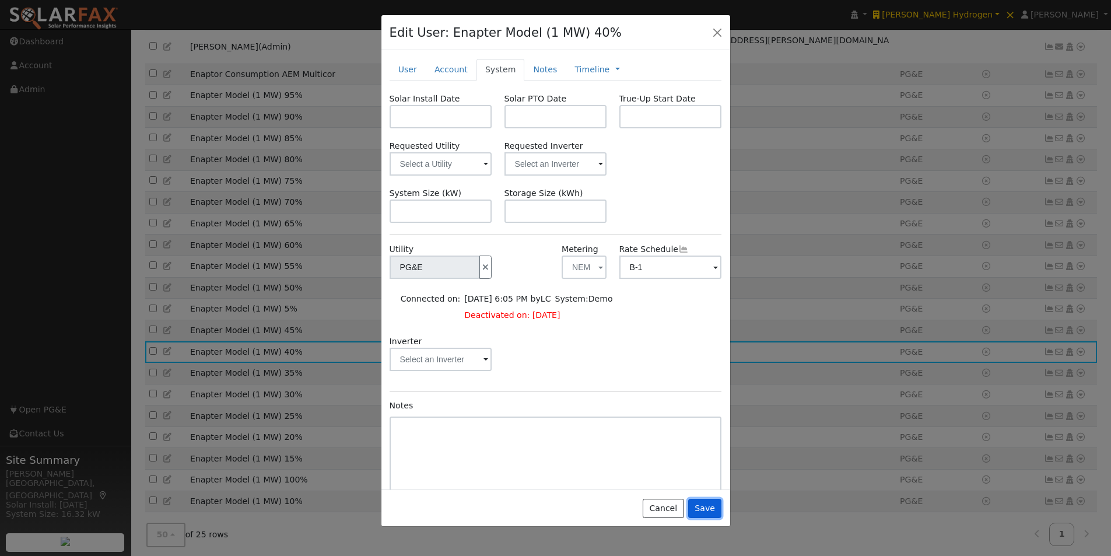
drag, startPoint x: 708, startPoint y: 510, endPoint x: 701, endPoint y: 475, distance: 35.8
click at [707, 509] on button "Save" at bounding box center [705, 508] width 34 height 20
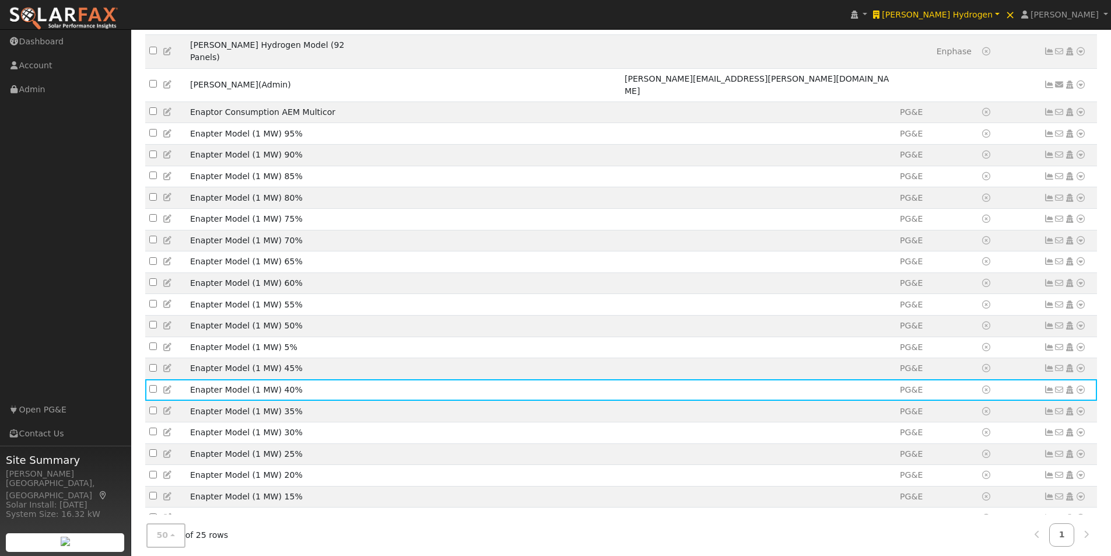
scroll to position [266, 0]
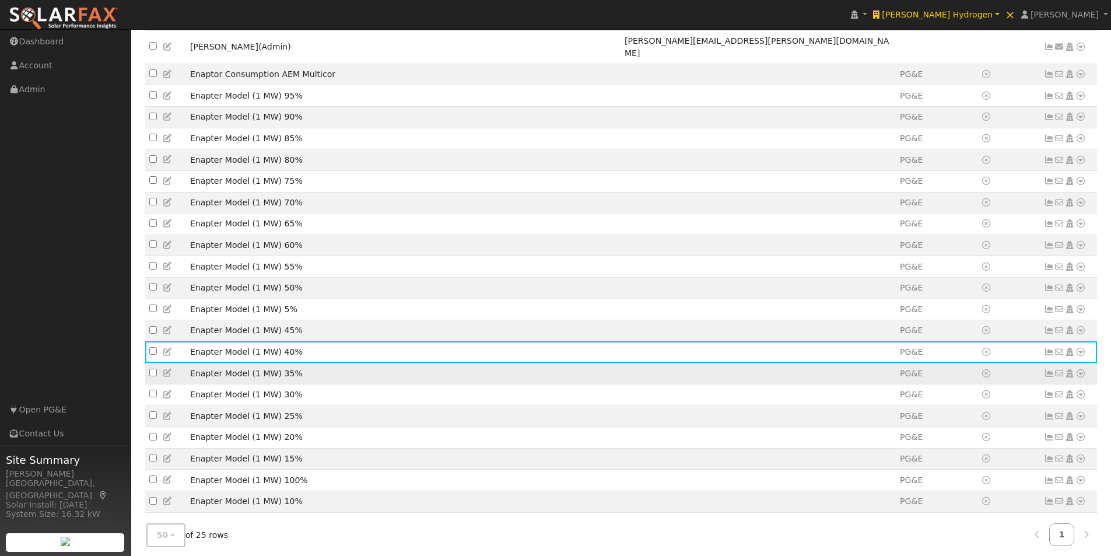
click at [167, 368] on icon at bounding box center [168, 372] width 10 height 8
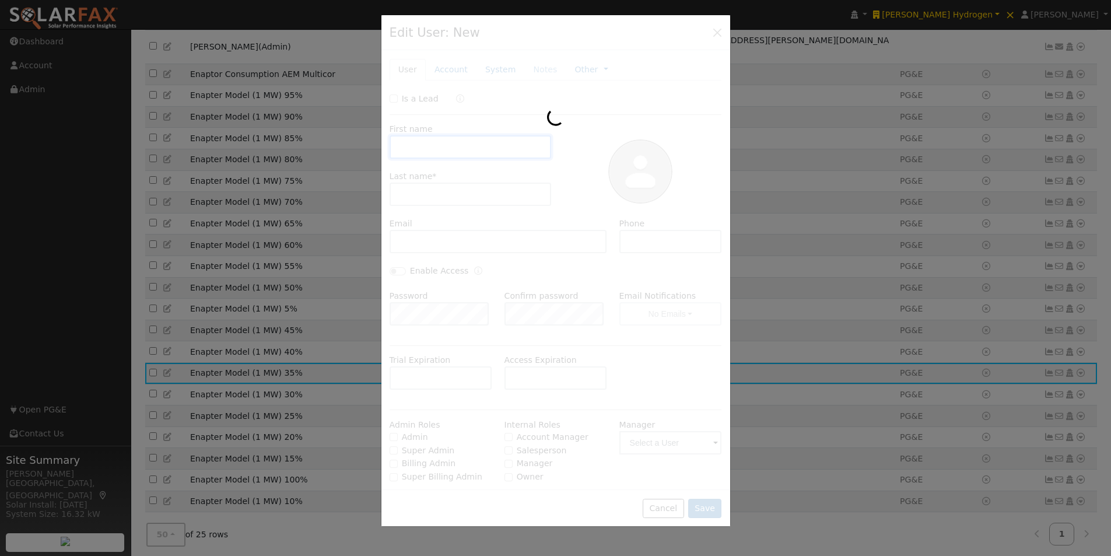
type input "Enapter Model"
type input "(1 MW) 35%"
type input "PG&E"
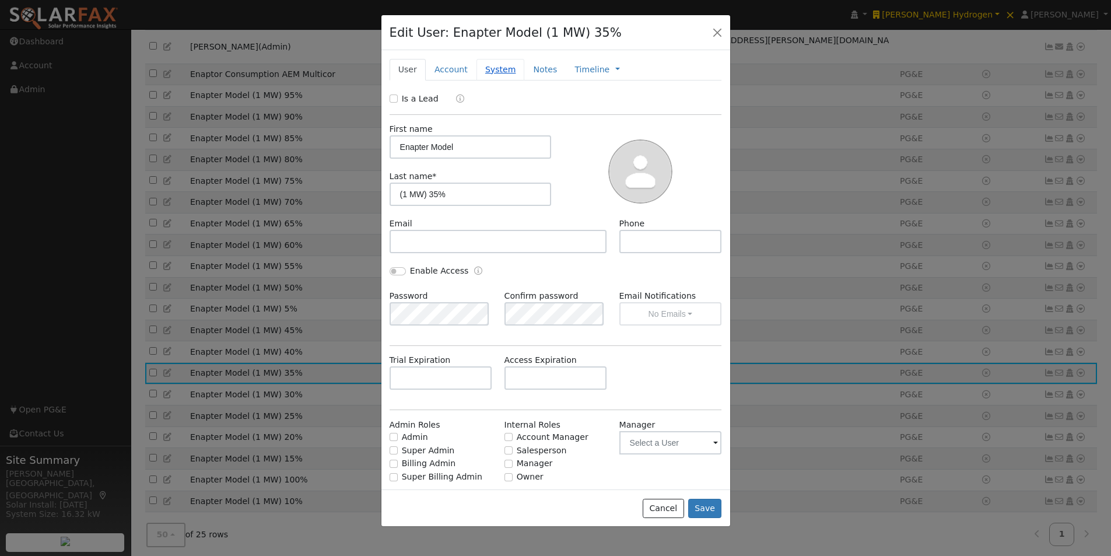
click at [486, 72] on link "System" at bounding box center [500, 70] width 48 height 22
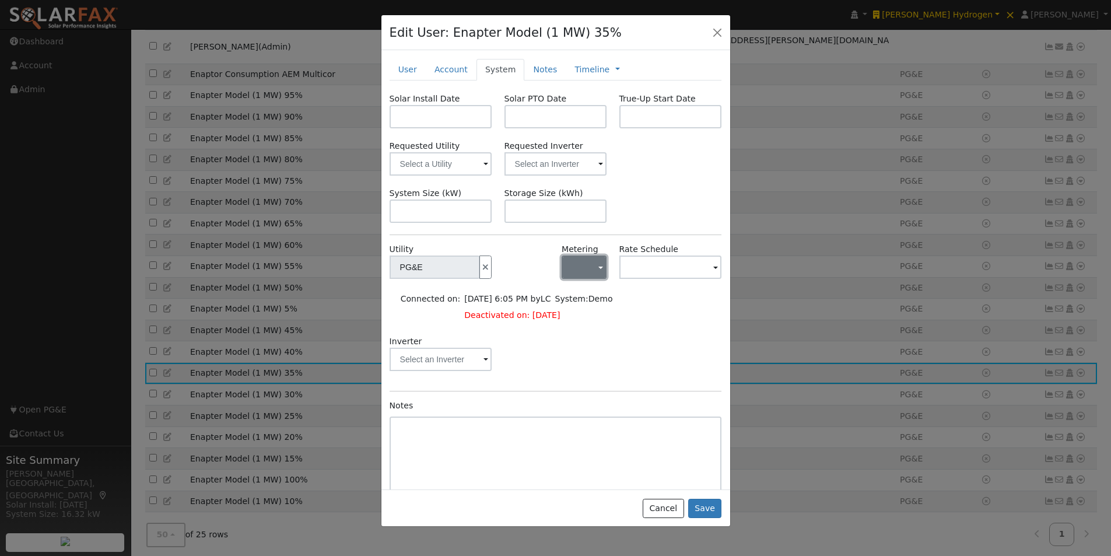
drag, startPoint x: 578, startPoint y: 265, endPoint x: 575, endPoint y: 279, distance: 14.4
click at [578, 269] on button "button" at bounding box center [583, 266] width 45 height 23
click at [578, 310] on link "NEM" at bounding box center [598, 309] width 81 height 16
click at [480, 266] on input "text" at bounding box center [434, 266] width 90 height 23
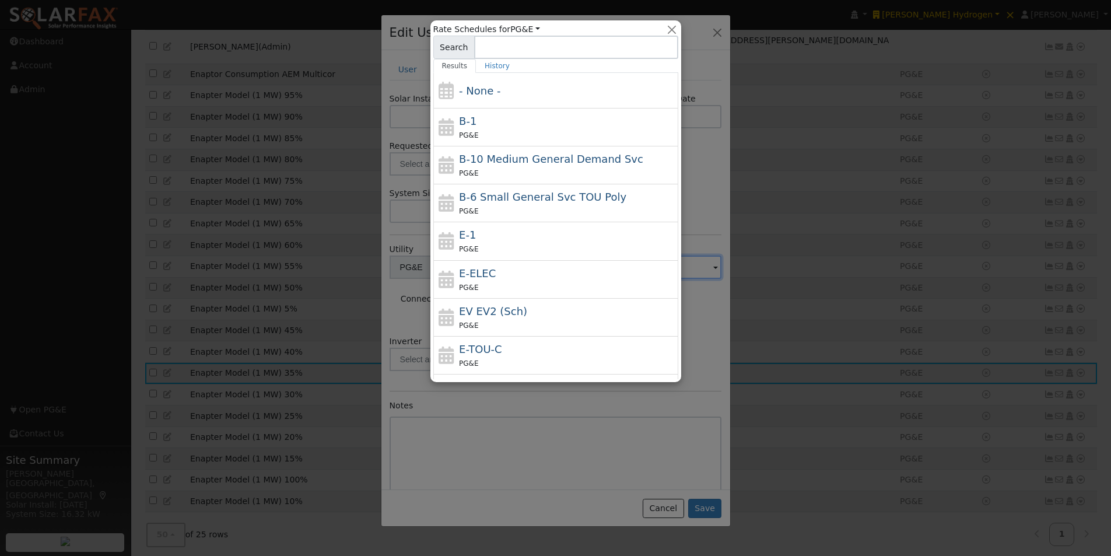
click at [462, 122] on span "B-1" at bounding box center [467, 121] width 17 height 12
type input "B-1"
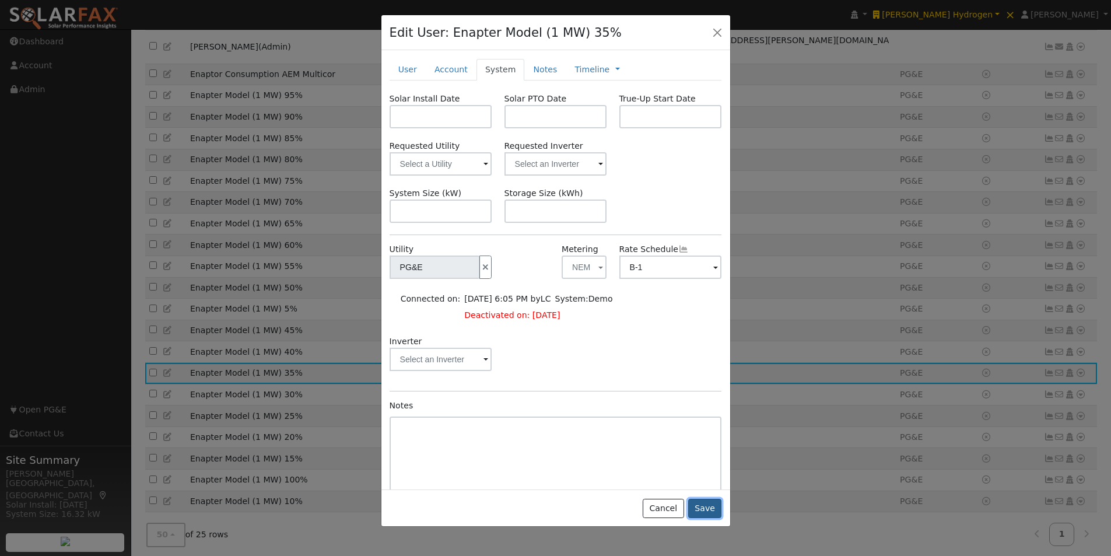
click at [708, 506] on button "Save" at bounding box center [705, 508] width 34 height 20
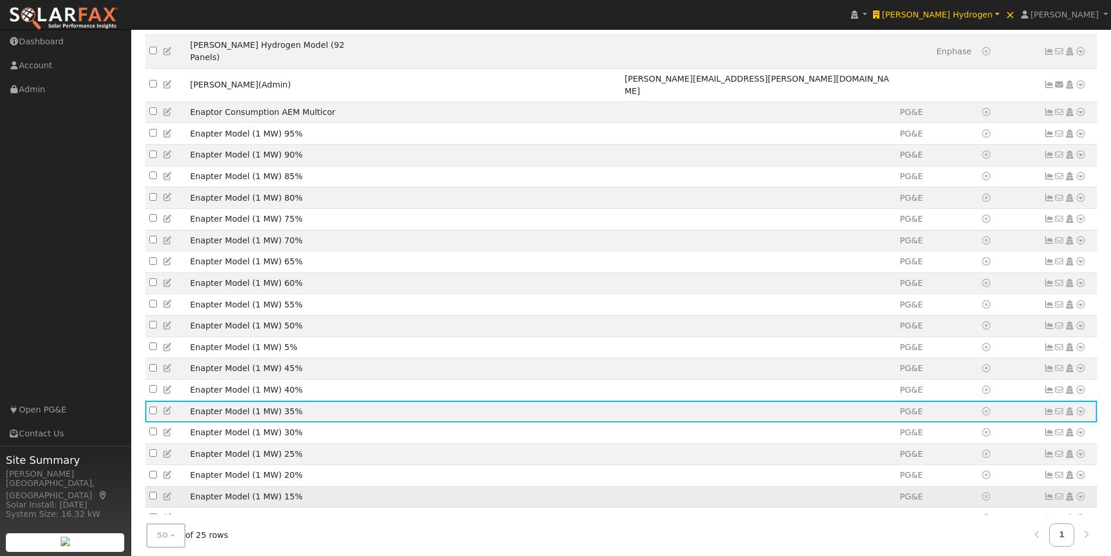
scroll to position [266, 0]
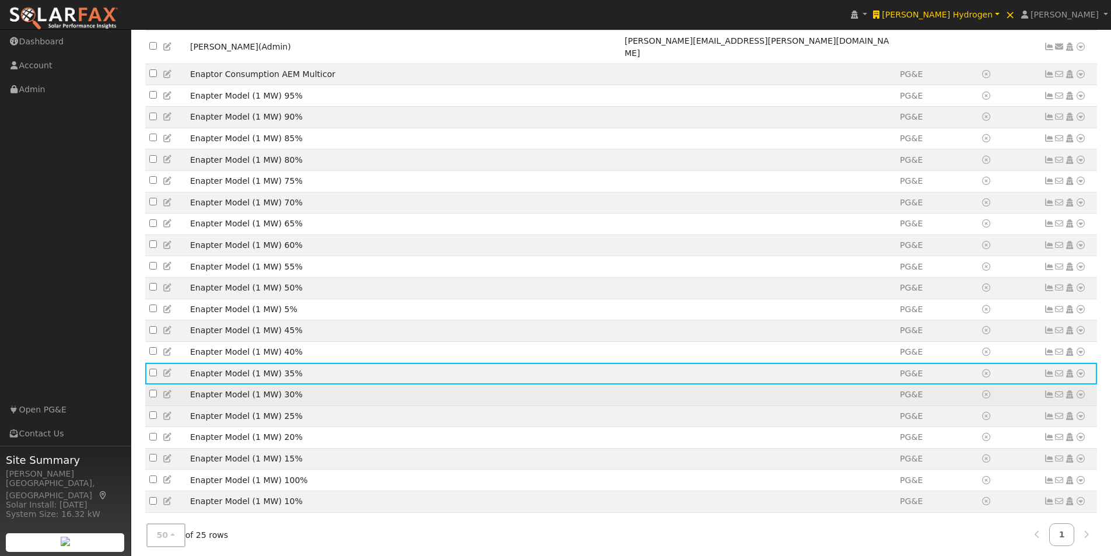
click at [166, 390] on icon at bounding box center [168, 394] width 10 height 8
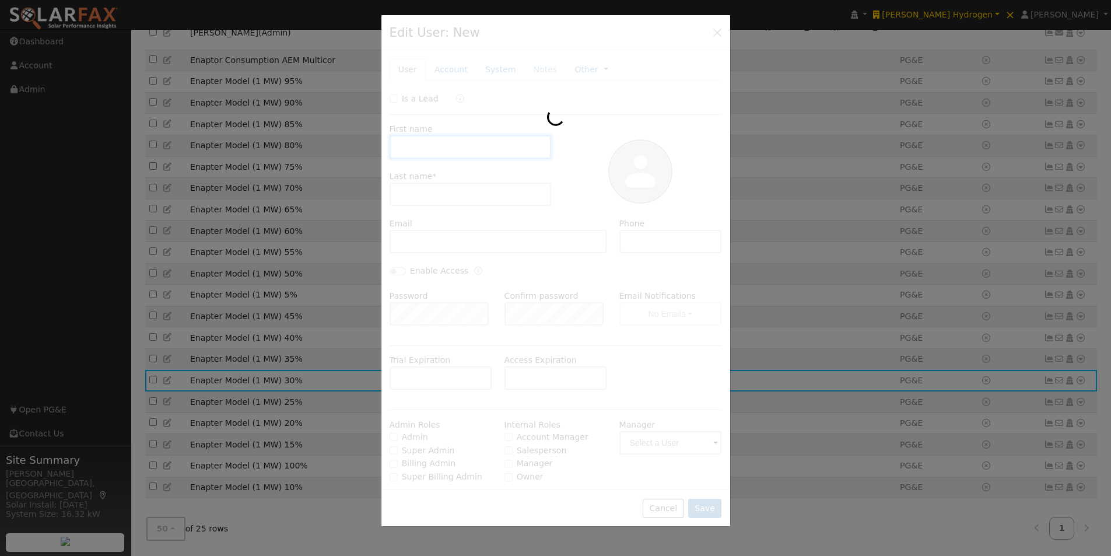
scroll to position [228, 0]
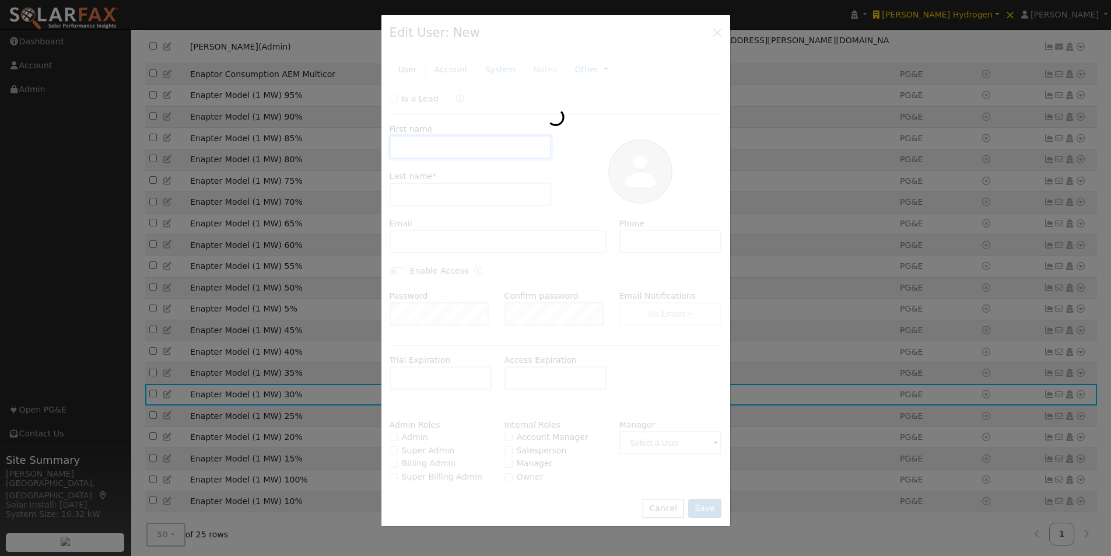
type input "Enapter Model"
type input "(1 MW) 30%"
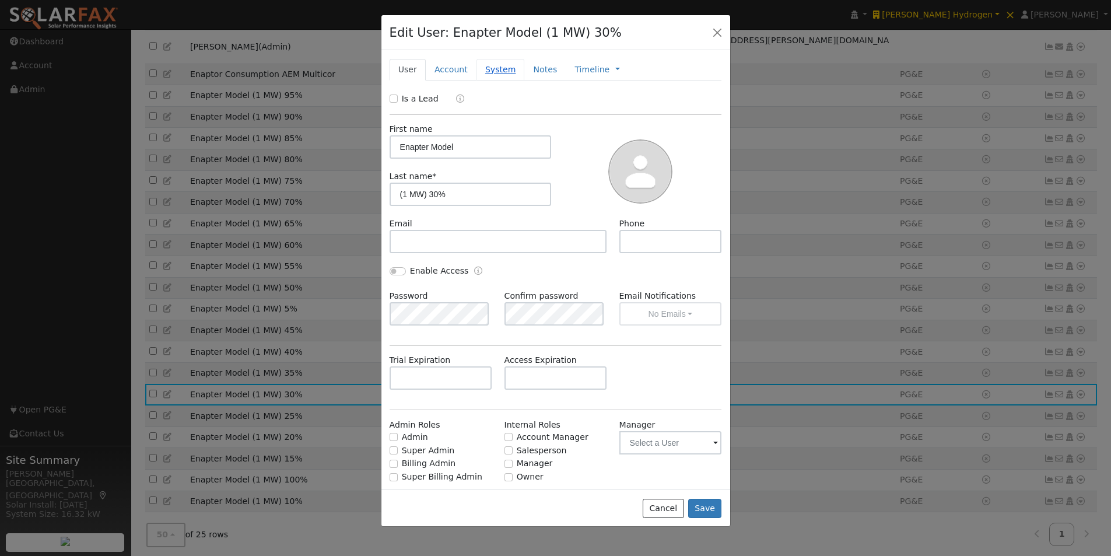
click at [482, 72] on link "System" at bounding box center [500, 70] width 48 height 22
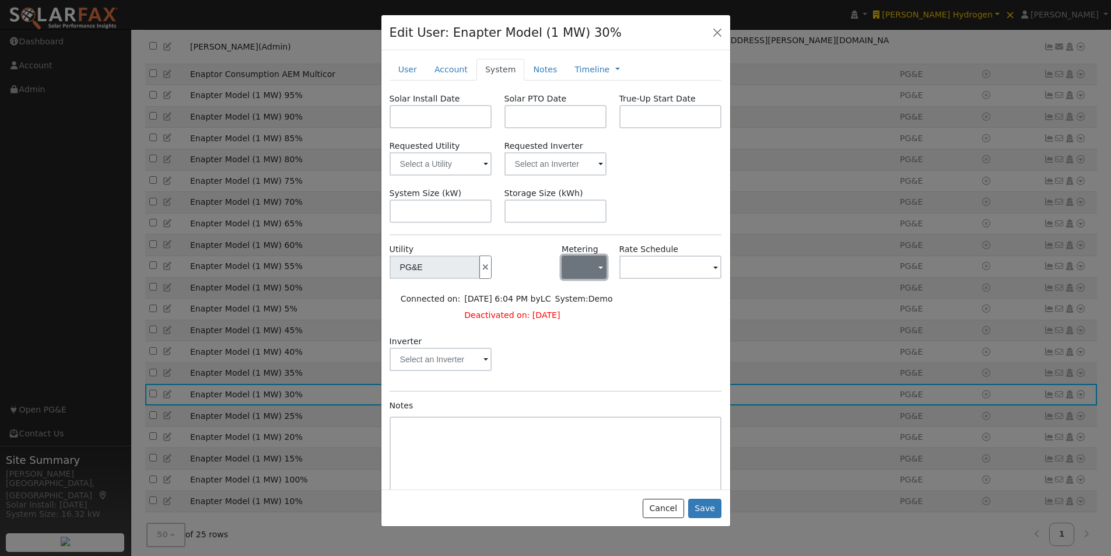
click at [594, 259] on button "button" at bounding box center [583, 266] width 45 height 23
drag, startPoint x: 574, startPoint y: 310, endPoint x: 635, endPoint y: 274, distance: 71.1
click at [575, 309] on link "NEM" at bounding box center [598, 309] width 81 height 16
click at [480, 261] on input "text" at bounding box center [434, 266] width 90 height 23
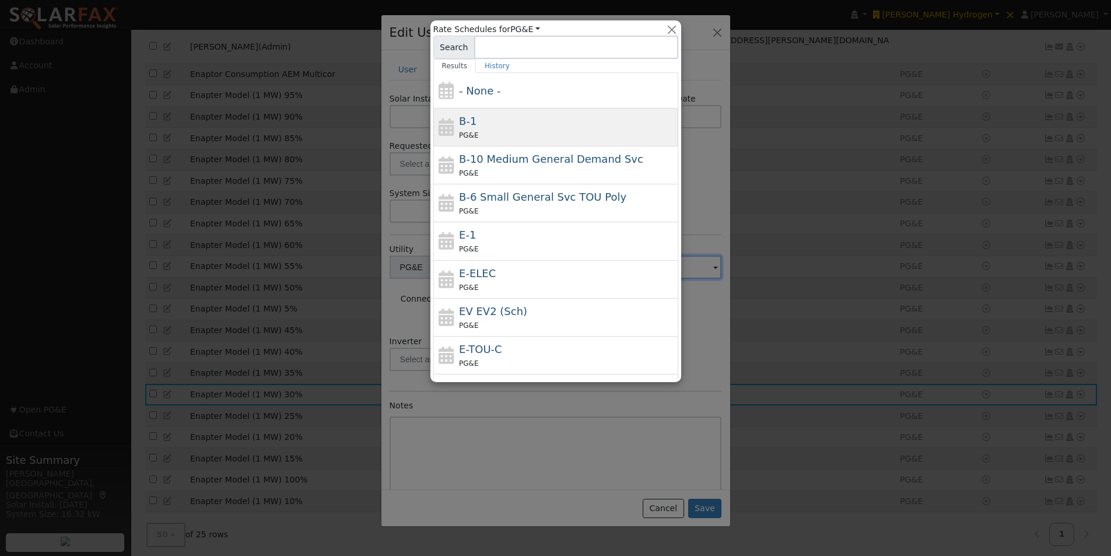
click at [476, 115] on div "B-1 PG&E" at bounding box center [567, 127] width 216 height 28
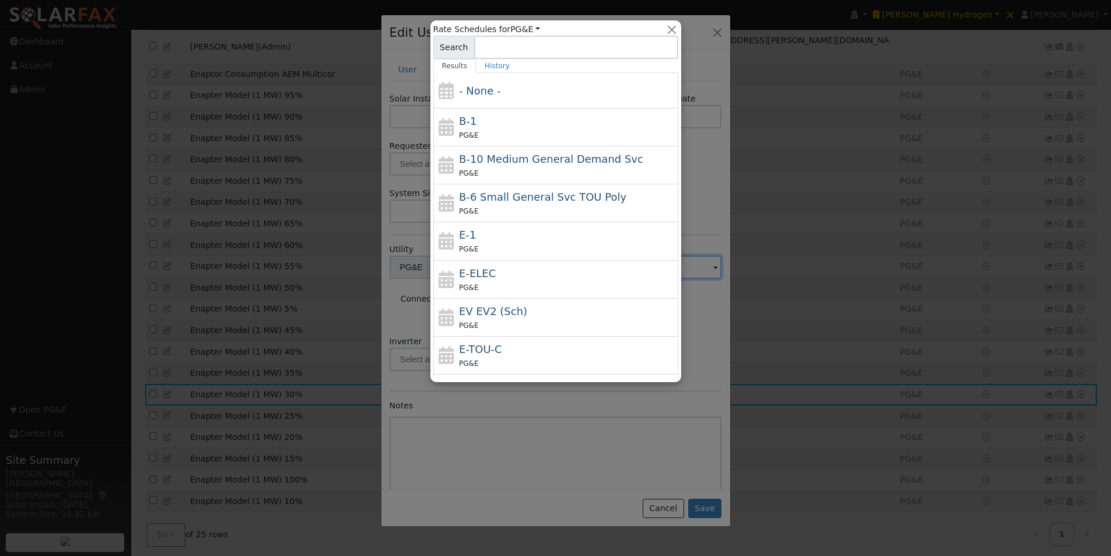
type input "B-1"
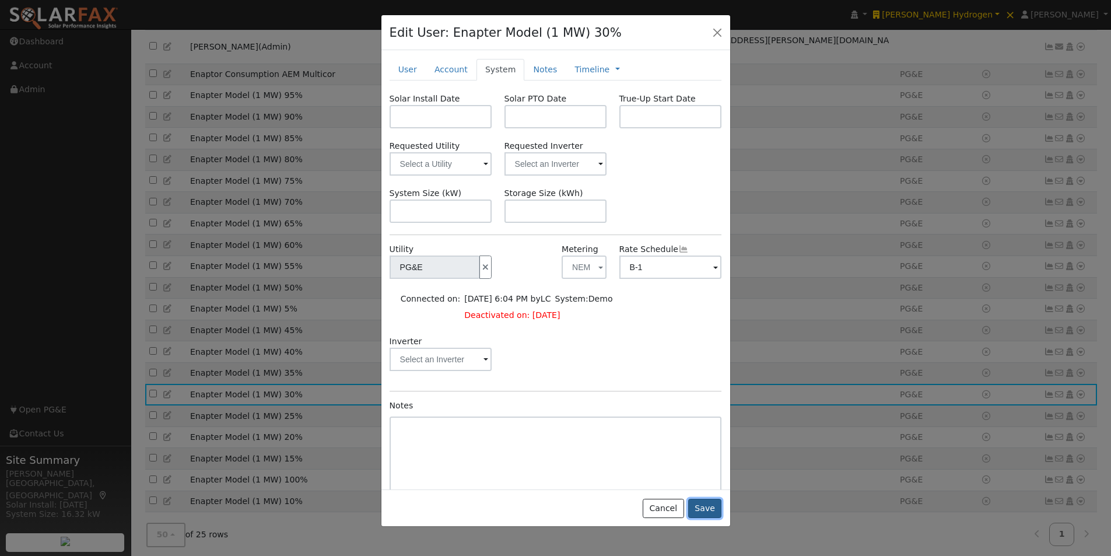
click at [703, 502] on button "Save" at bounding box center [705, 508] width 34 height 20
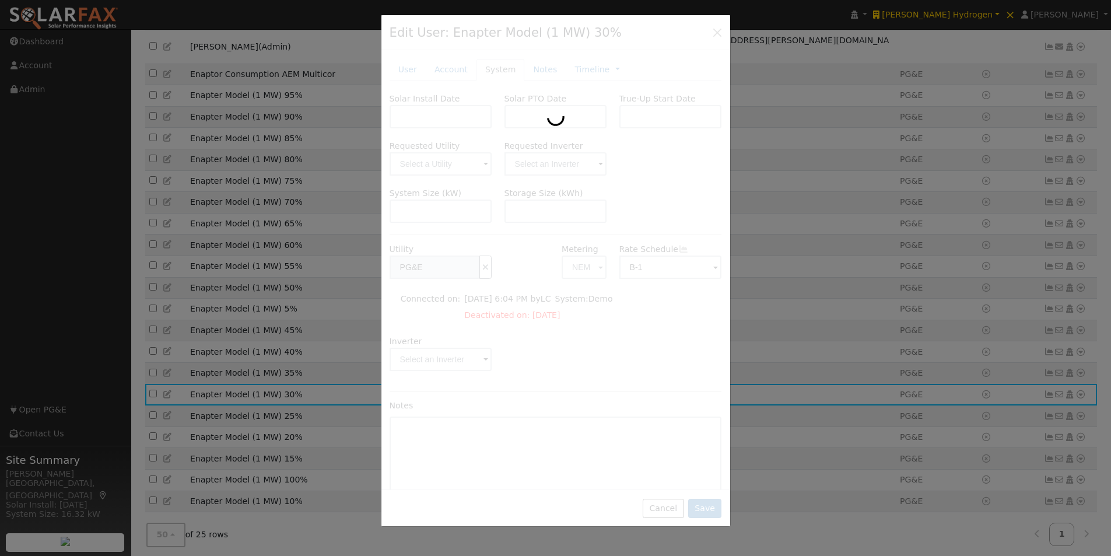
scroll to position [266, 0]
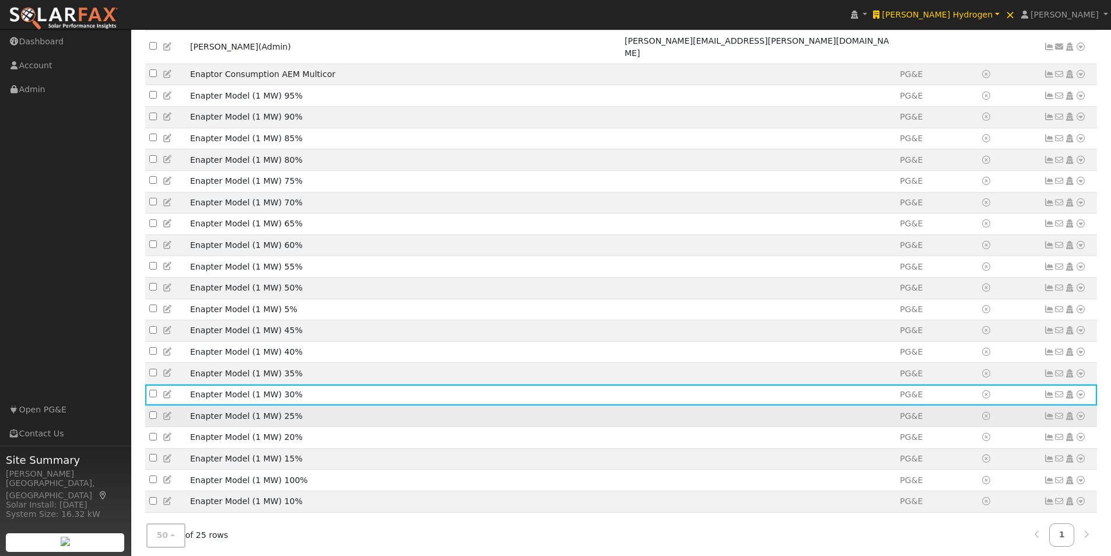
click at [166, 412] on icon at bounding box center [168, 416] width 10 height 8
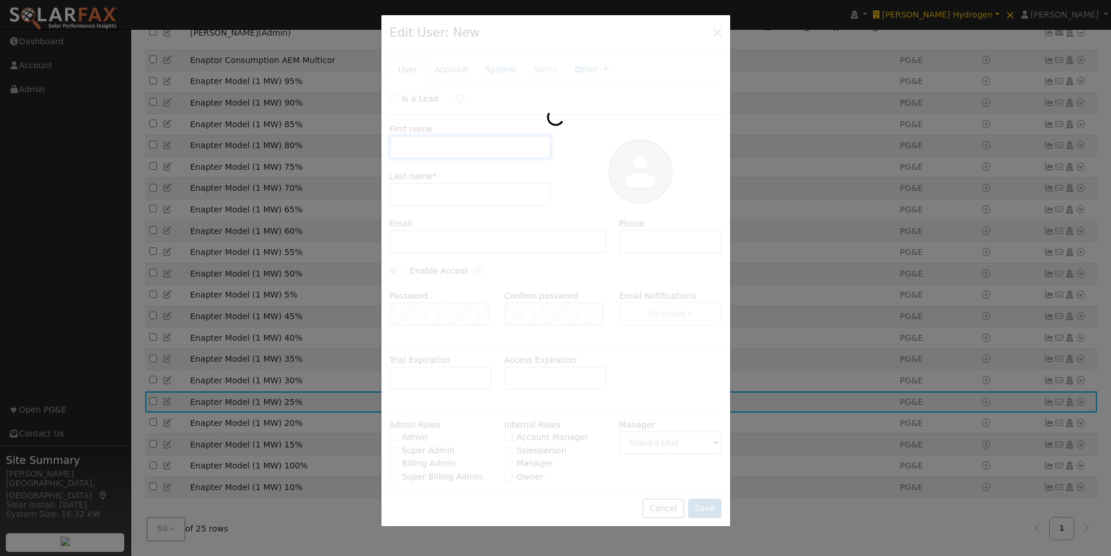
scroll to position [228, 0]
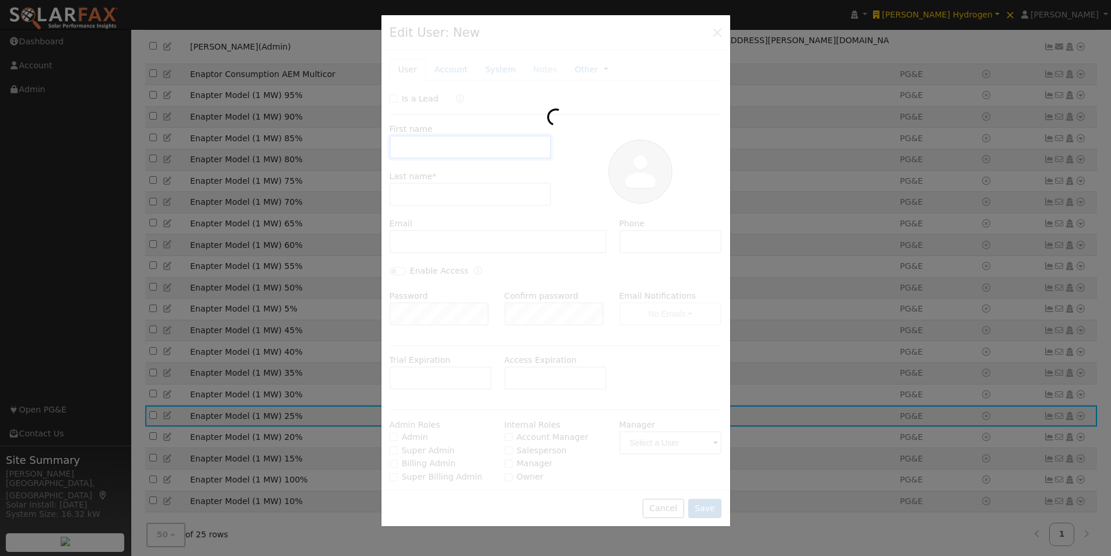
type input "Enapter Model"
type input "(1 MW) 25%"
type input "PG&E"
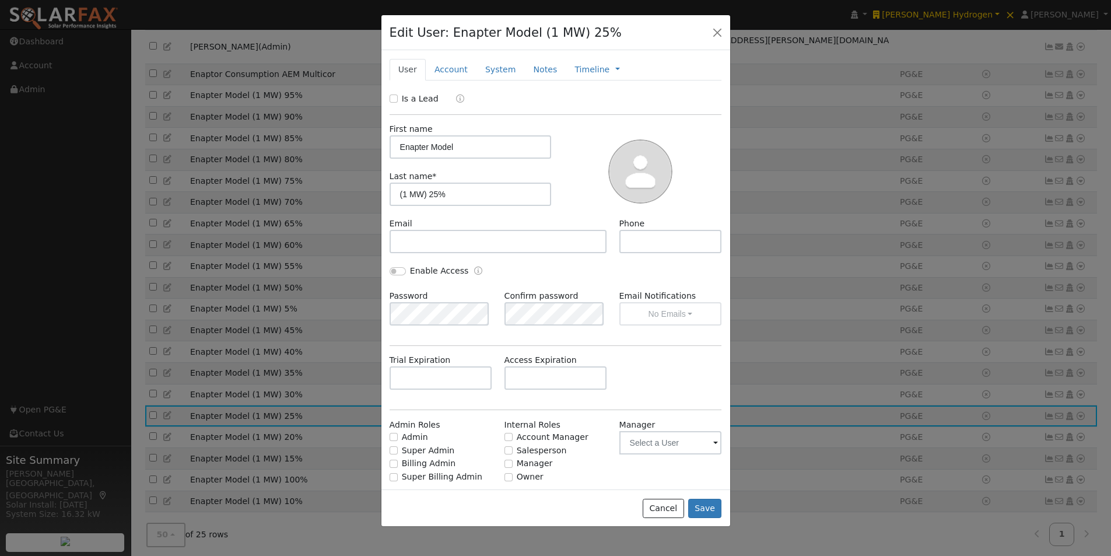
drag, startPoint x: 492, startPoint y: 68, endPoint x: 572, endPoint y: 154, distance: 117.1
click at [492, 70] on link "System" at bounding box center [500, 70] width 48 height 22
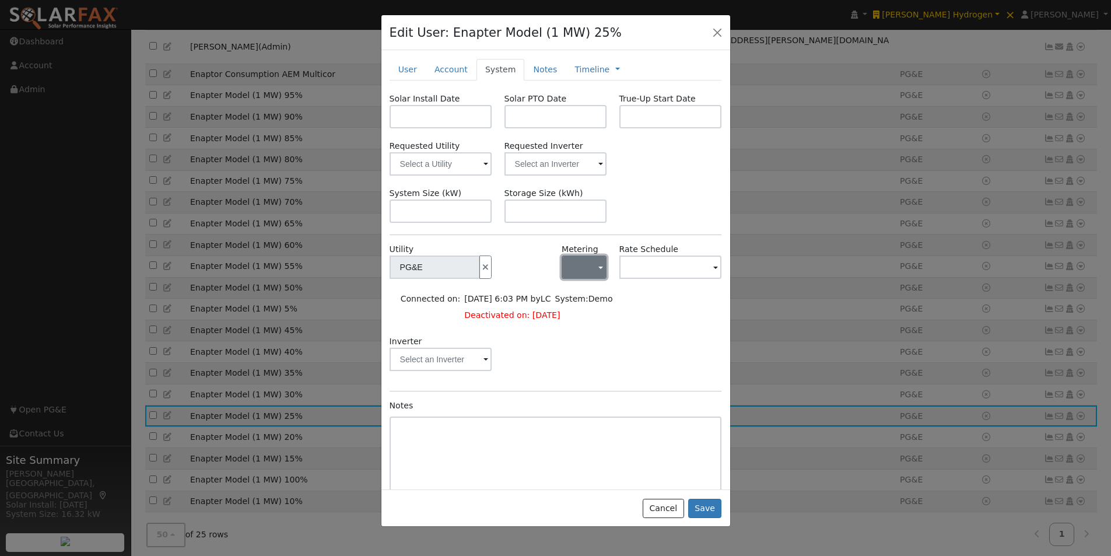
click at [584, 268] on button "button" at bounding box center [583, 266] width 45 height 23
click at [577, 315] on link "NEM" at bounding box center [598, 309] width 81 height 16
click at [480, 270] on input "text" at bounding box center [434, 266] width 90 height 23
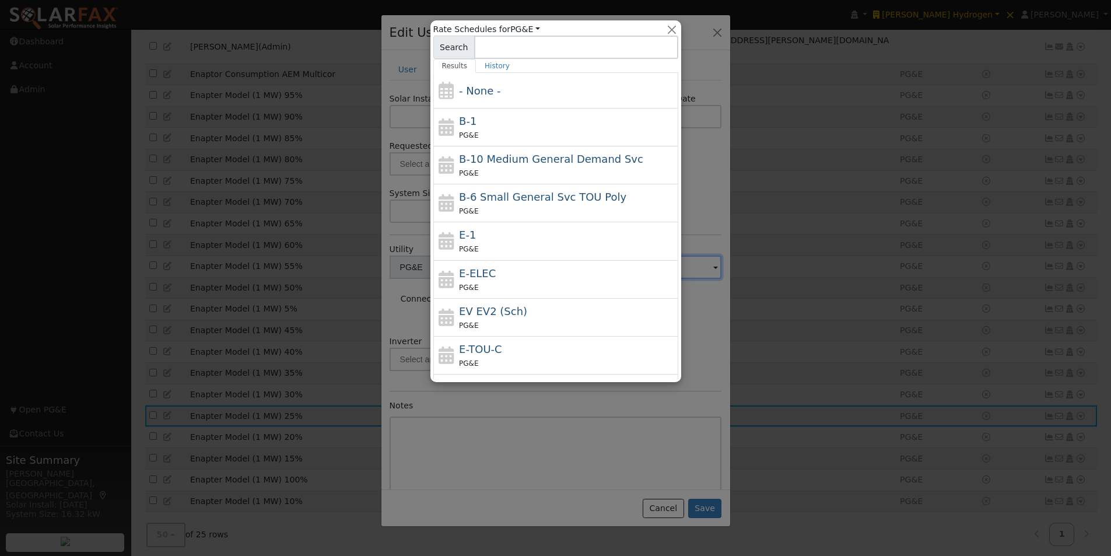
drag, startPoint x: 470, startPoint y: 120, endPoint x: 591, endPoint y: 277, distance: 198.4
click at [473, 124] on div "B-1 PG&E" at bounding box center [567, 127] width 216 height 28
type input "B-1"
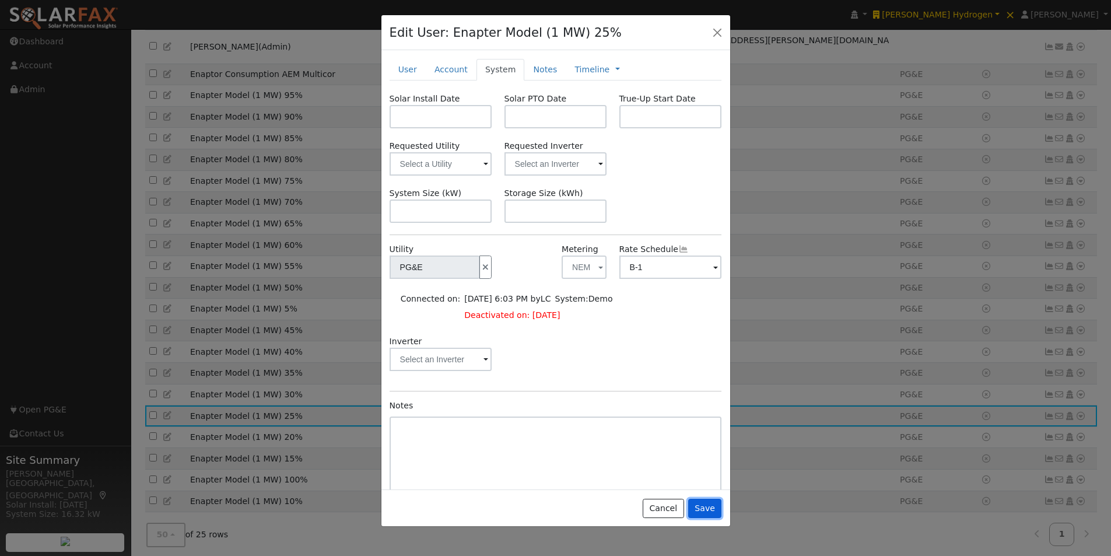
drag, startPoint x: 700, startPoint y: 504, endPoint x: 442, endPoint y: 413, distance: 272.7
click at [700, 504] on button "Save" at bounding box center [705, 508] width 34 height 20
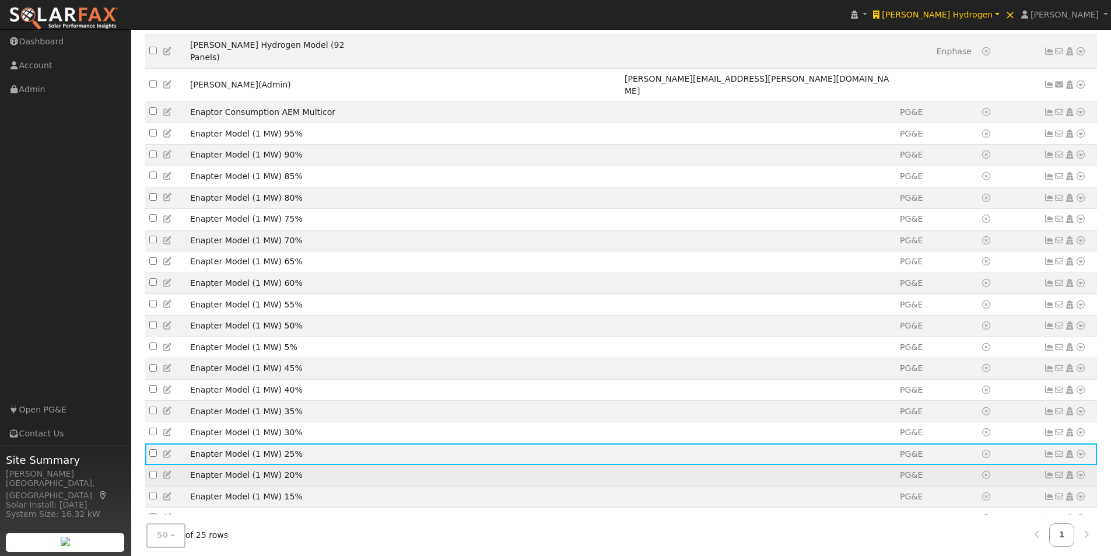
scroll to position [266, 0]
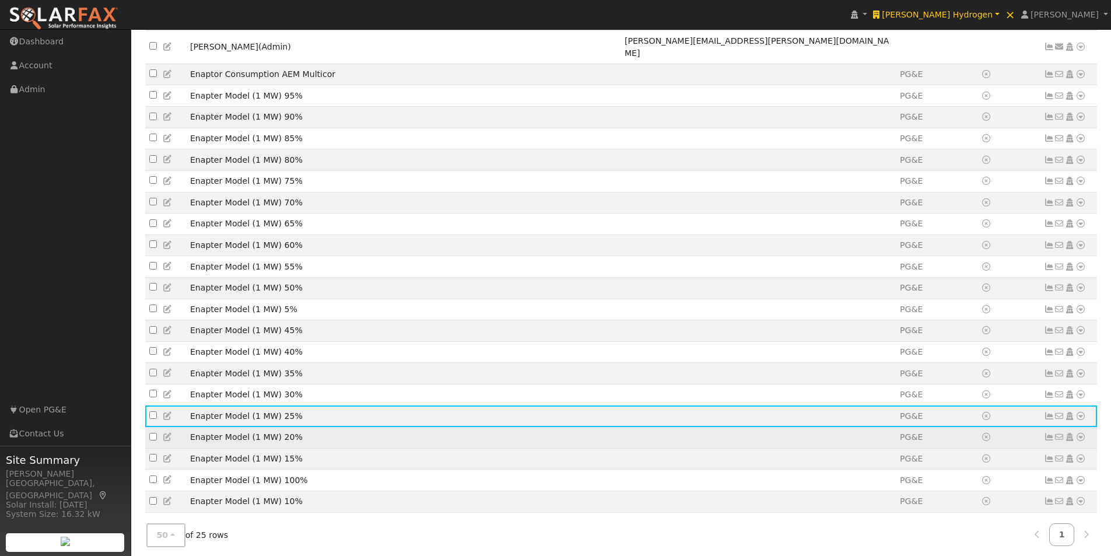
click at [166, 433] on icon at bounding box center [168, 437] width 10 height 8
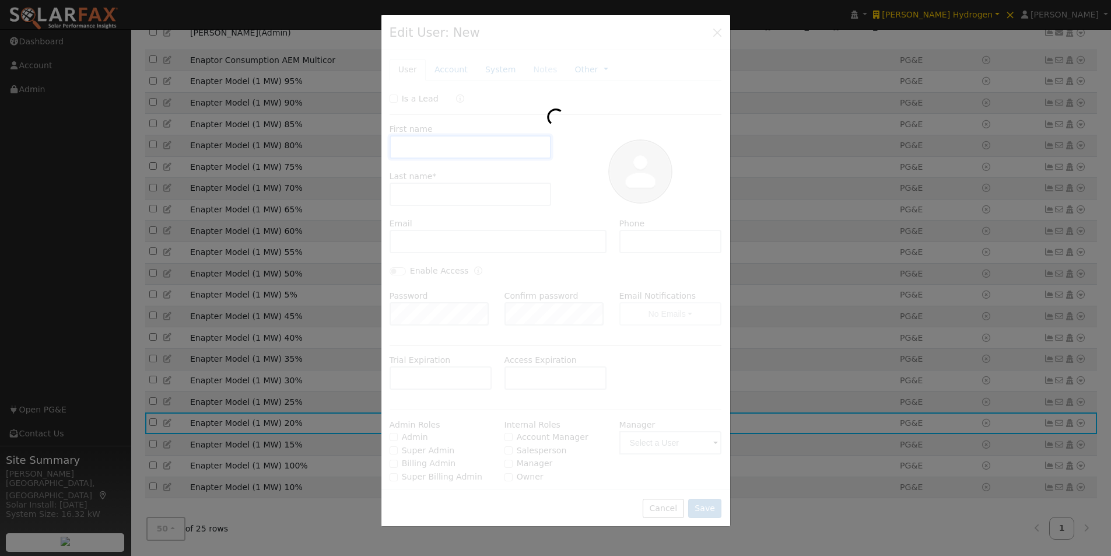
scroll to position [228, 0]
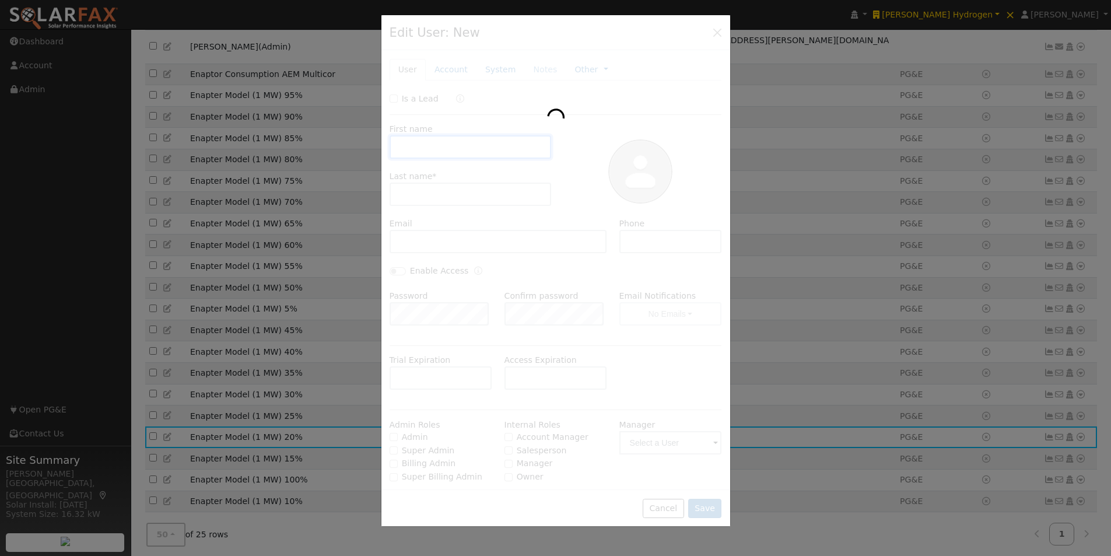
type input "Enapter Model"
type input "(1 MW) 20%"
type input "PG&E"
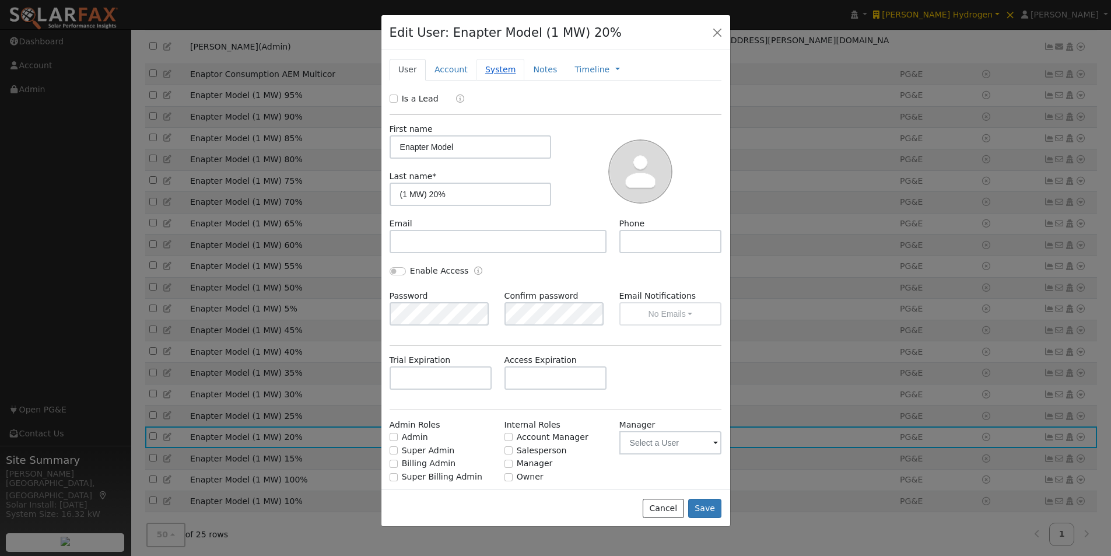
click at [494, 69] on link "System" at bounding box center [500, 70] width 48 height 22
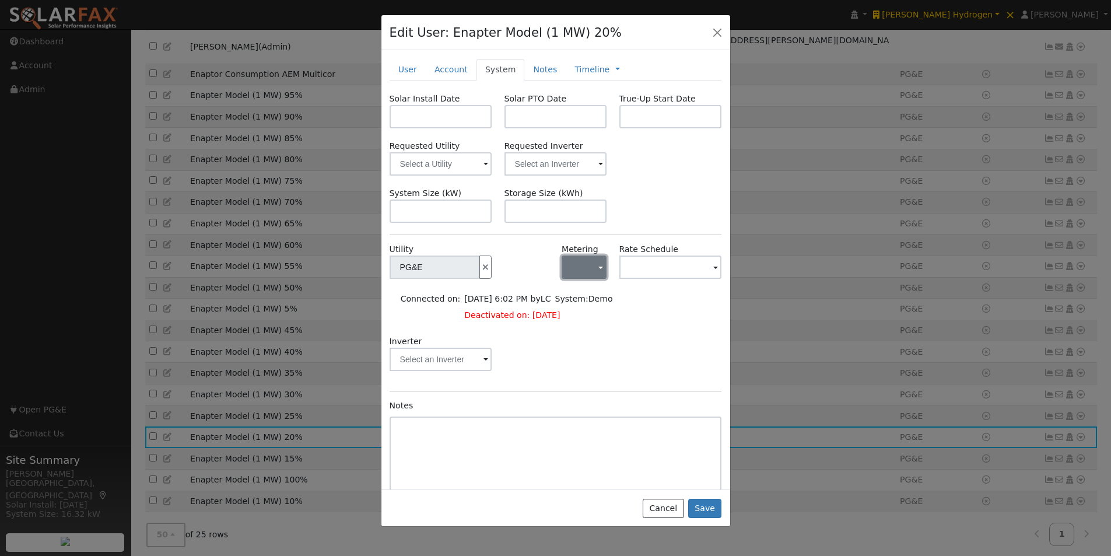
click at [586, 264] on button "button" at bounding box center [583, 266] width 45 height 23
click at [577, 315] on link "NEM" at bounding box center [598, 309] width 81 height 16
click at [480, 259] on input "text" at bounding box center [434, 266] width 90 height 23
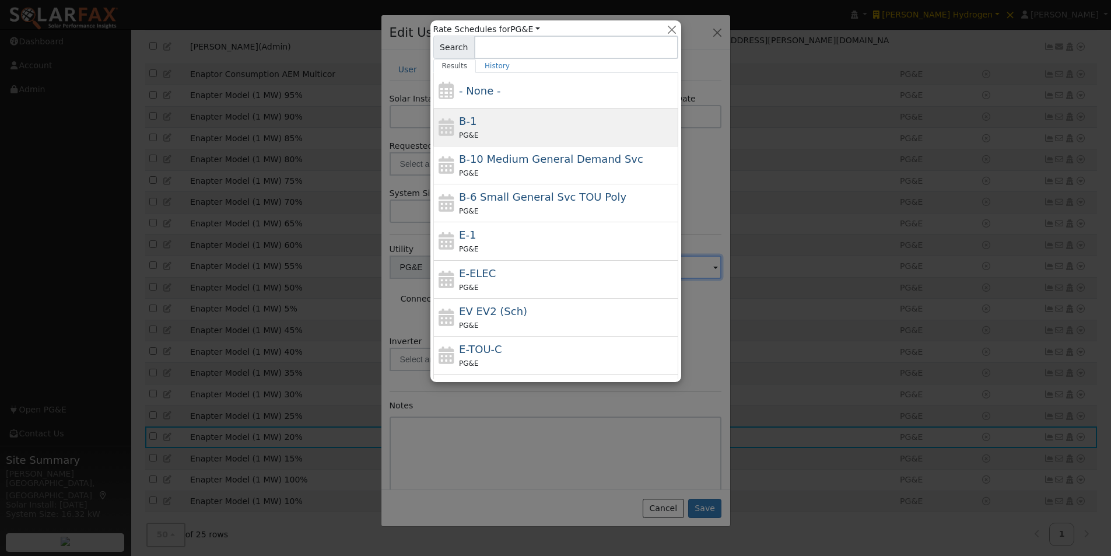
click at [464, 121] on span "B-1" at bounding box center [467, 121] width 17 height 12
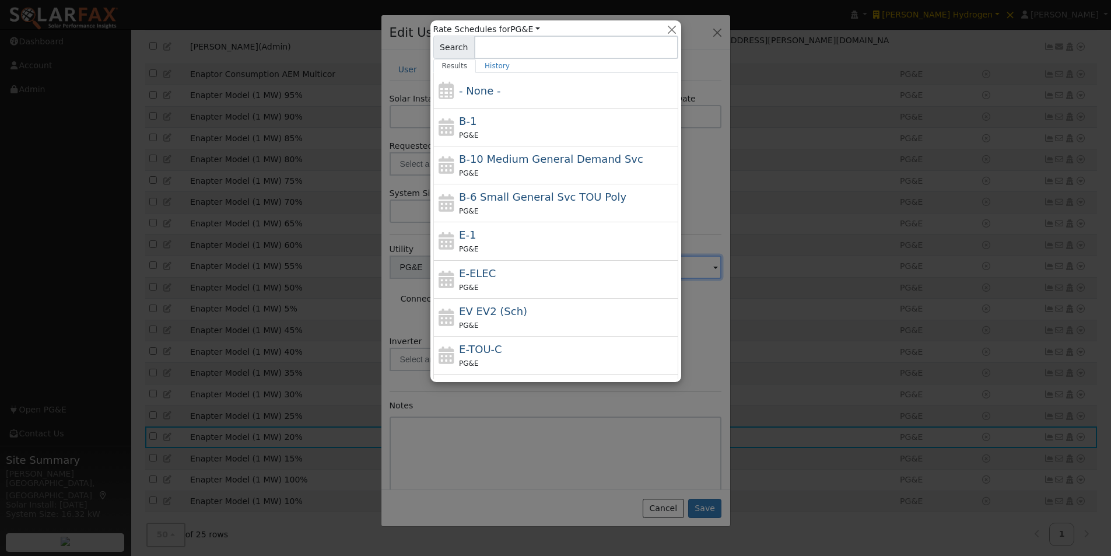
type input "B-1"
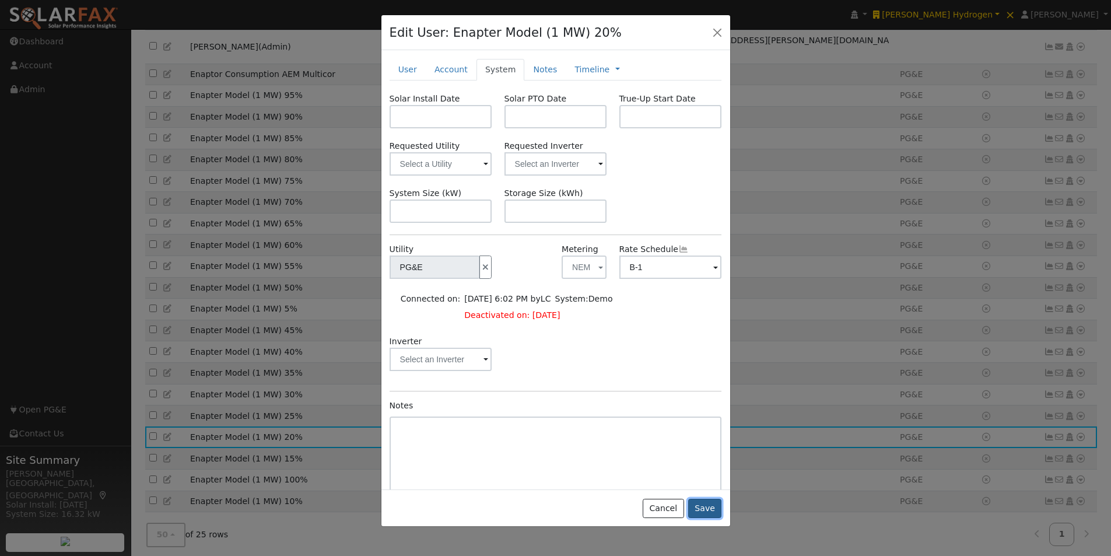
click at [707, 507] on button "Save" at bounding box center [705, 508] width 34 height 20
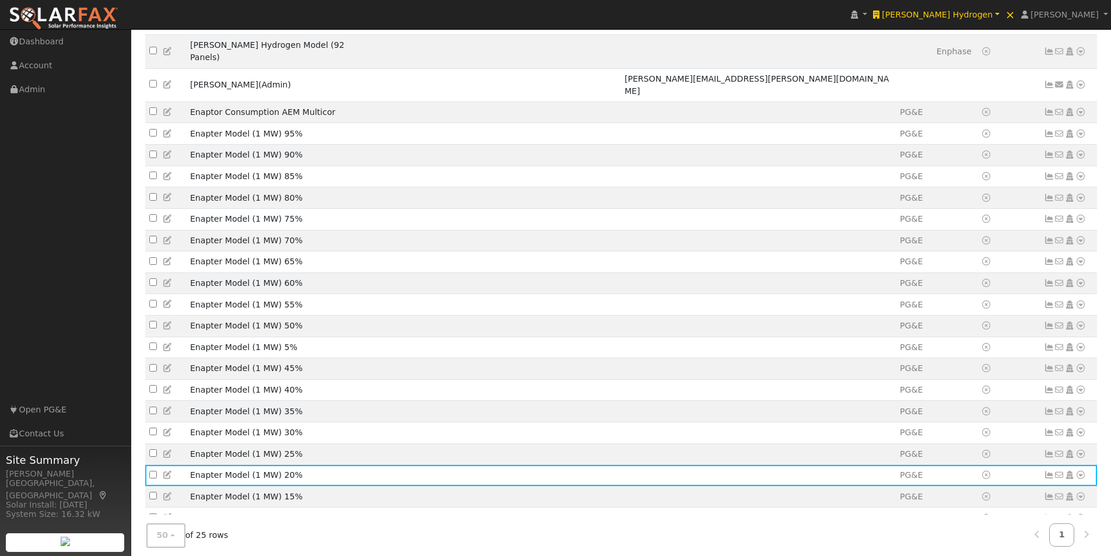
scroll to position [266, 0]
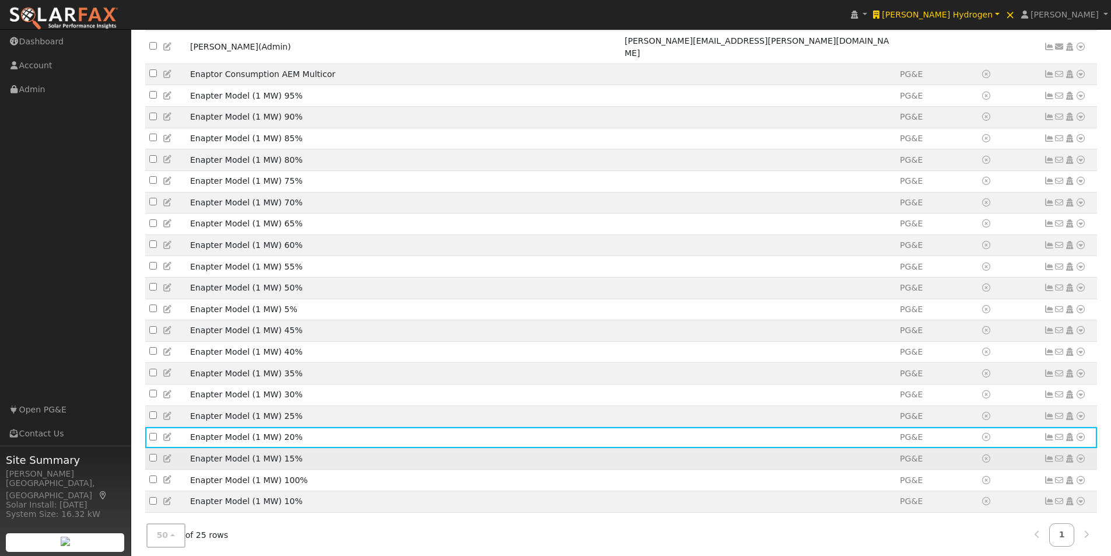
click at [164, 454] on icon at bounding box center [168, 458] width 10 height 8
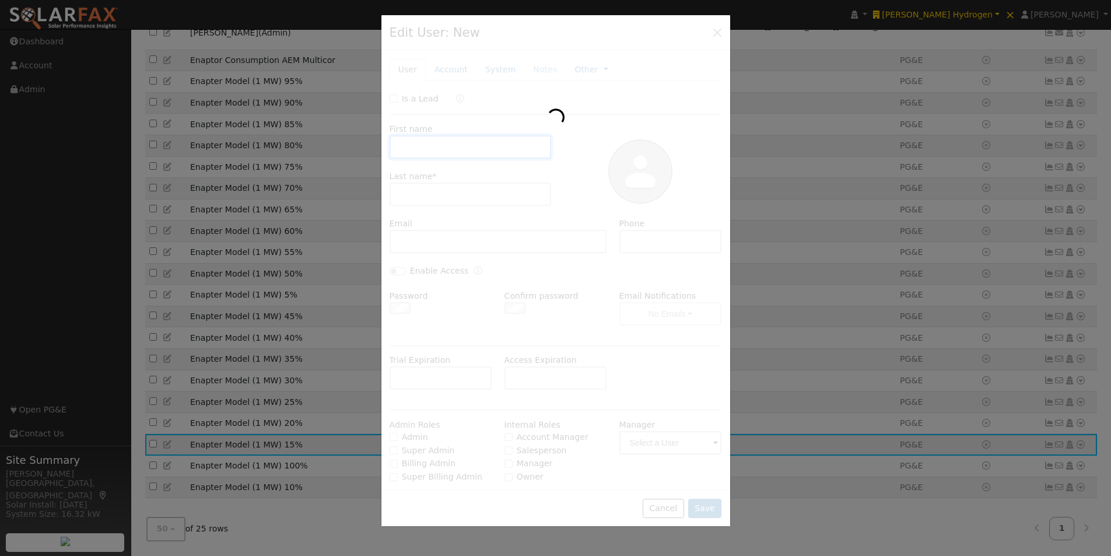
scroll to position [228, 0]
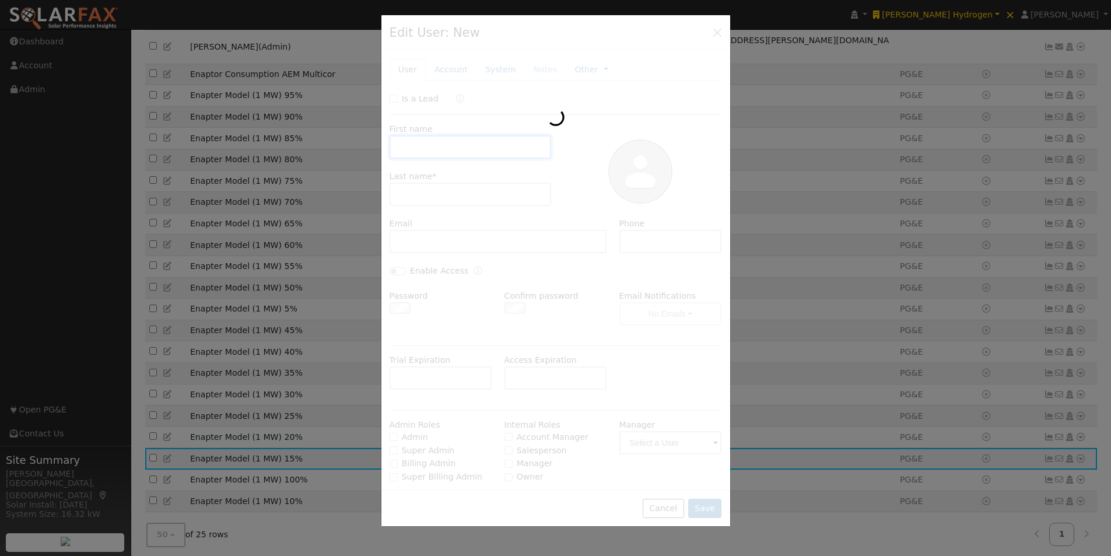
type input "Enapter Model"
type input "(1 MW) 15%"
type input "PG&E"
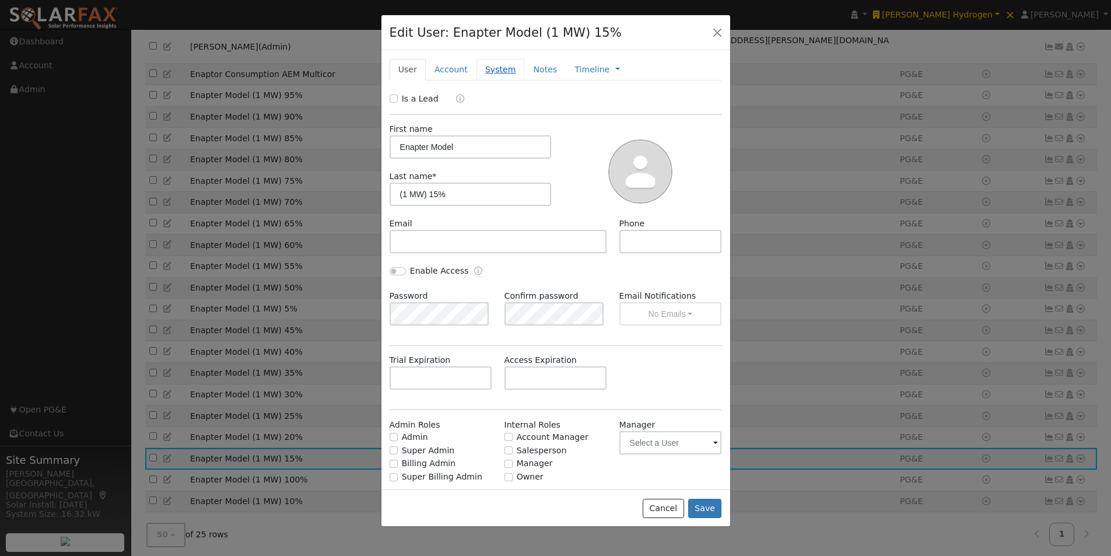
click at [496, 68] on link "System" at bounding box center [500, 70] width 48 height 22
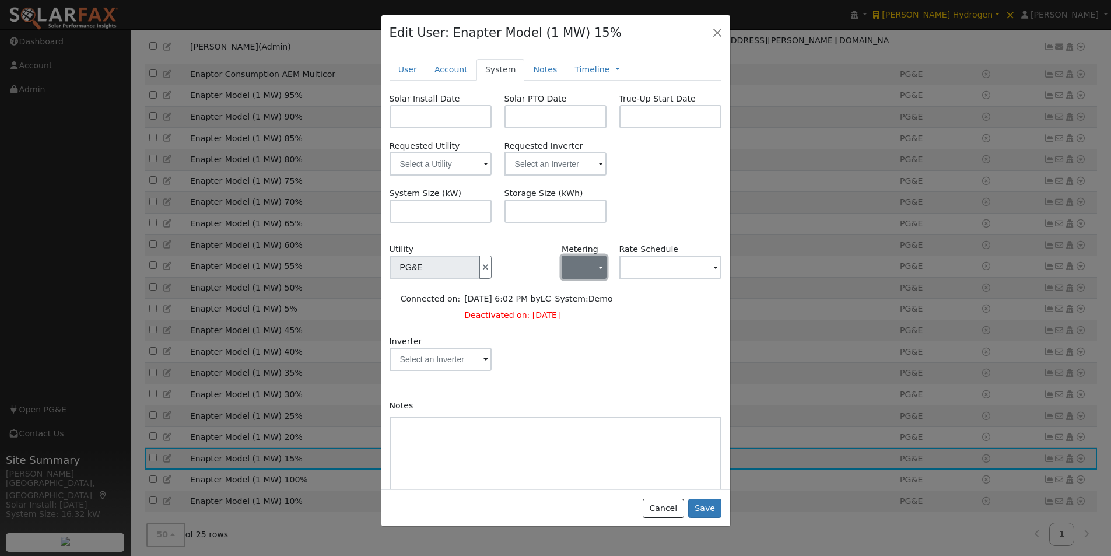
click at [582, 276] on button "button" at bounding box center [583, 266] width 45 height 23
click at [570, 305] on link "NEM" at bounding box center [598, 309] width 81 height 16
click at [480, 268] on input "text" at bounding box center [434, 266] width 90 height 23
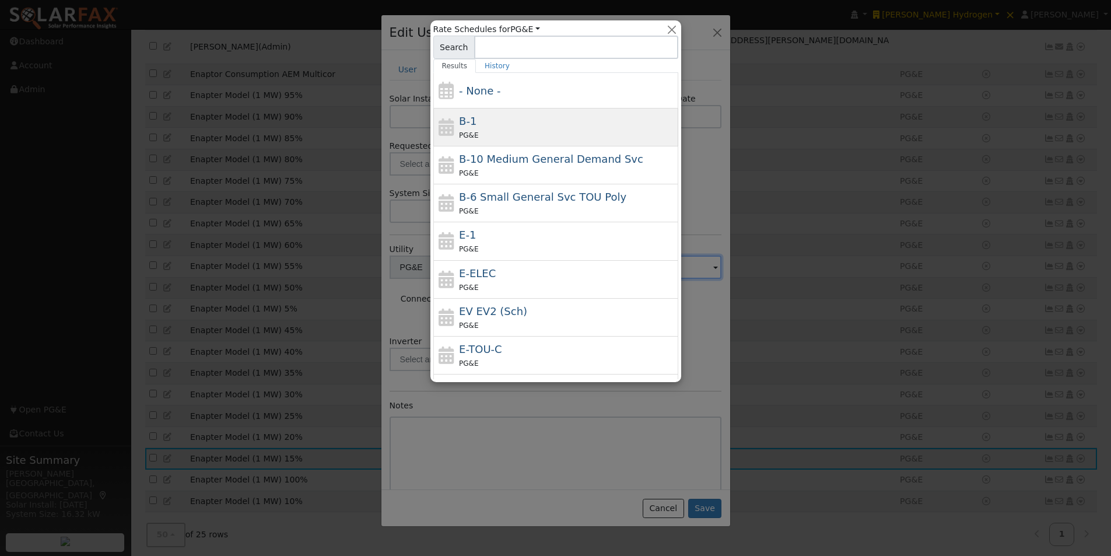
drag, startPoint x: 459, startPoint y: 118, endPoint x: 465, endPoint y: 124, distance: 7.4
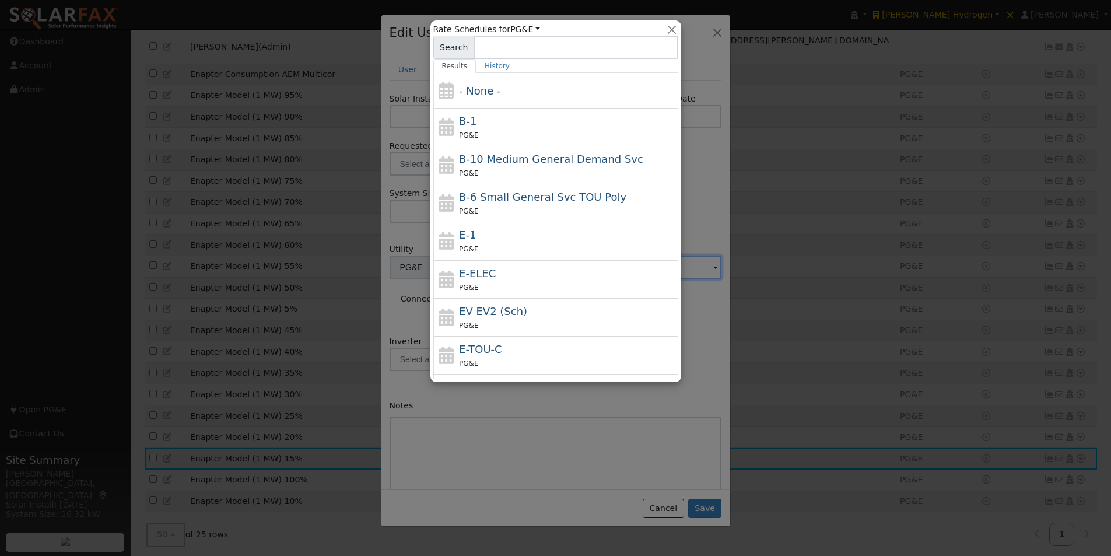
click at [460, 118] on span "B-1" at bounding box center [467, 121] width 17 height 12
type input "B-1"
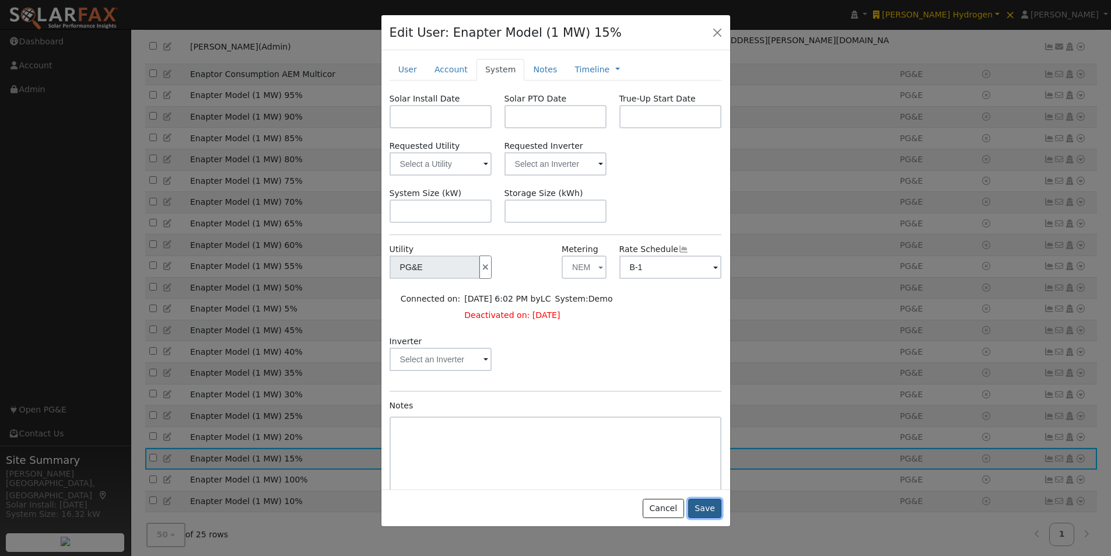
drag, startPoint x: 708, startPoint y: 511, endPoint x: 660, endPoint y: 475, distance: 59.6
click at [708, 510] on button "Save" at bounding box center [705, 508] width 34 height 20
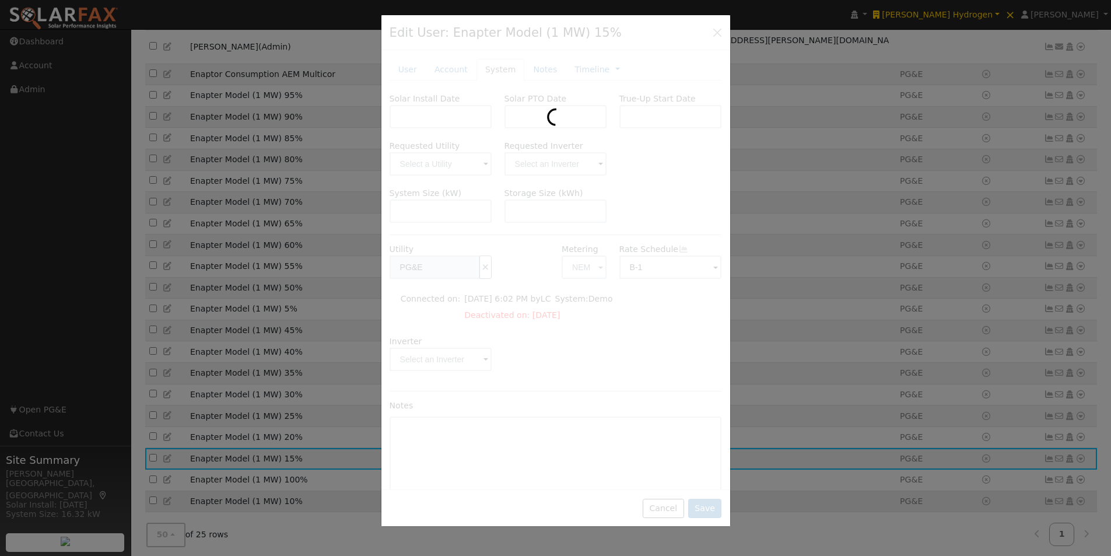
scroll to position [266, 0]
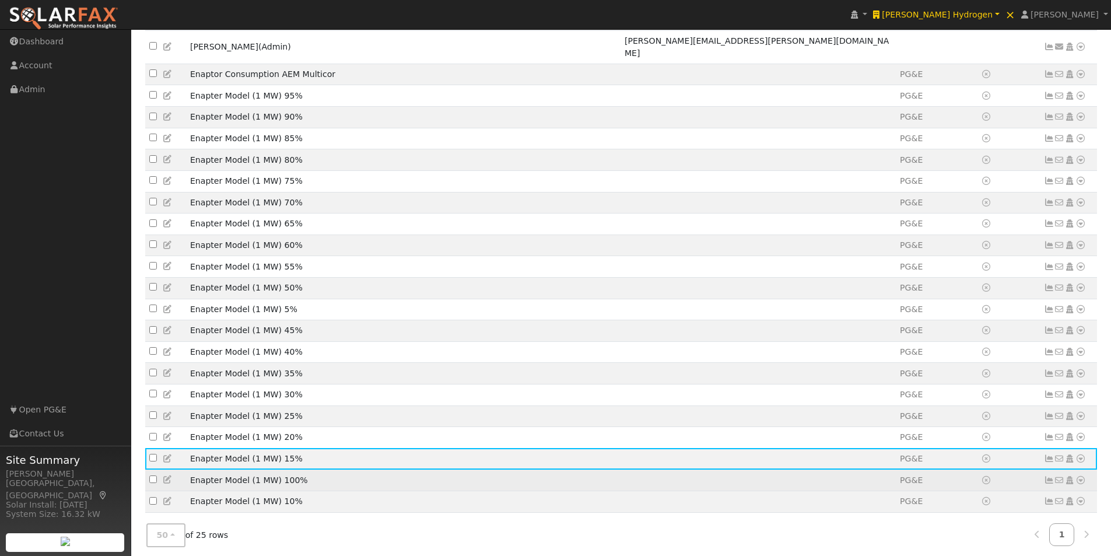
click at [167, 475] on icon at bounding box center [168, 479] width 10 height 8
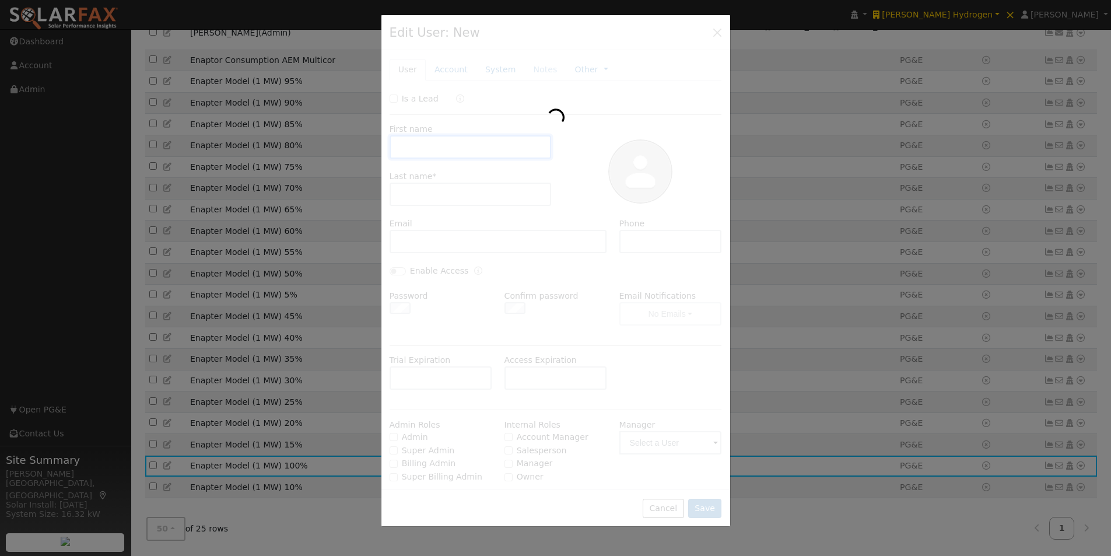
scroll to position [228, 0]
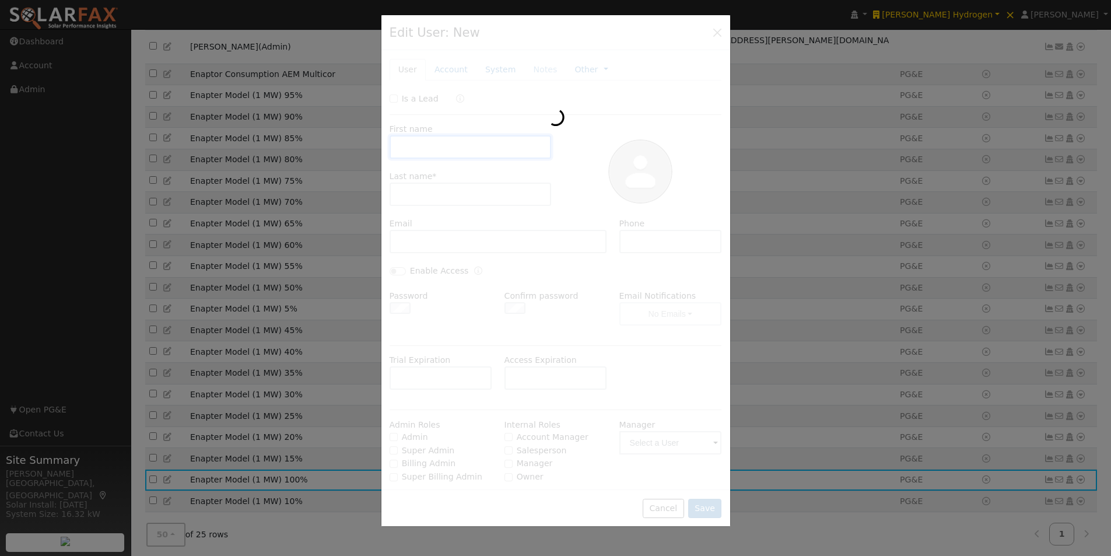
type input "Enapter Model"
type input "(1 MW) 100%"
type input "PG&E"
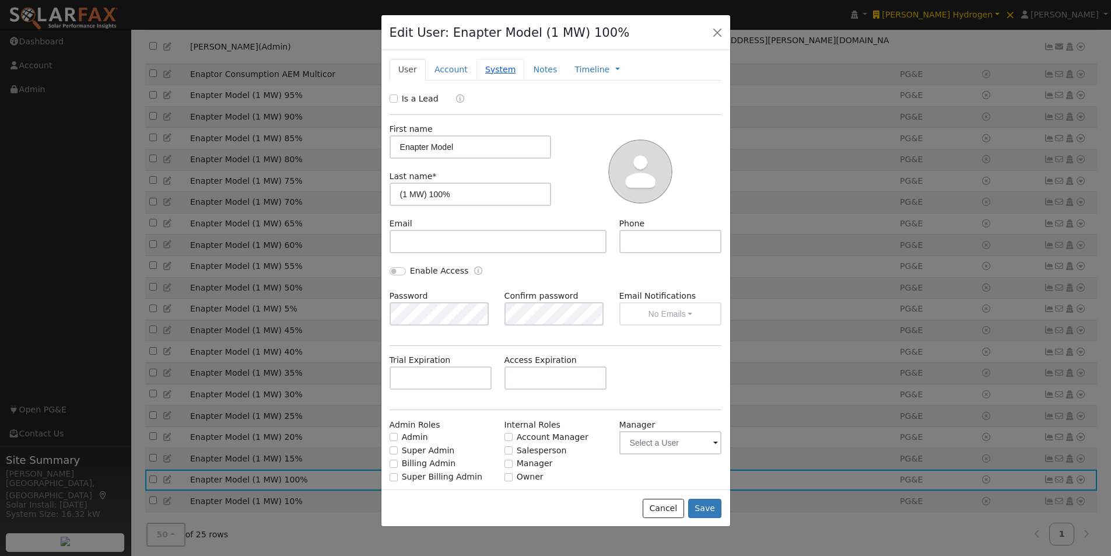
drag, startPoint x: 491, startPoint y: 65, endPoint x: 492, endPoint y: 71, distance: 5.9
click at [491, 69] on link "System" at bounding box center [500, 70] width 48 height 22
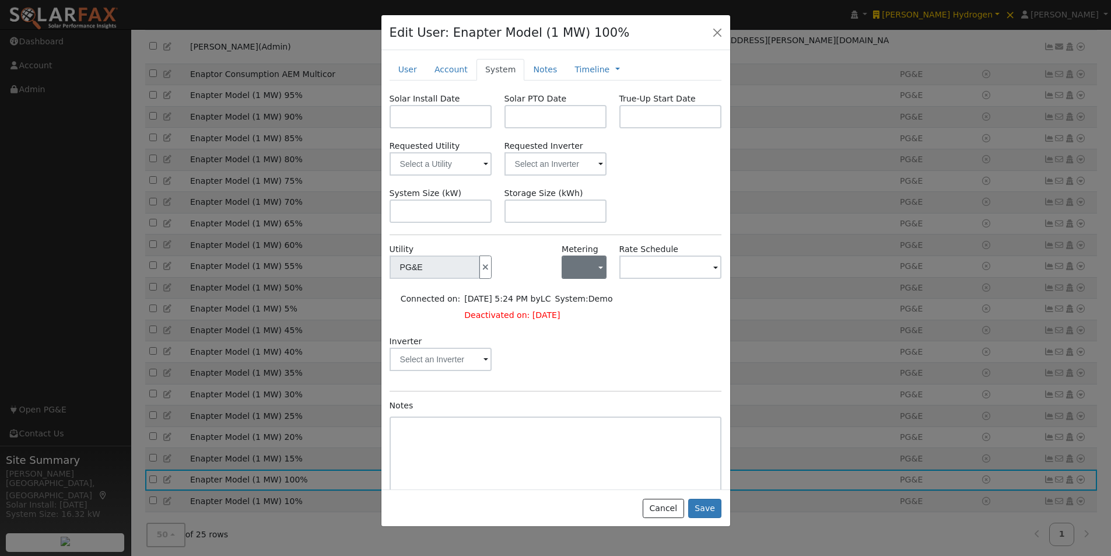
drag, startPoint x: 589, startPoint y: 245, endPoint x: 583, endPoint y: 267, distance: 22.3
click at [589, 248] on label "Metering" at bounding box center [579, 249] width 37 height 12
click at [583, 267] on button "button" at bounding box center [583, 266] width 45 height 23
click at [573, 311] on link "NEM" at bounding box center [598, 309] width 81 height 16
click at [480, 277] on input "text" at bounding box center [434, 266] width 90 height 23
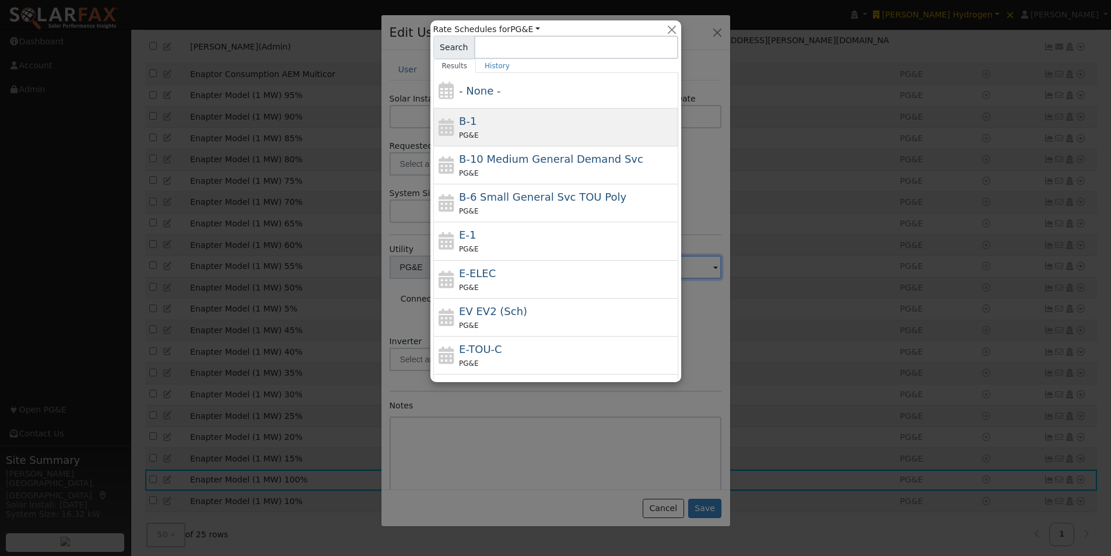
click at [469, 115] on span "B-1" at bounding box center [467, 121] width 17 height 12
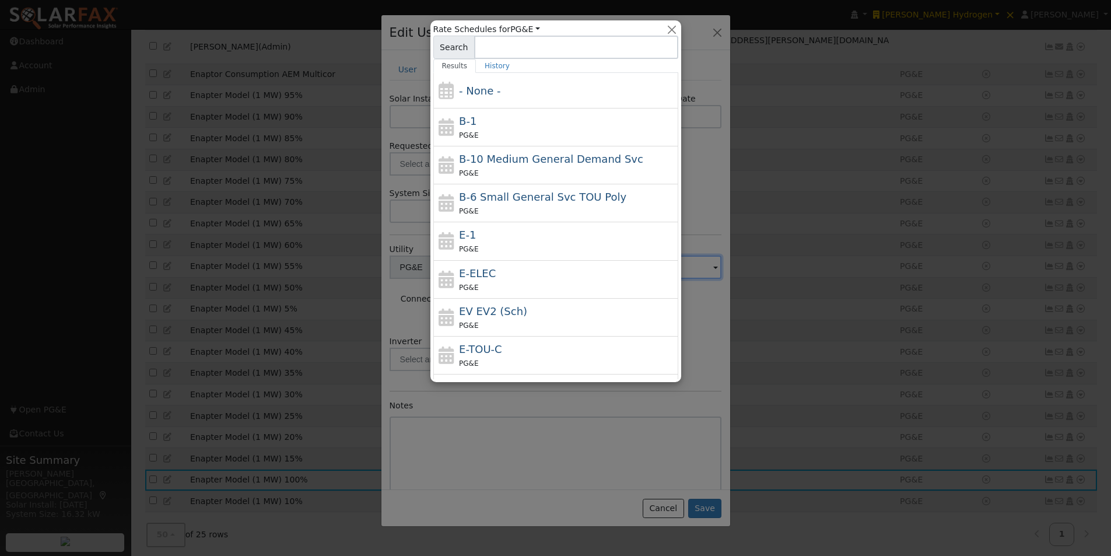
type input "B-1"
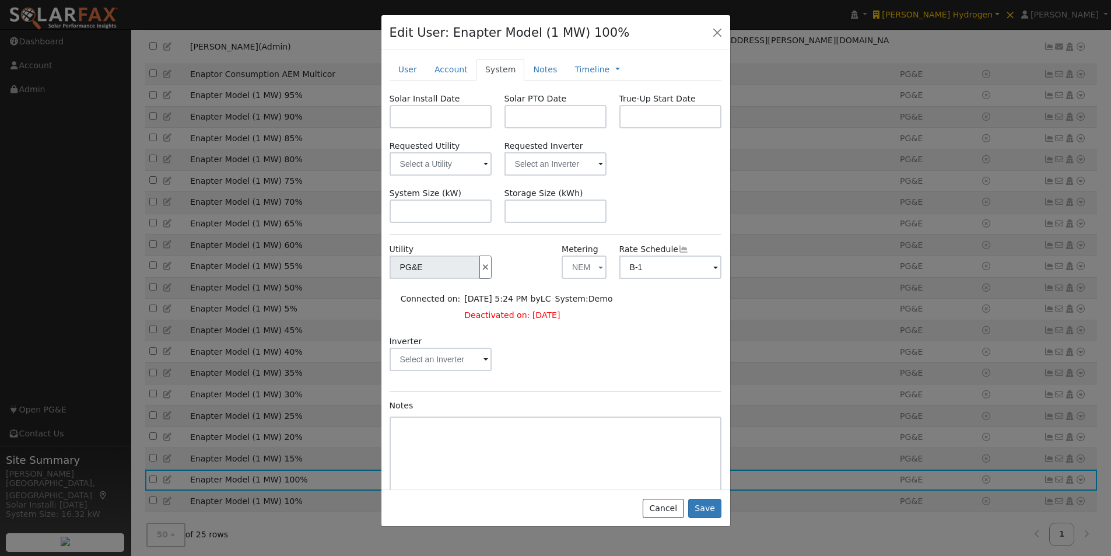
click at [700, 496] on div "Cancel Save" at bounding box center [555, 507] width 349 height 37
drag, startPoint x: 703, startPoint y: 506, endPoint x: 582, endPoint y: 448, distance: 134.0
click at [701, 506] on button "Save" at bounding box center [705, 508] width 34 height 20
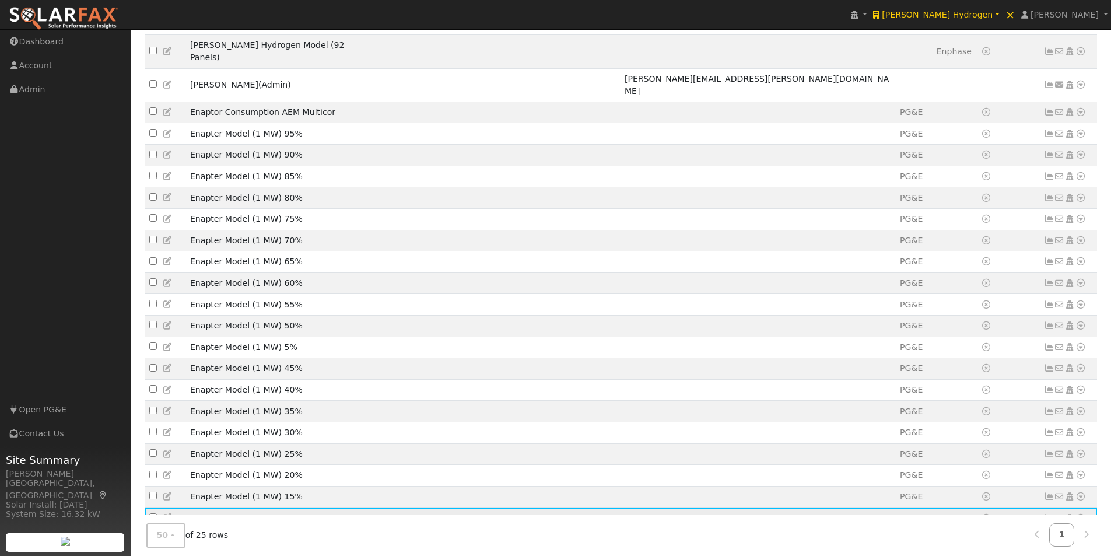
scroll to position [266, 0]
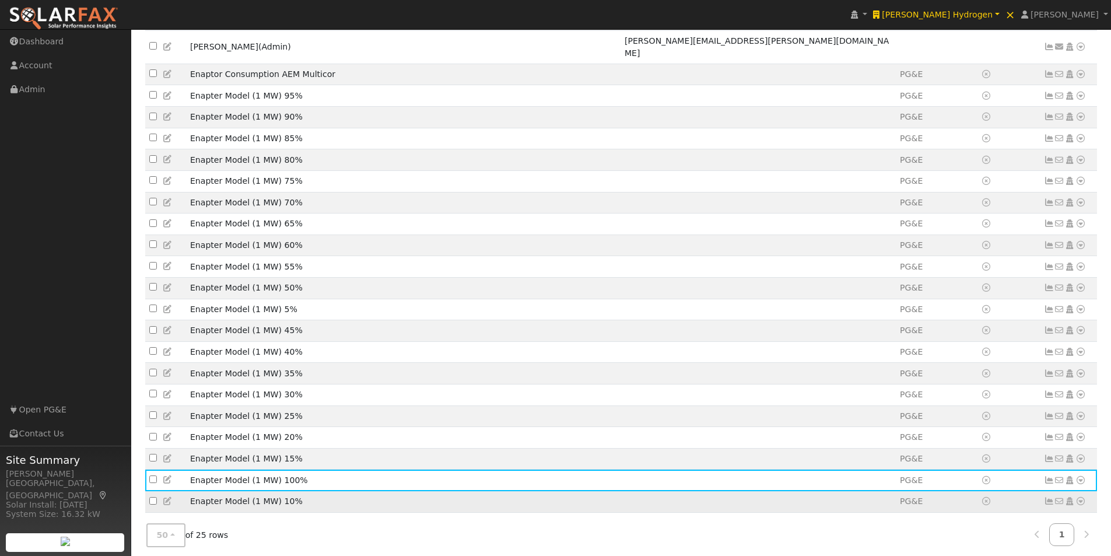
click at [168, 497] on icon at bounding box center [168, 501] width 10 height 8
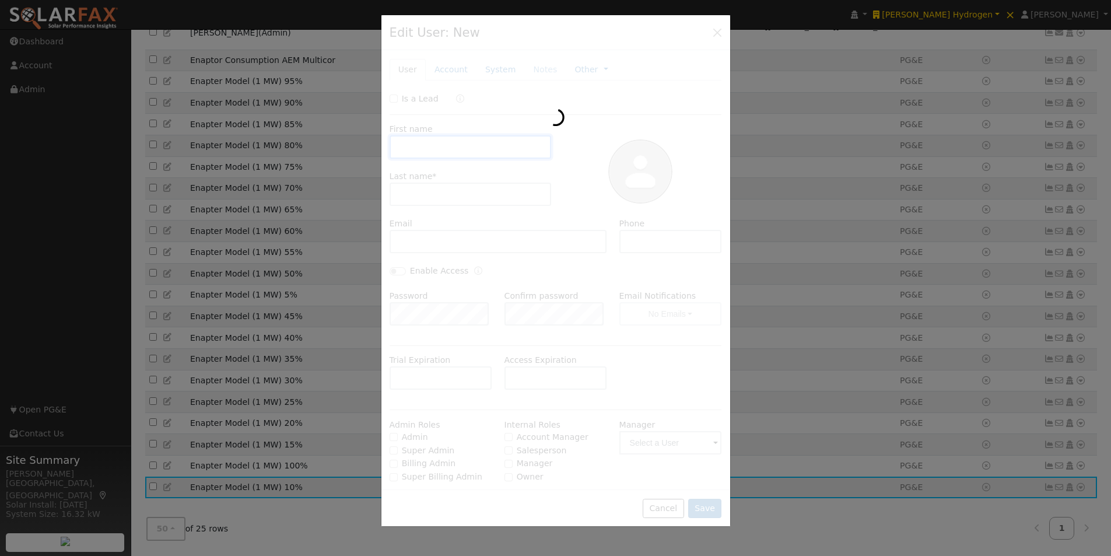
scroll to position [228, 0]
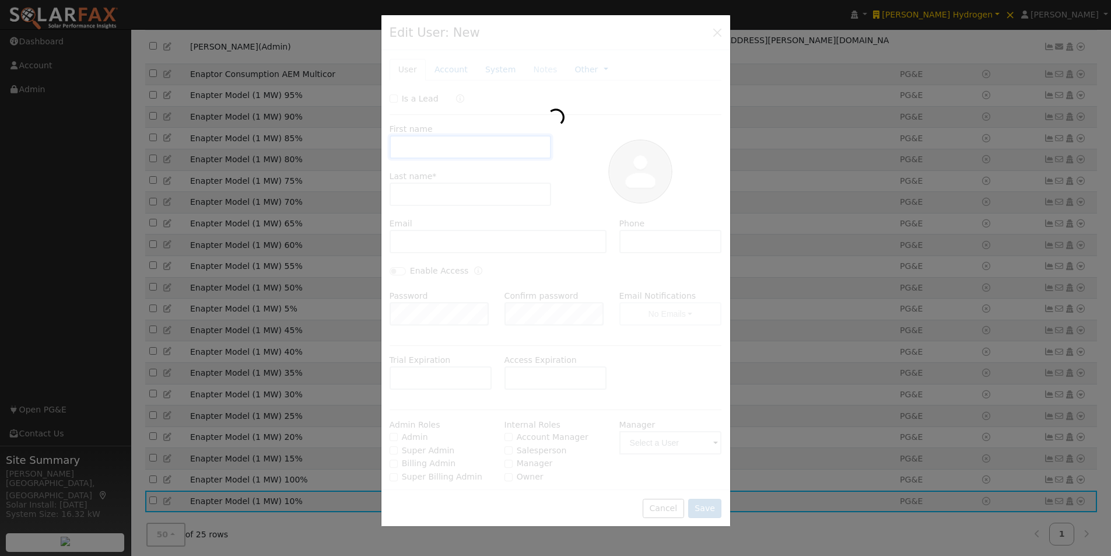
type input "Enapter Model"
type input "(1 MW) 10%"
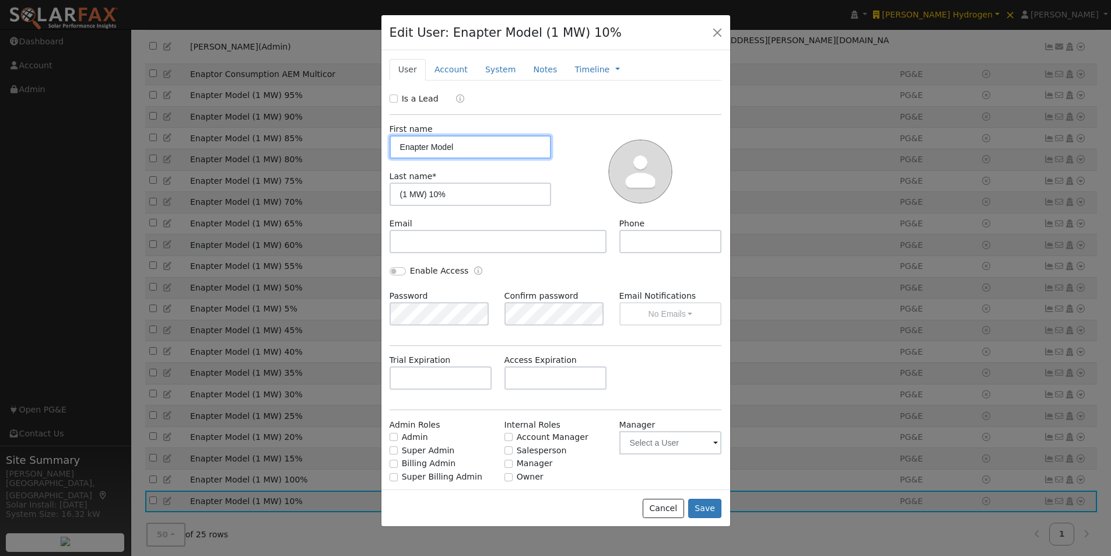
type input "PG&E"
drag, startPoint x: 493, startPoint y: 69, endPoint x: 574, endPoint y: 186, distance: 142.0
click at [495, 71] on link "System" at bounding box center [500, 70] width 48 height 22
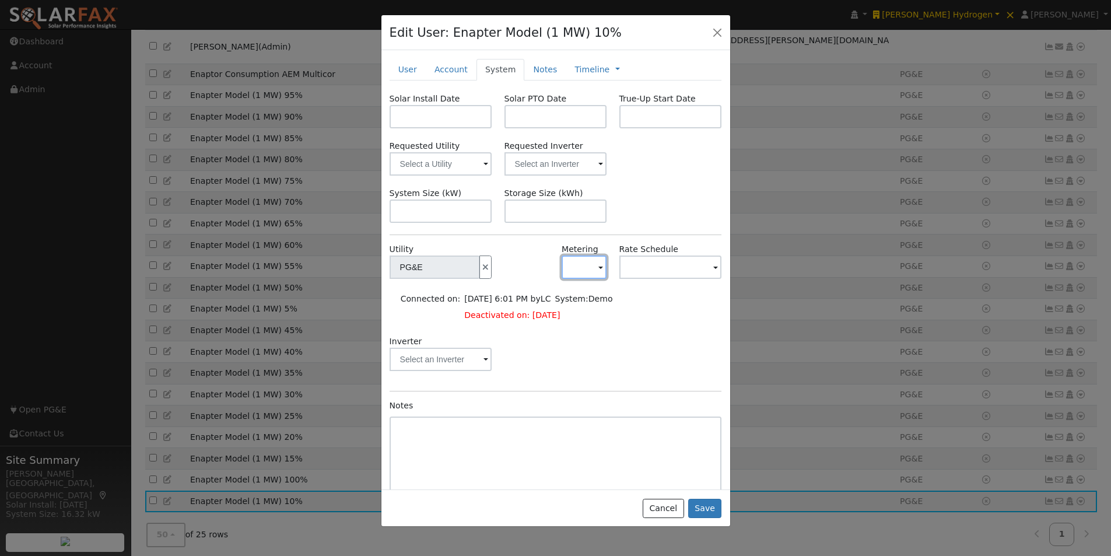
drag, startPoint x: 587, startPoint y: 268, endPoint x: 586, endPoint y: 286, distance: 18.1
click at [587, 269] on button "button" at bounding box center [583, 266] width 45 height 23
click at [574, 306] on link "NEM" at bounding box center [598, 309] width 81 height 16
drag, startPoint x: 658, startPoint y: 260, endPoint x: 655, endPoint y: 284, distance: 24.1
click at [480, 261] on input "text" at bounding box center [434, 266] width 90 height 23
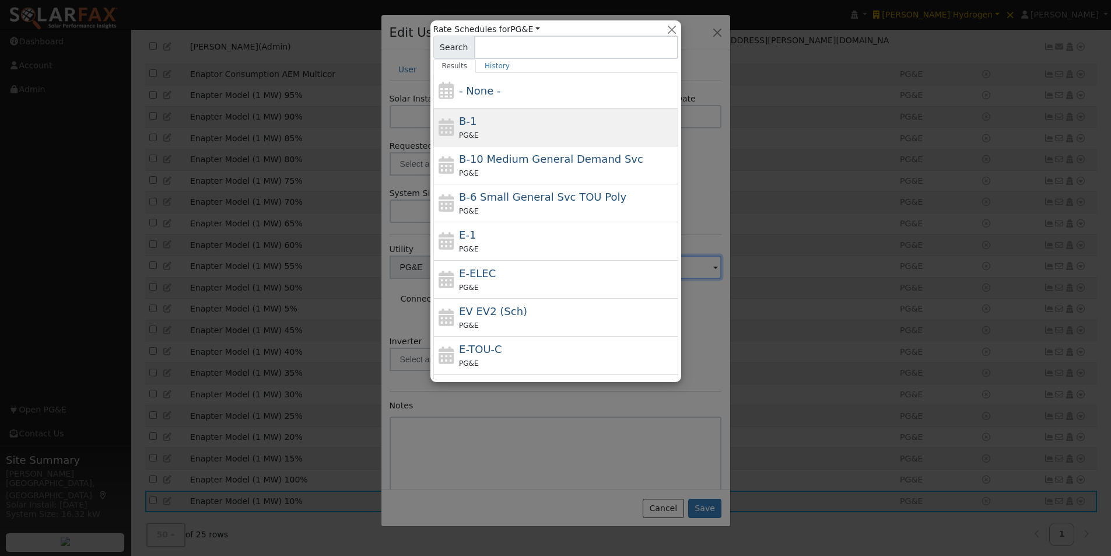
click at [459, 115] on span "B-1" at bounding box center [467, 121] width 17 height 12
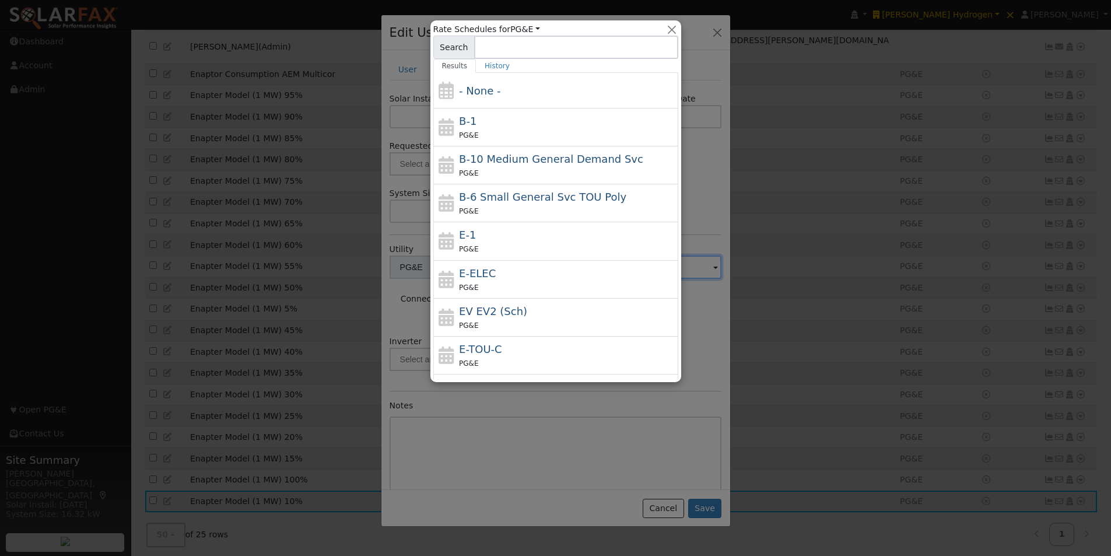
type input "B-1"
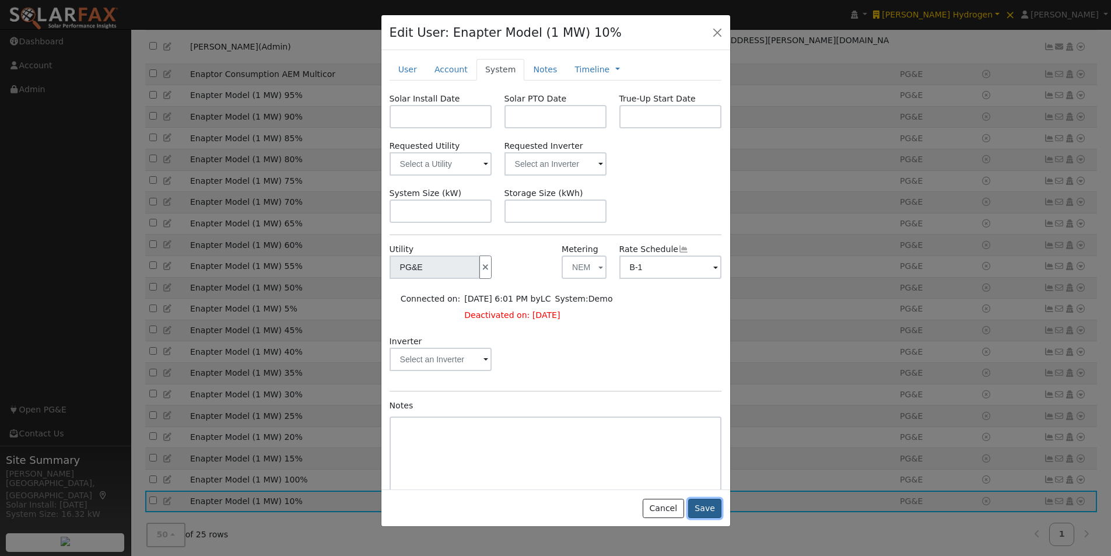
click at [705, 505] on button "Save" at bounding box center [705, 508] width 34 height 20
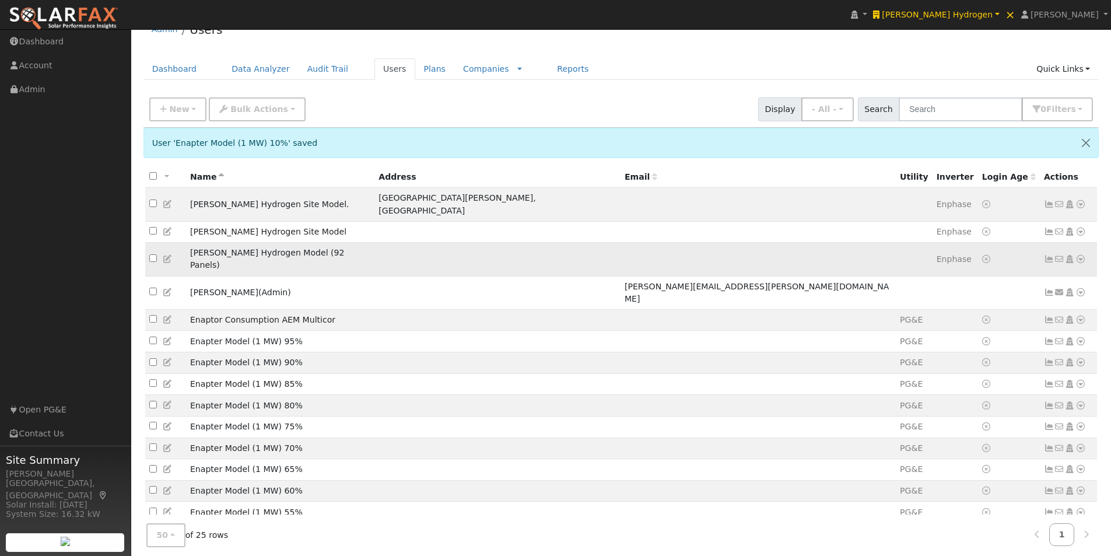
scroll to position [0, 0]
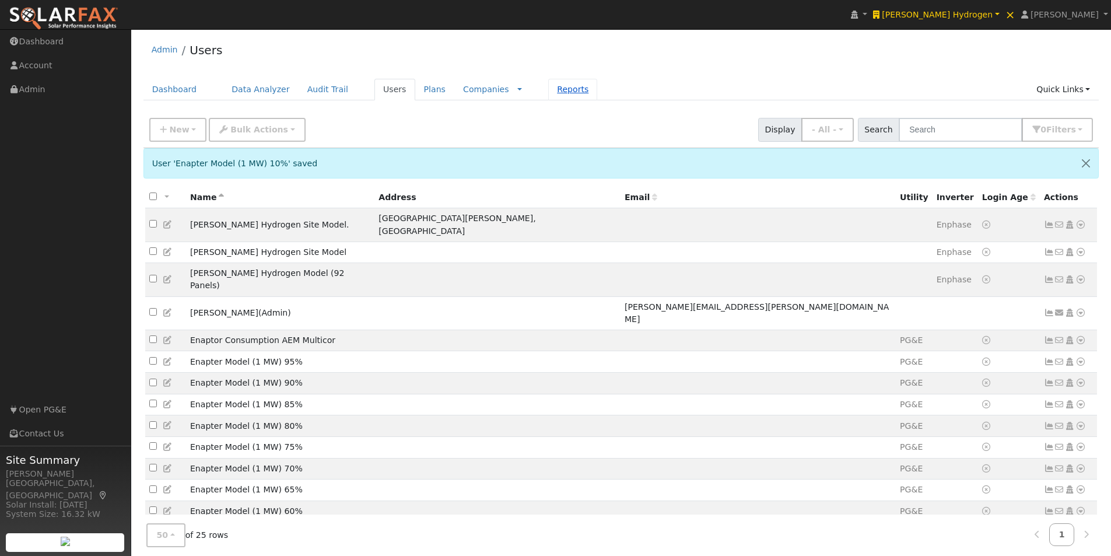
click at [548, 86] on link "Reports" at bounding box center [572, 90] width 49 height 22
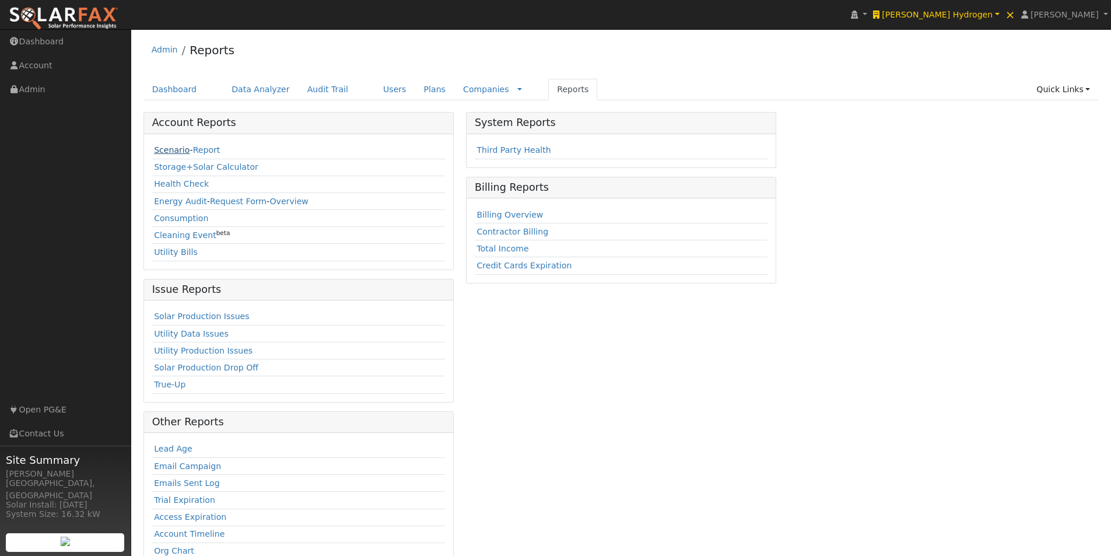
click at [157, 146] on link "Scenario" at bounding box center [172, 149] width 36 height 9
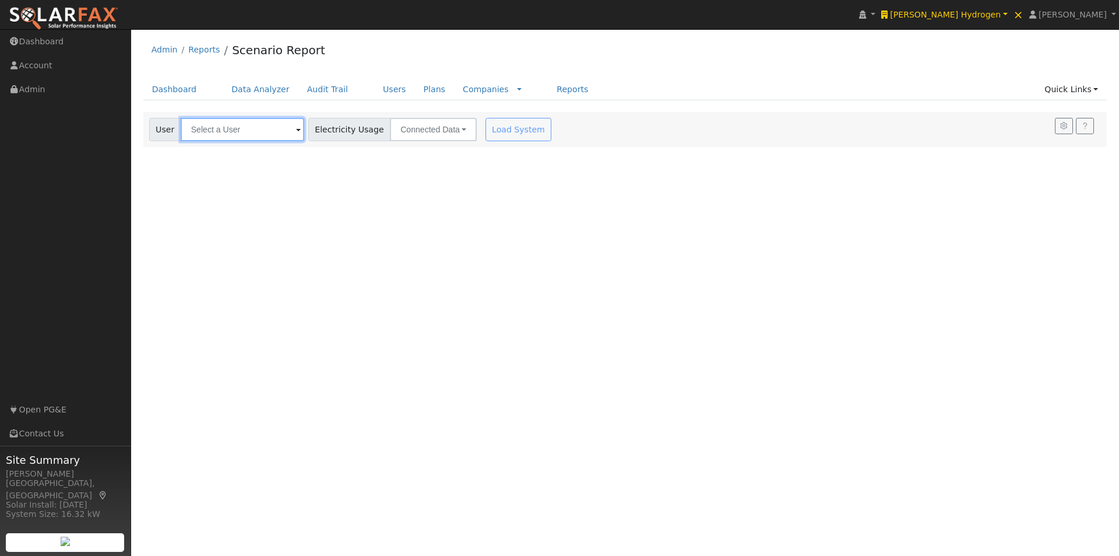
click at [231, 129] on input "text" at bounding box center [243, 129] width 124 height 23
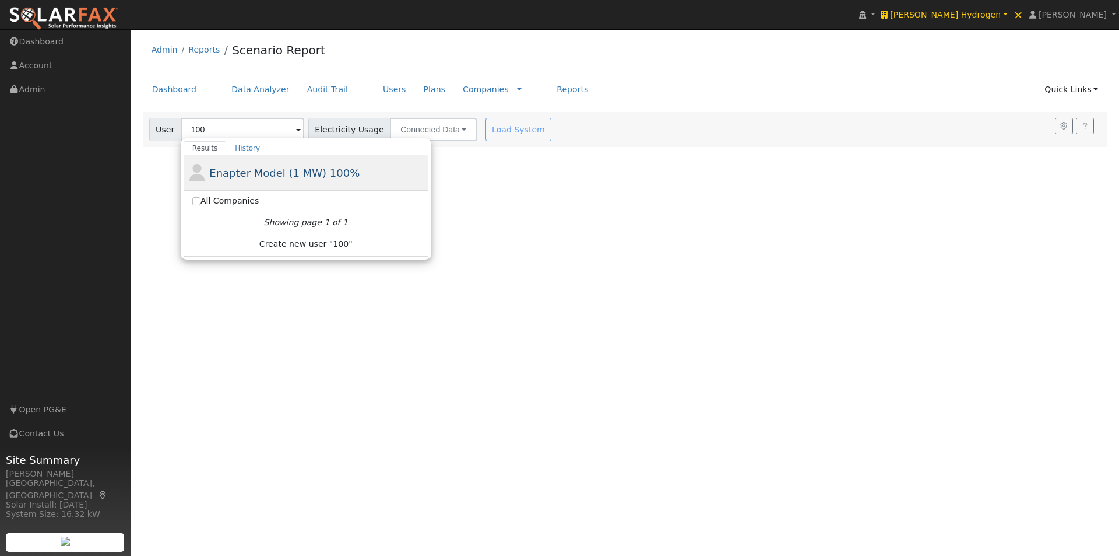
click at [232, 173] on span "Enapter Model (1 MW) 100%" at bounding box center [284, 173] width 150 height 12
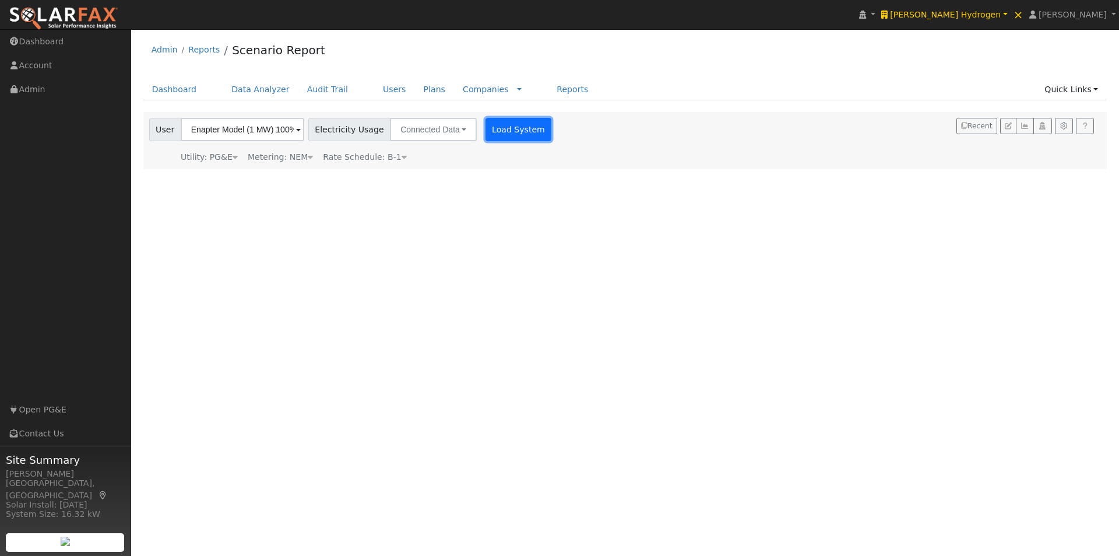
click at [509, 121] on button "Load System" at bounding box center [519, 129] width 66 height 23
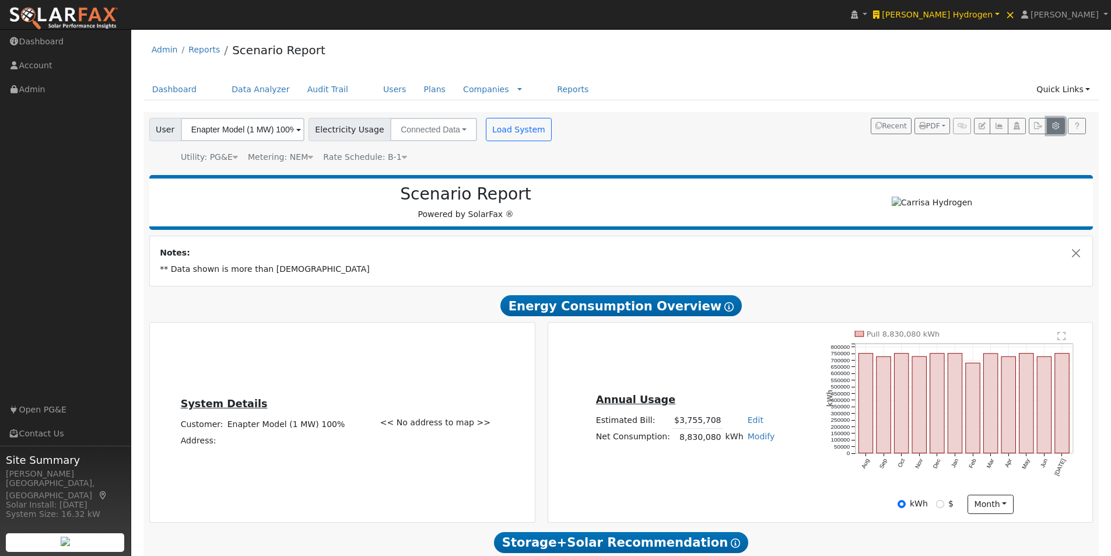
click at [1051, 124] on icon "button" at bounding box center [1055, 125] width 9 height 7
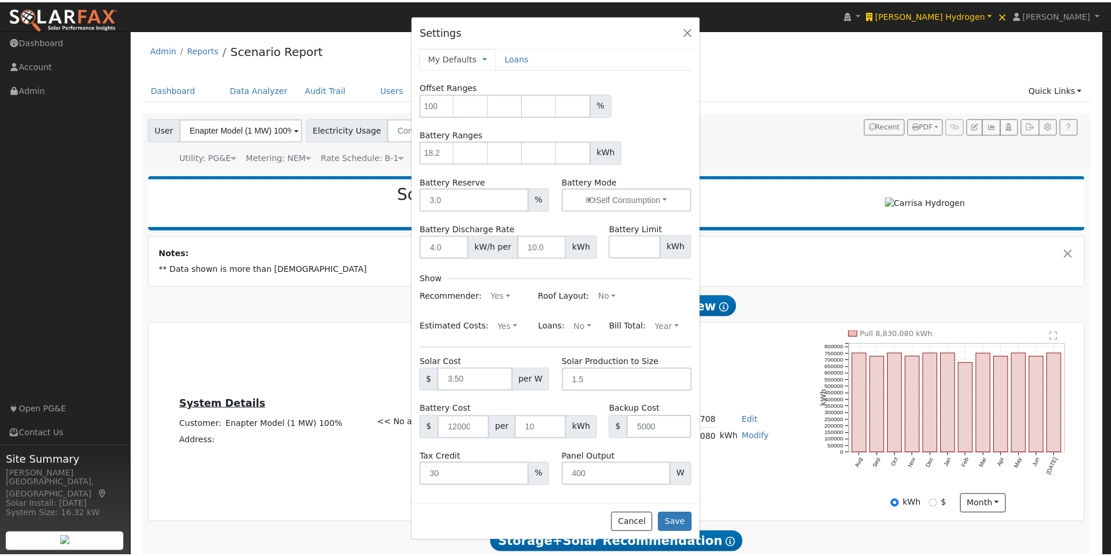
scroll to position [10, 0]
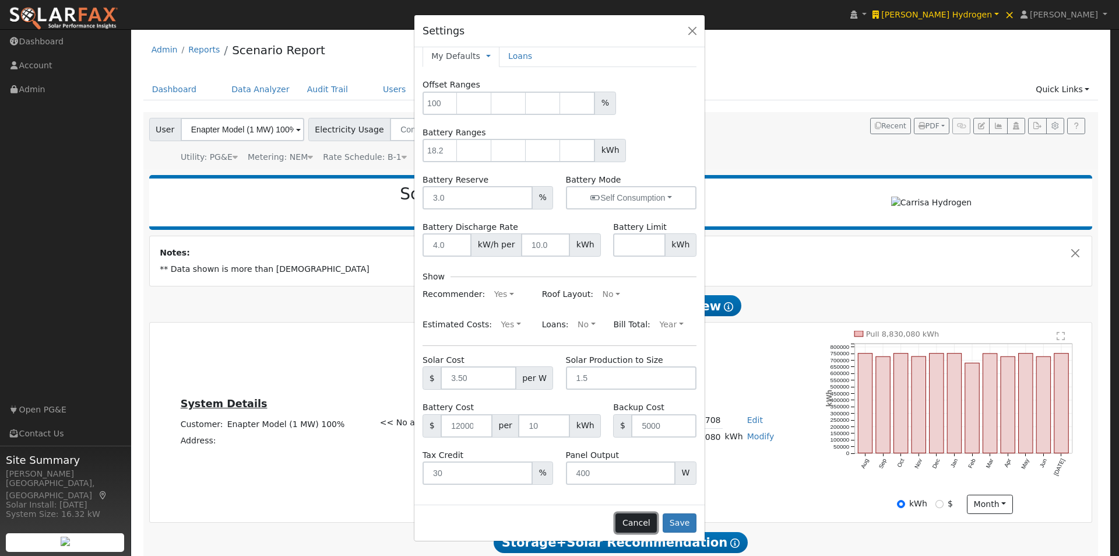
click at [644, 521] on button "Cancel" at bounding box center [636, 523] width 41 height 20
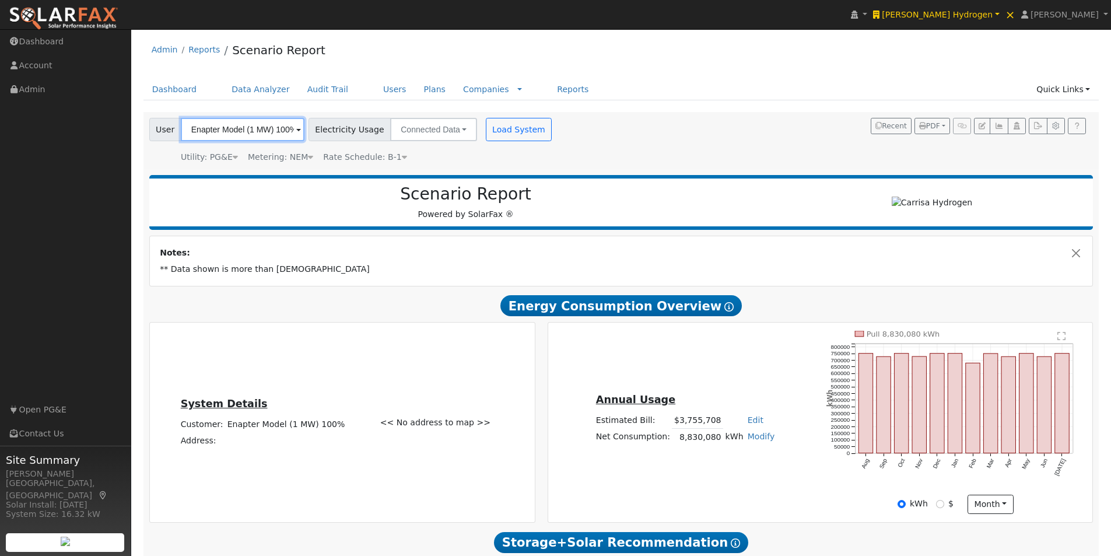
click at [269, 134] on input "Enapter Model (1 MW) 100%" at bounding box center [243, 129] width 124 height 23
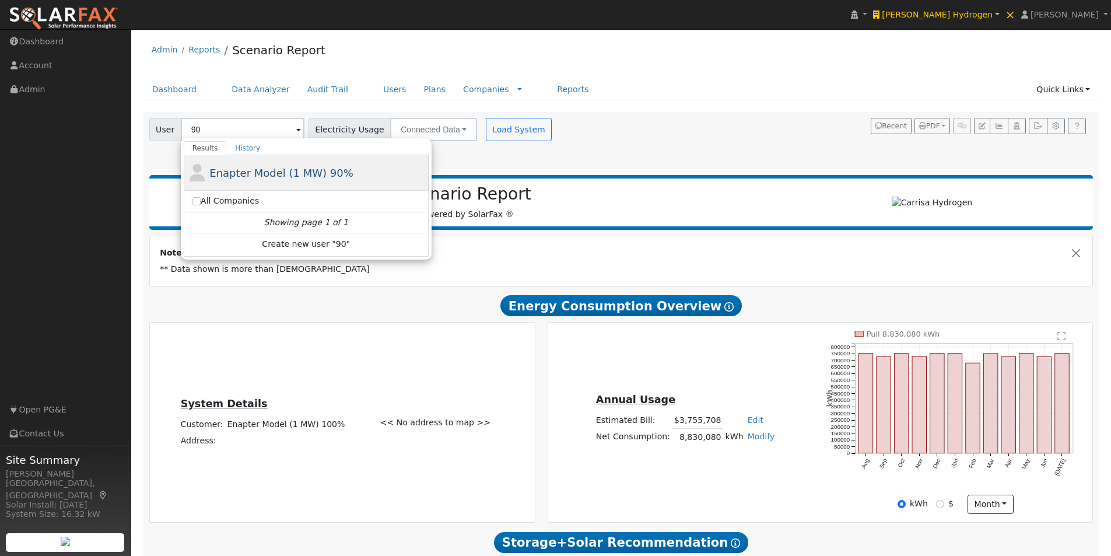
click at [241, 171] on span "Enapter Model (1 MW) 90%" at bounding box center [281, 173] width 144 height 12
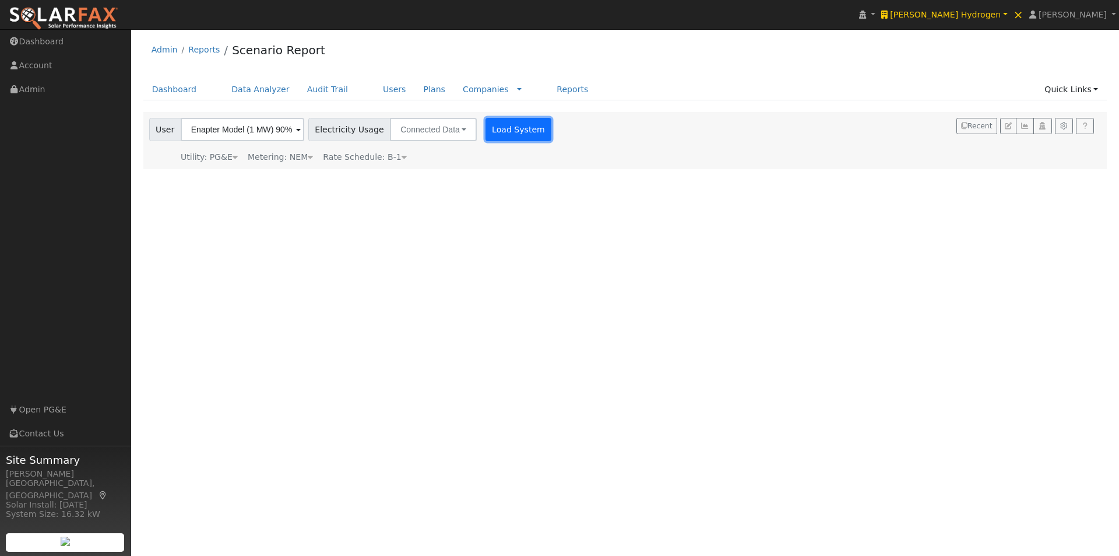
click at [498, 132] on button "Load System" at bounding box center [519, 129] width 66 height 23
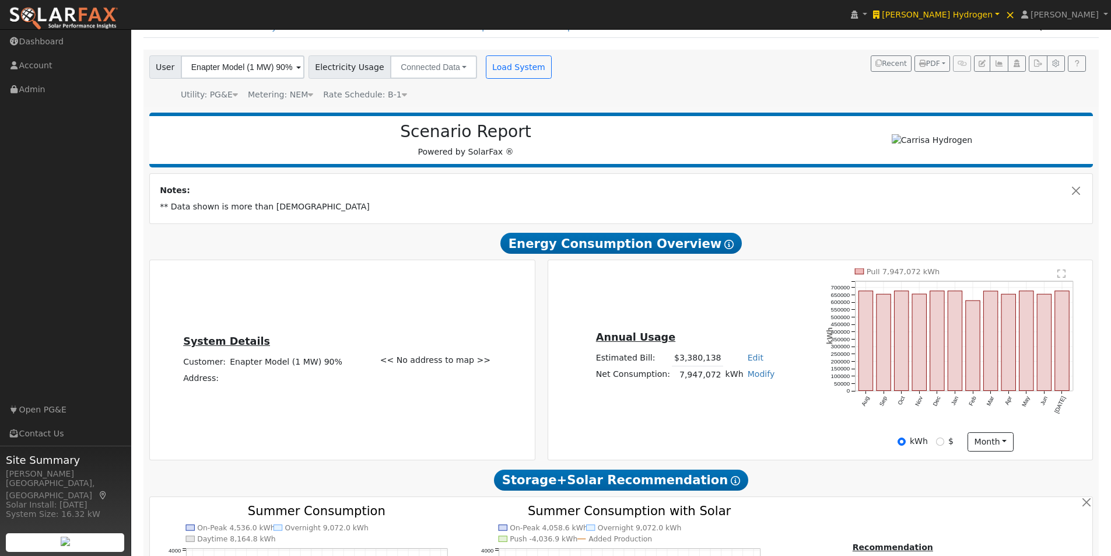
scroll to position [0, 0]
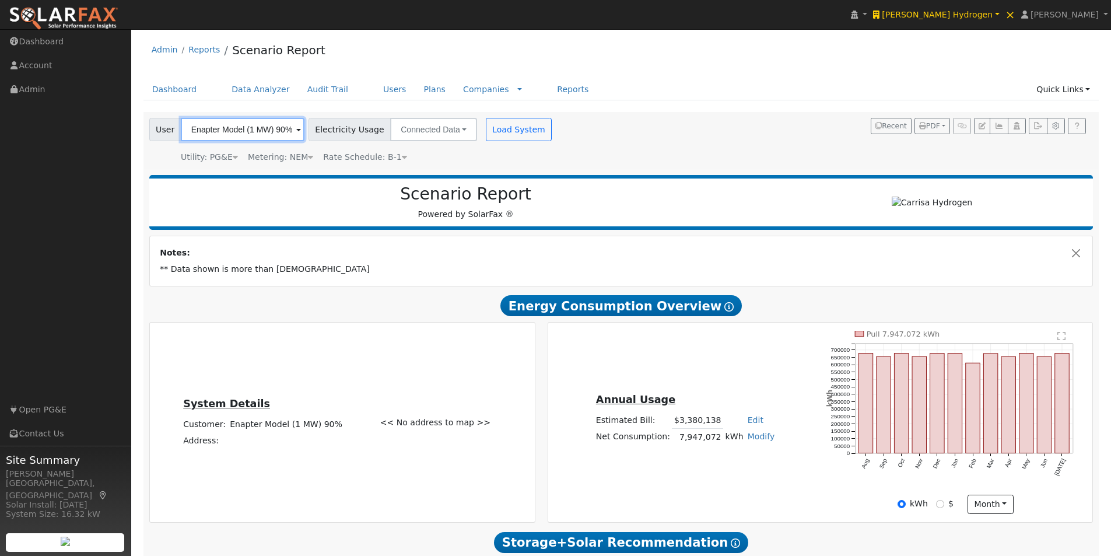
click at [271, 126] on input "Enapter Model (1 MW) 90%" at bounding box center [243, 129] width 124 height 23
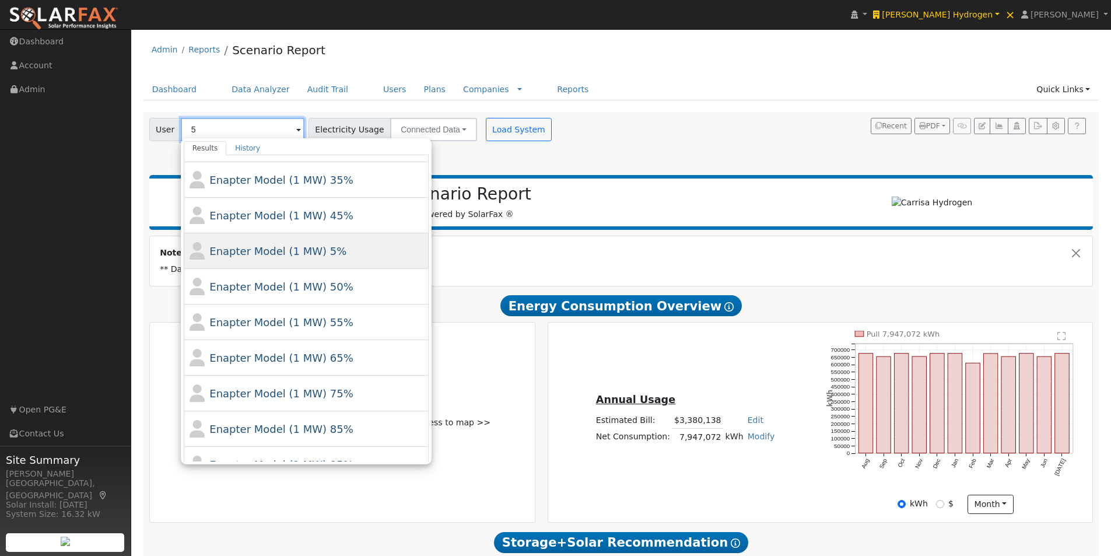
scroll to position [58, 0]
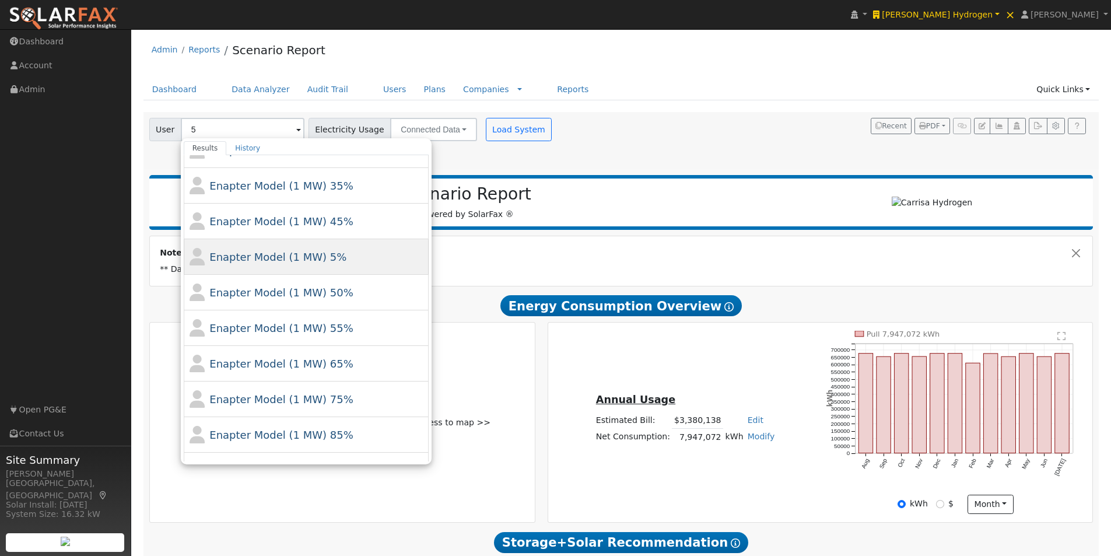
click at [252, 253] on span "Enapter Model (1 MW) 5%" at bounding box center [277, 257] width 137 height 12
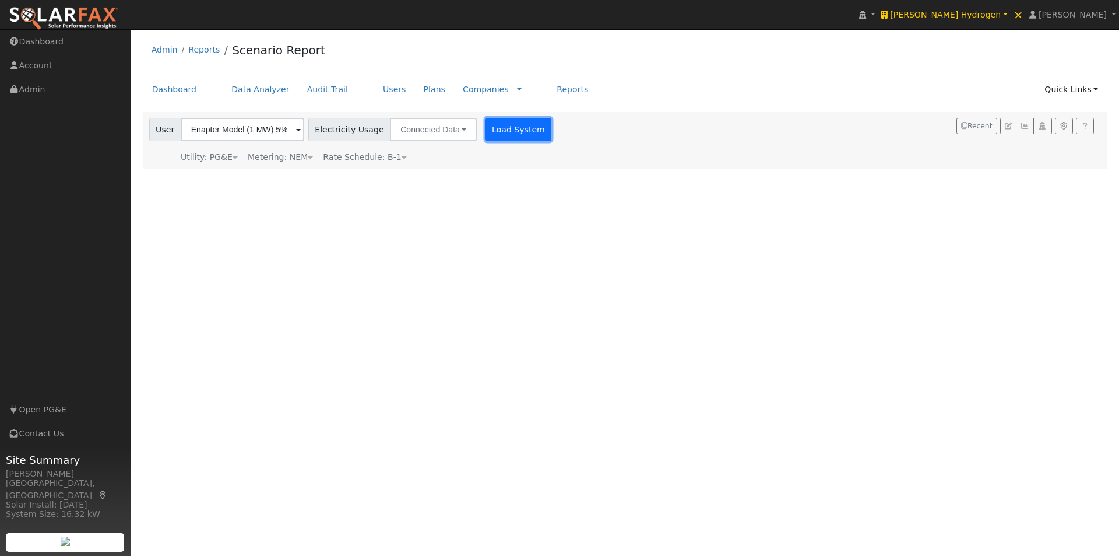
drag, startPoint x: 501, startPoint y: 135, endPoint x: 673, endPoint y: 112, distance: 174.0
click at [501, 135] on button "Load System" at bounding box center [519, 129] width 66 height 23
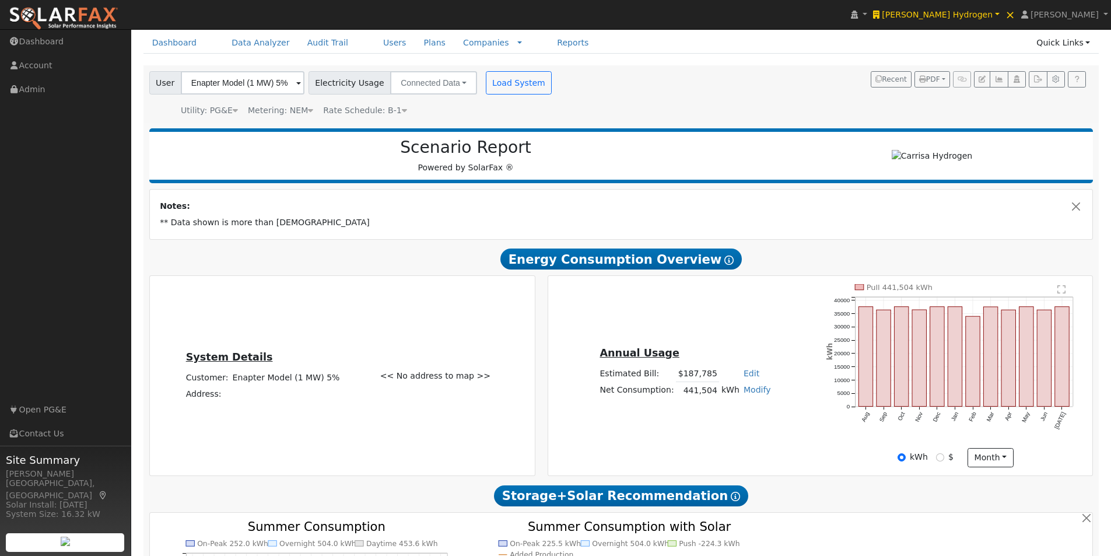
scroll to position [0, 0]
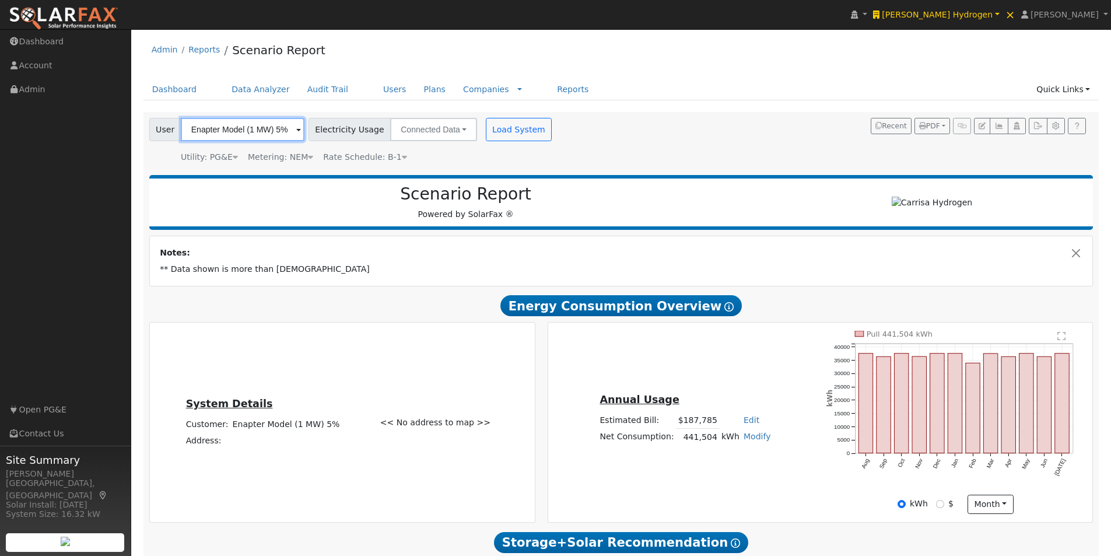
click at [270, 127] on input "Enapter Model (1 MW) 5%" at bounding box center [243, 129] width 124 height 23
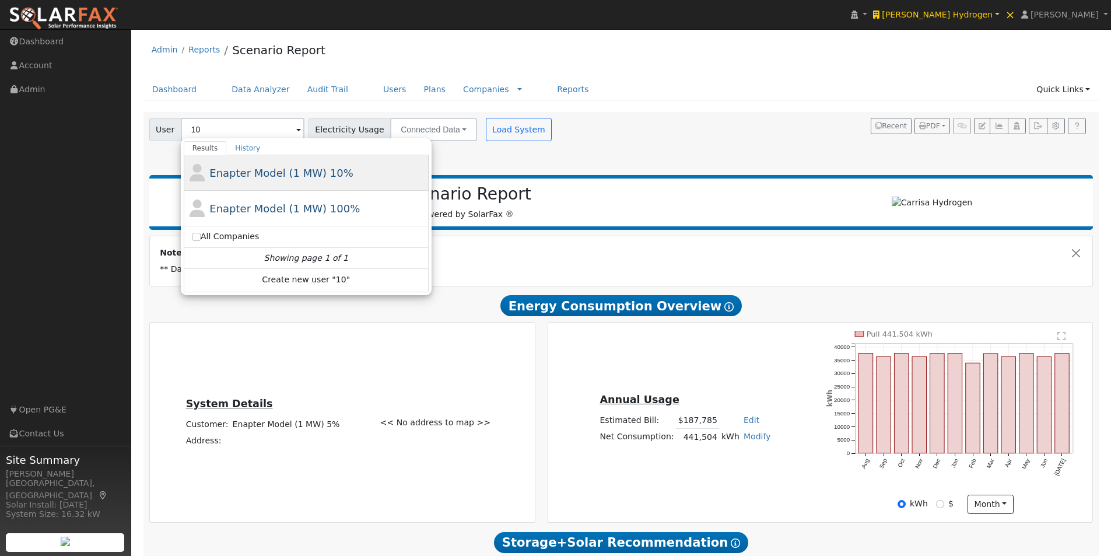
click at [278, 171] on span "Enapter Model (1 MW) 10%" at bounding box center [281, 173] width 144 height 12
type input "Enapter Model (1 MW) 10%"
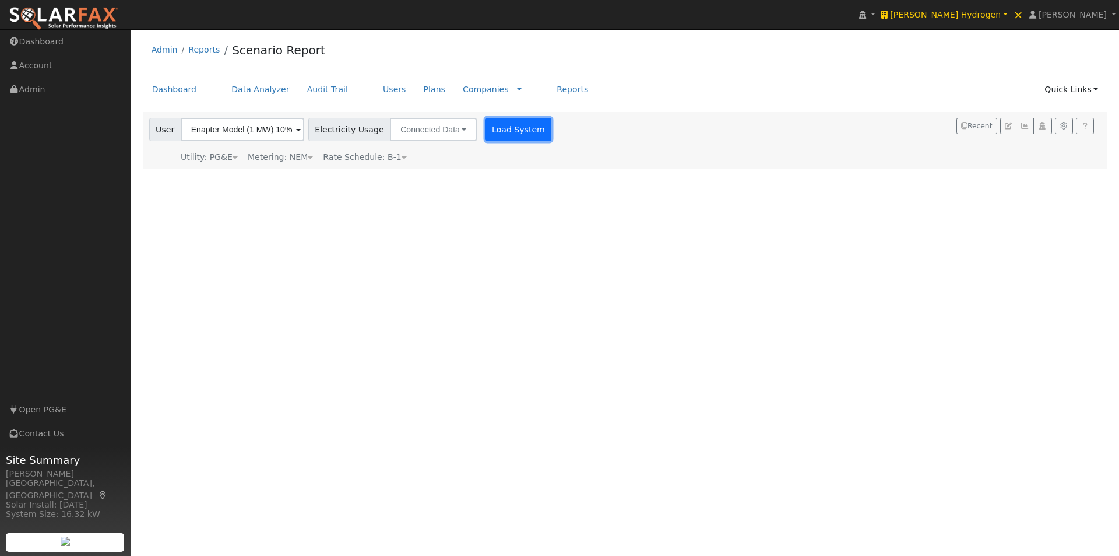
click at [503, 133] on button "Load System" at bounding box center [519, 129] width 66 height 23
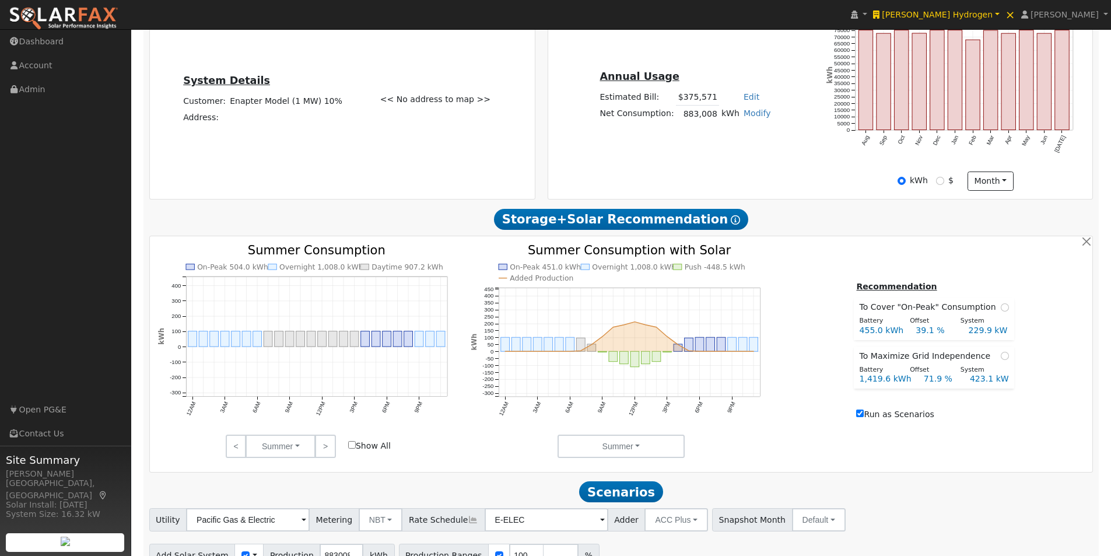
scroll to position [387, 0]
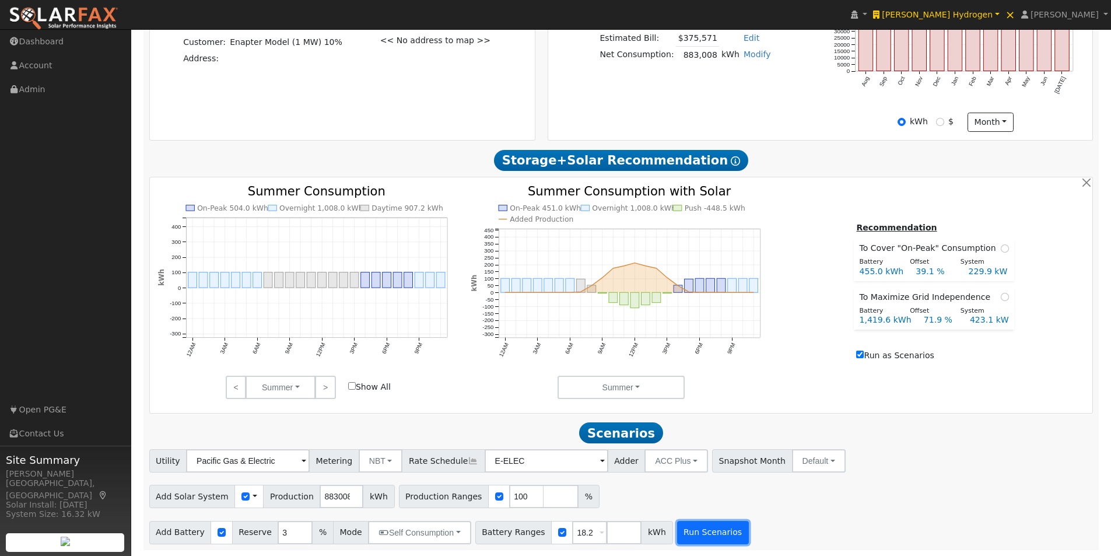
click at [686, 531] on button "Run Scenarios" at bounding box center [713, 532] width 72 height 23
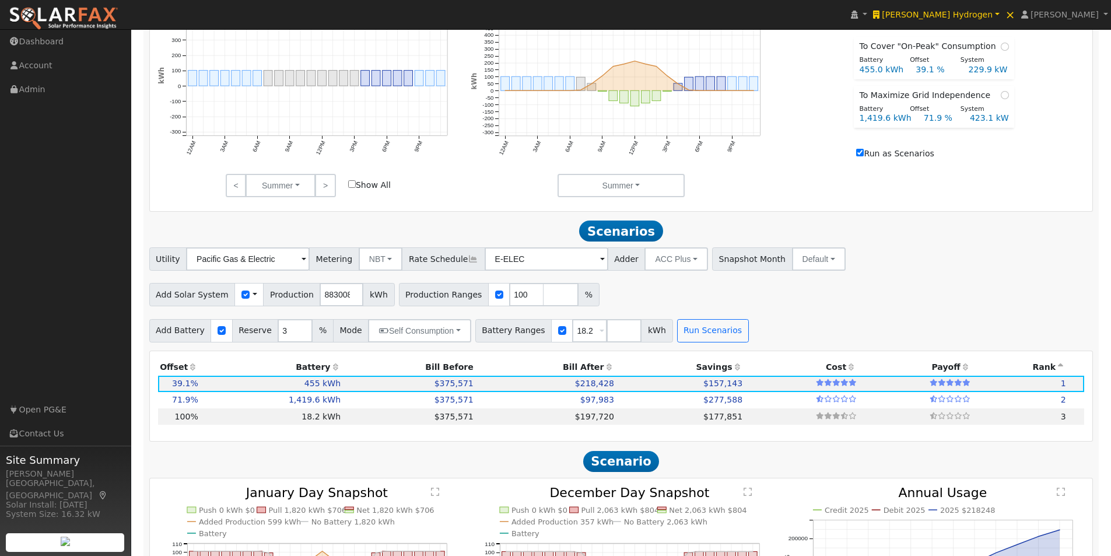
scroll to position [774, 0]
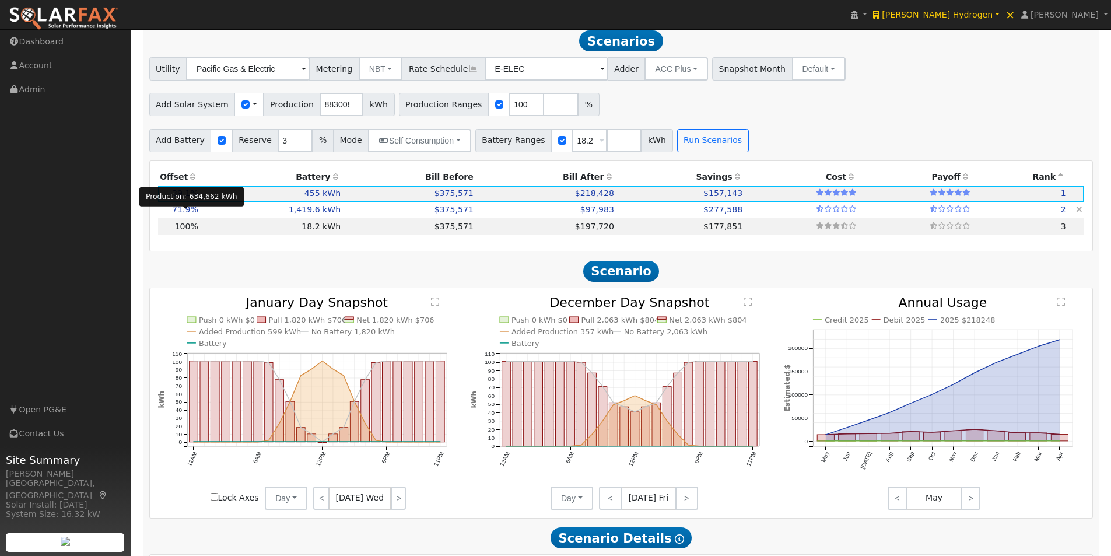
click at [184, 214] on span "71.9%" at bounding box center [185, 209] width 26 height 9
type input "423.1"
type input "$1,480,878"
type input "$1,703,520"
type input "$955,319"
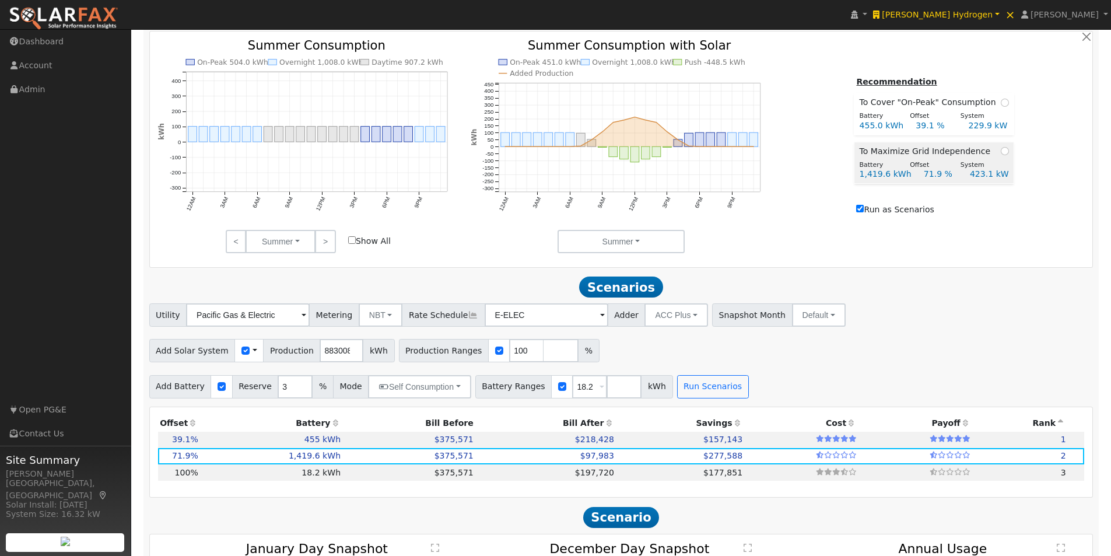
scroll to position [424, 0]
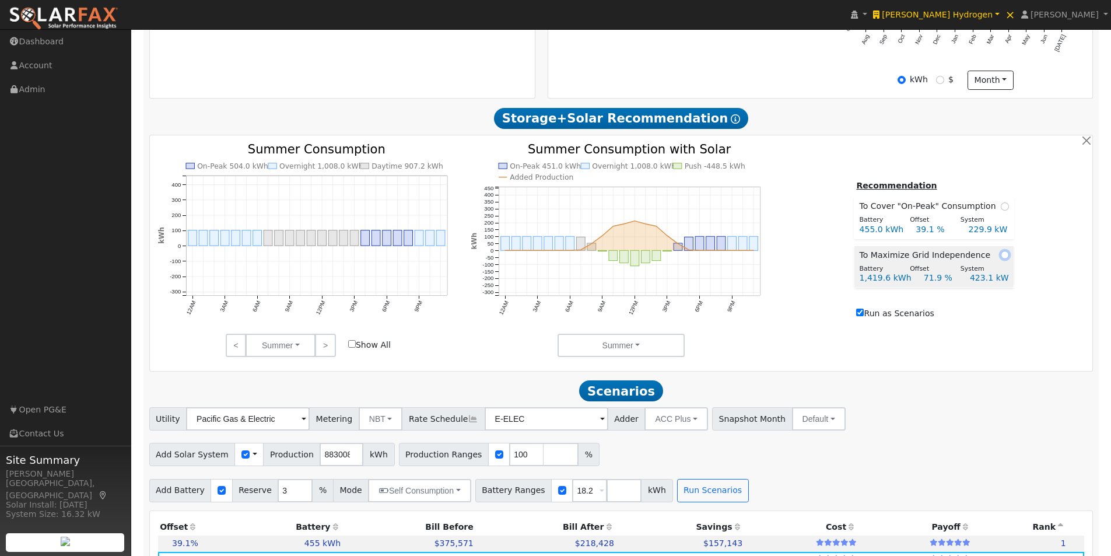
click at [1002, 259] on input "radio" at bounding box center [1004, 255] width 8 height 8
radio input "true"
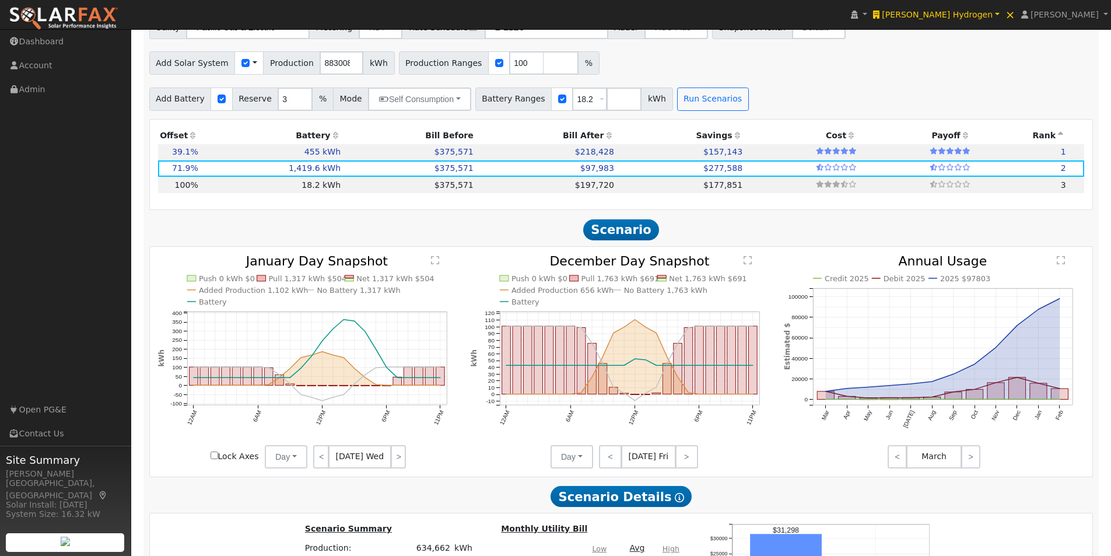
scroll to position [832, 0]
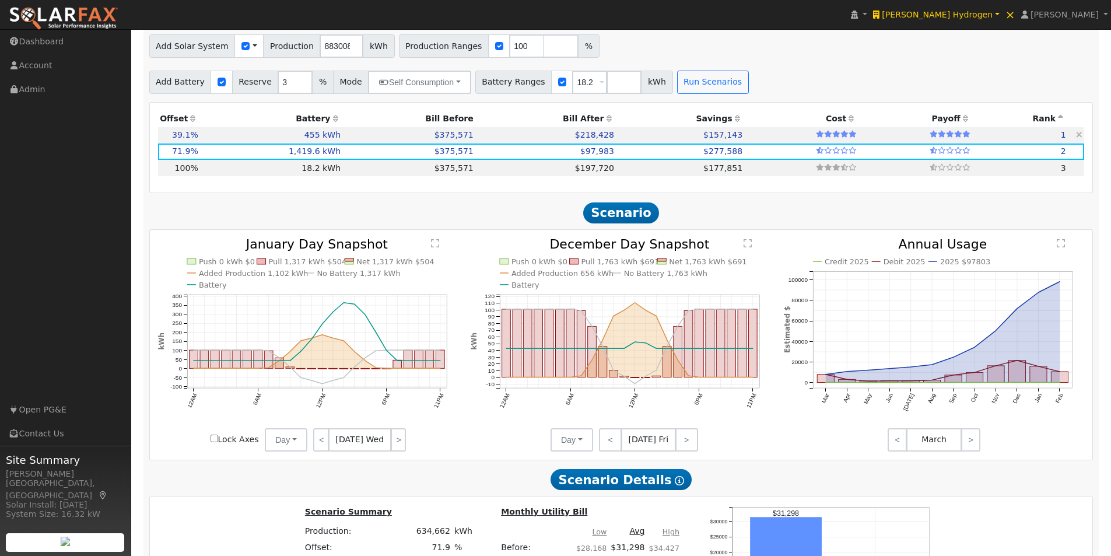
click at [304, 139] on td "455 kWh" at bounding box center [271, 135] width 142 height 16
type input "229.9"
type input "$804,825"
type input "$546,000"
type input "$405,248"
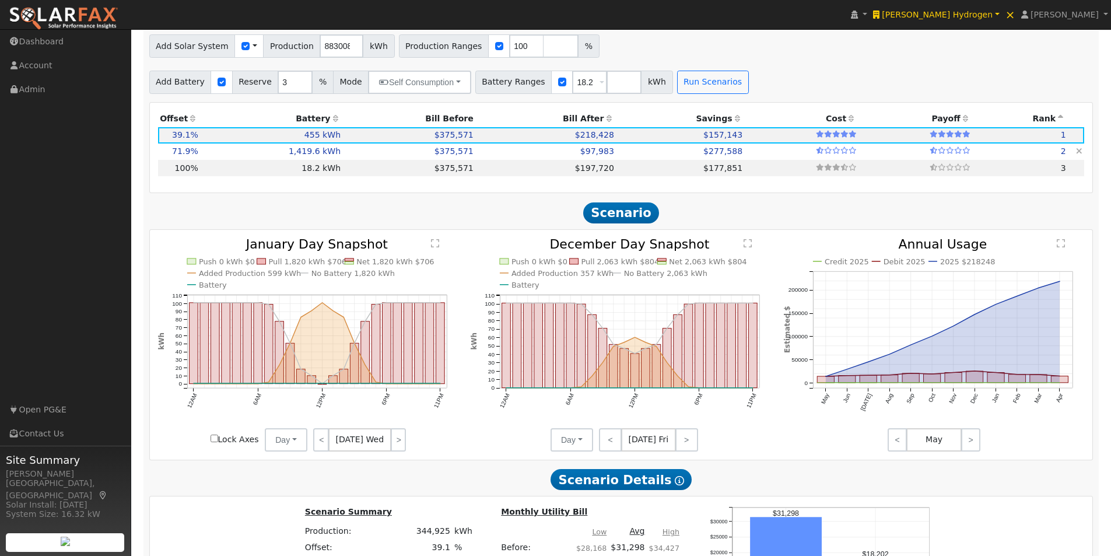
click at [308, 157] on td "1,419.6 kWh" at bounding box center [271, 151] width 142 height 16
type input "423.1"
type input "$1,480,878"
type input "$1,703,520"
type input "$955,319"
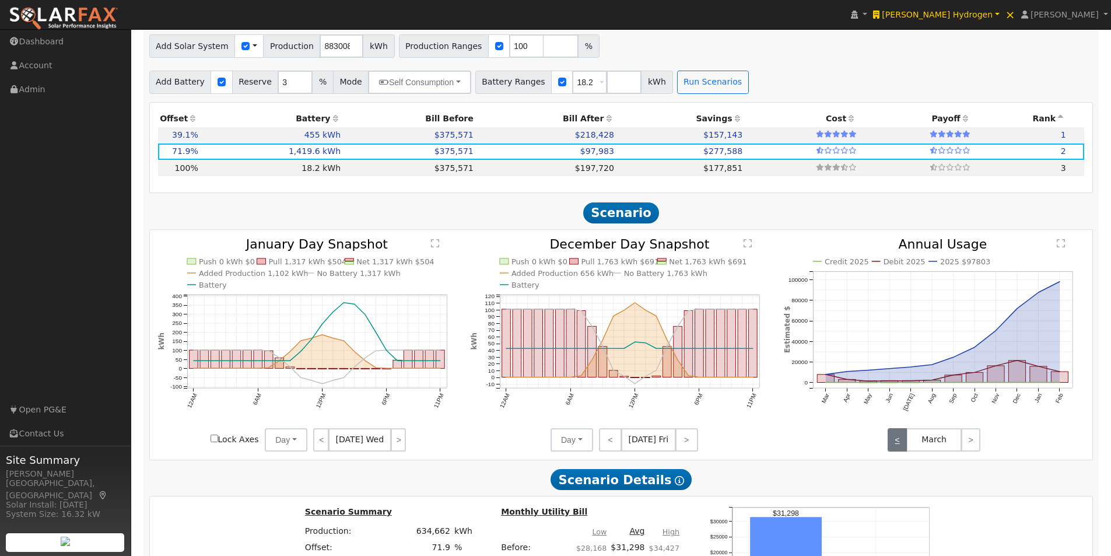
click at [897, 442] on link "<" at bounding box center [896, 439] width 19 height 23
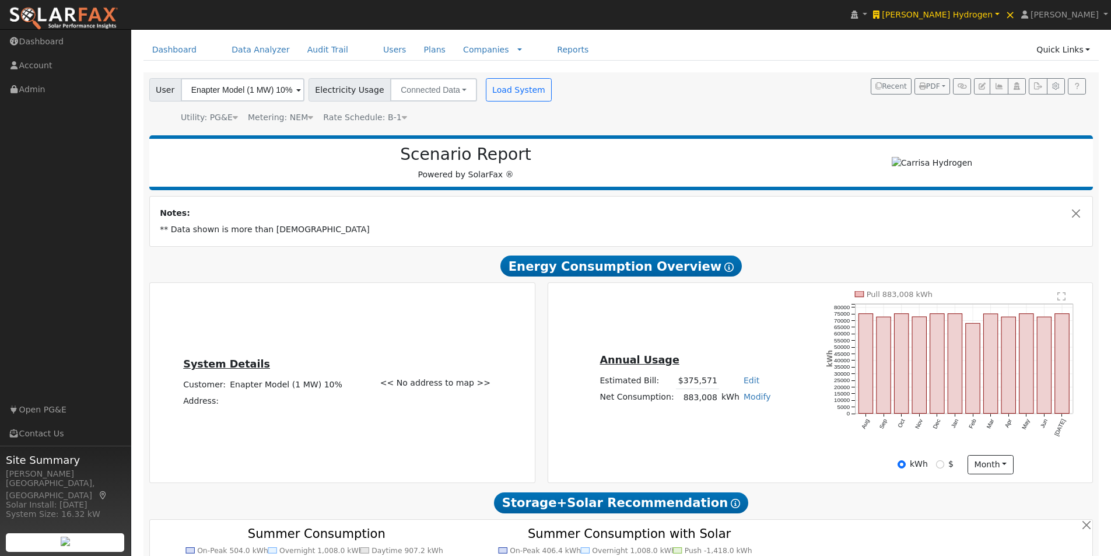
scroll to position [16, 0]
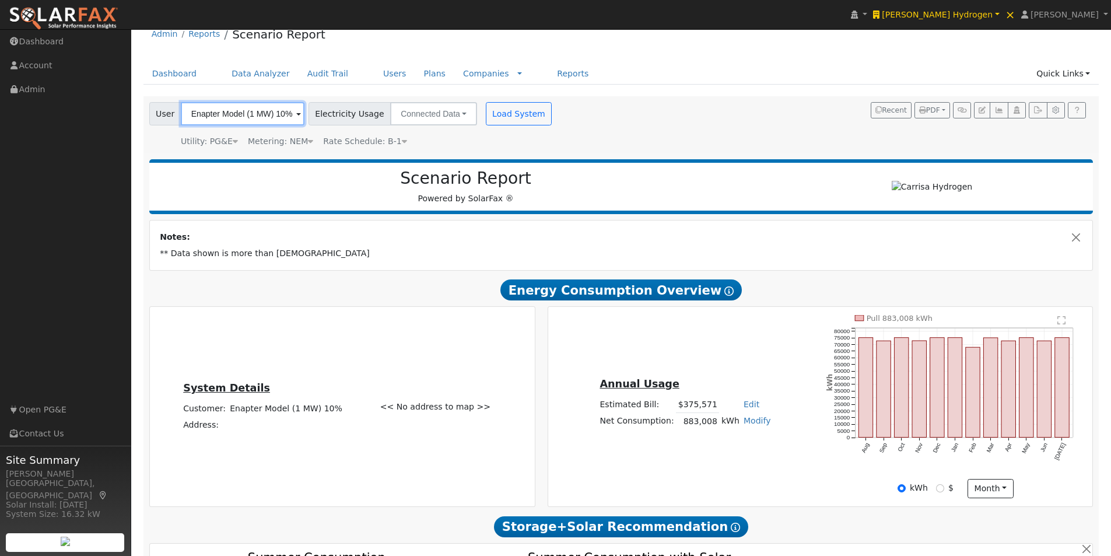
click at [272, 109] on input "Enapter Model (1 MW) 10%" at bounding box center [243, 113] width 124 height 23
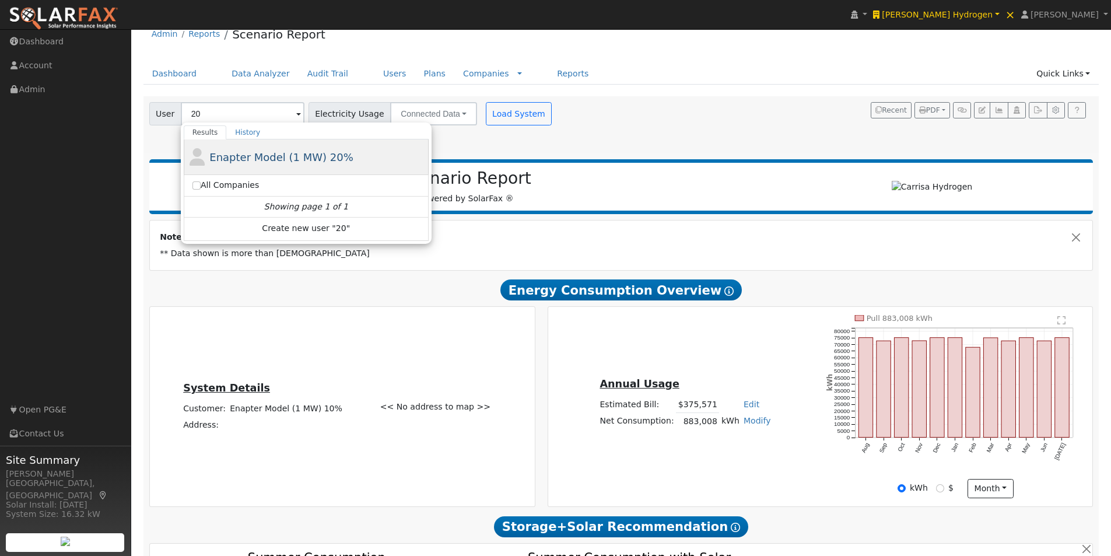
click at [245, 154] on span "Enapter Model (1 MW) 20%" at bounding box center [281, 157] width 144 height 12
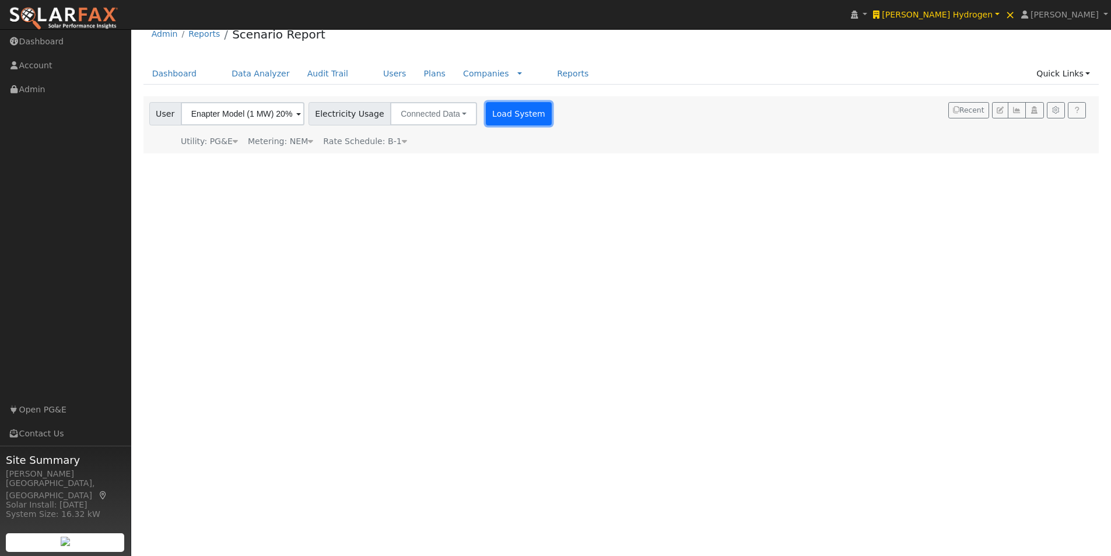
click at [491, 115] on button "Load System" at bounding box center [519, 113] width 66 height 23
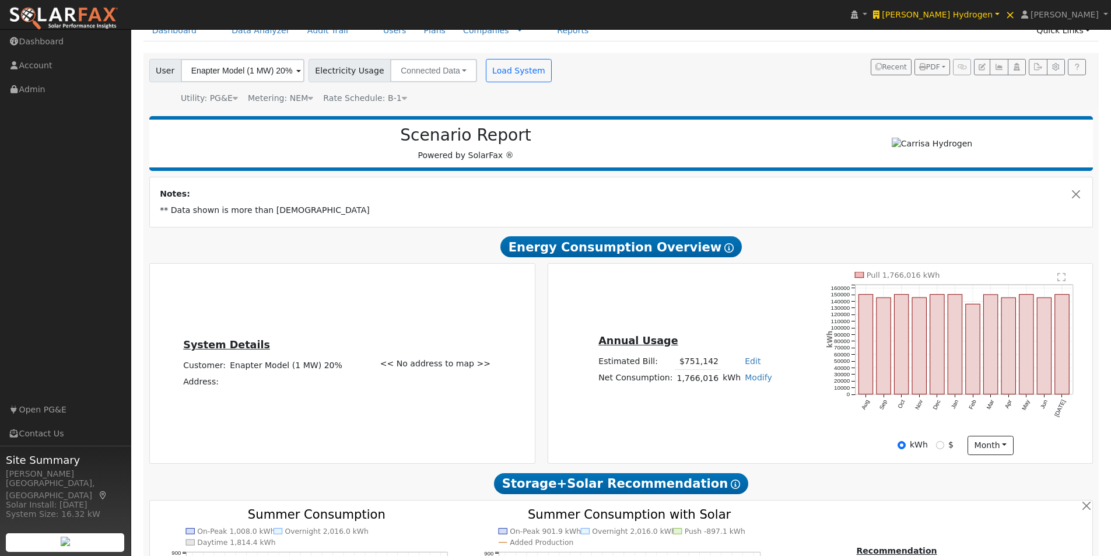
scroll to position [58, 0]
click at [251, 72] on input "Enapter Model (1 MW) 20%" at bounding box center [243, 70] width 124 height 23
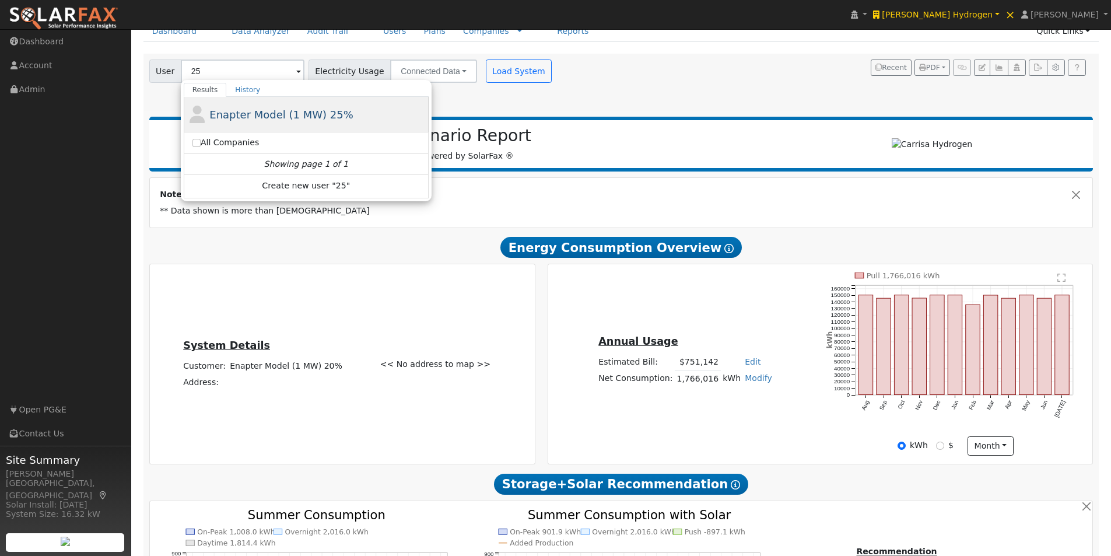
click at [255, 116] on span "Enapter Model (1 MW) 25%" at bounding box center [281, 114] width 144 height 12
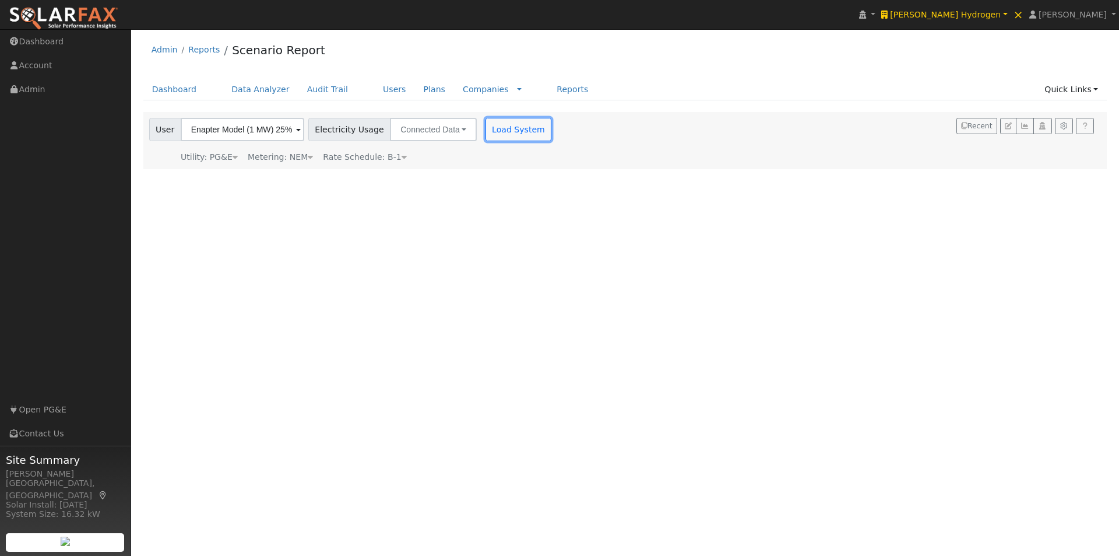
drag, startPoint x: 513, startPoint y: 126, endPoint x: 695, endPoint y: 128, distance: 181.9
click at [514, 126] on button "Load System" at bounding box center [519, 129] width 66 height 23
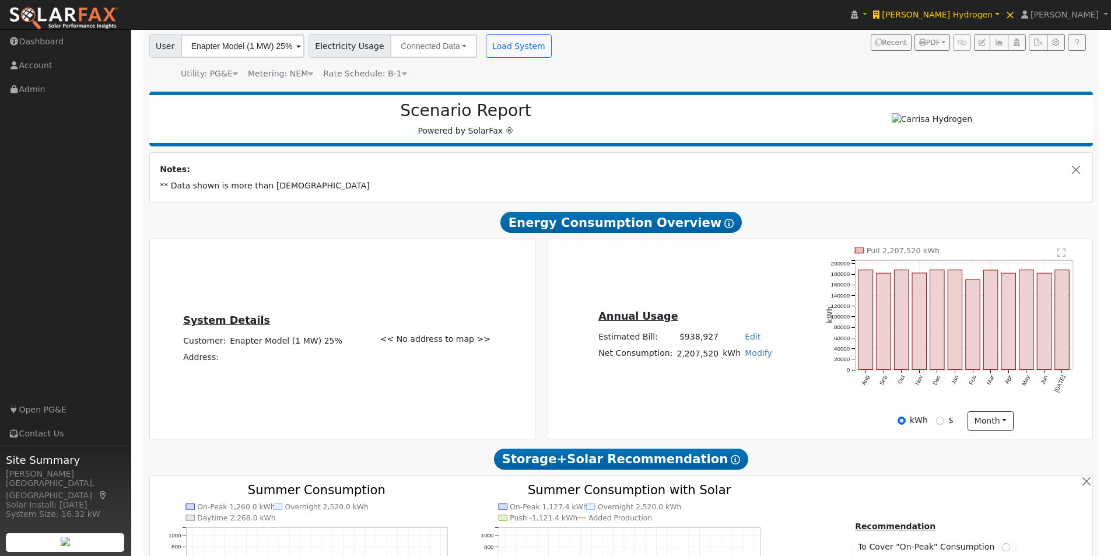
scroll to position [58, 0]
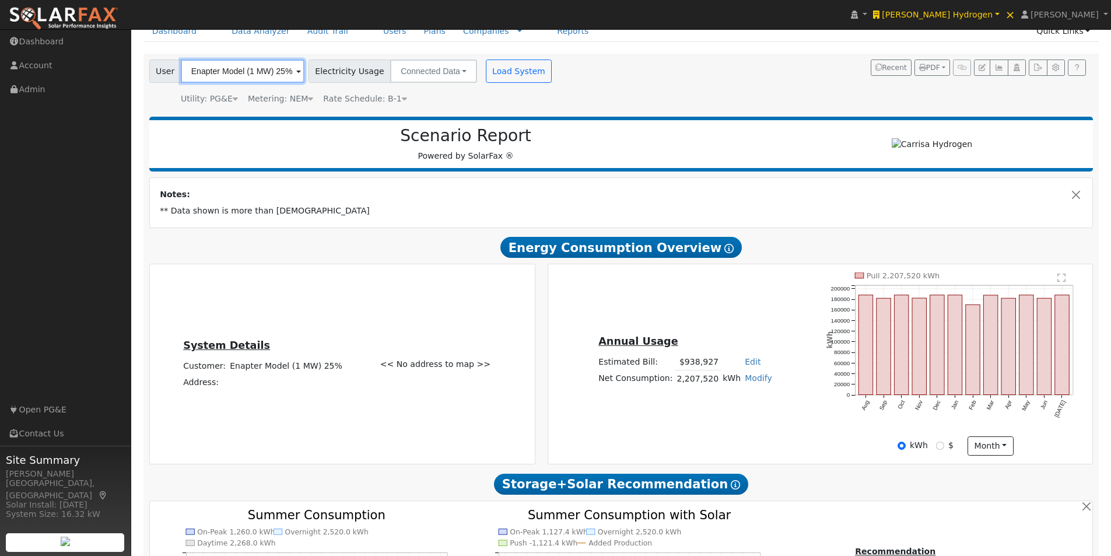
click at [258, 68] on input "Enapter Model (1 MW) 25%" at bounding box center [243, 70] width 124 height 23
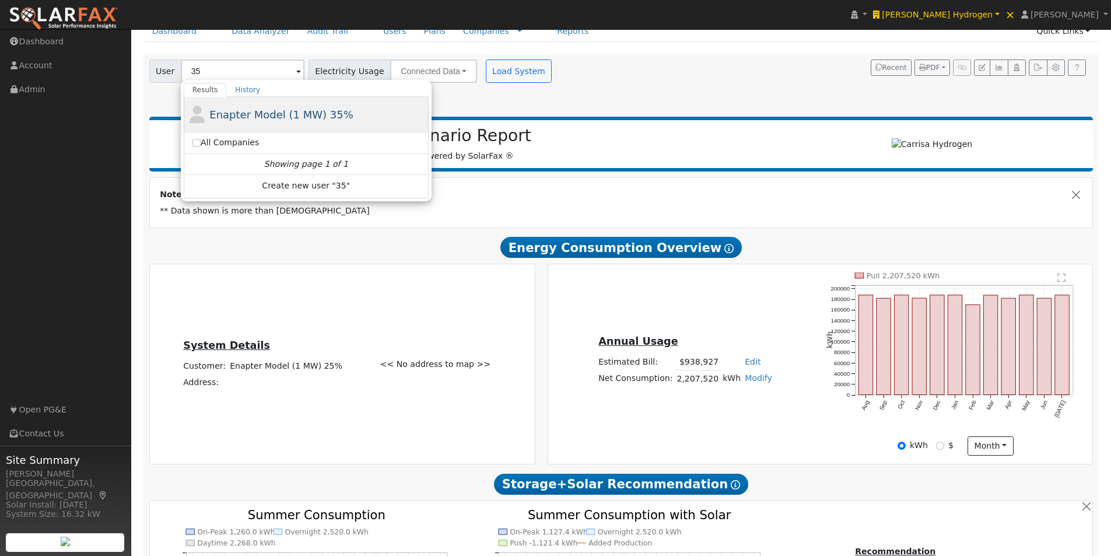
click at [286, 113] on span "Enapter Model (1 MW) 35%" at bounding box center [281, 114] width 144 height 12
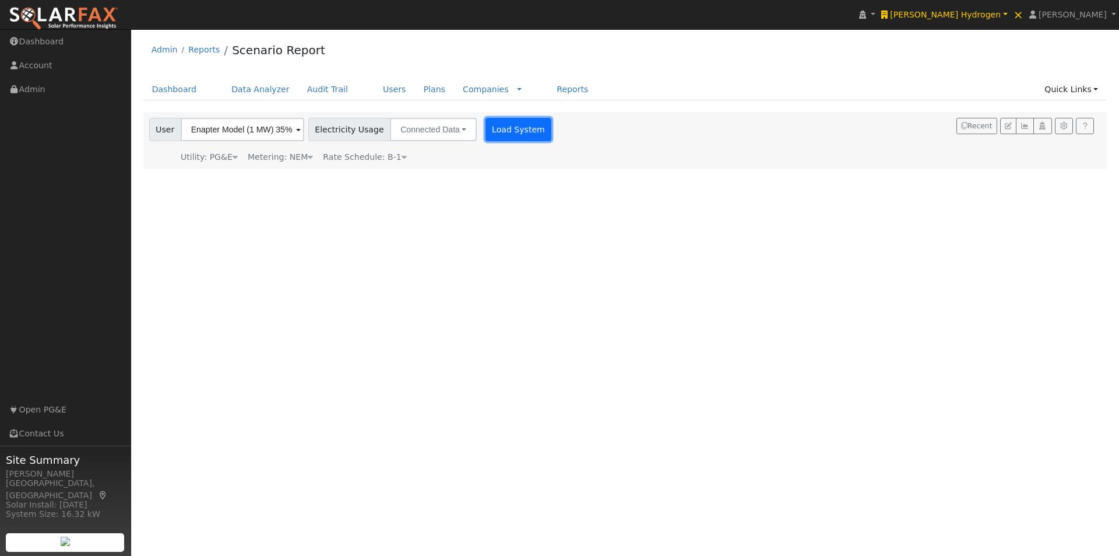
click at [508, 123] on button "Load System" at bounding box center [519, 129] width 66 height 23
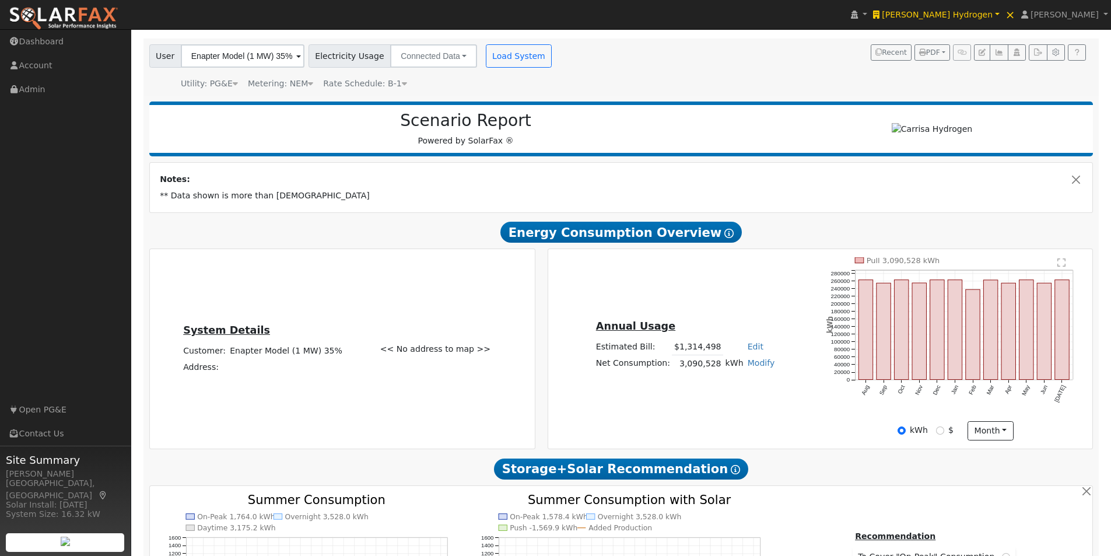
scroll to position [58, 0]
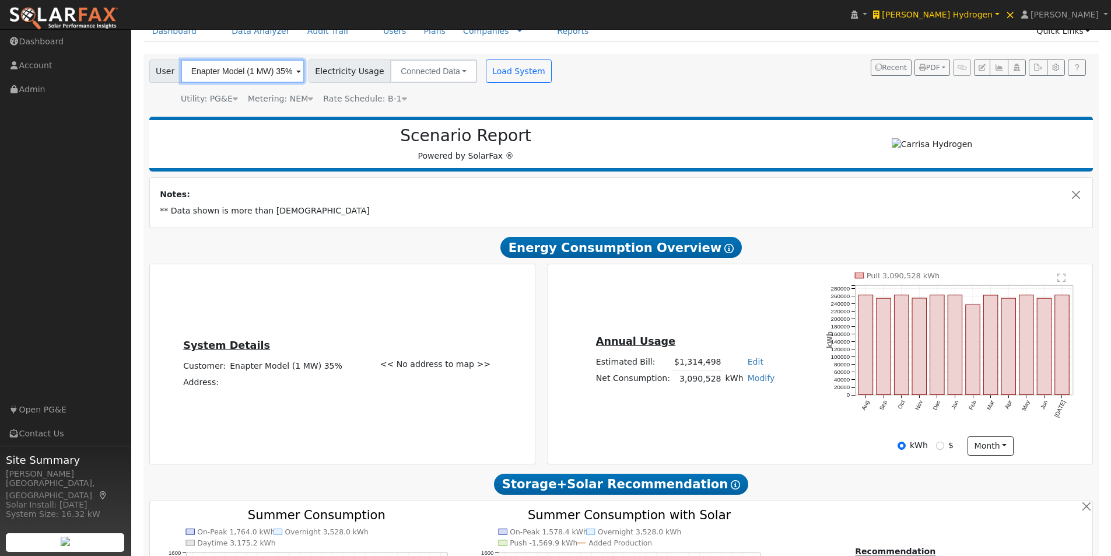
click at [265, 66] on input "Enapter Model (1 MW) 35%" at bounding box center [243, 70] width 124 height 23
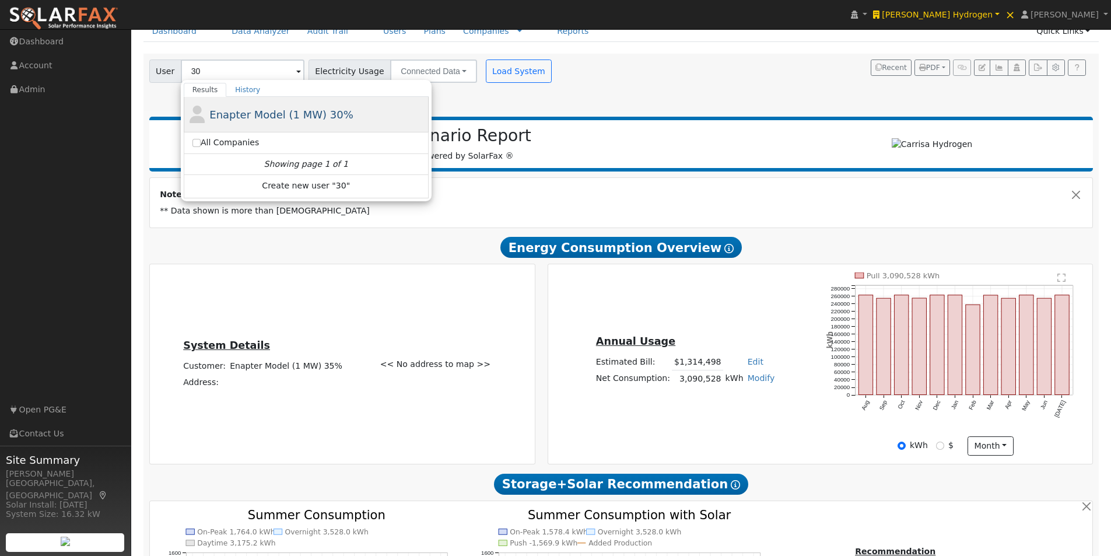
click at [243, 114] on span "Enapter Model (1 MW) 30%" at bounding box center [281, 114] width 144 height 12
type input "Enapter Model (1 MW) 30%"
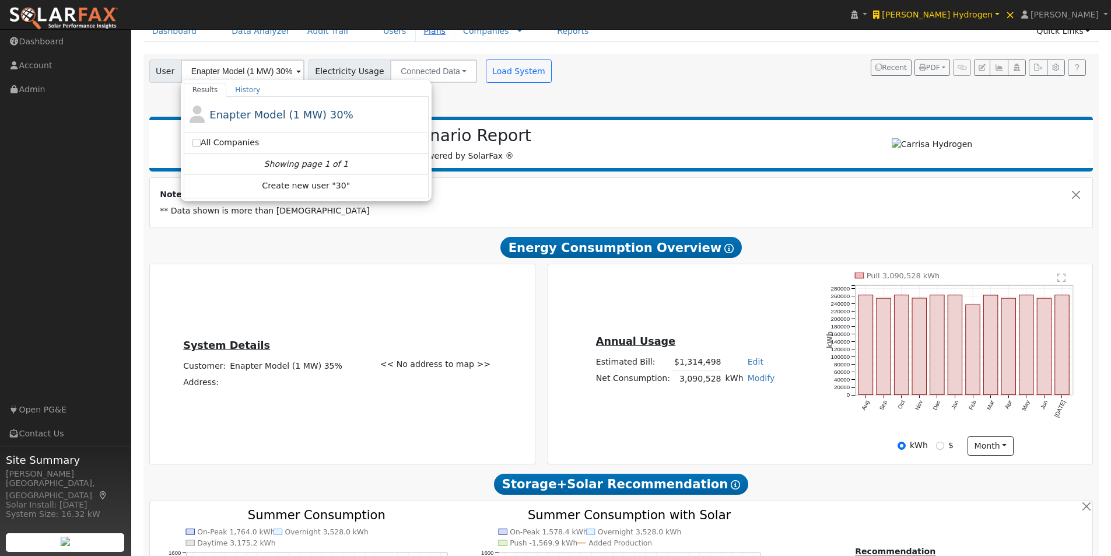
scroll to position [0, 0]
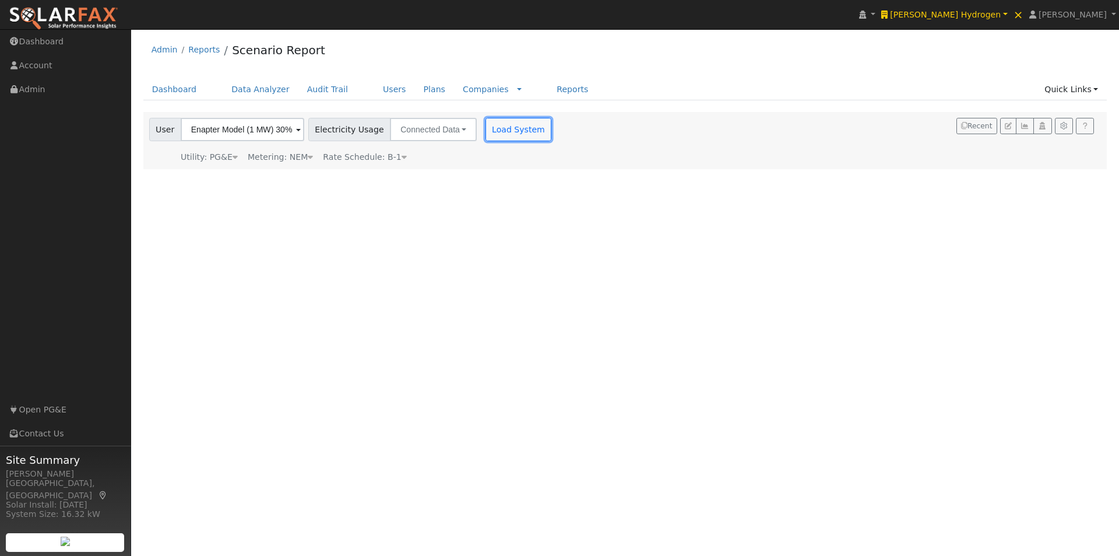
drag, startPoint x: 496, startPoint y: 124, endPoint x: 698, endPoint y: 139, distance: 203.5
click at [495, 126] on button "Load System" at bounding box center [519, 129] width 66 height 23
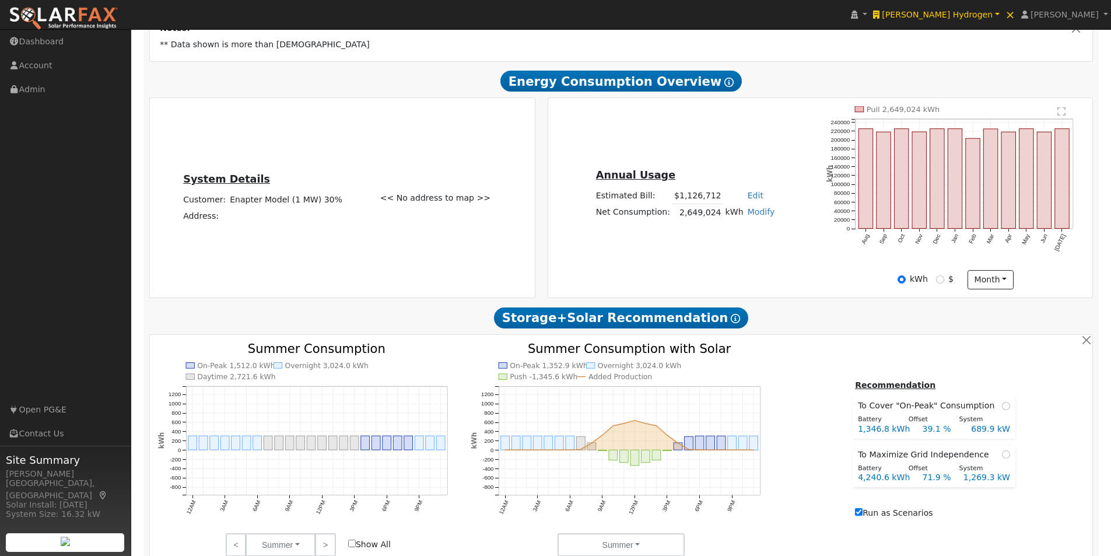
scroll to position [233, 0]
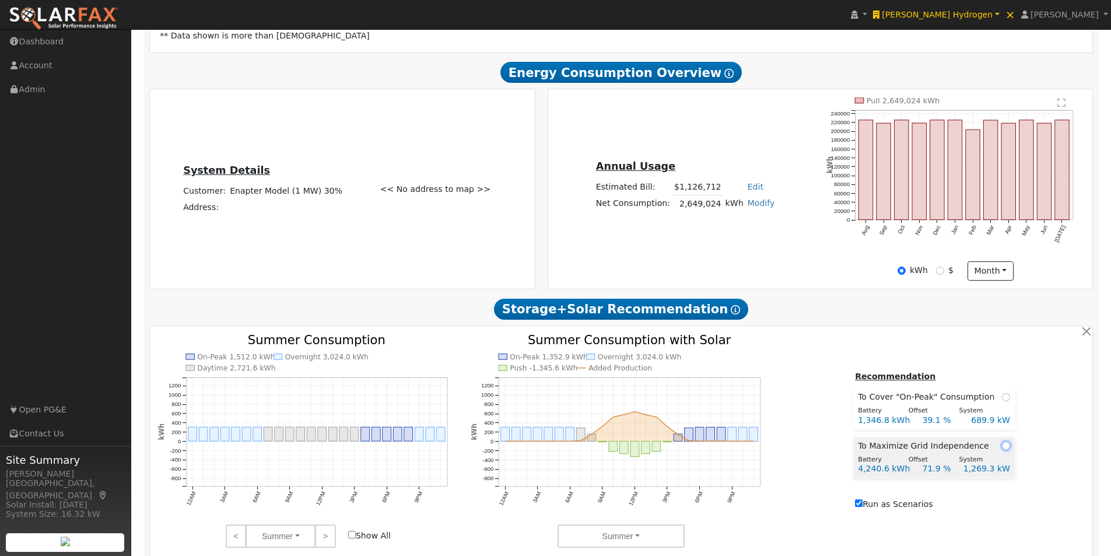
click at [1002, 449] on input "radio" at bounding box center [1006, 445] width 8 height 8
radio input "true"
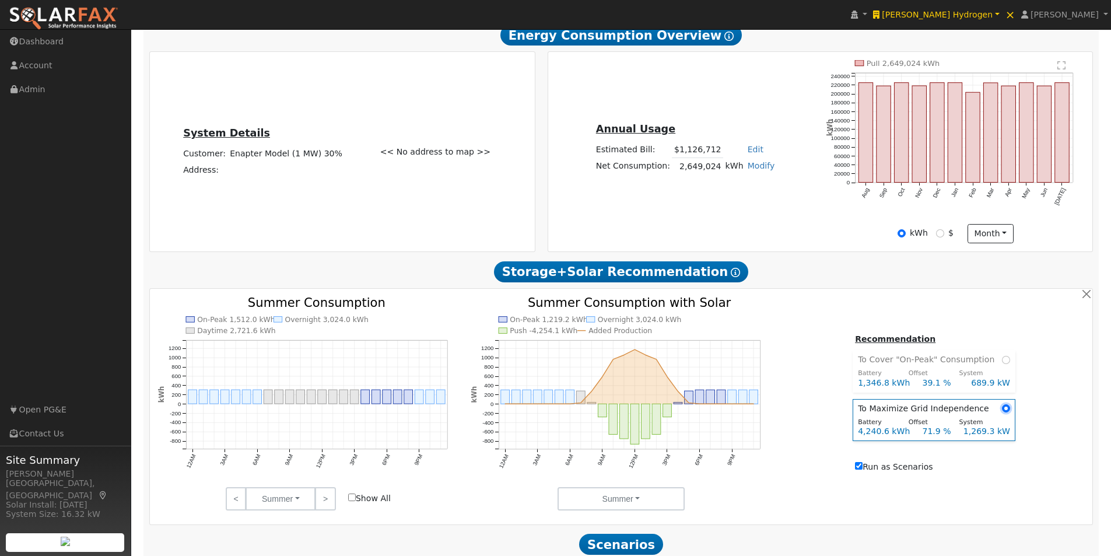
scroll to position [291, 0]
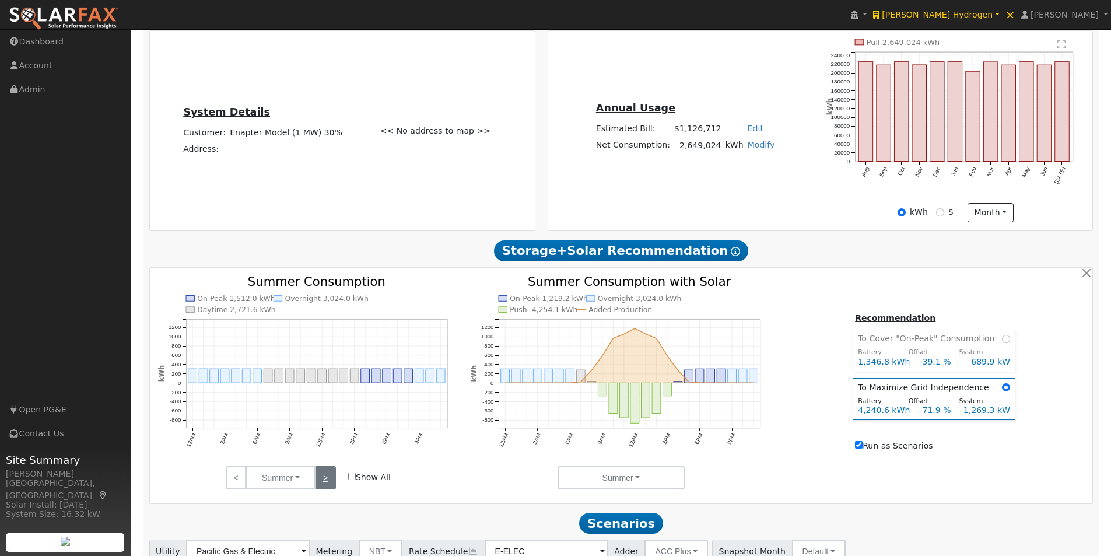
click at [322, 479] on link ">" at bounding box center [325, 477] width 20 height 23
click at [324, 477] on link ">" at bounding box center [325, 477] width 20 height 23
click at [325, 476] on link ">" at bounding box center [325, 477] width 20 height 23
click at [1002, 343] on input "radio" at bounding box center [1006, 339] width 8 height 8
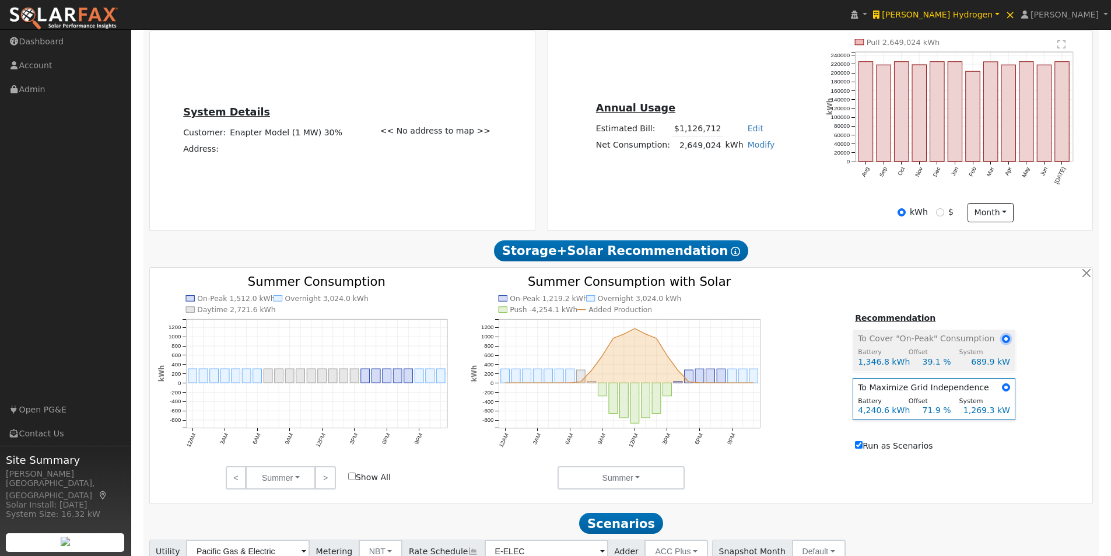
radio input "true"
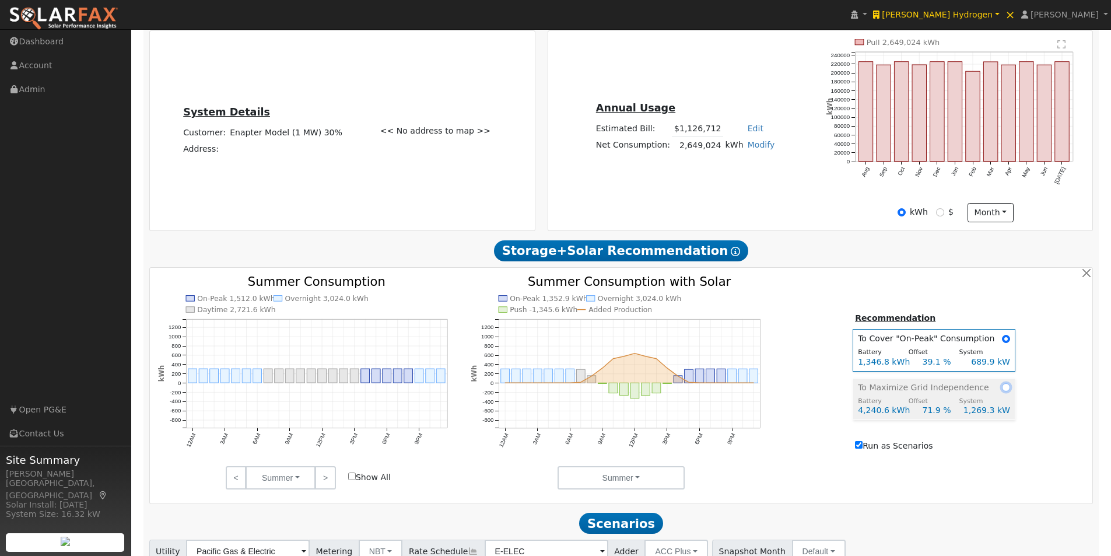
click at [1002, 391] on input "radio" at bounding box center [1006, 387] width 8 height 8
radio input "true"
radio input "false"
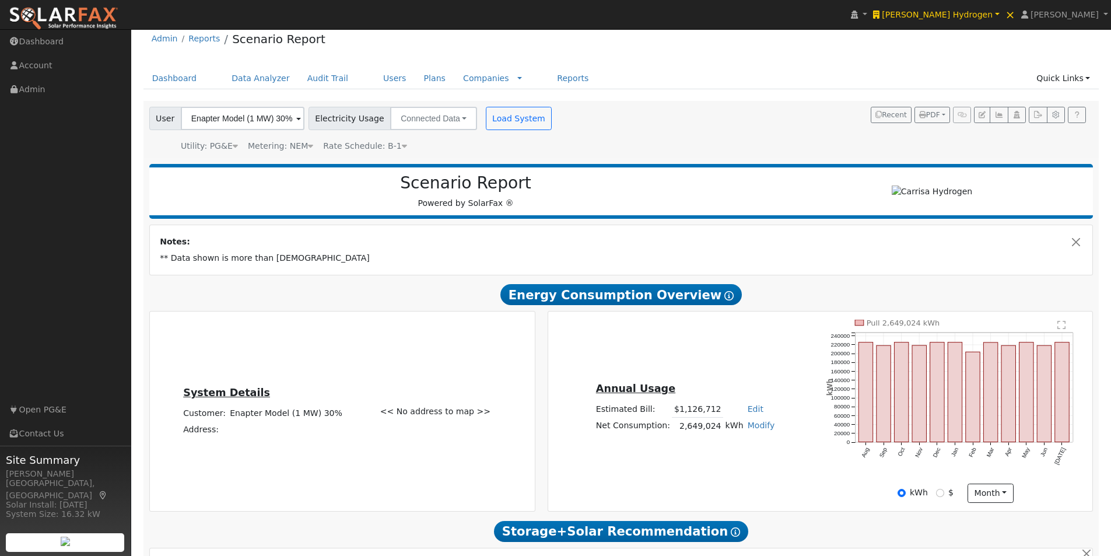
scroll to position [0, 0]
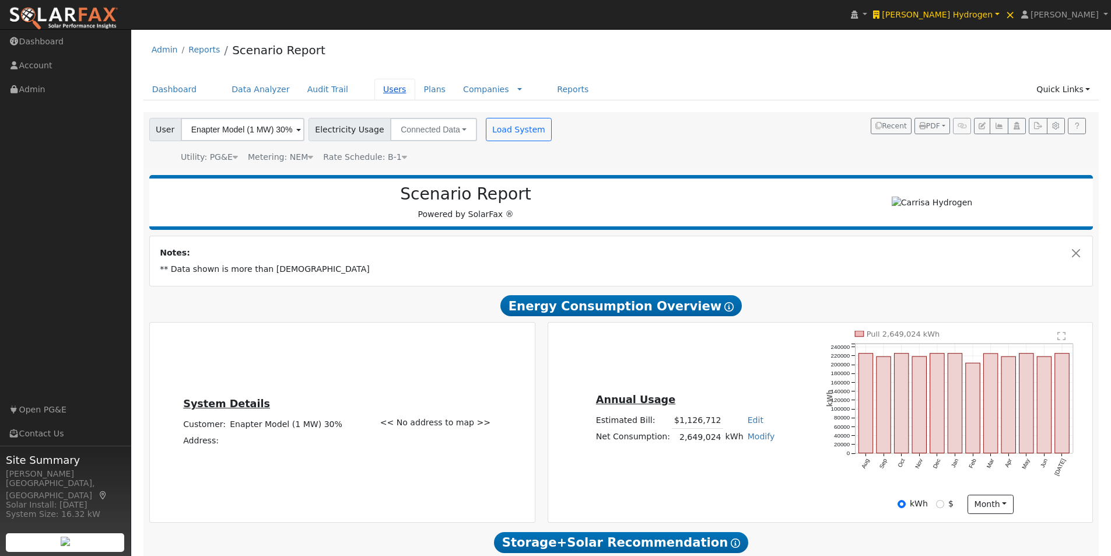
click at [374, 90] on link "Users" at bounding box center [394, 90] width 41 height 22
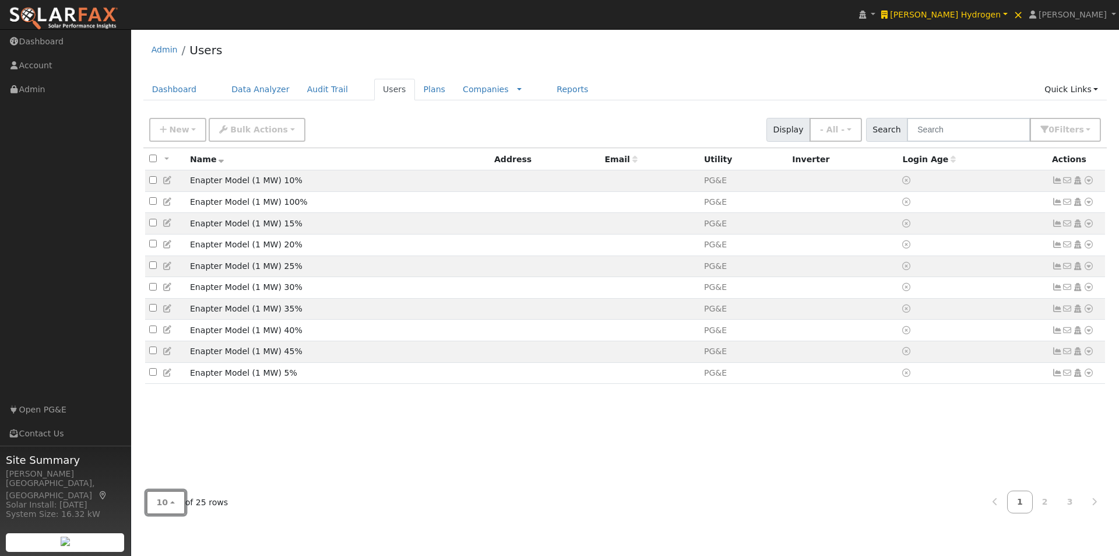
drag, startPoint x: 157, startPoint y: 504, endPoint x: 183, endPoint y: 480, distance: 35.1
click at [161, 505] on span "10" at bounding box center [163, 501] width 12 height 9
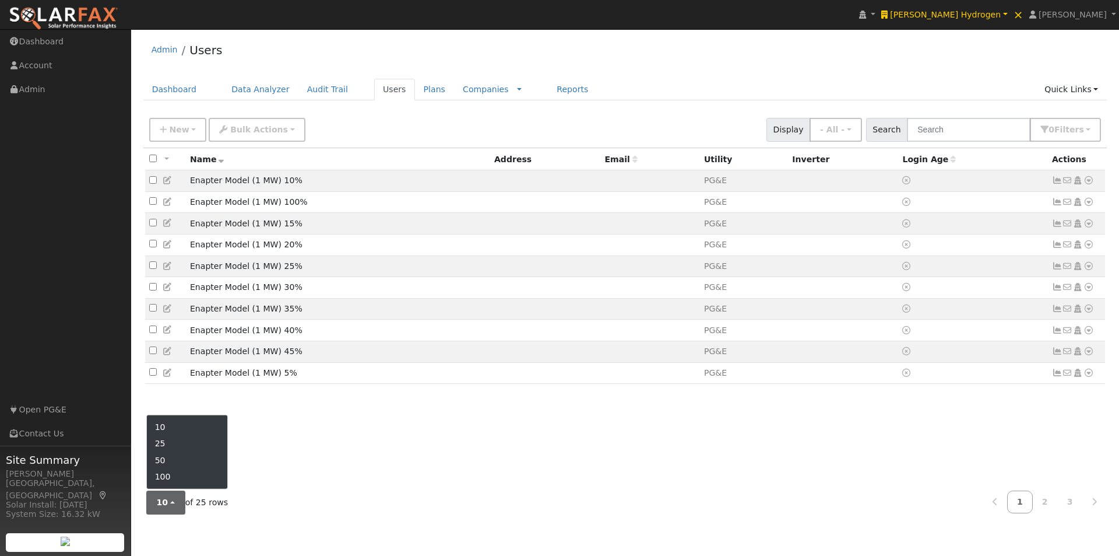
drag, startPoint x: 170, startPoint y: 460, endPoint x: 181, endPoint y: 452, distance: 13.8
click at [175, 457] on link "50" at bounding box center [187, 460] width 81 height 16
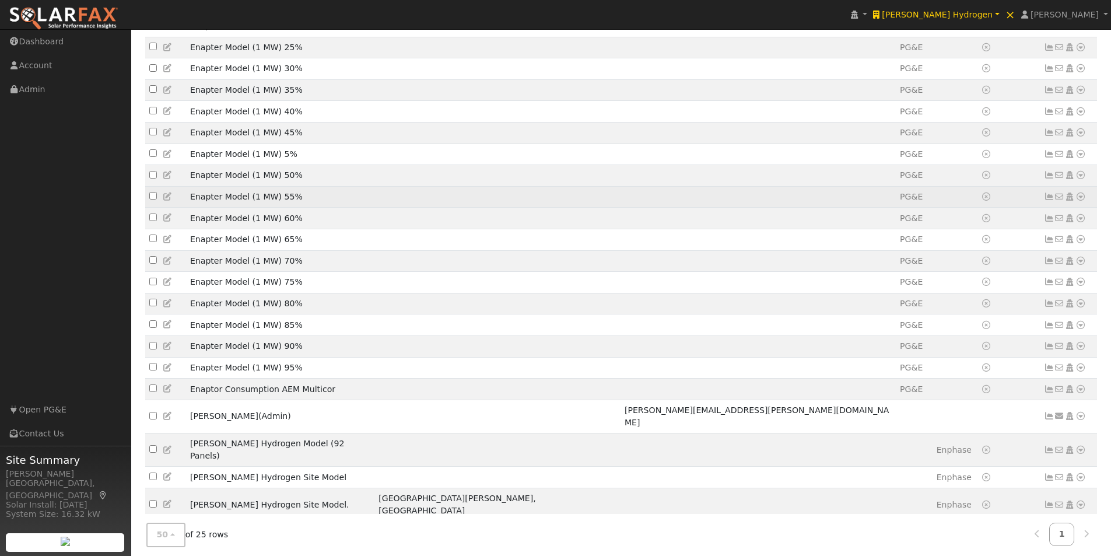
scroll to position [228, 0]
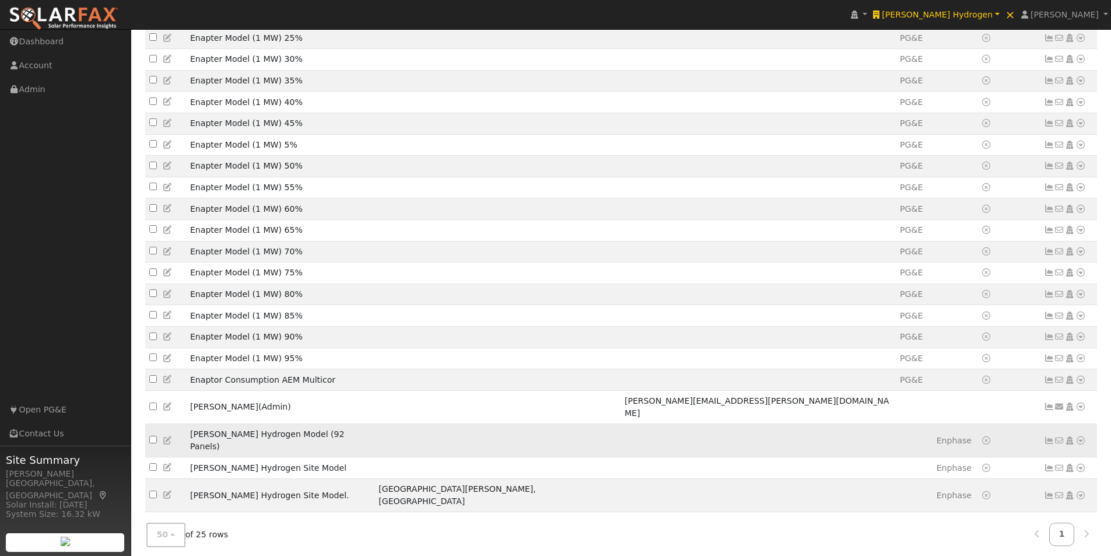
click at [453, 445] on td at bounding box center [497, 440] width 246 height 33
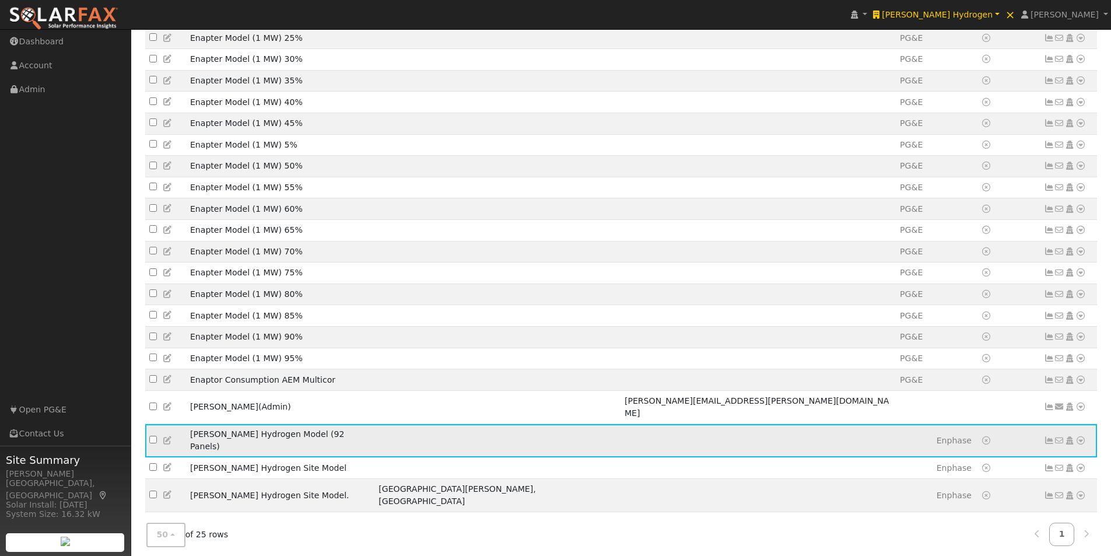
click at [1048, 440] on icon at bounding box center [1048, 440] width 10 height 8
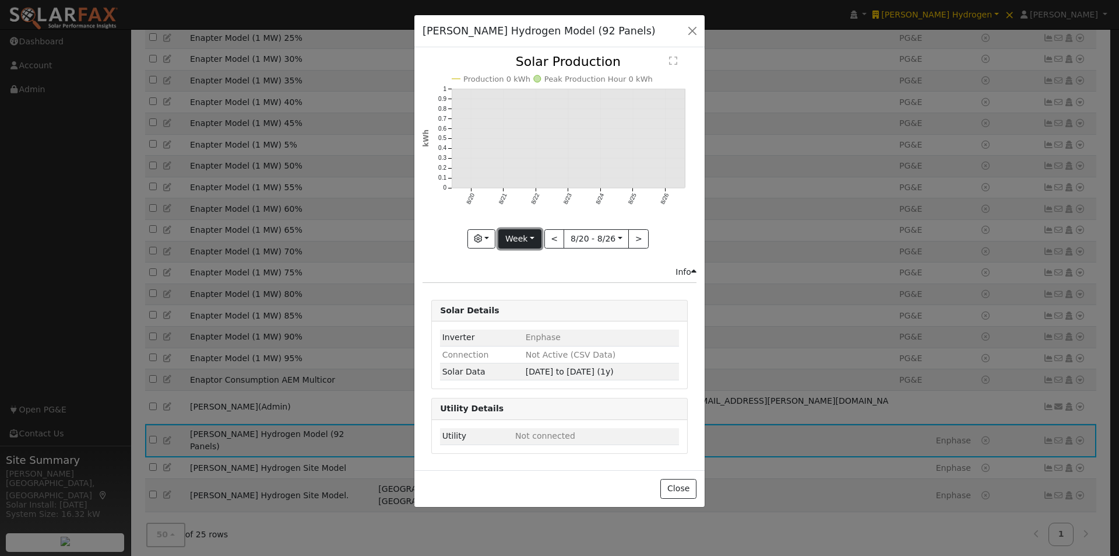
click at [525, 231] on button "Week" at bounding box center [519, 239] width 43 height 20
drag, startPoint x: 516, startPoint y: 310, endPoint x: 528, endPoint y: 308, distance: 11.8
click at [516, 310] on link "Year" at bounding box center [539, 312] width 81 height 16
type input "[DATE]"
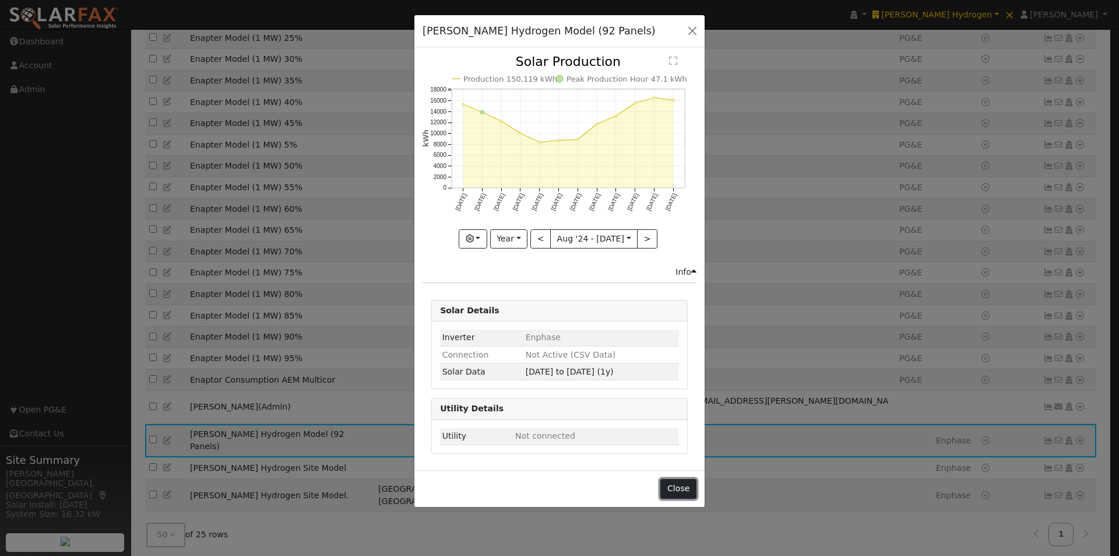
click at [684, 486] on button "Close" at bounding box center [678, 489] width 36 height 20
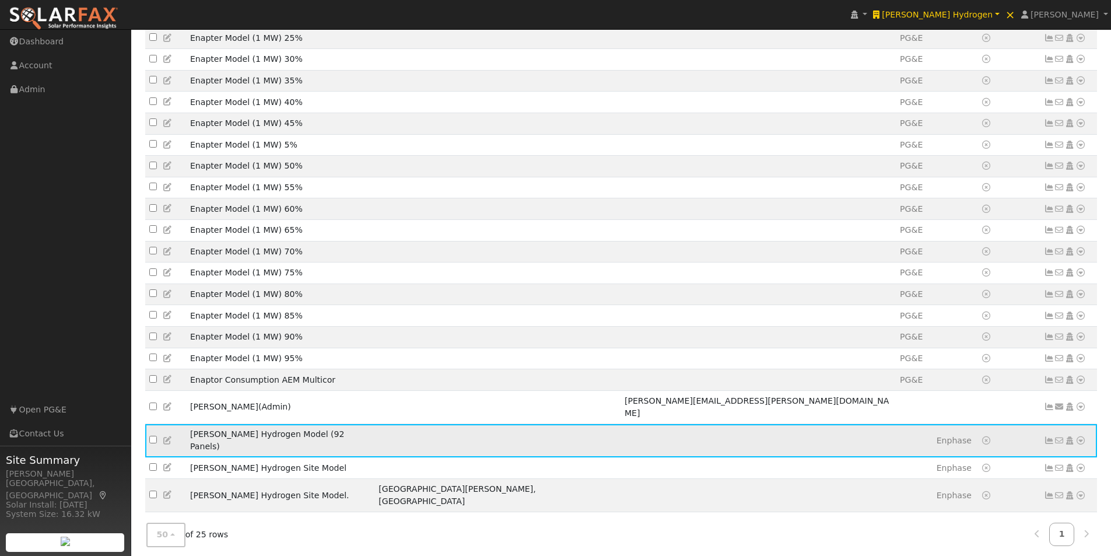
click at [1080, 441] on icon at bounding box center [1080, 440] width 10 height 8
click at [938, 373] on link "Export to CSV" at bounding box center [957, 371] width 86 height 16
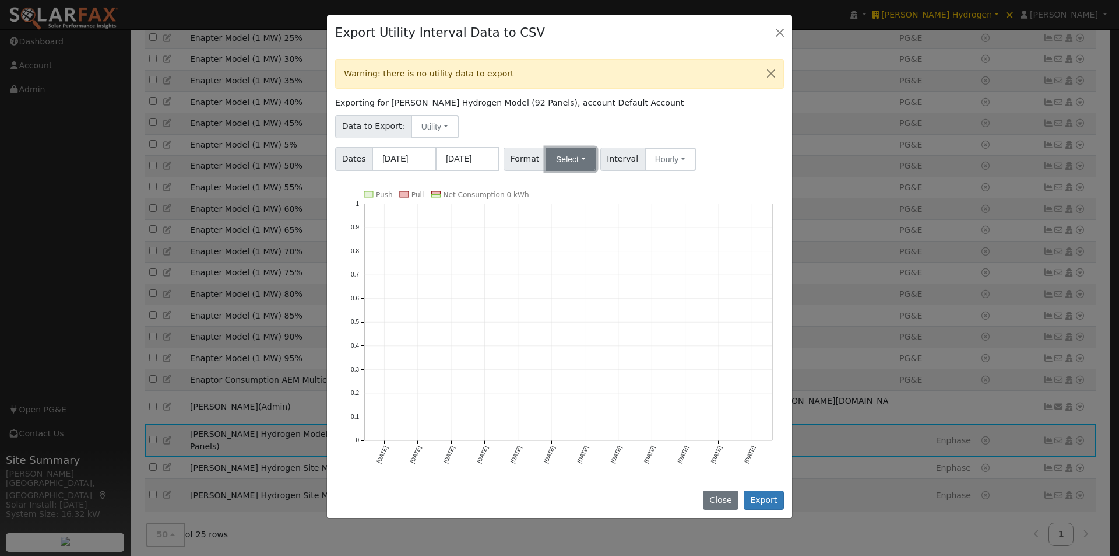
click at [564, 160] on button "Select" at bounding box center [571, 158] width 51 height 23
click at [423, 122] on button "Utility" at bounding box center [435, 126] width 48 height 23
drag, startPoint x: 415, startPoint y: 170, endPoint x: 522, endPoint y: 152, distance: 108.2
click at [416, 169] on link "Solar" at bounding box center [443, 168] width 81 height 16
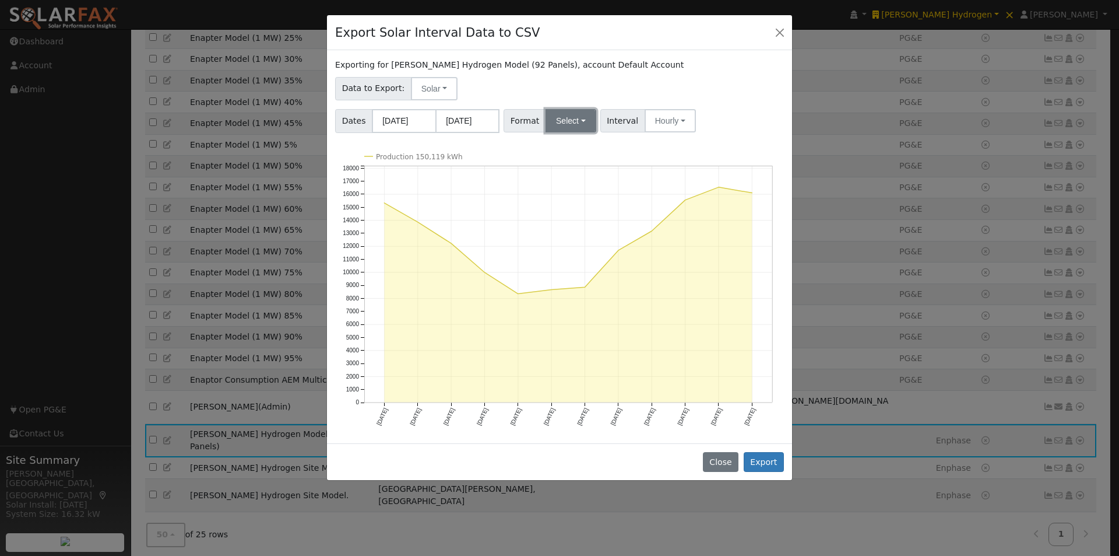
click at [570, 113] on button "Select" at bounding box center [571, 120] width 51 height 23
click at [549, 145] on link "Aurora" at bounding box center [583, 146] width 81 height 16
click at [767, 462] on button "Export" at bounding box center [764, 462] width 40 height 20
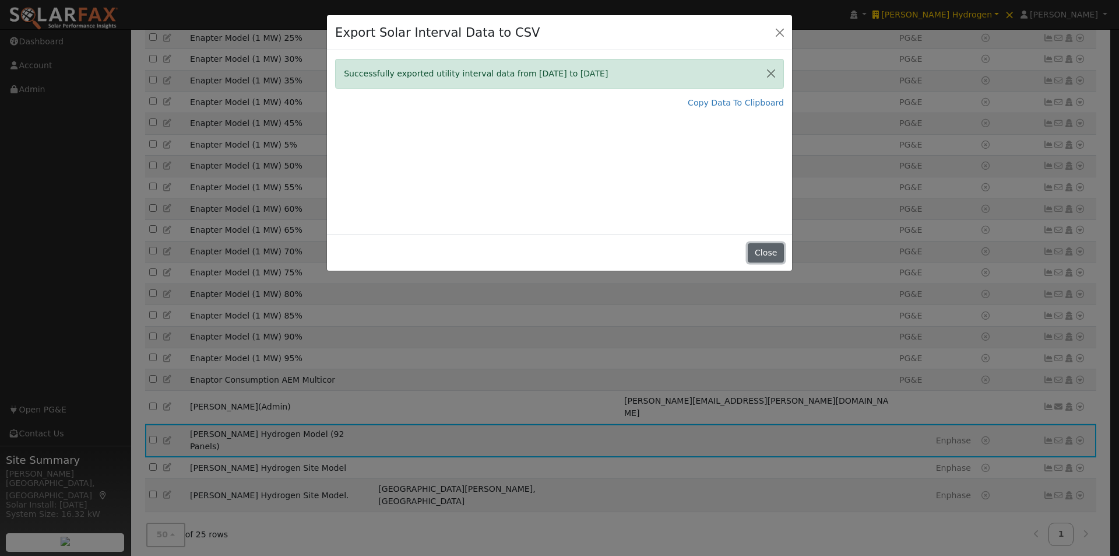
click at [768, 250] on button "Close" at bounding box center [766, 253] width 36 height 20
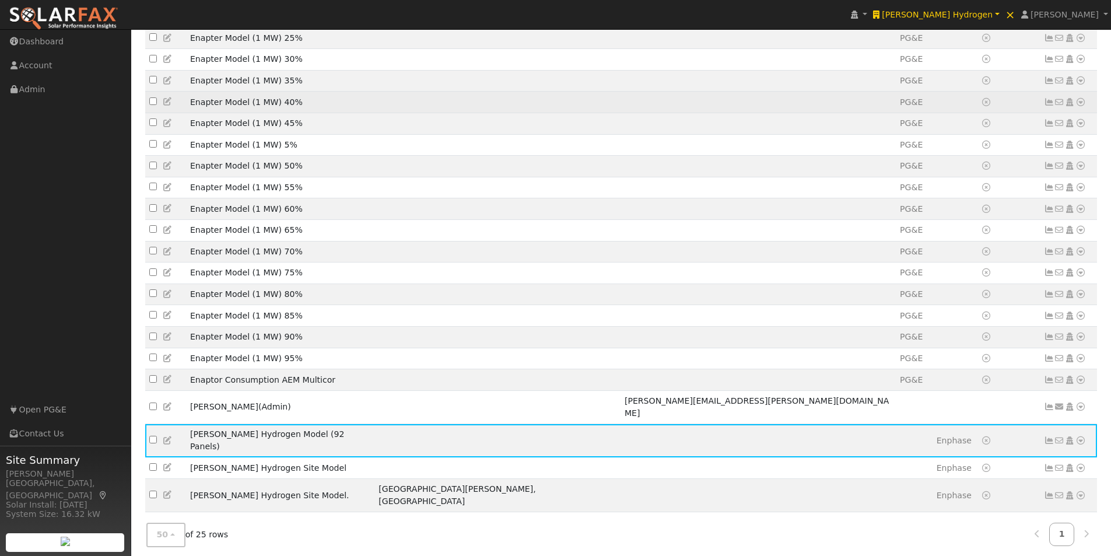
scroll to position [0, 0]
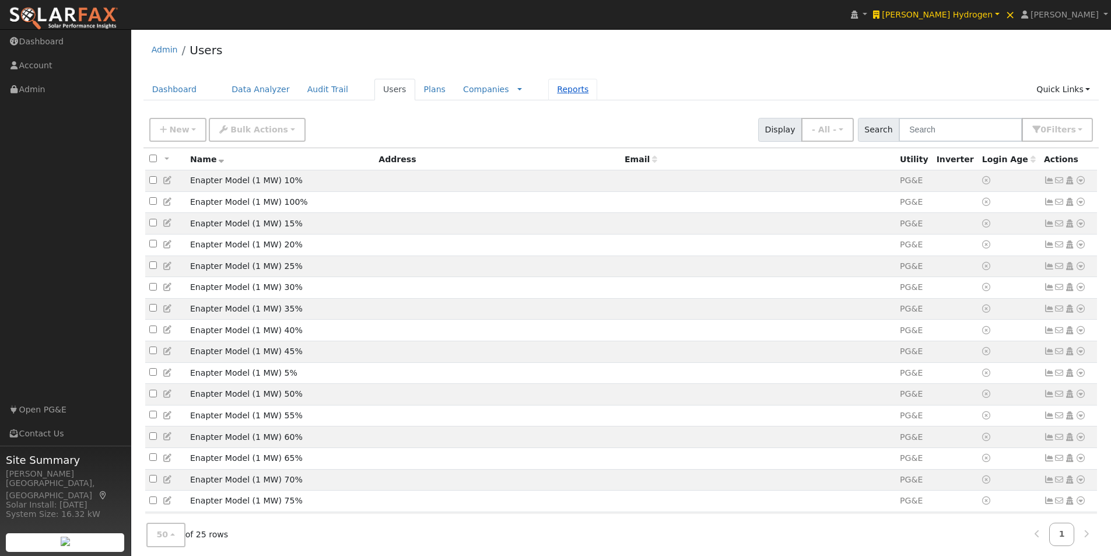
click at [548, 91] on link "Reports" at bounding box center [572, 90] width 49 height 22
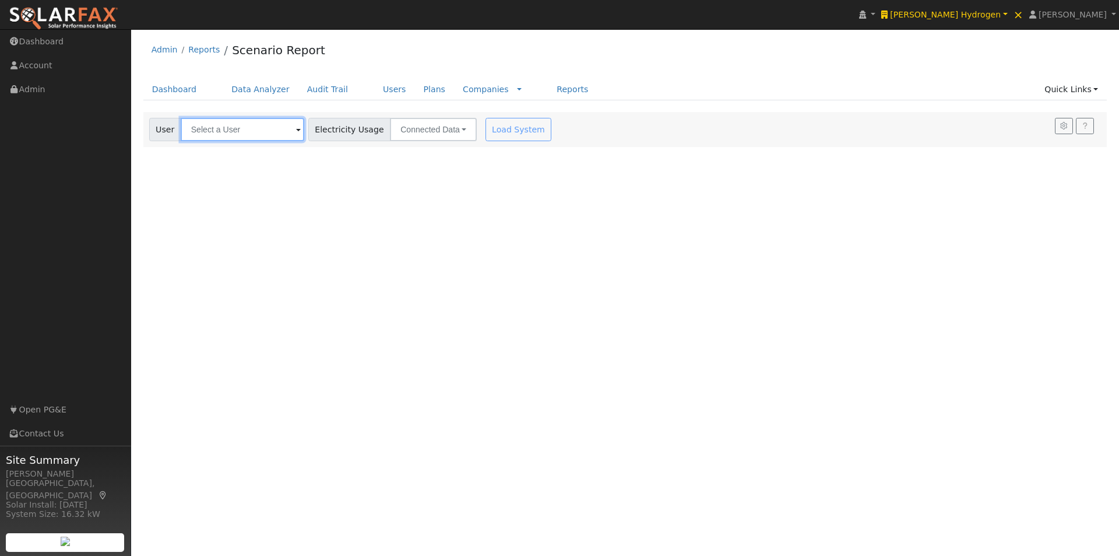
click at [284, 136] on input "text" at bounding box center [243, 129] width 124 height 23
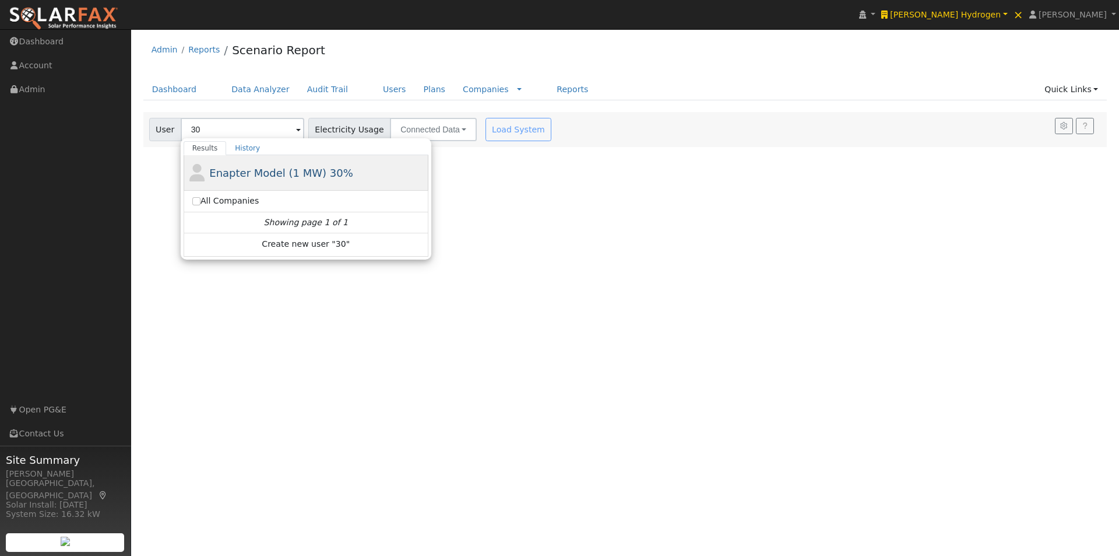
click at [256, 174] on span "Enapter Model (1 MW) 30%" at bounding box center [281, 173] width 144 height 12
type input "Enapter Model (1 MW) 30%"
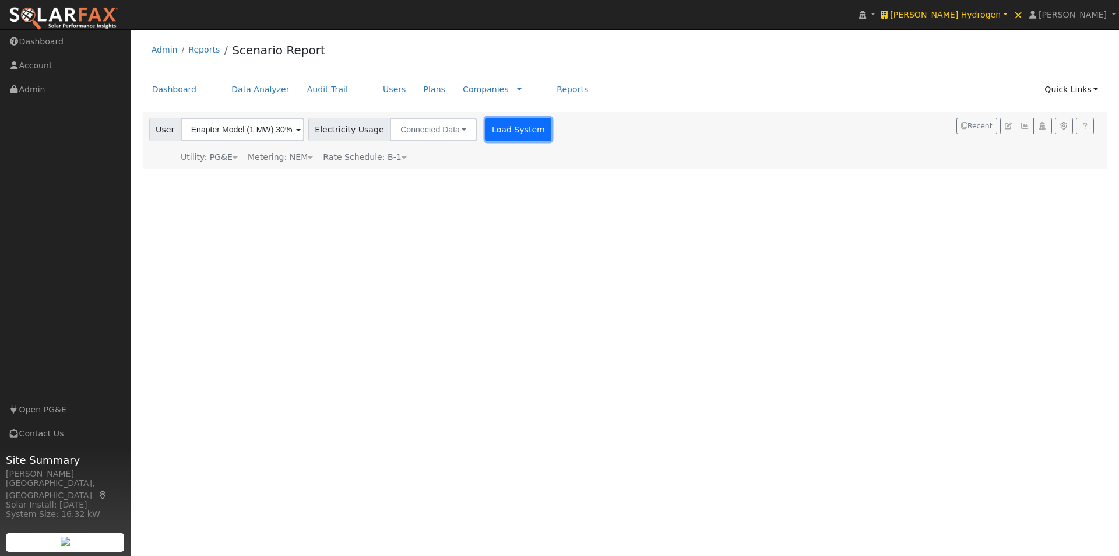
click at [490, 125] on button "Load System" at bounding box center [519, 129] width 66 height 23
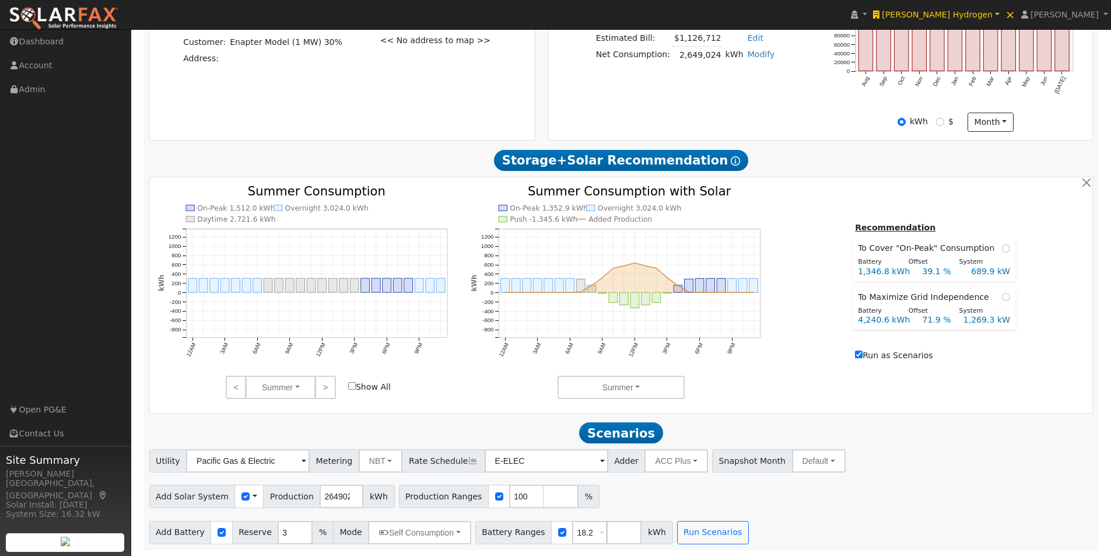
scroll to position [387, 0]
click at [252, 496] on span at bounding box center [254, 496] width 5 height 12
click at [281, 516] on link "Use CSV Data" at bounding box center [284, 516] width 81 height 16
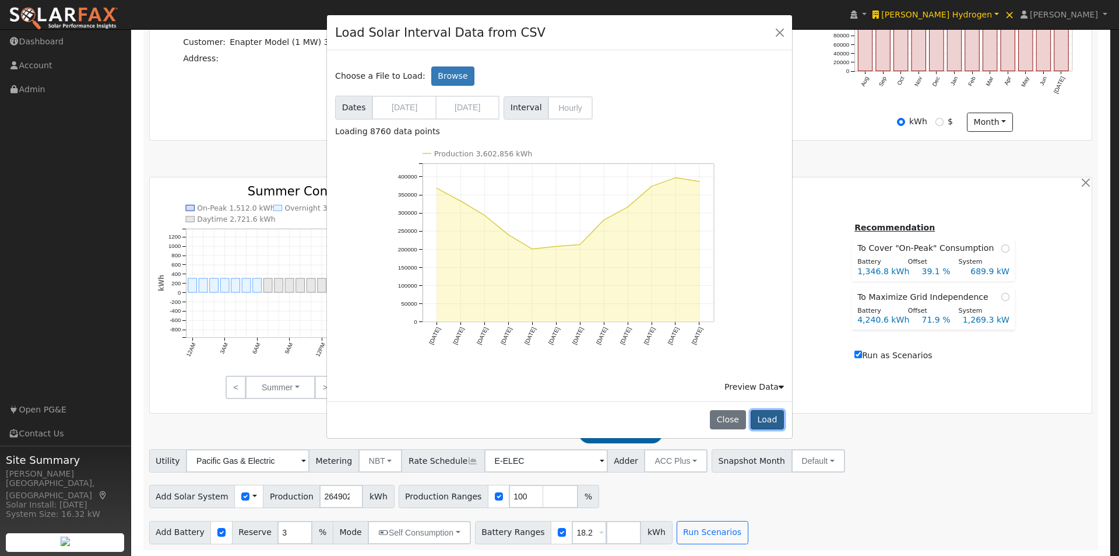
click at [771, 417] on button "Load" at bounding box center [767, 420] width 33 height 20
type input "3602856"
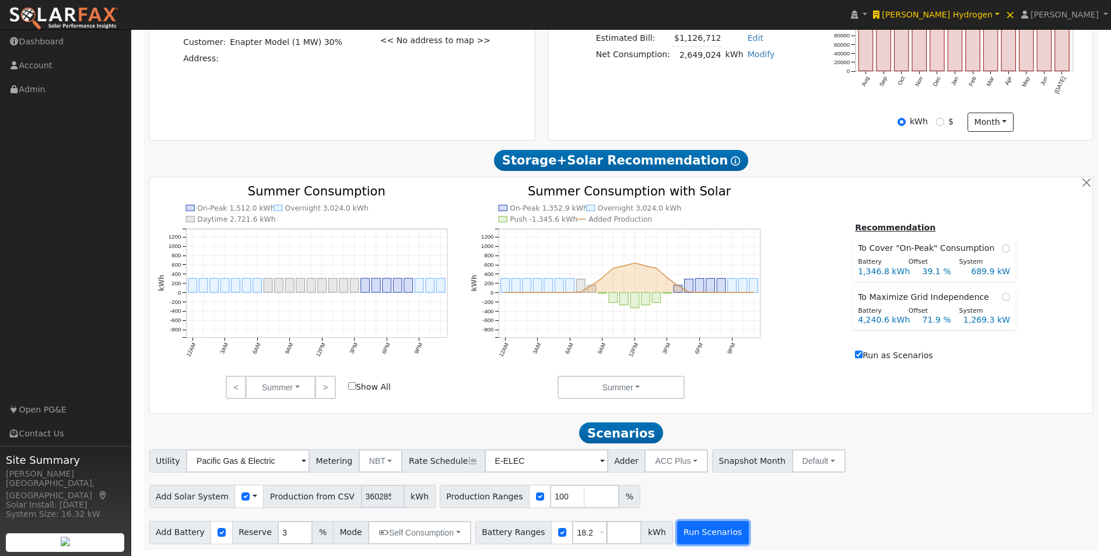
click at [688, 530] on button "Run Scenarios" at bounding box center [713, 532] width 72 height 23
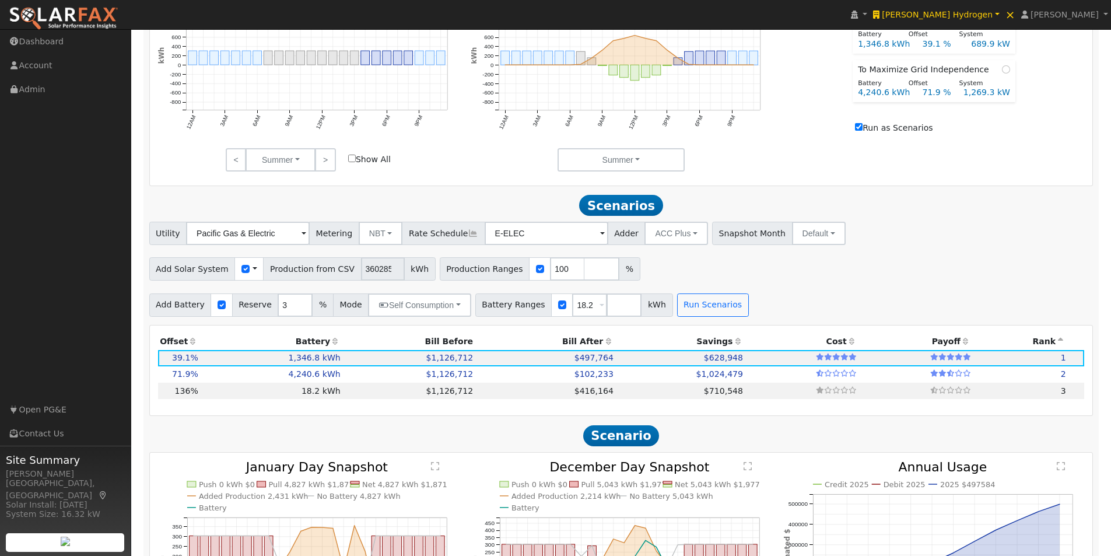
scroll to position [774, 0]
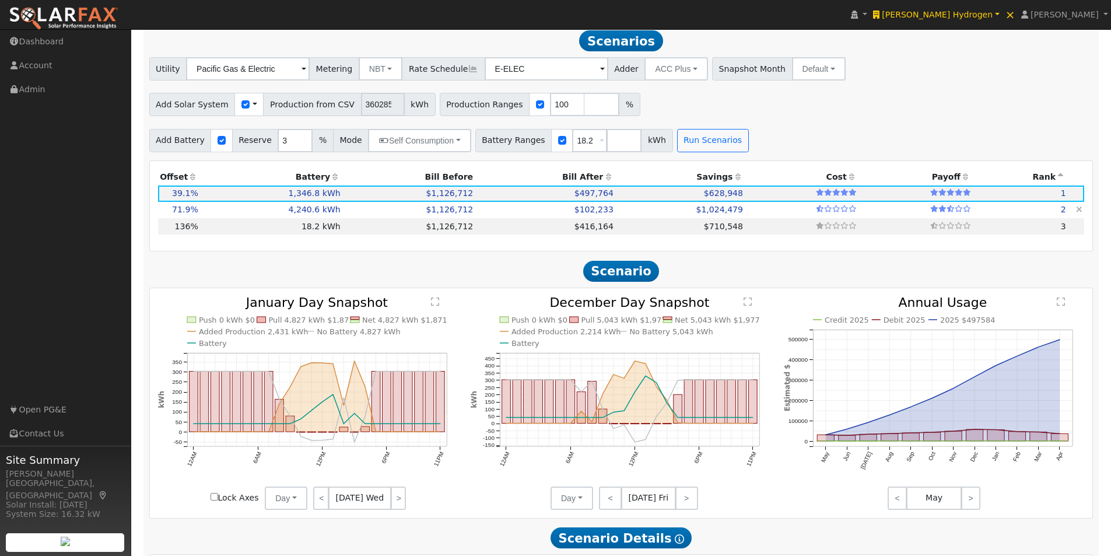
click at [225, 214] on td "4,240.6 kWh" at bounding box center [271, 210] width 142 height 16
type input "1,269.3"
type input "$4,442,634"
type input "$5,088,720"
type input "$2,859,406"
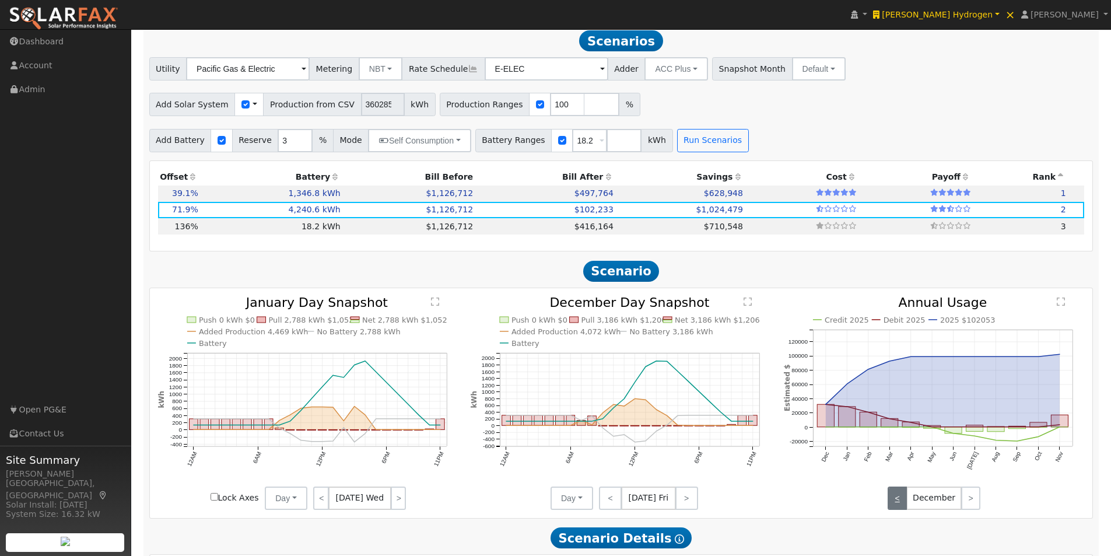
click at [899, 500] on link "<" at bounding box center [896, 497] width 19 height 23
click at [898, 500] on link "<" at bounding box center [896, 497] width 19 height 23
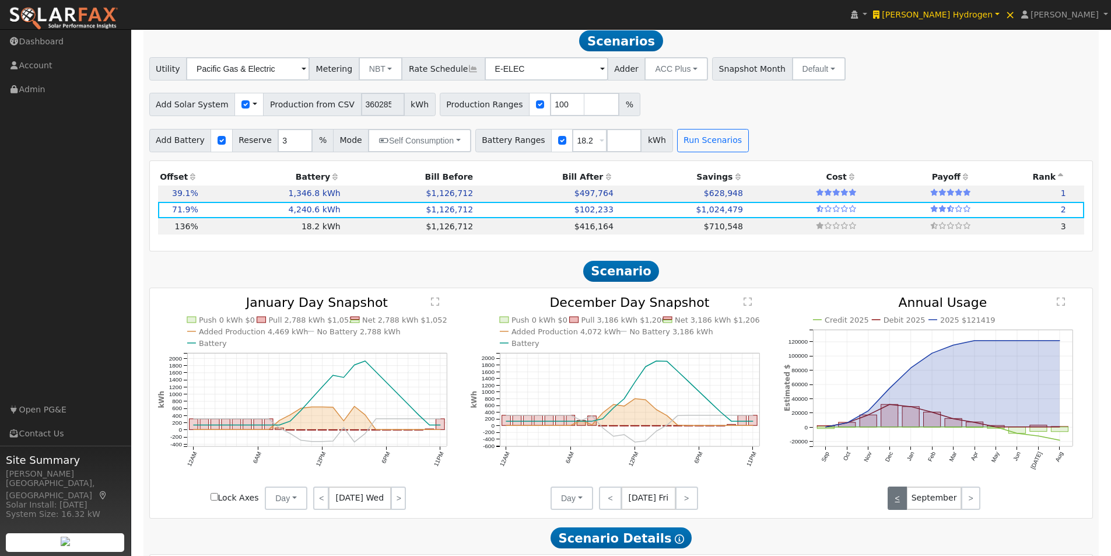
click at [898, 500] on link "<" at bounding box center [896, 497] width 19 height 23
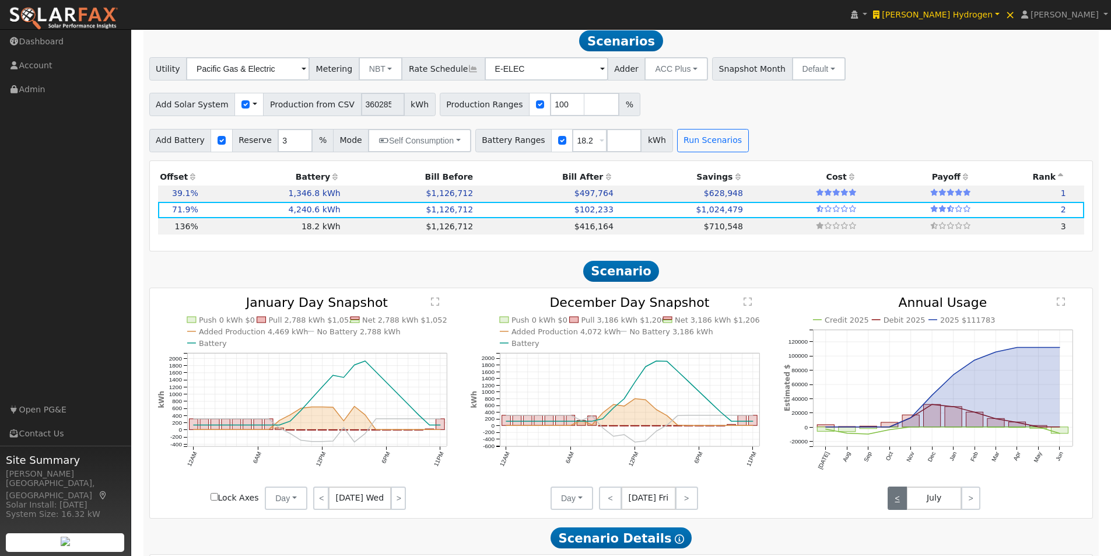
click at [898, 500] on link "<" at bounding box center [896, 497] width 19 height 23
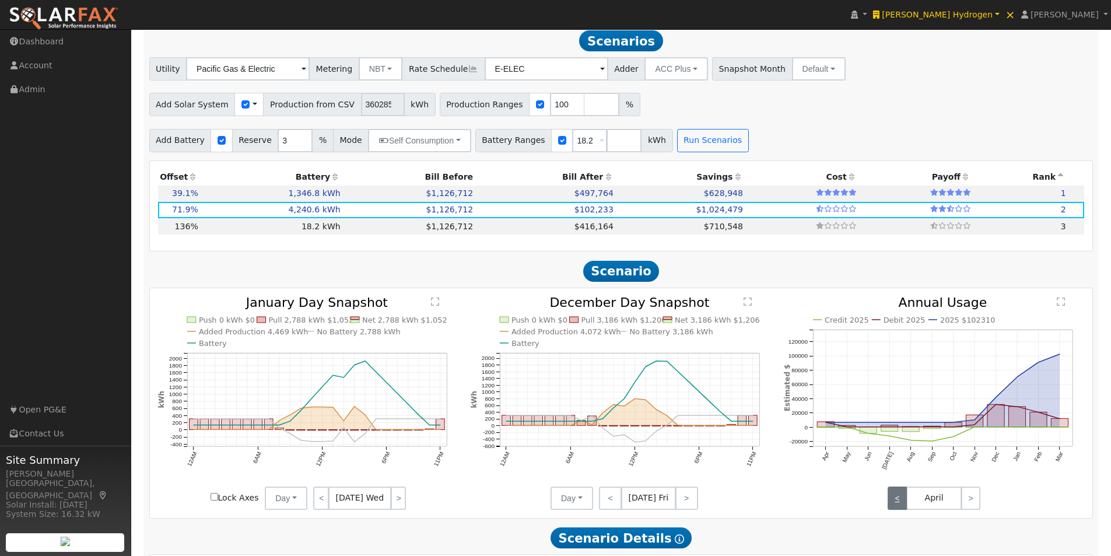
click at [898, 500] on link "<" at bounding box center [896, 497] width 19 height 23
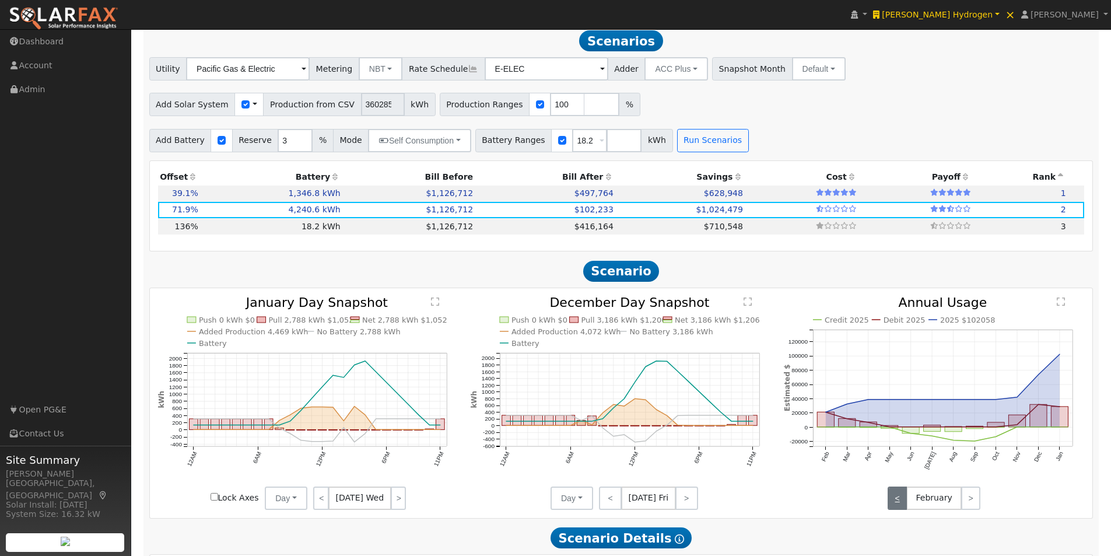
click at [898, 500] on link "<" at bounding box center [896, 497] width 19 height 23
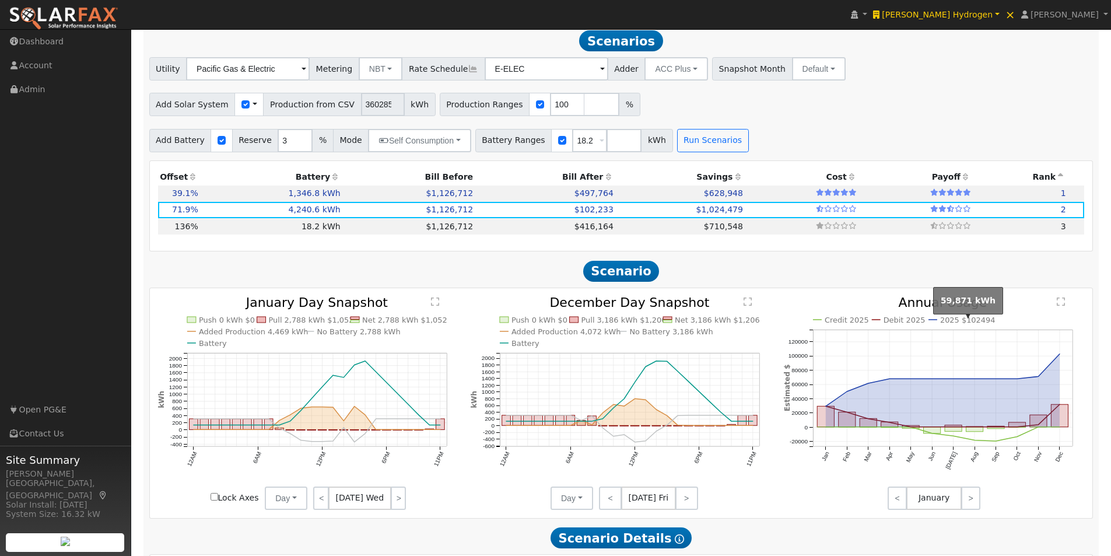
click at [959, 324] on text "2025 $102494" at bounding box center [967, 319] width 55 height 9
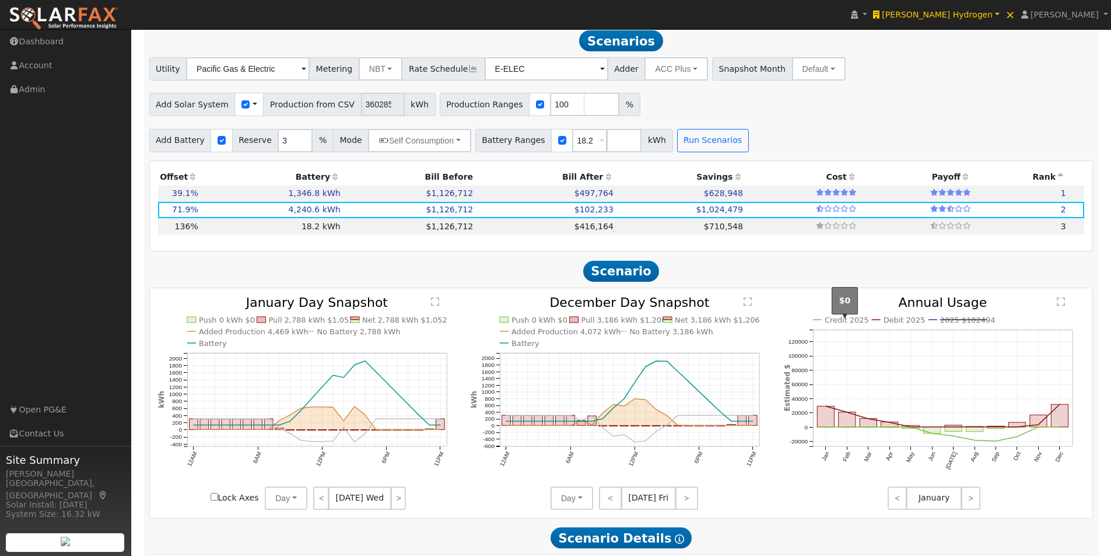
click at [834, 324] on text "Credit 2025" at bounding box center [846, 319] width 44 height 9
click at [895, 324] on text "Debit 2025" at bounding box center [904, 319] width 42 height 9
click at [683, 498] on link ">" at bounding box center [686, 497] width 23 height 23
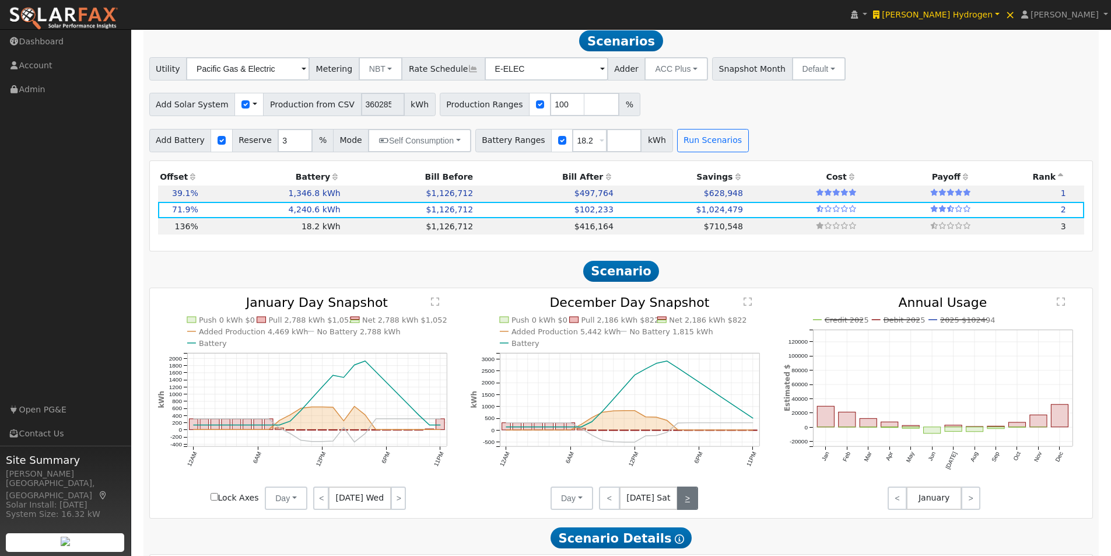
click at [683, 498] on link ">" at bounding box center [687, 497] width 21 height 23
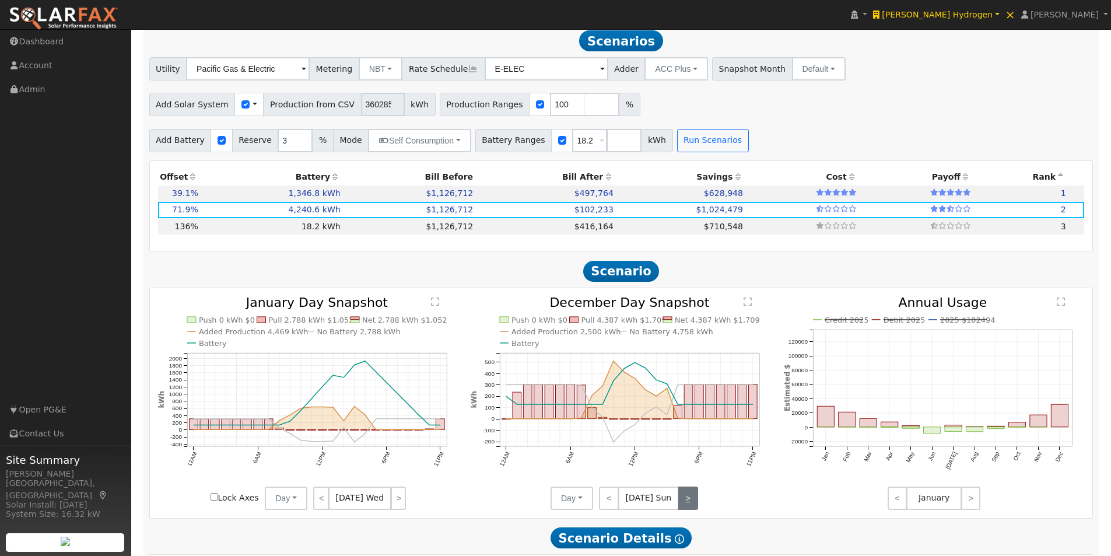
click at [683, 498] on link ">" at bounding box center [688, 497] width 20 height 23
click at [683, 498] on link ">" at bounding box center [688, 497] width 19 height 23
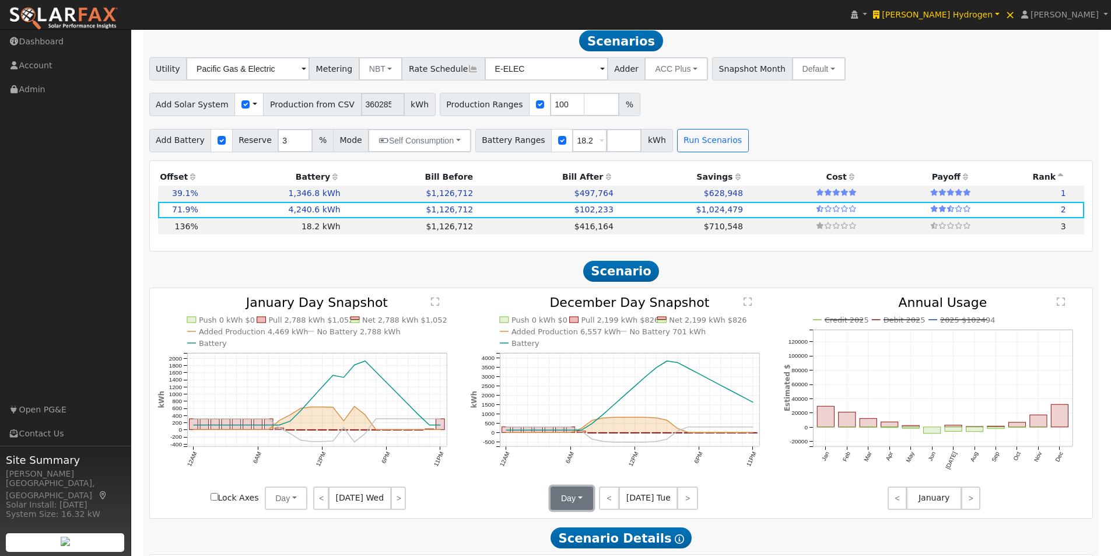
click at [564, 497] on button "Day" at bounding box center [571, 497] width 43 height 23
click at [572, 476] on link "Month Average" at bounding box center [591, 472] width 81 height 16
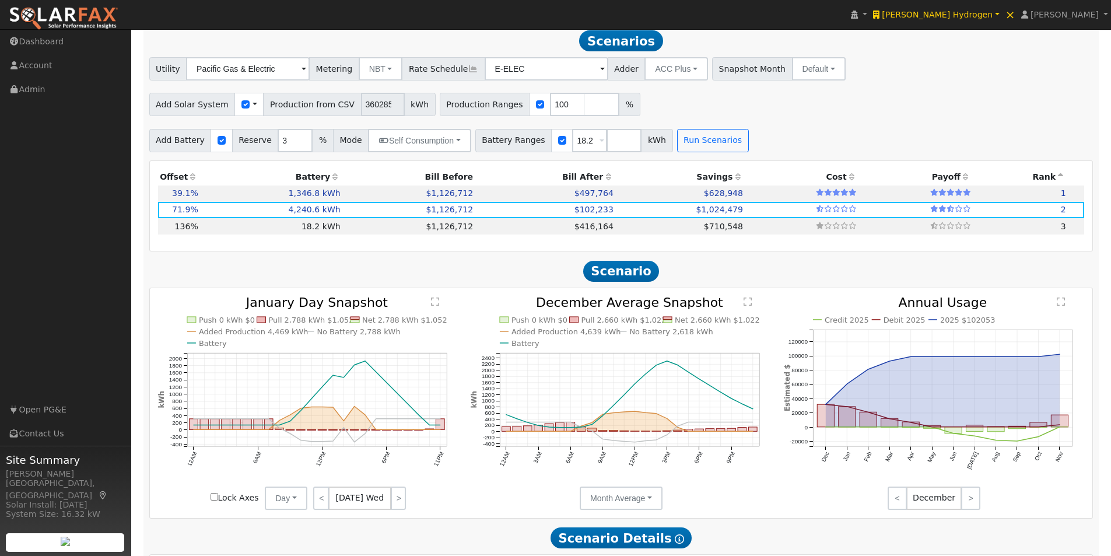
click at [633, 417] on icon at bounding box center [629, 421] width 247 height 20
click at [899, 509] on link "<" at bounding box center [896, 497] width 19 height 23
click at [898, 508] on link "<" at bounding box center [896, 497] width 19 height 23
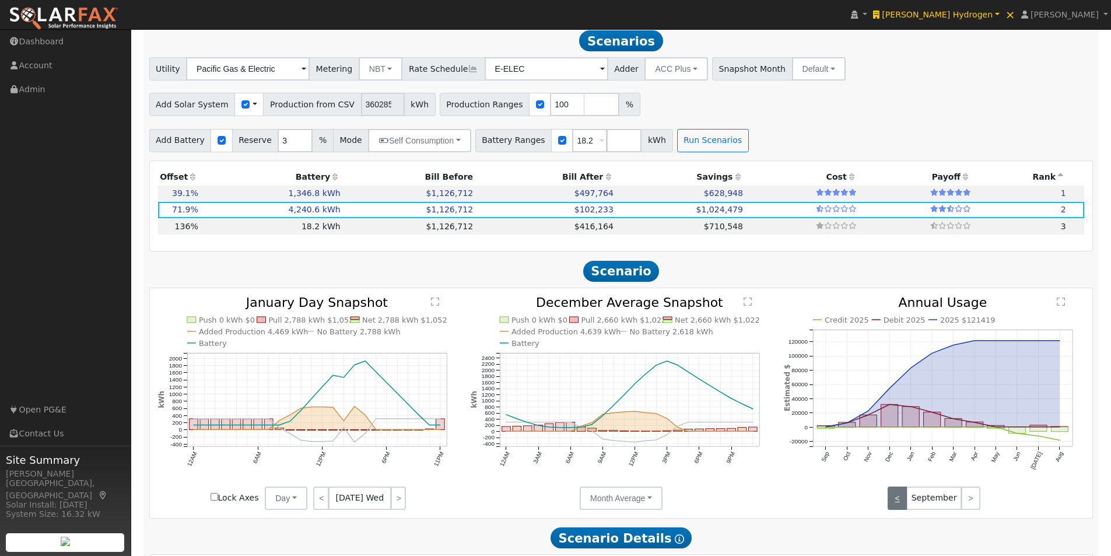
click at [898, 508] on link "<" at bounding box center [896, 497] width 19 height 23
click at [899, 508] on link "<" at bounding box center [896, 497] width 19 height 23
click at [899, 504] on link "<" at bounding box center [896, 497] width 19 height 23
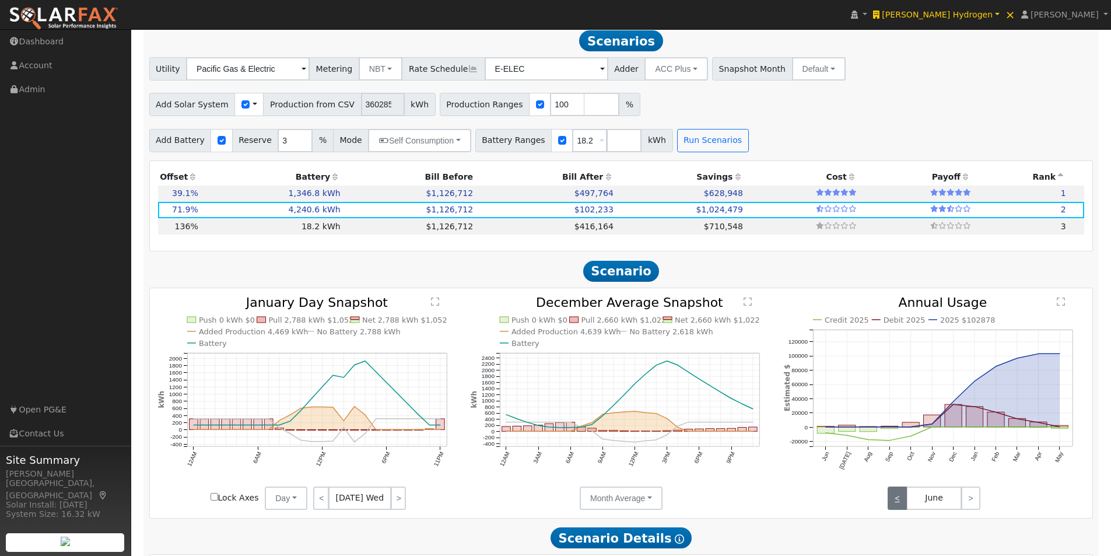
click at [899, 504] on link "<" at bounding box center [896, 497] width 19 height 23
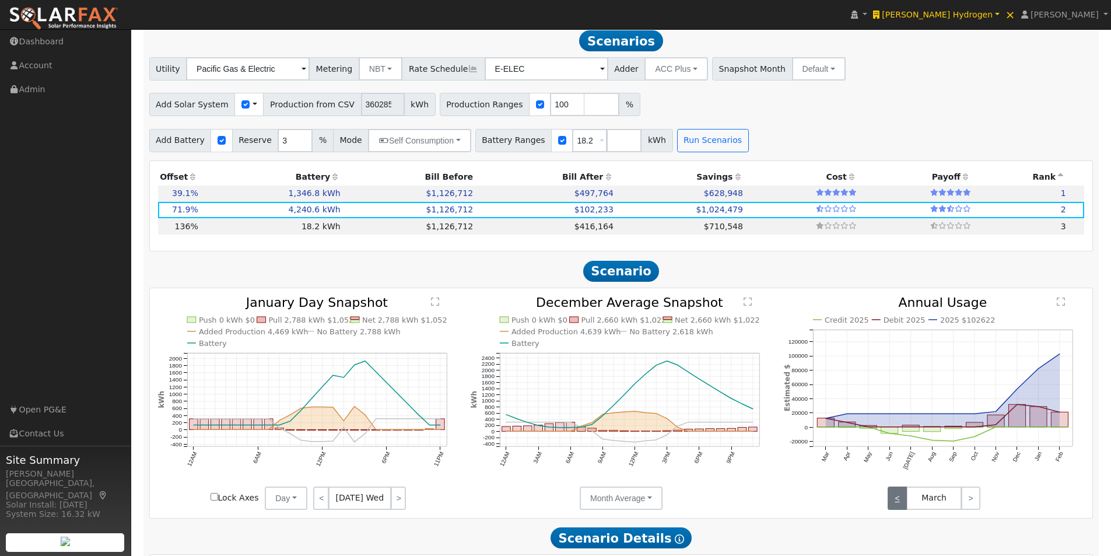
click at [899, 504] on link "<" at bounding box center [896, 497] width 19 height 23
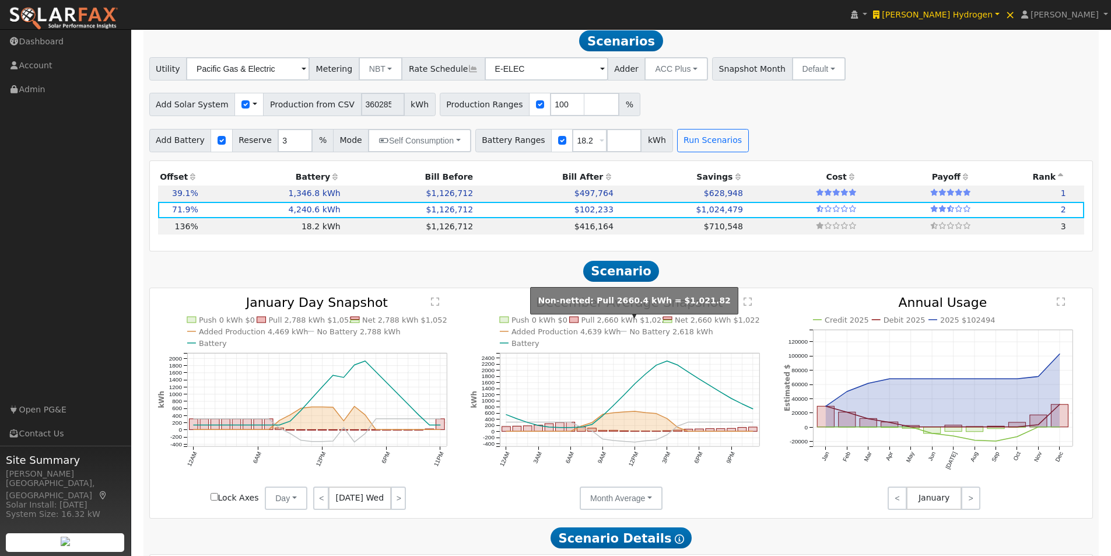
click at [602, 322] on text "Pull 2,660 kWh $1,022" at bounding box center [623, 319] width 85 height 9
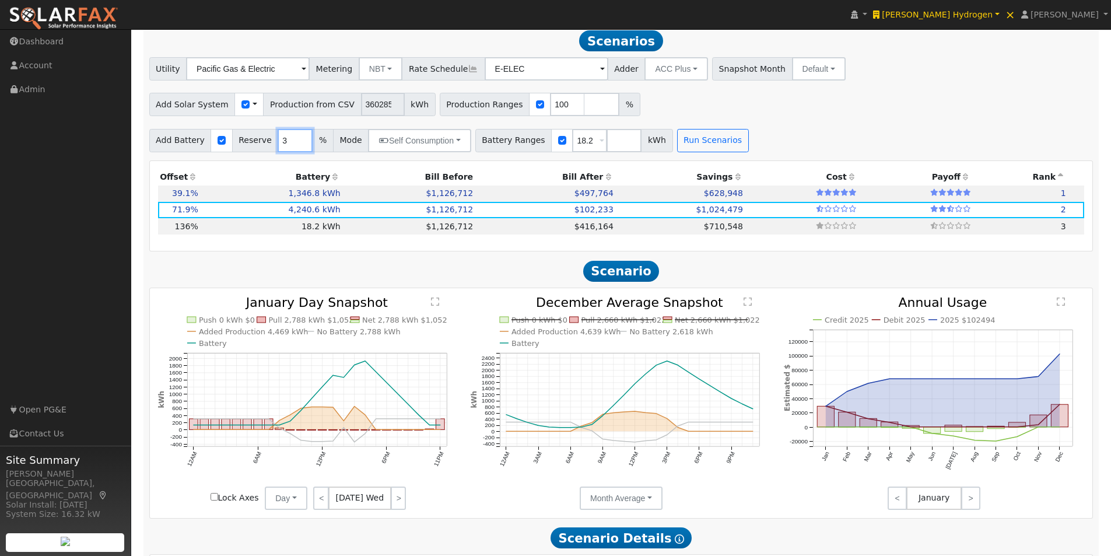
drag, startPoint x: 280, startPoint y: 139, endPoint x: 266, endPoint y: 145, distance: 15.7
click at [266, 145] on div "Add Battery Reserve 3 % Mode Self Consumption Self Consumption Peak Savings ACC…" at bounding box center [310, 140] width 322 height 23
type input "0"
click at [692, 148] on button "Run Scenarios" at bounding box center [713, 140] width 72 height 23
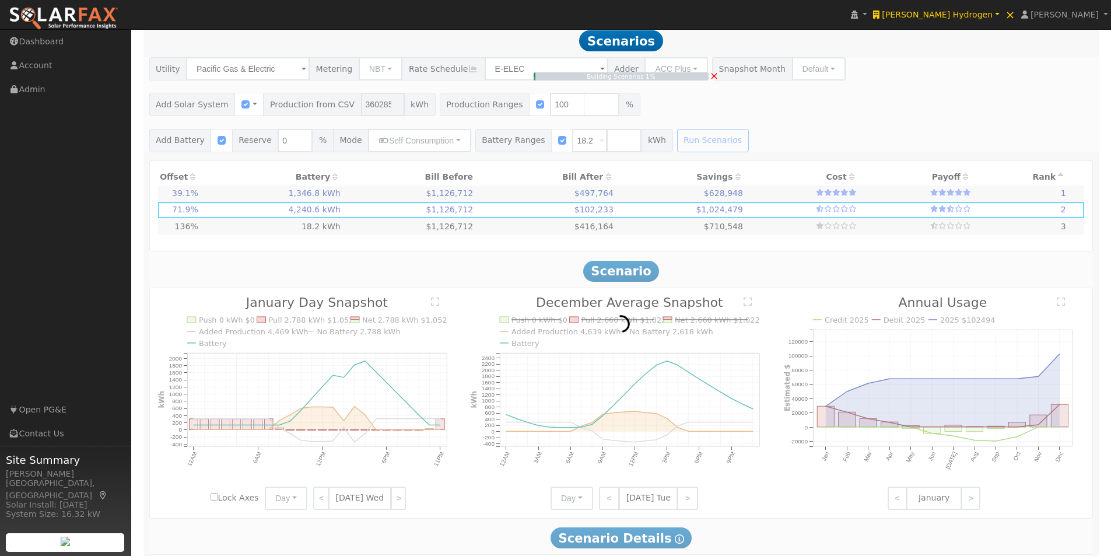
type input "689.9"
type input "$2,414,475"
type input "$1,616,160"
type input "$1,209,191"
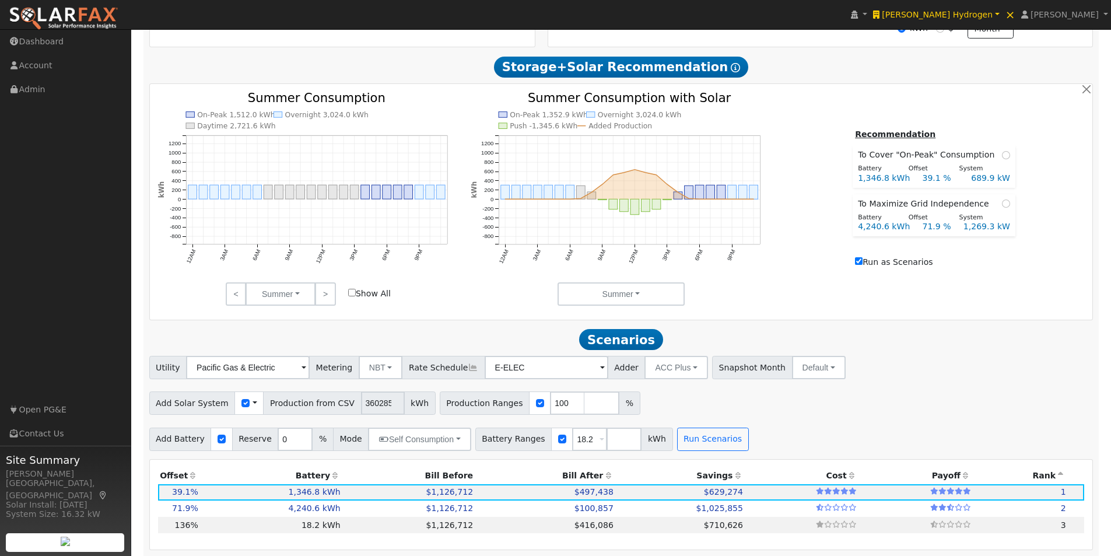
scroll to position [715, 0]
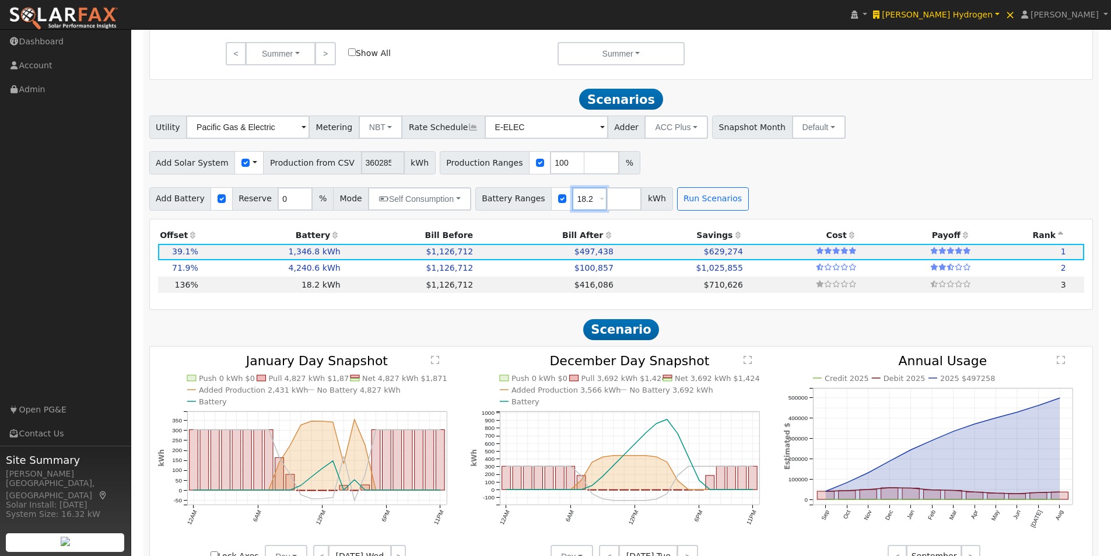
drag, startPoint x: 572, startPoint y: 202, endPoint x: 522, endPoint y: 197, distance: 50.3
click at [537, 205] on div "Battery Ranges 18.2 Overrides Reserve % Mode None None Self Consumption Peak Sa…" at bounding box center [574, 198] width 198 height 23
type input "1"
type input "4"
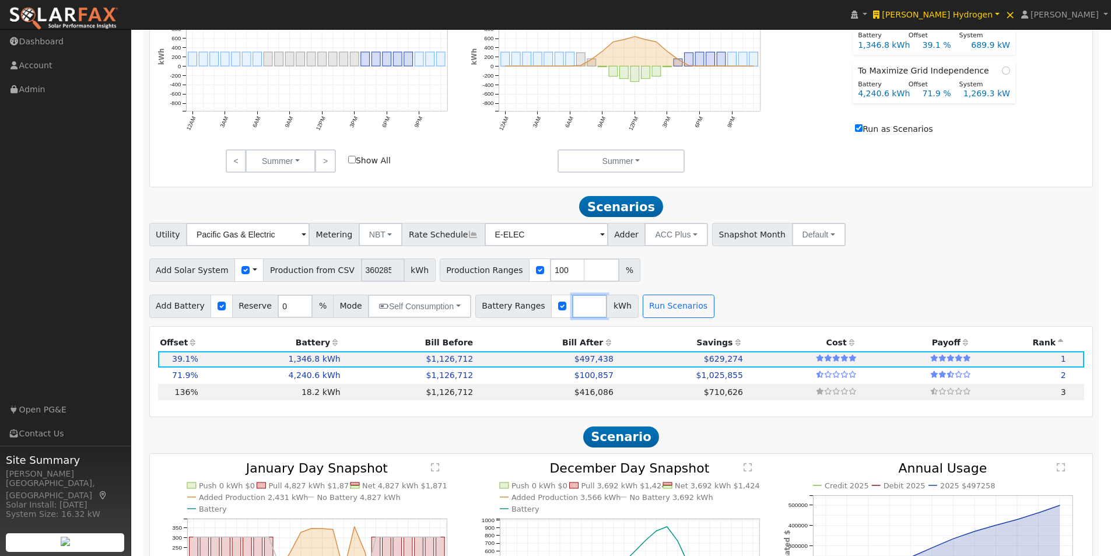
scroll to position [366, 0]
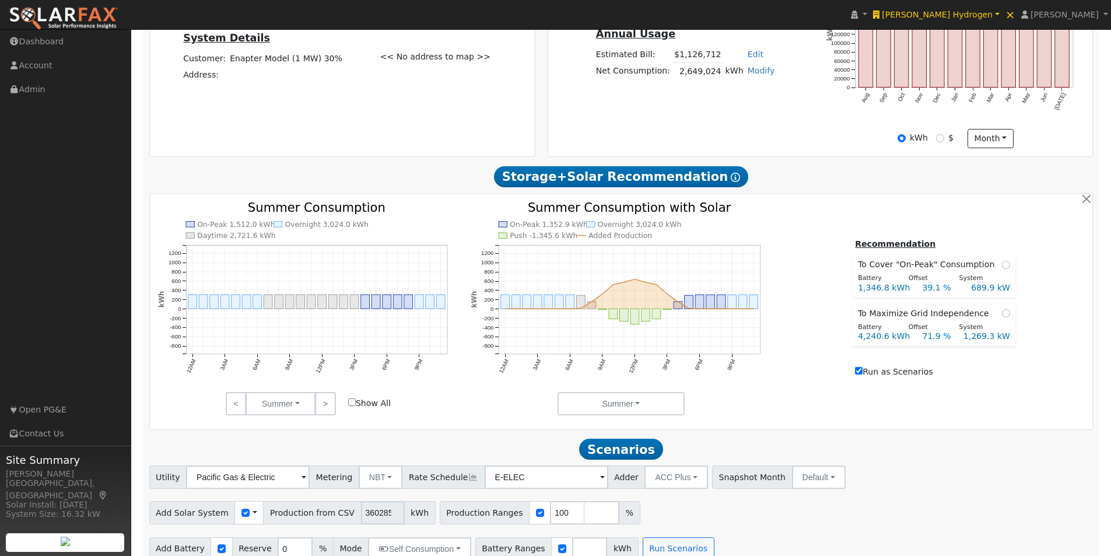
click at [862, 374] on input "Run as Scenarios" at bounding box center [859, 371] width 8 height 8
checkbox input "false"
type input "2,401.9"
type input "$8,406,664"
type input "$21,840"
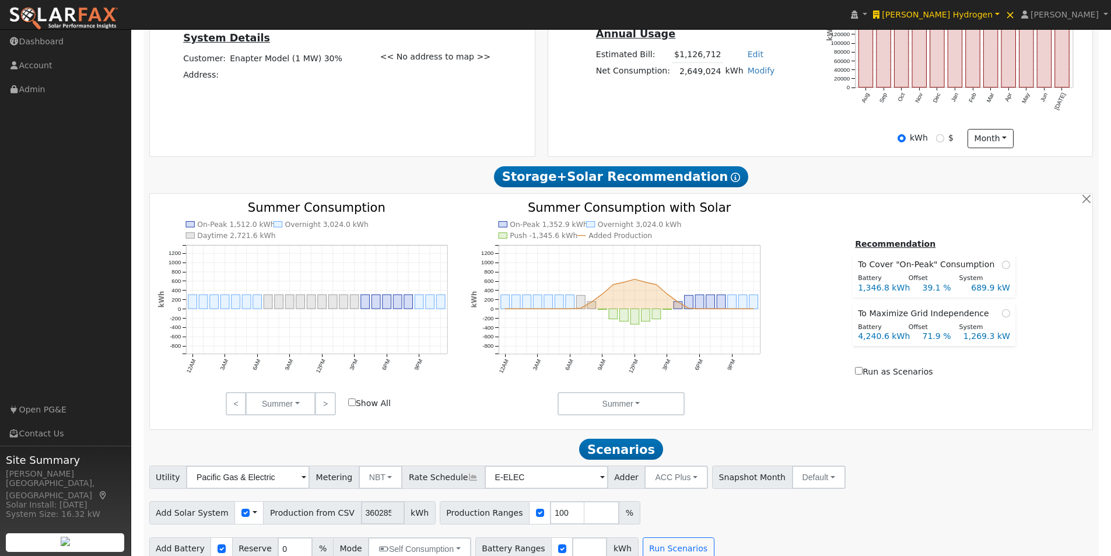
type input "$2,528,551"
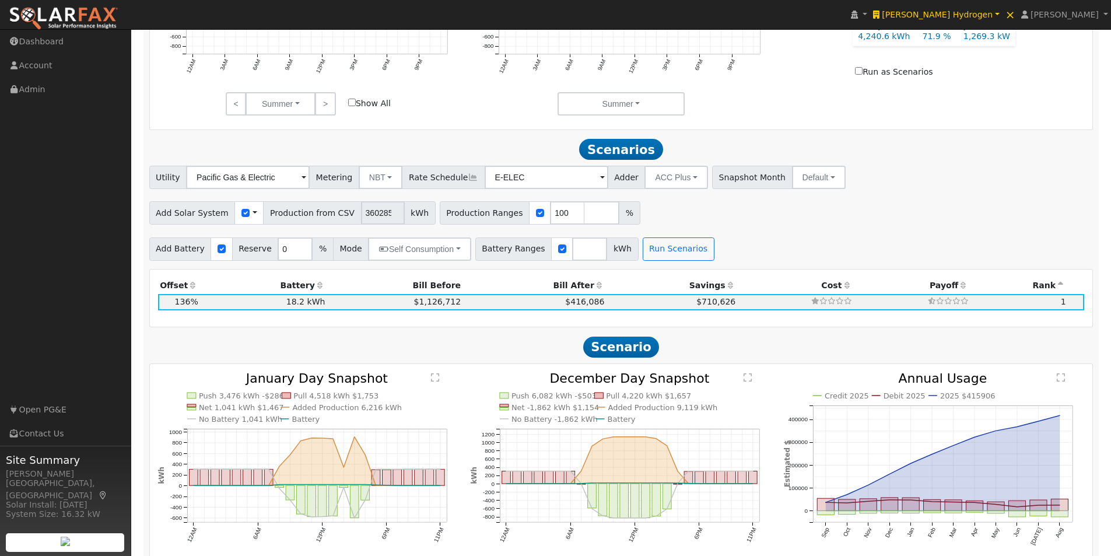
scroll to position [715, 0]
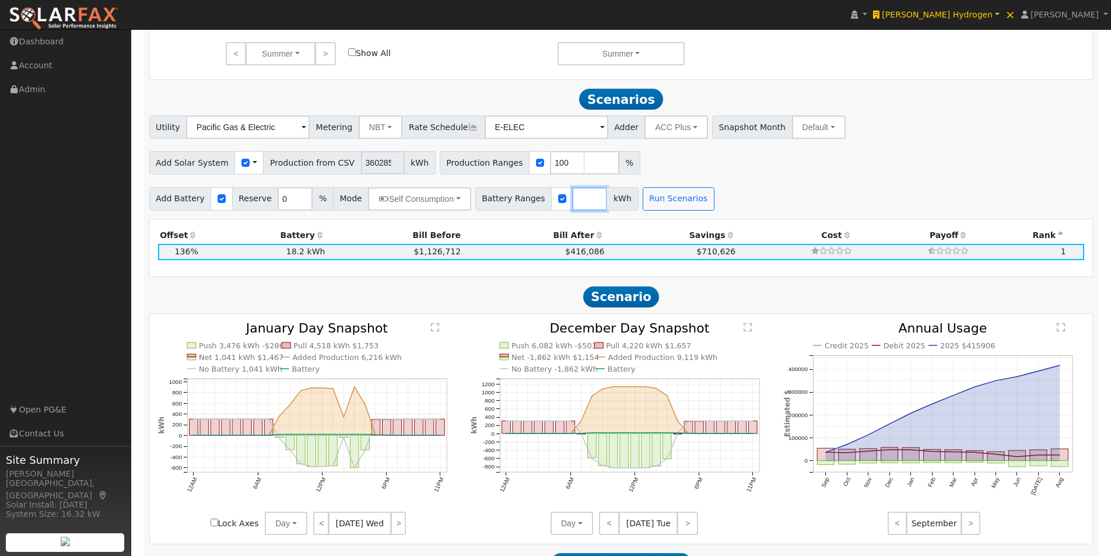
click at [572, 206] on input "number" at bounding box center [589, 198] width 35 height 23
type input "3"
type input "1000"
type input "2000"
type input "3000"
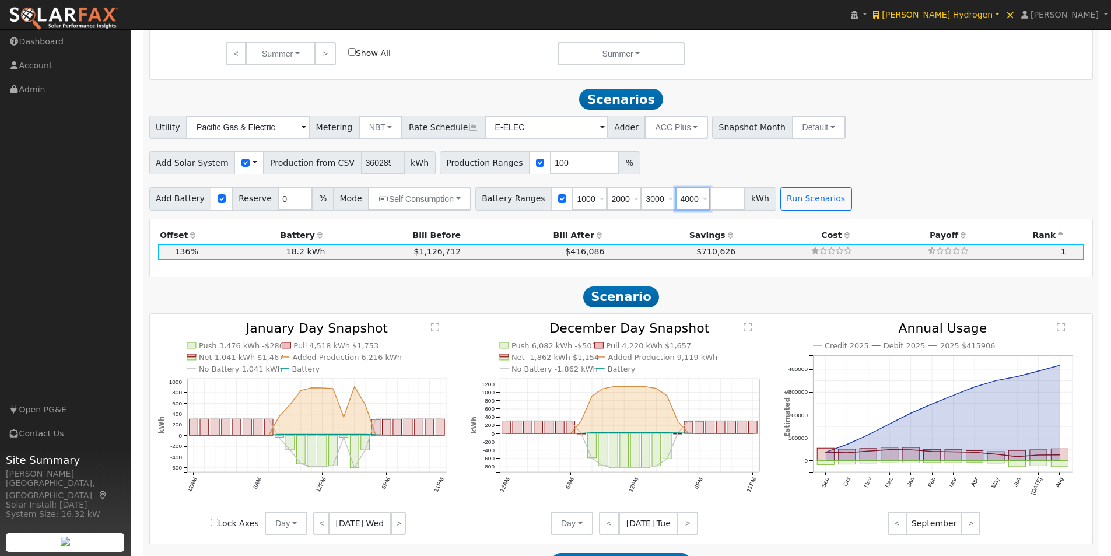
type input "4000"
type input "5000"
click at [792, 204] on button "Run Scenarios" at bounding box center [816, 198] width 72 height 23
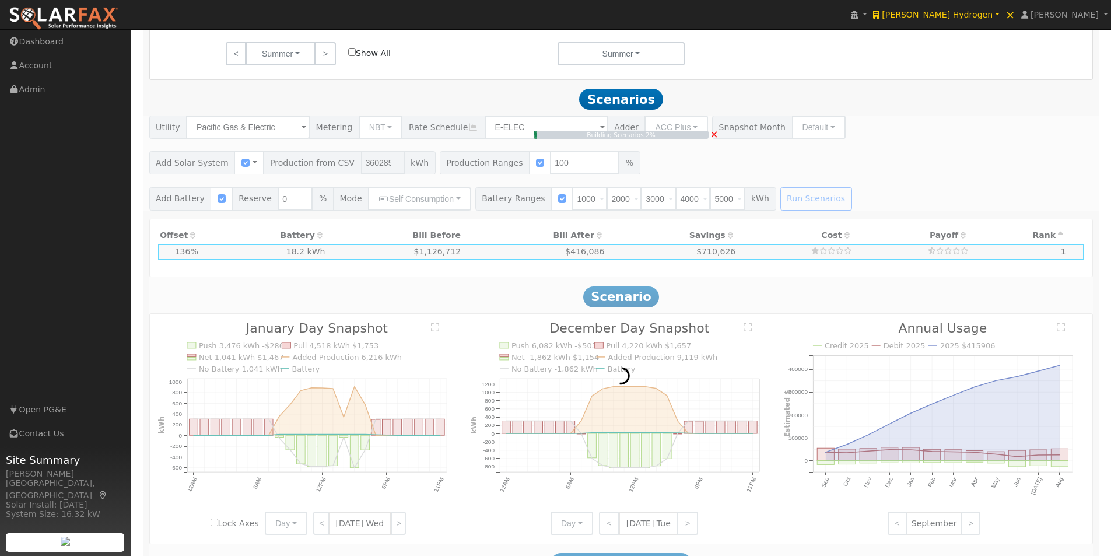
type input "$3,600,000"
type input "$3,601,999"
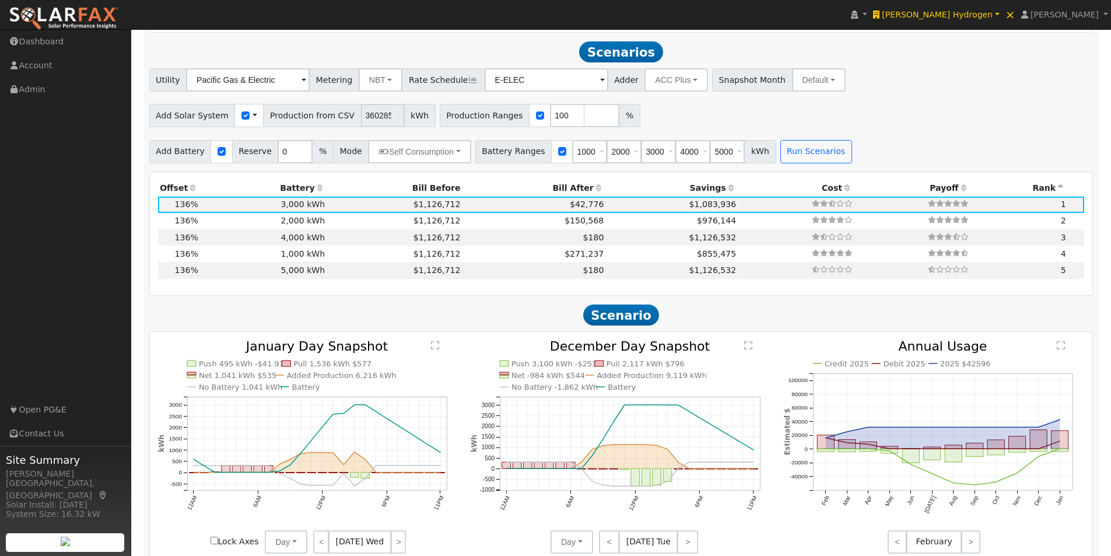
scroll to position [774, 0]
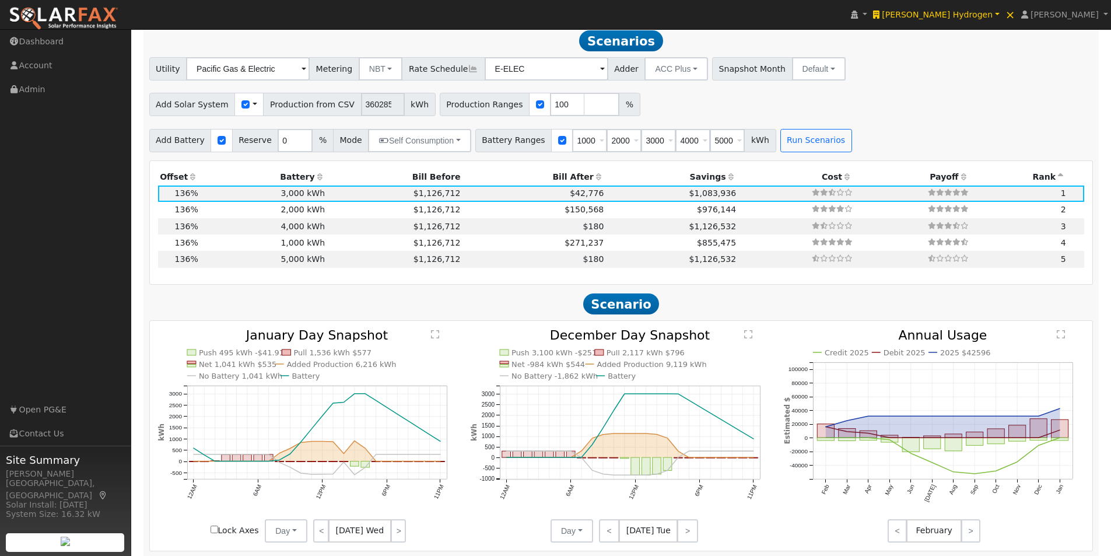
click at [293, 180] on th "Battery" at bounding box center [263, 177] width 126 height 16
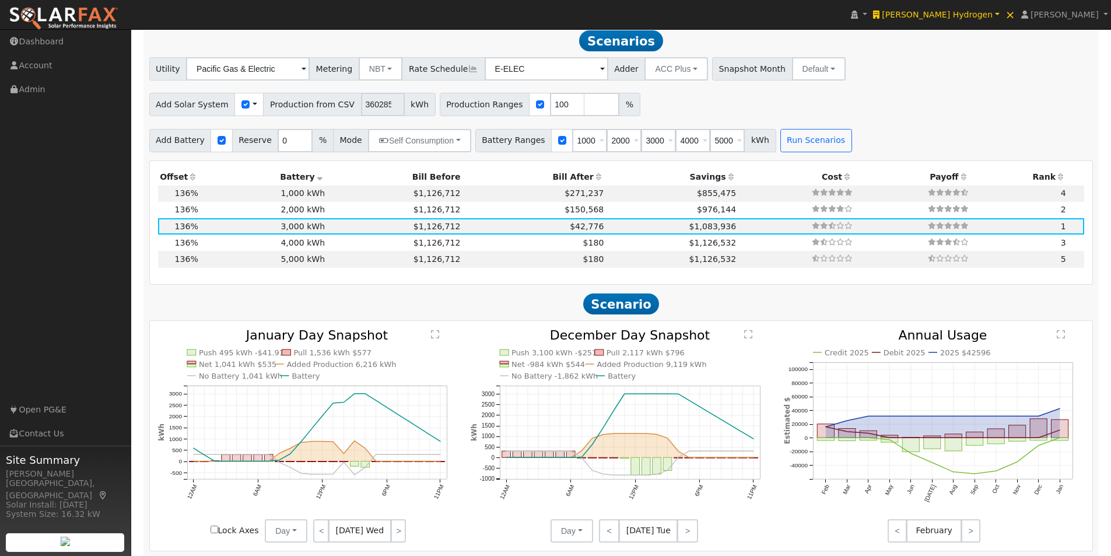
click at [293, 180] on th "Battery" at bounding box center [263, 177] width 126 height 16
click at [203, 196] on td "1,000 kWh" at bounding box center [263, 193] width 126 height 16
type input "$1,200,000"
type input "$2,881,999"
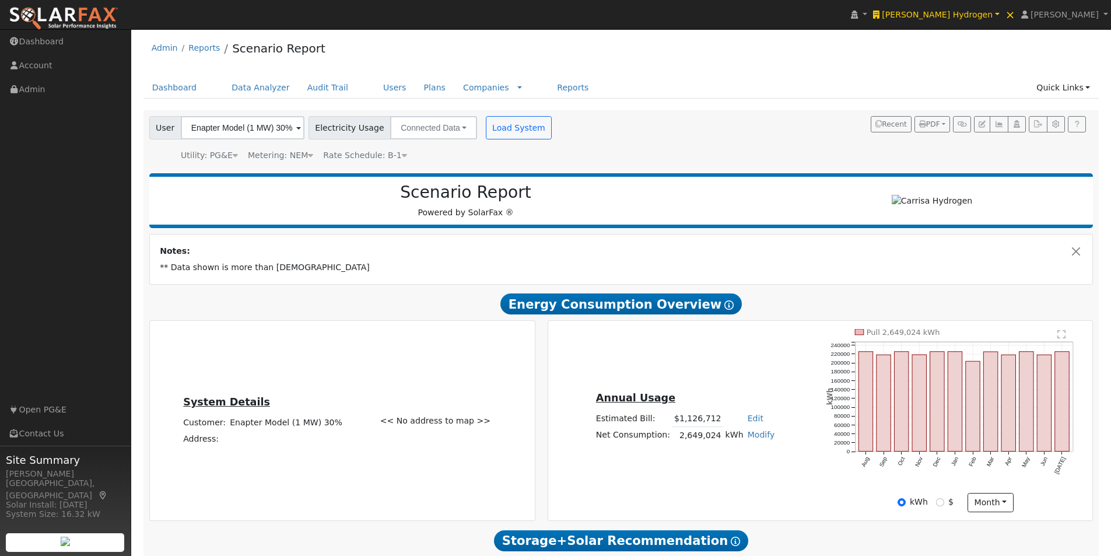
scroll to position [0, 0]
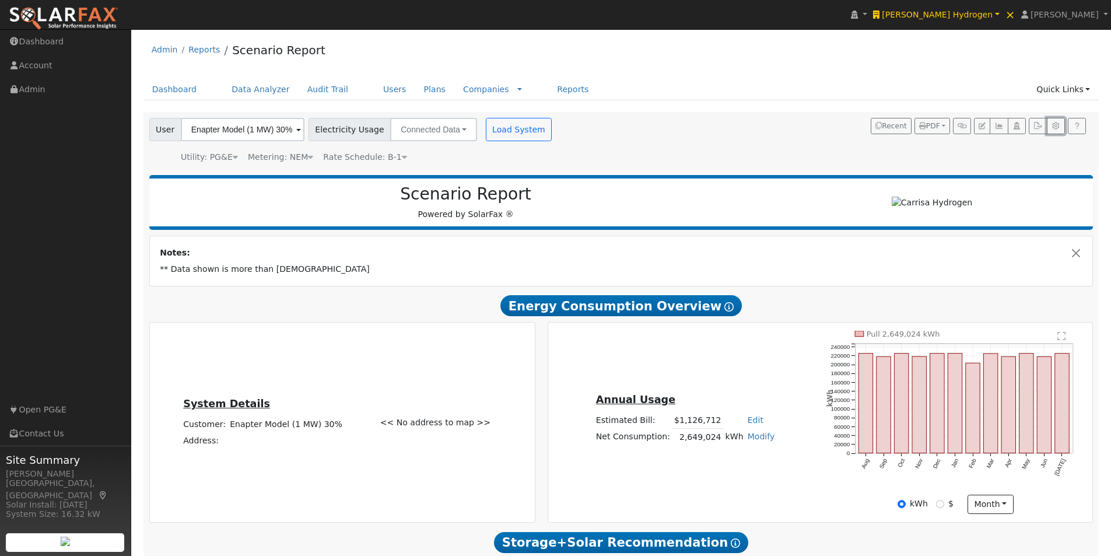
click at [1055, 128] on icon "button" at bounding box center [1055, 125] width 9 height 7
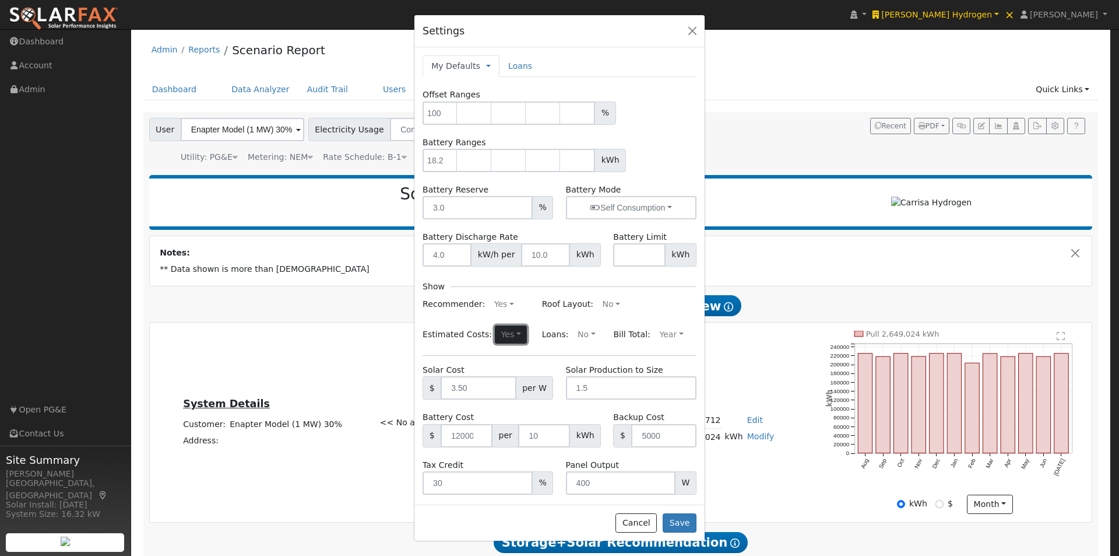
click at [495, 332] on button "Yes" at bounding box center [511, 334] width 32 height 19
click at [459, 373] on link "No" at bounding box center [482, 374] width 81 height 16
drag, startPoint x: 684, startPoint y: 524, endPoint x: 753, endPoint y: 407, distance: 135.7
click at [684, 523] on button "Save" at bounding box center [680, 523] width 34 height 20
type input "3"
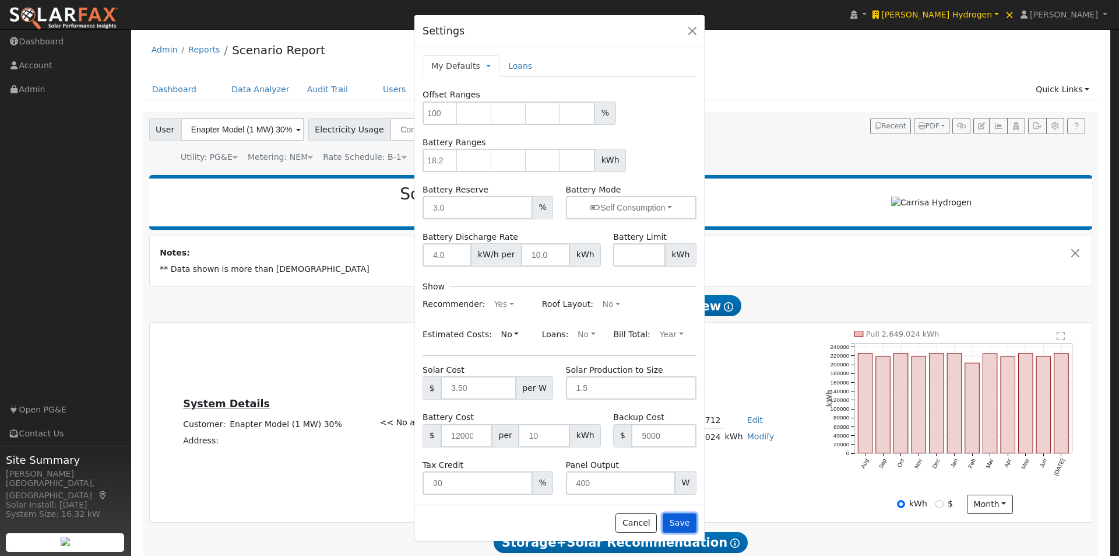
type input "18.2"
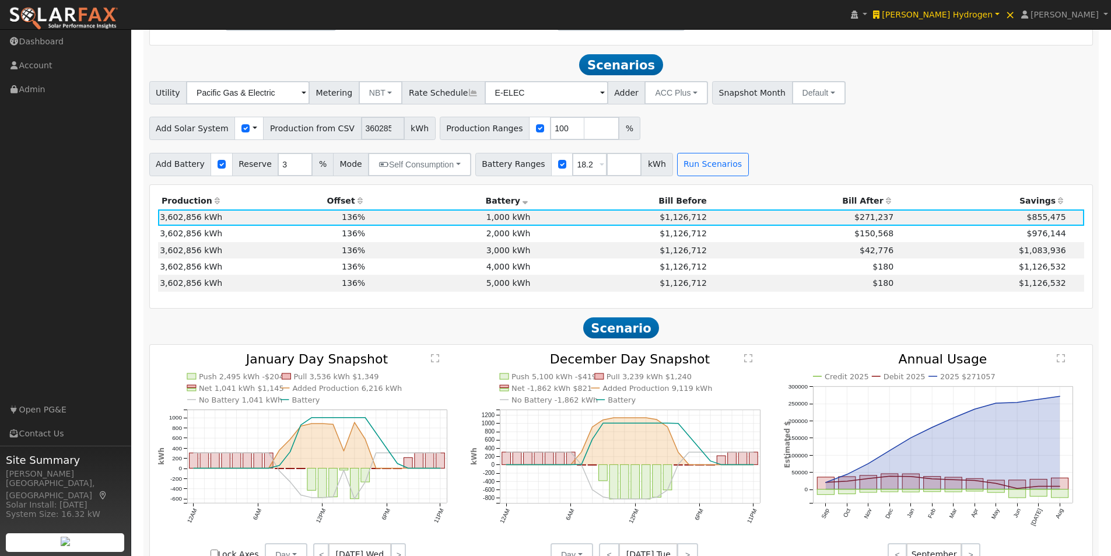
scroll to position [816, 0]
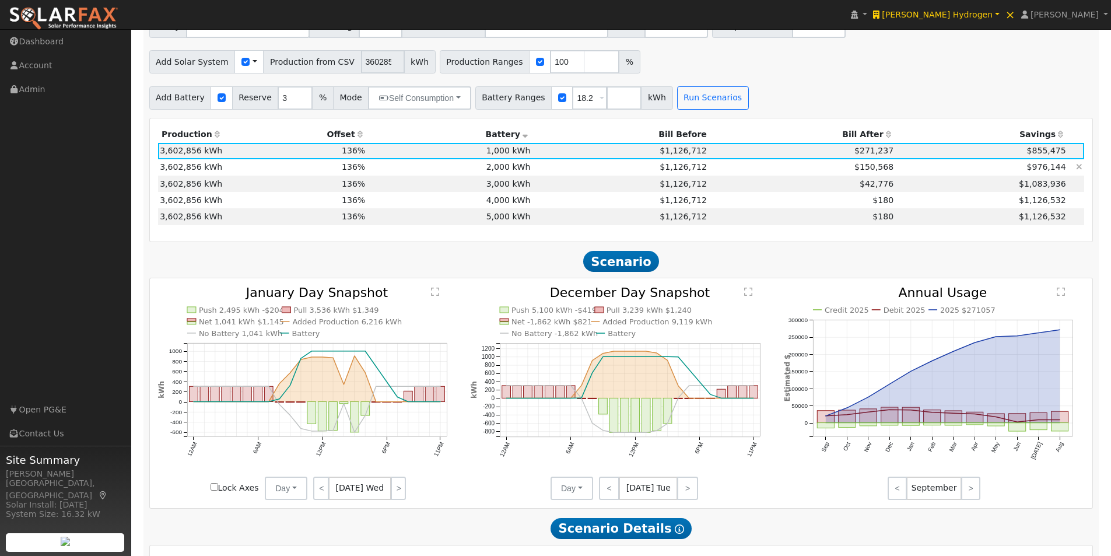
click at [507, 173] on td "2,000 kWh" at bounding box center [449, 167] width 165 height 16
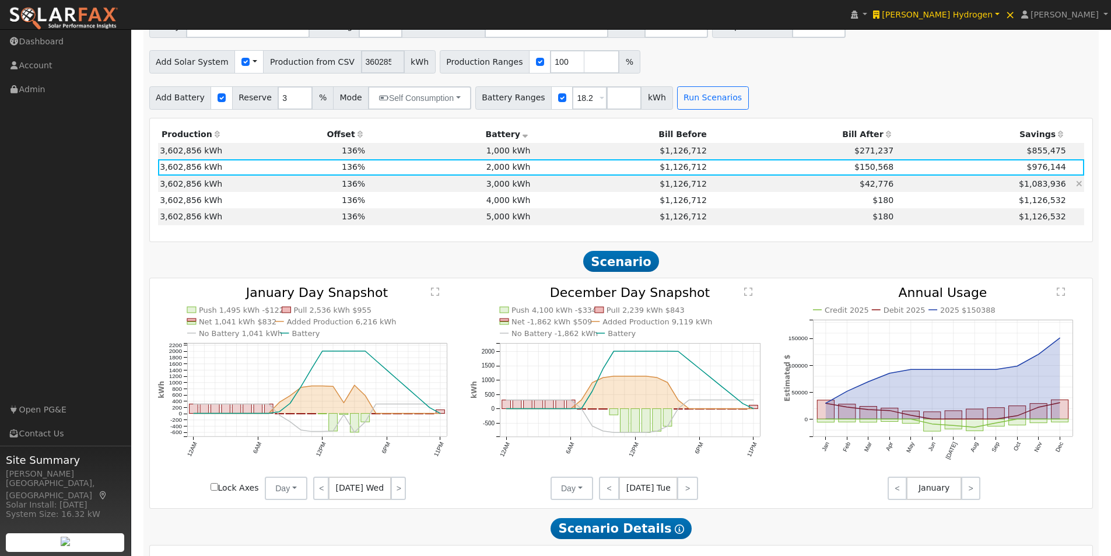
drag, startPoint x: 504, startPoint y: 184, endPoint x: 507, endPoint y: 198, distance: 14.9
click at [504, 184] on td "3,000 kWh" at bounding box center [449, 183] width 165 height 16
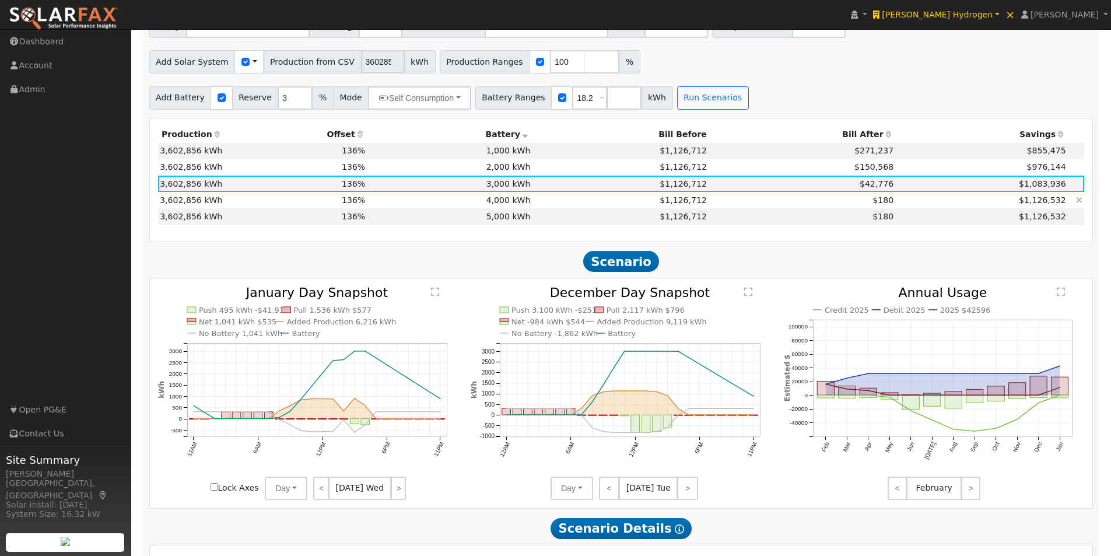
click at [509, 206] on td "4,000 kWh" at bounding box center [449, 200] width 165 height 16
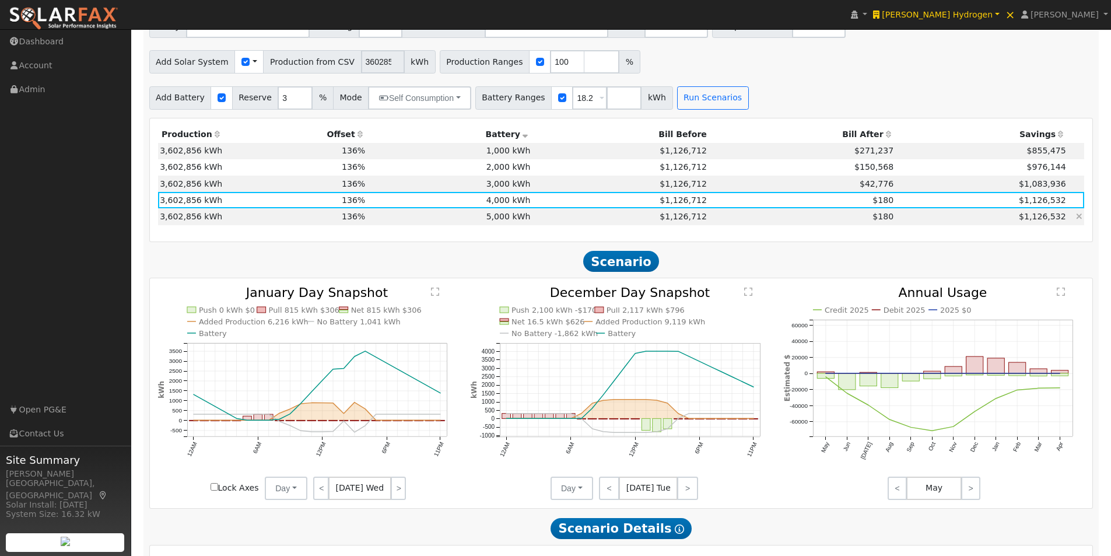
click at [508, 218] on td "5,000 kWh" at bounding box center [449, 216] width 165 height 16
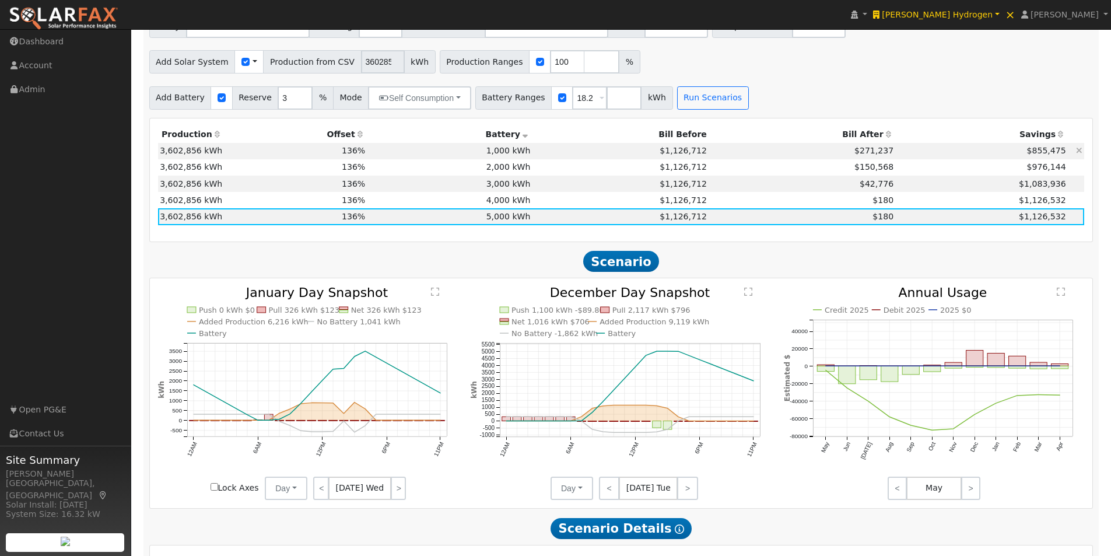
click at [489, 156] on td "1,000 kWh" at bounding box center [449, 151] width 165 height 16
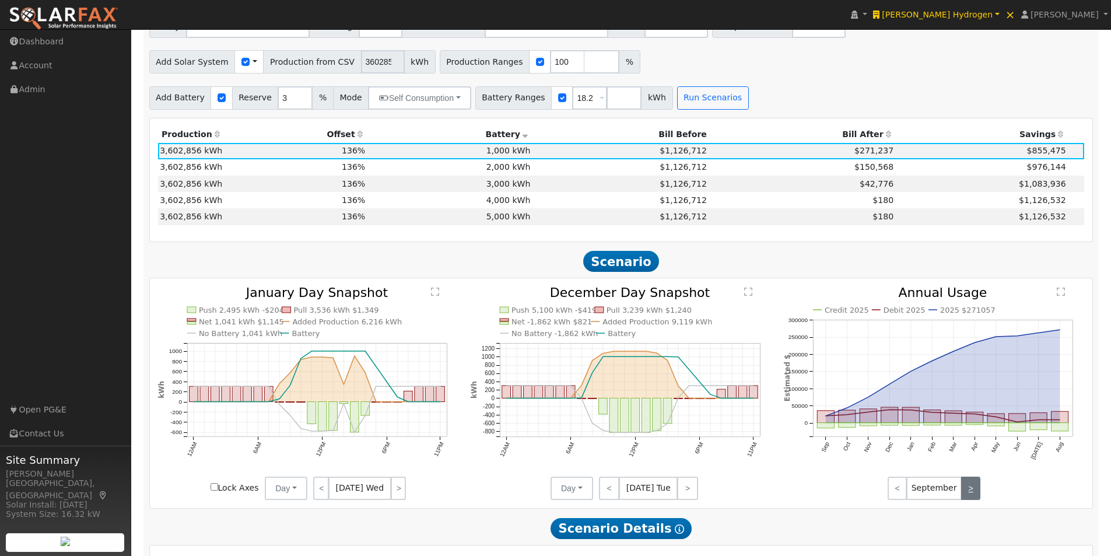
click at [972, 492] on link ">" at bounding box center [970, 487] width 19 height 23
click at [972, 491] on link ">" at bounding box center [970, 487] width 19 height 23
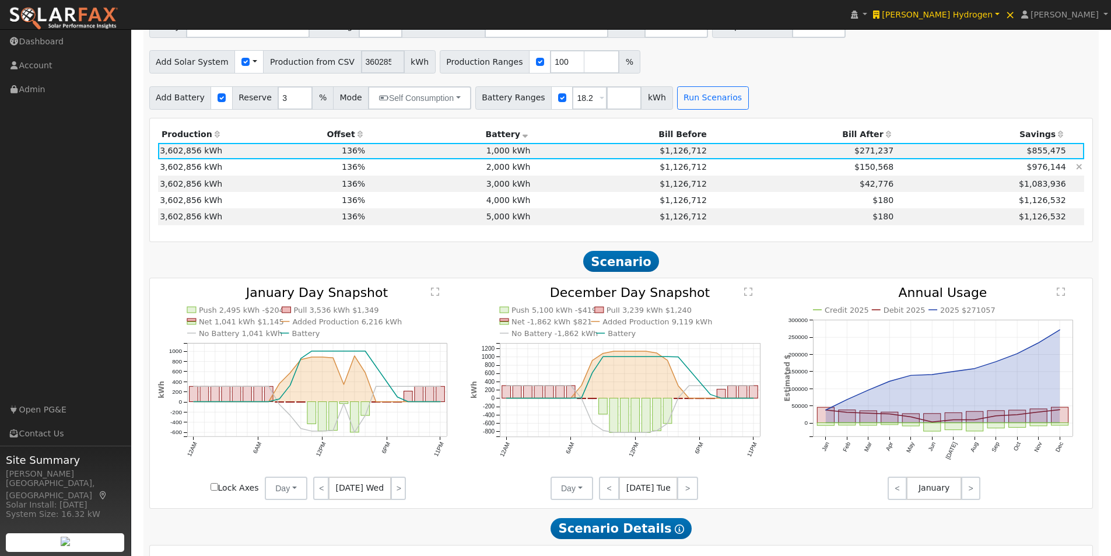
click at [515, 170] on td "2,000 kWh" at bounding box center [449, 167] width 165 height 16
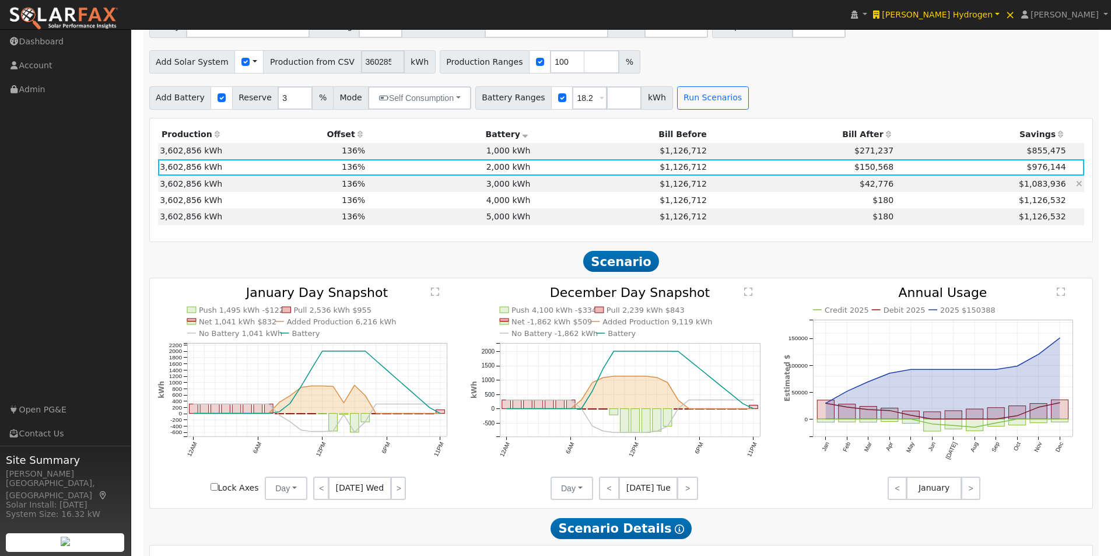
click at [509, 183] on td "3,000 kWh" at bounding box center [449, 183] width 165 height 16
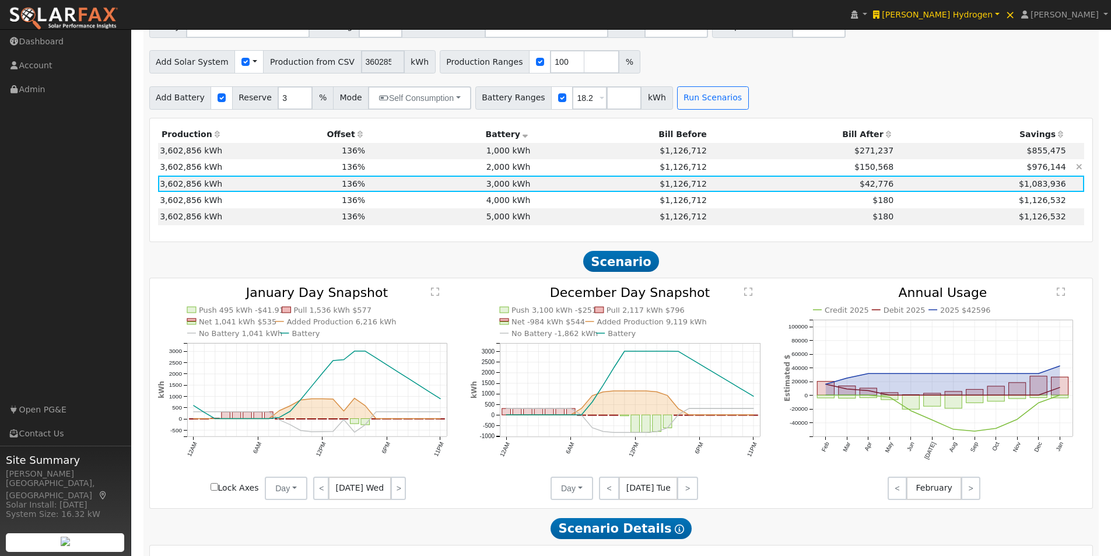
click at [512, 169] on td "2,000 kWh" at bounding box center [449, 167] width 165 height 16
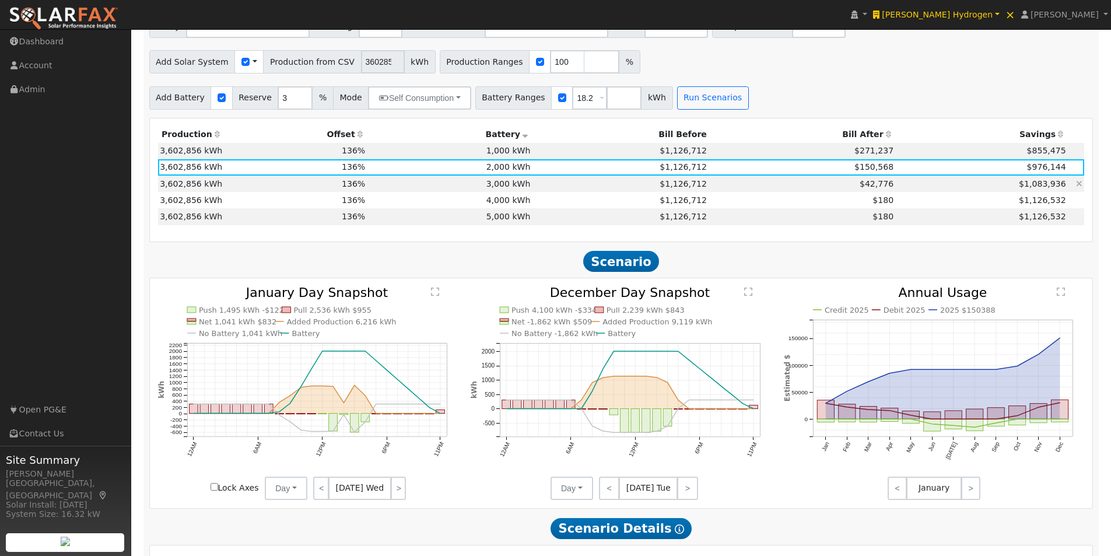
click at [505, 184] on td "3,000 kWh" at bounding box center [449, 183] width 165 height 16
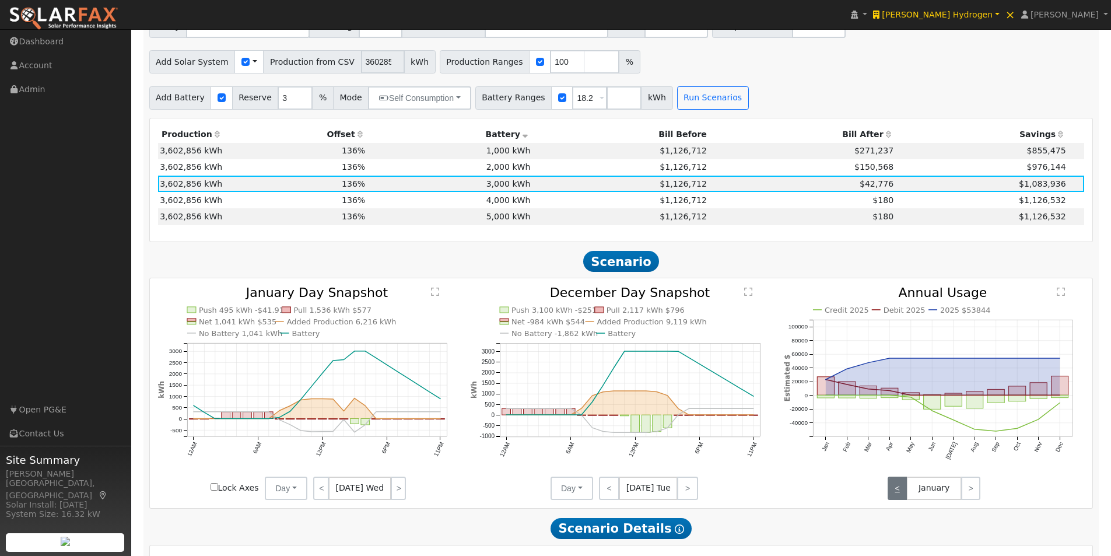
click at [899, 492] on link "<" at bounding box center [896, 487] width 19 height 23
click at [969, 494] on link ">" at bounding box center [970, 487] width 19 height 23
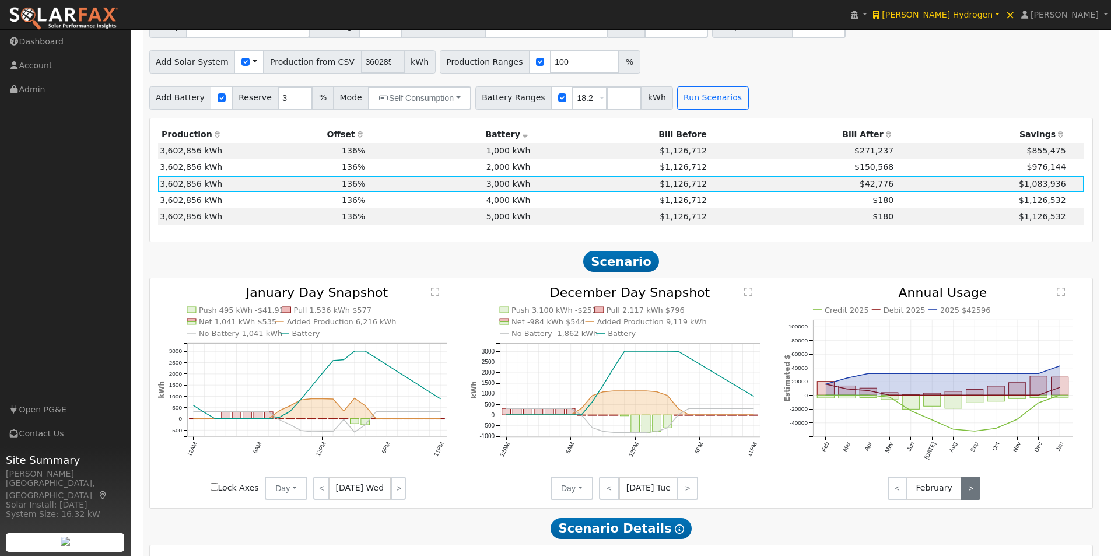
click at [969, 494] on link ">" at bounding box center [970, 487] width 19 height 23
click at [892, 491] on link "<" at bounding box center [896, 487] width 19 height 23
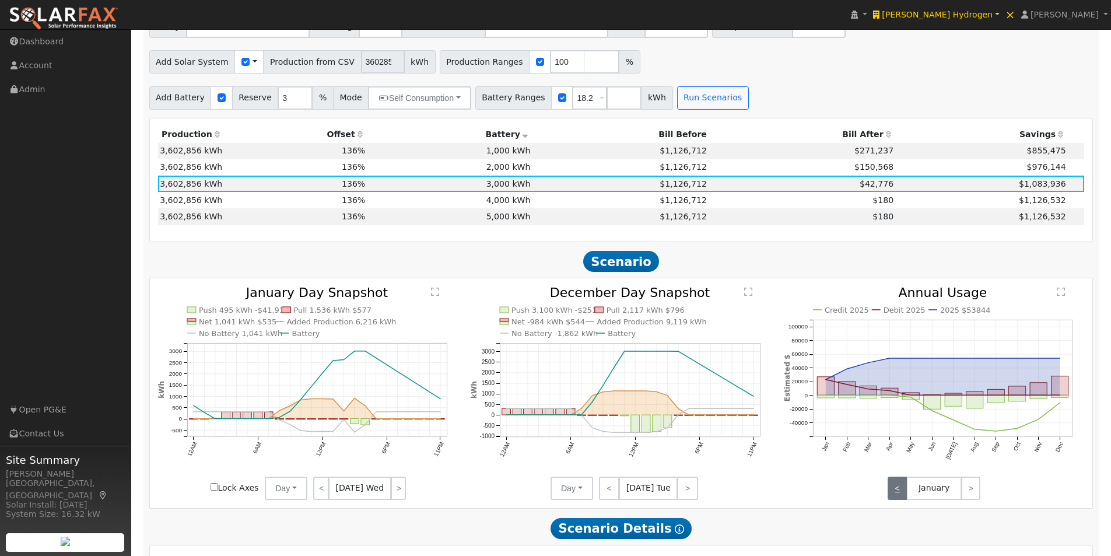
click at [892, 491] on link "<" at bounding box center [896, 487] width 19 height 23
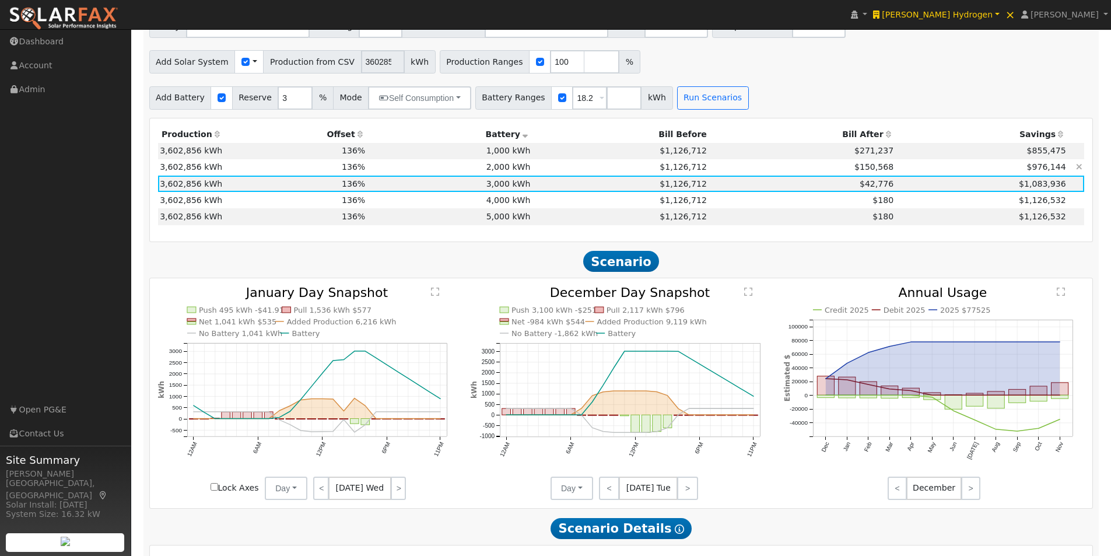
click at [498, 172] on td "2,000 kWh" at bounding box center [449, 167] width 165 height 16
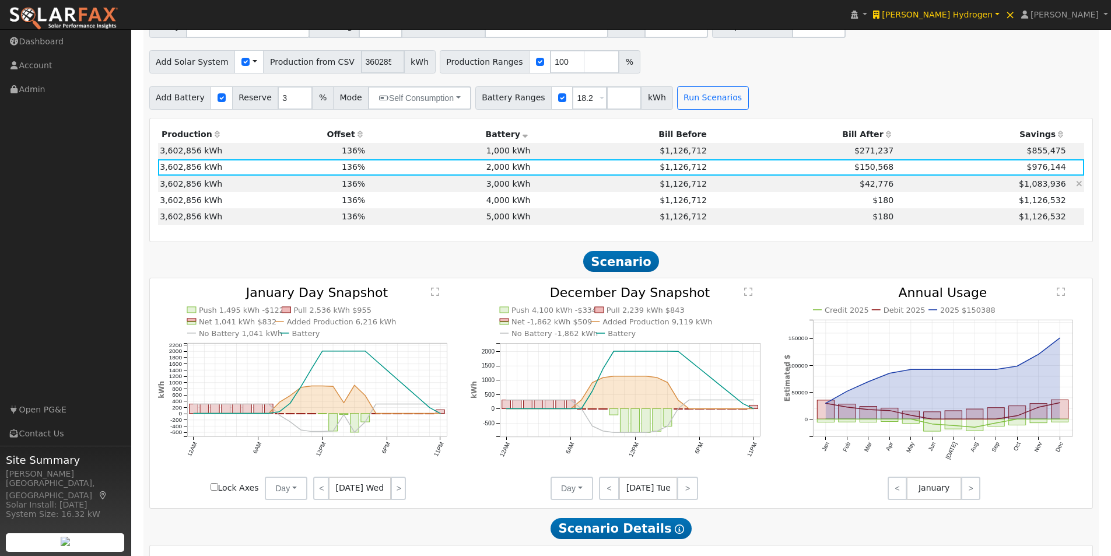
click at [505, 191] on td "3,000 kWh" at bounding box center [449, 183] width 165 height 16
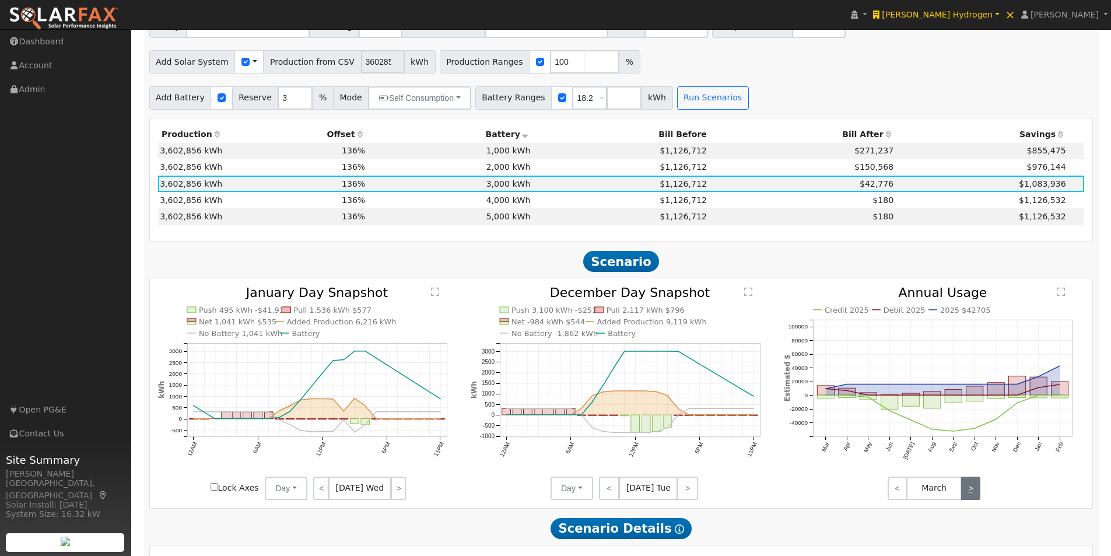
click at [969, 493] on link ">" at bounding box center [970, 487] width 19 height 23
click at [896, 489] on link "<" at bounding box center [896, 487] width 19 height 23
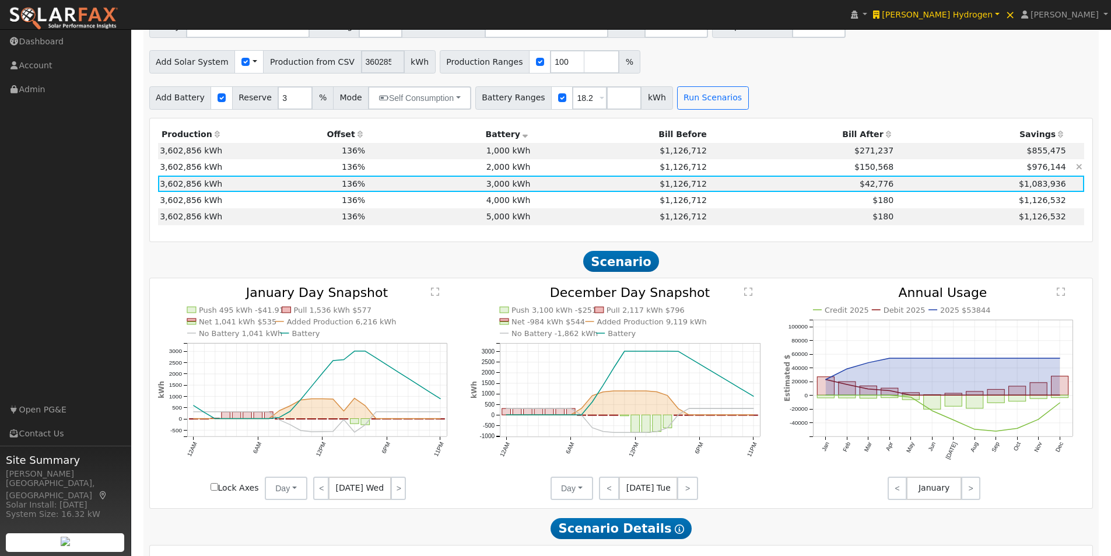
click at [503, 168] on td "2,000 kWh" at bounding box center [449, 167] width 165 height 16
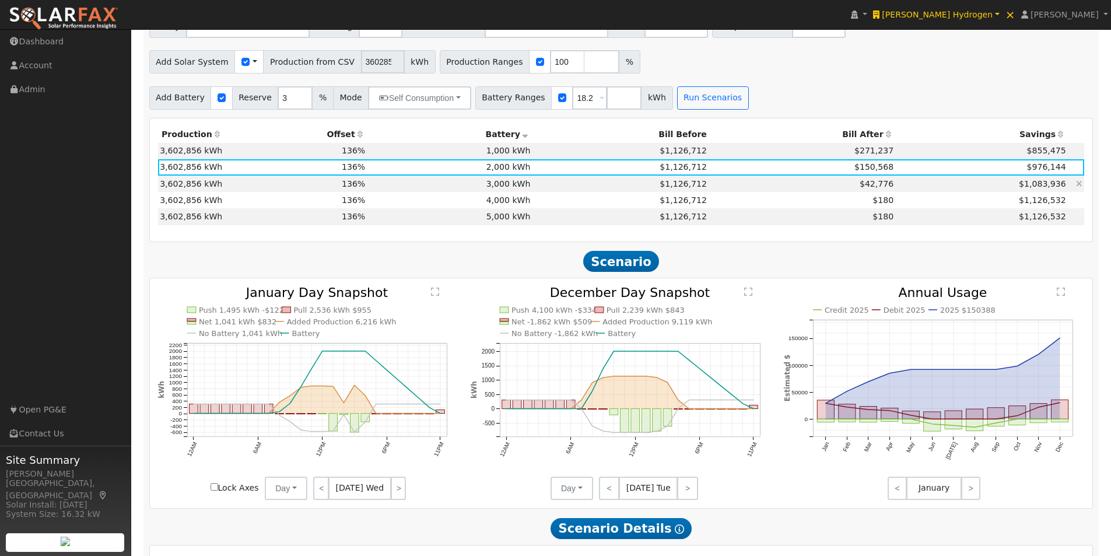
click at [498, 187] on td "3,000 kWh" at bounding box center [449, 183] width 165 height 16
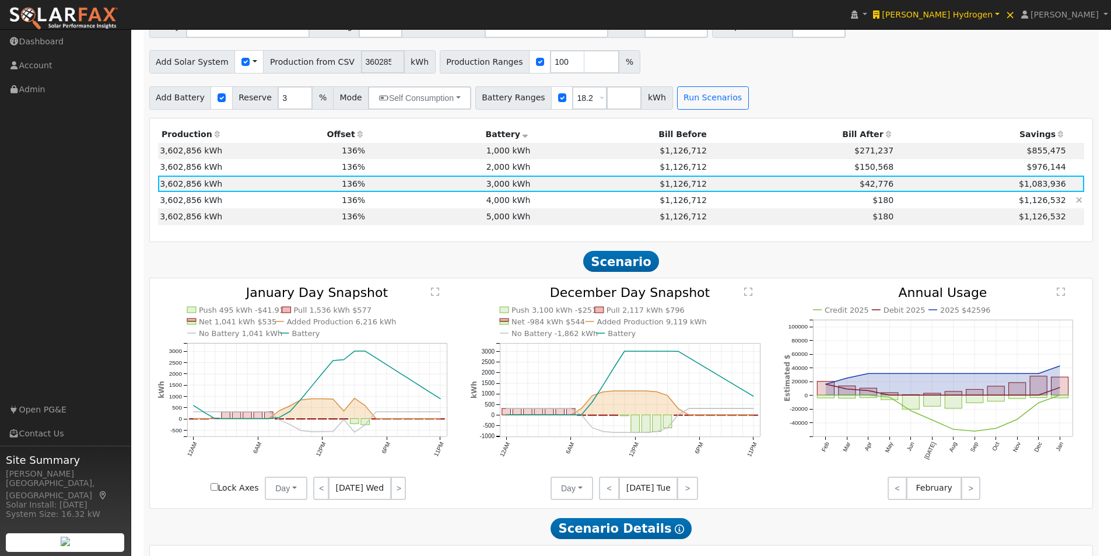
click at [501, 203] on td "4,000 kWh" at bounding box center [449, 200] width 165 height 16
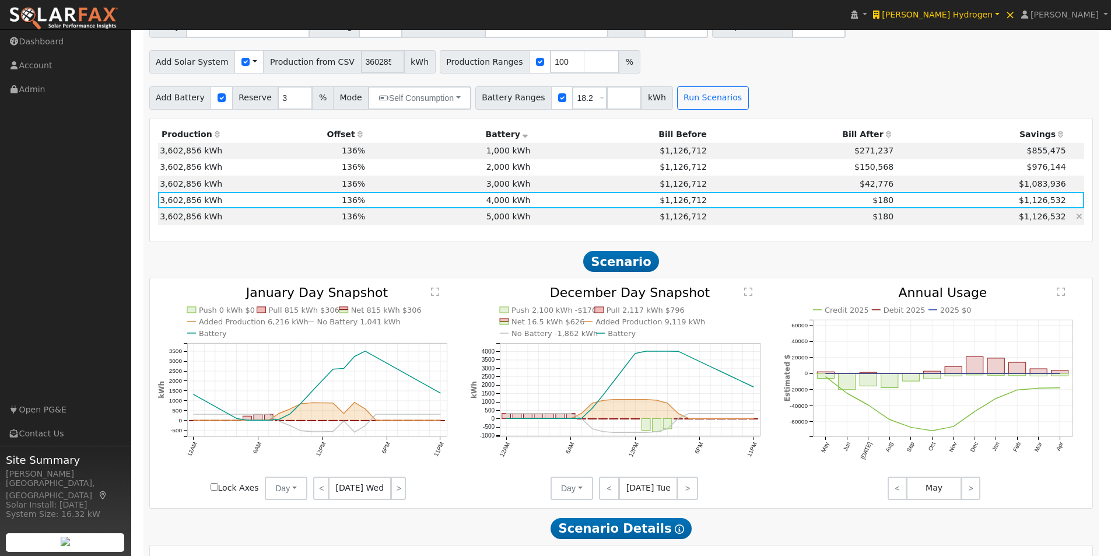
click at [500, 218] on td "5,000 kWh" at bounding box center [449, 216] width 165 height 16
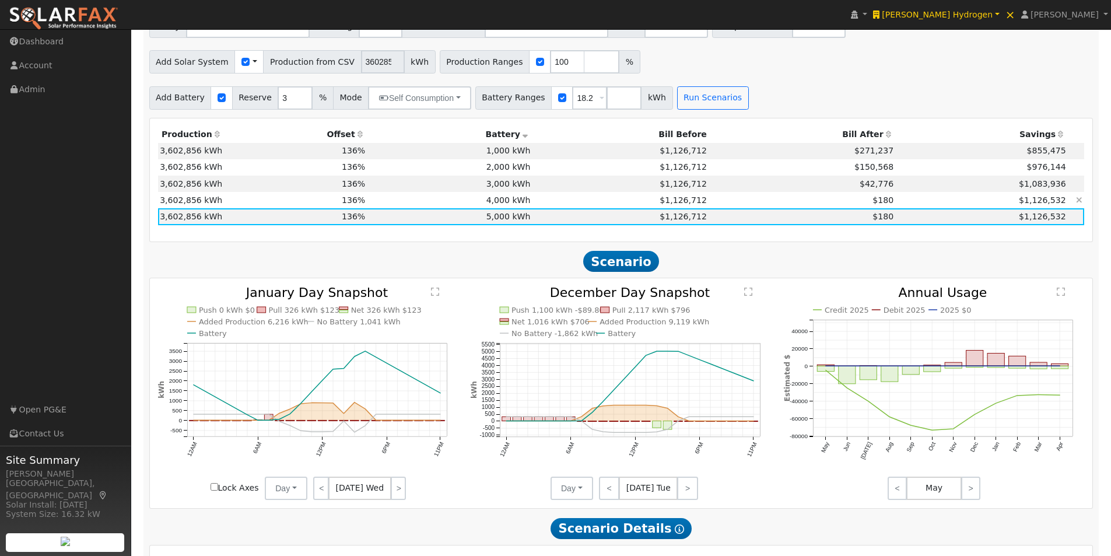
click at [503, 203] on td "4,000 kWh" at bounding box center [449, 200] width 165 height 16
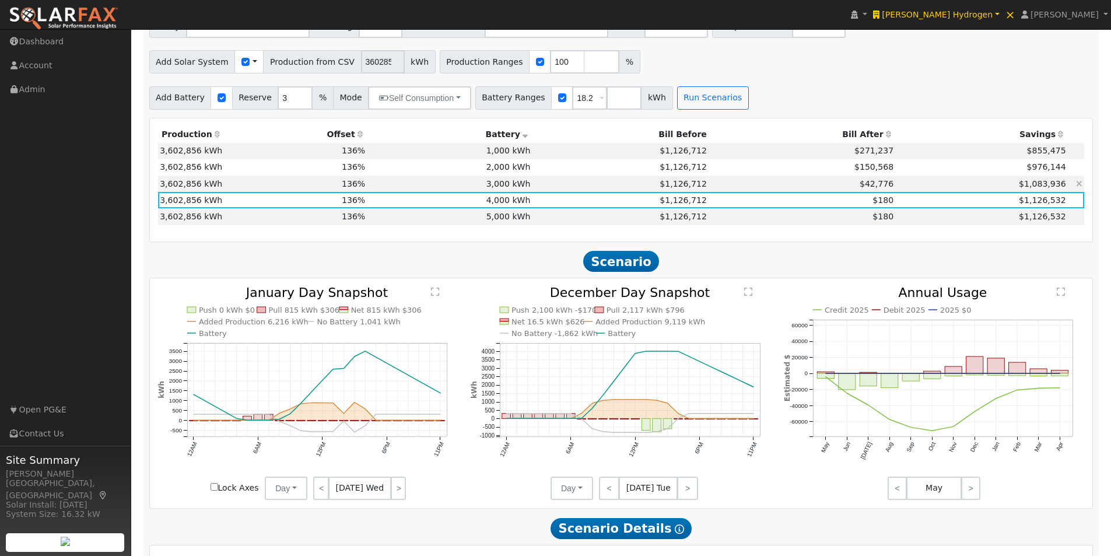
click at [504, 188] on td "3,000 kWh" at bounding box center [449, 183] width 165 height 16
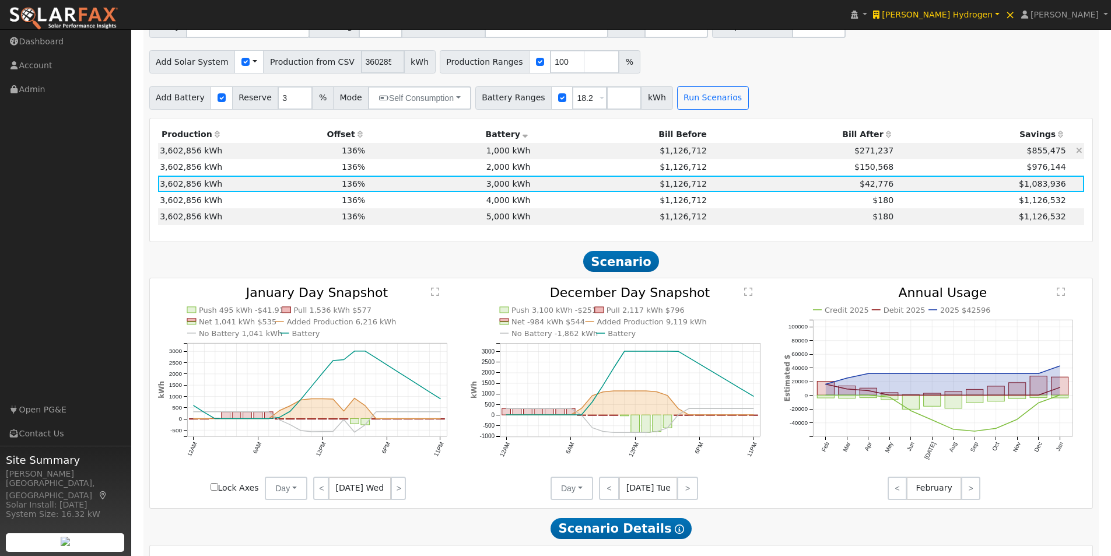
click at [518, 152] on td "1,000 kWh" at bounding box center [449, 151] width 165 height 16
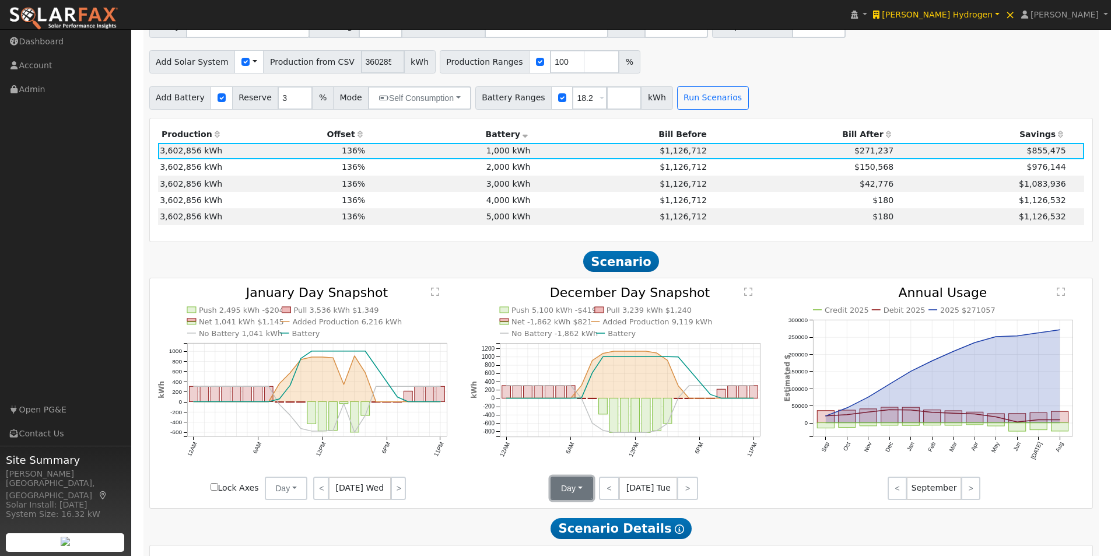
click at [577, 494] on button "Day" at bounding box center [571, 487] width 43 height 23
click at [566, 532] on link "Month Average" at bounding box center [591, 530] width 81 height 16
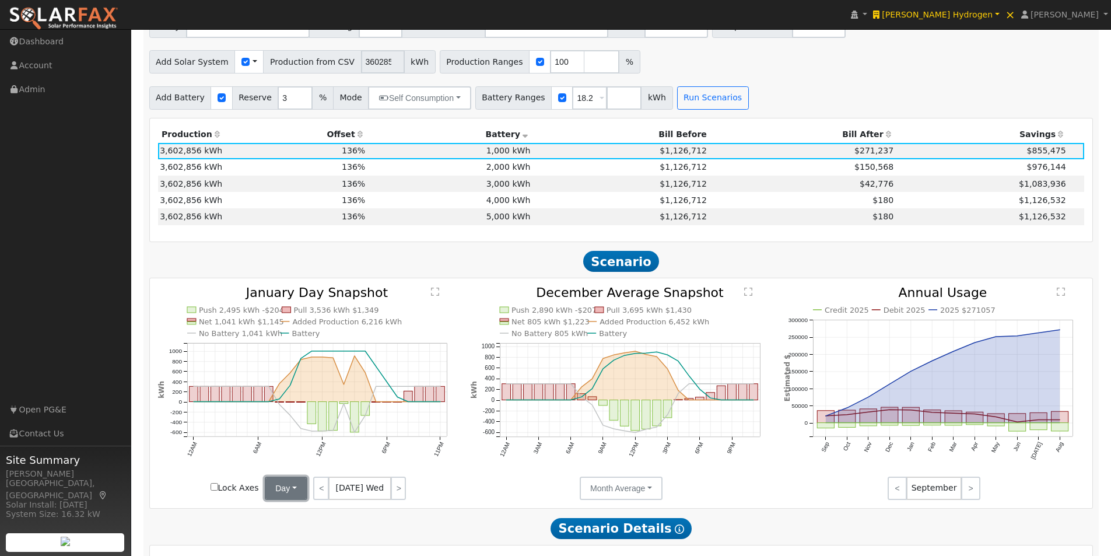
click at [289, 494] on button "Day" at bounding box center [286, 487] width 43 height 23
click at [292, 537] on link "Month Average" at bounding box center [306, 530] width 81 height 16
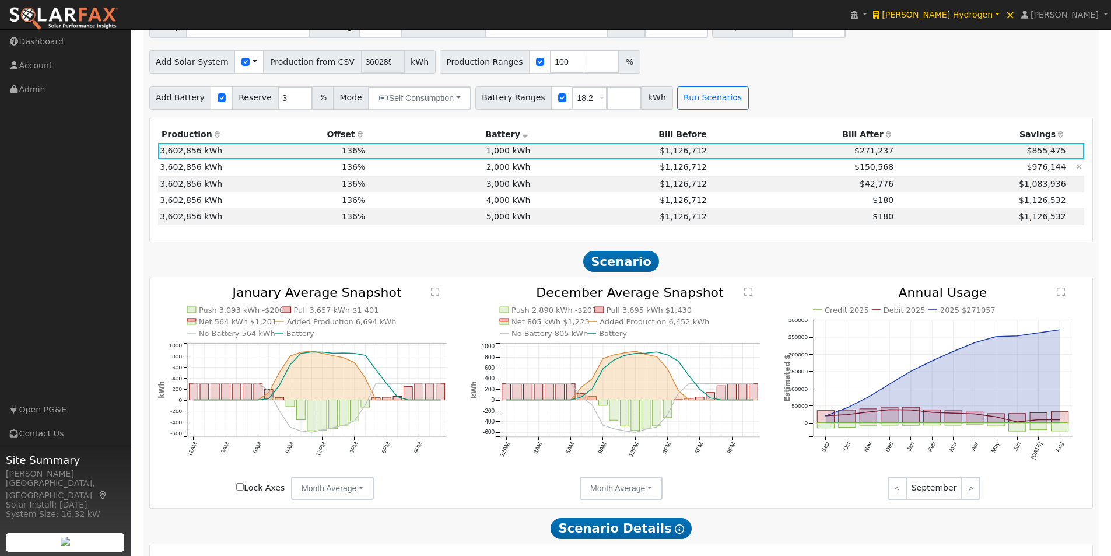
click at [501, 170] on td "2,000 kWh" at bounding box center [449, 167] width 165 height 16
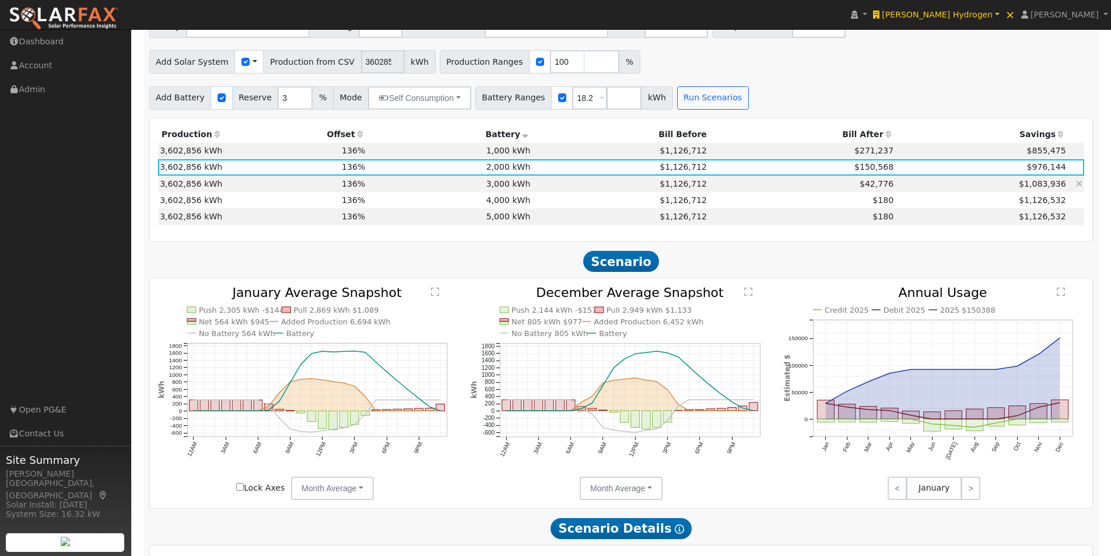
click at [498, 192] on td "3,000 kWh" at bounding box center [449, 183] width 165 height 16
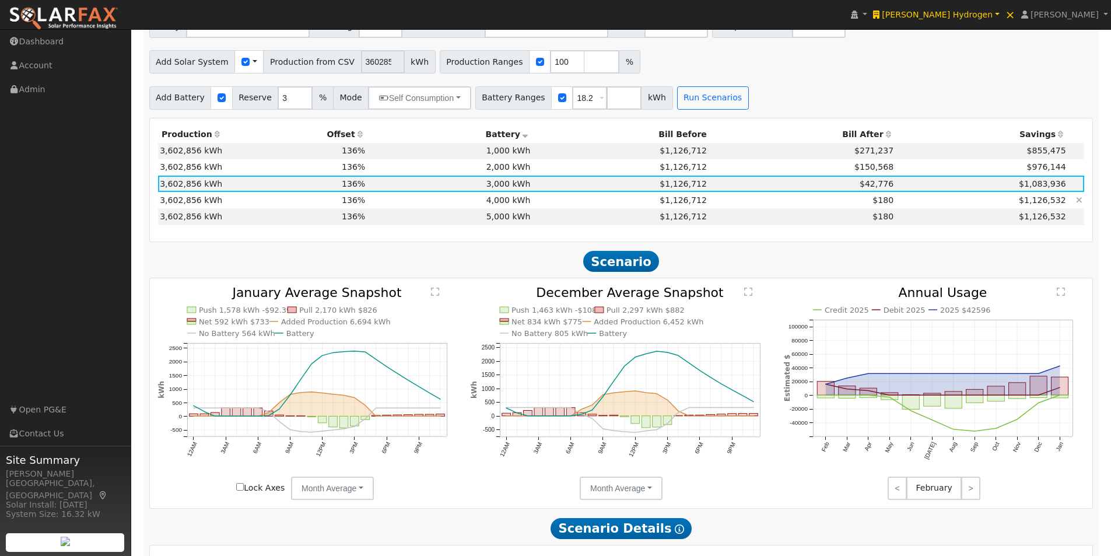
click at [502, 206] on td "4,000 kWh" at bounding box center [449, 200] width 165 height 16
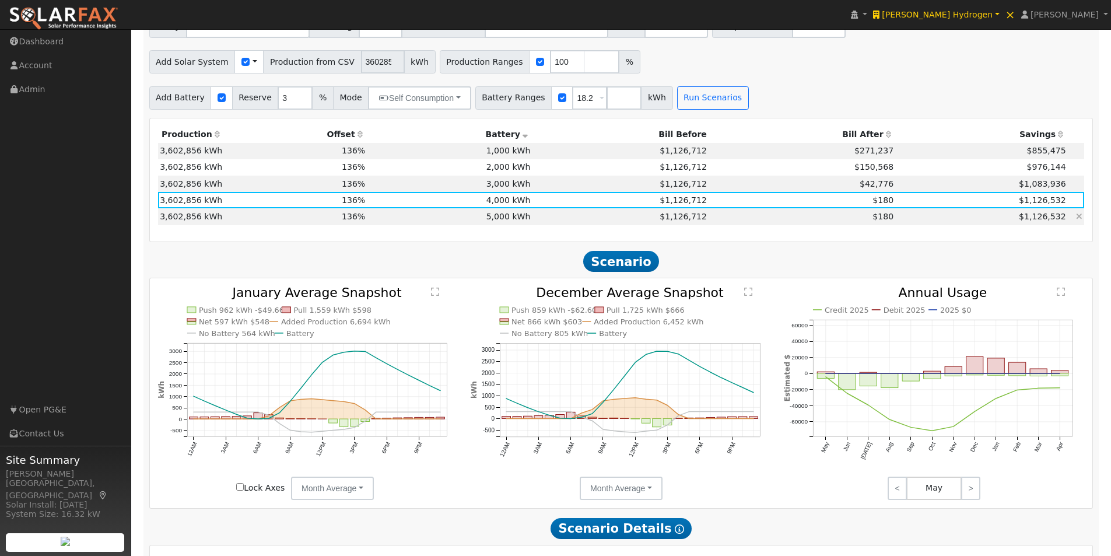
click at [504, 222] on td "5,000 kWh" at bounding box center [449, 216] width 165 height 16
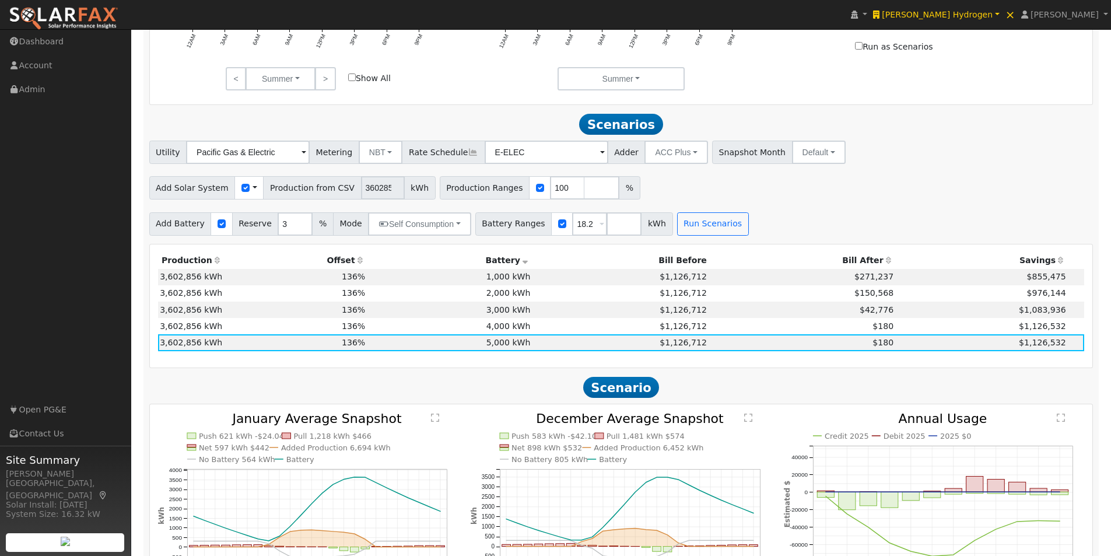
scroll to position [758, 0]
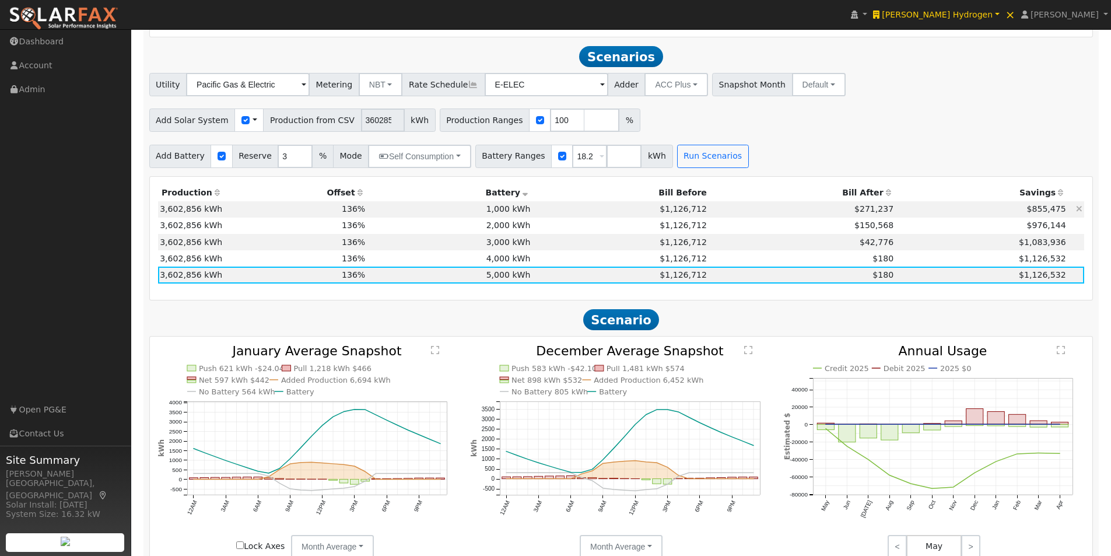
click at [507, 210] on td "1,000 kWh" at bounding box center [449, 209] width 165 height 16
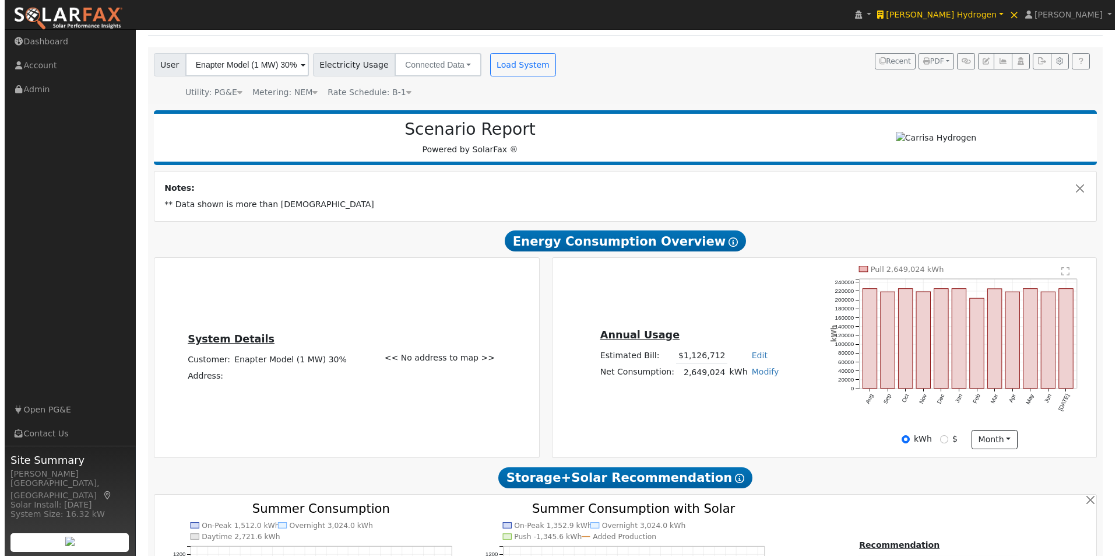
scroll to position [0, 0]
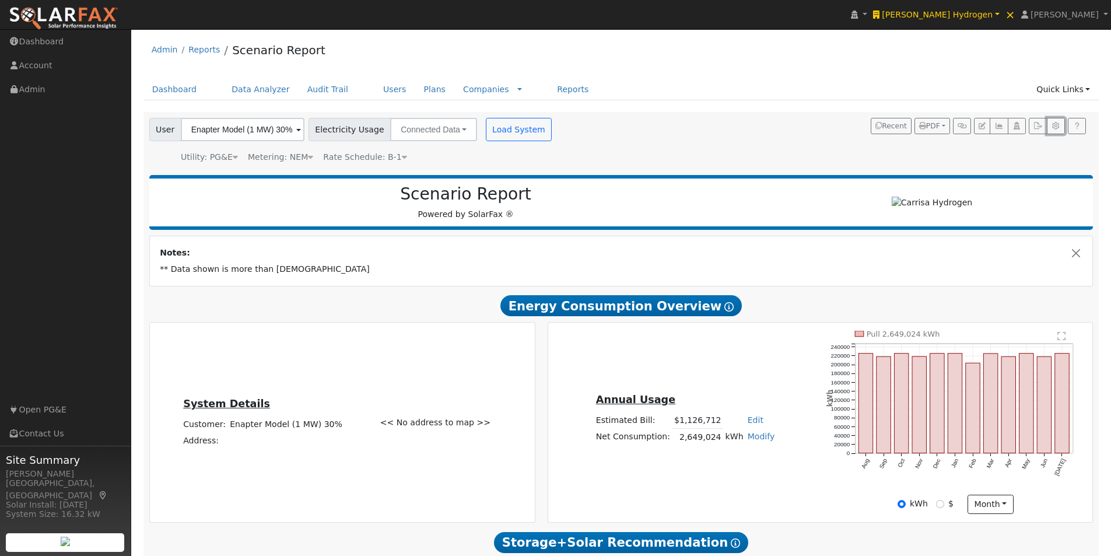
click at [1052, 124] on icon "button" at bounding box center [1055, 125] width 9 height 7
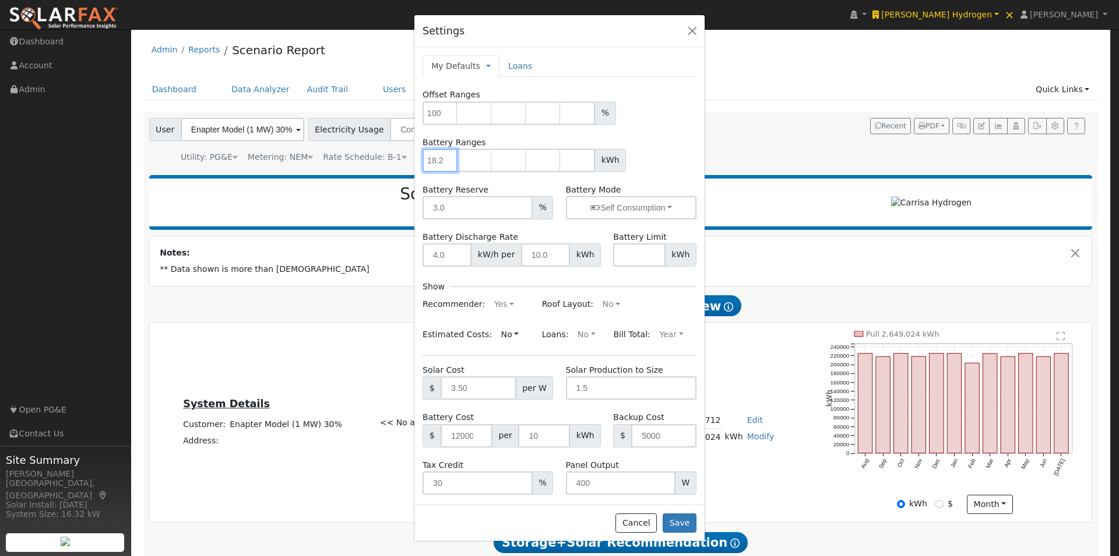
click at [430, 161] on input "number" at bounding box center [440, 160] width 35 height 23
type input "1000"
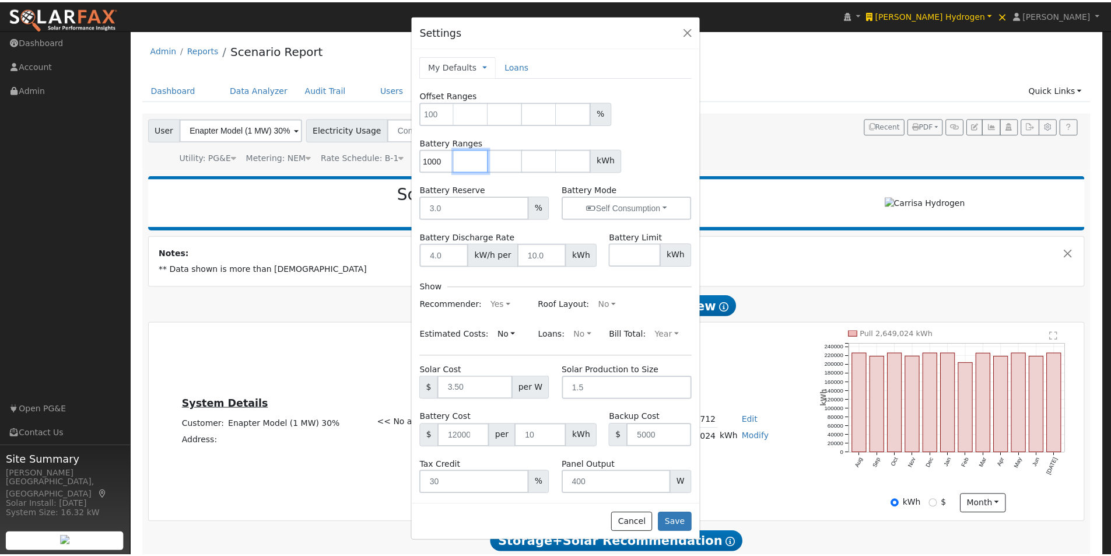
scroll to position [0, 0]
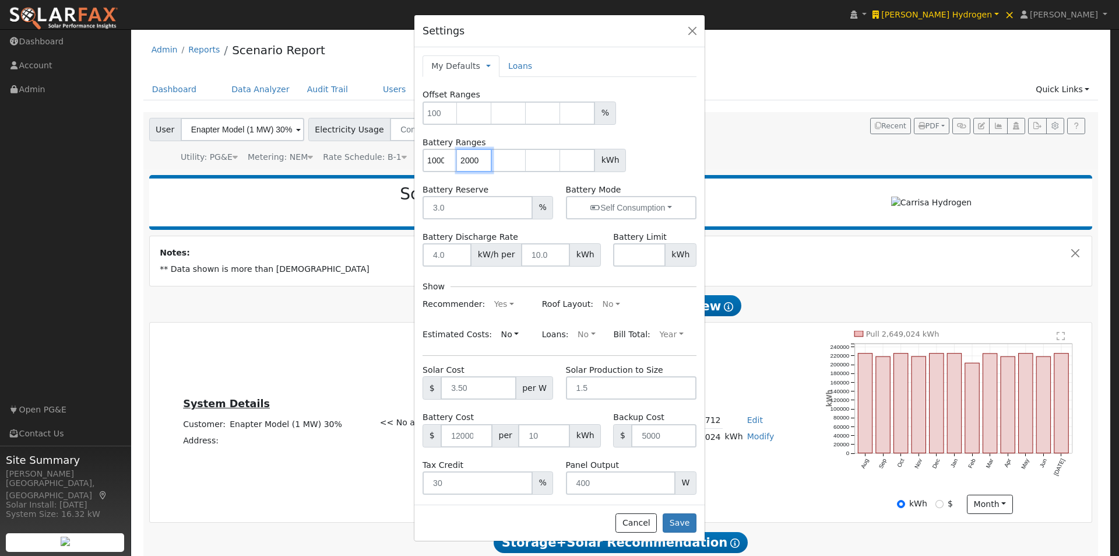
type input "2000"
type input "3000"
type input "4000"
type input "5000"
click at [686, 520] on button "Save" at bounding box center [680, 523] width 34 height 20
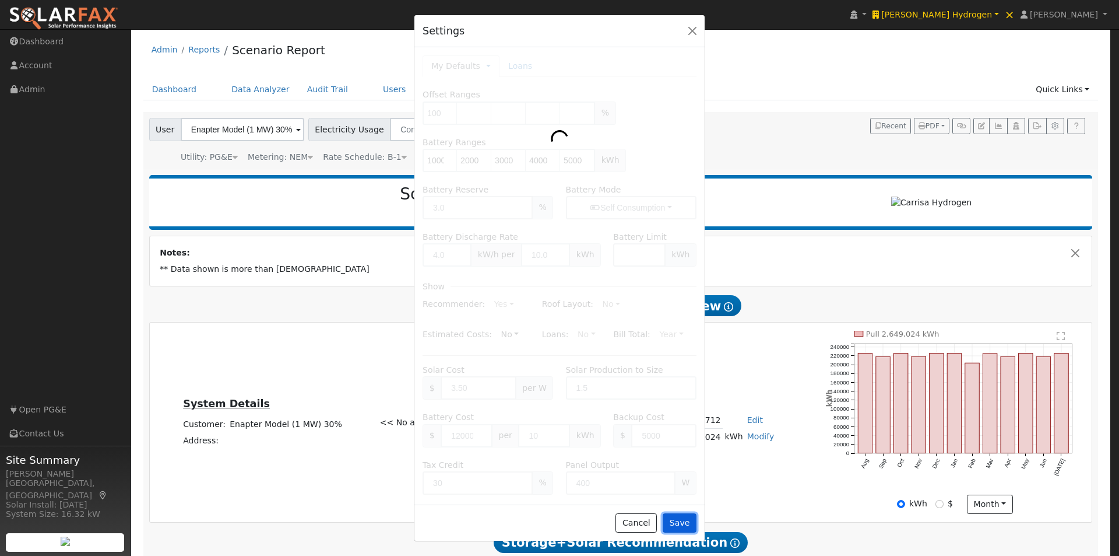
type input "1000"
type input "2000"
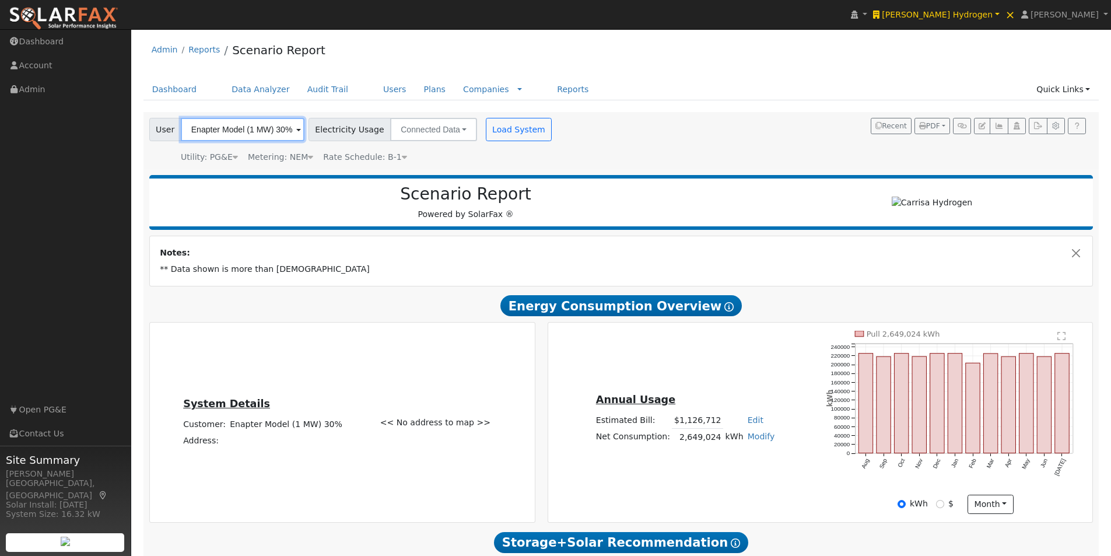
click at [284, 131] on input "Enapter Model (1 MW) 30%" at bounding box center [243, 129] width 124 height 23
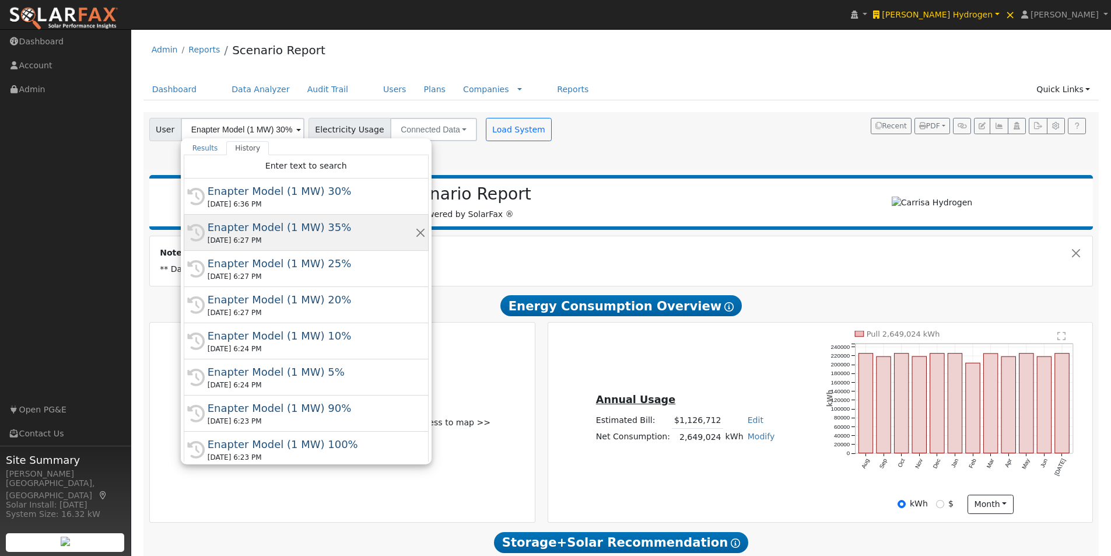
click at [286, 227] on div "Enapter Model (1 MW) 35%" at bounding box center [312, 227] width 208 height 16
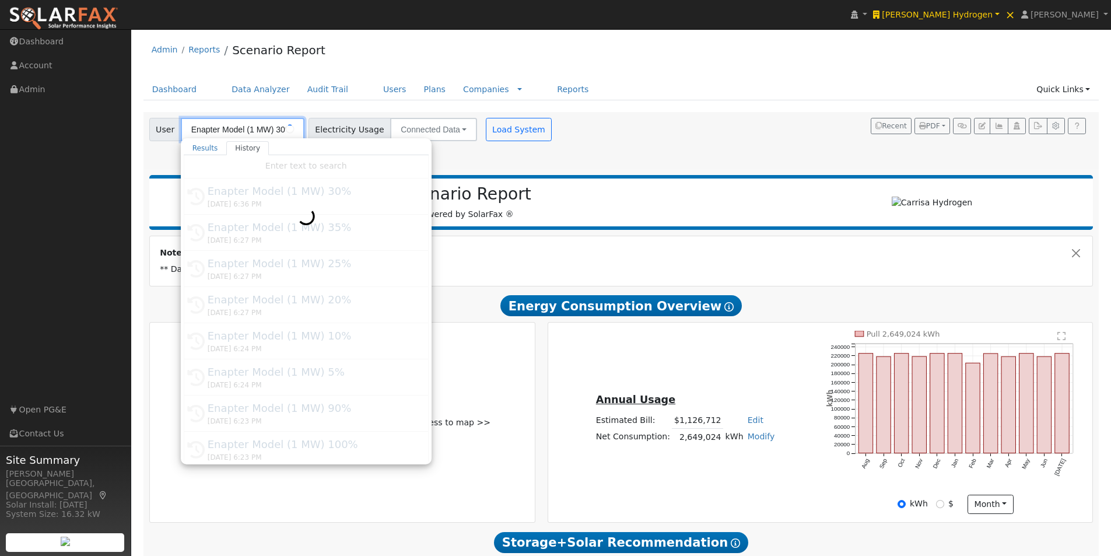
type input "Enapter Model (1 MW) 35%"
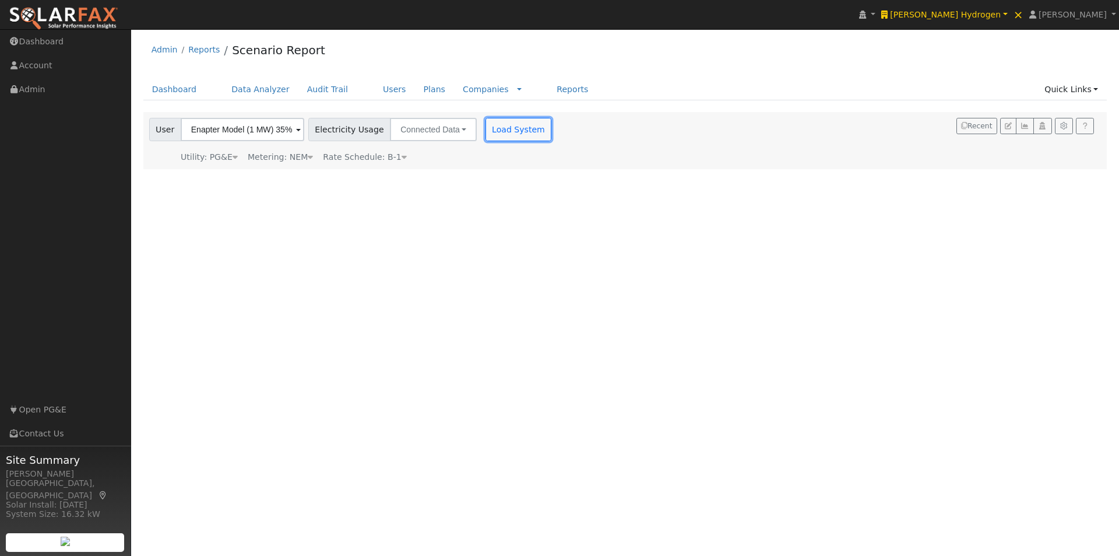
click at [505, 131] on button "Load System" at bounding box center [519, 129] width 66 height 23
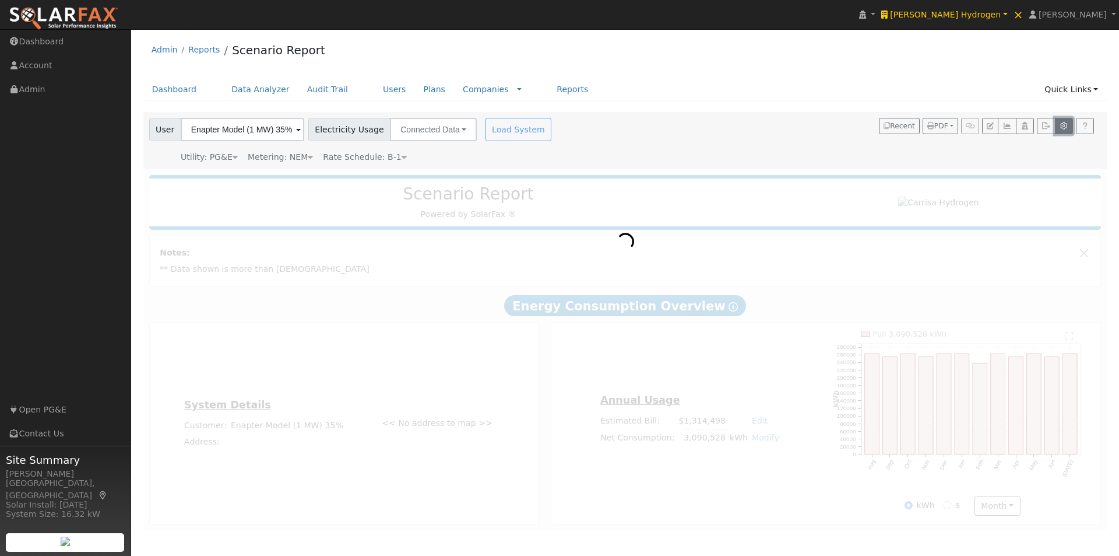
click at [1064, 124] on icon "button" at bounding box center [1064, 125] width 9 height 7
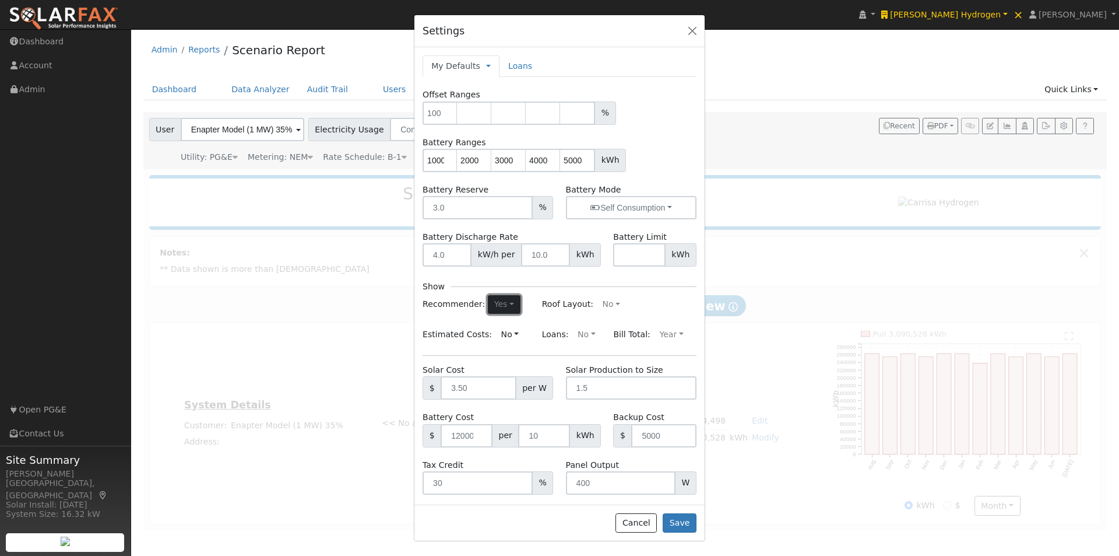
click at [500, 302] on button "Yes" at bounding box center [504, 304] width 32 height 19
click at [444, 339] on link "No" at bounding box center [478, 343] width 81 height 16
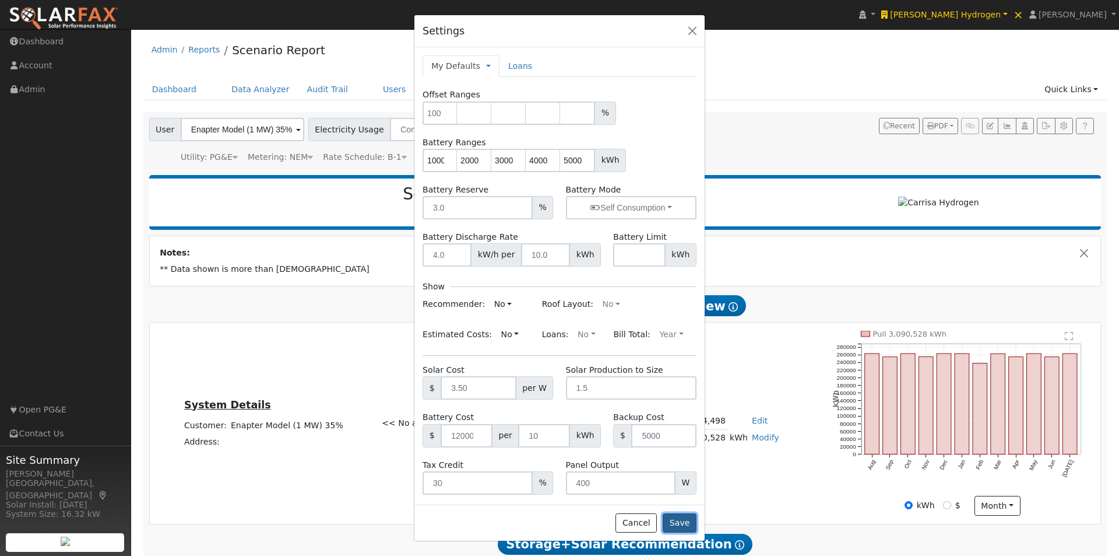
click at [680, 522] on button "Save" at bounding box center [680, 523] width 34 height 20
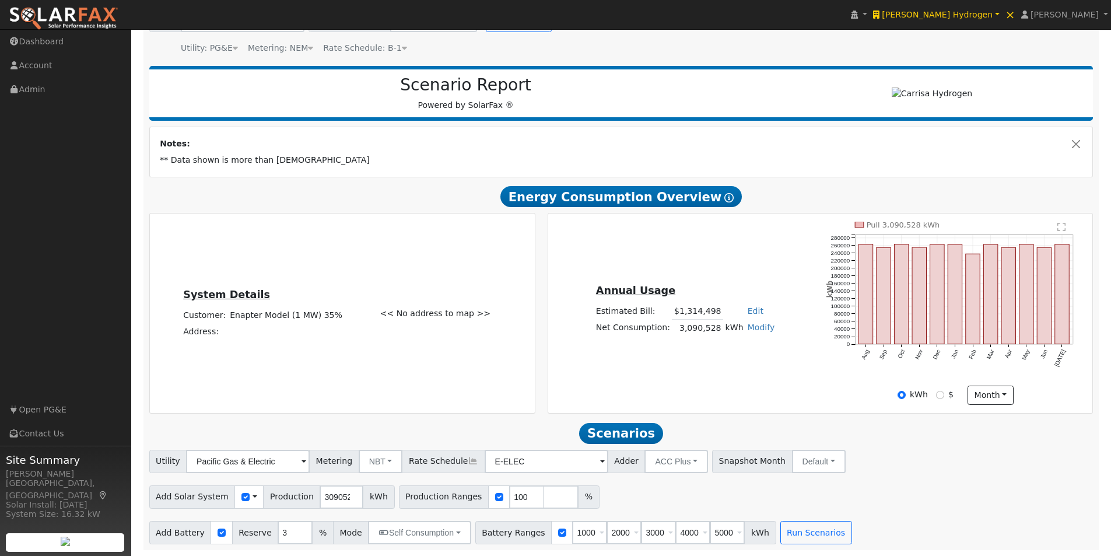
scroll to position [114, 0]
click at [252, 495] on span at bounding box center [254, 496] width 5 height 12
click at [270, 516] on link "Use CSV Data" at bounding box center [284, 517] width 81 height 16
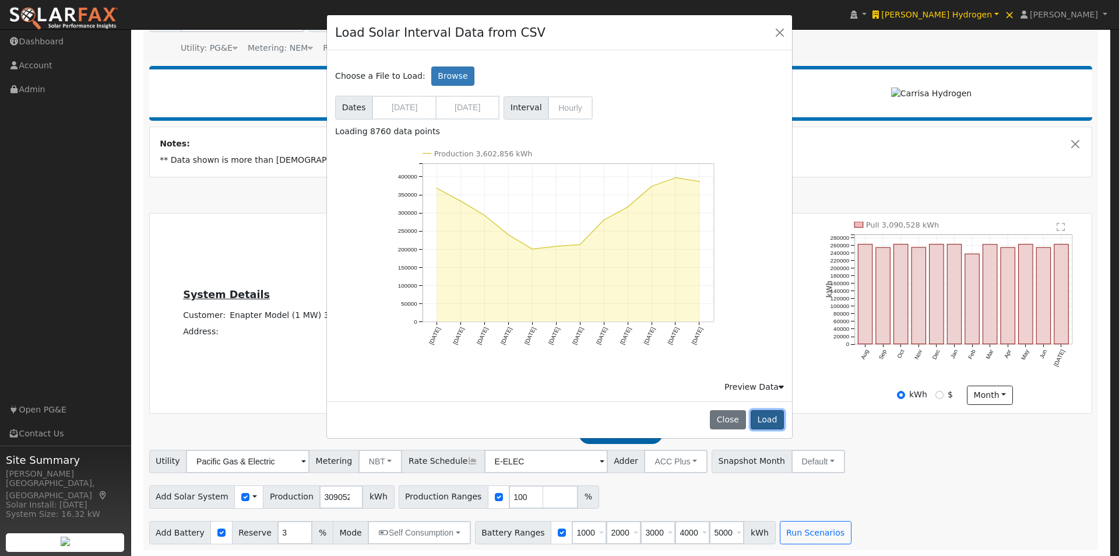
click at [773, 421] on button "Load" at bounding box center [767, 420] width 33 height 20
type input "3602856"
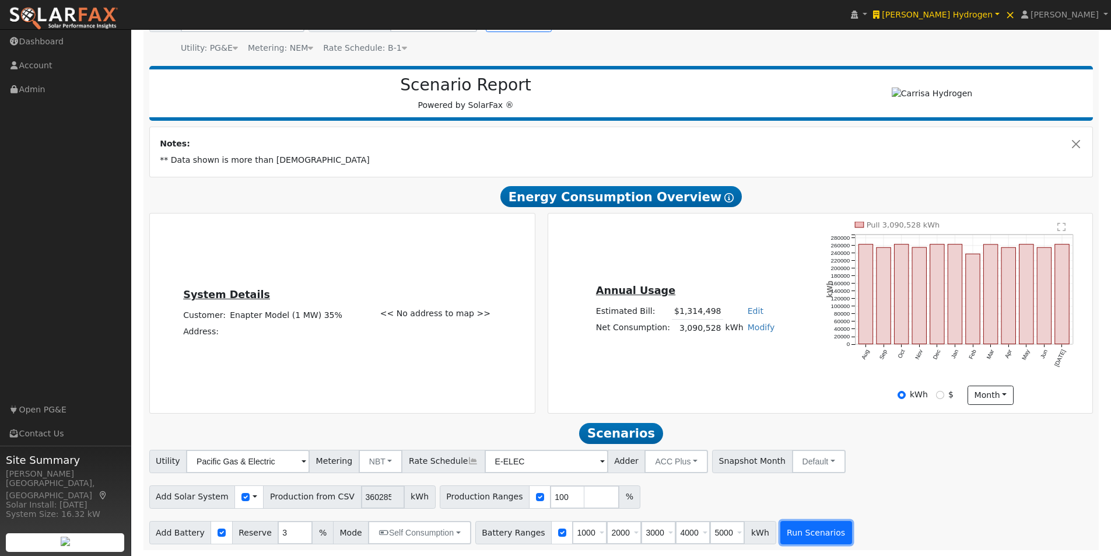
click at [785, 533] on button "Run Scenarios" at bounding box center [816, 532] width 72 height 23
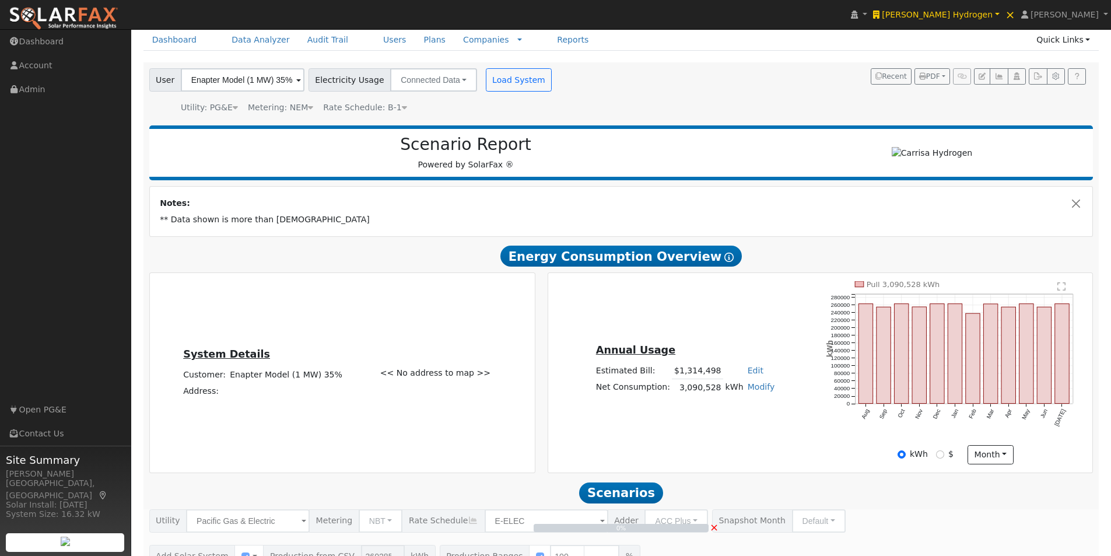
scroll to position [0, 0]
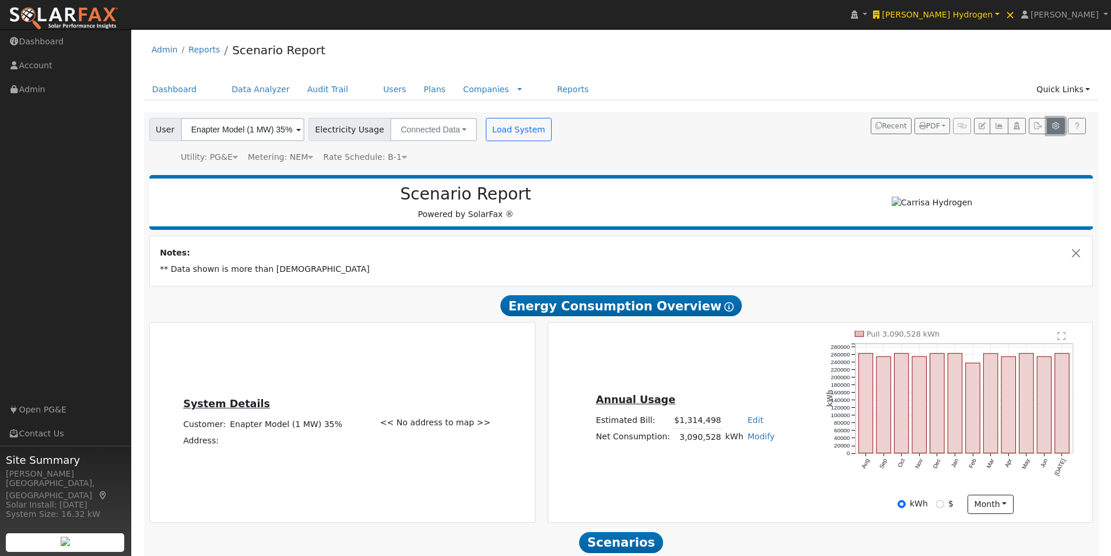
click at [1048, 132] on button "button" at bounding box center [1055, 126] width 18 height 16
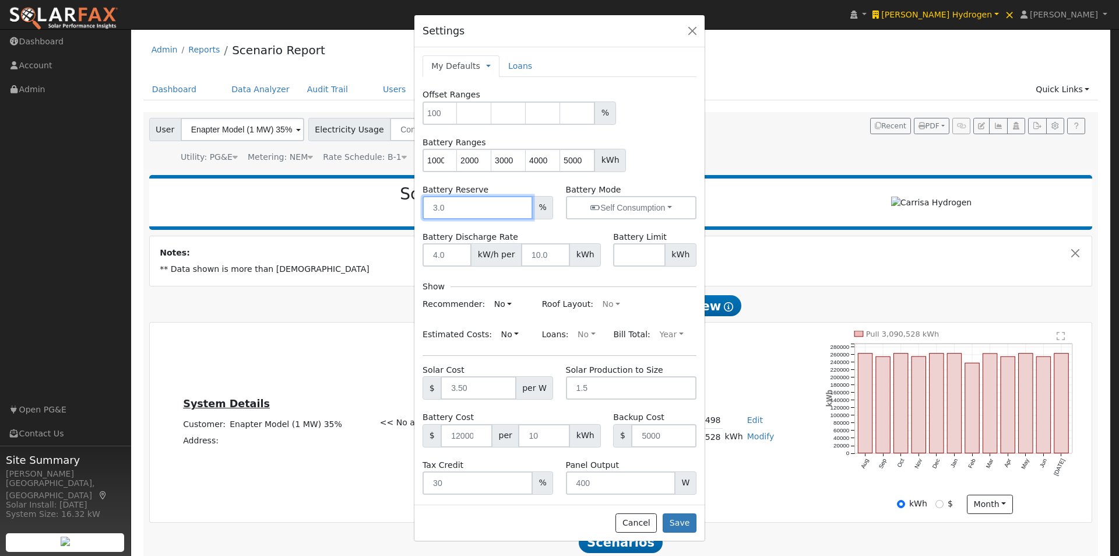
drag, startPoint x: 458, startPoint y: 212, endPoint x: 361, endPoint y: 203, distance: 97.2
click at [370, 208] on div "Settings My Defaults Temporary My Defaults Company Defaults System Defaults Loa…" at bounding box center [559, 278] width 1119 height 556
type input "0"
click at [691, 519] on button "Save" at bounding box center [680, 523] width 34 height 20
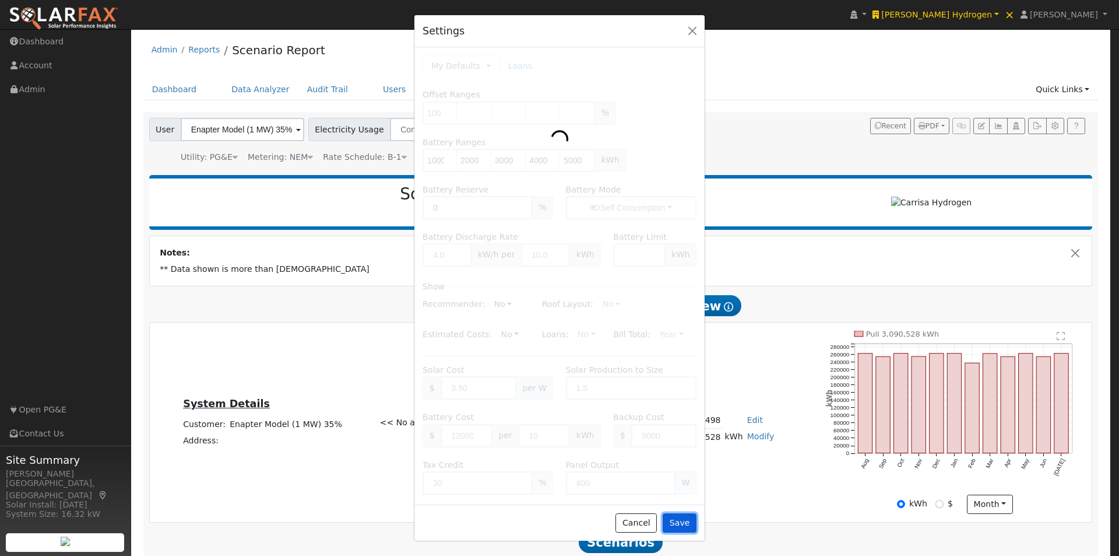
type input "0"
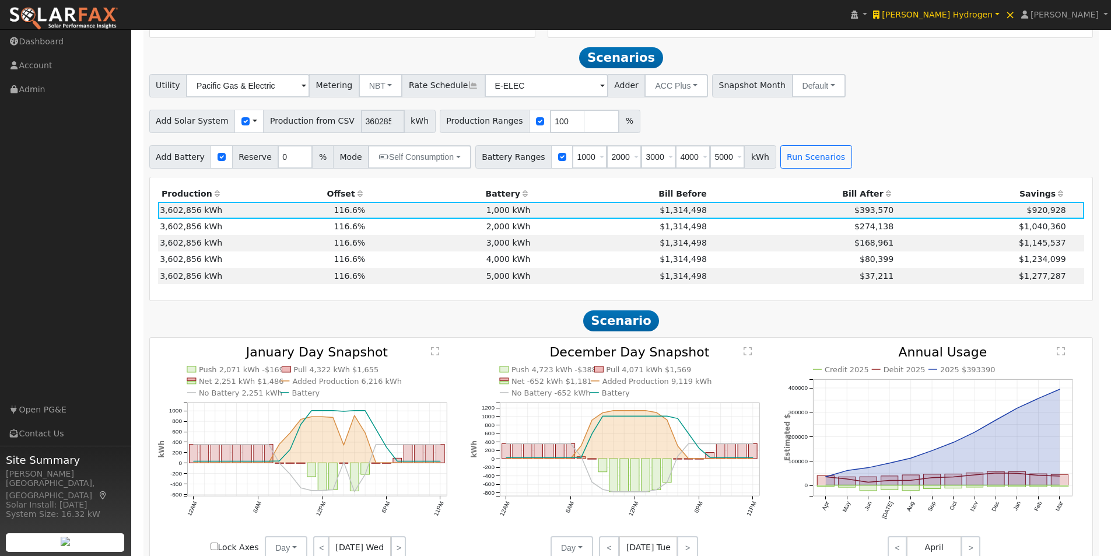
scroll to position [501, 0]
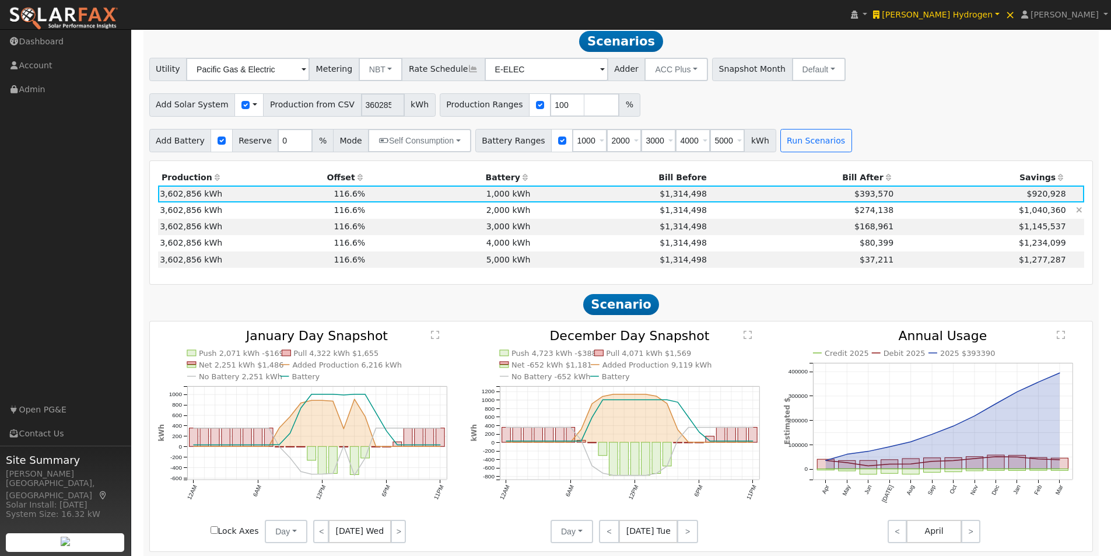
click at [503, 212] on td "2,000 kWh" at bounding box center [449, 210] width 165 height 16
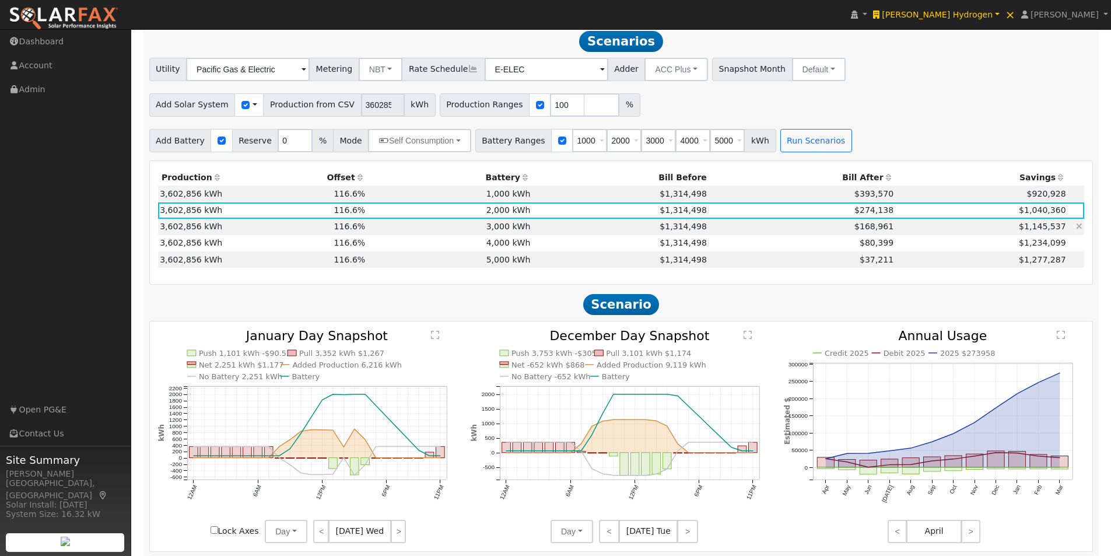
click at [493, 229] on td "3,000 kWh" at bounding box center [449, 227] width 165 height 16
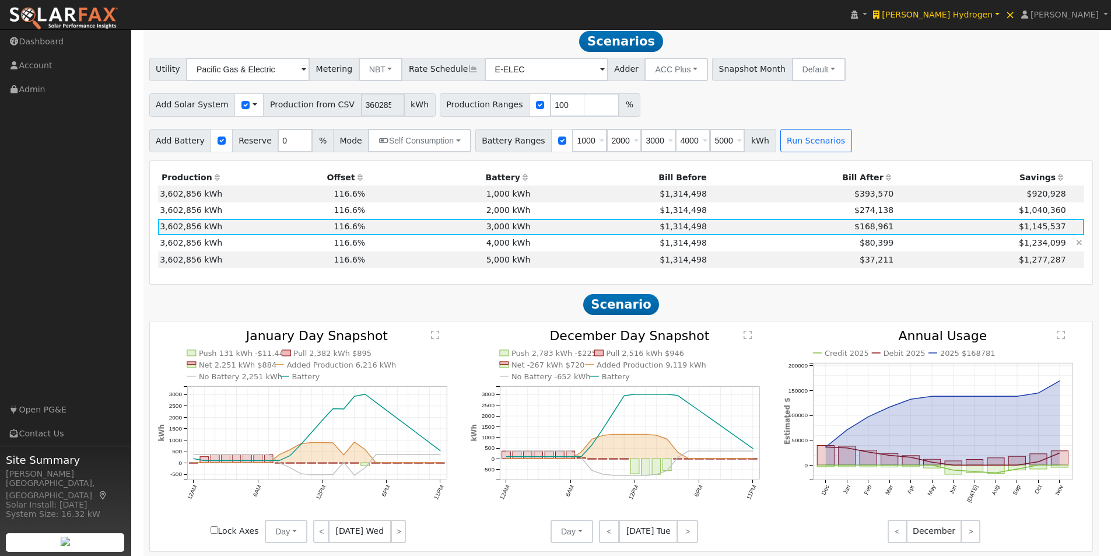
click at [500, 244] on td "4,000 kWh" at bounding box center [449, 243] width 165 height 16
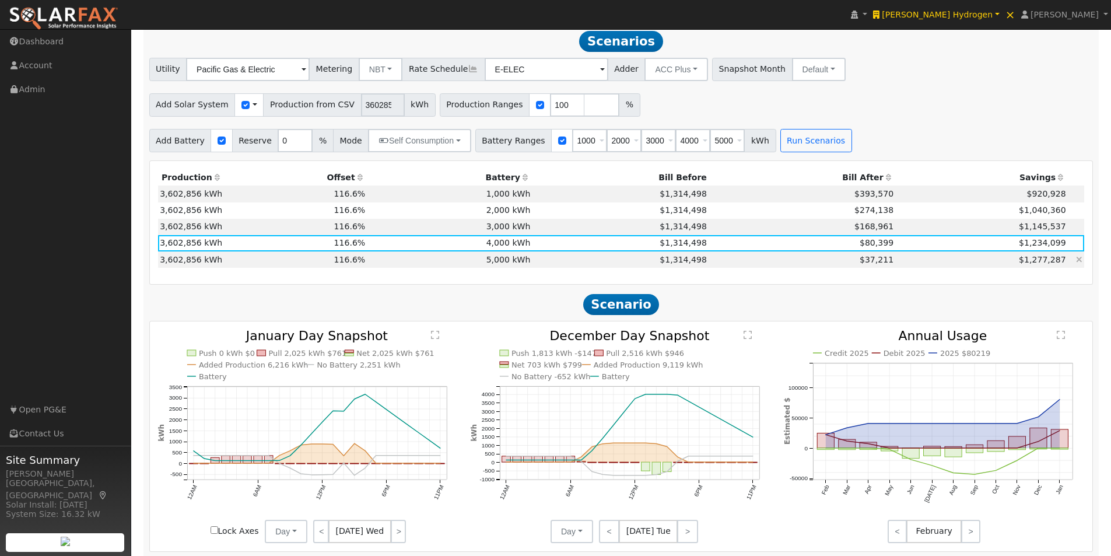
click at [500, 264] on td "5,000 kWh" at bounding box center [449, 259] width 165 height 16
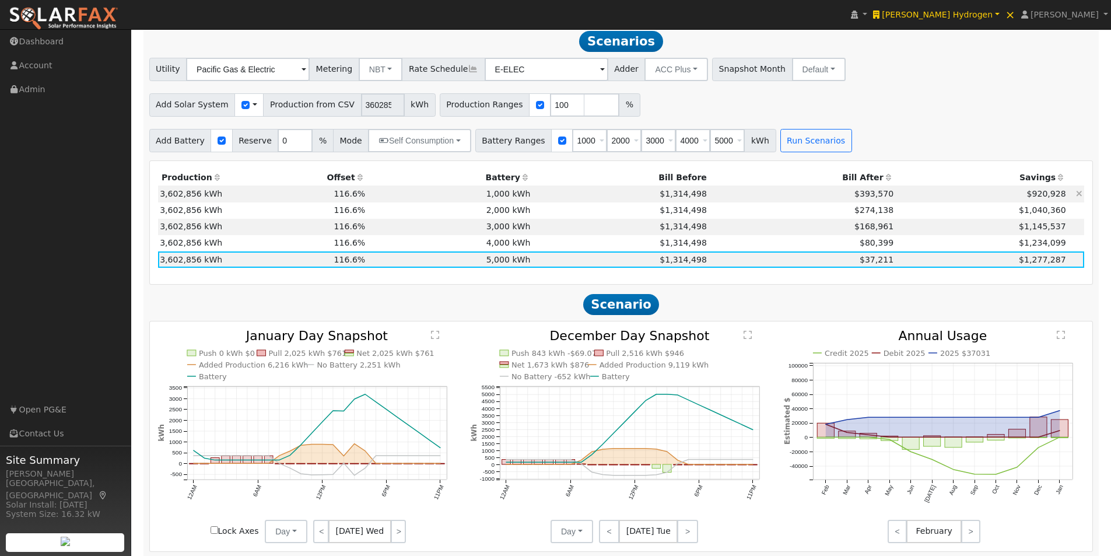
click at [492, 199] on td "1,000 kWh" at bounding box center [449, 193] width 165 height 16
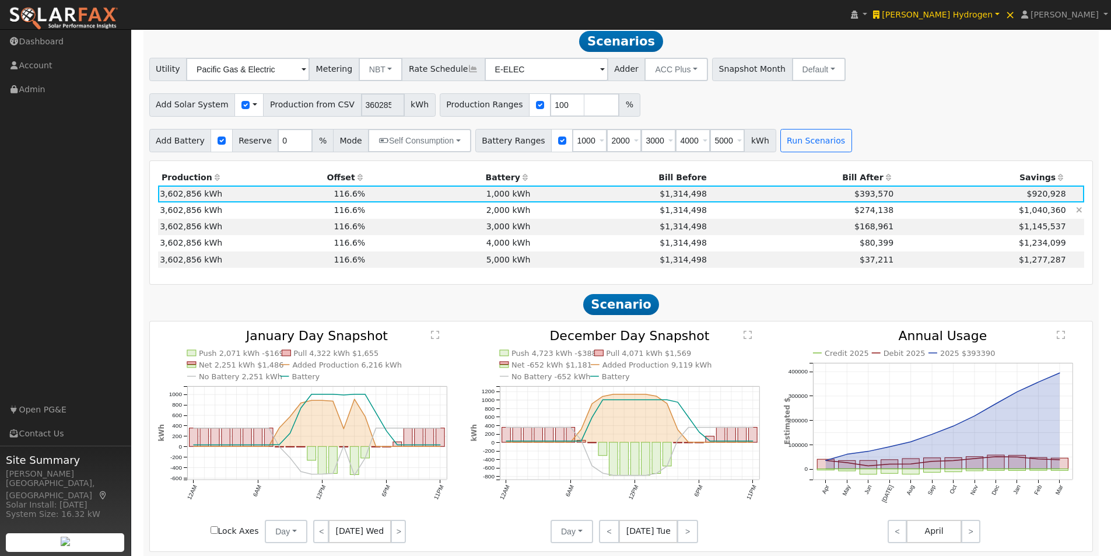
click at [494, 215] on td "2,000 kWh" at bounding box center [449, 210] width 165 height 16
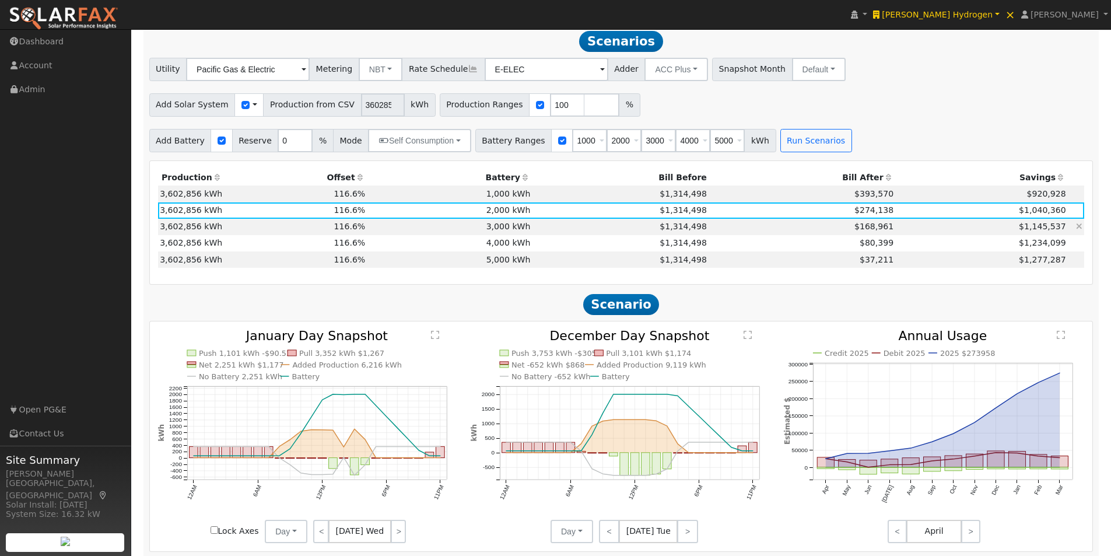
click at [500, 229] on td "3,000 kWh" at bounding box center [449, 227] width 165 height 16
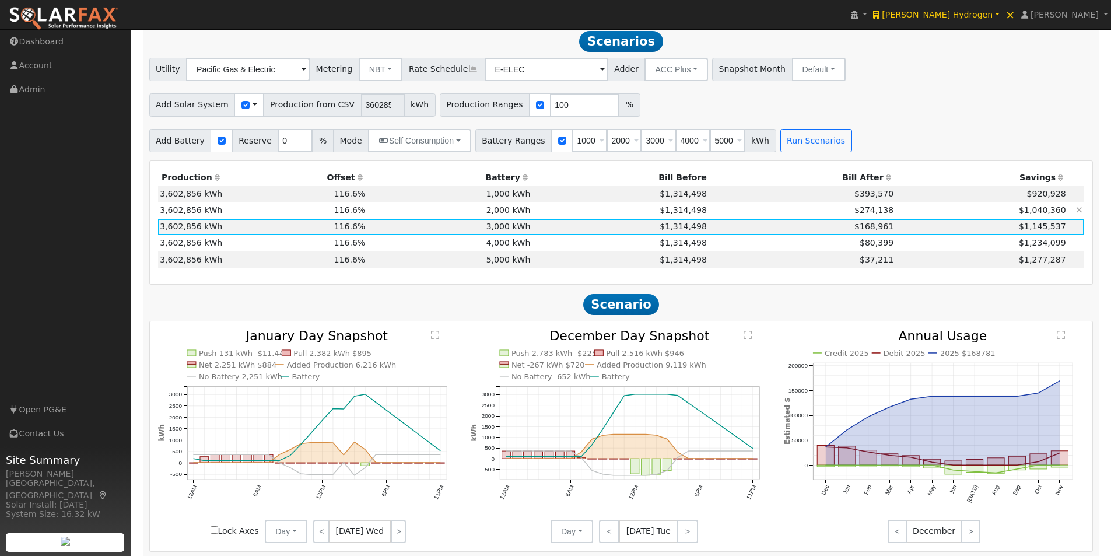
click at [505, 212] on td "2,000 kWh" at bounding box center [449, 210] width 165 height 16
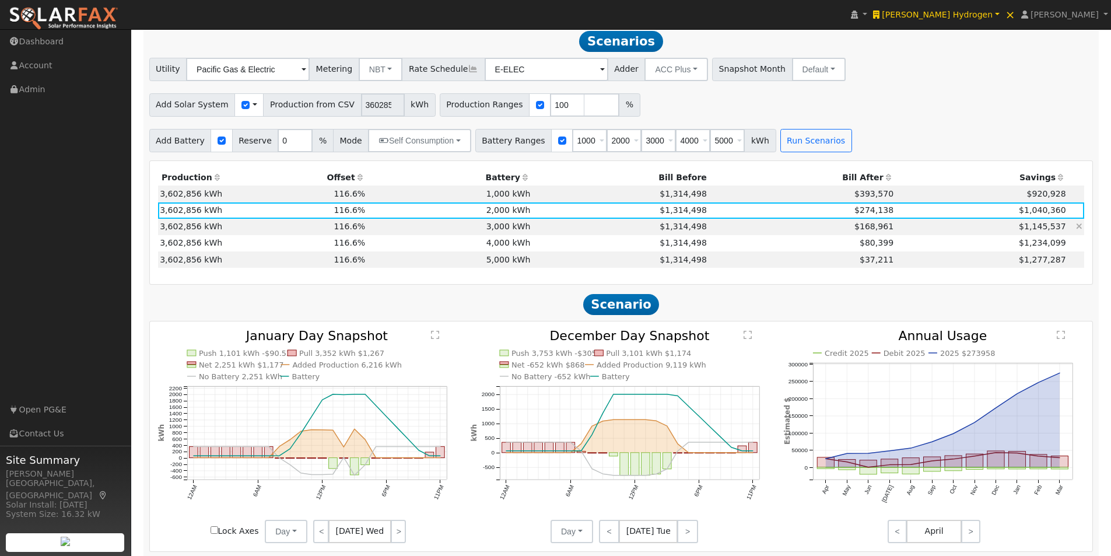
click at [506, 230] on td "3,000 kWh" at bounding box center [449, 227] width 165 height 16
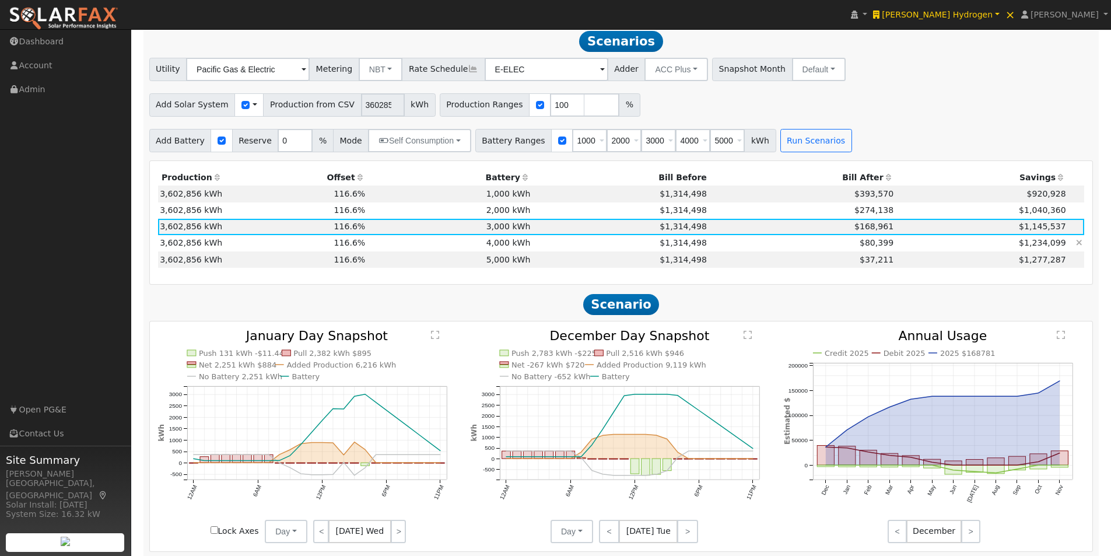
click at [511, 247] on td "4,000 kWh" at bounding box center [449, 243] width 165 height 16
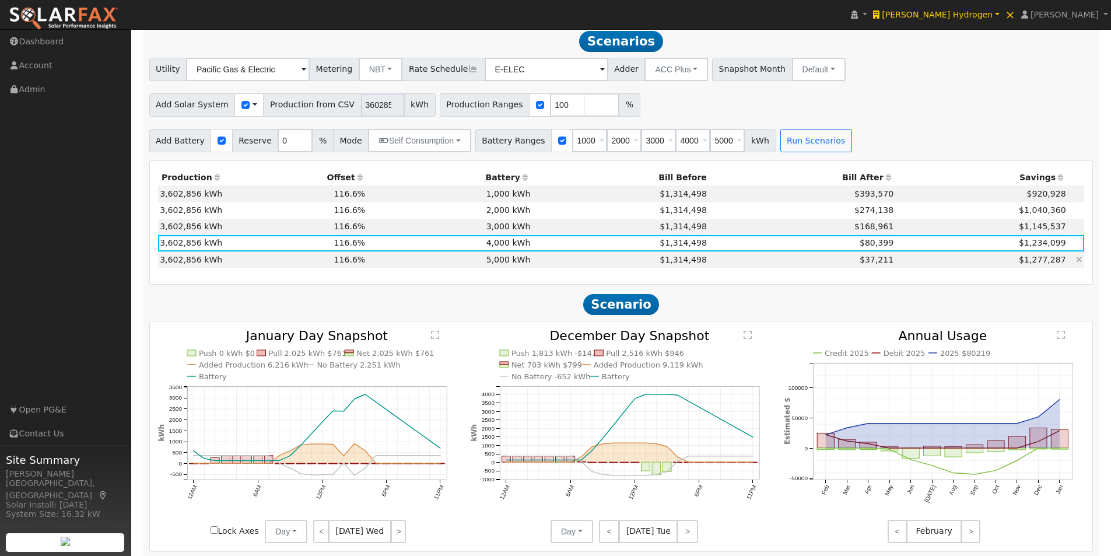
click at [512, 261] on td "5,000 kWh" at bounding box center [449, 259] width 165 height 16
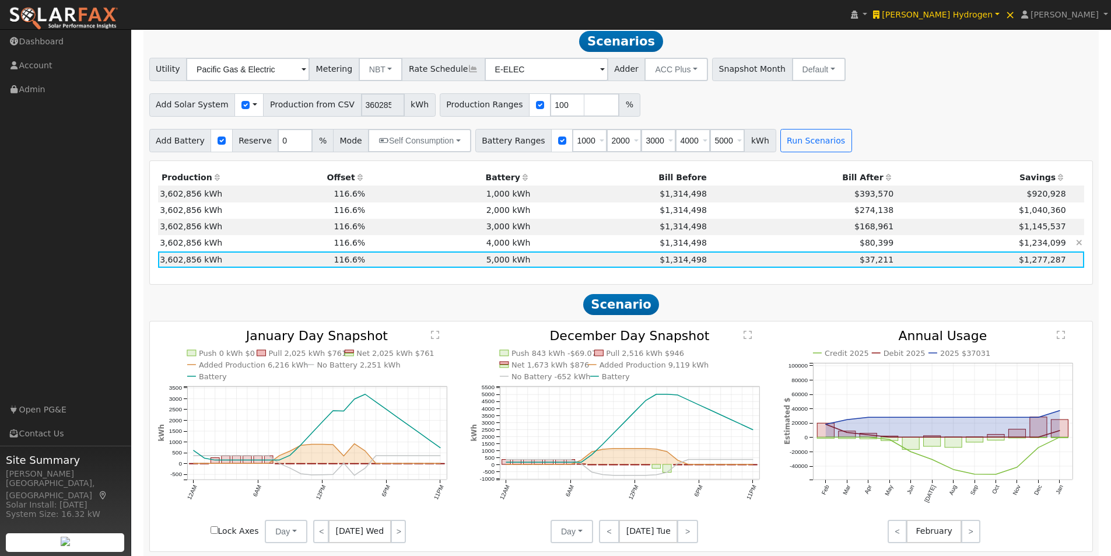
click at [515, 246] on td "4,000 kWh" at bounding box center [449, 243] width 165 height 16
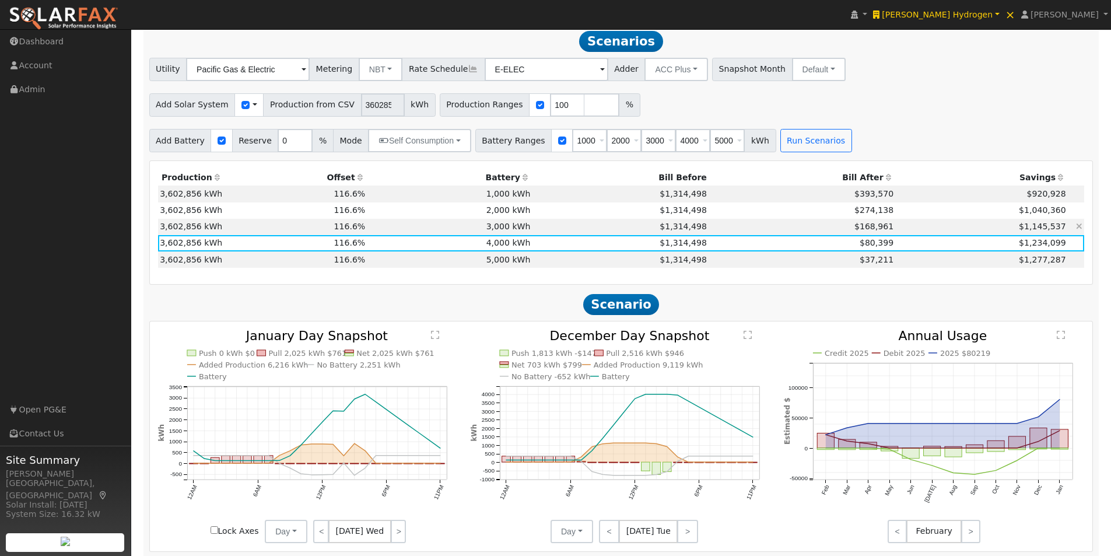
click at [516, 229] on td "3,000 kWh" at bounding box center [449, 227] width 165 height 16
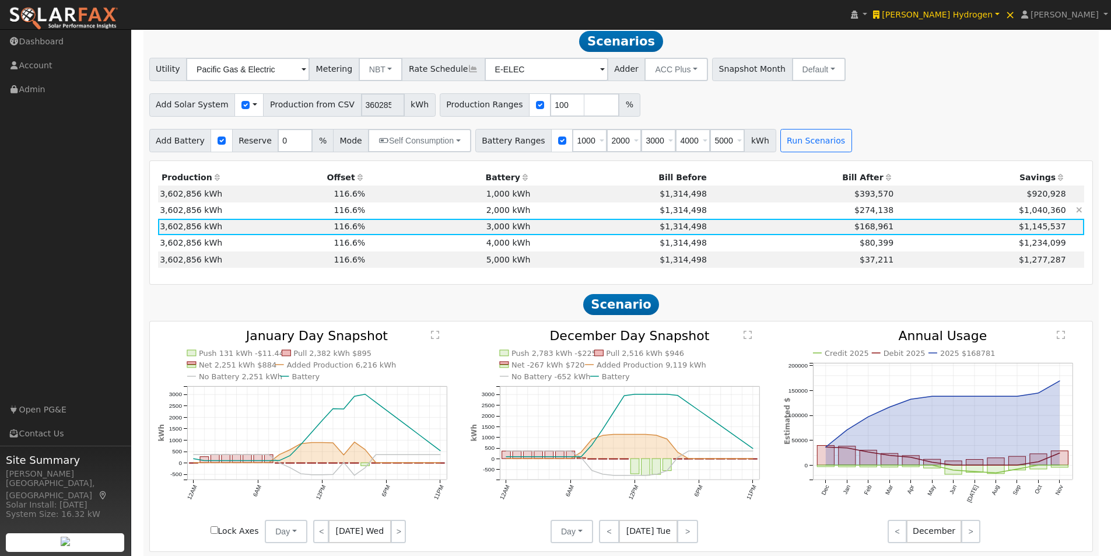
click at [514, 215] on td "2,000 kWh" at bounding box center [449, 210] width 165 height 16
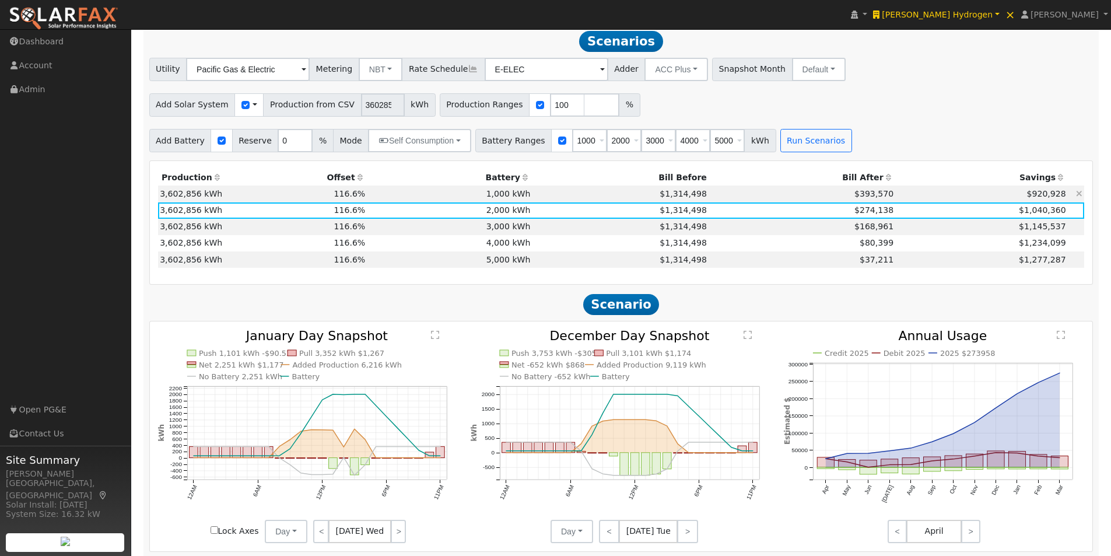
click at [514, 193] on td "1,000 kWh" at bounding box center [449, 193] width 165 height 16
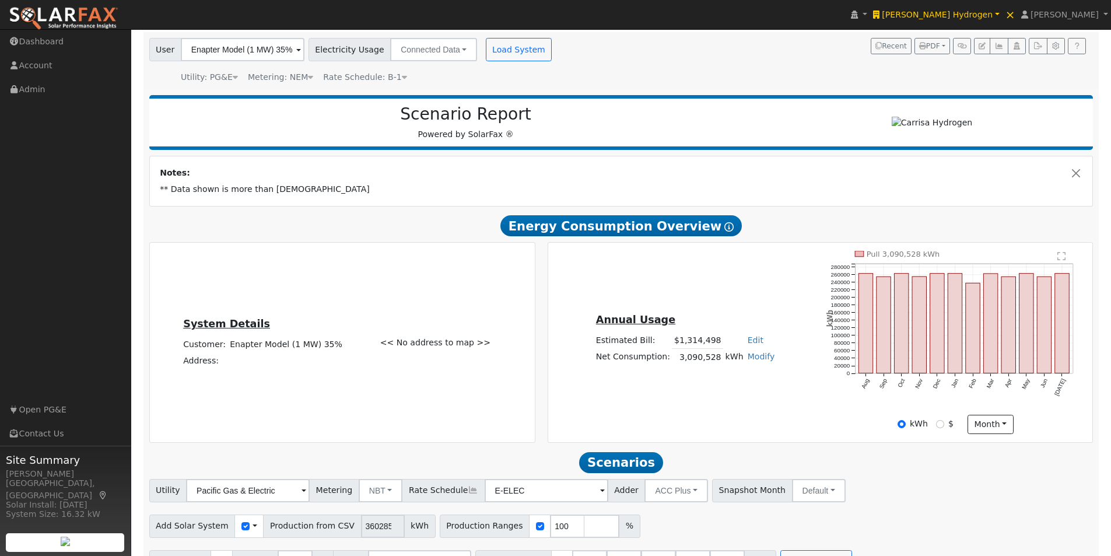
scroll to position [0, 0]
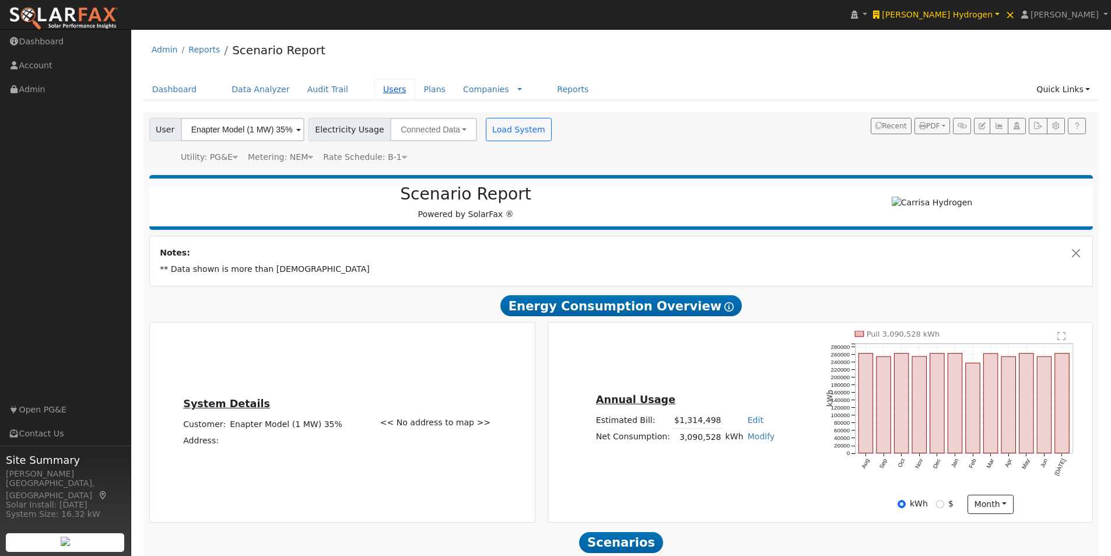
click at [374, 87] on link "Users" at bounding box center [394, 90] width 41 height 22
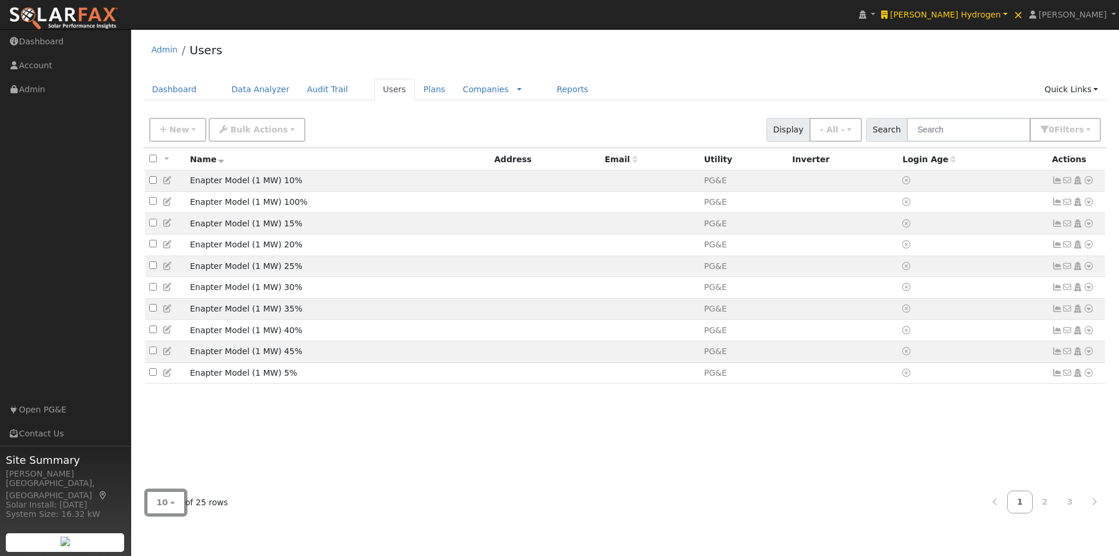
click at [168, 504] on button "10" at bounding box center [165, 502] width 39 height 24
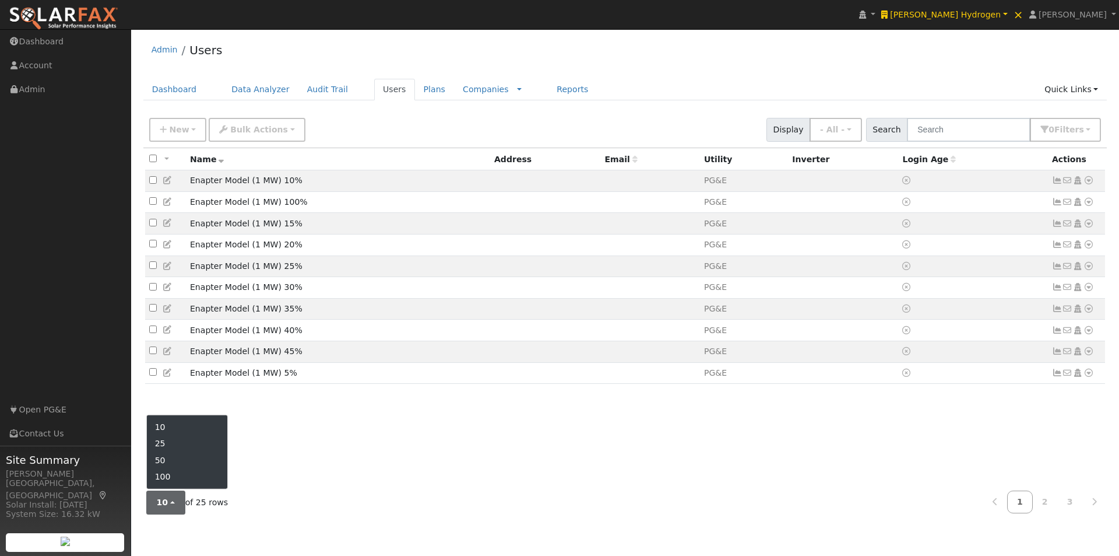
drag, startPoint x: 172, startPoint y: 463, endPoint x: 359, endPoint y: 377, distance: 206.1
click at [190, 454] on link "50" at bounding box center [187, 460] width 81 height 16
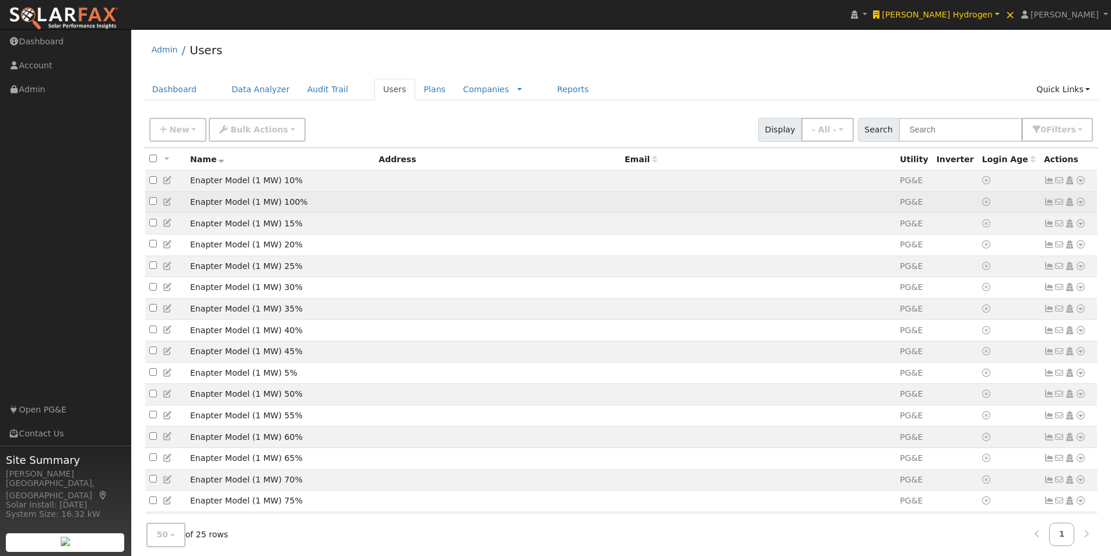
click at [1048, 203] on icon at bounding box center [1048, 202] width 10 height 8
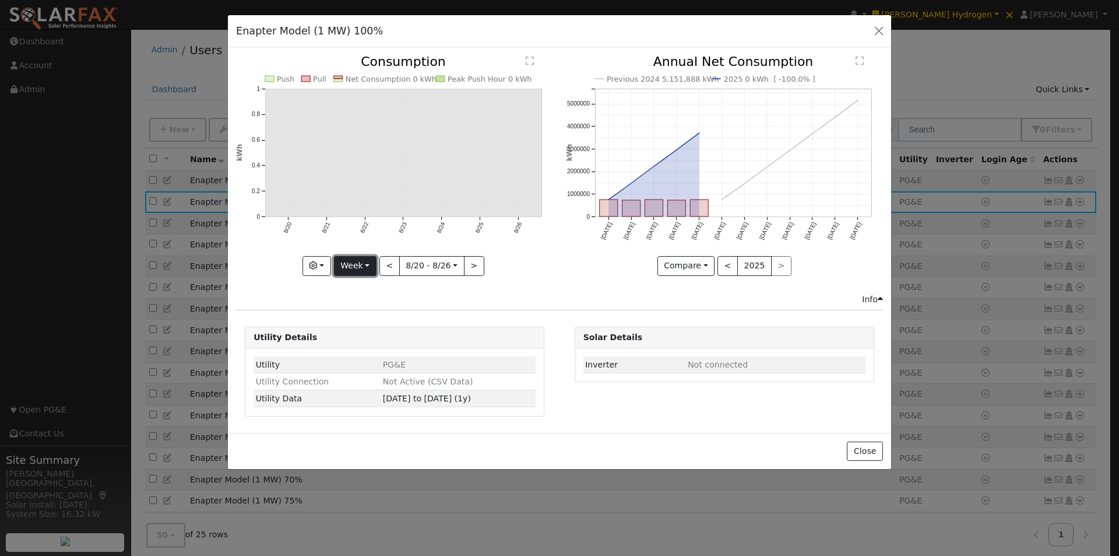
click at [348, 261] on button "Week" at bounding box center [355, 266] width 43 height 20
click at [361, 336] on link "Year" at bounding box center [375, 339] width 81 height 16
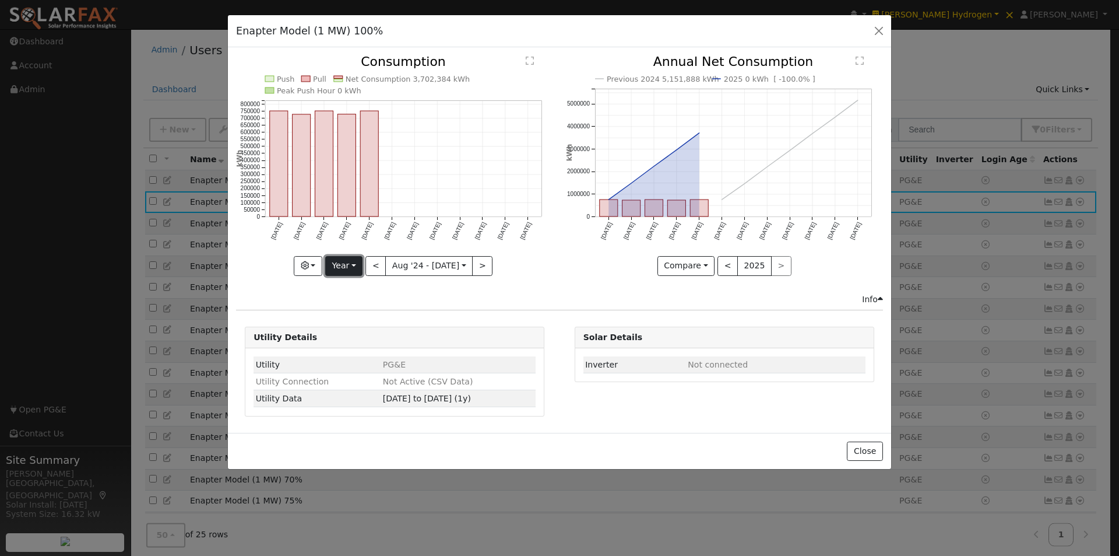
click at [358, 266] on button "Year" at bounding box center [343, 266] width 37 height 20
click at [378, 264] on button "<" at bounding box center [376, 266] width 20 height 20
type input "[DATE]"
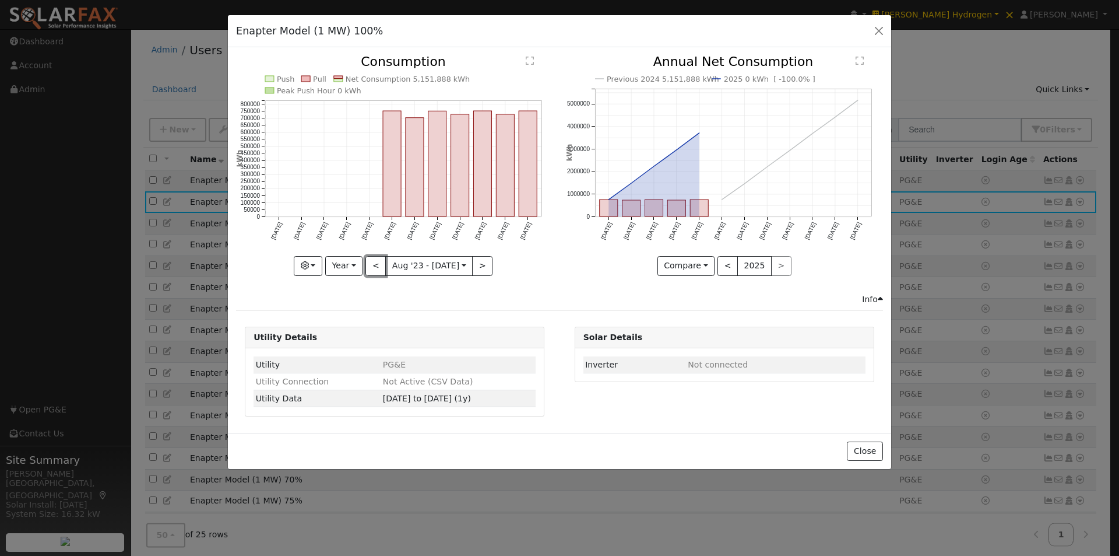
click at [366, 256] on button "<" at bounding box center [376, 266] width 20 height 20
type input "[DATE]"
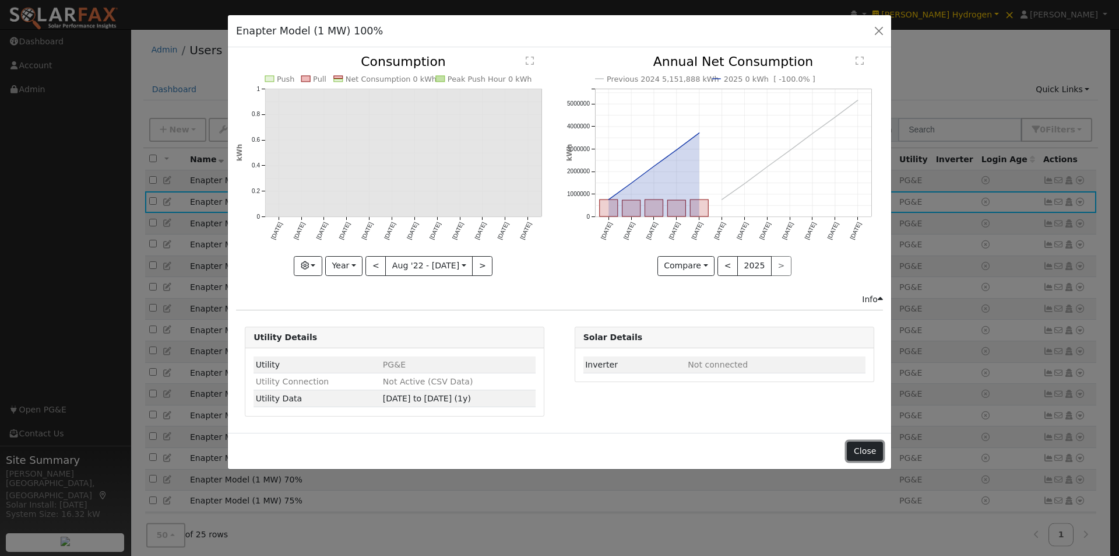
click at [858, 451] on button "Close" at bounding box center [865, 451] width 36 height 20
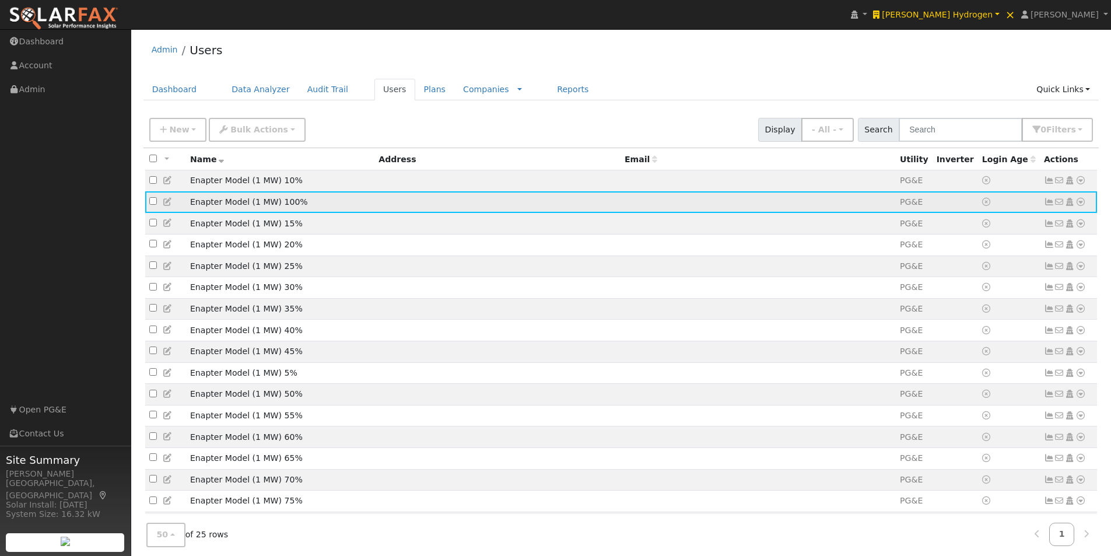
click at [1045, 201] on icon at bounding box center [1048, 202] width 10 height 8
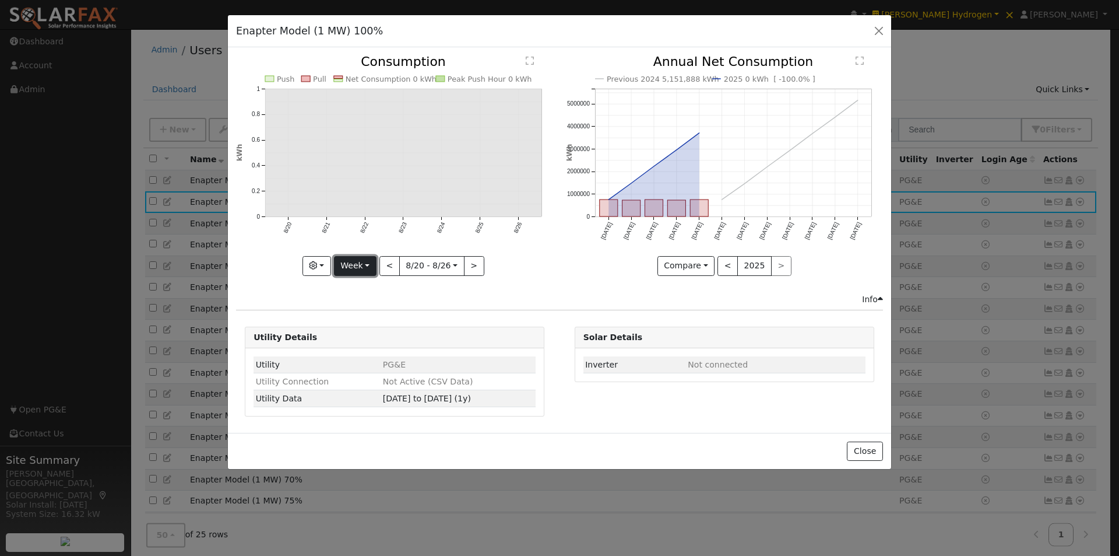
click at [357, 269] on button "Week" at bounding box center [355, 266] width 43 height 20
drag, startPoint x: 360, startPoint y: 355, endPoint x: 373, endPoint y: 341, distance: 18.6
click at [361, 355] on link "Custom" at bounding box center [375, 355] width 81 height 16
select select "7"
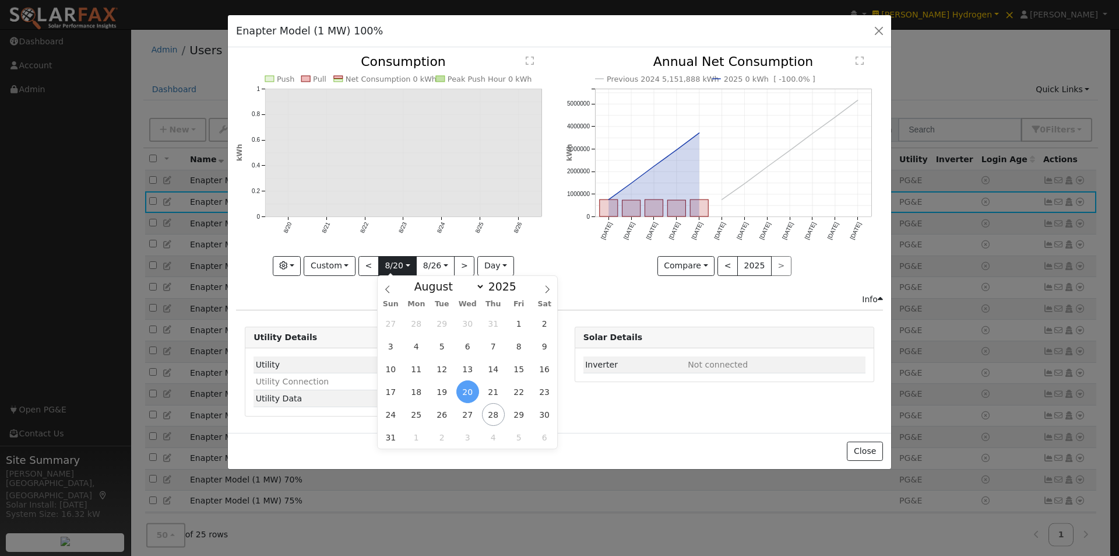
click at [410, 257] on input "[DATE]" at bounding box center [397, 265] width 37 height 19
click at [344, 265] on button "Custom" at bounding box center [330, 266] width 52 height 20
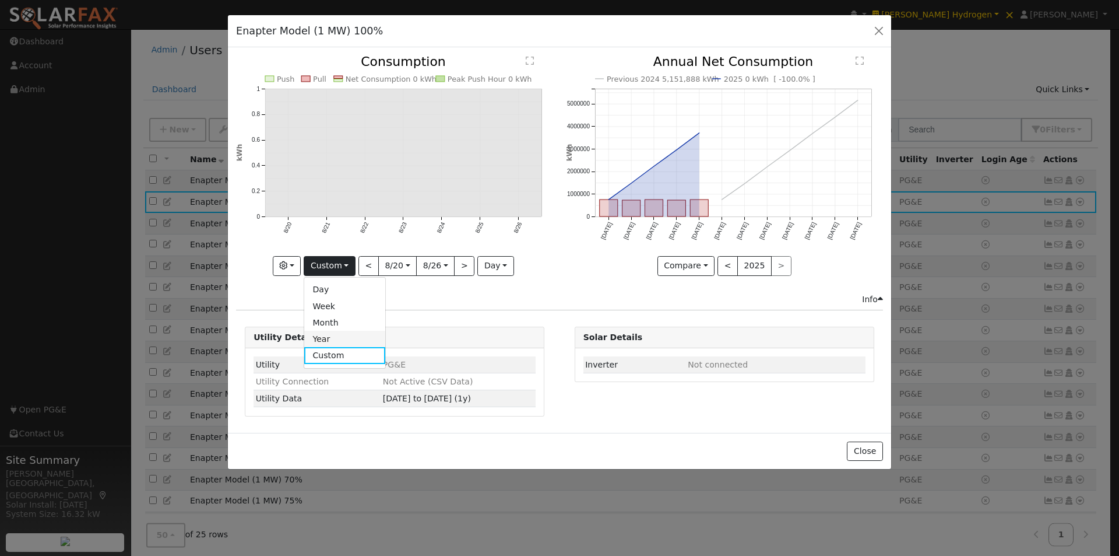
click at [329, 339] on link "Year" at bounding box center [344, 339] width 81 height 16
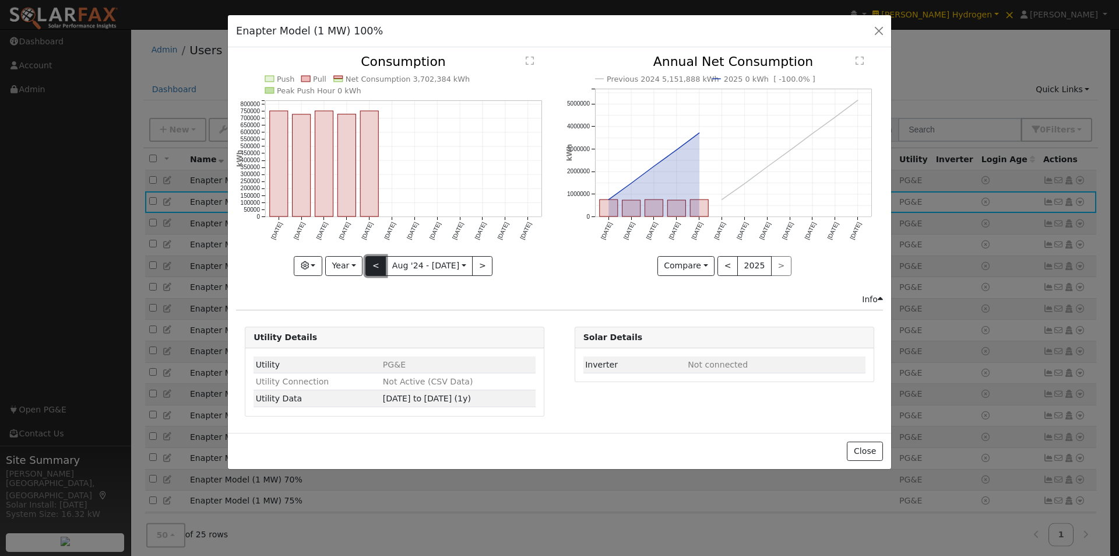
click at [375, 263] on button "<" at bounding box center [376, 266] width 20 height 20
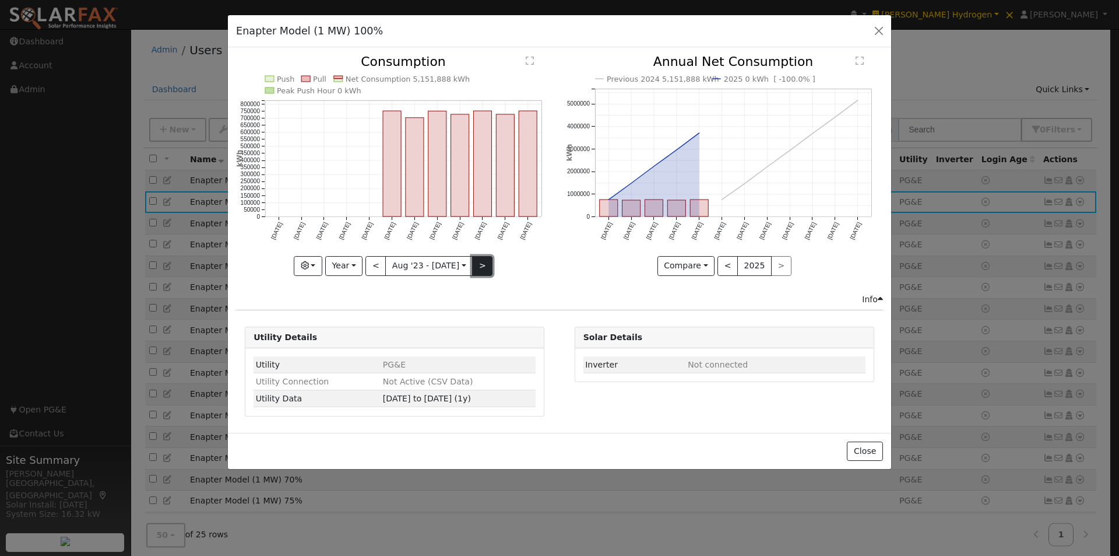
click at [479, 261] on button ">" at bounding box center [482, 266] width 20 height 20
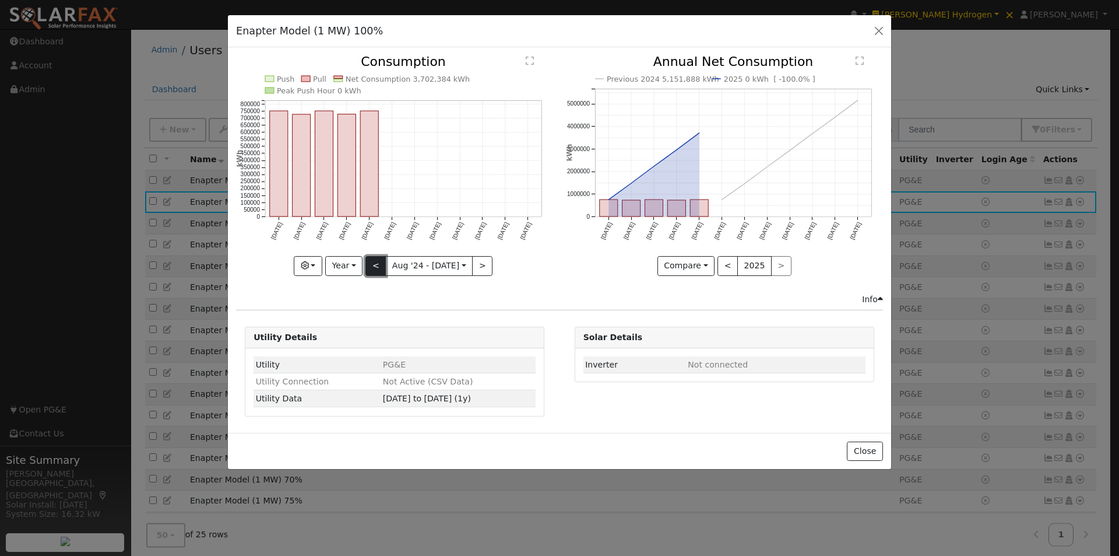
click at [383, 263] on button "<" at bounding box center [376, 266] width 20 height 20
type input "[DATE]"
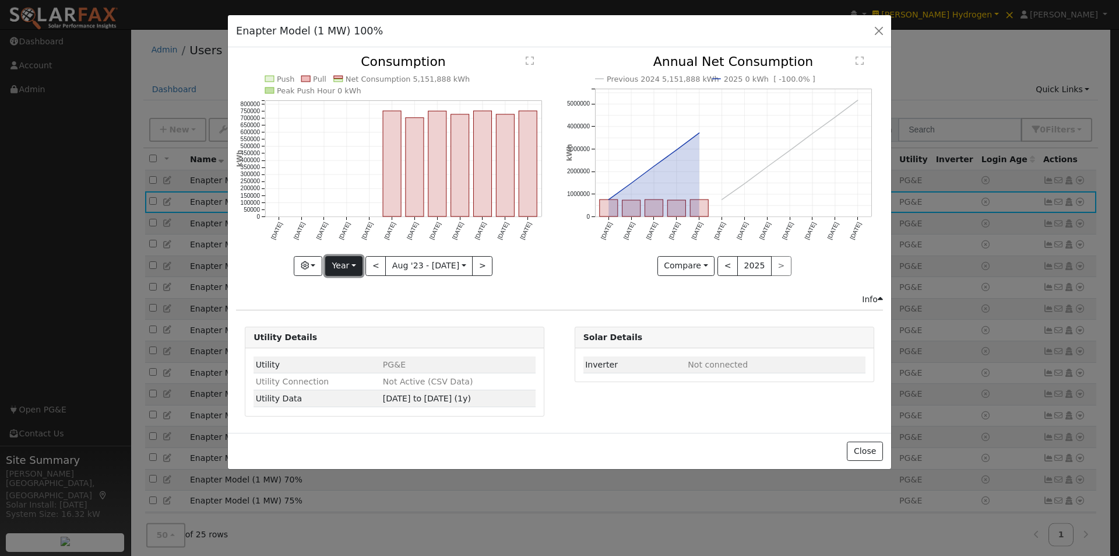
click at [341, 266] on button "Year" at bounding box center [343, 266] width 37 height 20
drag, startPoint x: 356, startPoint y: 356, endPoint x: 420, endPoint y: 284, distance: 95.8
click at [360, 353] on link "Custom" at bounding box center [366, 355] width 81 height 16
click at [403, 262] on input "2023-08-01" at bounding box center [392, 265] width 37 height 19
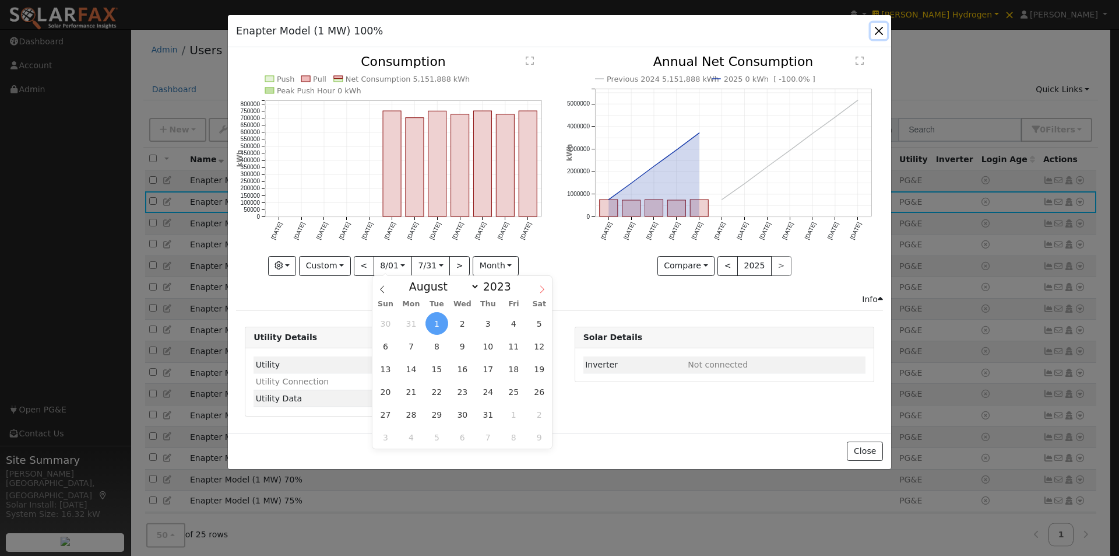
click at [547, 282] on span at bounding box center [542, 286] width 20 height 20
click at [544, 284] on span at bounding box center [542, 286] width 20 height 20
select select "11"
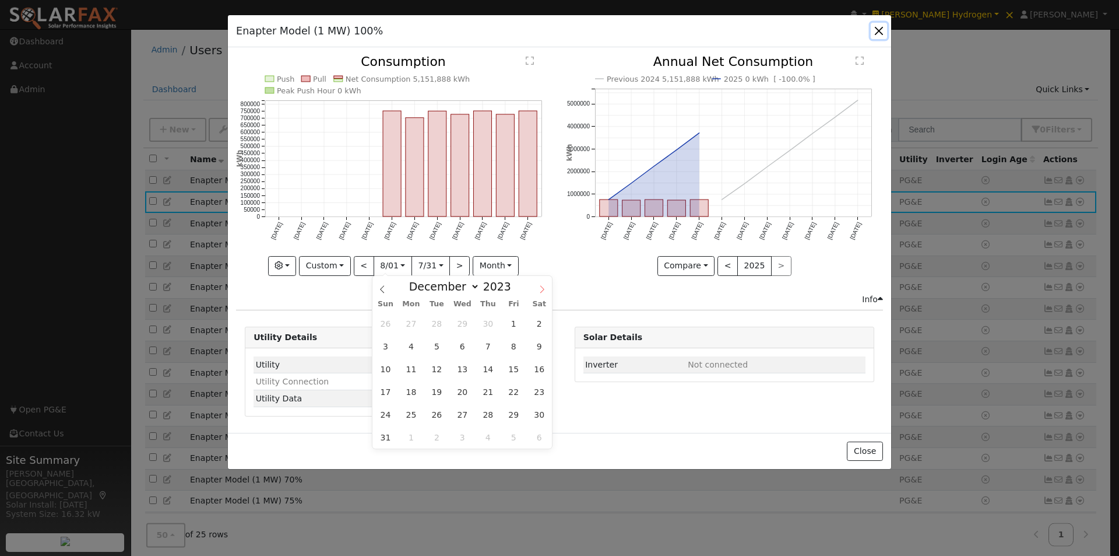
click at [544, 286] on icon at bounding box center [542, 289] width 8 height 8
type input "2024"
click at [544, 286] on icon at bounding box center [542, 289] width 8 height 8
click at [381, 286] on icon at bounding box center [382, 289] width 8 height 8
select select "0"
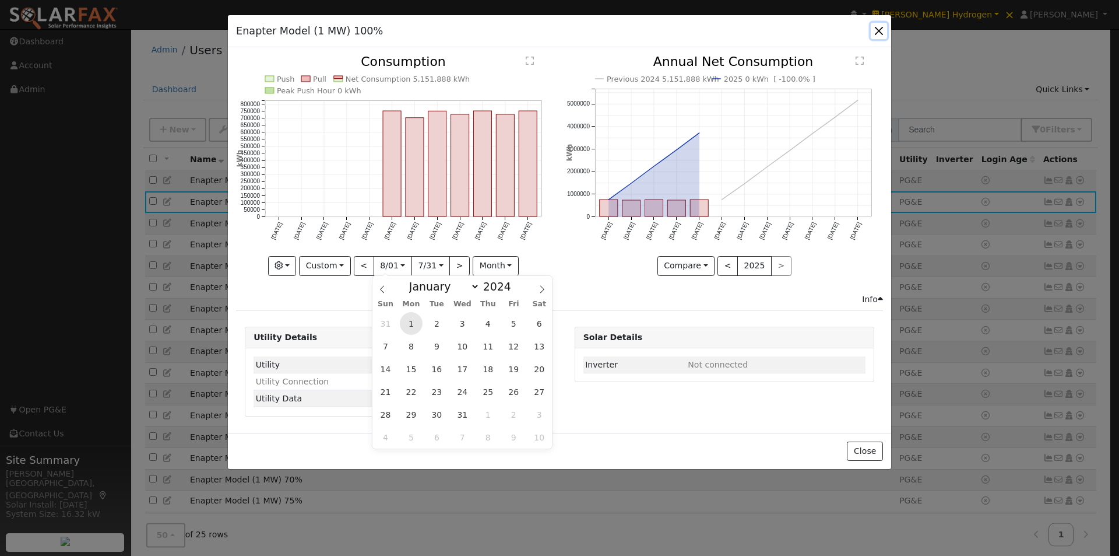
click at [410, 319] on span "1" at bounding box center [411, 323] width 23 height 23
type input "2024-01-01"
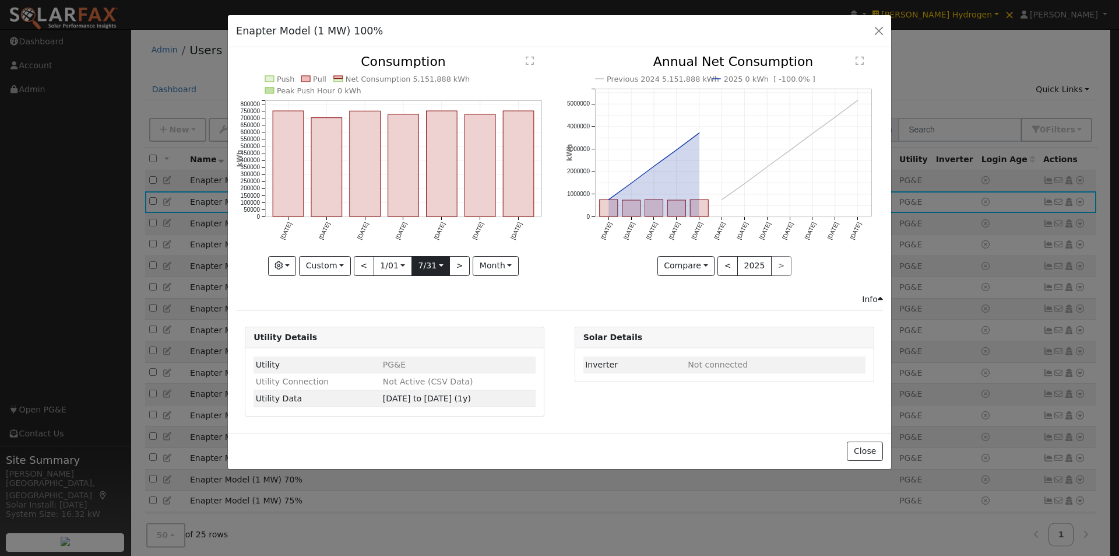
click at [442, 261] on input "2024-07-31" at bounding box center [430, 265] width 37 height 19
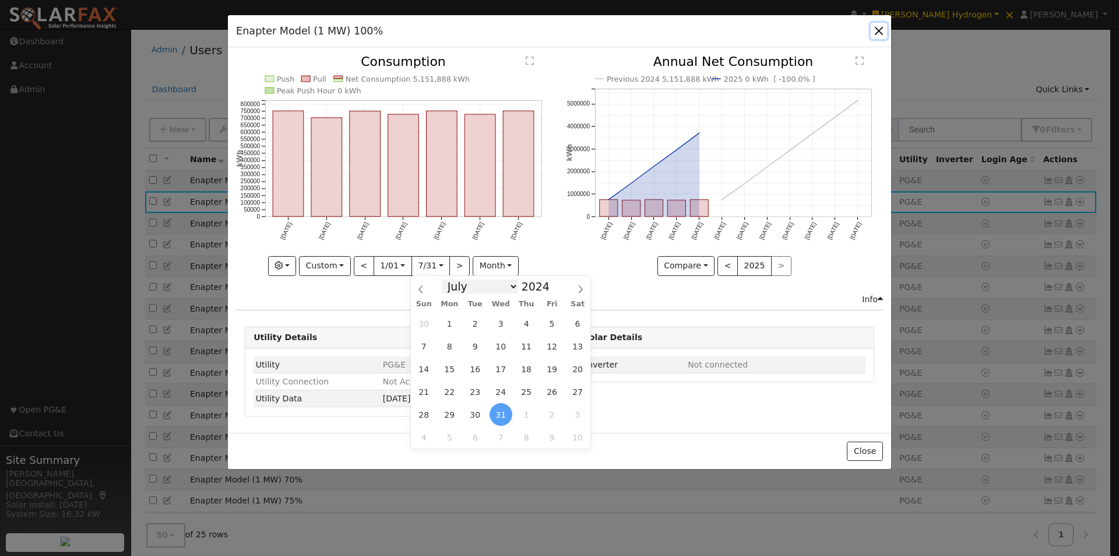
drag, startPoint x: 509, startPoint y: 286, endPoint x: 506, endPoint y: 295, distance: 10.0
click at [509, 286] on select "January February March April May June July August September October November De…" at bounding box center [480, 286] width 76 height 14
select select "11"
click at [451, 279] on select "January February March April May June July August September October November De…" at bounding box center [480, 286] width 76 height 14
drag, startPoint x: 472, startPoint y: 412, endPoint x: 530, endPoint y: 342, distance: 91.1
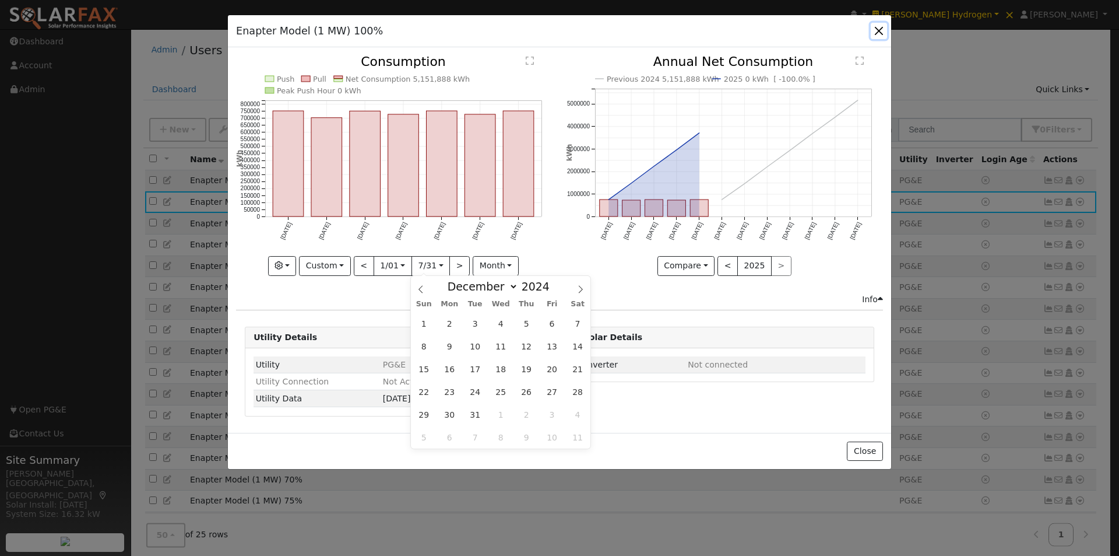
click at [474, 412] on span "31" at bounding box center [475, 414] width 23 height 23
type input "2024-12-31"
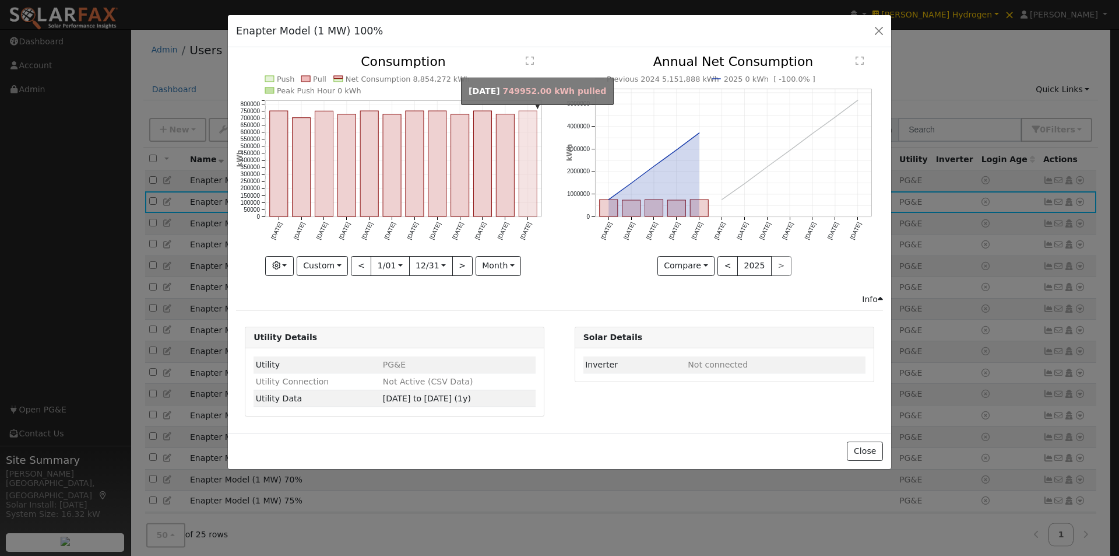
click at [533, 189] on rect "onclick=""" at bounding box center [528, 164] width 18 height 106
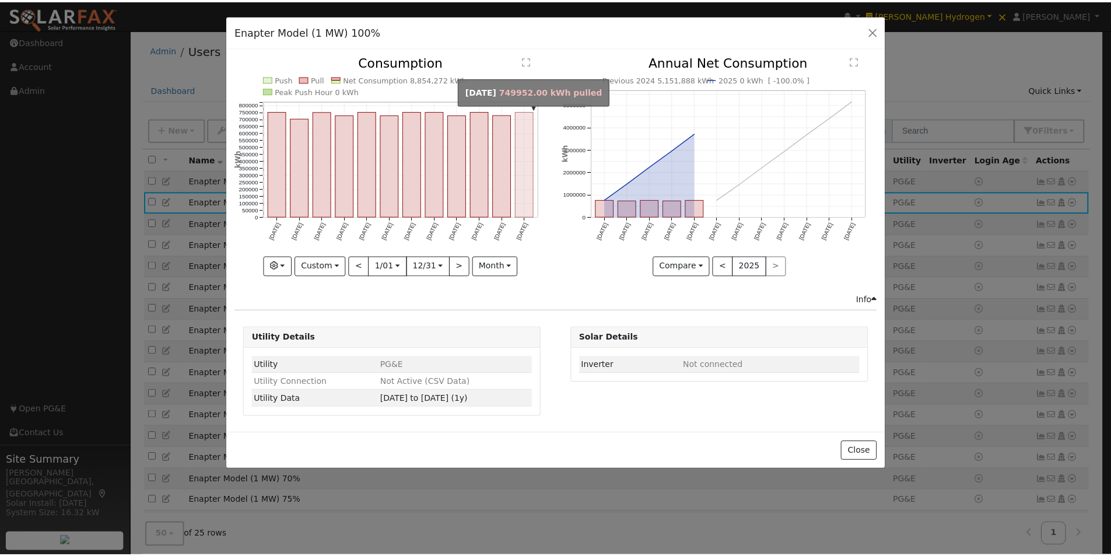
scroll to position [0, 0]
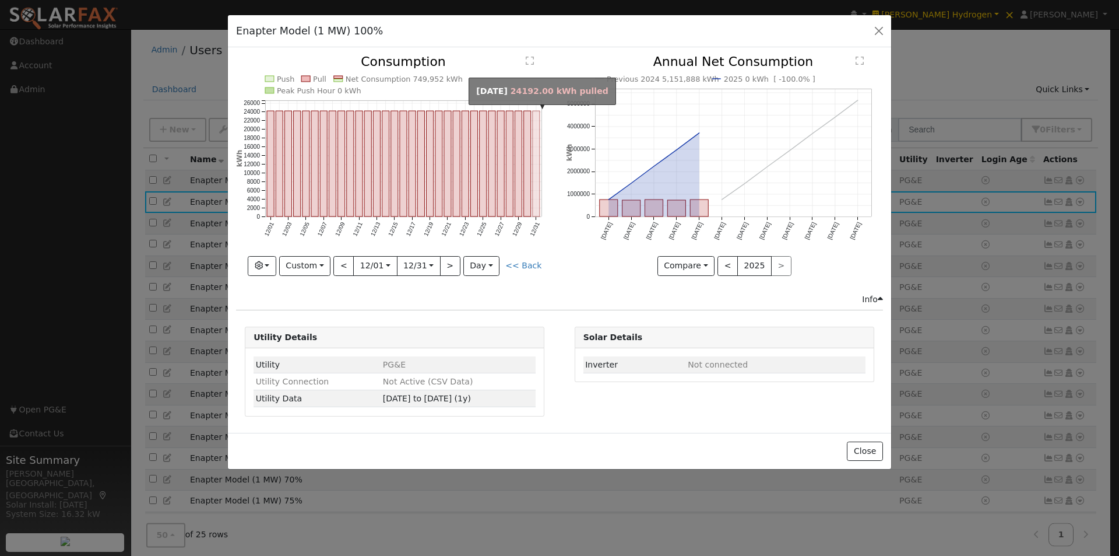
click at [537, 198] on rect "onclick=""" at bounding box center [536, 164] width 7 height 106
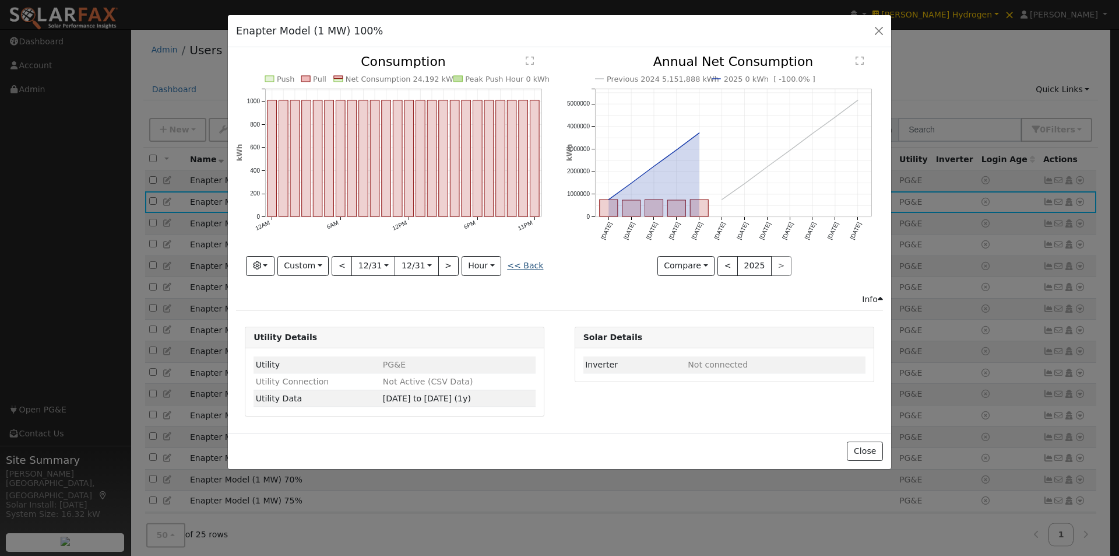
click at [525, 262] on link "<< Back" at bounding box center [525, 265] width 36 height 9
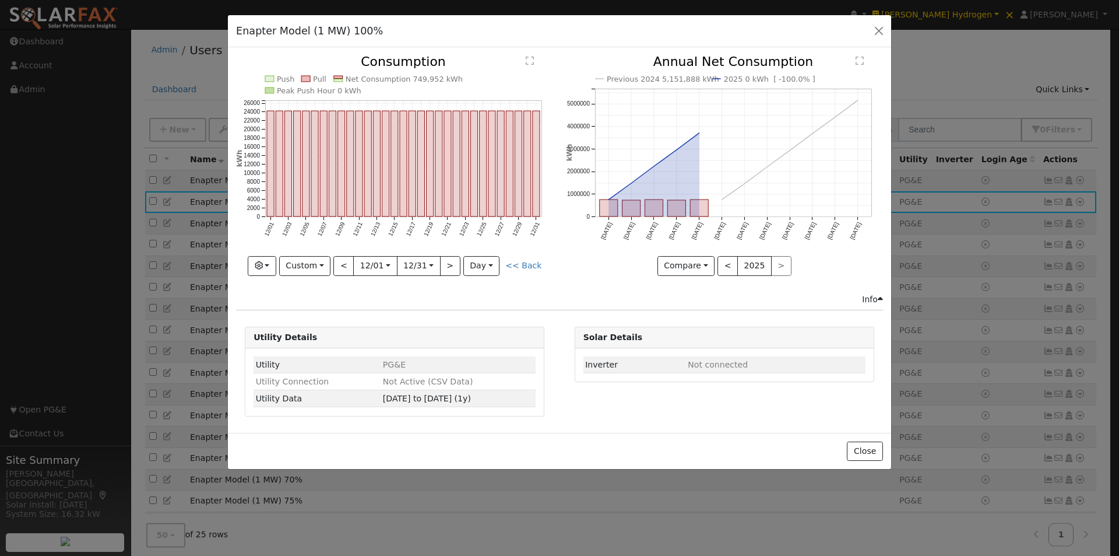
click at [527, 266] on link "<< Back" at bounding box center [523, 265] width 36 height 9
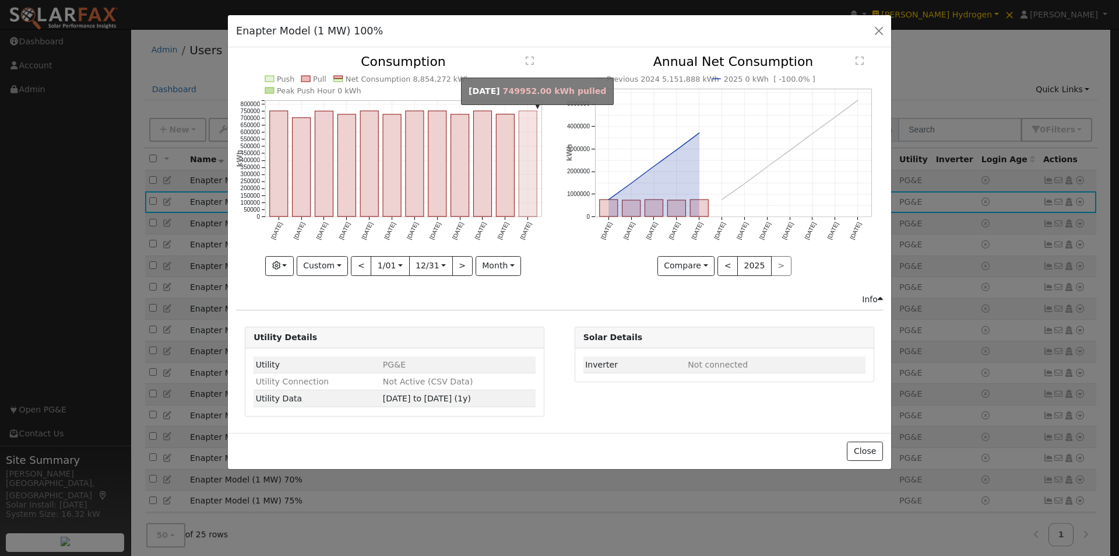
click at [523, 194] on rect "onclick=""" at bounding box center [528, 164] width 18 height 106
type input "2024-12-01"
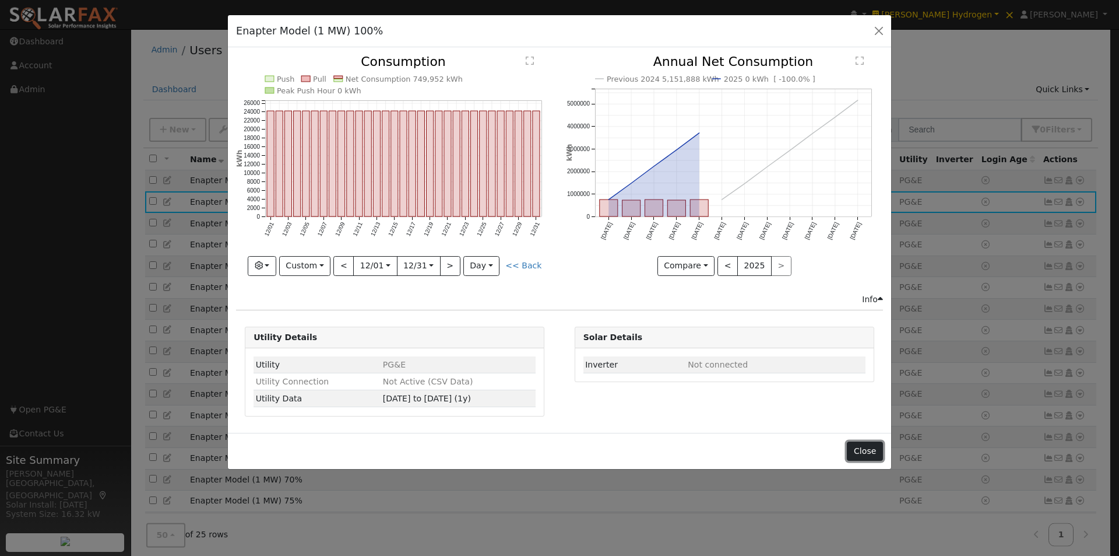
click at [866, 449] on button "Close" at bounding box center [865, 451] width 36 height 20
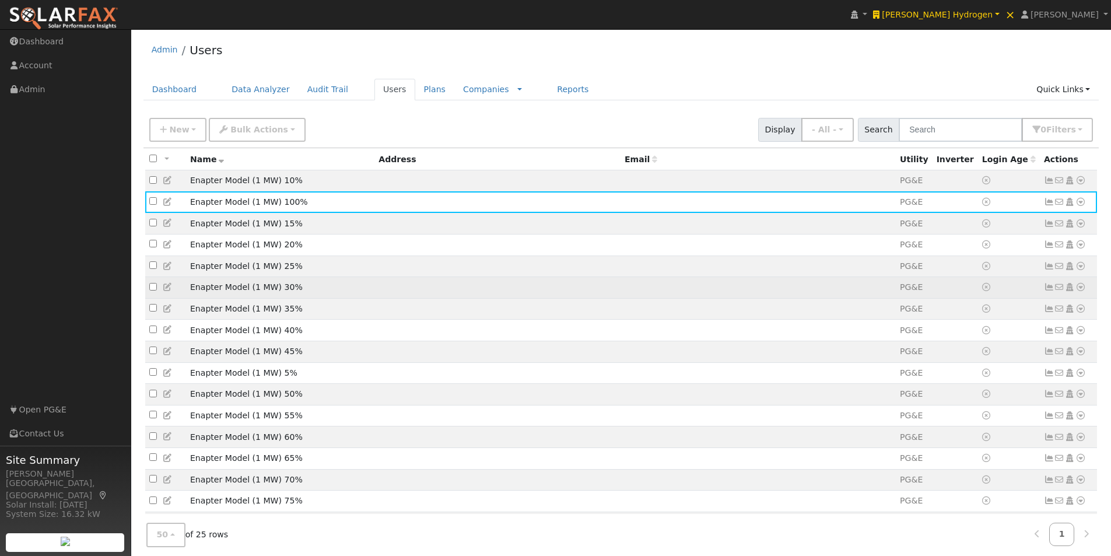
click at [348, 289] on td "Enapter Model (1 MW) 30%" at bounding box center [280, 288] width 188 height 22
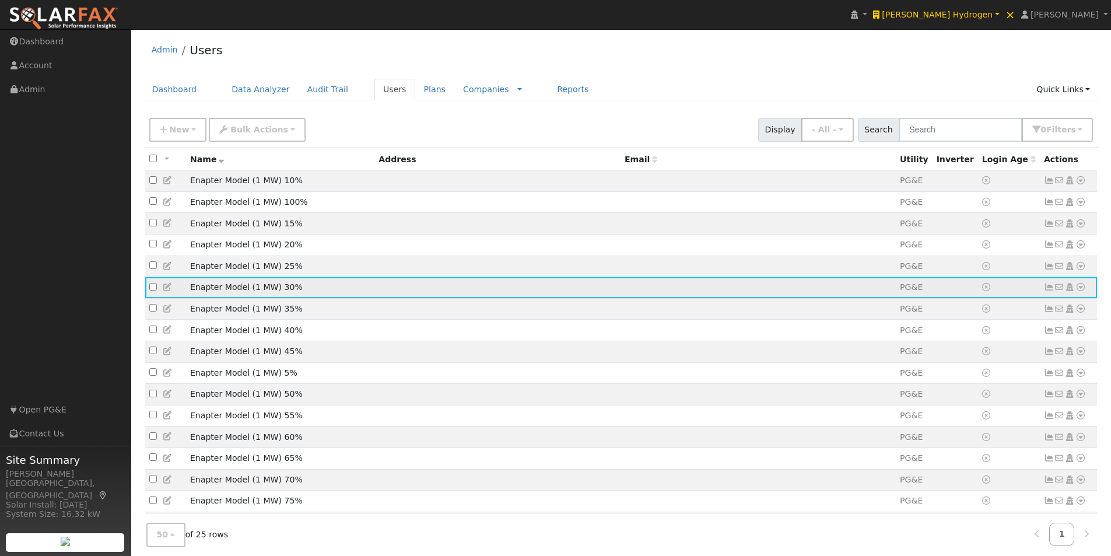
click at [1081, 291] on icon at bounding box center [1080, 287] width 10 height 8
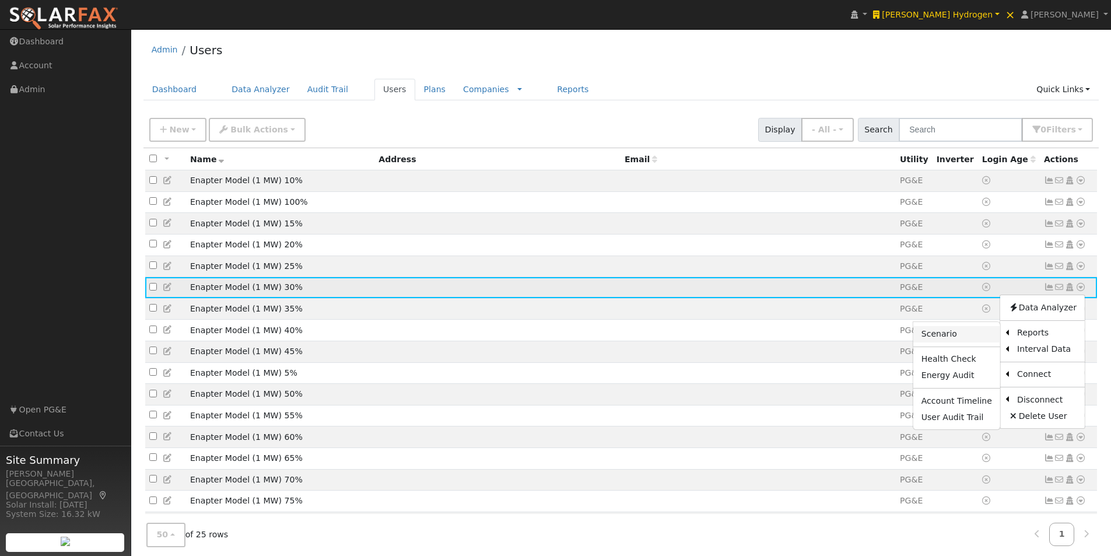
click at [940, 337] on link "Scenario" at bounding box center [956, 334] width 87 height 16
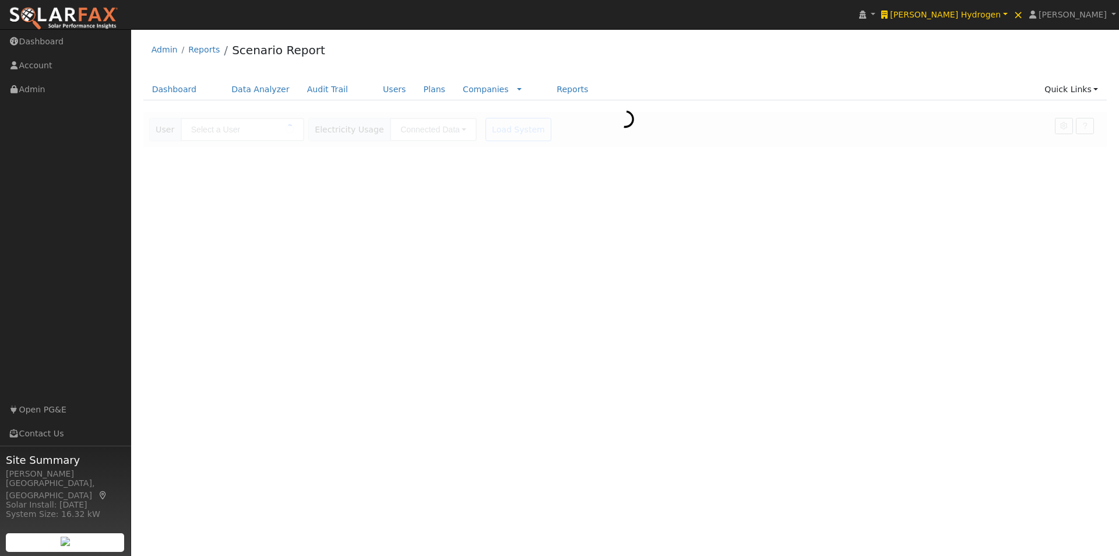
type input "Enapter Model (1 MW) 30%"
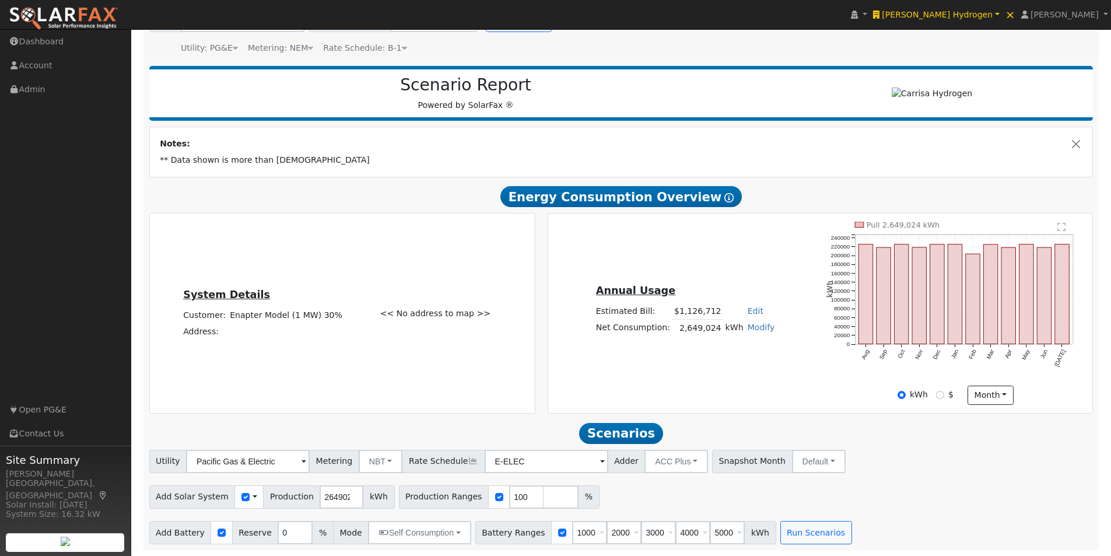
scroll to position [114, 0]
click at [252, 497] on span at bounding box center [254, 496] width 5 height 12
click at [256, 515] on link "Use CSV Data" at bounding box center [284, 517] width 81 height 16
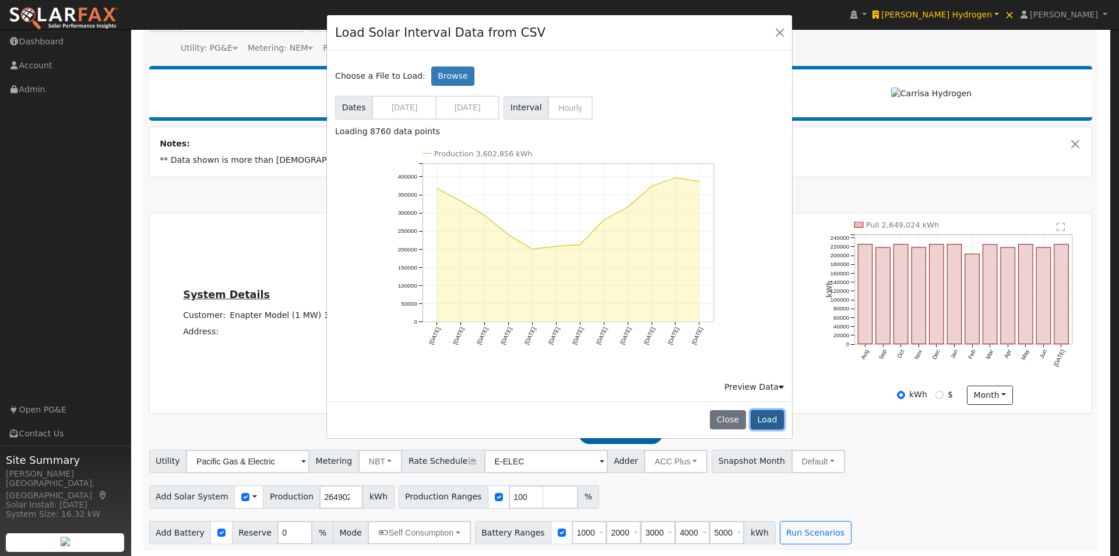
click at [765, 416] on button "Load" at bounding box center [767, 420] width 33 height 20
type input "3602856"
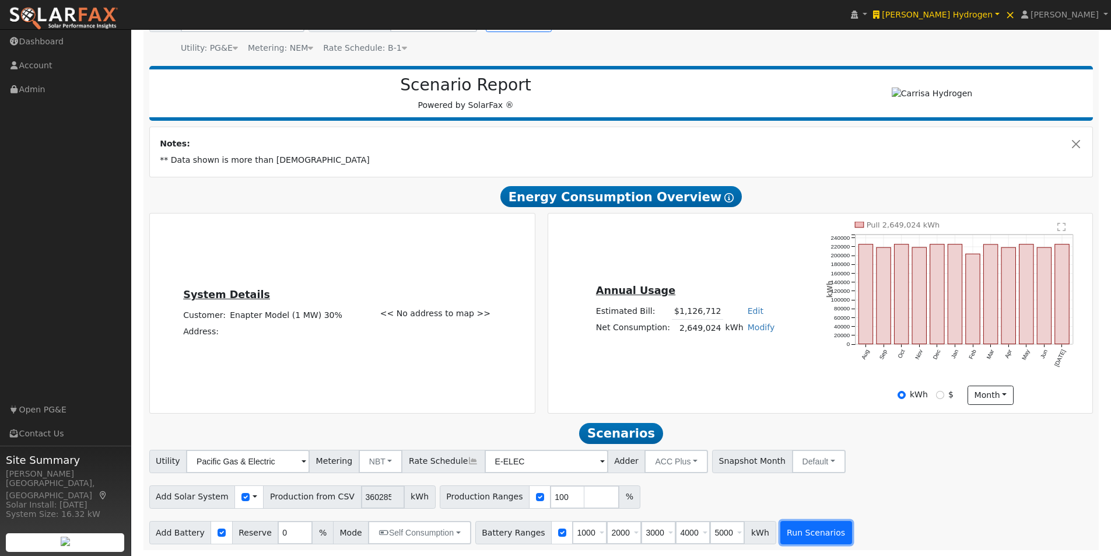
click at [802, 525] on button "Run Scenarios" at bounding box center [816, 532] width 72 height 23
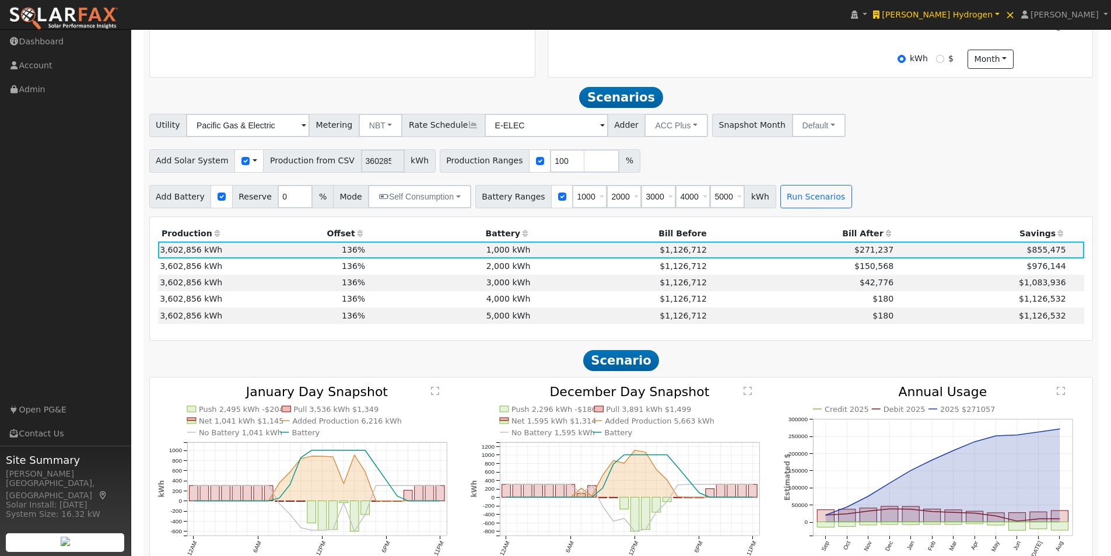
scroll to position [501, 0]
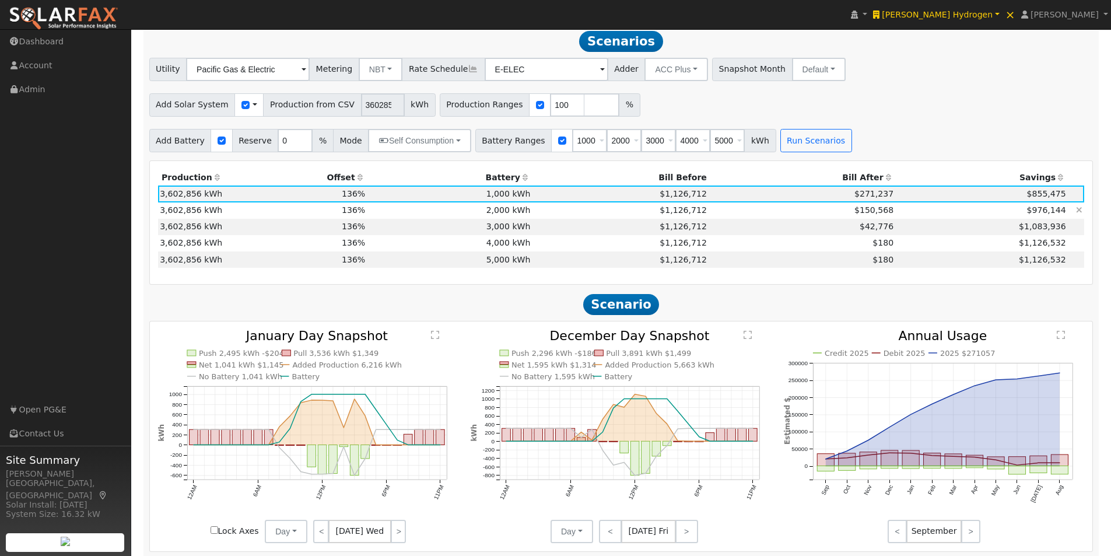
click at [490, 215] on td "2,000 kWh" at bounding box center [449, 210] width 165 height 16
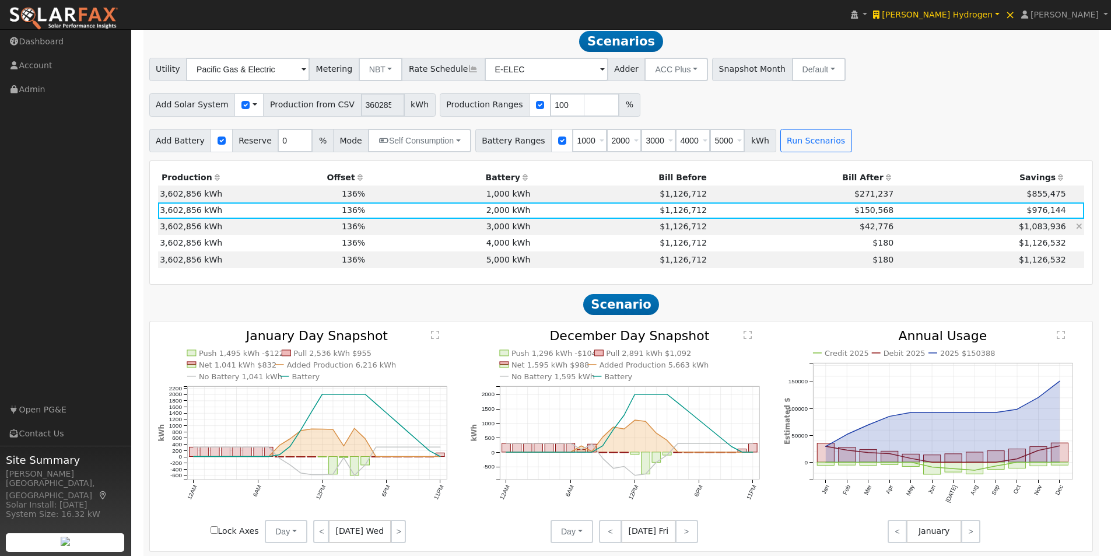
click at [498, 227] on td "3,000 kWh" at bounding box center [449, 227] width 165 height 16
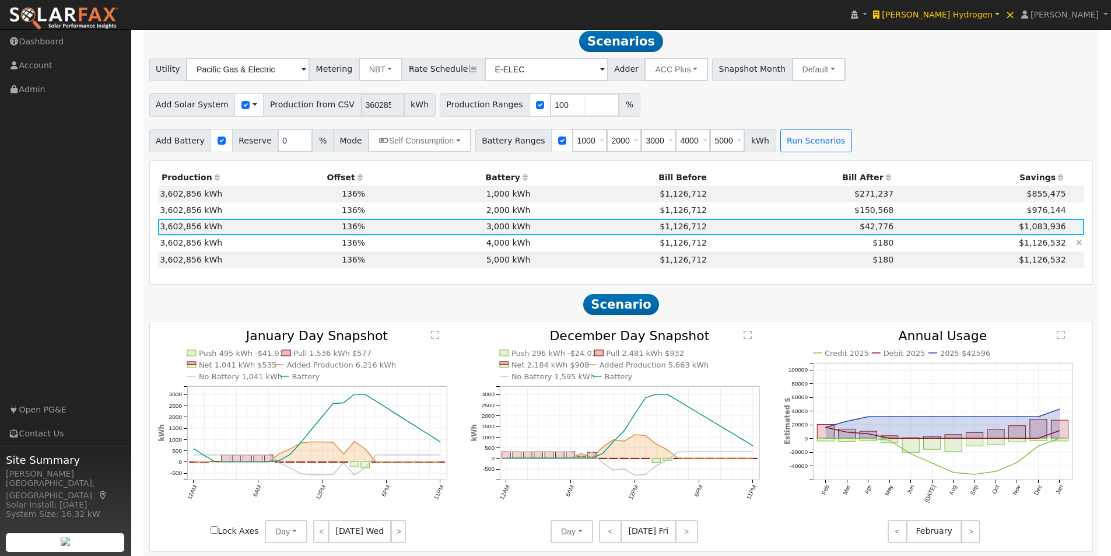
click at [501, 245] on td "4,000 kWh" at bounding box center [449, 243] width 165 height 16
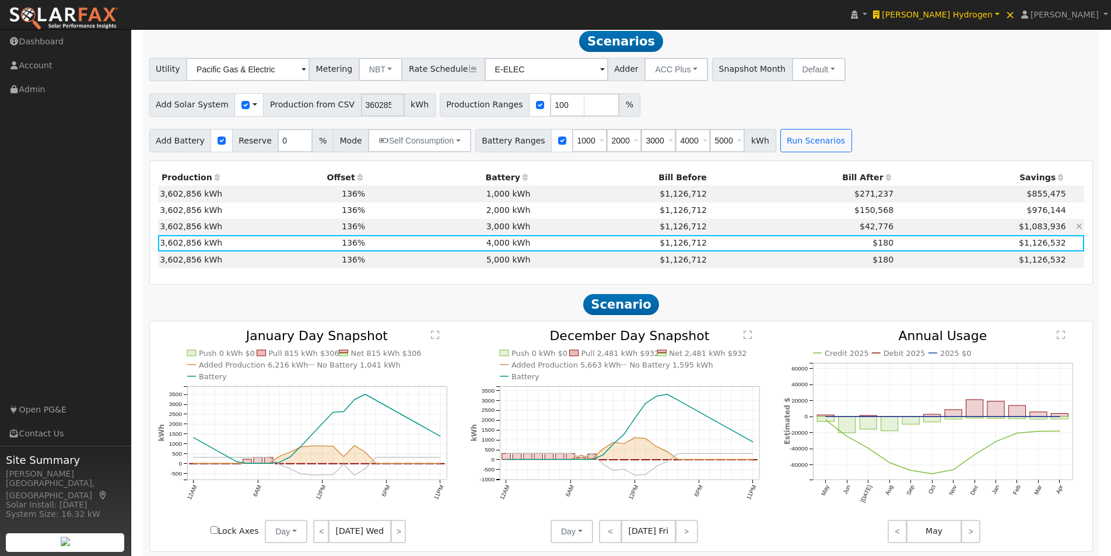
click at [503, 229] on td "3,000 kWh" at bounding box center [449, 227] width 165 height 16
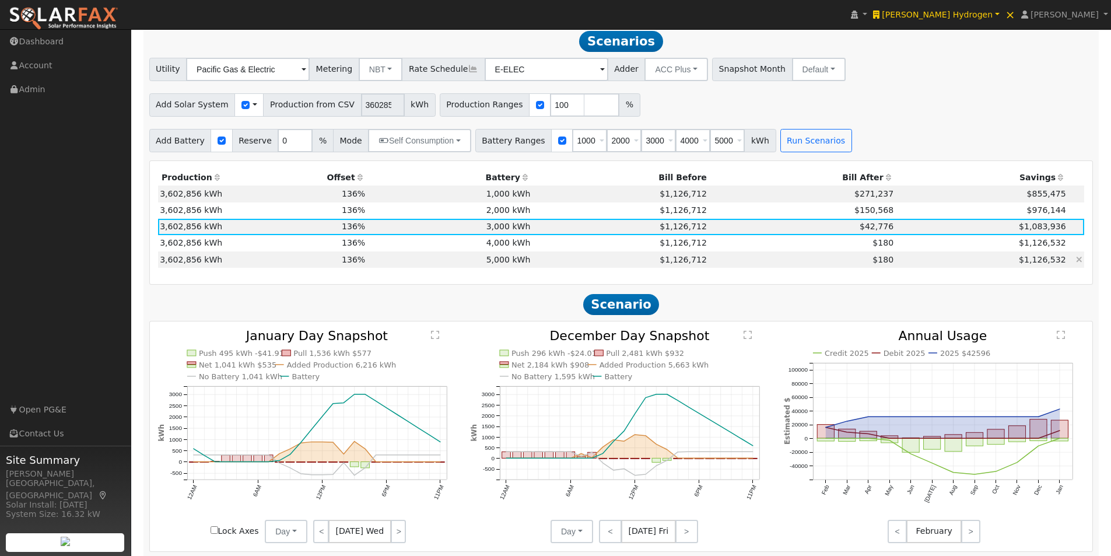
click at [511, 264] on td "5,000 kWh" at bounding box center [449, 259] width 165 height 16
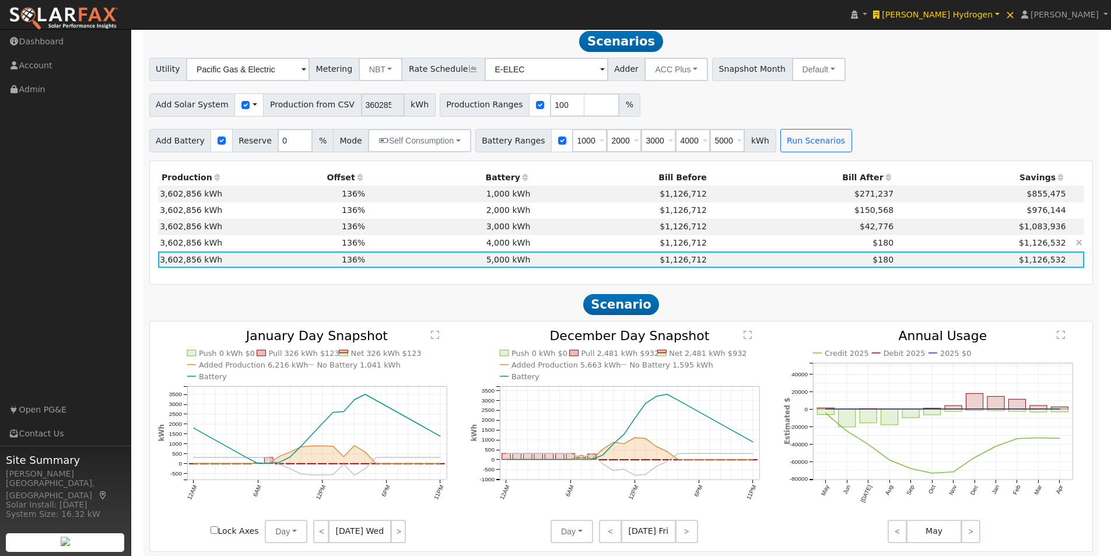
click at [517, 243] on td "4,000 kWh" at bounding box center [449, 243] width 165 height 16
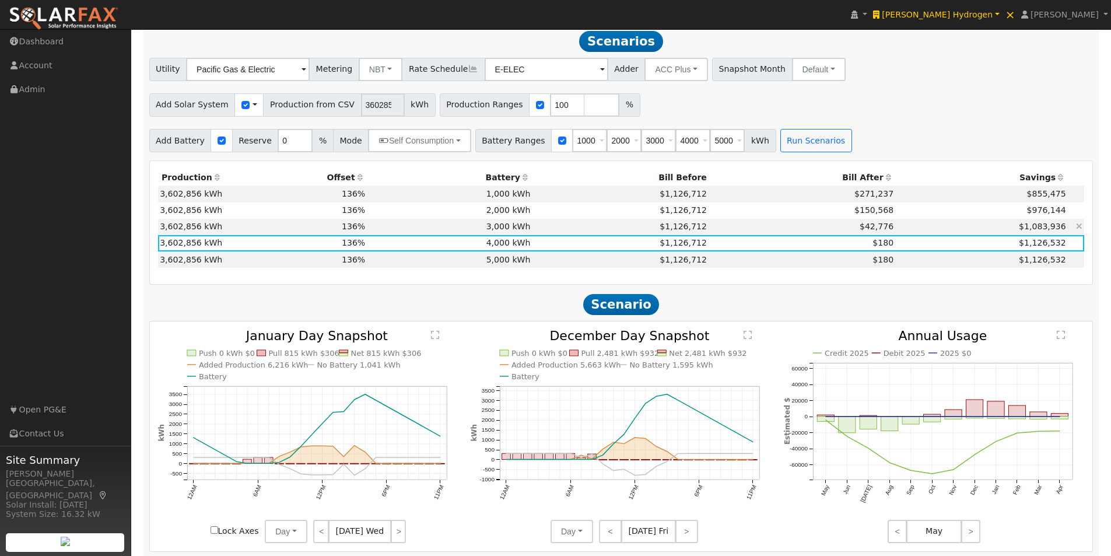
click at [505, 230] on td "3,000 kWh" at bounding box center [449, 227] width 165 height 16
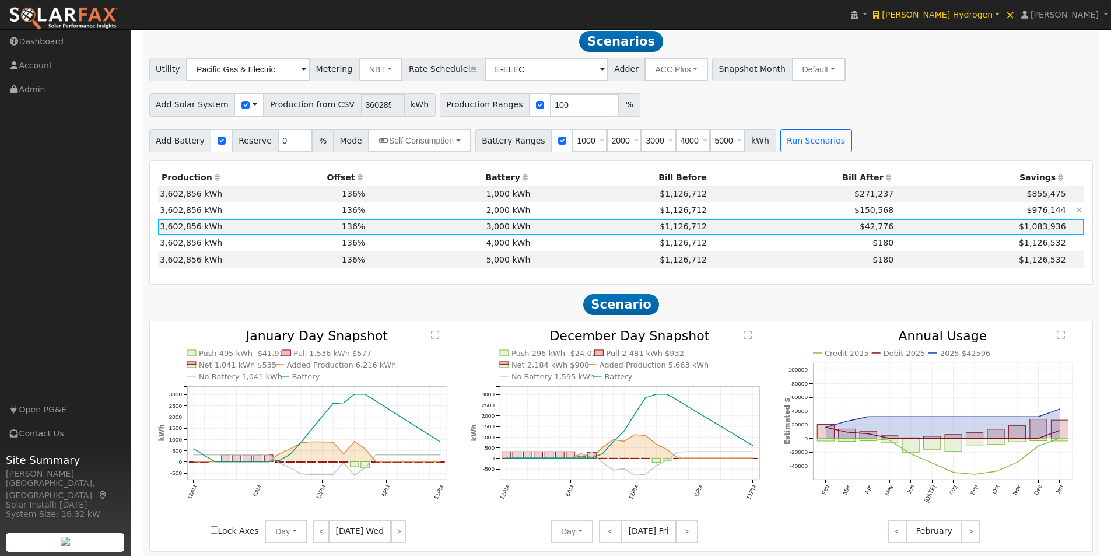
click at [506, 219] on td "2,000 kWh" at bounding box center [449, 210] width 165 height 16
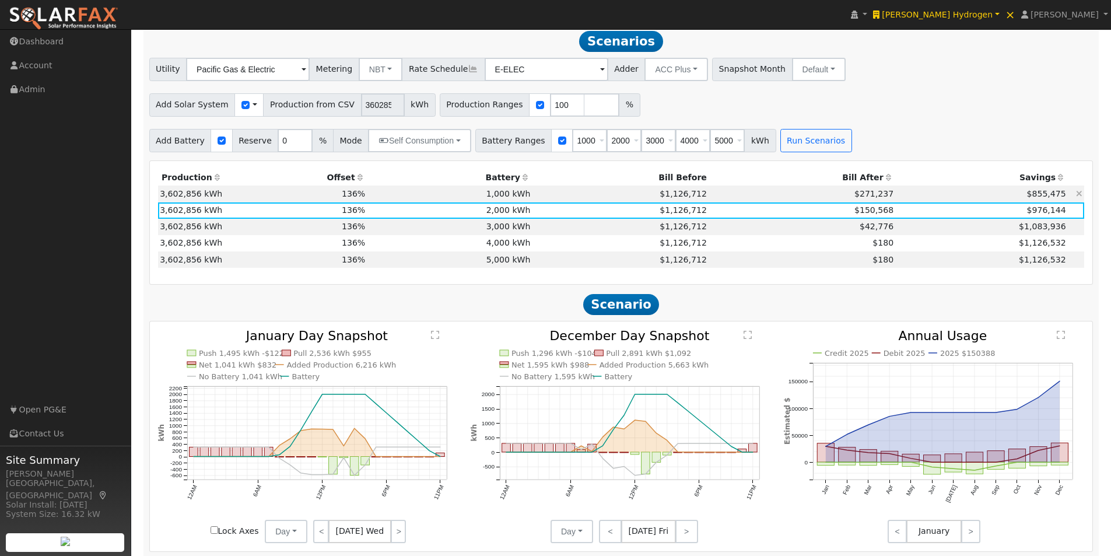
click at [509, 201] on td "1,000 kWh" at bounding box center [449, 193] width 165 height 16
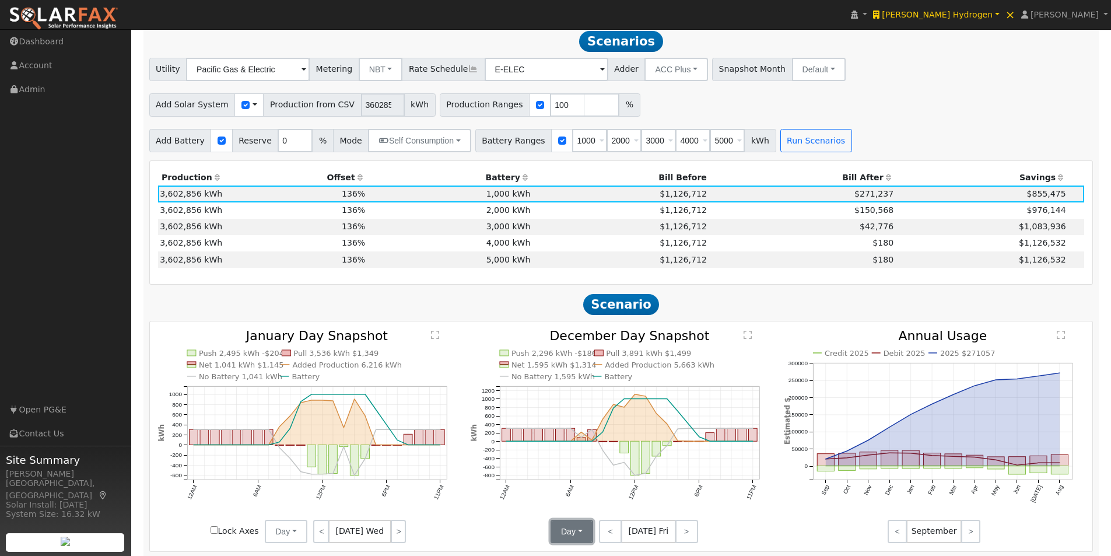
click at [568, 535] on button "Day" at bounding box center [571, 530] width 43 height 23
click at [565, 509] on link "Month Average" at bounding box center [591, 505] width 81 height 16
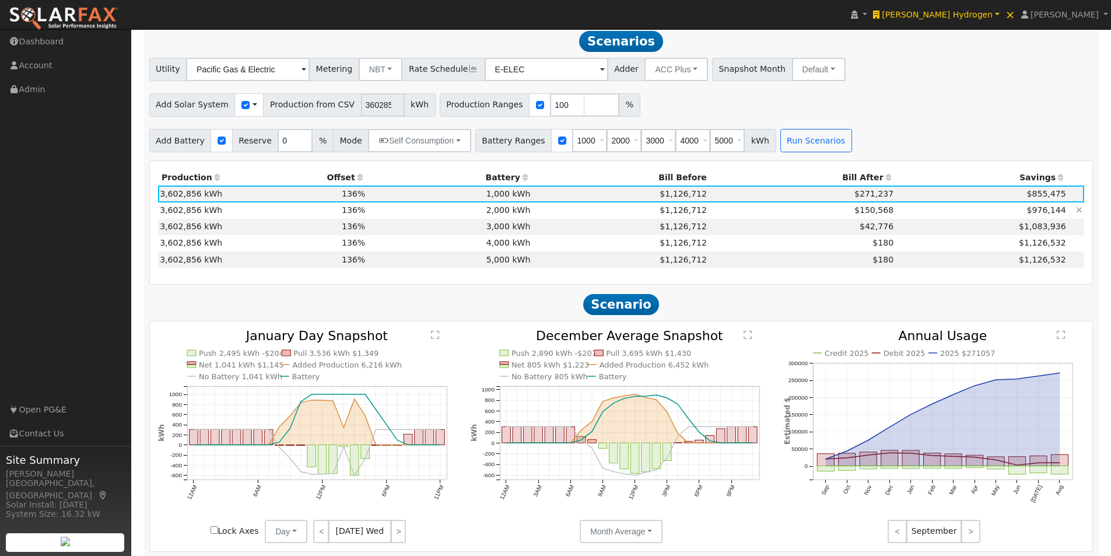
click at [507, 212] on td "2,000 kWh" at bounding box center [449, 210] width 165 height 16
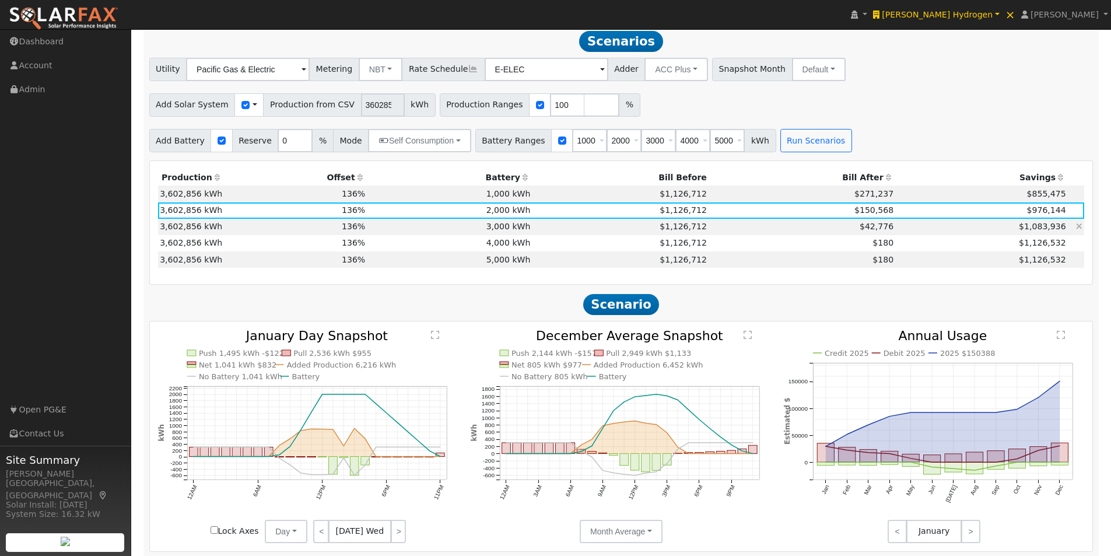
click at [503, 233] on td "3,000 kWh" at bounding box center [449, 227] width 165 height 16
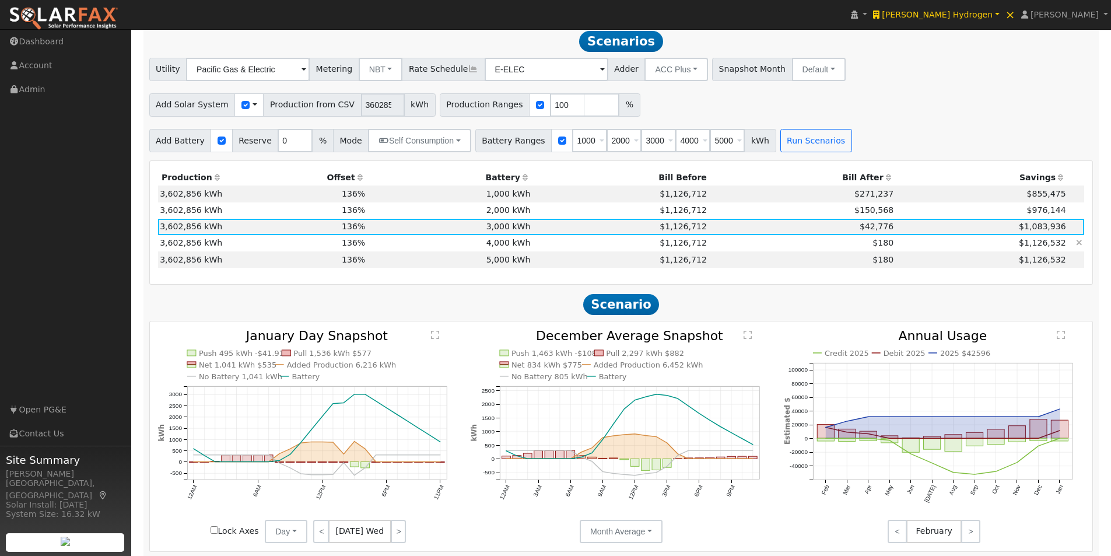
click at [505, 245] on td "4,000 kWh" at bounding box center [449, 243] width 165 height 16
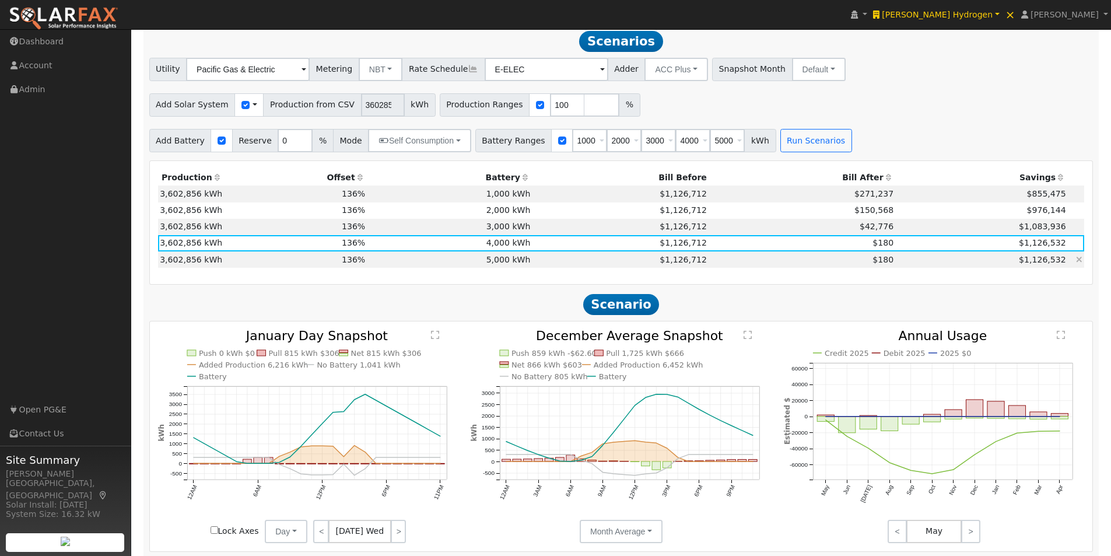
click at [508, 262] on td "5,000 kWh" at bounding box center [449, 259] width 165 height 16
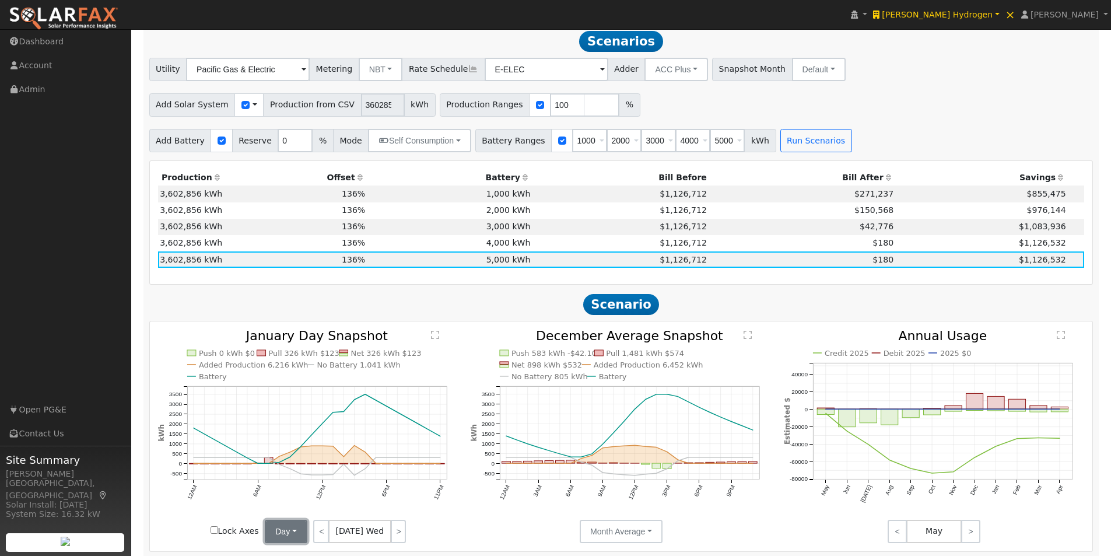
click at [282, 536] on button "Day" at bounding box center [286, 530] width 43 height 23
click at [285, 509] on link "Month Average" at bounding box center [306, 505] width 81 height 16
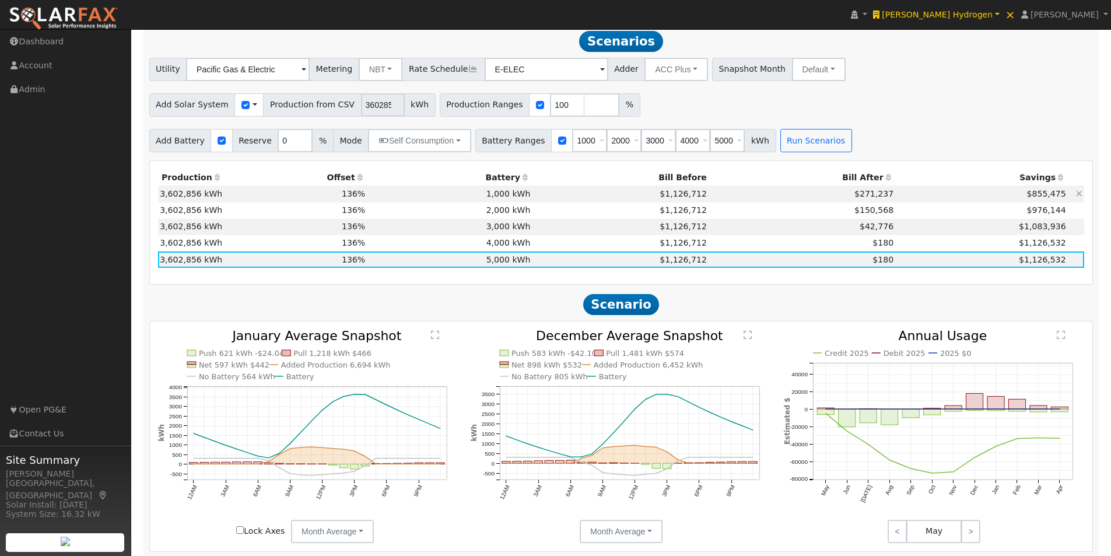
click at [514, 194] on td "1,000 kWh" at bounding box center [449, 193] width 165 height 16
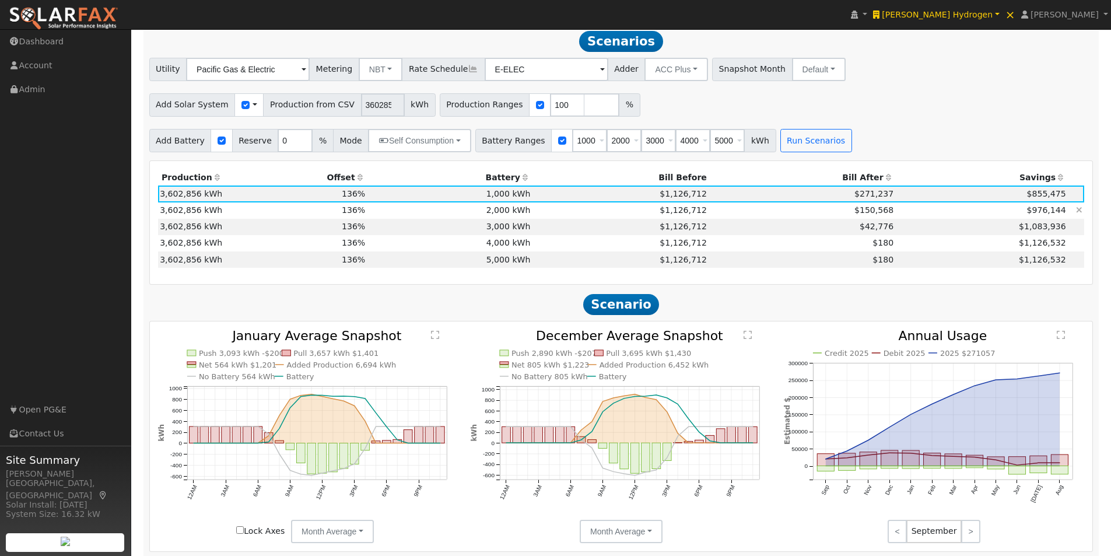
click at [507, 213] on td "2,000 kWh" at bounding box center [449, 210] width 165 height 16
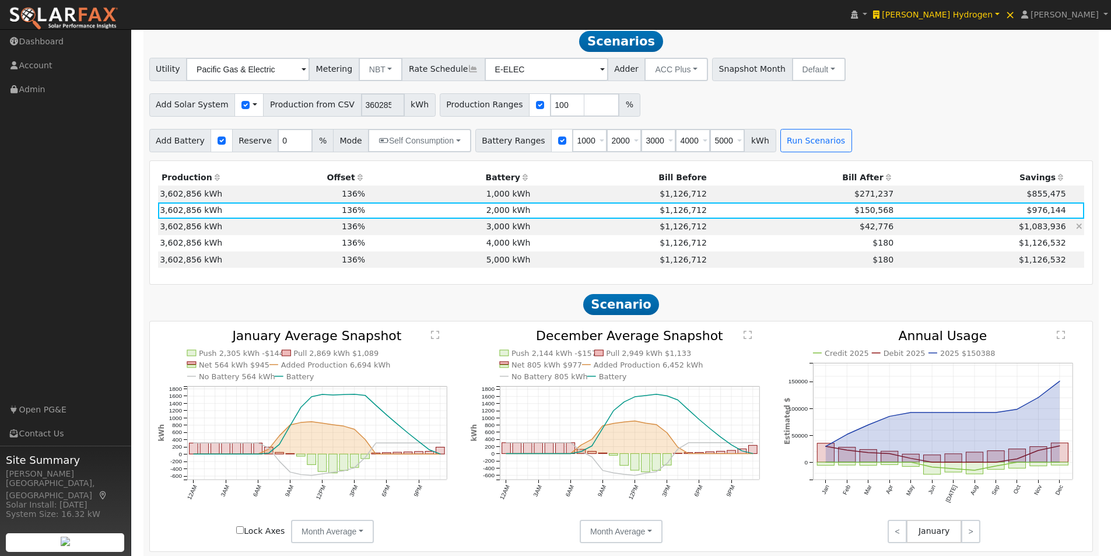
click at [507, 233] on td "3,000 kWh" at bounding box center [449, 227] width 165 height 16
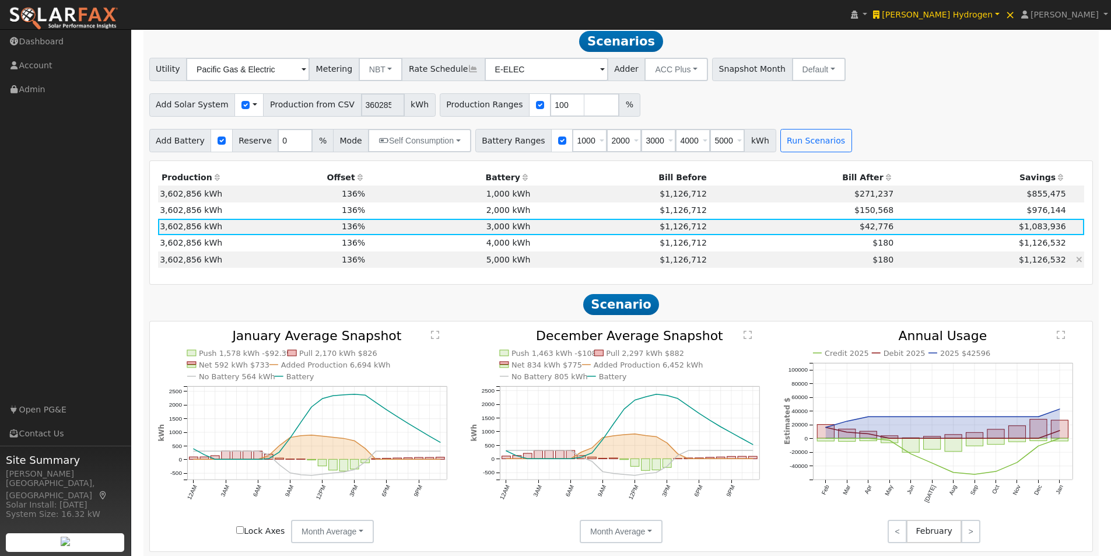
drag, startPoint x: 507, startPoint y: 245, endPoint x: 512, endPoint y: 259, distance: 14.9
click at [508, 245] on td "4,000 kWh" at bounding box center [449, 243] width 165 height 16
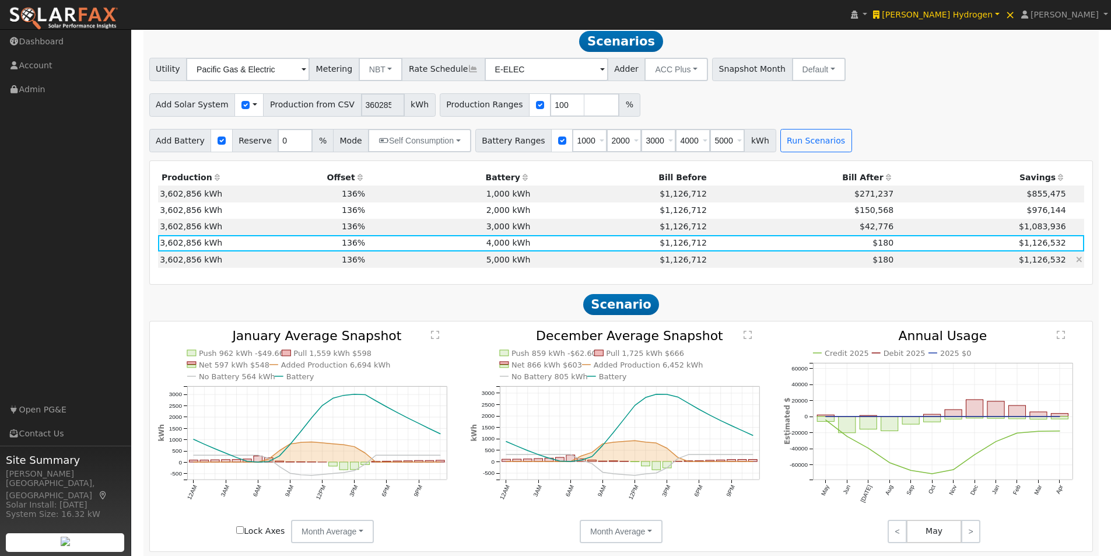
click at [515, 257] on td "5,000 kWh" at bounding box center [449, 259] width 165 height 16
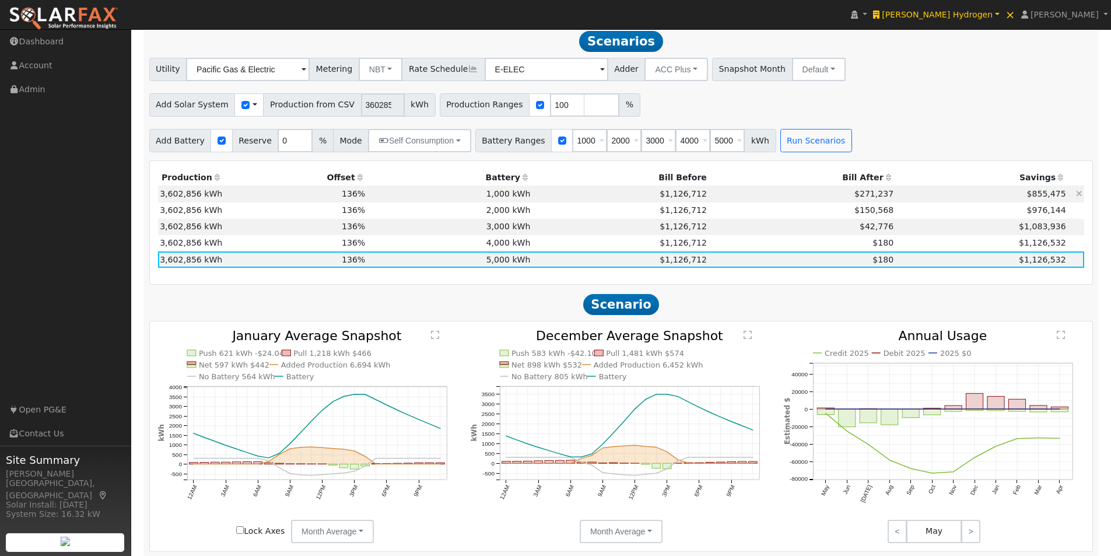
click at [504, 193] on td "1,000 kWh" at bounding box center [449, 193] width 165 height 16
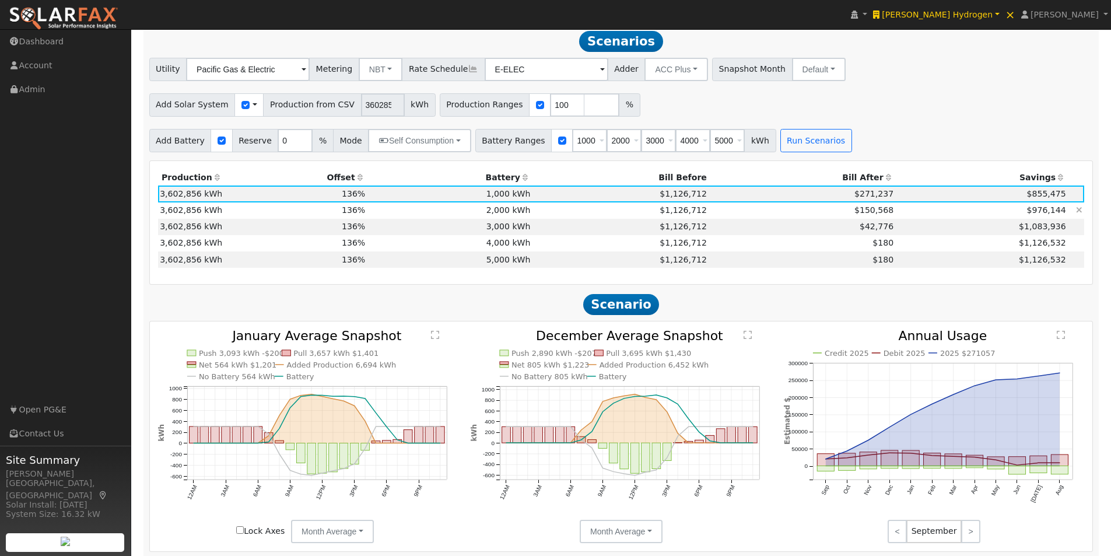
click at [509, 212] on td "2,000 kWh" at bounding box center [449, 210] width 165 height 16
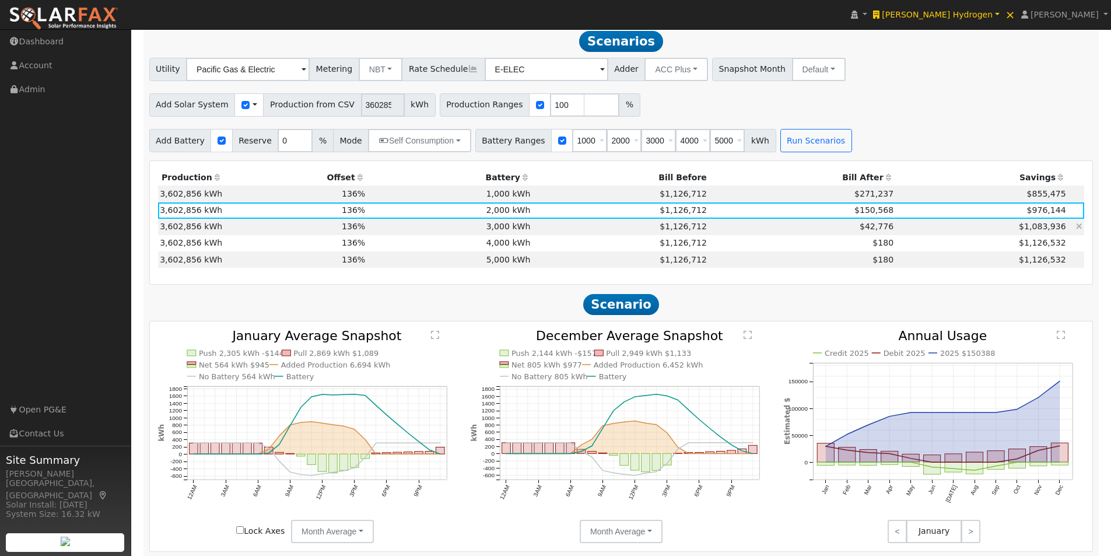
click at [507, 230] on td "3,000 kWh" at bounding box center [449, 227] width 165 height 16
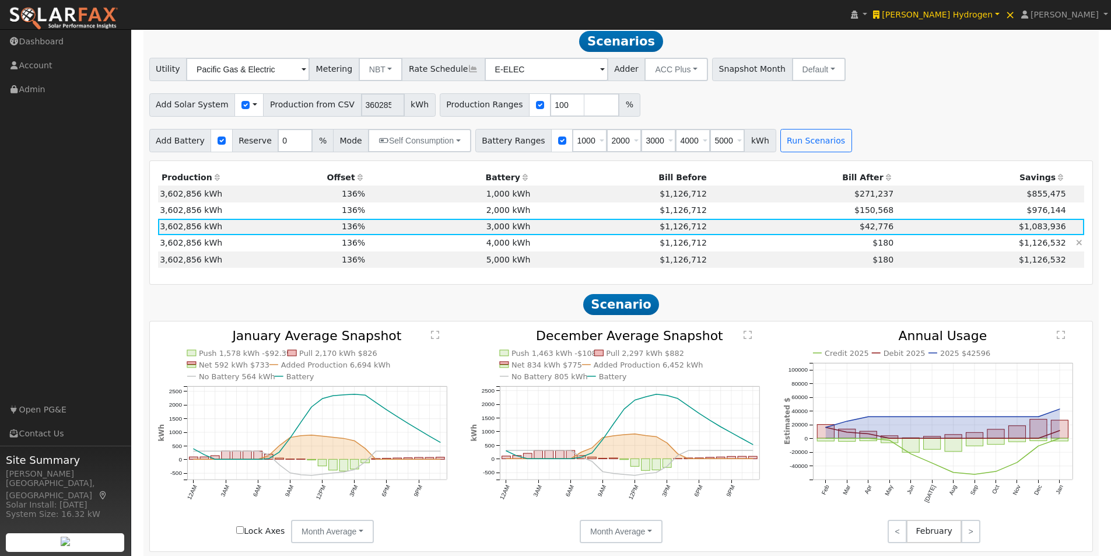
click at [496, 248] on td "4,000 kWh" at bounding box center [449, 243] width 165 height 16
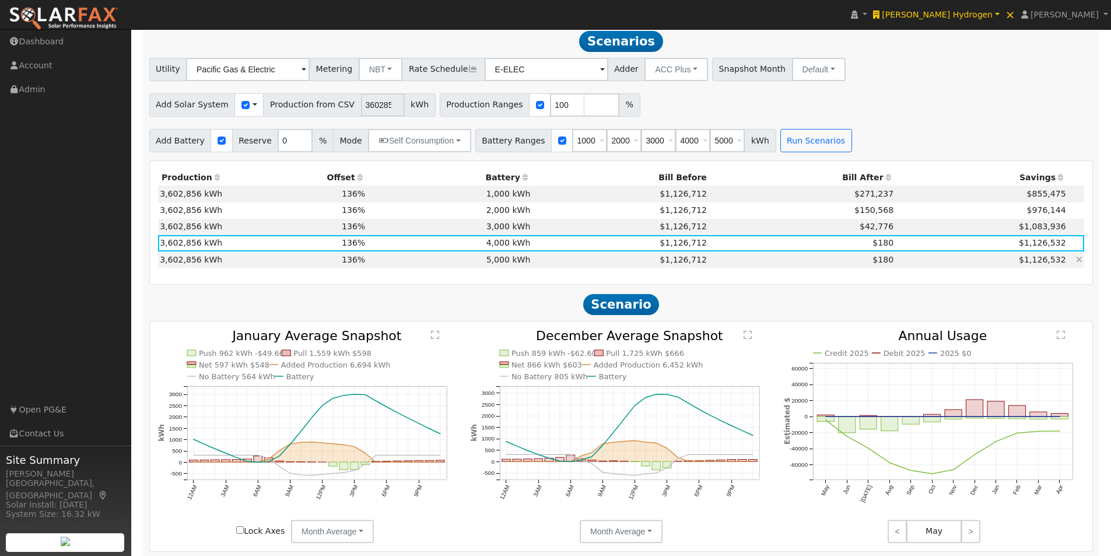
click at [501, 263] on td "5,000 kWh" at bounding box center [449, 259] width 165 height 16
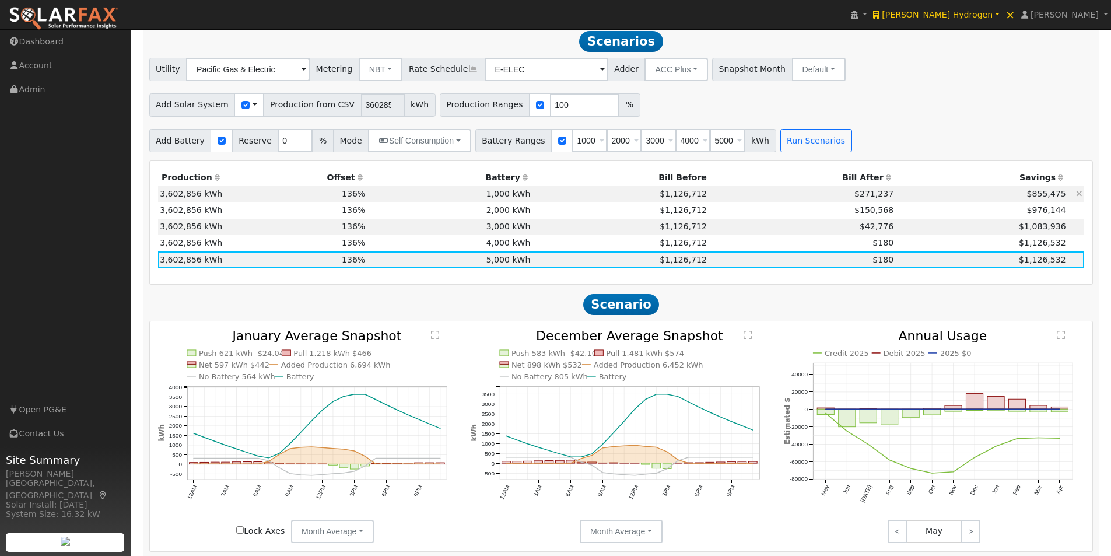
click at [501, 196] on td "1,000 kWh" at bounding box center [449, 193] width 165 height 16
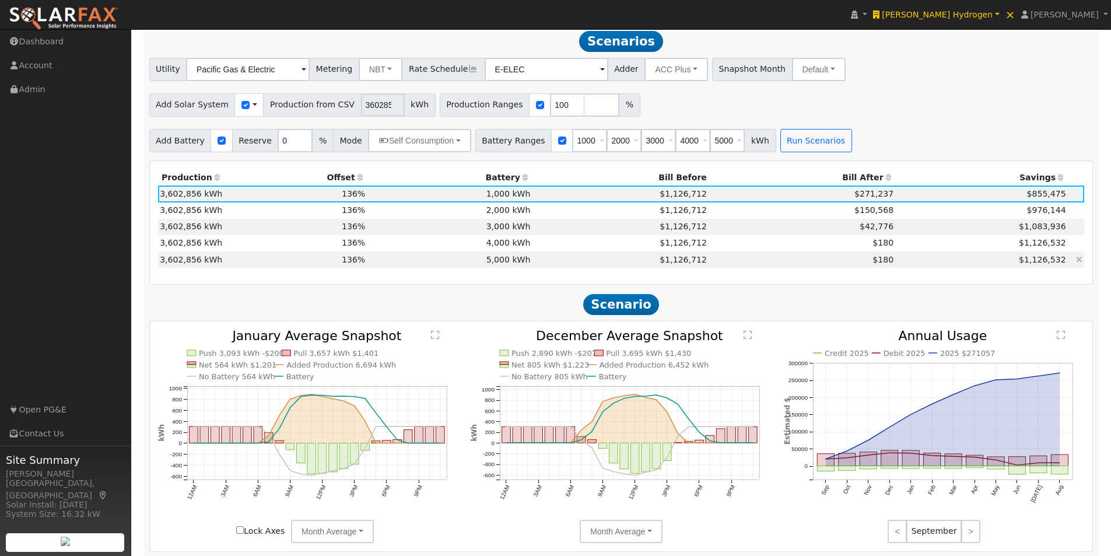
click at [502, 265] on td "5,000 kWh" at bounding box center [449, 259] width 165 height 16
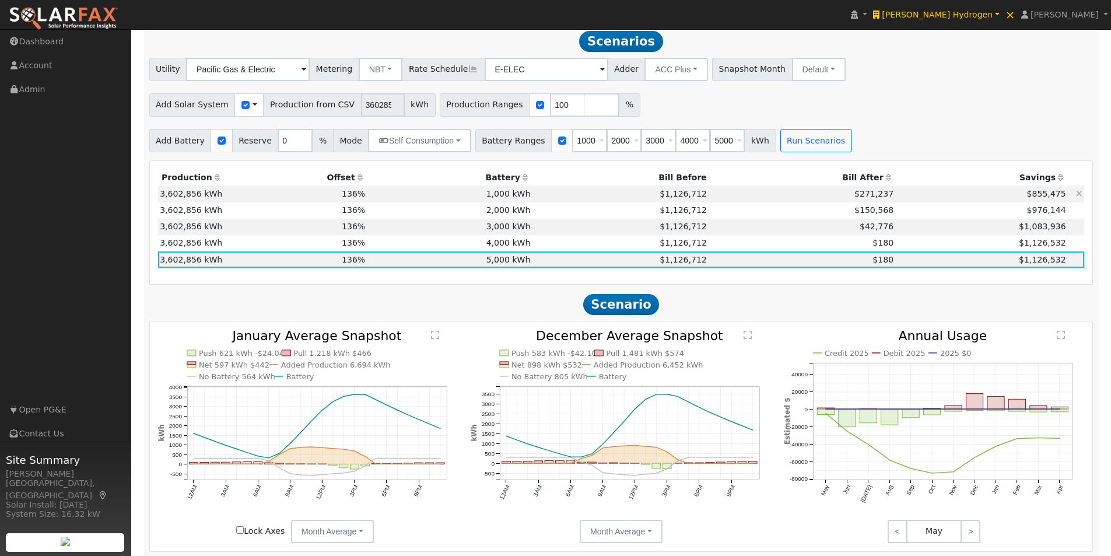
click at [503, 198] on td "1,000 kWh" at bounding box center [449, 193] width 165 height 16
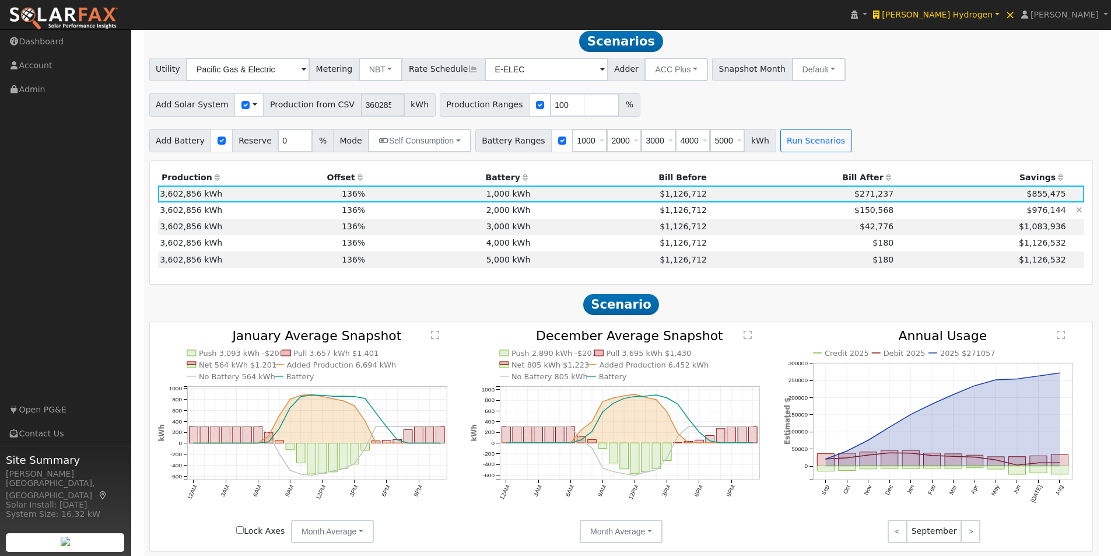
click at [522, 215] on td "2,000 kWh" at bounding box center [449, 210] width 165 height 16
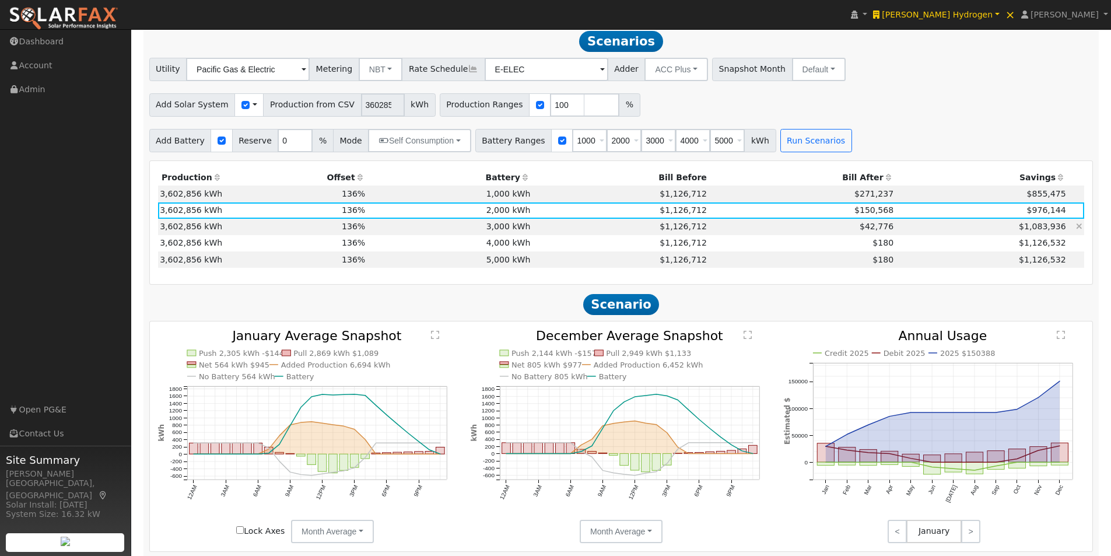
click at [515, 230] on td "3,000 kWh" at bounding box center [449, 227] width 165 height 16
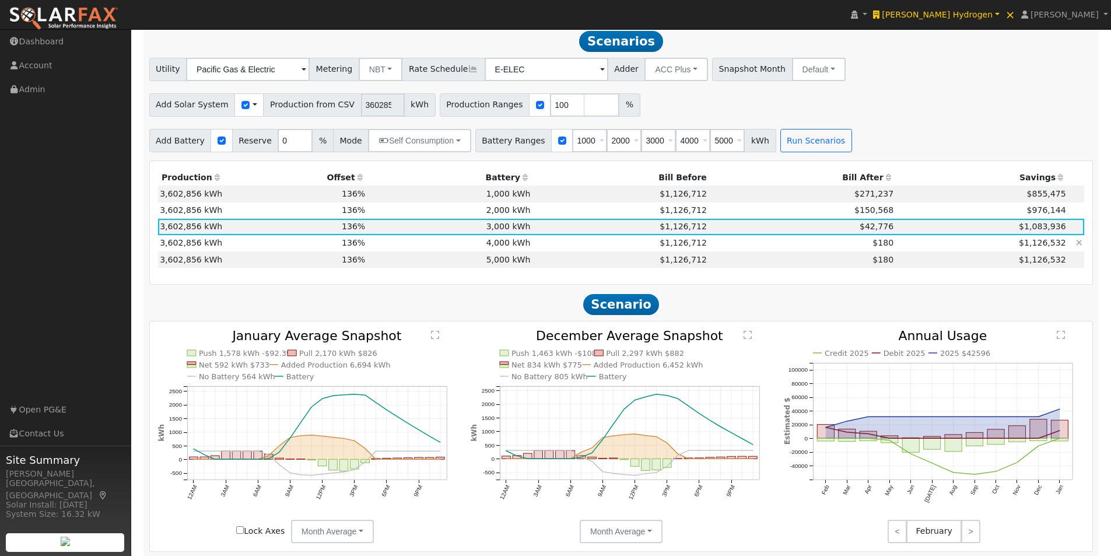
click at [505, 246] on td "4,000 kWh" at bounding box center [449, 243] width 165 height 16
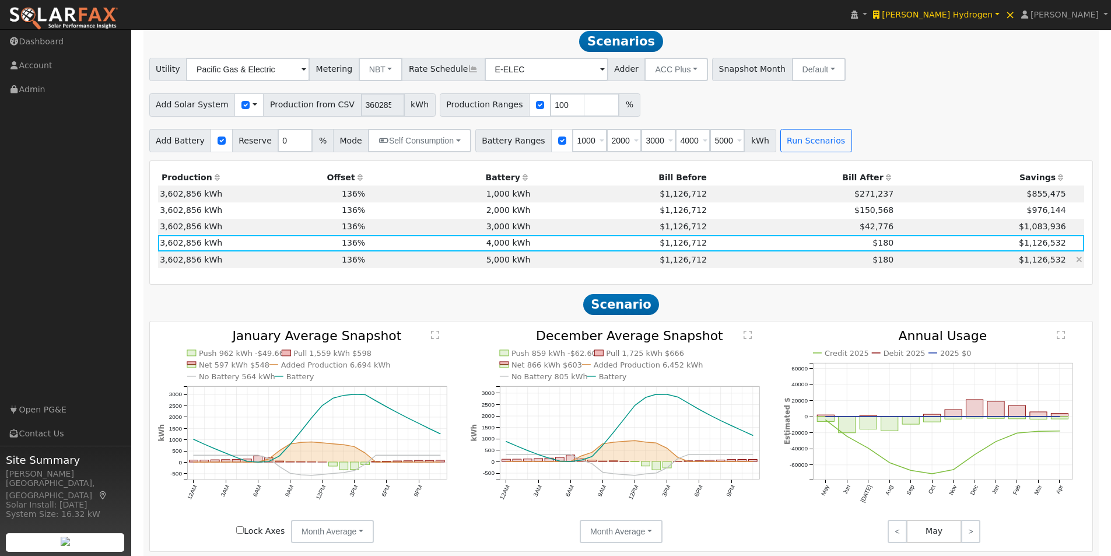
click at [499, 265] on td "5,000 kWh" at bounding box center [449, 259] width 165 height 16
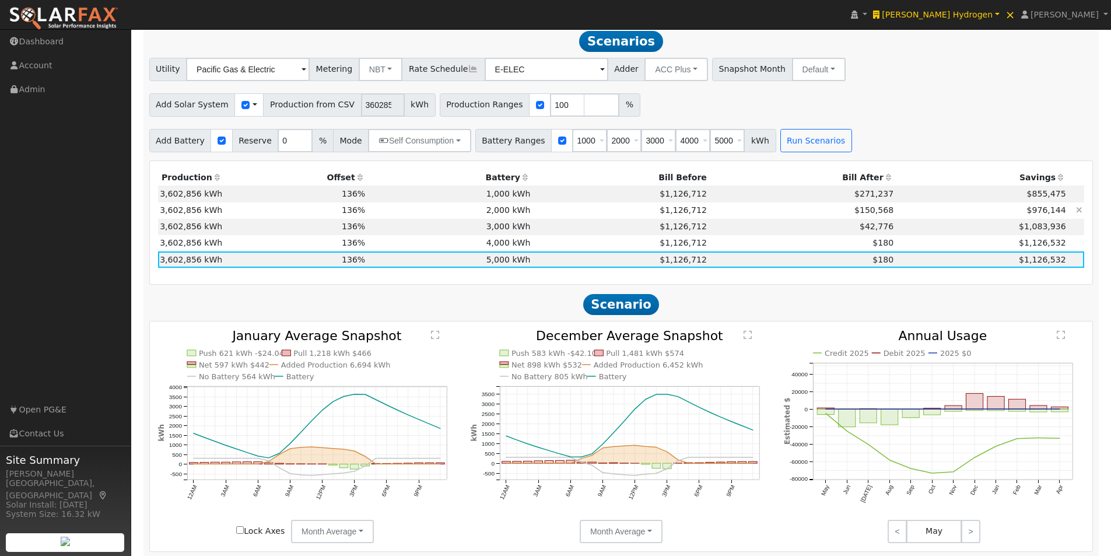
click at [501, 216] on td "2,000 kWh" at bounding box center [449, 210] width 165 height 16
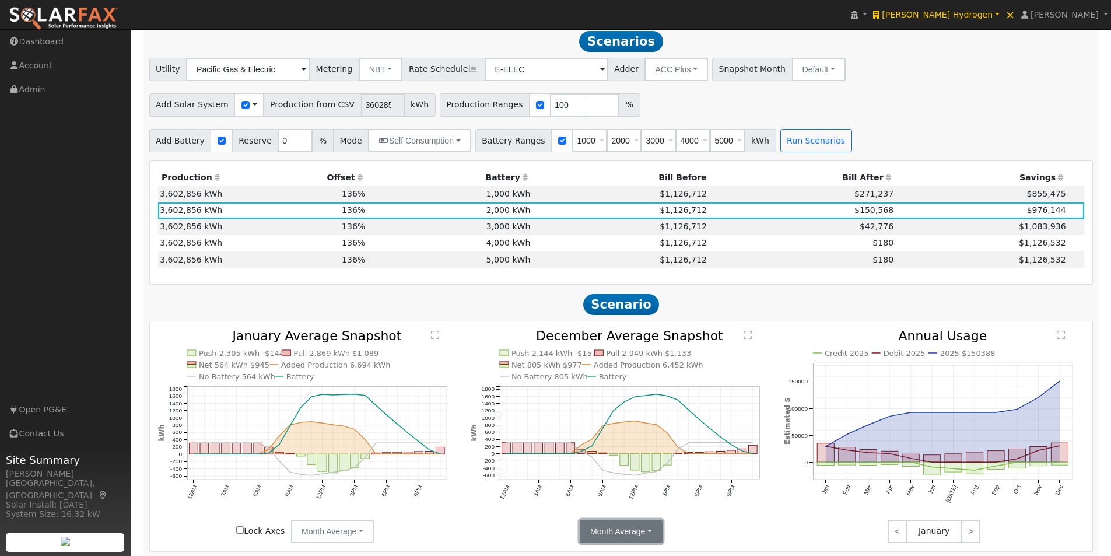
click at [637, 535] on button "Month Average" at bounding box center [620, 530] width 83 height 23
click at [595, 490] on link "Day" at bounding box center [620, 489] width 81 height 16
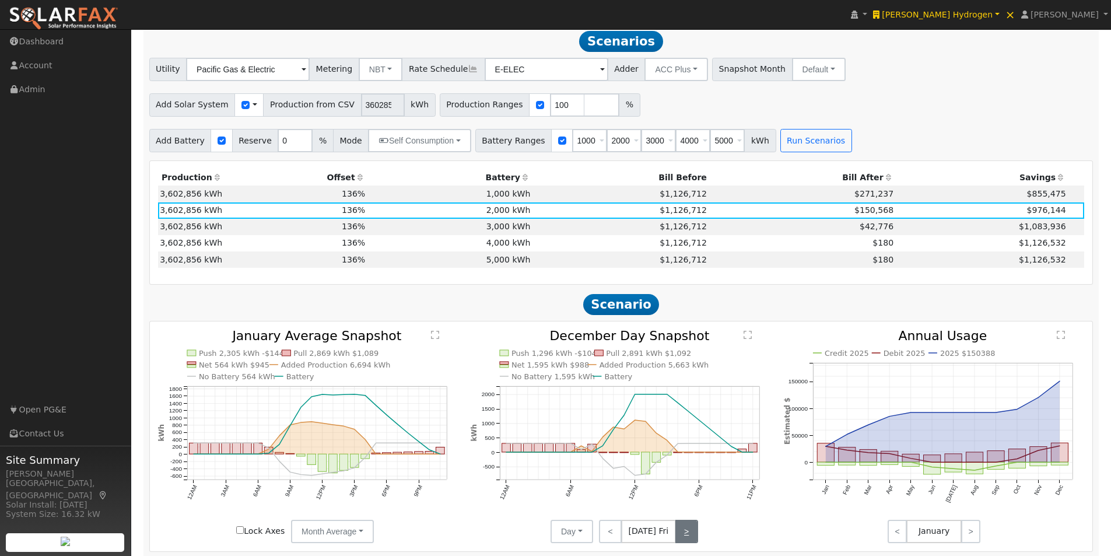
click at [685, 531] on link ">" at bounding box center [686, 530] width 23 height 23
click at [685, 531] on link ">" at bounding box center [687, 530] width 21 height 23
click at [685, 531] on link ">" at bounding box center [688, 530] width 20 height 23
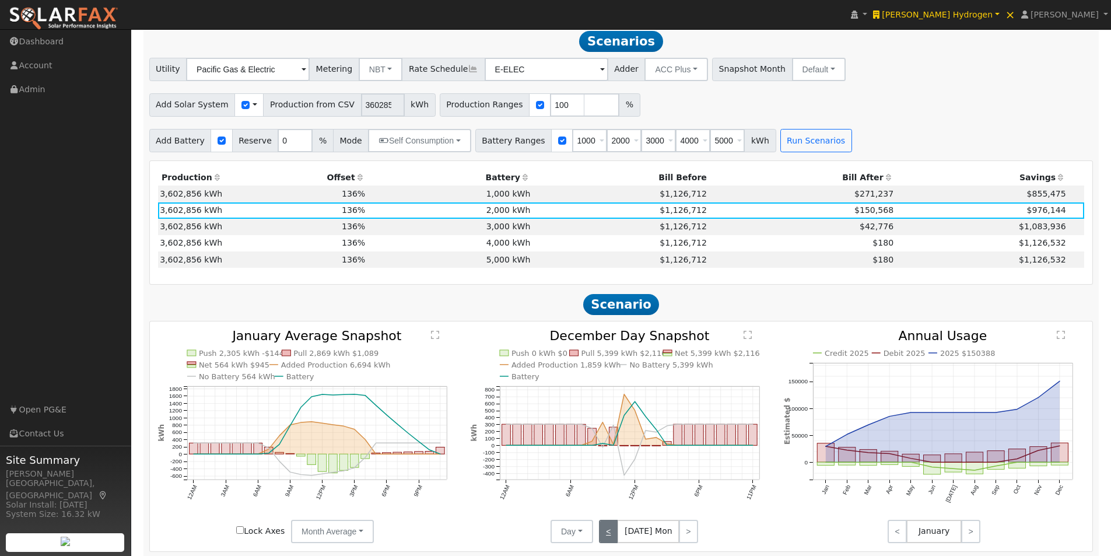
click at [609, 534] on link "<" at bounding box center [608, 530] width 19 height 23
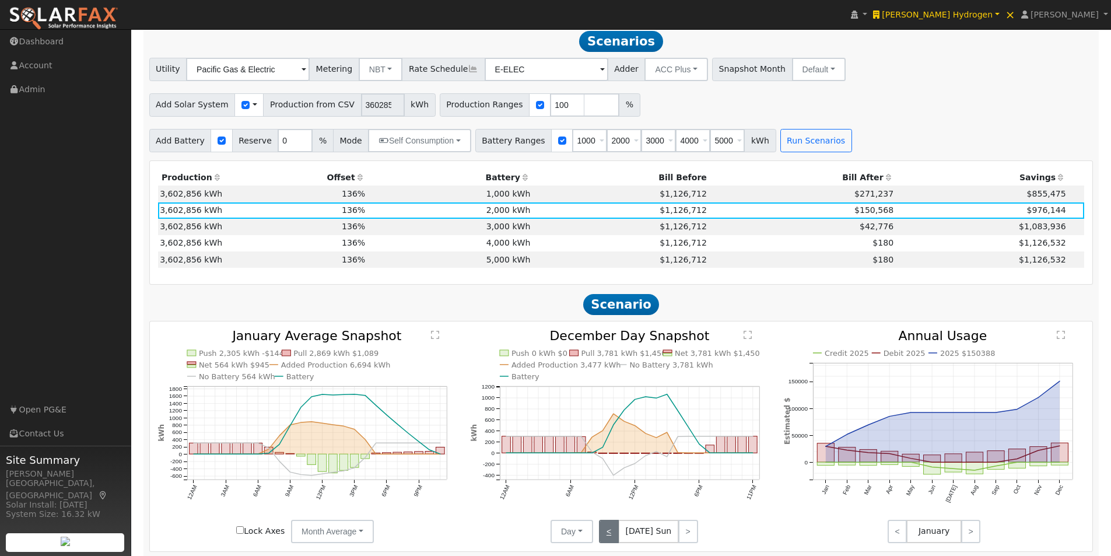
click at [609, 534] on link "<" at bounding box center [609, 530] width 20 height 23
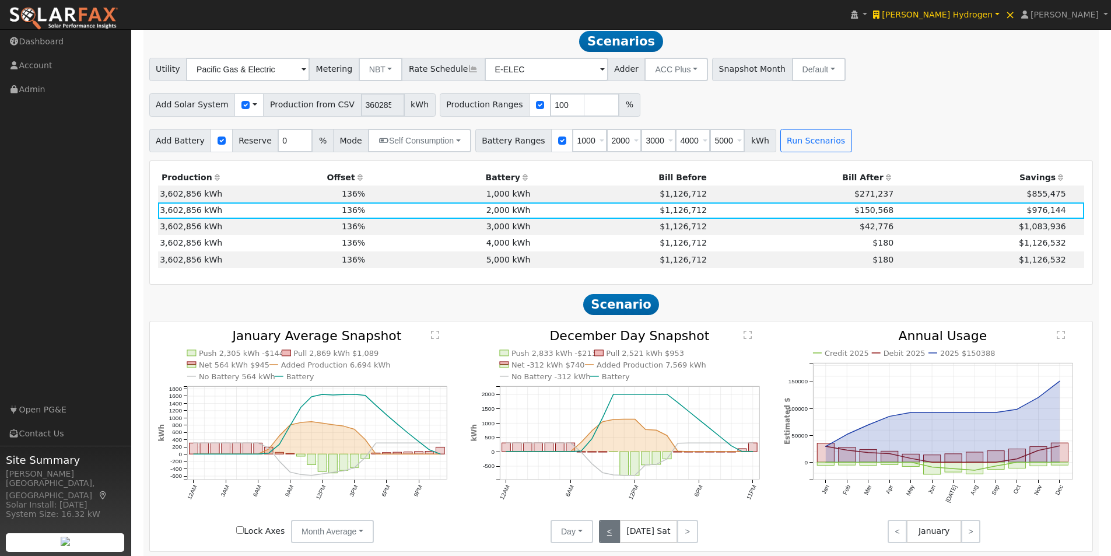
click at [609, 534] on link "<" at bounding box center [609, 530] width 21 height 23
click at [609, 534] on link "<" at bounding box center [610, 530] width 23 height 23
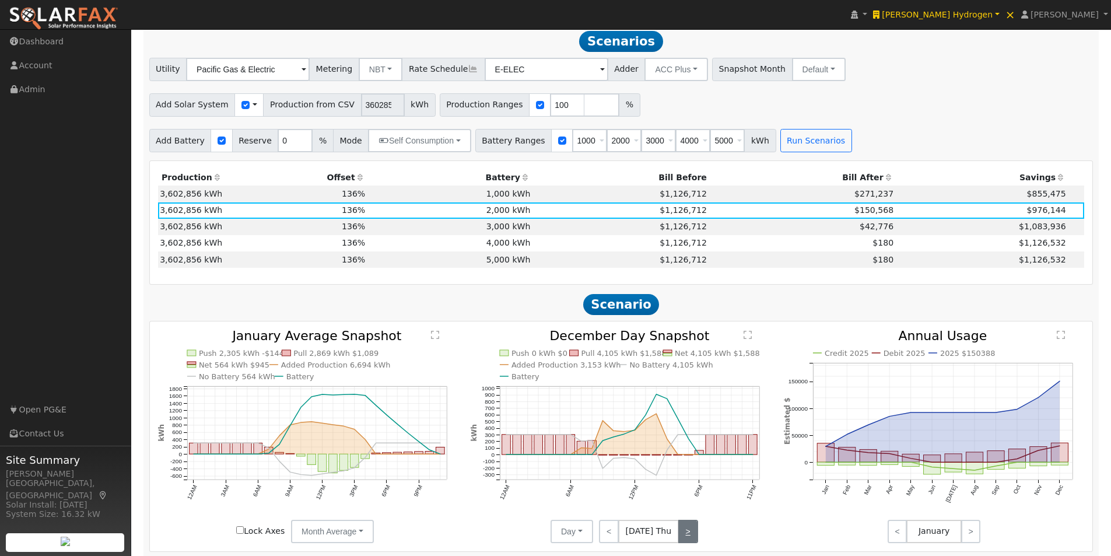
click at [684, 536] on link ">" at bounding box center [688, 530] width 20 height 23
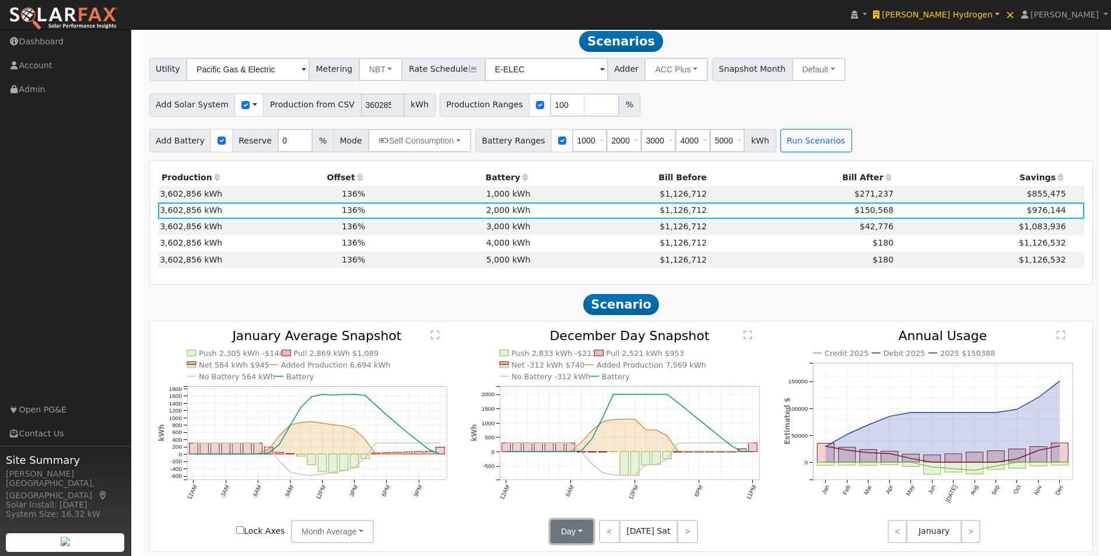
click at [580, 535] on button "Day" at bounding box center [571, 530] width 43 height 23
click at [566, 510] on link "Month Average" at bounding box center [591, 505] width 81 height 16
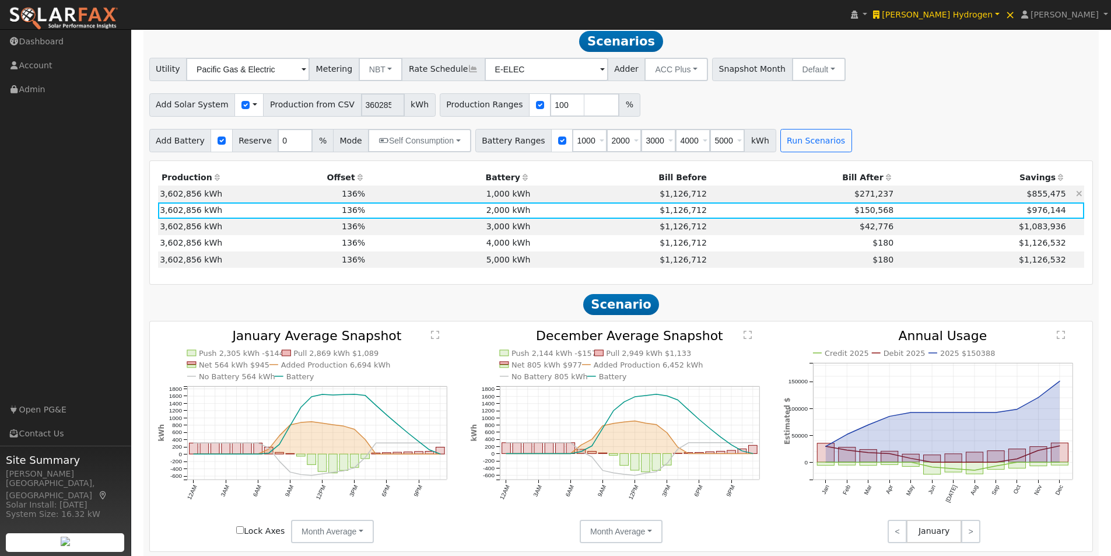
click at [503, 193] on td "1,000 kWh" at bounding box center [449, 193] width 165 height 16
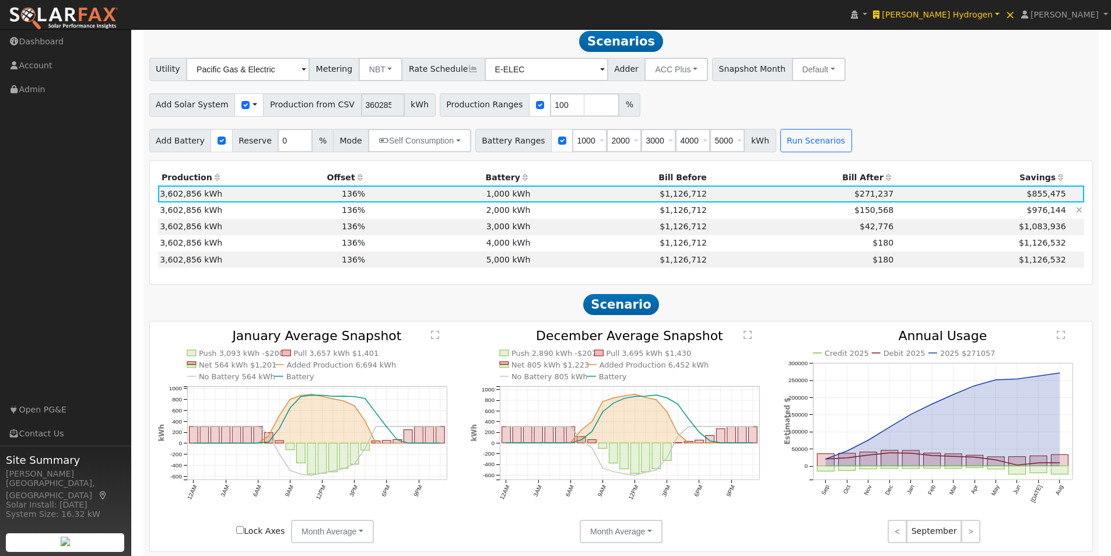
click at [515, 213] on td "2,000 kWh" at bounding box center [449, 210] width 165 height 16
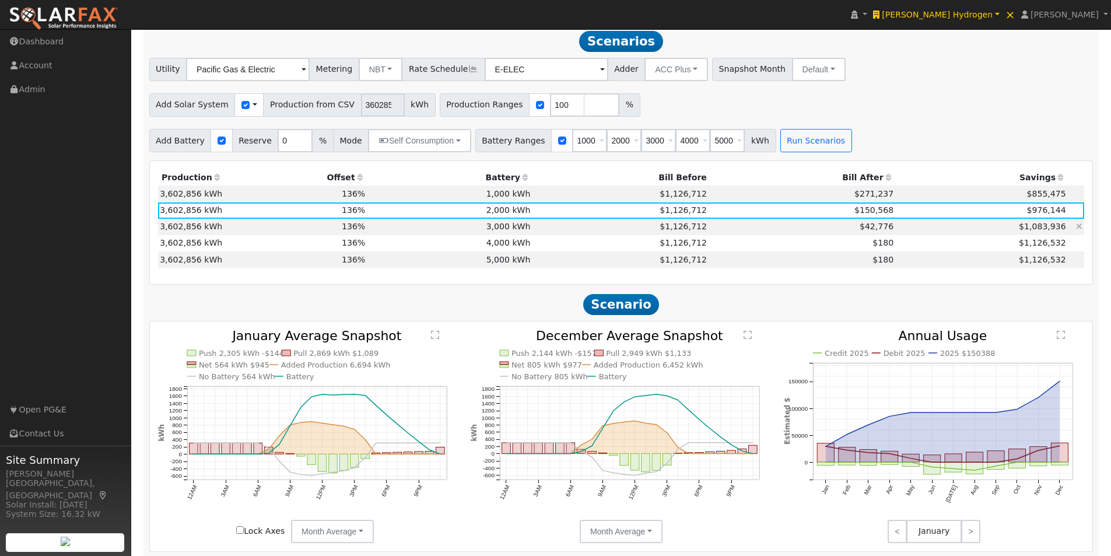
click at [516, 226] on td "3,000 kWh" at bounding box center [449, 227] width 165 height 16
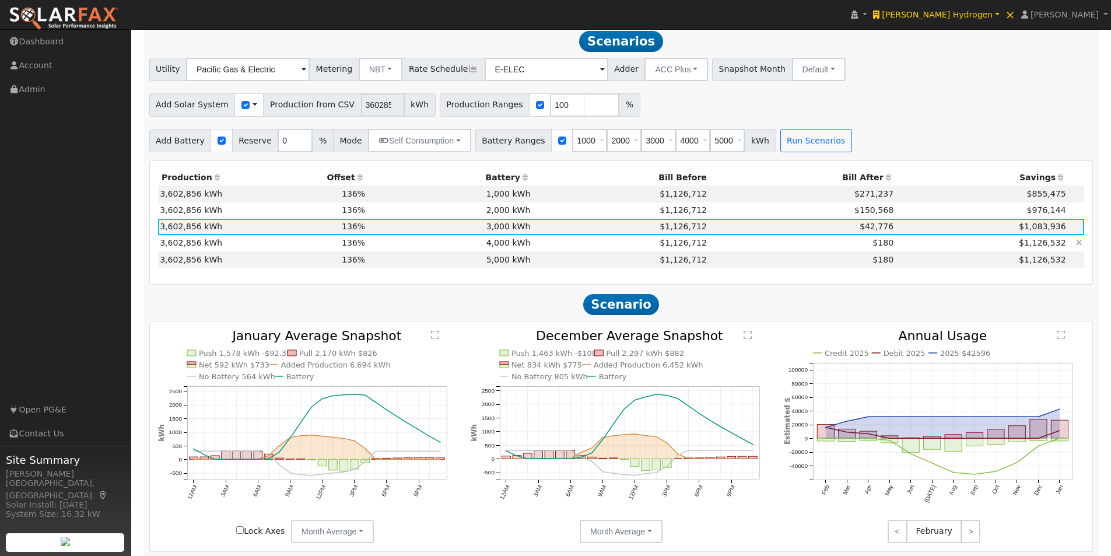
click at [511, 250] on td "4,000 kWh" at bounding box center [449, 243] width 165 height 16
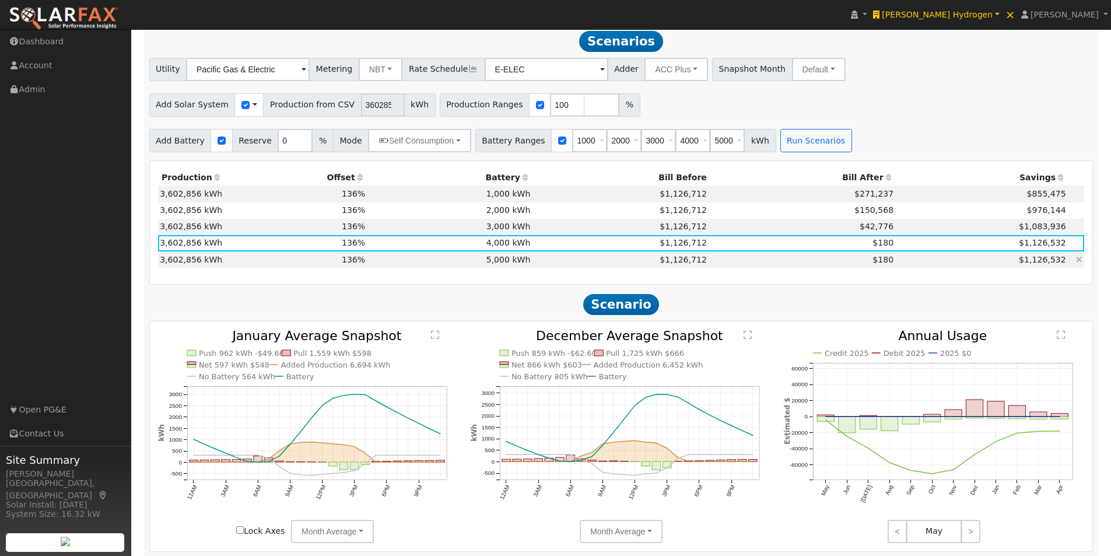
click at [507, 260] on td "5,000 kWh" at bounding box center [449, 259] width 165 height 16
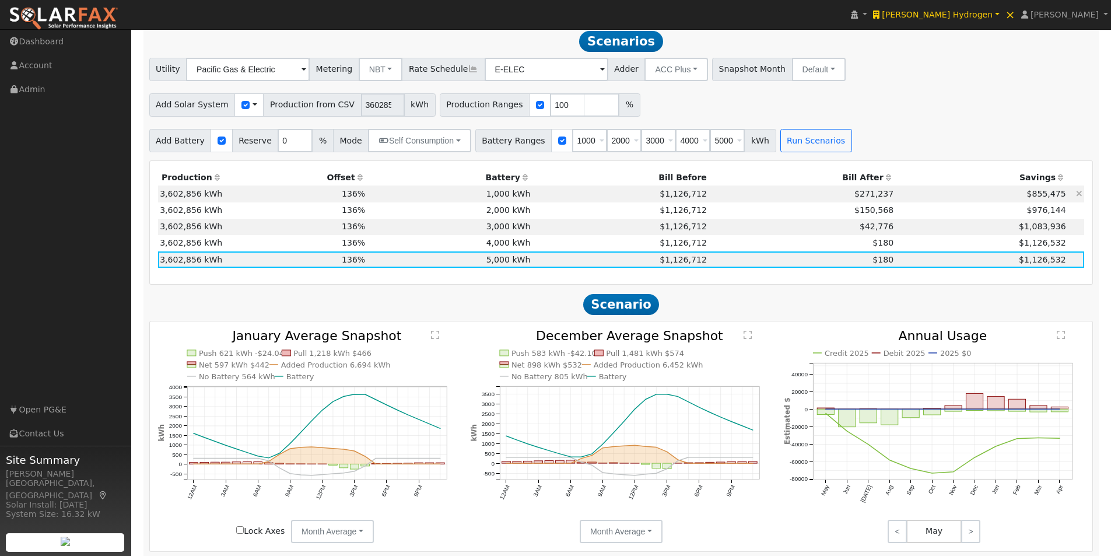
click at [509, 198] on td "1,000 kWh" at bounding box center [449, 193] width 165 height 16
